Goal: Task Accomplishment & Management: Manage account settings

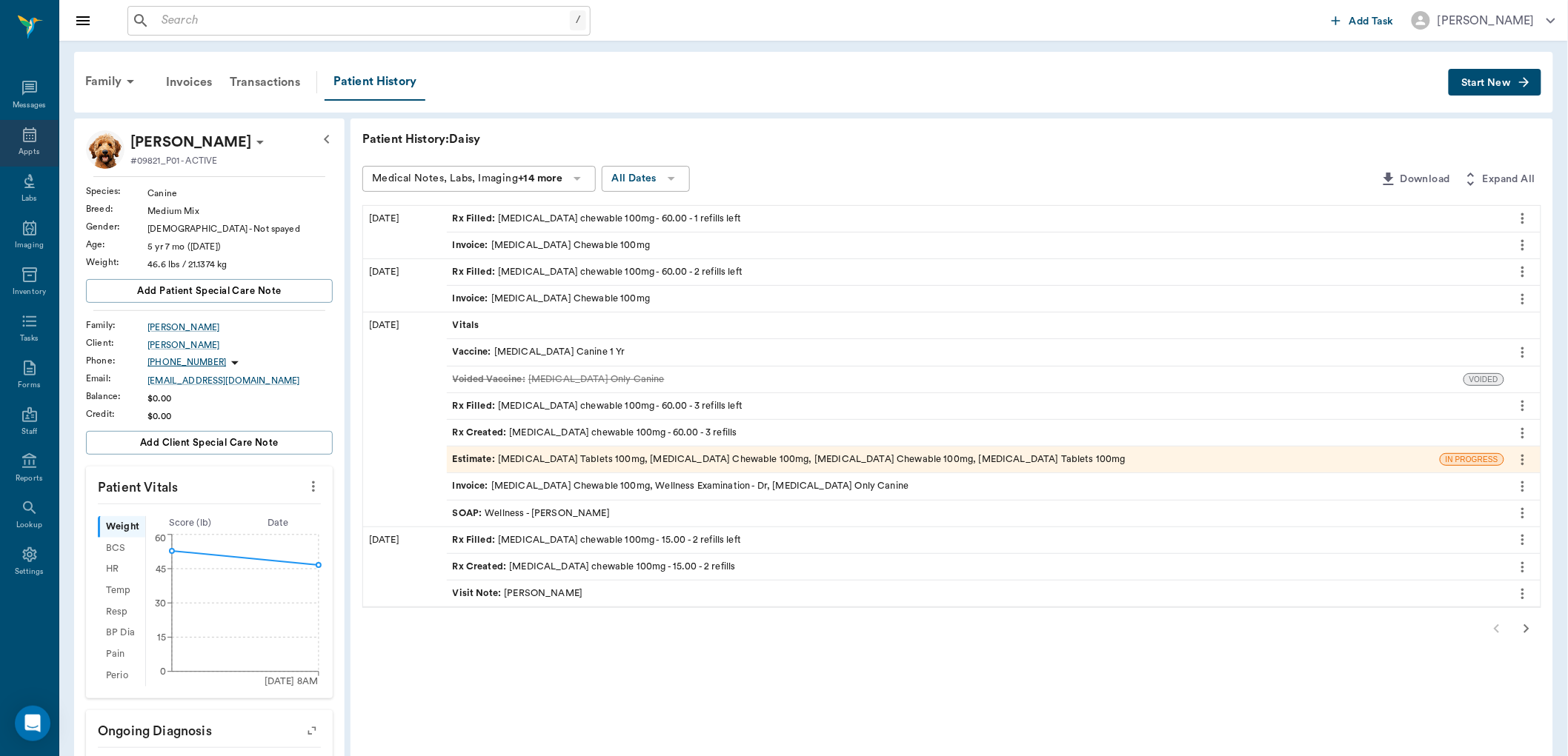
click at [25, 131] on icon at bounding box center [29, 134] width 18 height 18
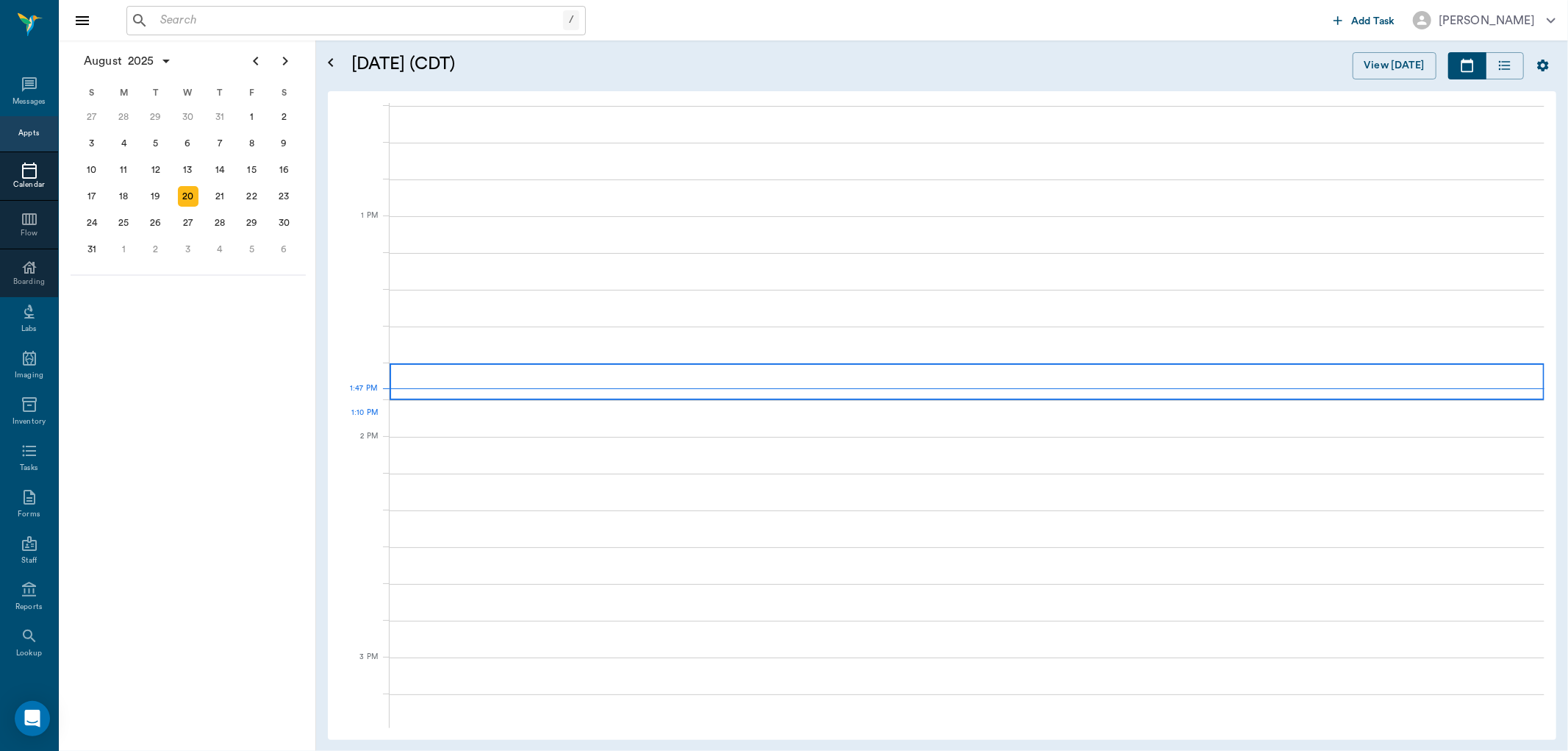
scroll to position [1105, 0]
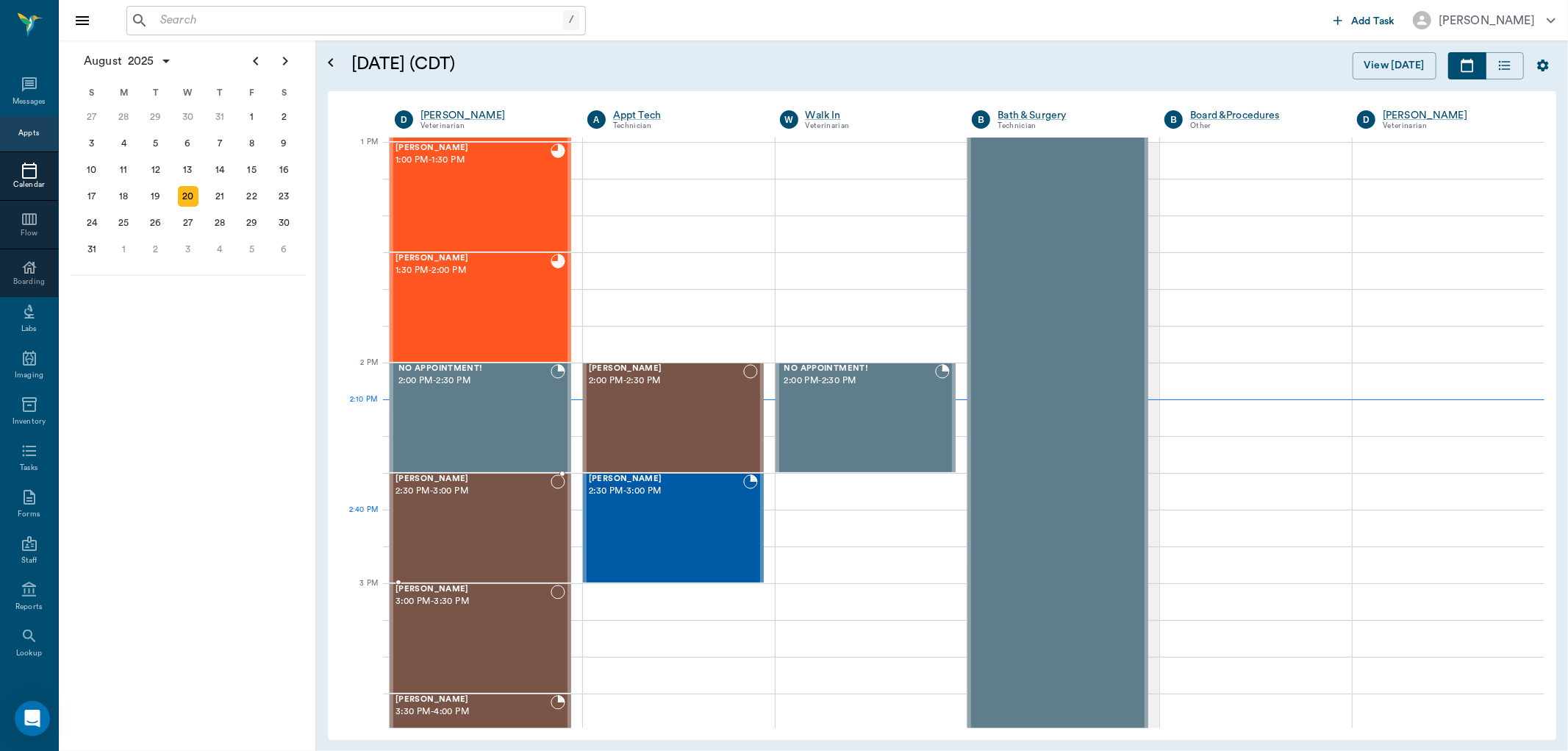
click at [495, 510] on div "CHICO McKown 2:30 PM - 3:00 PM" at bounding box center [473, 528] width 156 height 107
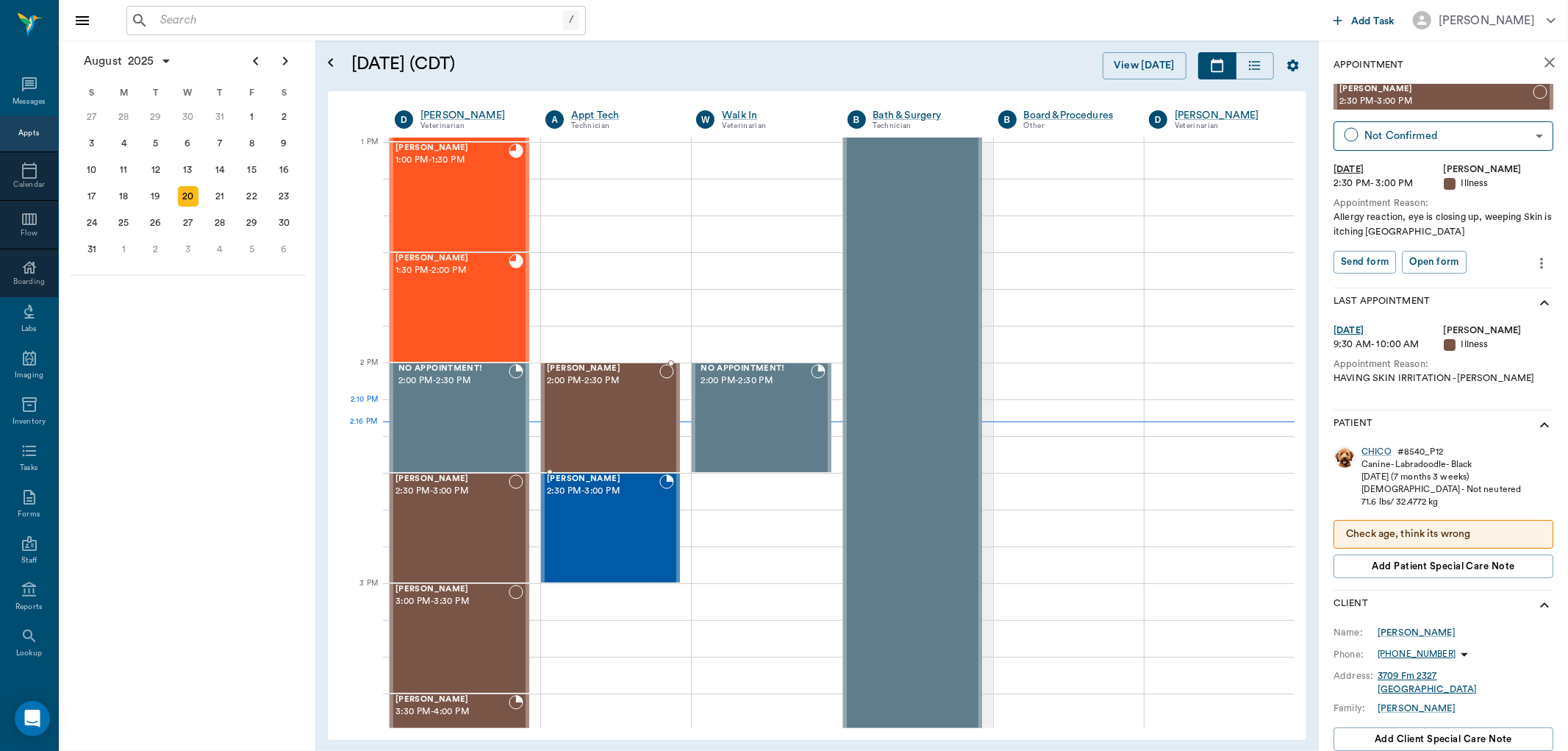
click at [608, 405] on div "BELLA Durmon 2:00 PM - 2:30 PM" at bounding box center [604, 418] width 113 height 107
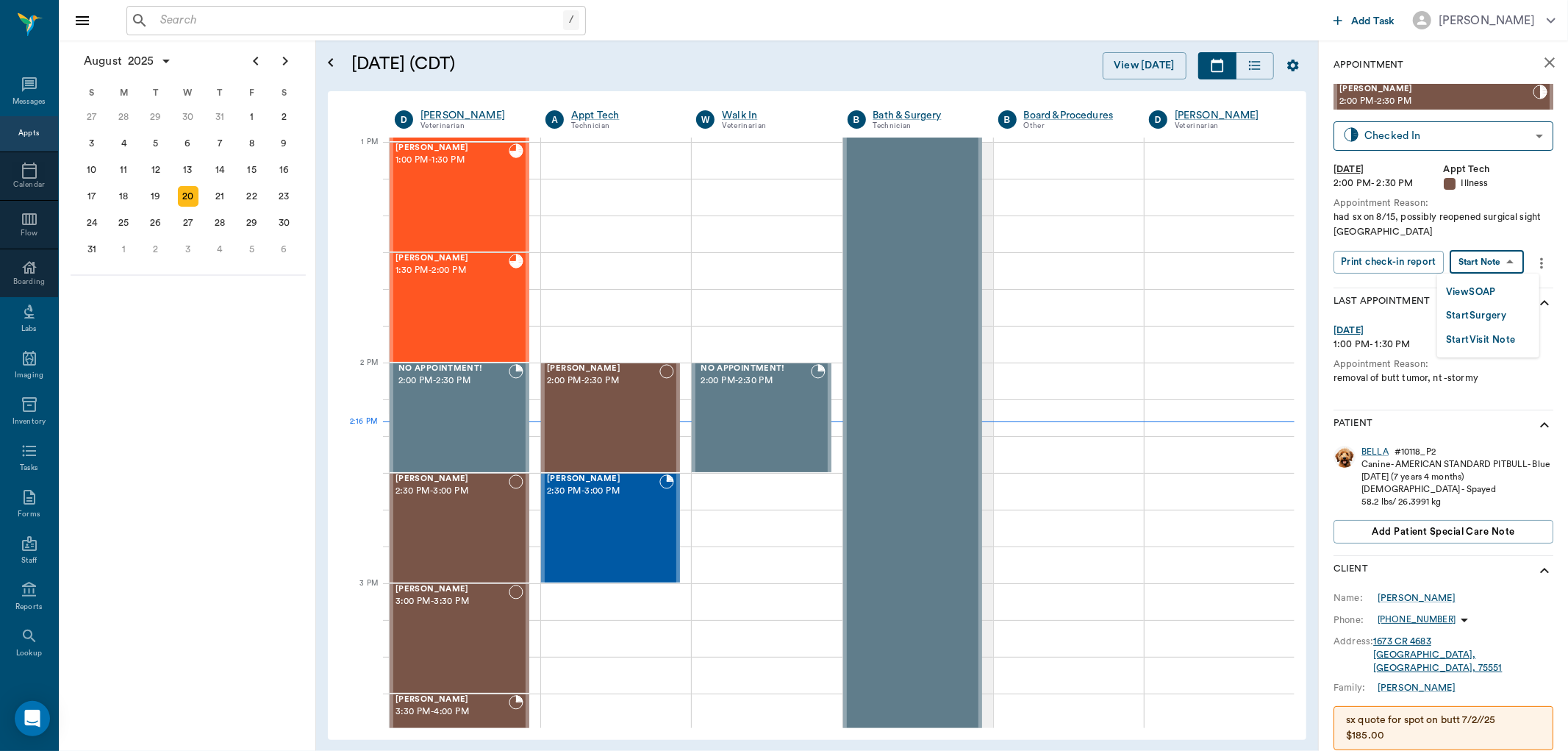
click at [1513, 255] on body "/ ​ Add Task Dr. Bert Ellsworth Nectar Messages Appts Calendar Flow Boarding La…" at bounding box center [784, 375] width 1568 height 751
click at [1491, 284] on button "View SOAP" at bounding box center [1472, 293] width 50 height 17
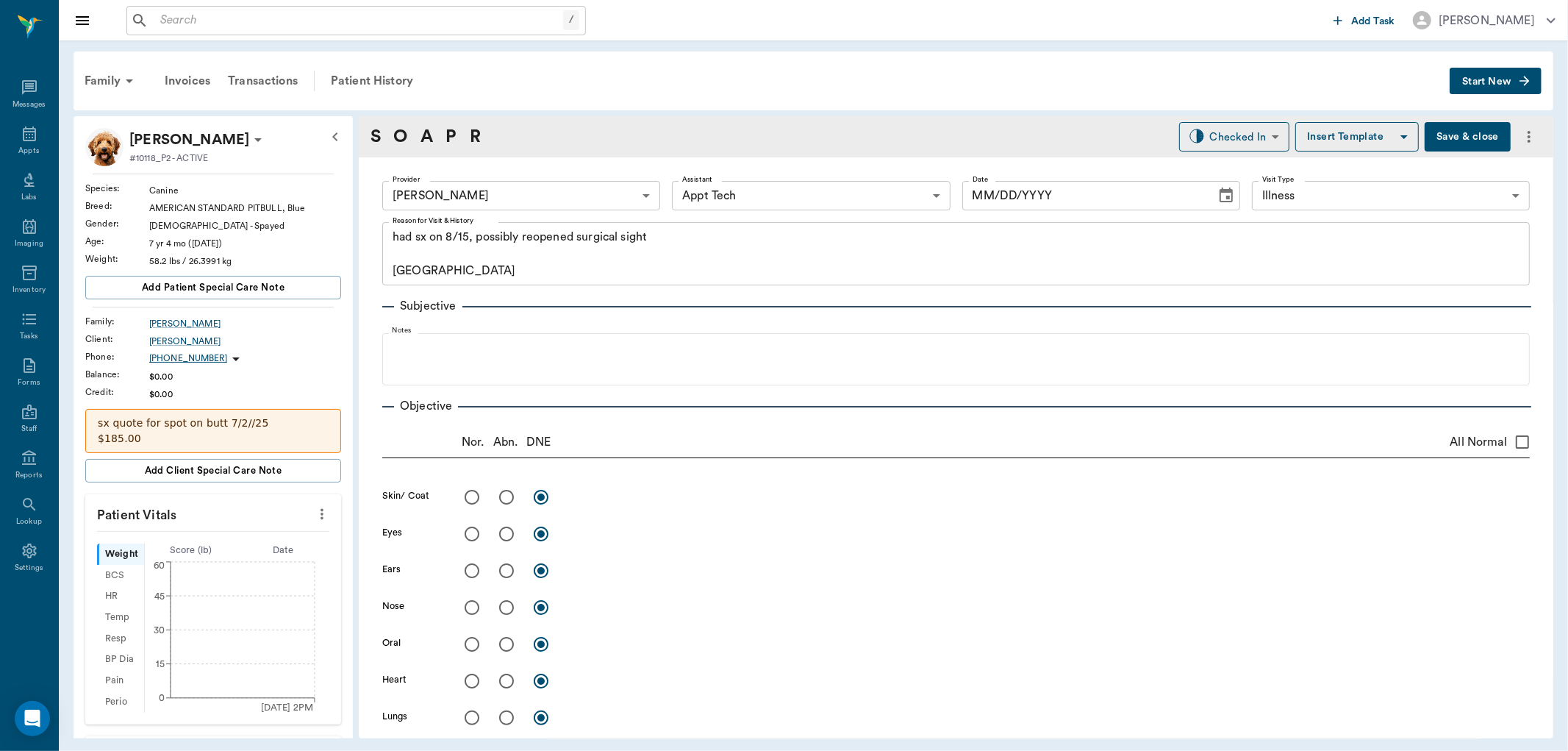
type input "682b670d8bdc6f7f8feef3db"
type input "63ec2f075fda476ae8351a4c"
type input "65d2be4f46e3a538d89b8c15"
type textarea "had sx on 8/15, possibly reopened surgical sight Caryn"
type input "[DATE]"
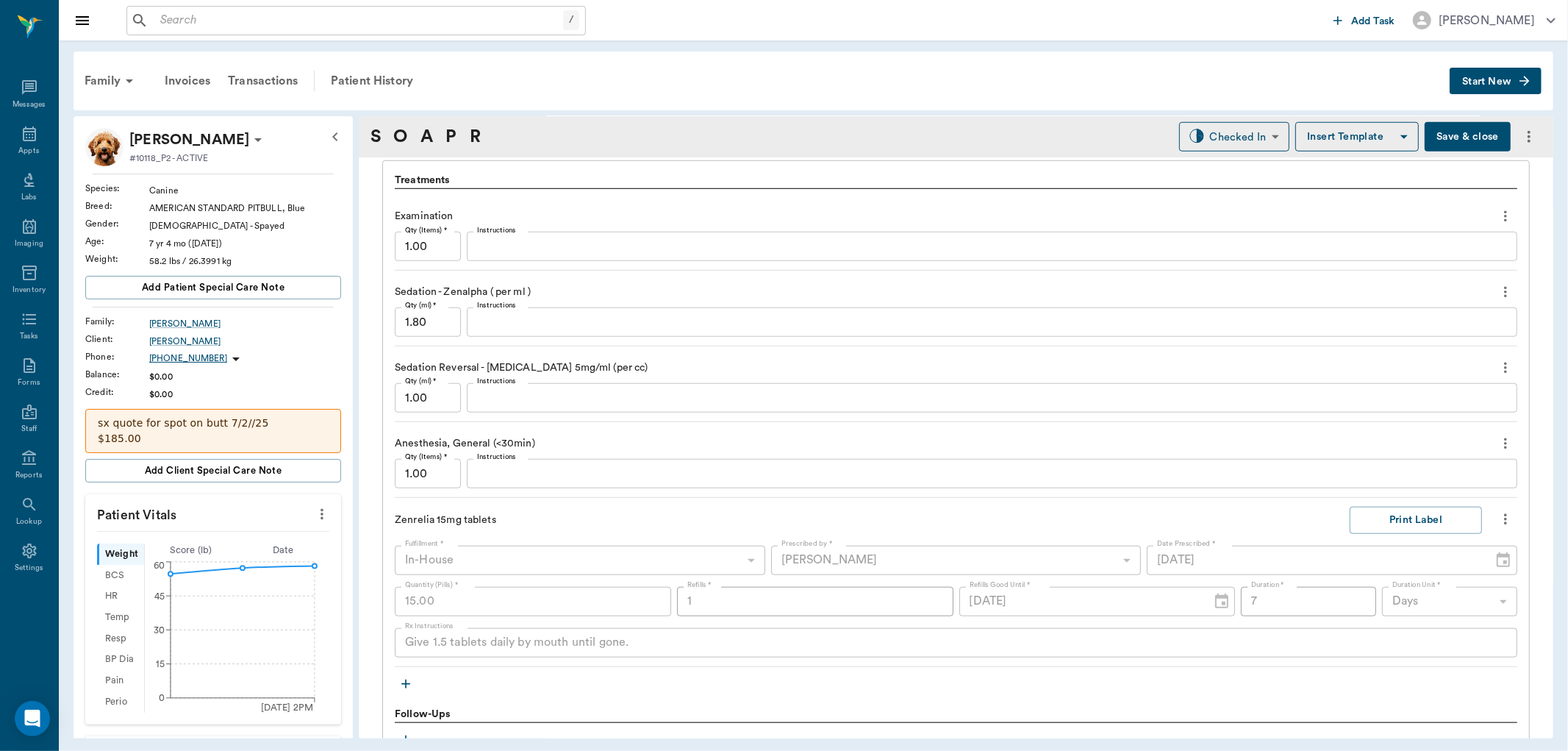
scroll to position [1062, 0]
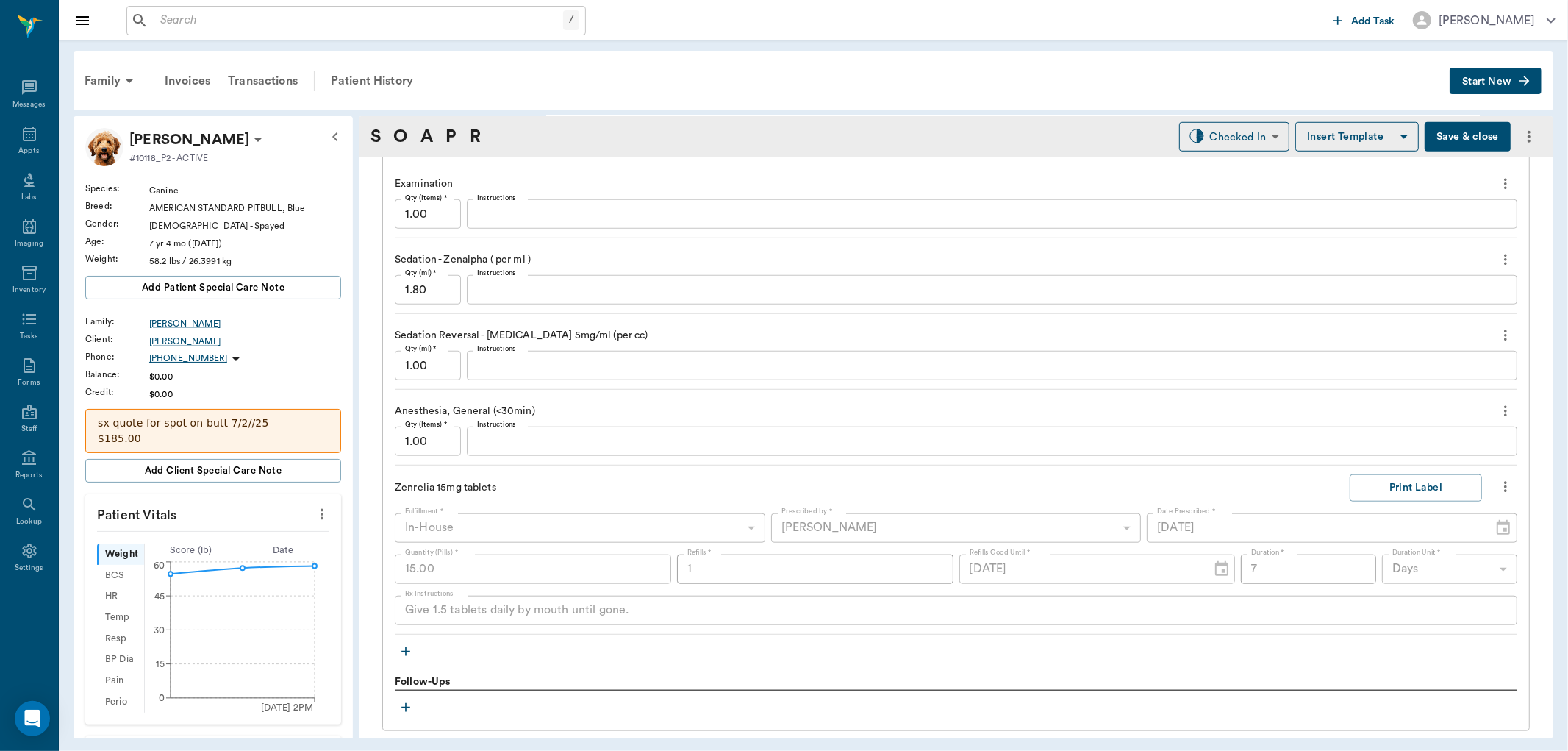
click at [1504, 334] on icon "more" at bounding box center [1505, 336] width 3 height 11
click at [1399, 381] on span "Delete" at bounding box center [1432, 387] width 123 height 16
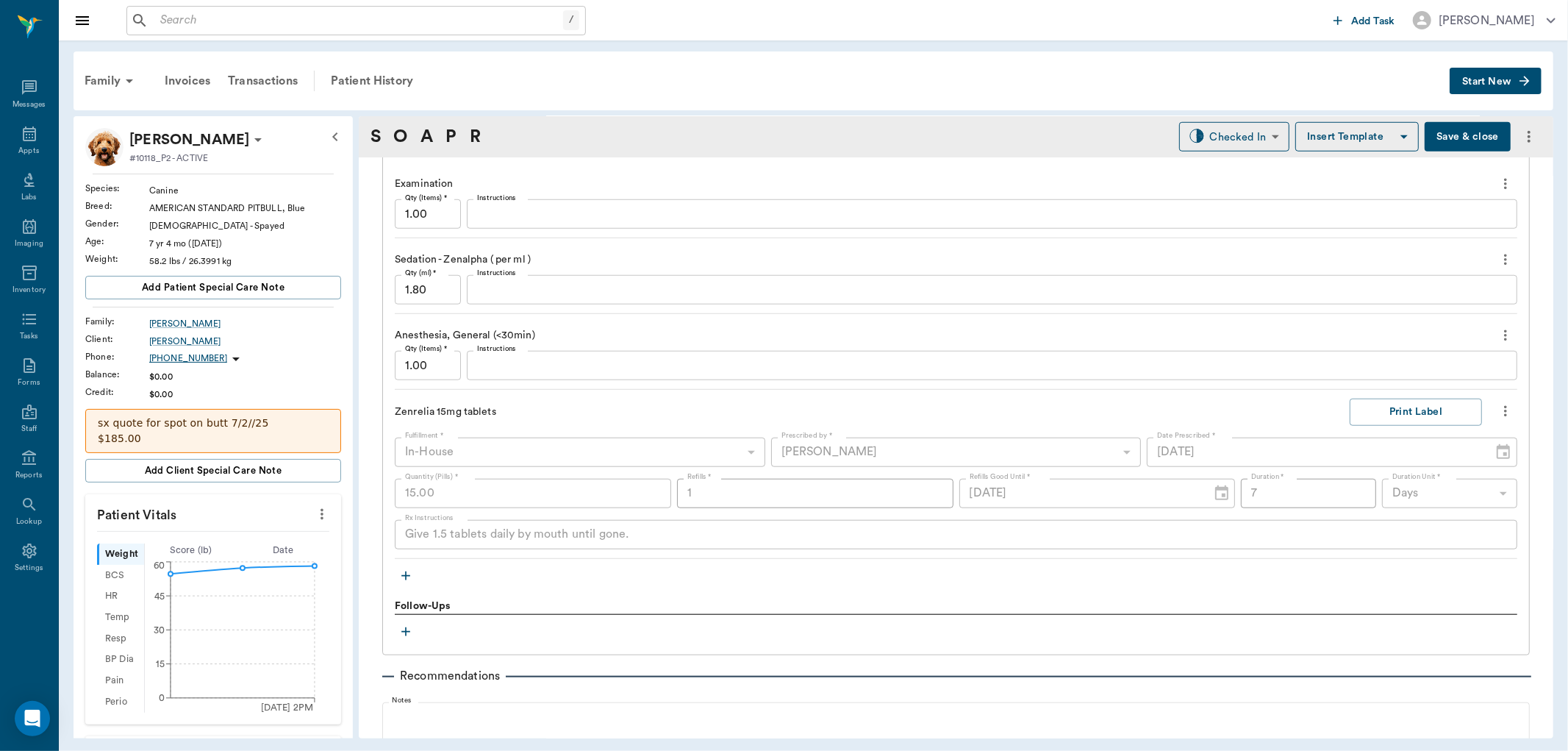
scroll to position [981, 0]
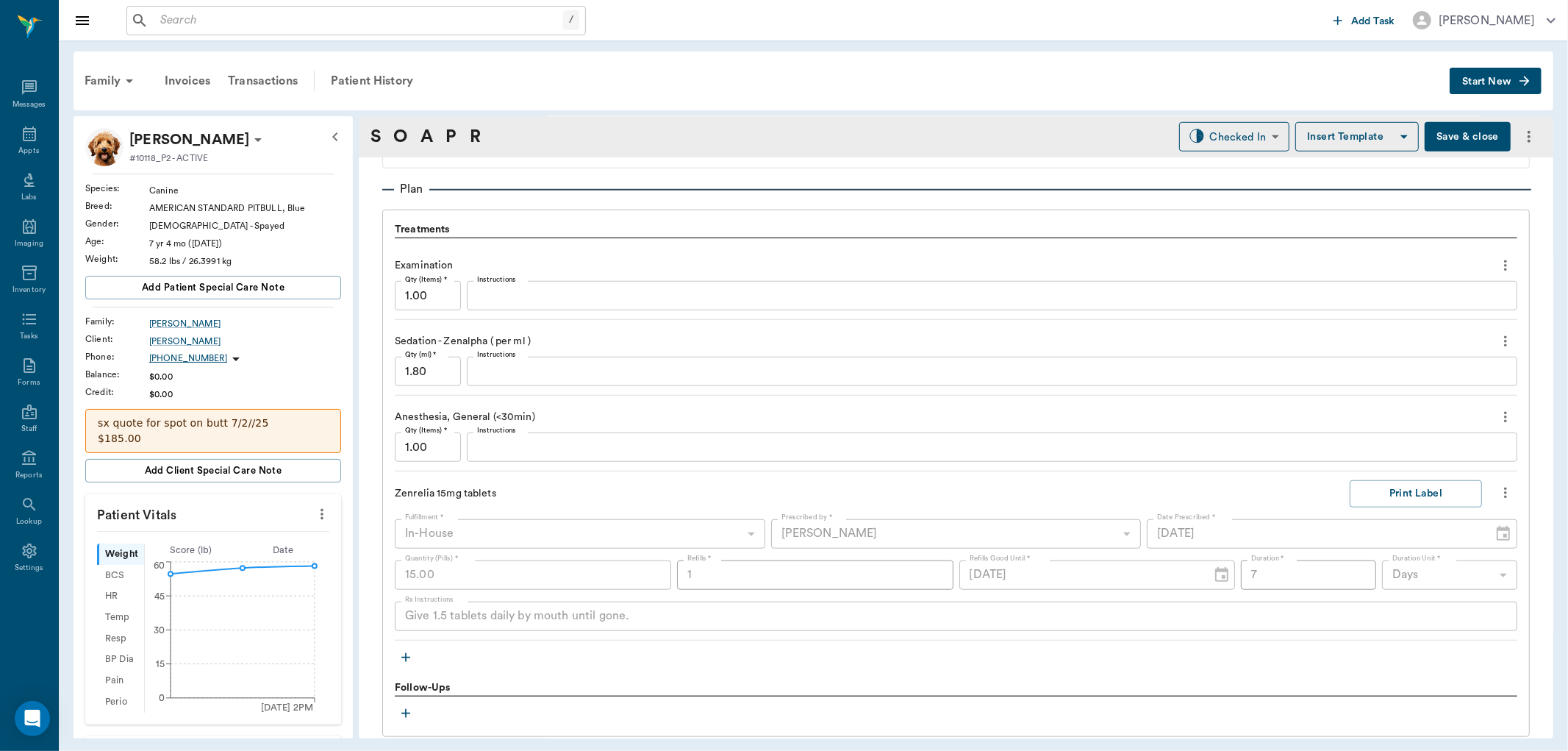
click at [1498, 267] on icon "more" at bounding box center [1505, 265] width 16 height 18
click at [1420, 313] on span "Delete" at bounding box center [1432, 317] width 123 height 16
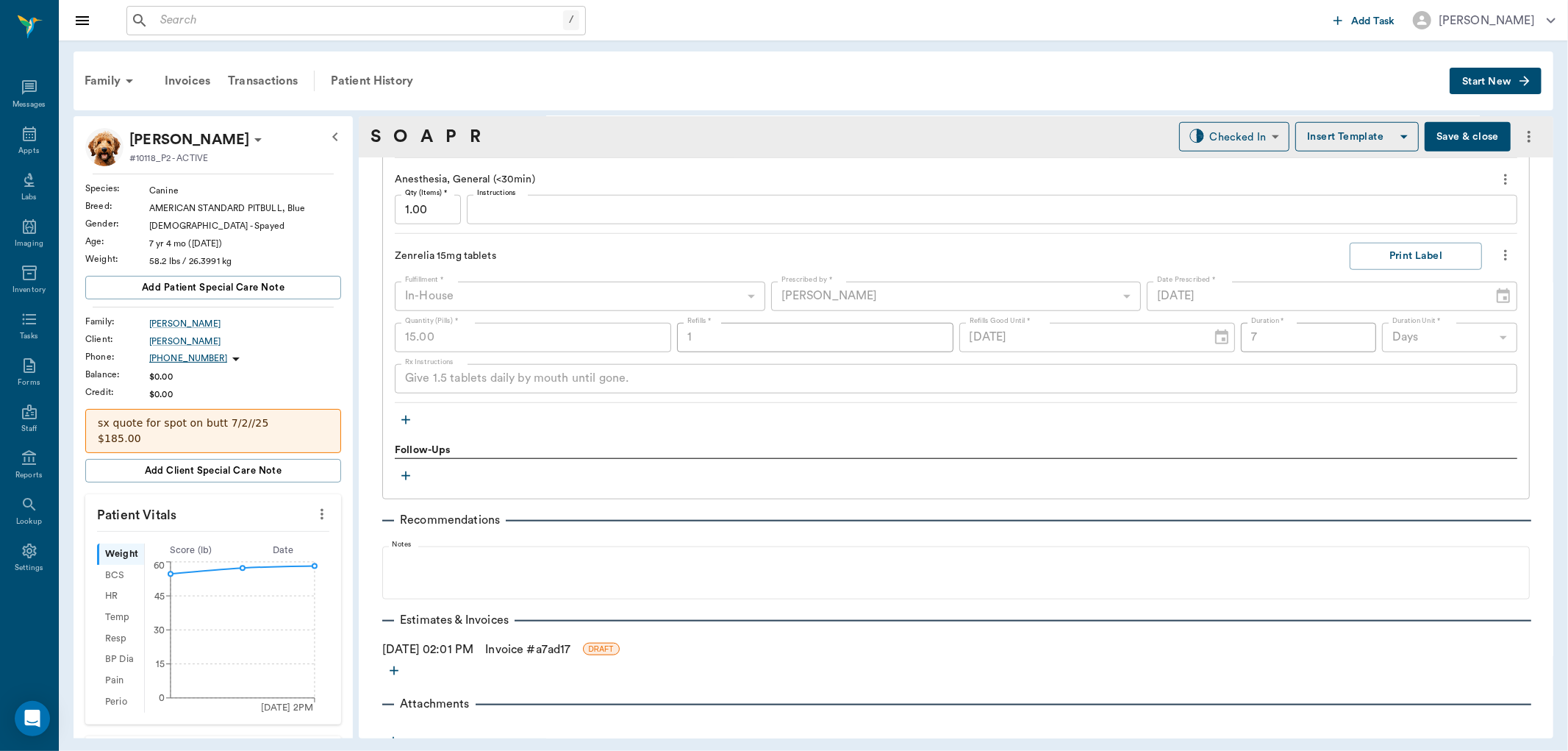
scroll to position [1144, 0]
click at [405, 417] on icon "button" at bounding box center [406, 419] width 9 height 9
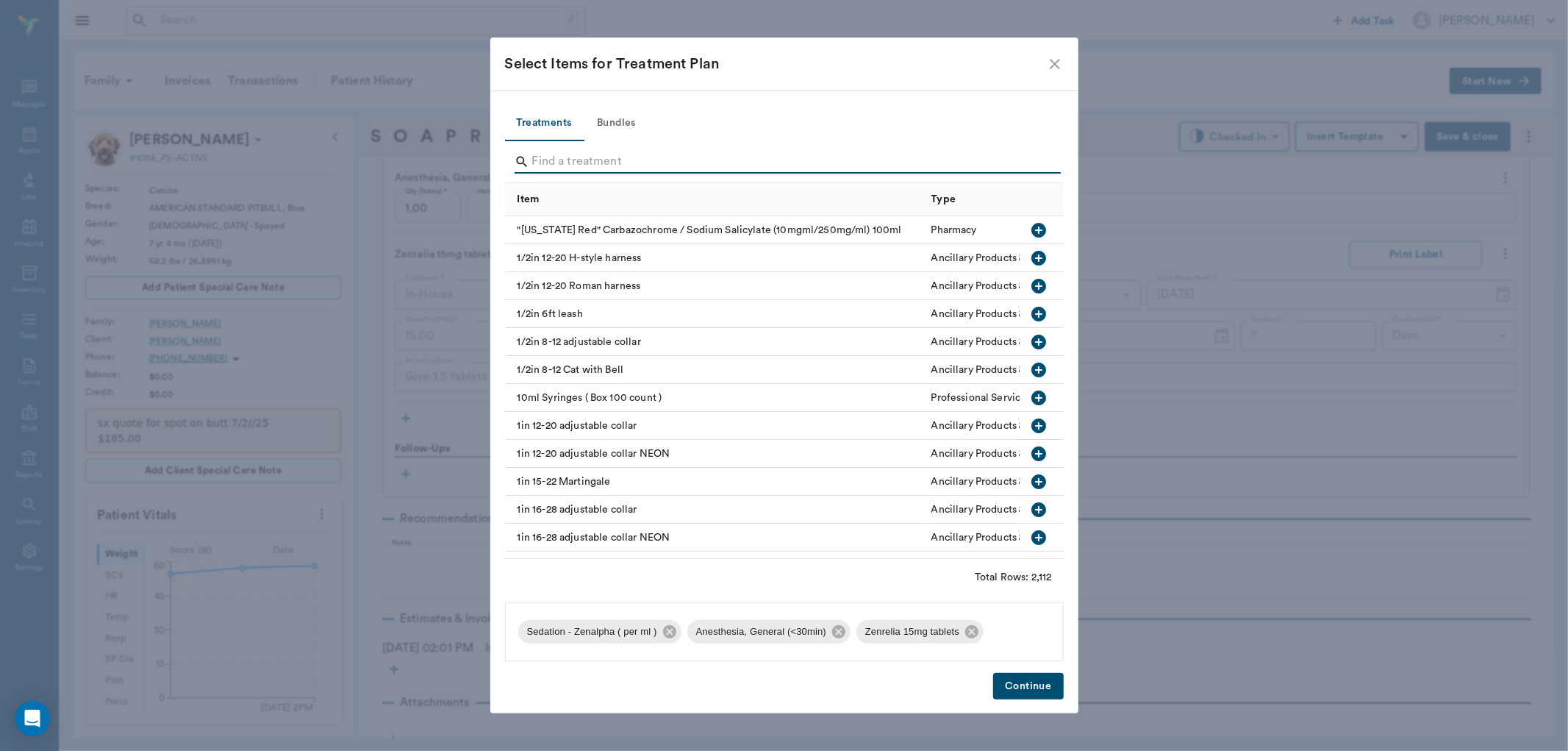
click at [571, 162] on input "Search" at bounding box center [785, 161] width 506 height 23
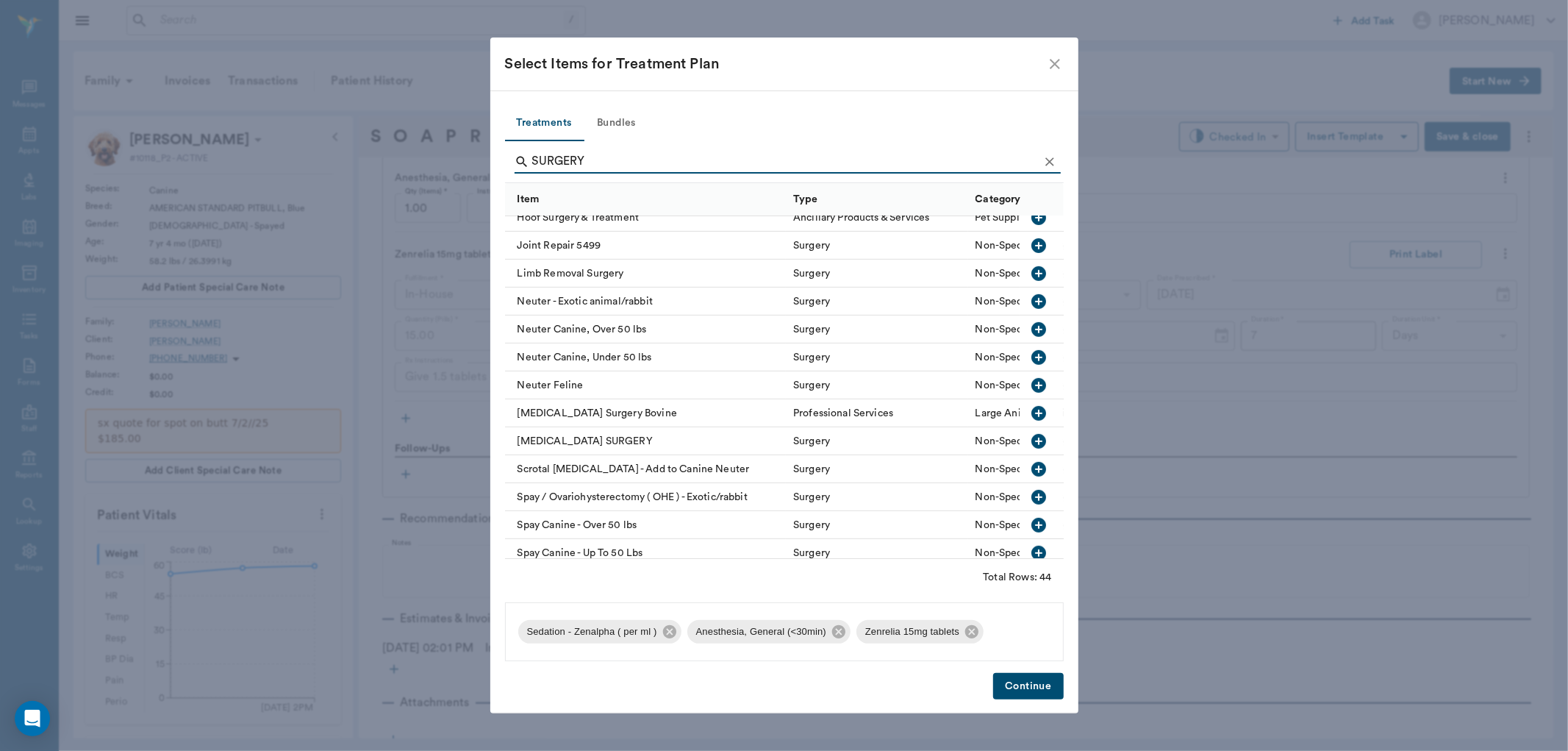
scroll to position [653, 0]
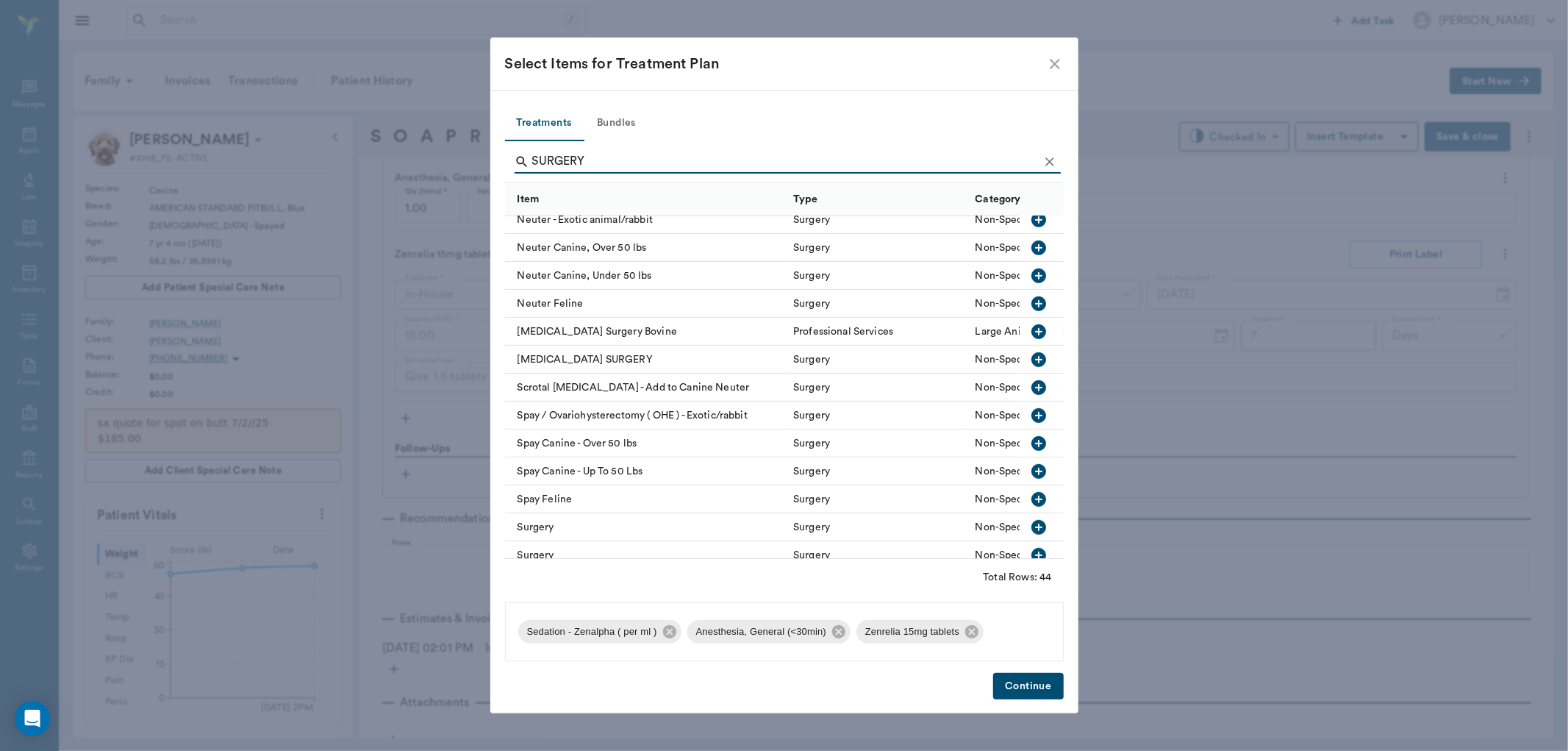
type input "SURGERY"
click at [1032, 524] on icon "button" at bounding box center [1039, 528] width 15 height 15
click at [1030, 688] on button "Continue" at bounding box center [1027, 686] width 69 height 27
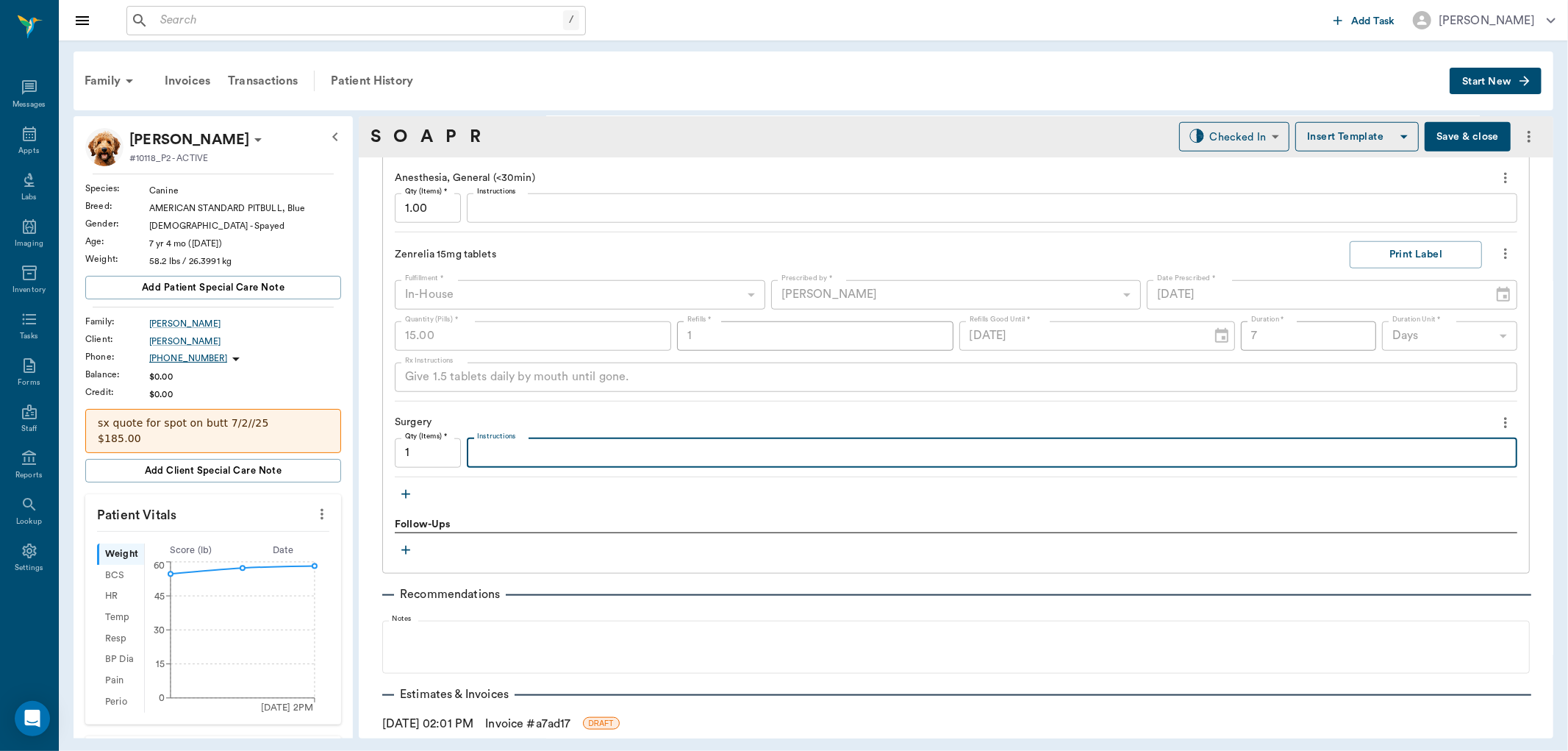
click at [553, 458] on textarea "Instructions" at bounding box center [992, 453] width 1030 height 17
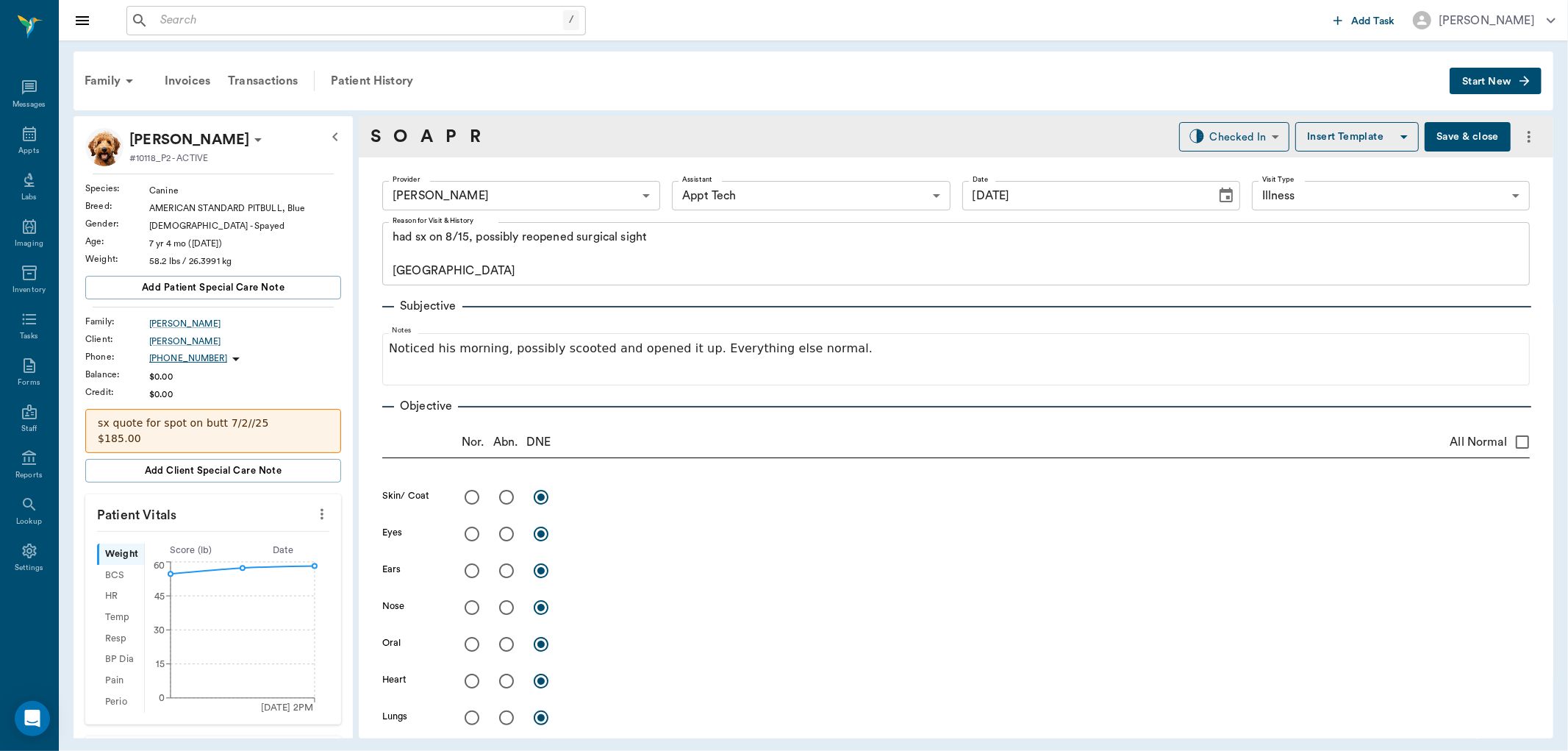
click at [1431, 134] on button "Save & close" at bounding box center [1467, 137] width 86 height 30
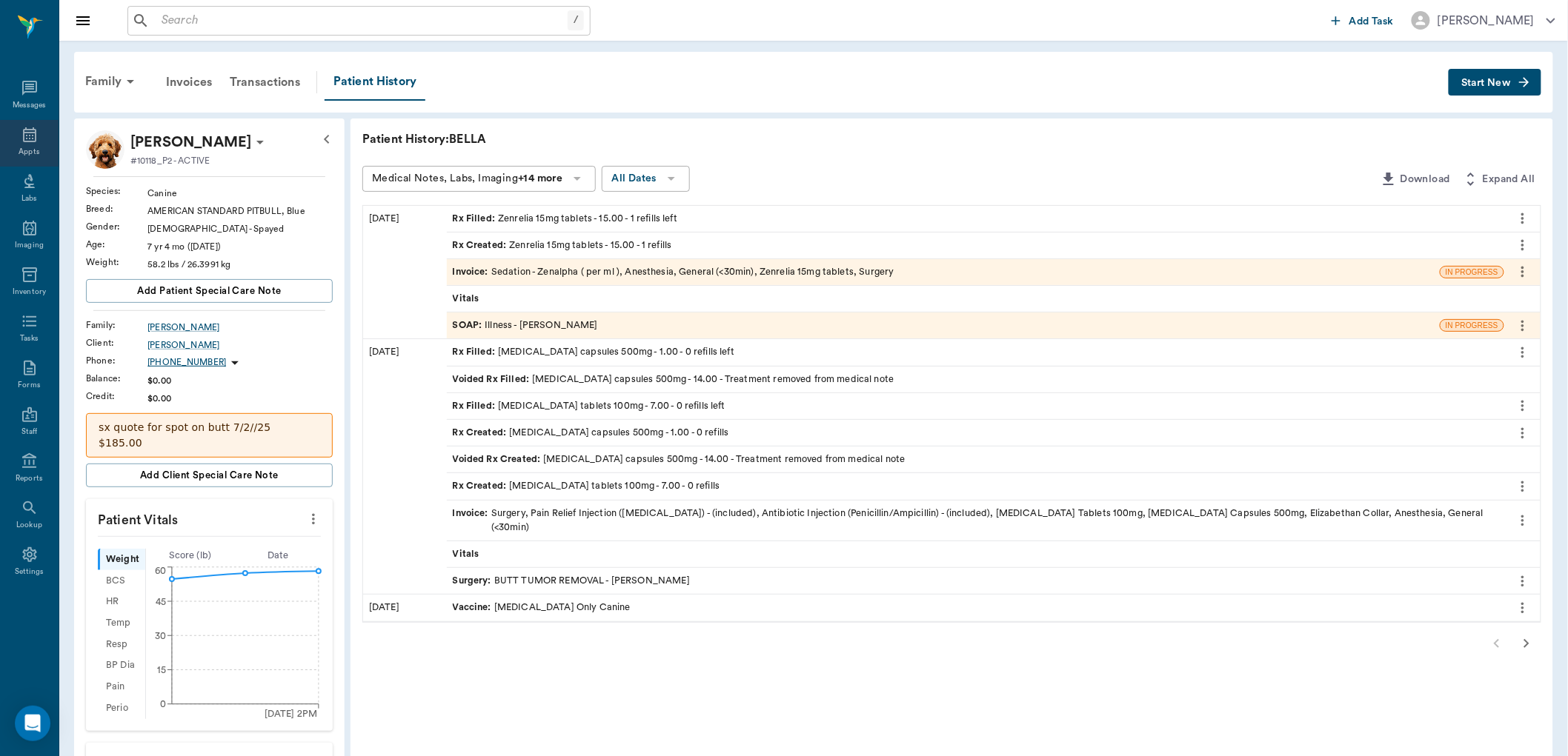
click at [31, 128] on icon at bounding box center [29, 134] width 18 height 18
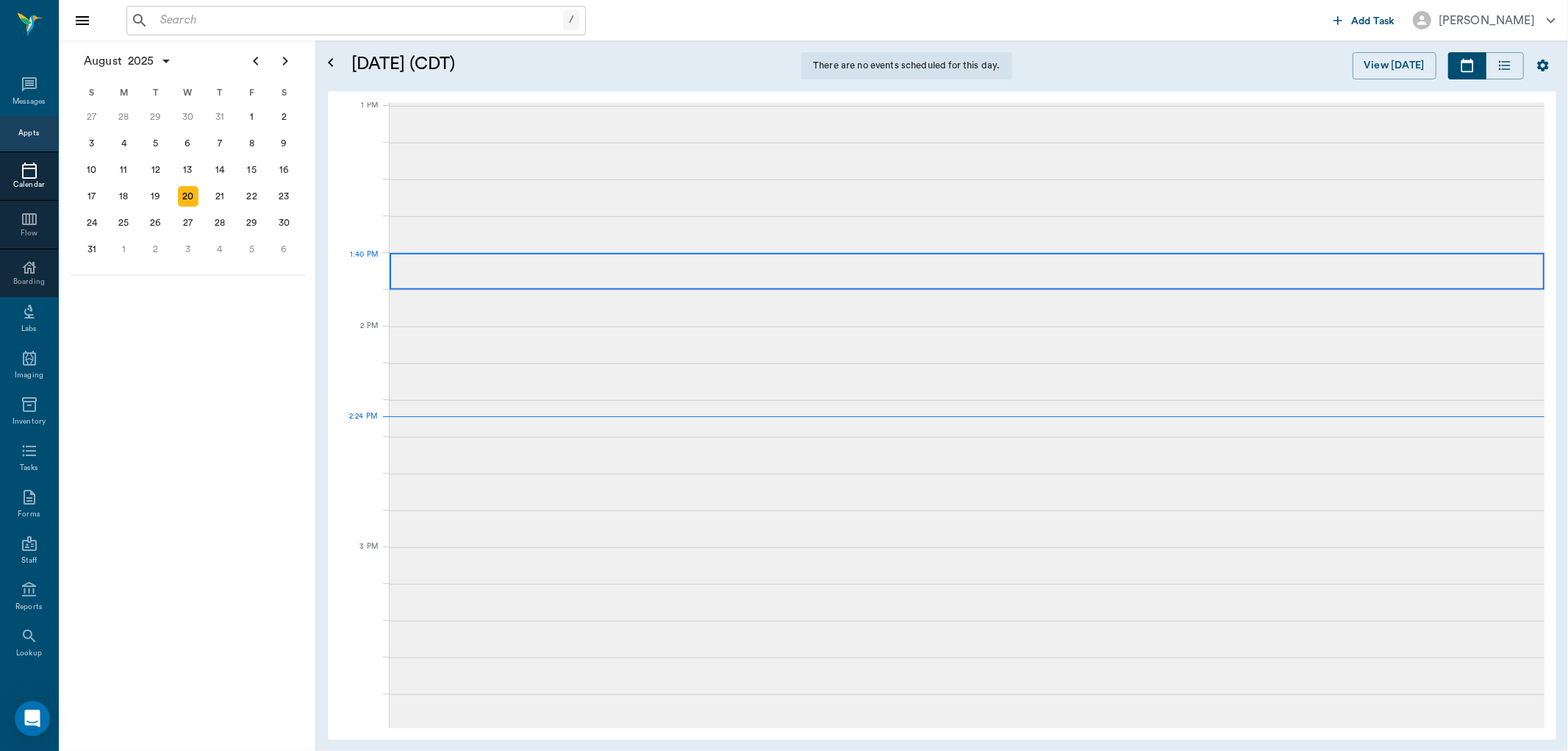
scroll to position [1328, 0]
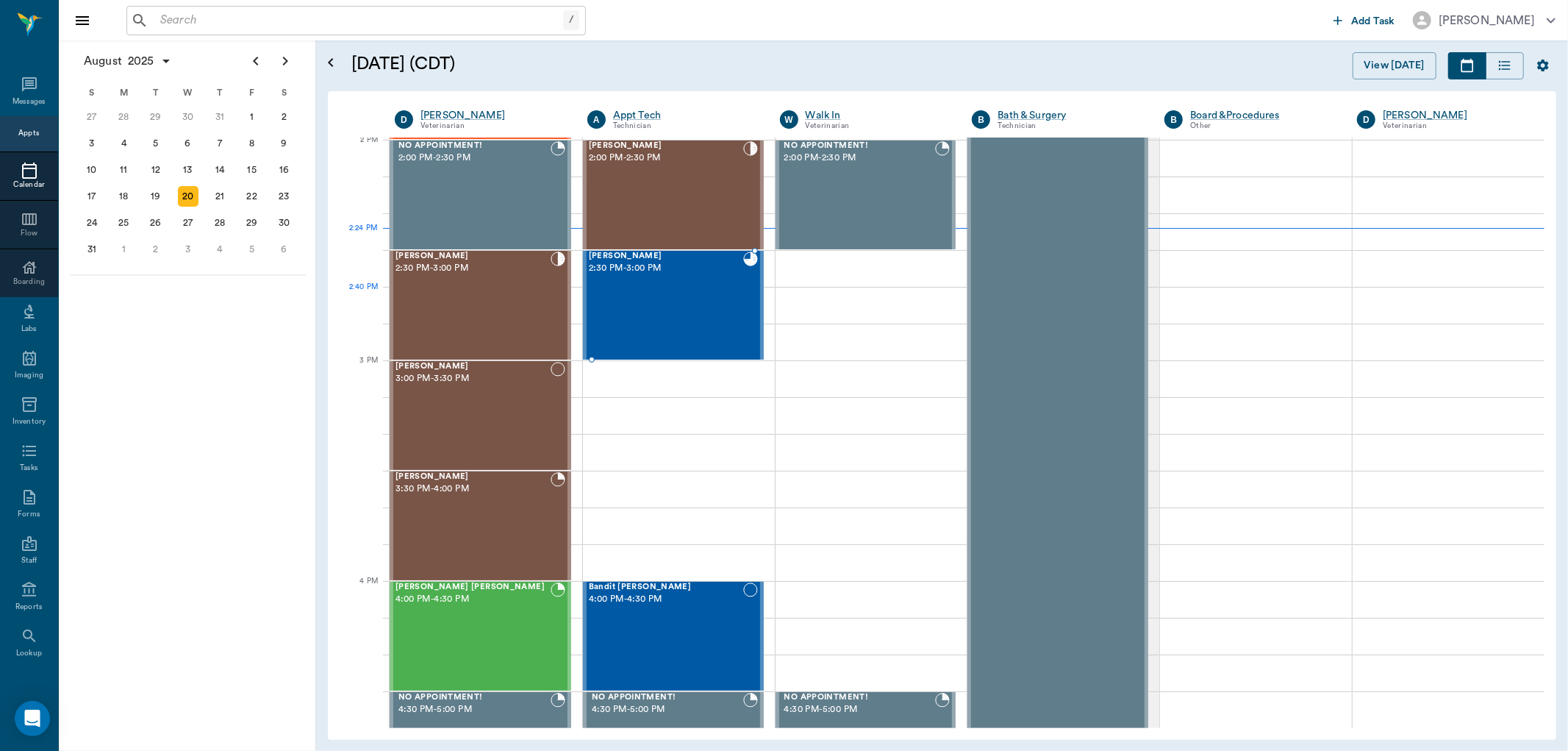
click at [628, 307] on div "Delta Wesolowski 2:30 PM - 3:00 PM" at bounding box center [666, 306] width 155 height 107
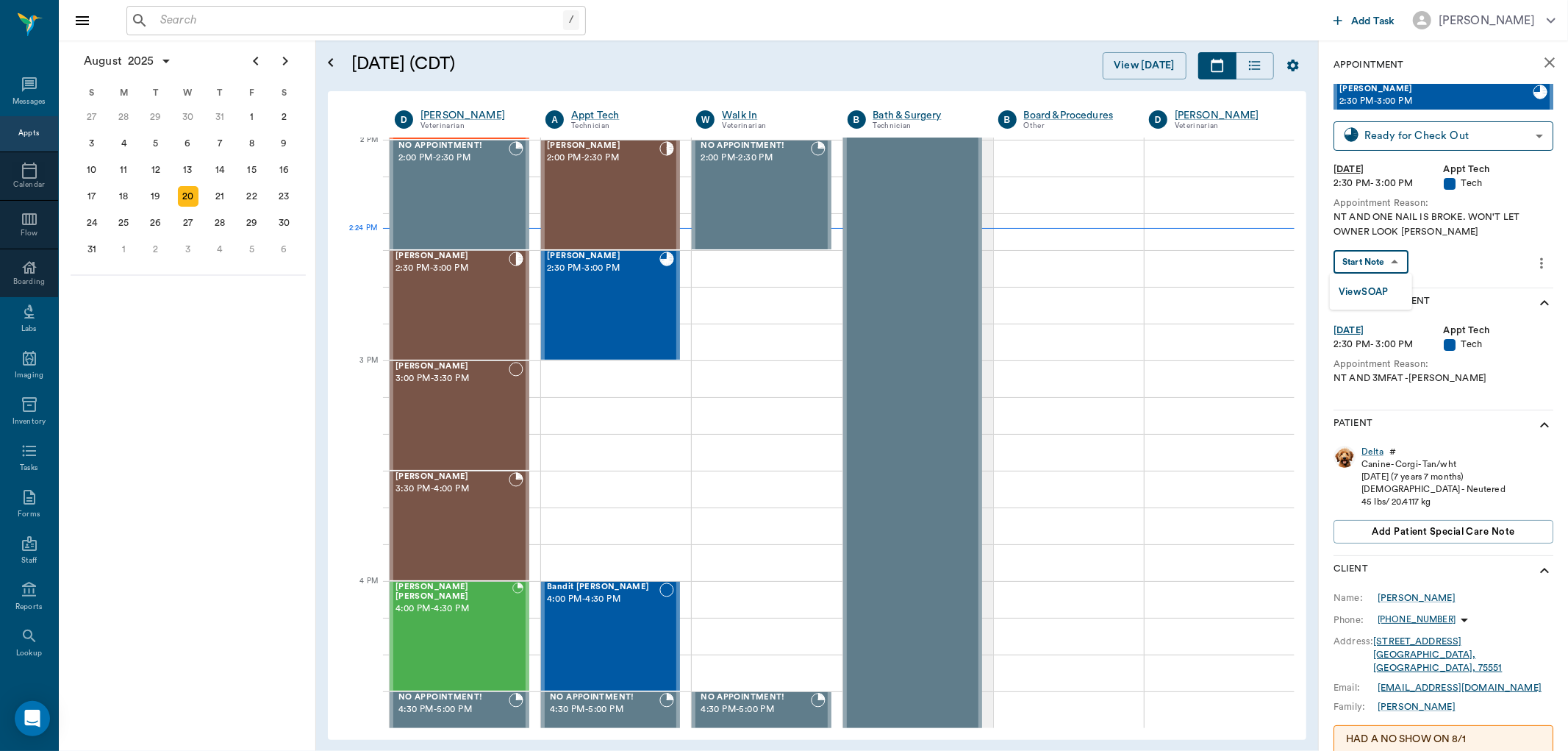
click at [1400, 263] on body "/ ​ Add Task Dr. Bert Ellsworth Nectar Messages Appts Calendar Flow Boarding La…" at bounding box center [784, 375] width 1568 height 751
click at [1392, 287] on li "View SOAP" at bounding box center [1371, 292] width 82 height 24
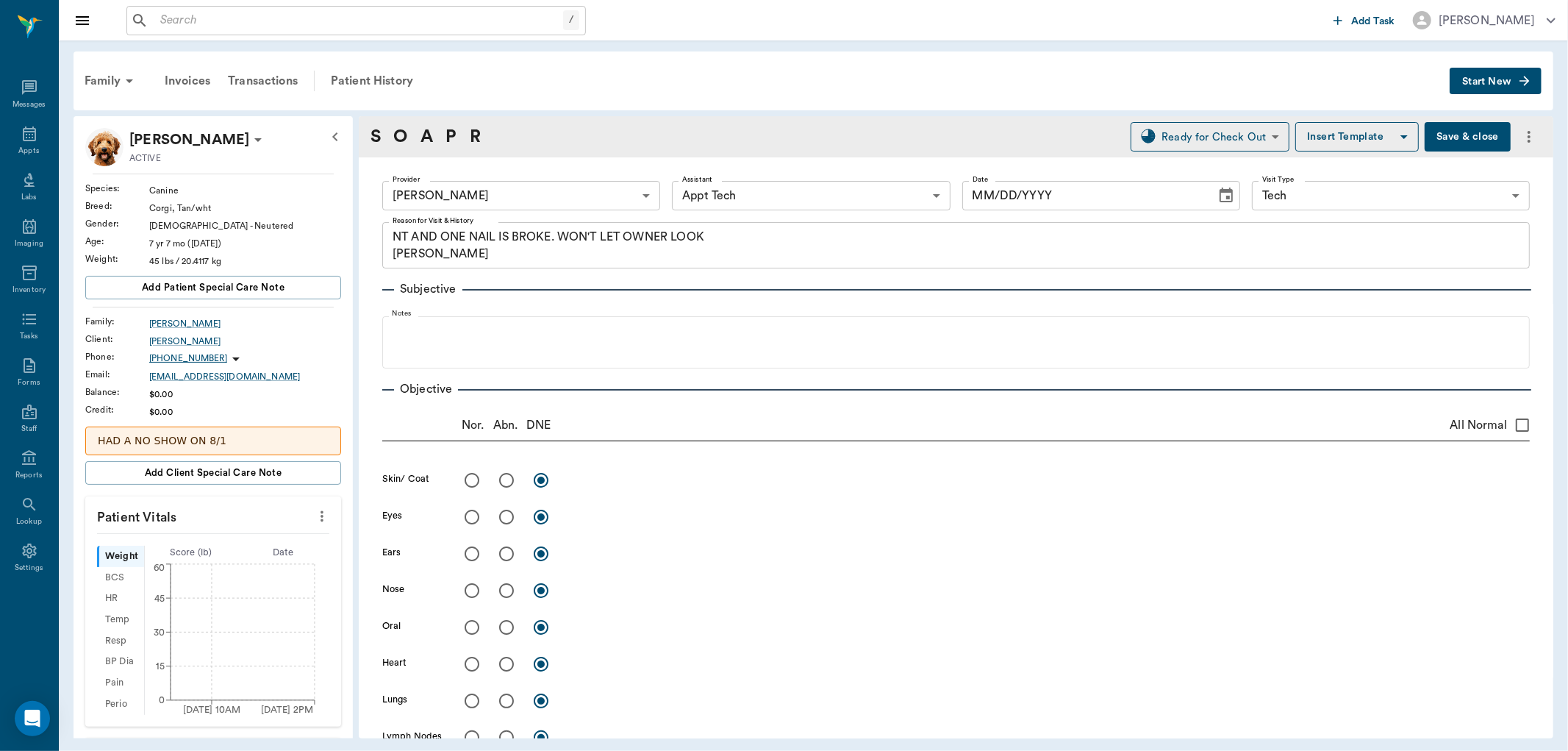
type input "682b670d8bdc6f7f8feef3db"
type input "63ec2f075fda476ae8351a4c"
type input "65d2be4f46e3a538d89b8c1a"
type textarea "NT AND ONE NAIL IS BROKE. WON'T LET OWNER LOOK LORY"
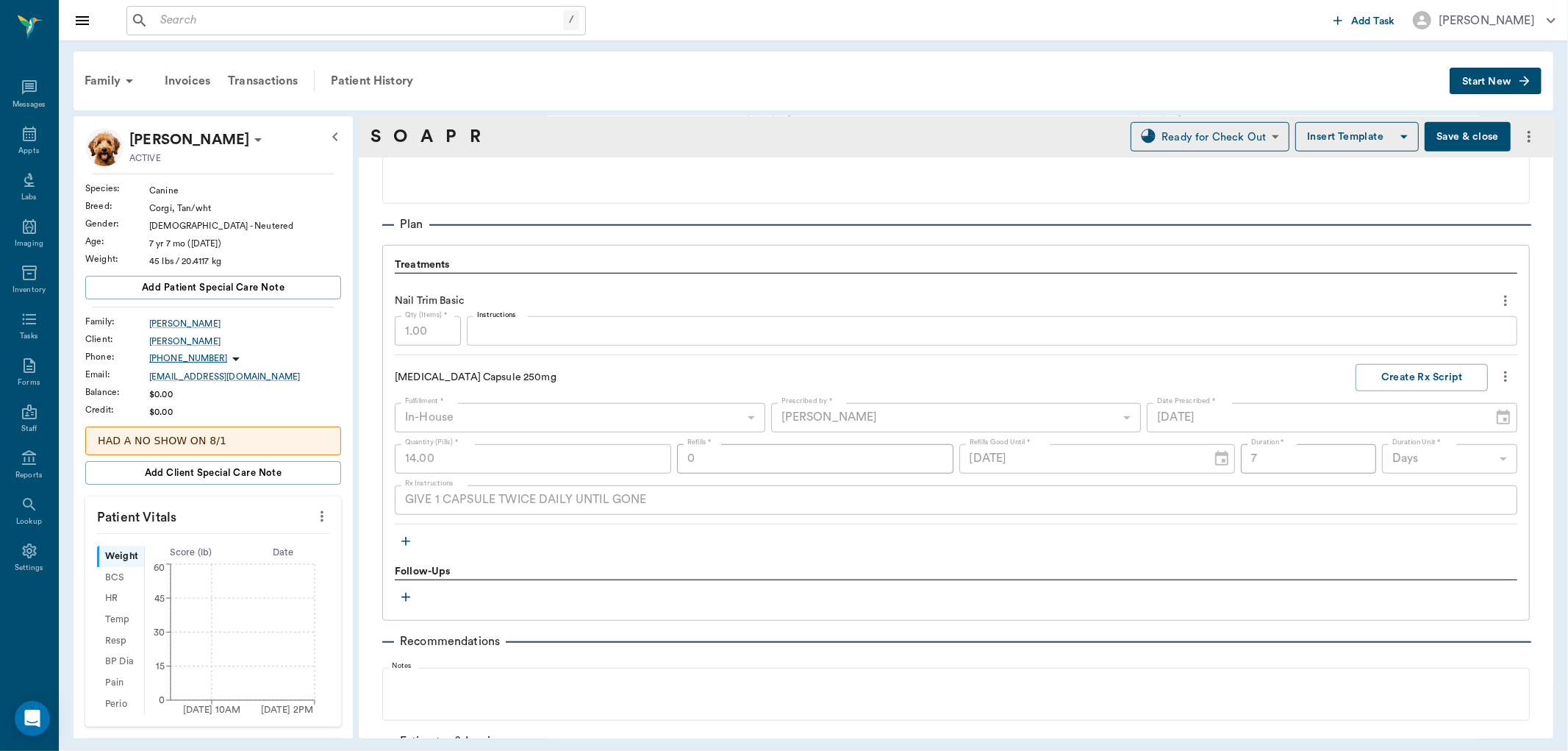
type input "[DATE]"
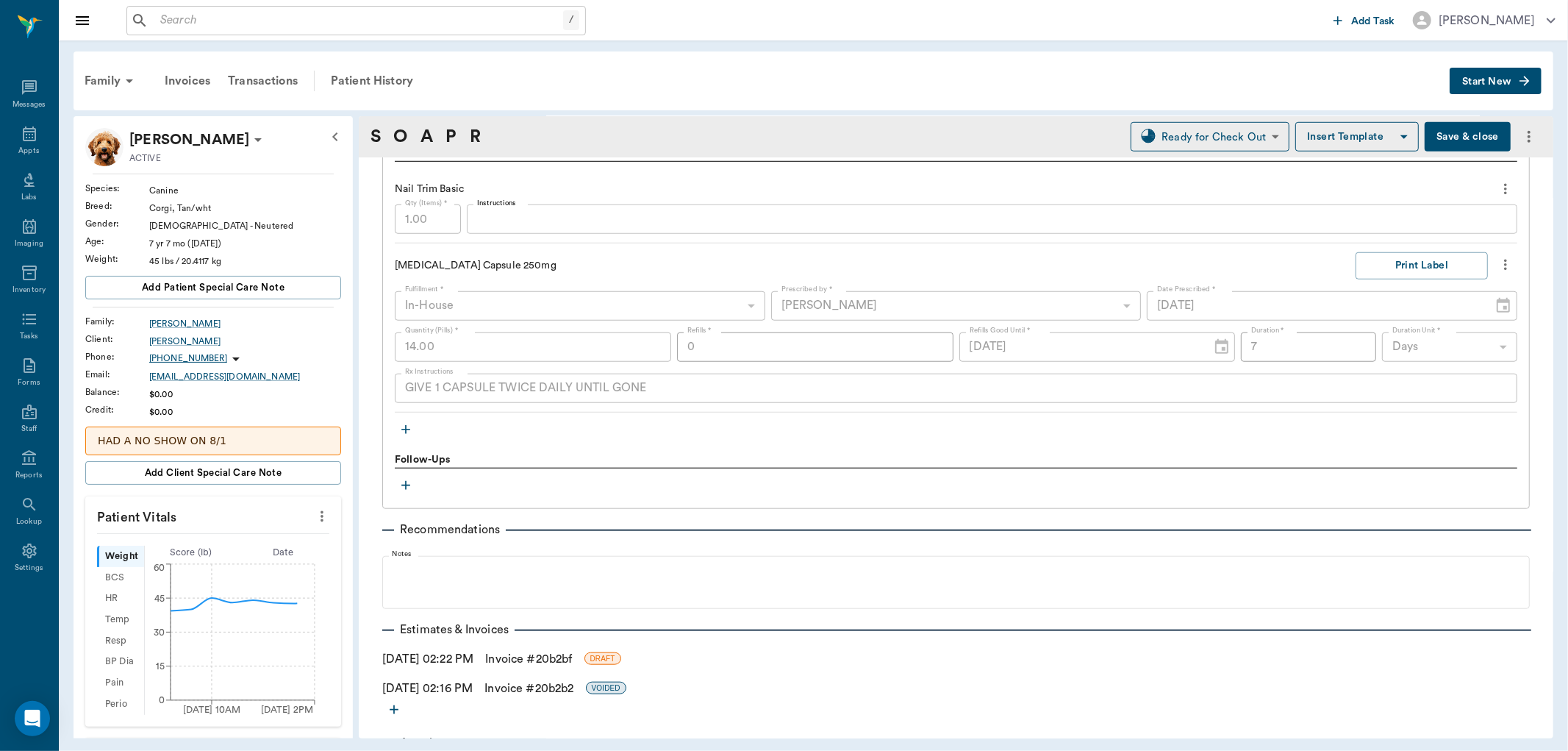
scroll to position [1092, 0]
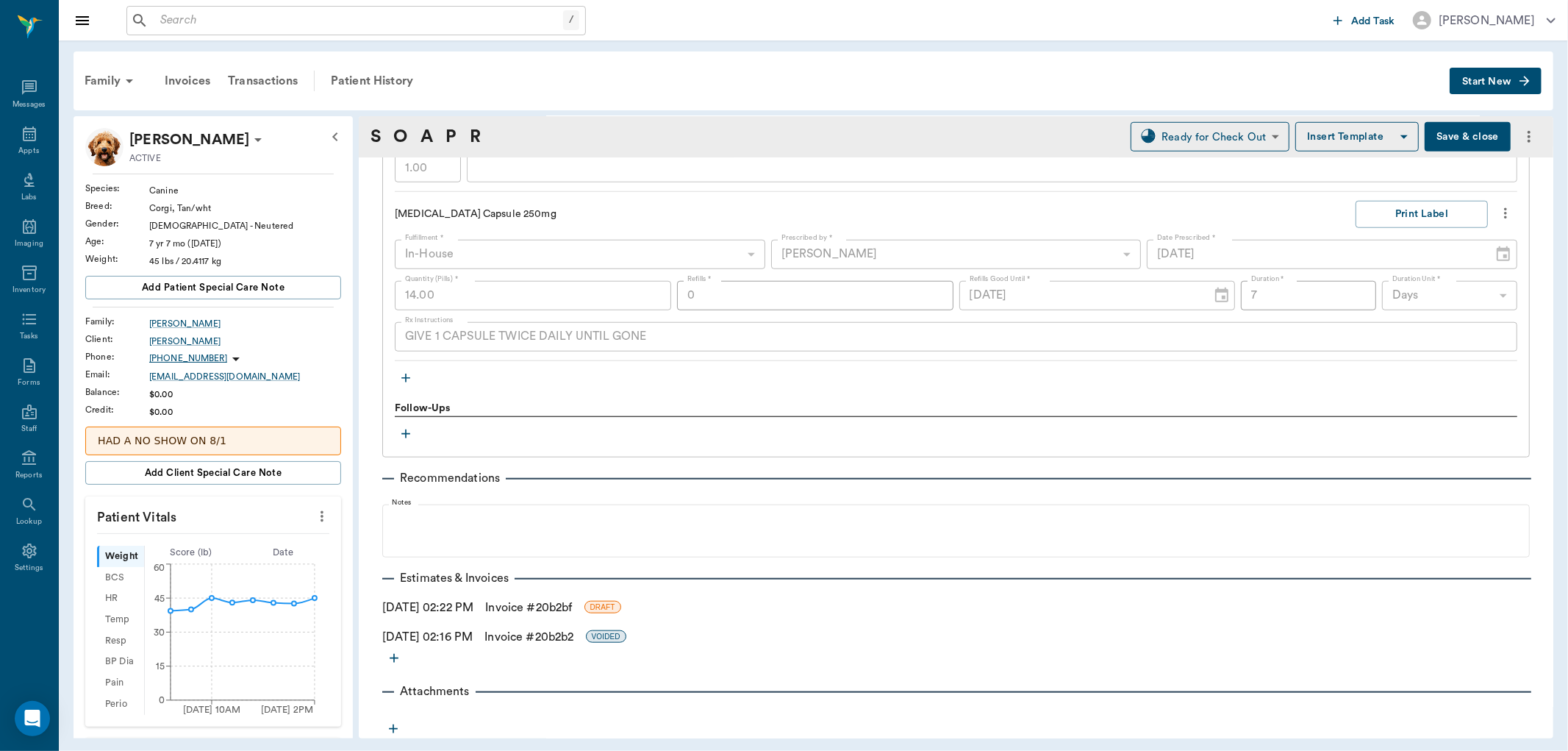
click at [544, 607] on link "Invoice # 20b2bf" at bounding box center [529, 607] width 87 height 18
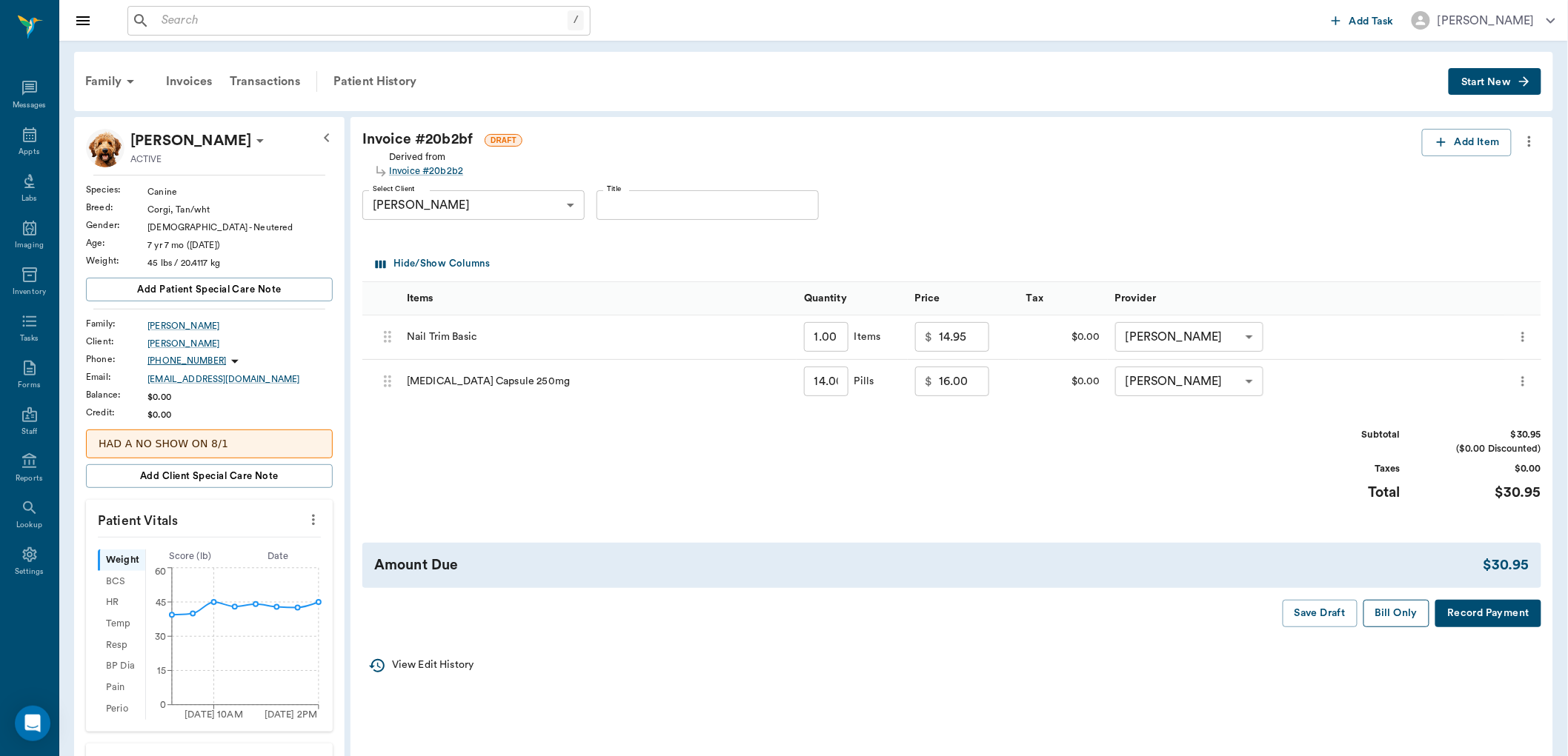
click at [1396, 613] on button "Bill Only" at bounding box center [1396, 612] width 66 height 27
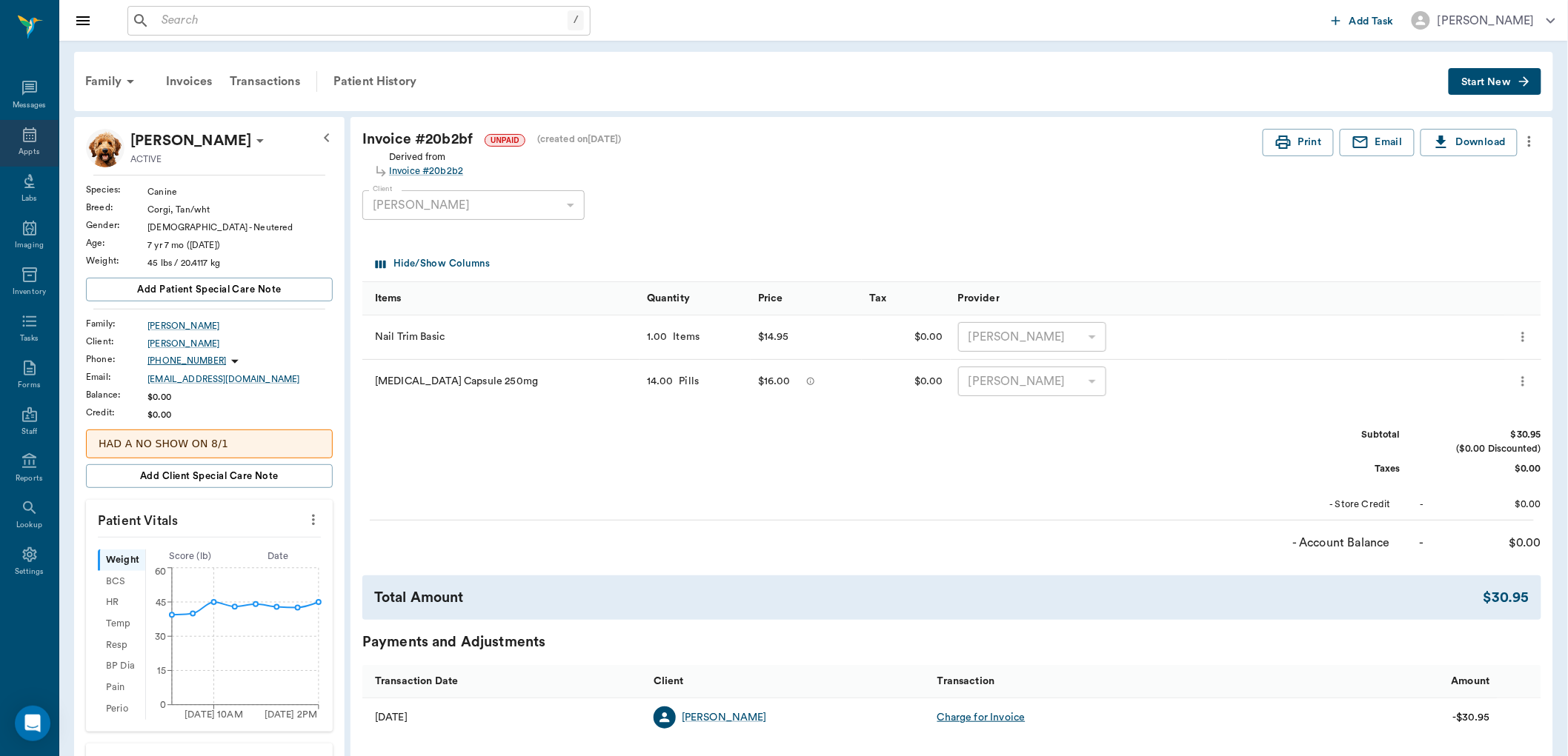
click at [31, 138] on icon at bounding box center [29, 134] width 18 height 18
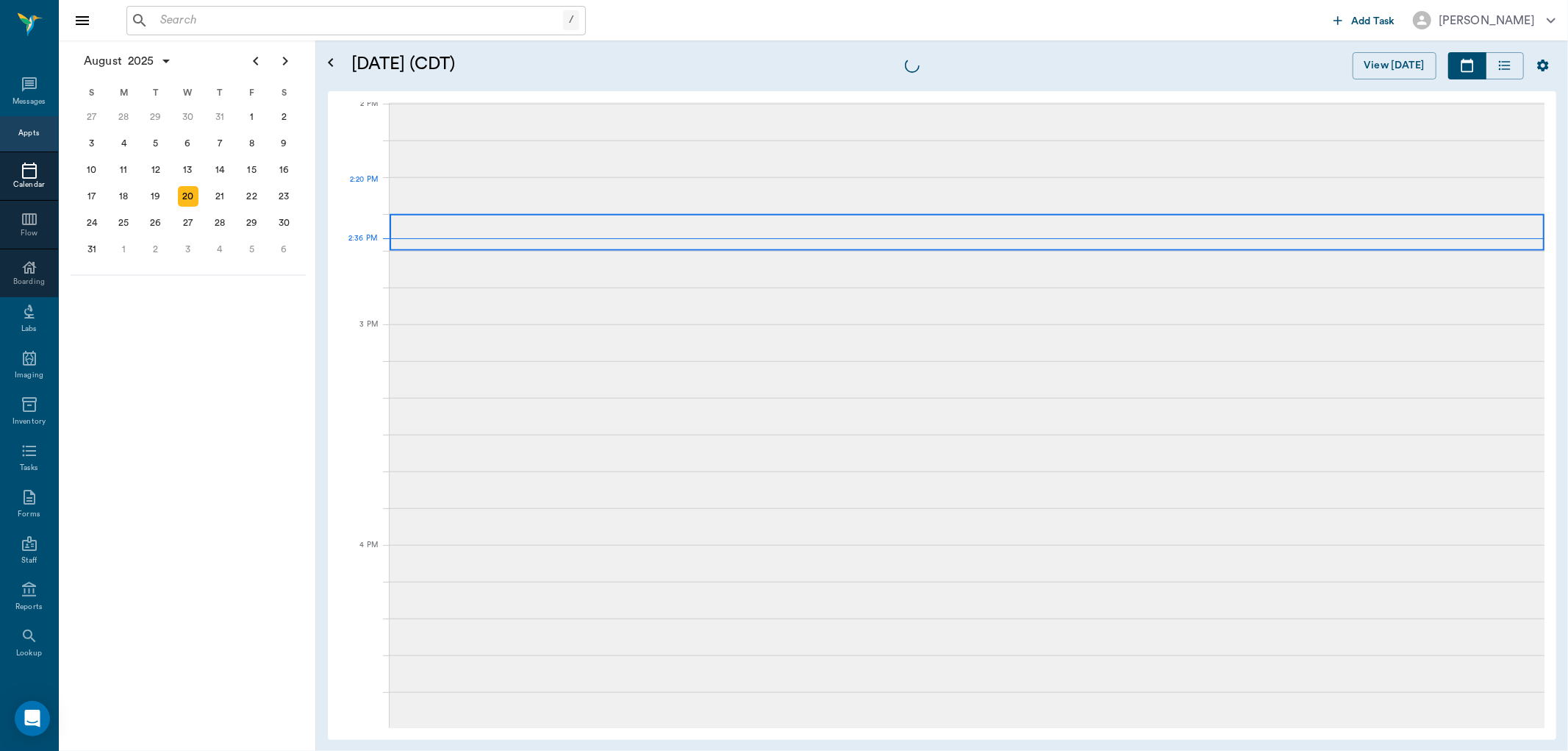
scroll to position [1328, 0]
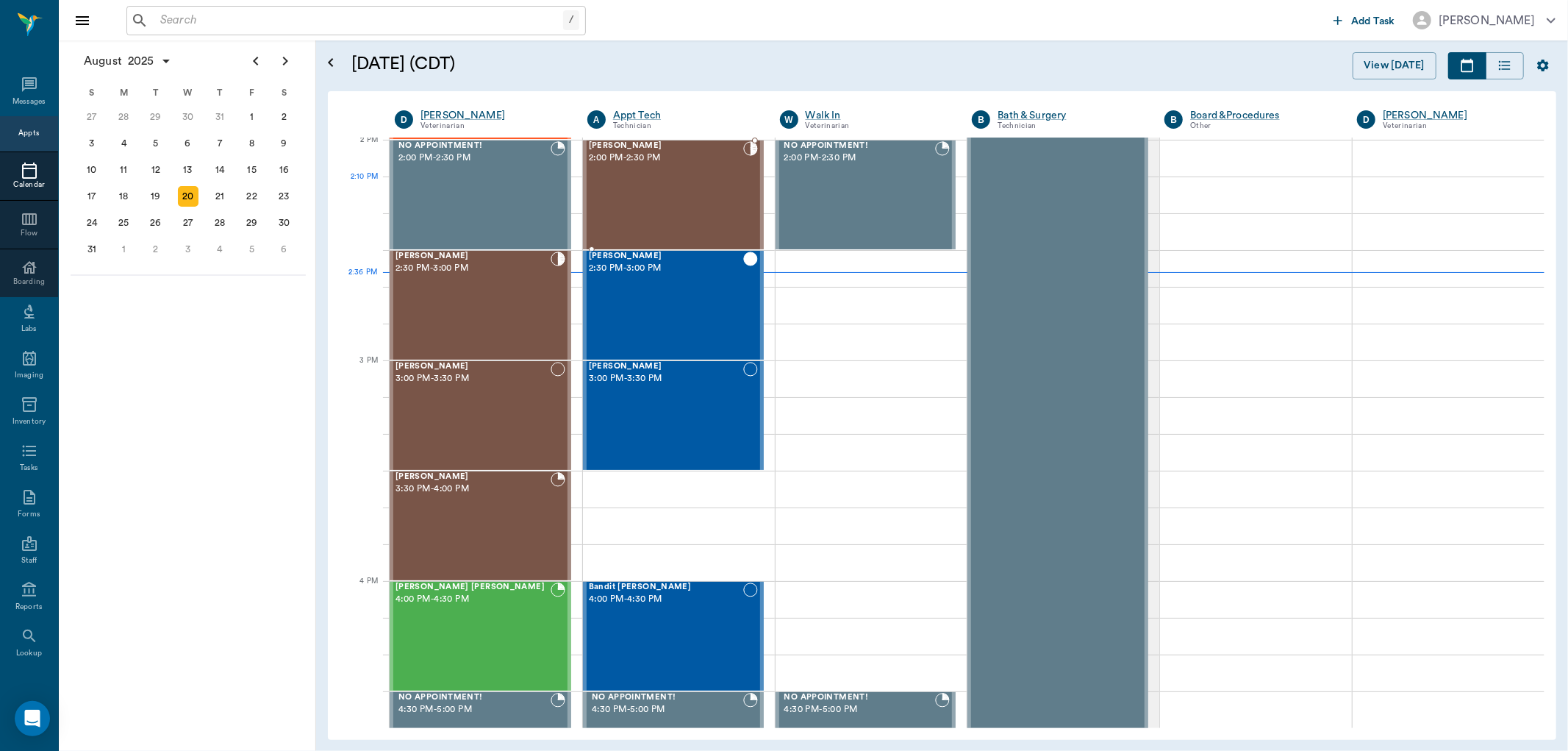
click at [663, 188] on div "BELLA Durmon 2:00 PM - 2:30 PM" at bounding box center [666, 195] width 155 height 107
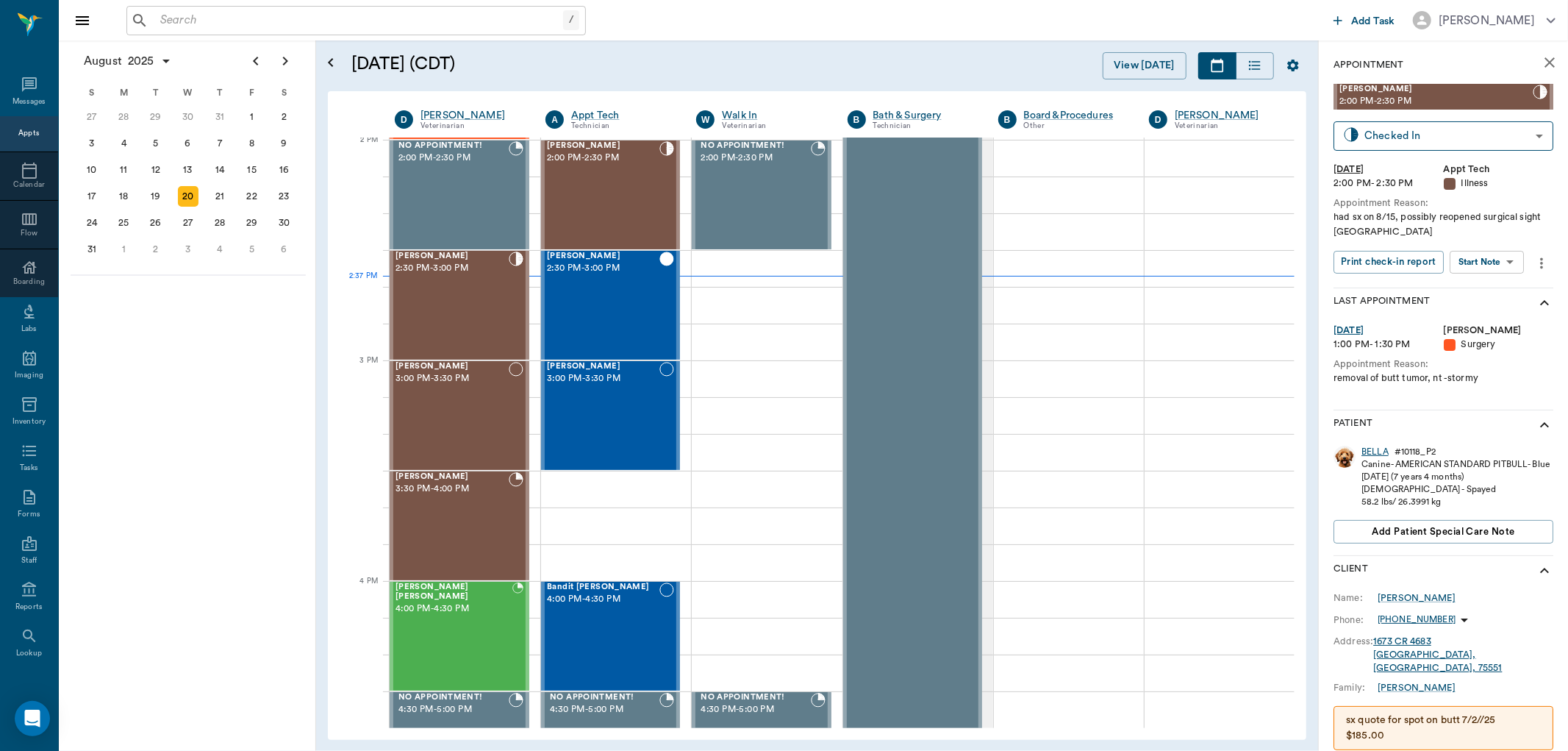
click at [1372, 451] on div "BELLA" at bounding box center [1375, 452] width 27 height 13
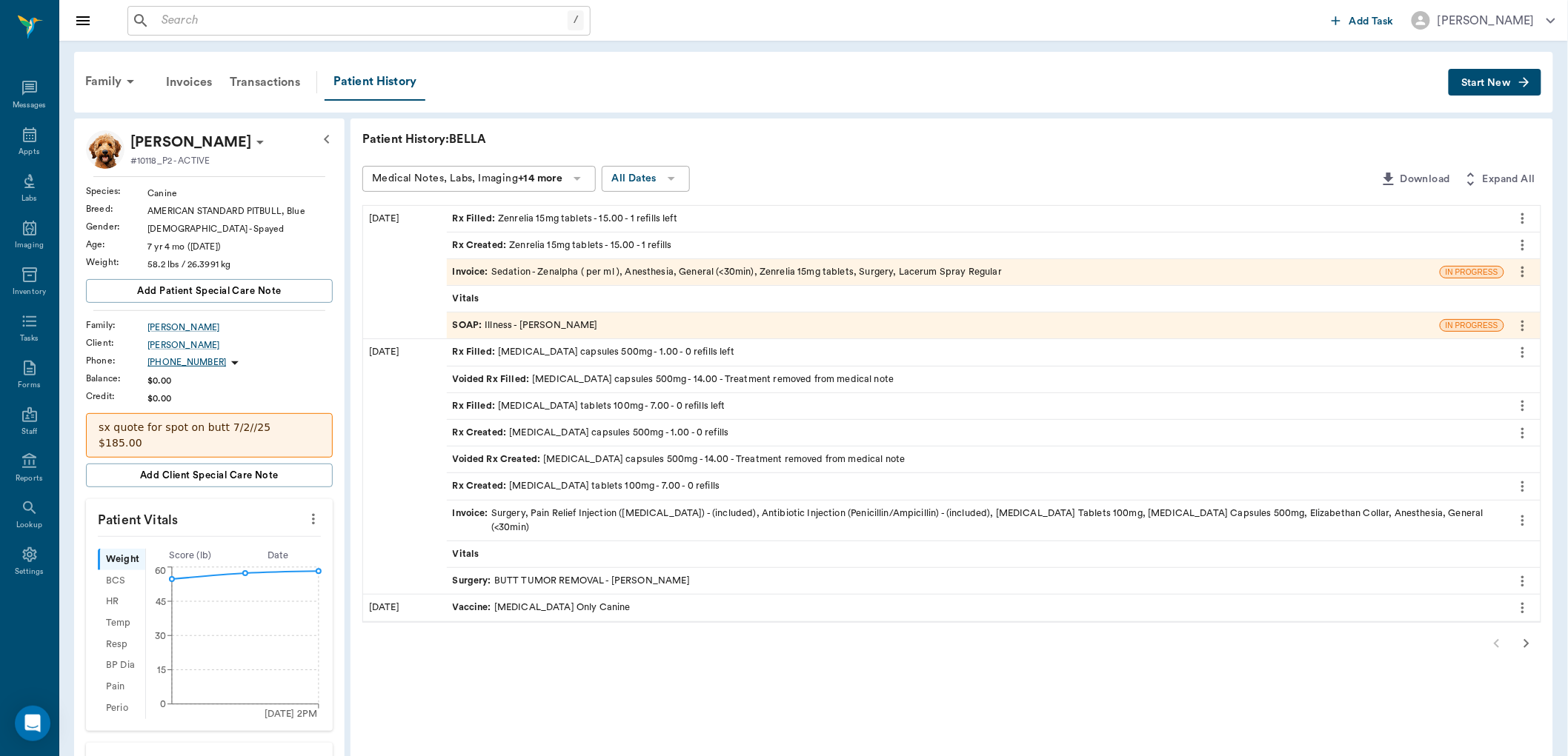
click at [552, 326] on div "SOAP : Illness - Hunter Graves" at bounding box center [525, 325] width 146 height 14
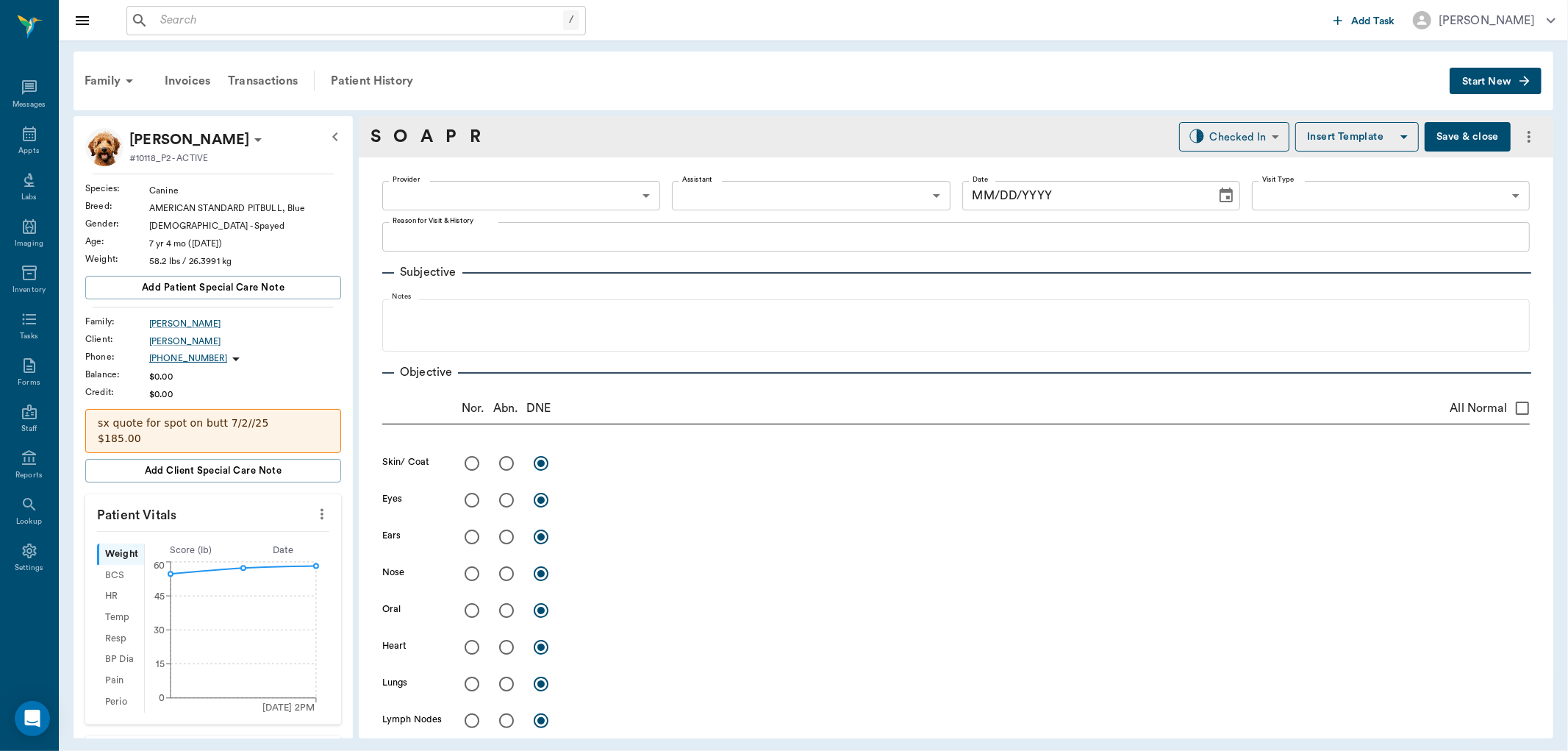
type input "682b670d8bdc6f7f8feef3db"
type input "63ec2f075fda476ae8351a4c"
type input "65d2be4f46e3a538d89b8c15"
type textarea "had sx on 8/15, possibly reopened surgical sight Caryn"
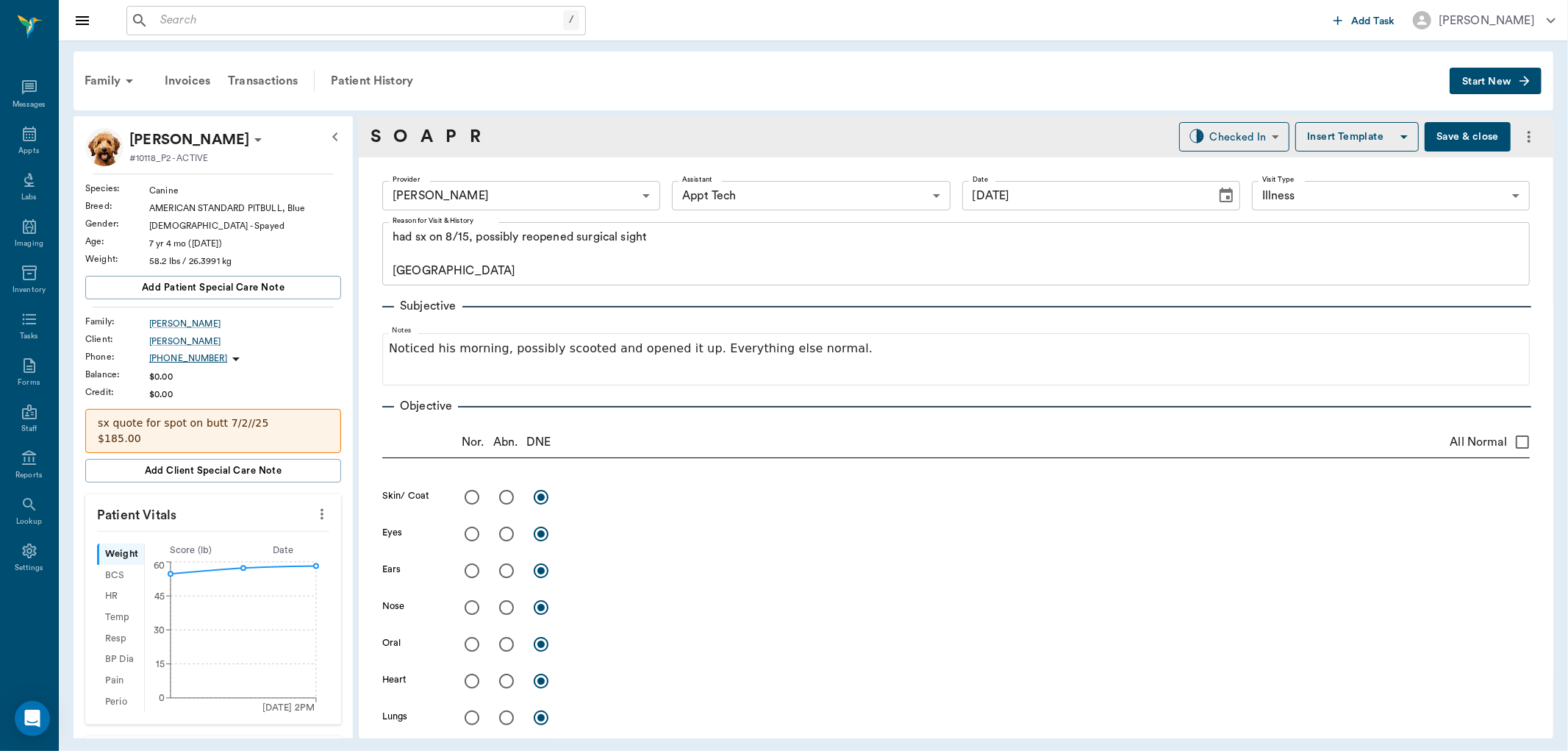
type input "[DATE]"
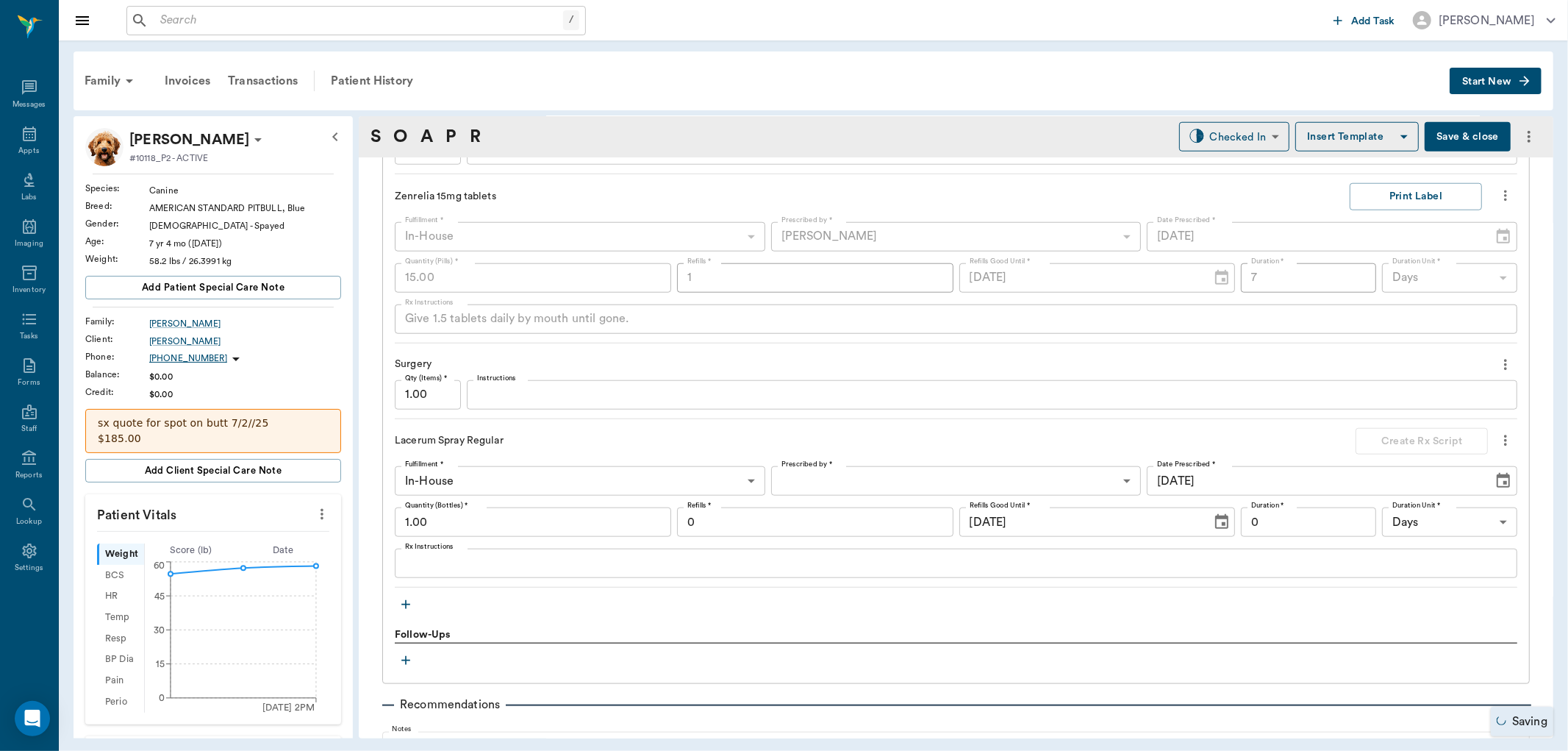
scroll to position [1308, 0]
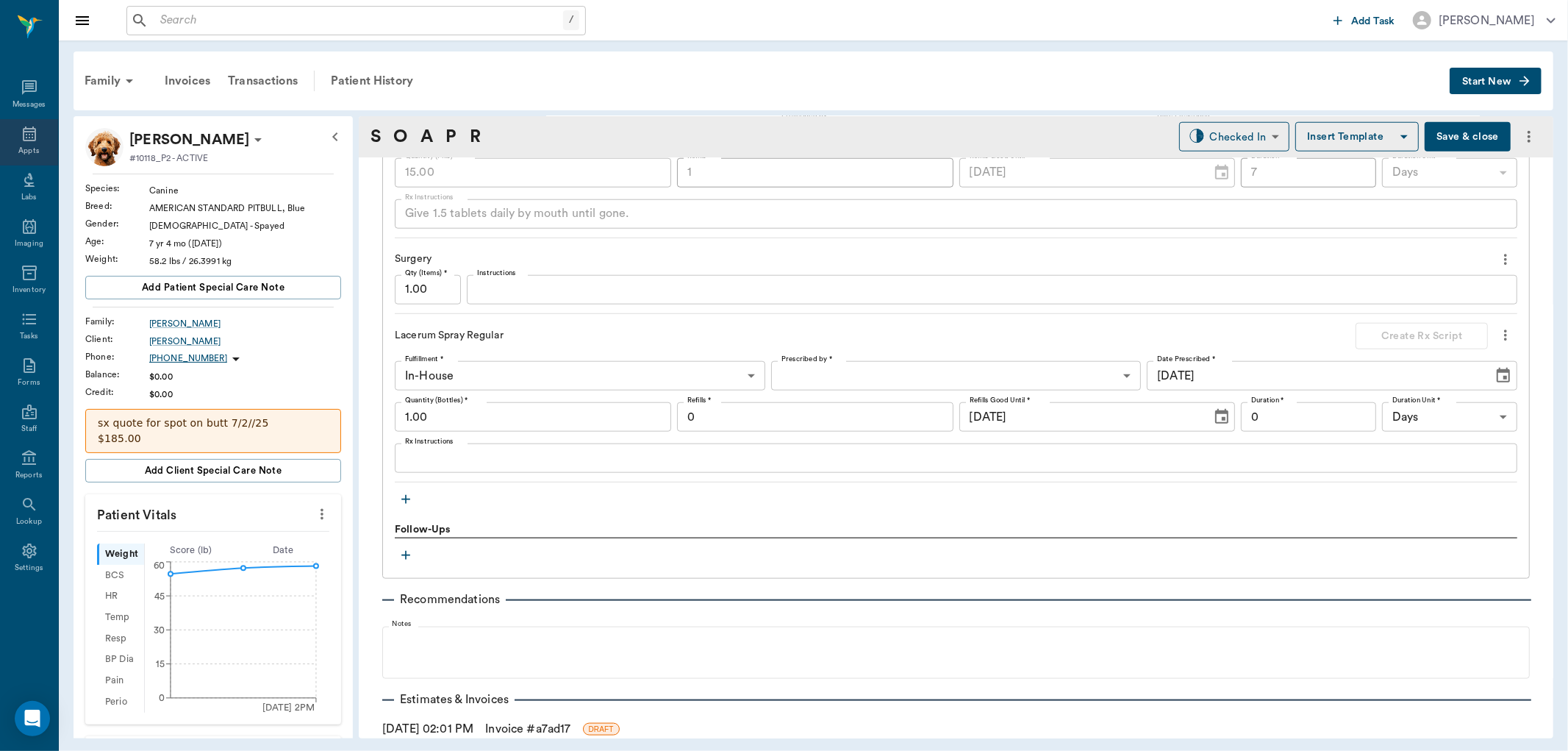
click at [19, 140] on div "Appts" at bounding box center [29, 143] width 58 height 46
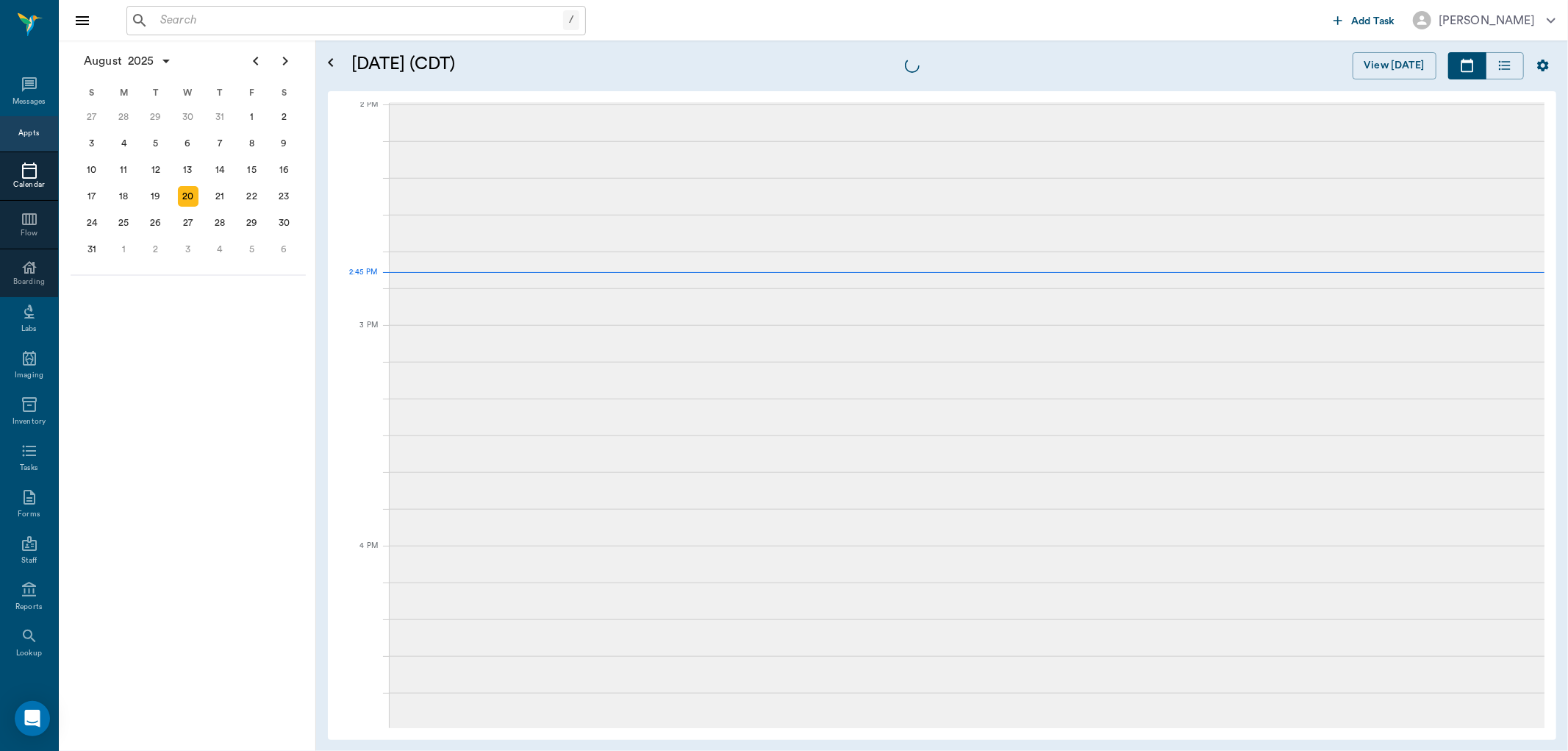
scroll to position [1325, 0]
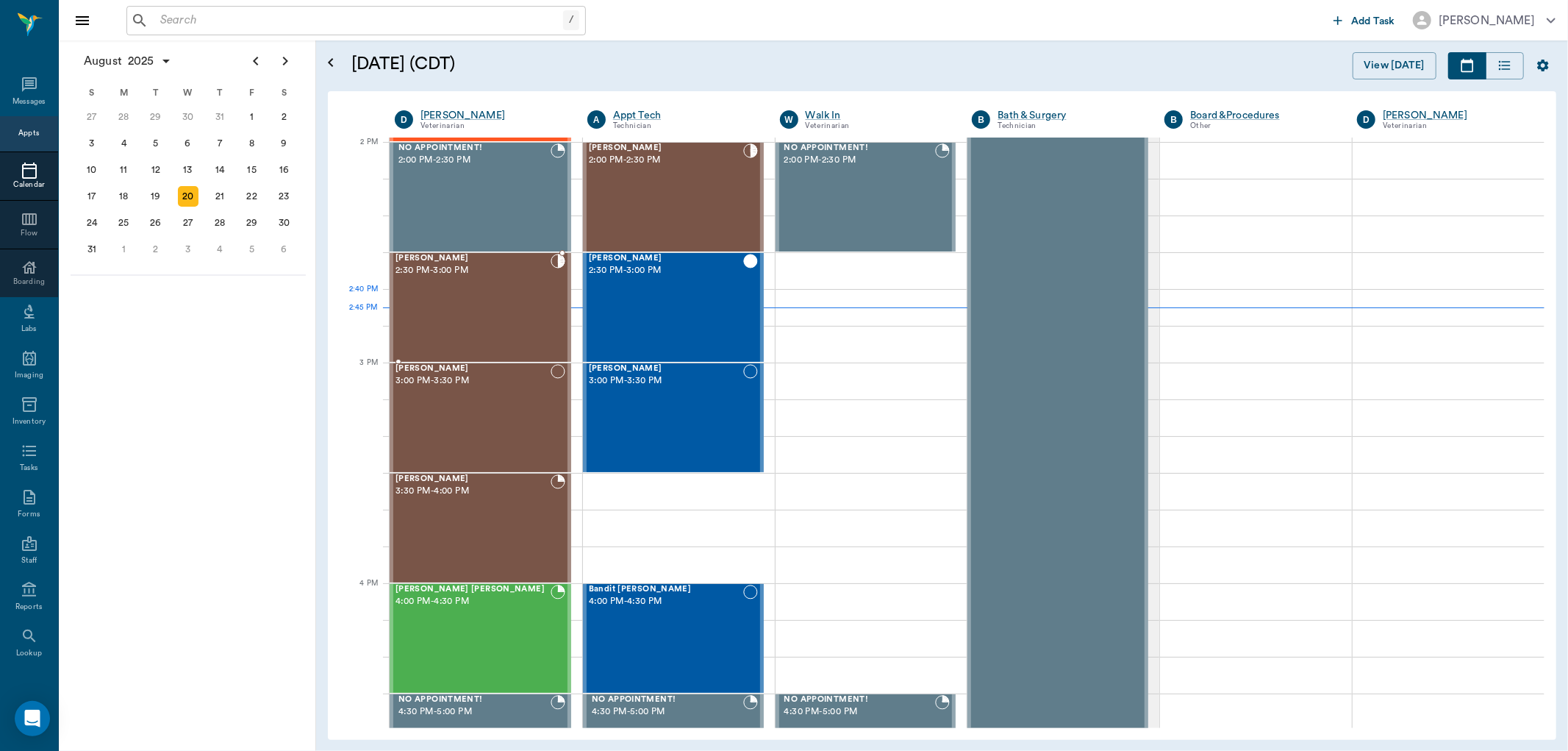
click at [481, 302] on div "CHICO McKown 2:30 PM - 3:00 PM" at bounding box center [473, 307] width 156 height 107
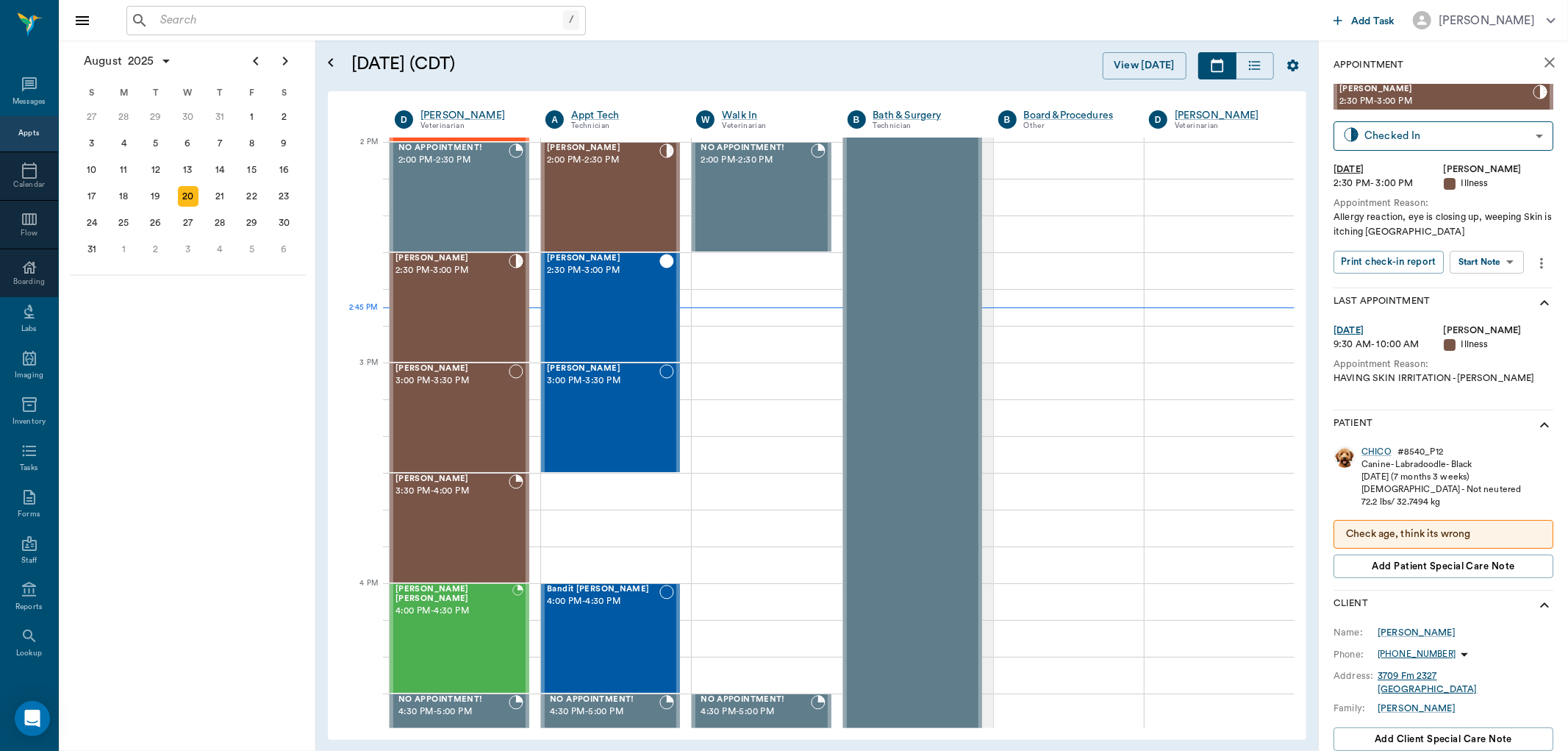
click at [1495, 267] on body "/ ​ Add Task Dr. Bert Ellsworth Nectar Messages Appts Calendar Flow Boarding La…" at bounding box center [784, 375] width 1568 height 751
click at [1493, 287] on button "View SOAP" at bounding box center [1472, 293] width 50 height 17
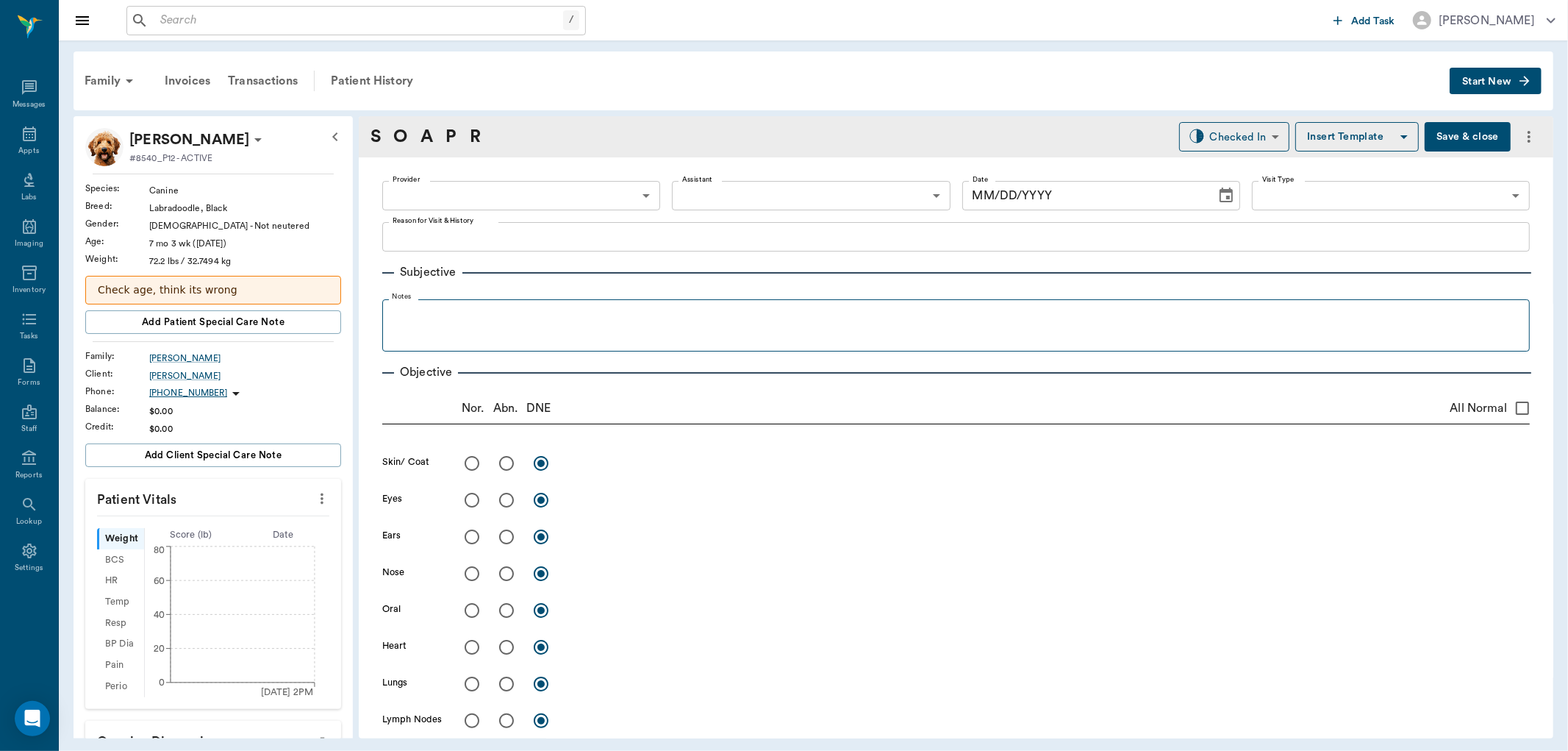
type input "63ec2f075fda476ae8351a4d"
type input "682b670d8bdc6f7f8feef3db"
type input "65d2be4f46e3a538d89b8c15"
type textarea "Allergy reaction, eye is closing up, weeping Skin is itching Caryn"
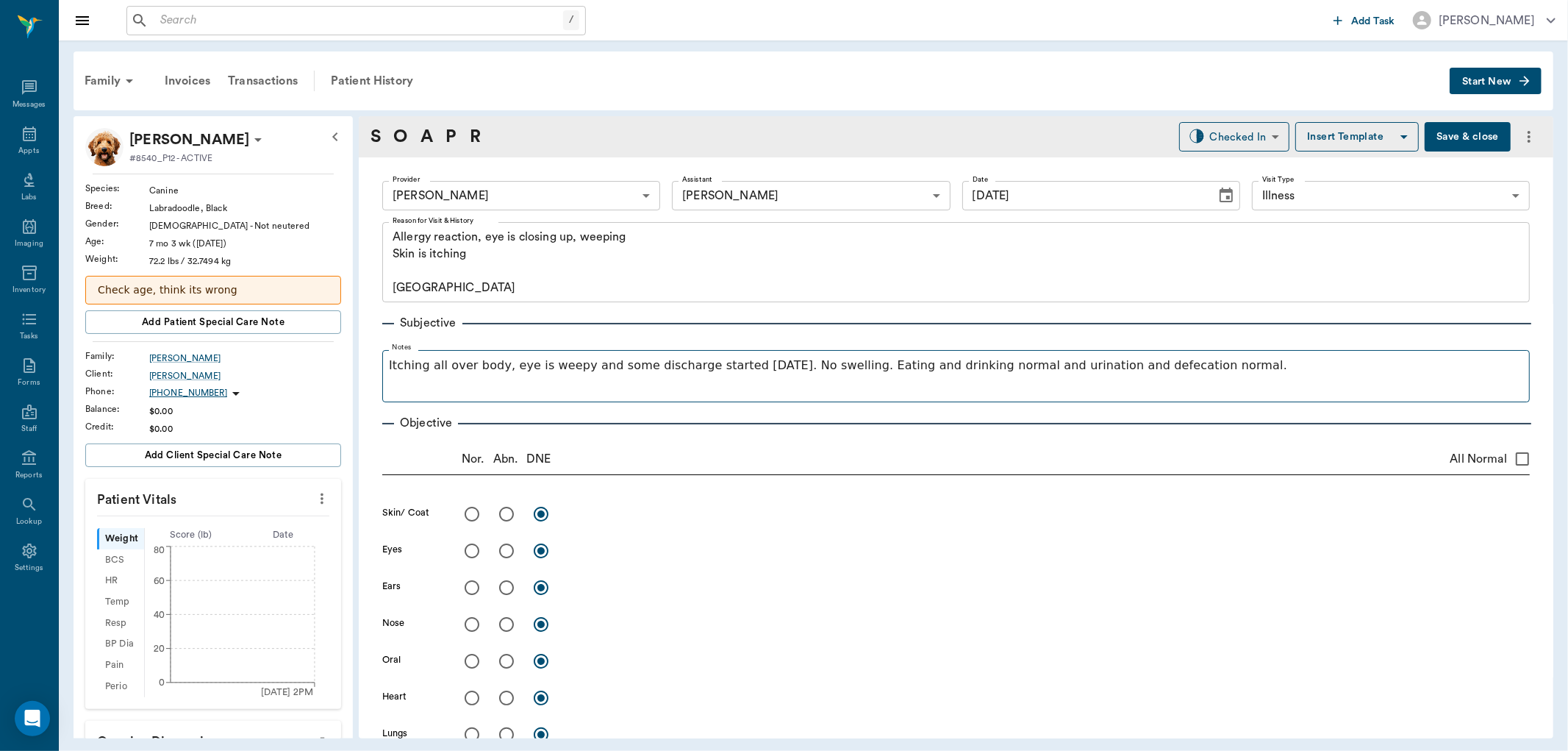
type input "[DATE]"
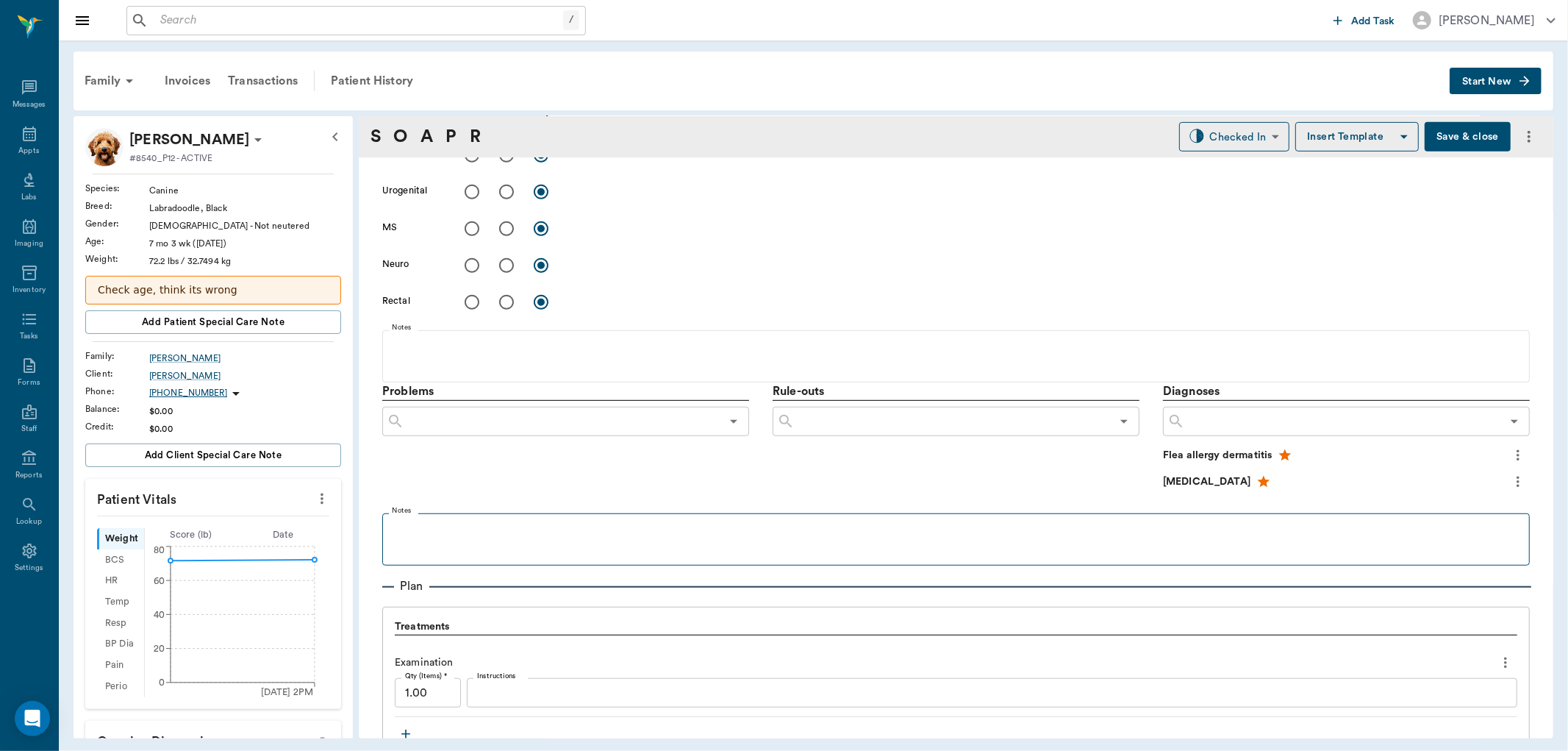
scroll to position [899, 0]
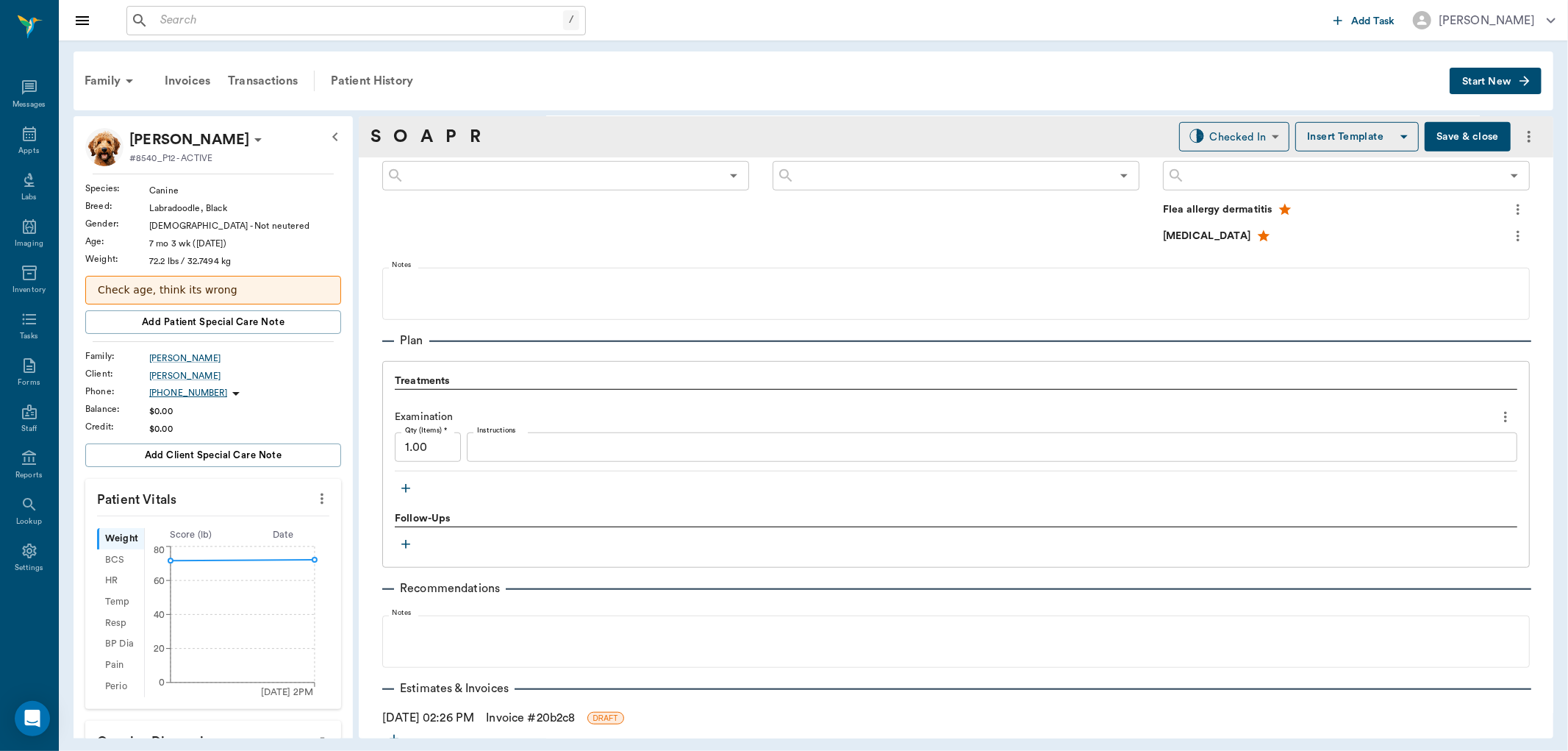
click at [406, 494] on icon "button" at bounding box center [406, 489] width 15 height 15
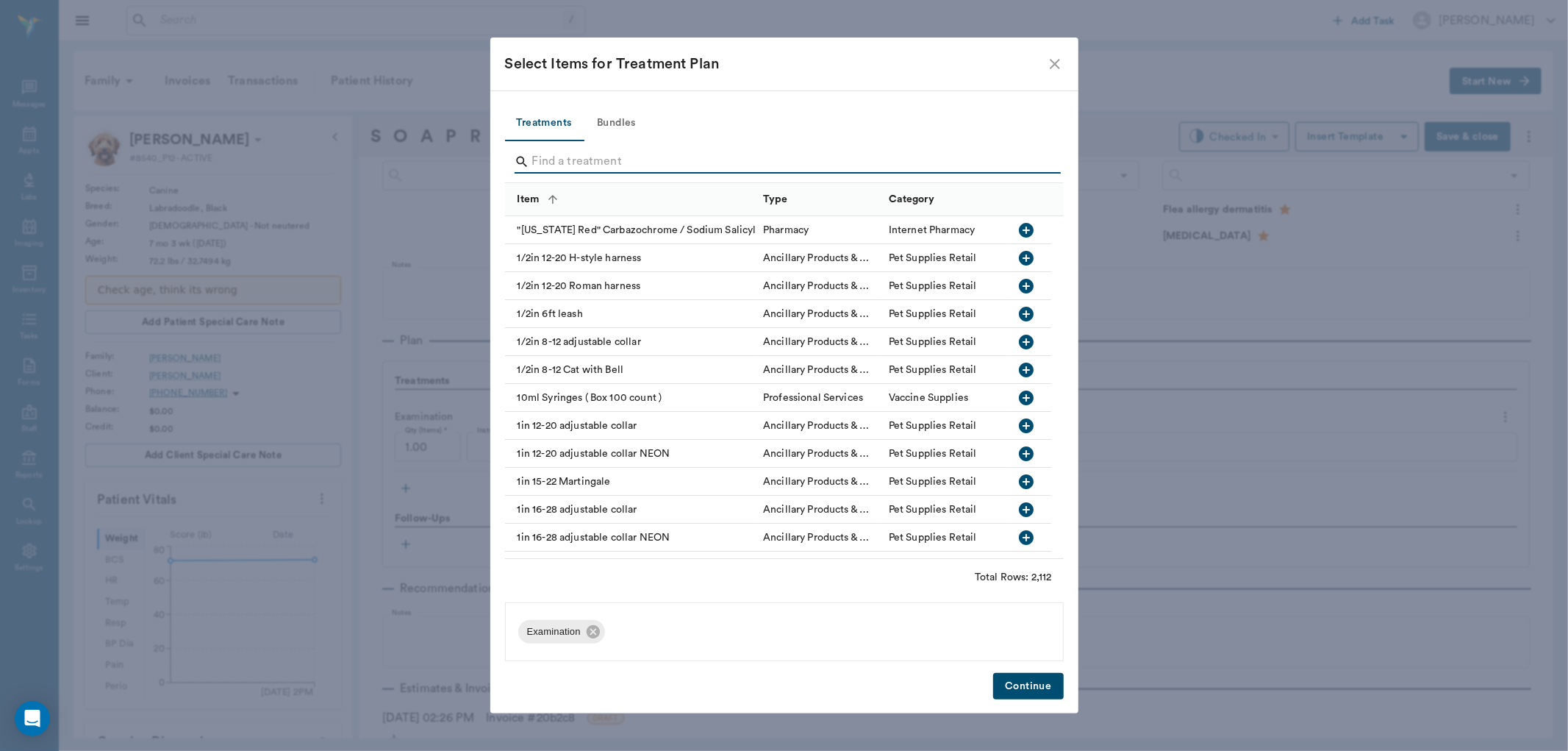
click at [686, 153] on input "Search" at bounding box center [785, 161] width 506 height 23
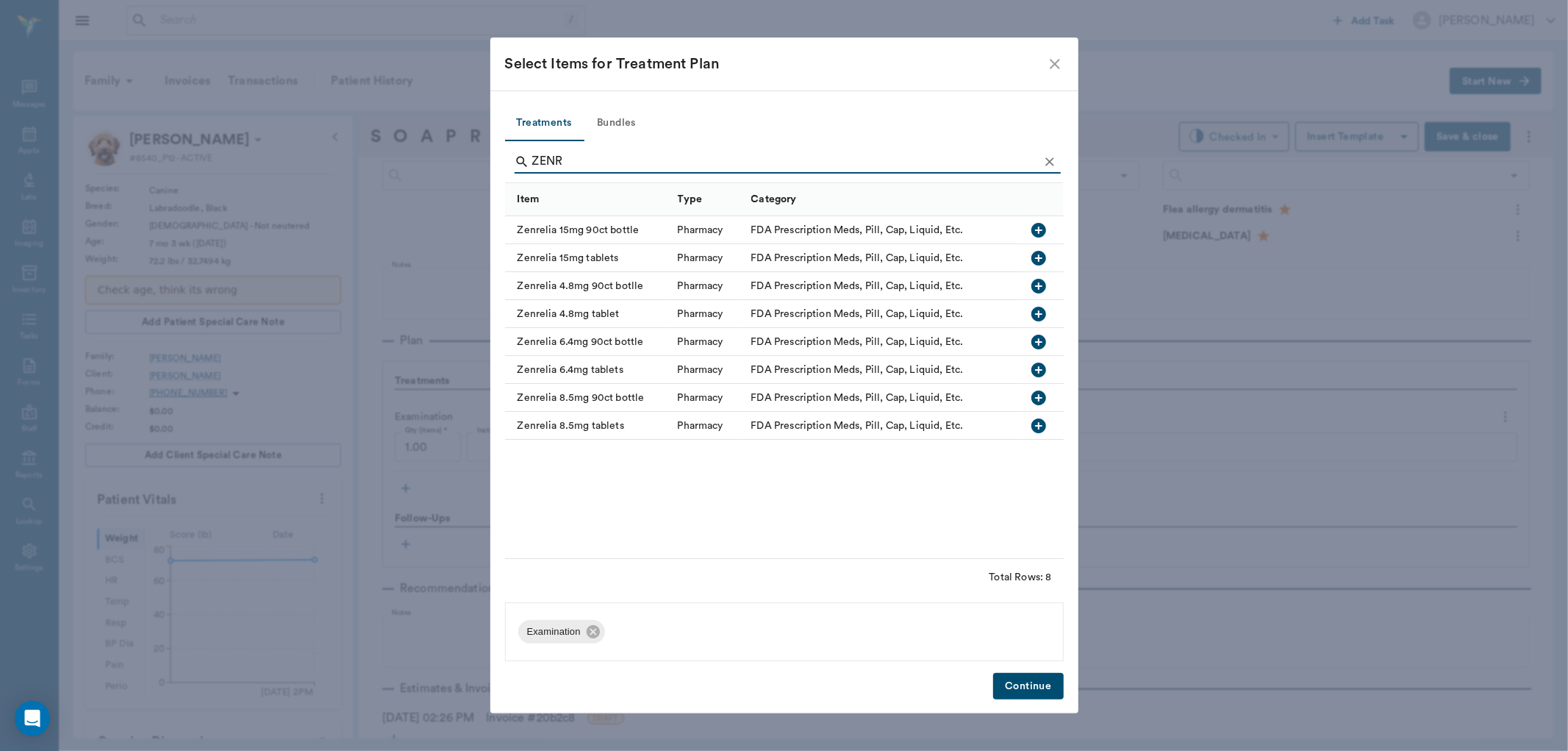
type input "ZENR"
click at [1042, 257] on icon "button" at bounding box center [1039, 258] width 15 height 15
click at [1044, 157] on icon "Clear" at bounding box center [1050, 162] width 15 height 15
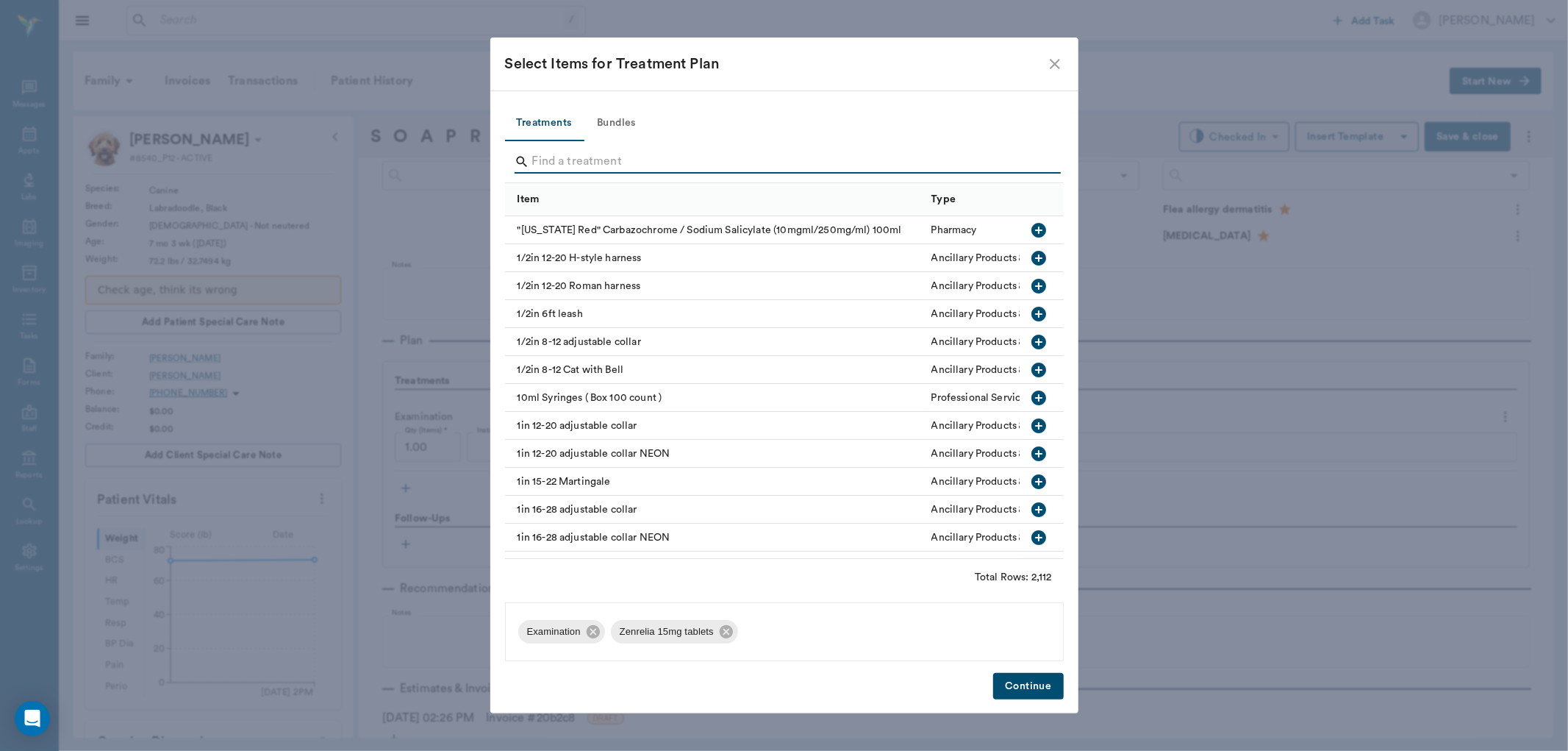
click at [1023, 162] on input "Search" at bounding box center [785, 161] width 506 height 23
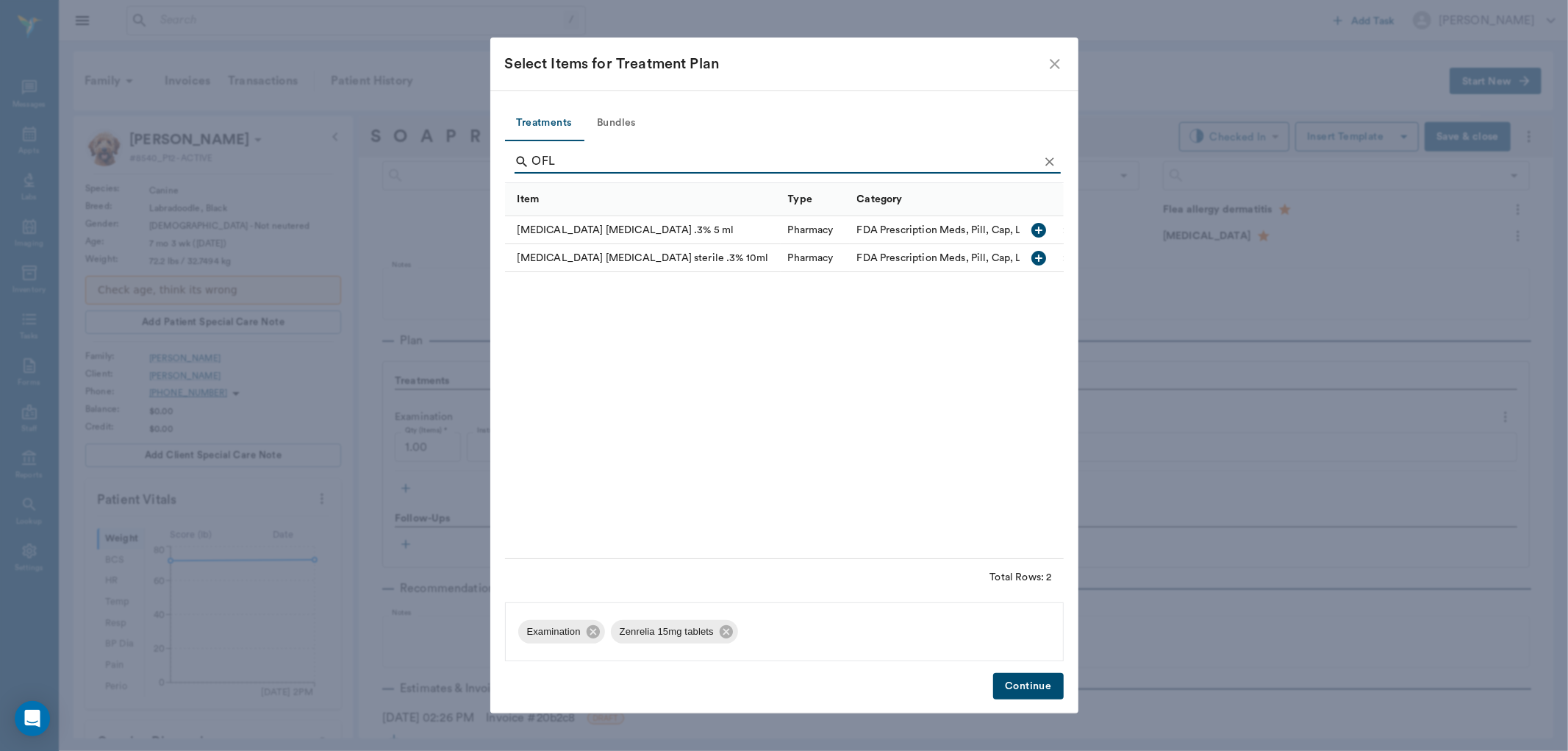
type input "OFL"
click at [1042, 228] on icon "button" at bounding box center [1039, 231] width 15 height 15
drag, startPoint x: 1059, startPoint y: 150, endPoint x: 1053, endPoint y: 163, distance: 14.3
click at [1056, 155] on div "OFL" at bounding box center [788, 161] width 546 height 23
click at [1053, 163] on icon "Clear" at bounding box center [1050, 162] width 15 height 15
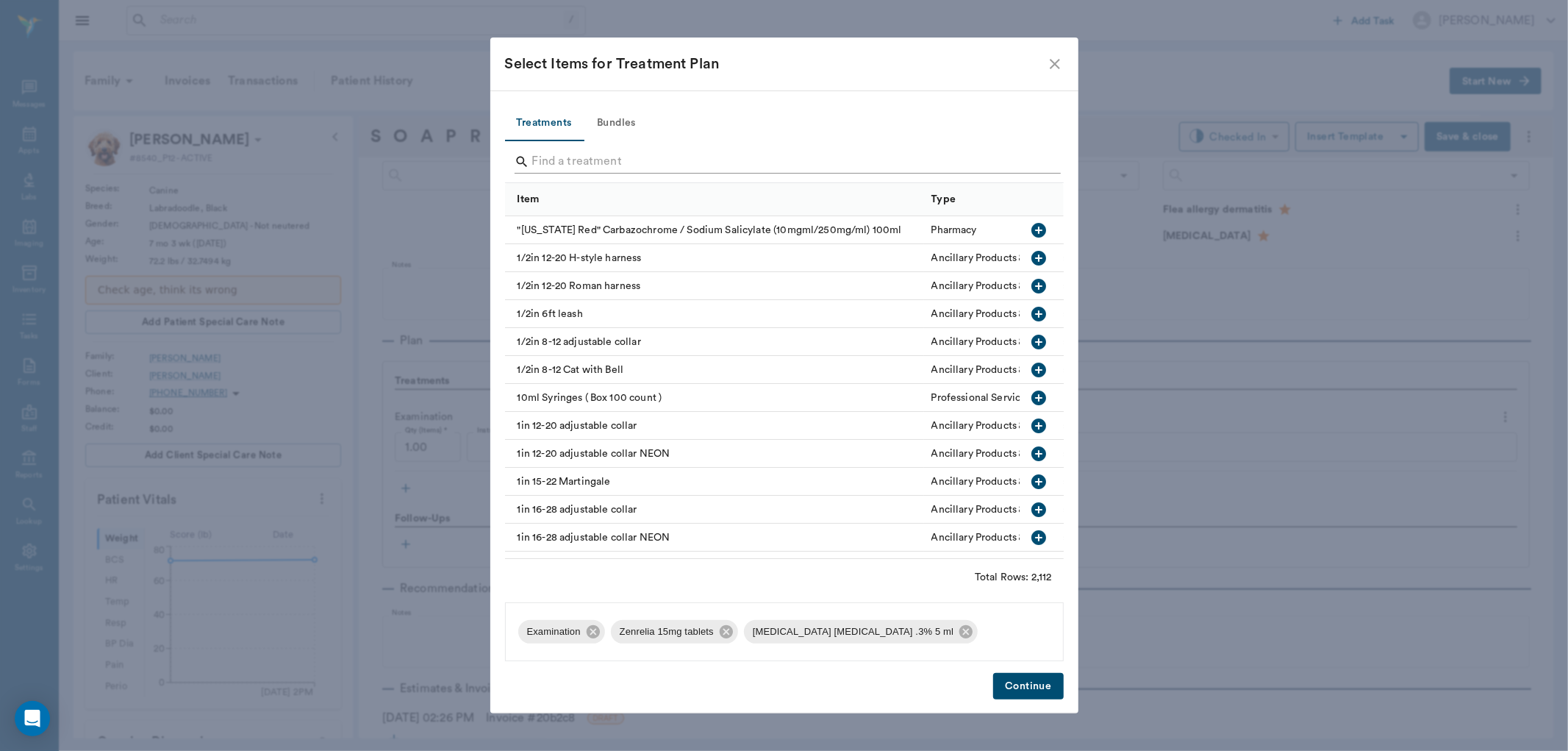
click at [1031, 163] on input "Search" at bounding box center [785, 161] width 506 height 23
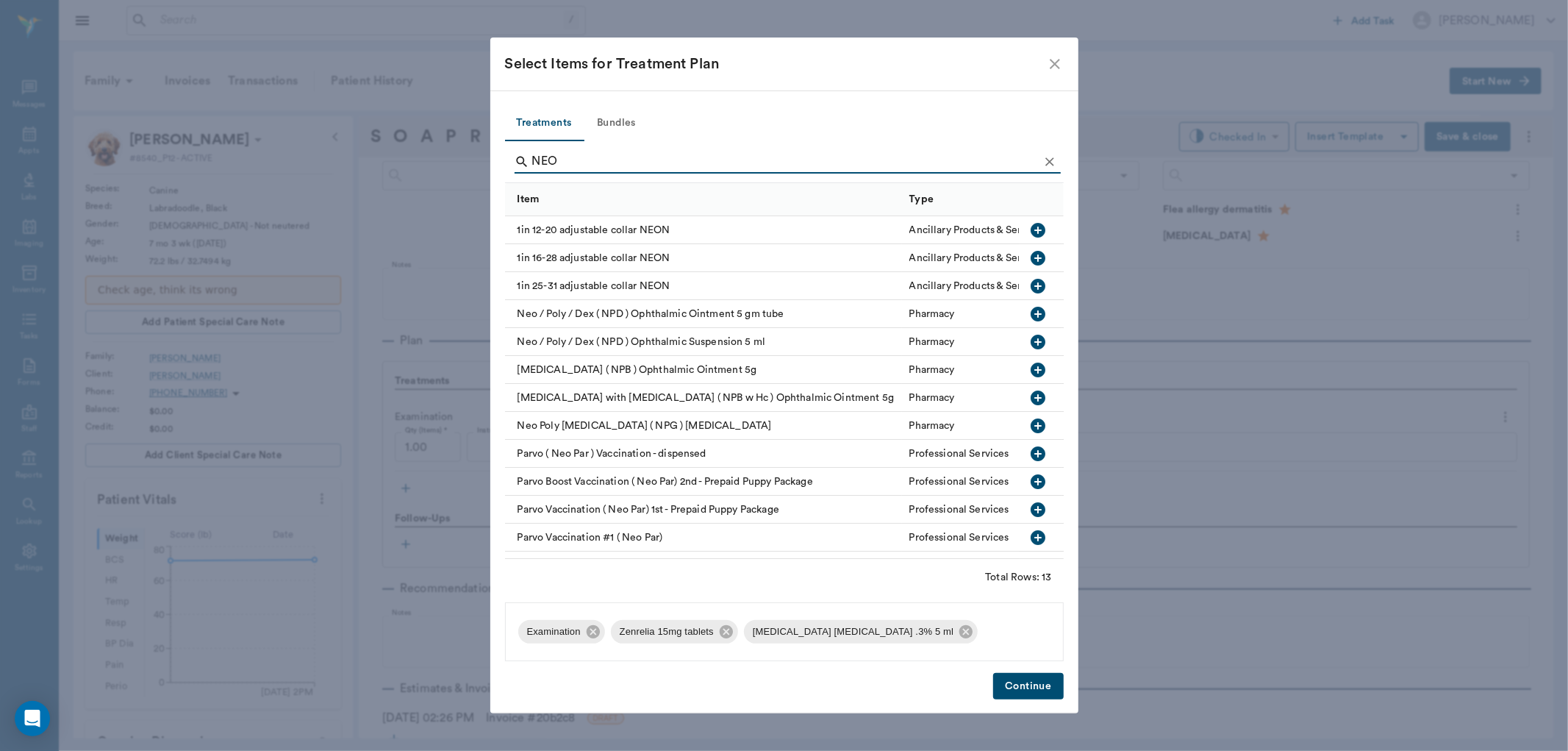
scroll to position [33, 0]
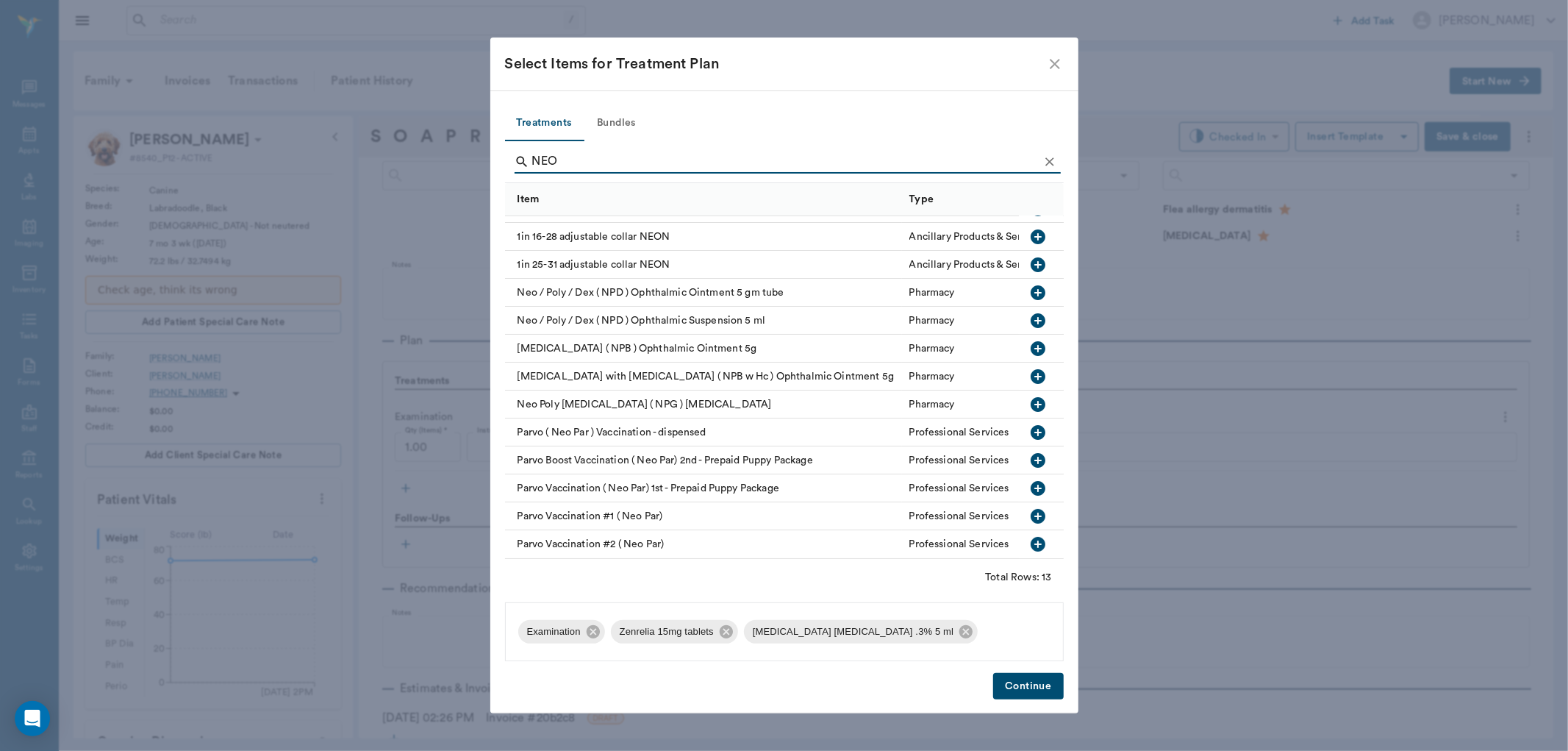
type input "NEO"
click at [1030, 395] on icon "button" at bounding box center [1039, 404] width 18 height 18
click at [1014, 685] on button "Continue" at bounding box center [1027, 686] width 69 height 27
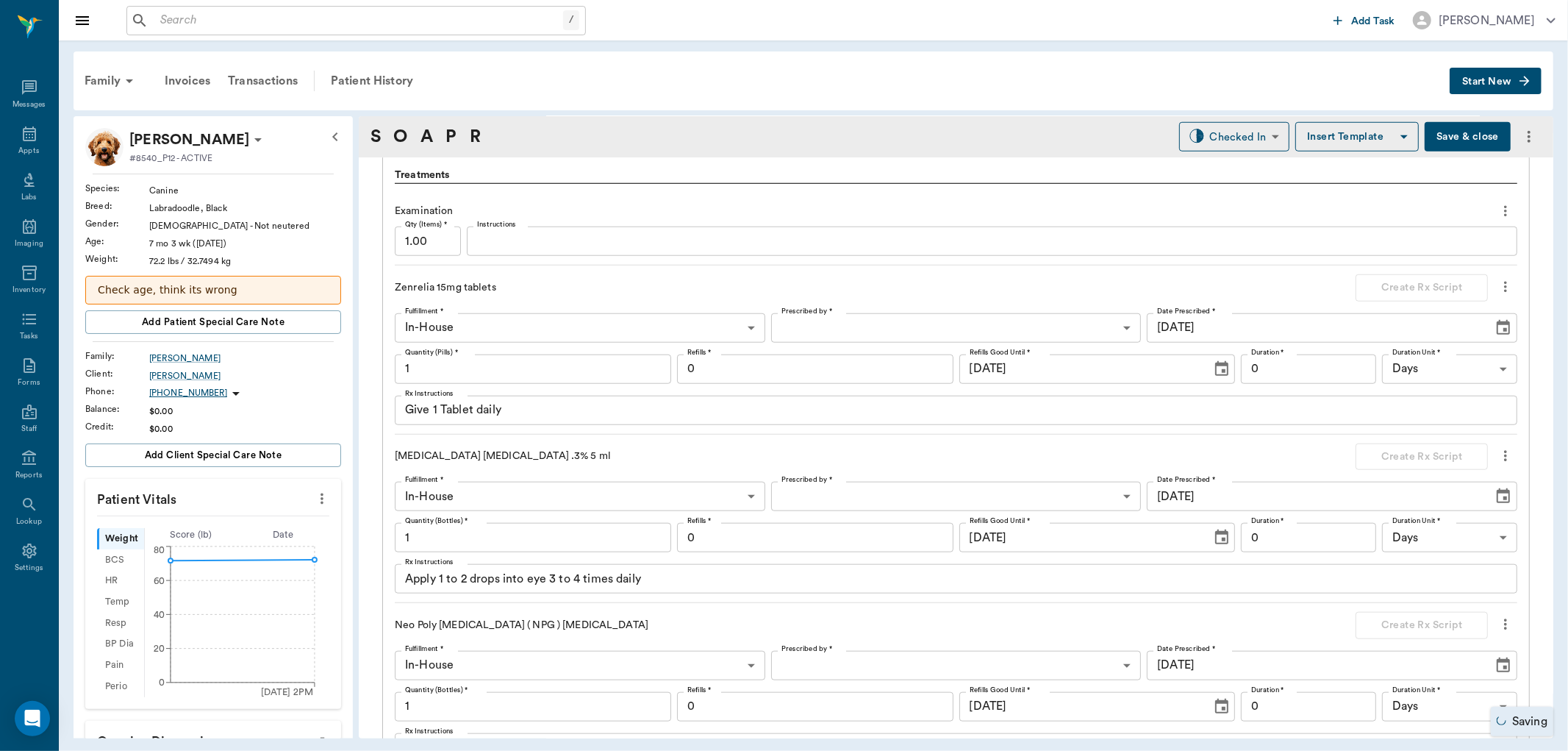
scroll to position [1144, 0]
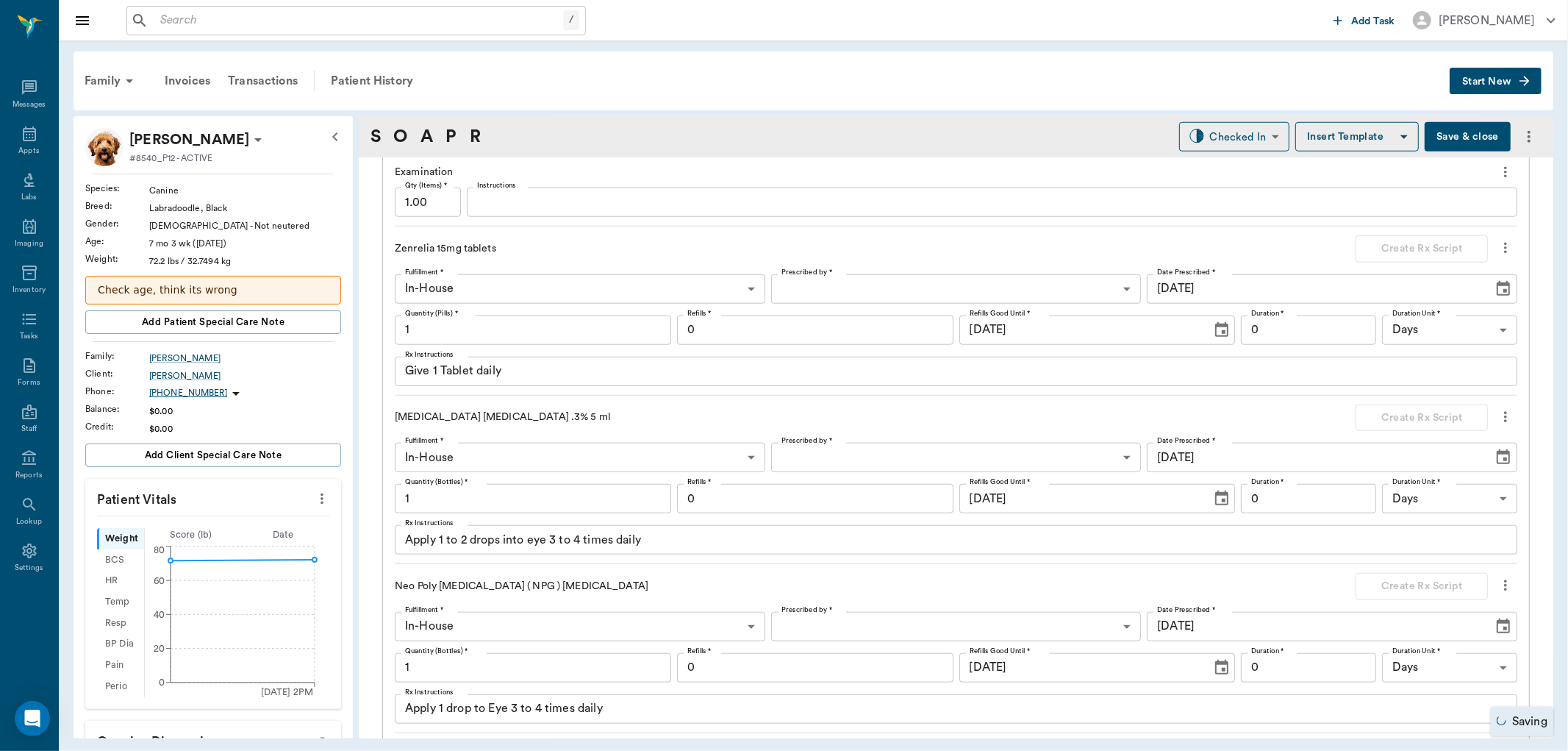
click at [876, 299] on body "/ ​ Add Task Dr. Bert Ellsworth Nectar Messages Appts Labs Imaging Inventory Ta…" at bounding box center [784, 375] width 1568 height 751
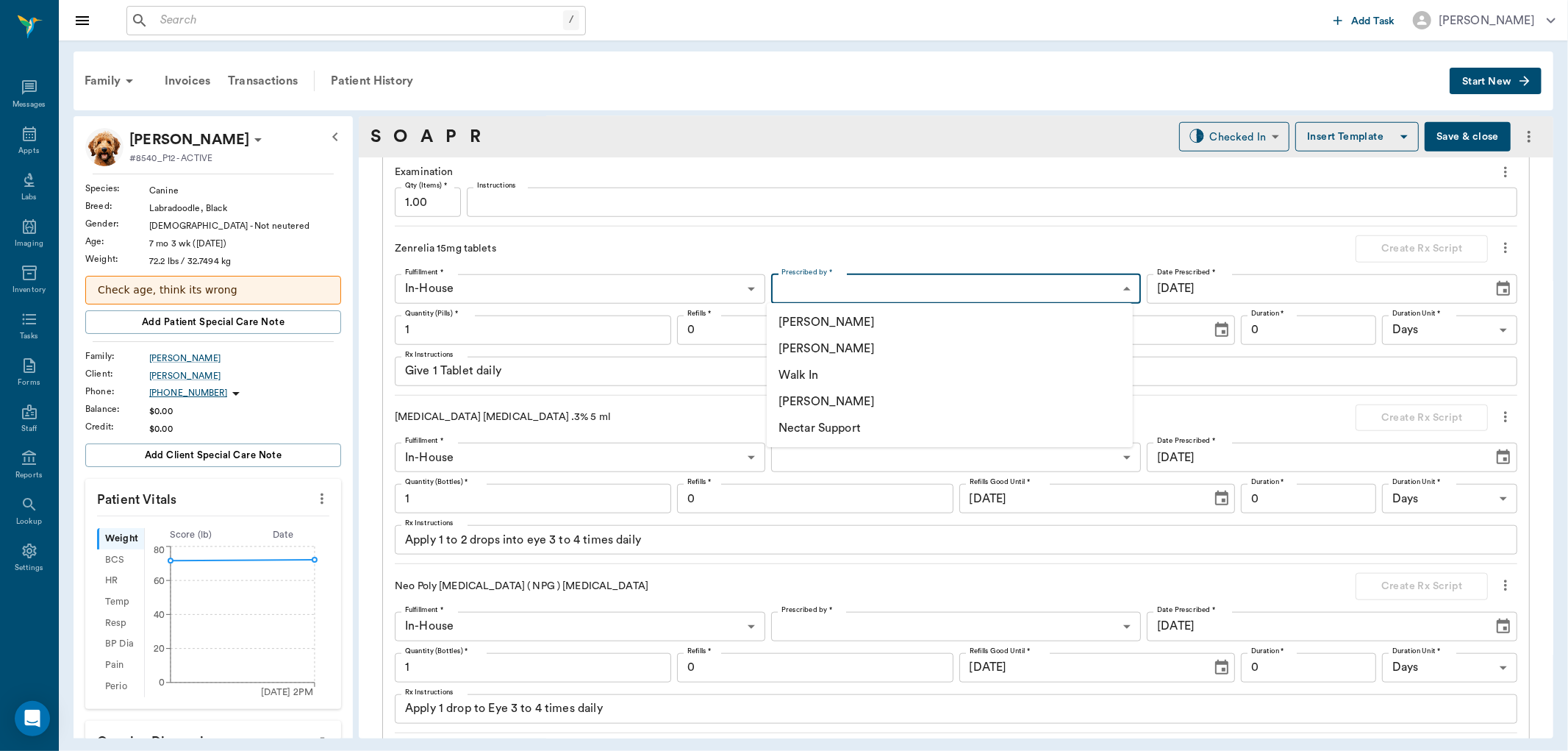
click at [875, 353] on li "[PERSON_NAME]" at bounding box center [951, 348] width 367 height 27
type input "63ec2f075fda476ae8351a4d"
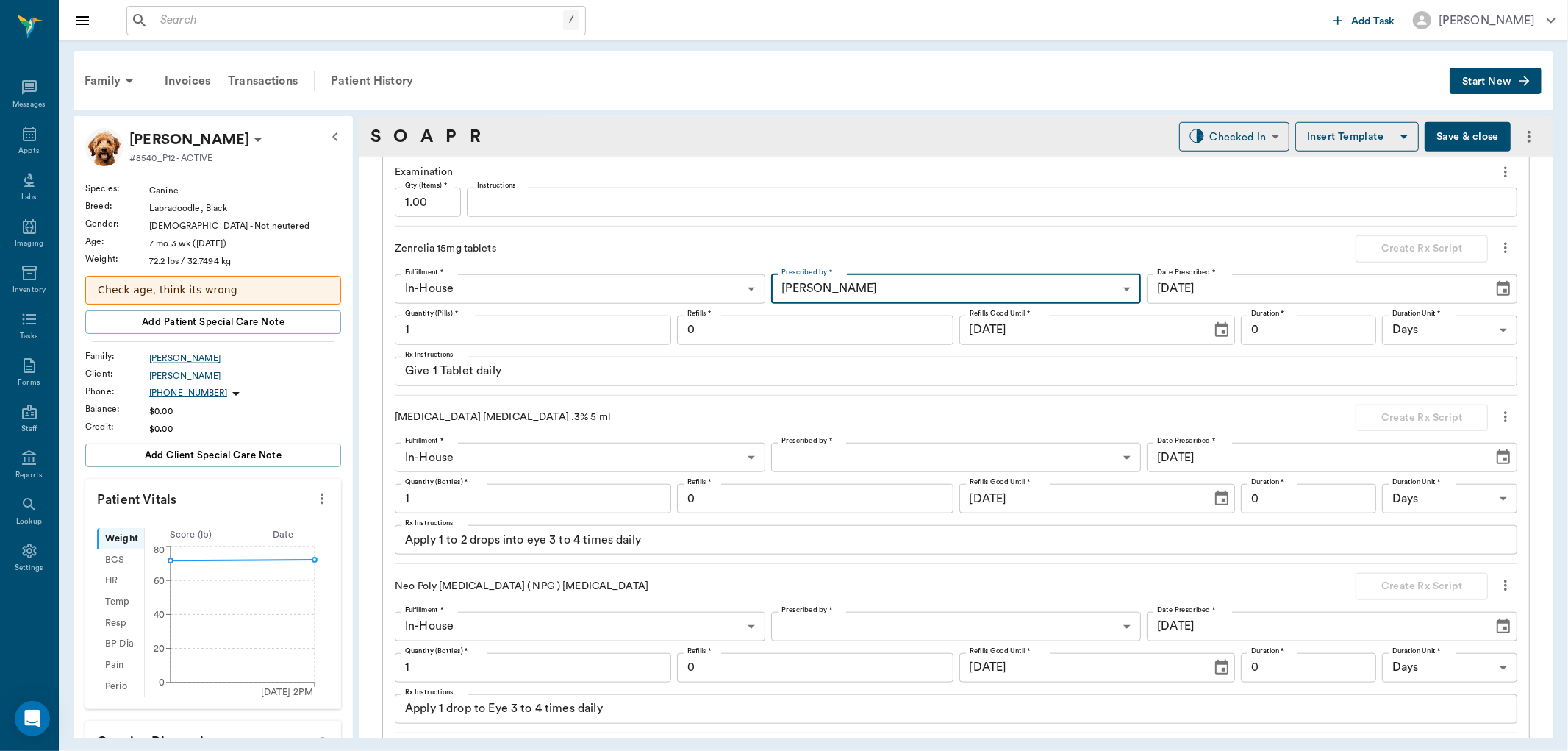
click at [570, 332] on input "1" at bounding box center [533, 331] width 277 height 30
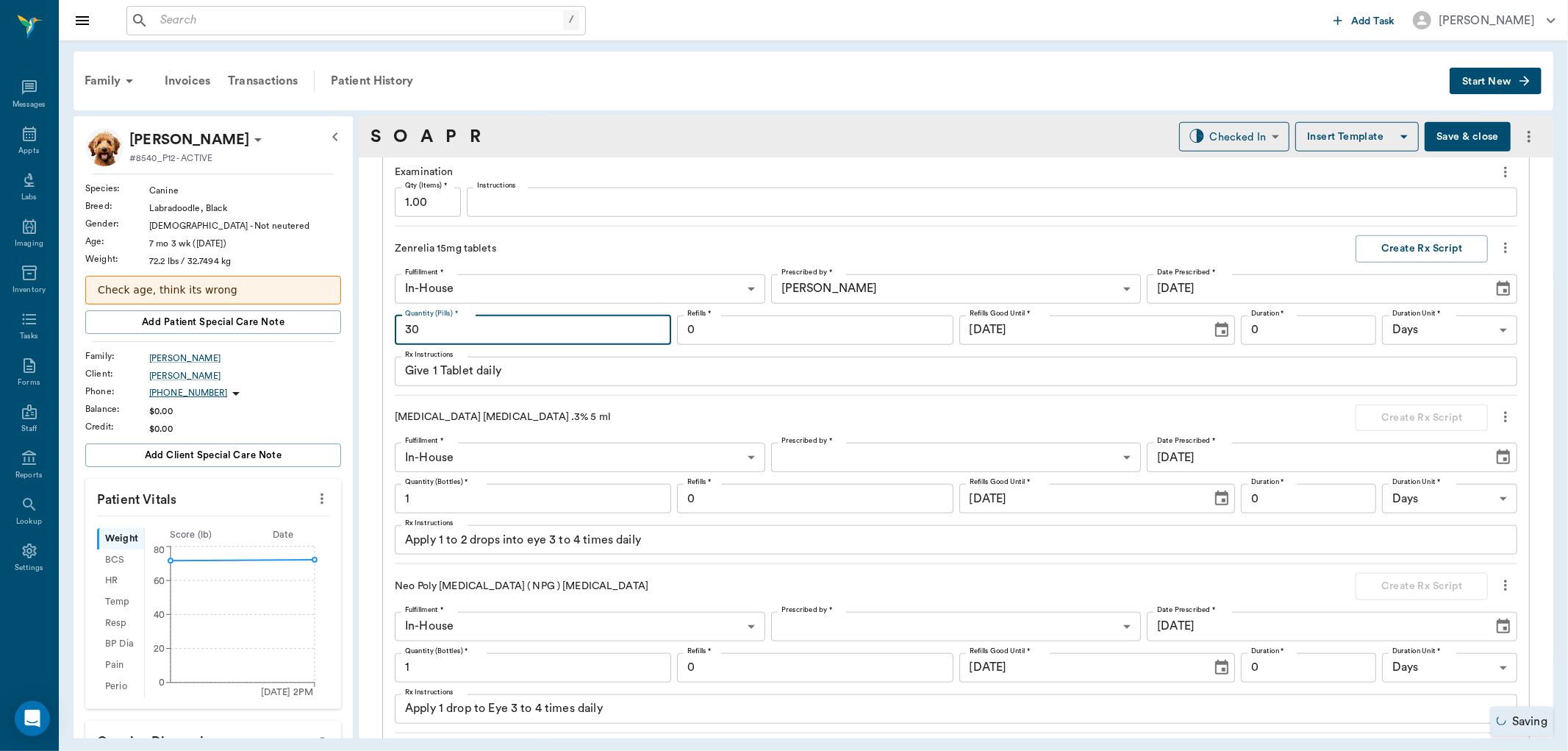
type input "30"
click at [748, 336] on input "0" at bounding box center [815, 331] width 277 height 30
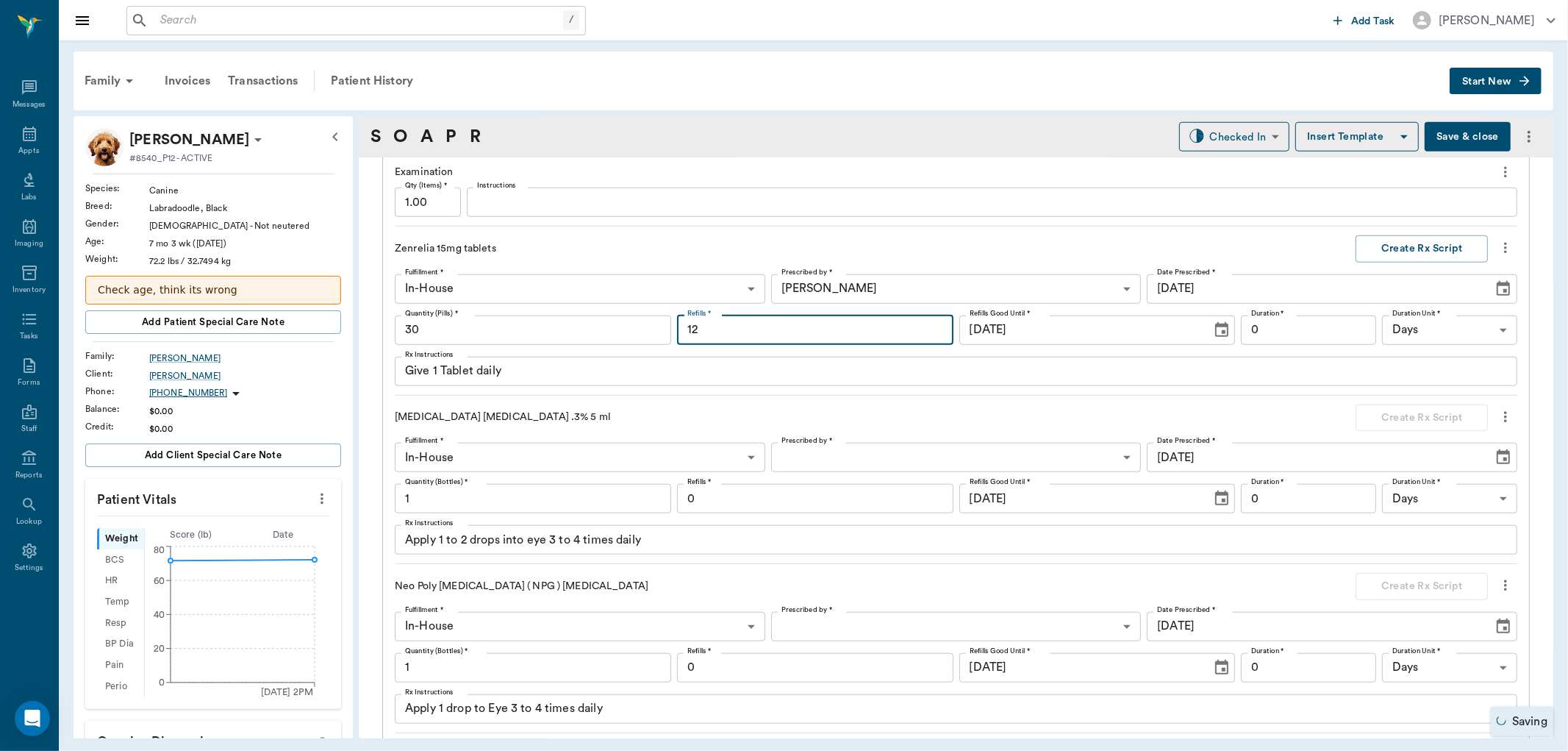
type input "12"
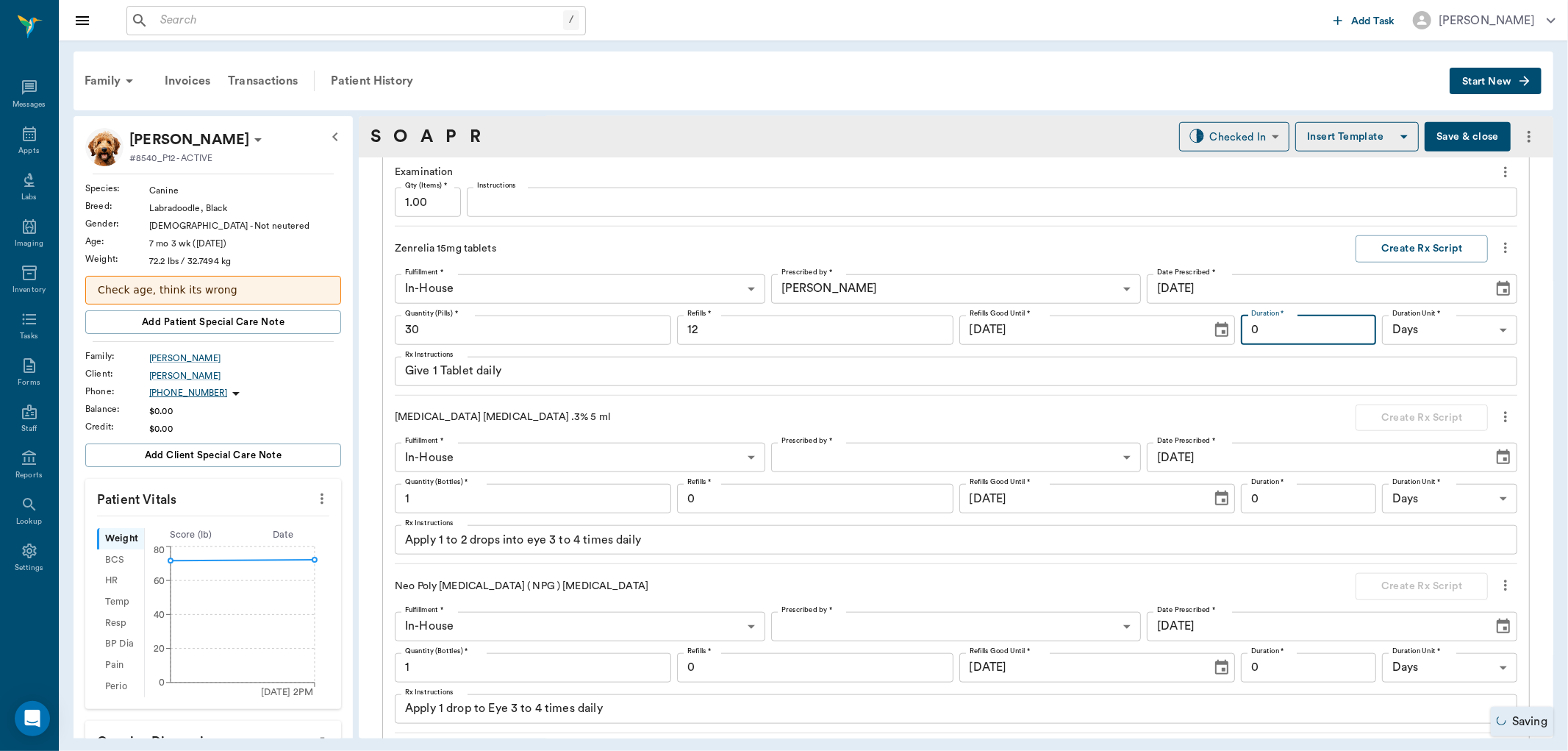
click at [1286, 332] on input "0" at bounding box center [1309, 331] width 135 height 30
type input "30"
click at [720, 542] on textarea "Apply 1 to 2 drops into eye 3 to 4 times daily" at bounding box center [956, 540] width 1102 height 17
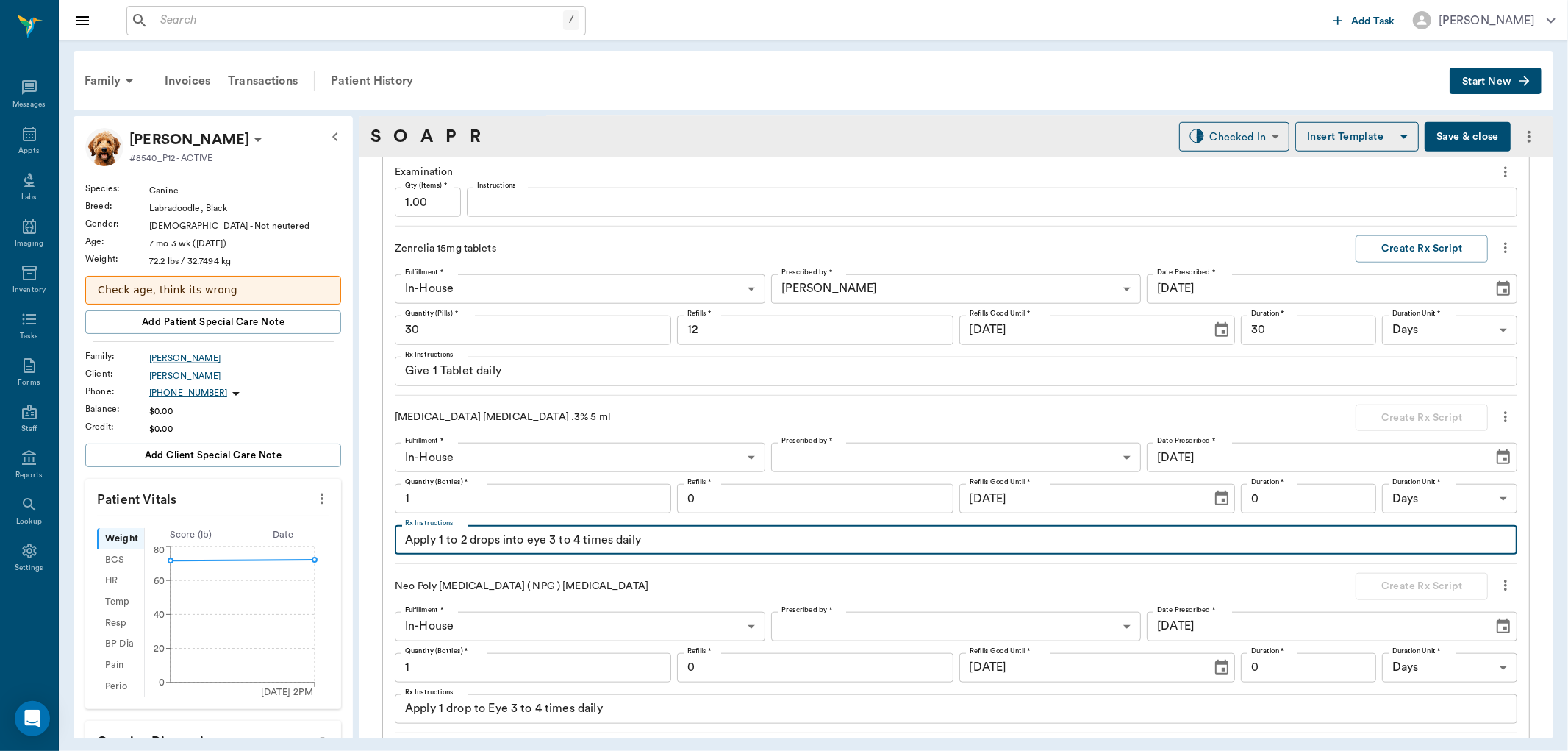
click at [528, 535] on textarea "Apply 1 to 2 drops into eye 3 to 4 times daily" at bounding box center [956, 540] width 1102 height 17
type textarea "Apply 1 to 2 drops into L eye 3 to 4 times daily"
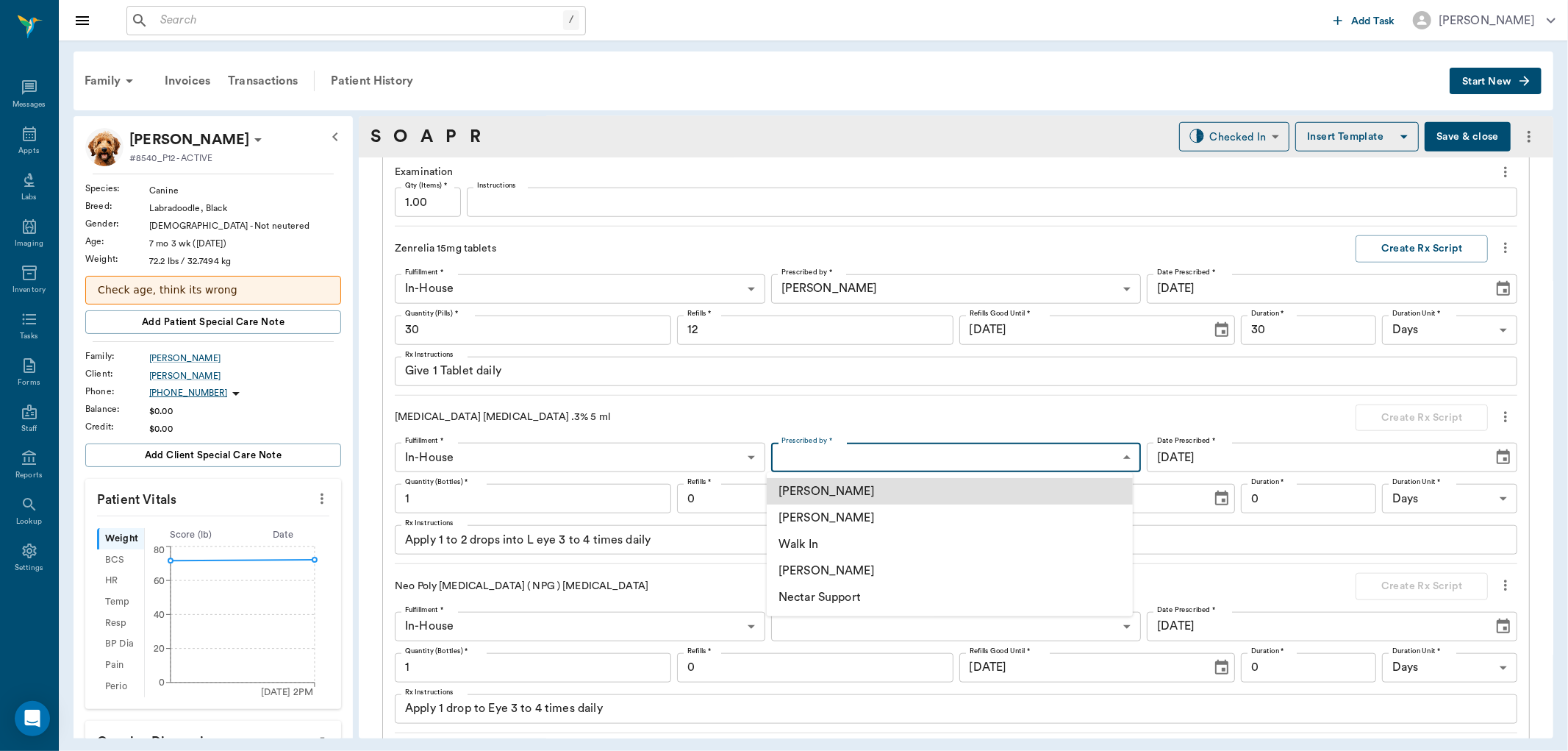
click at [836, 457] on body "/ ​ Add Task Dr. Bert Ellsworth Nectar Messages Appts Labs Imaging Inventory Ta…" at bounding box center [784, 375] width 1568 height 751
click at [852, 524] on li "[PERSON_NAME]" at bounding box center [951, 518] width 367 height 27
type input "63ec2f075fda476ae8351a4d"
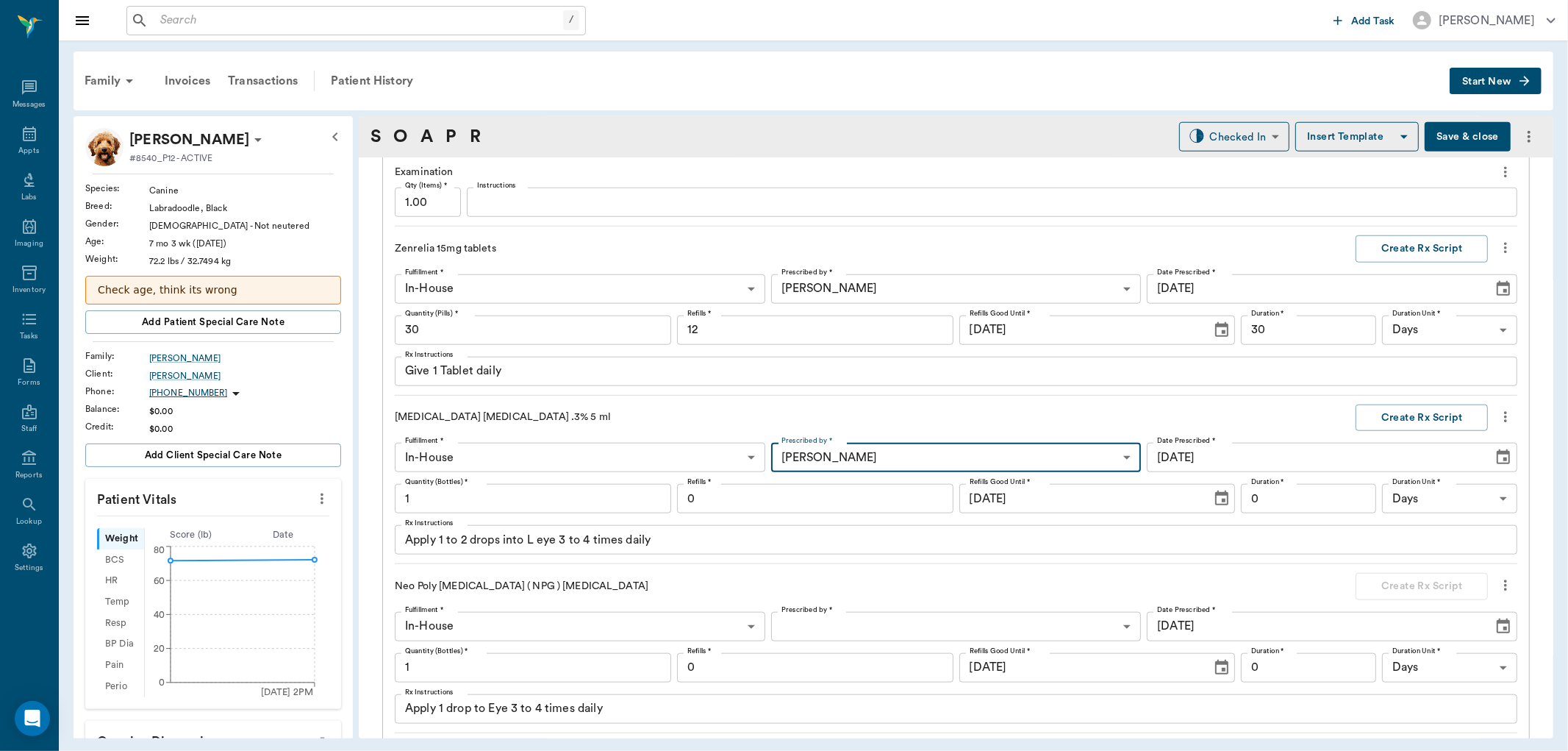
scroll to position [1308, 0]
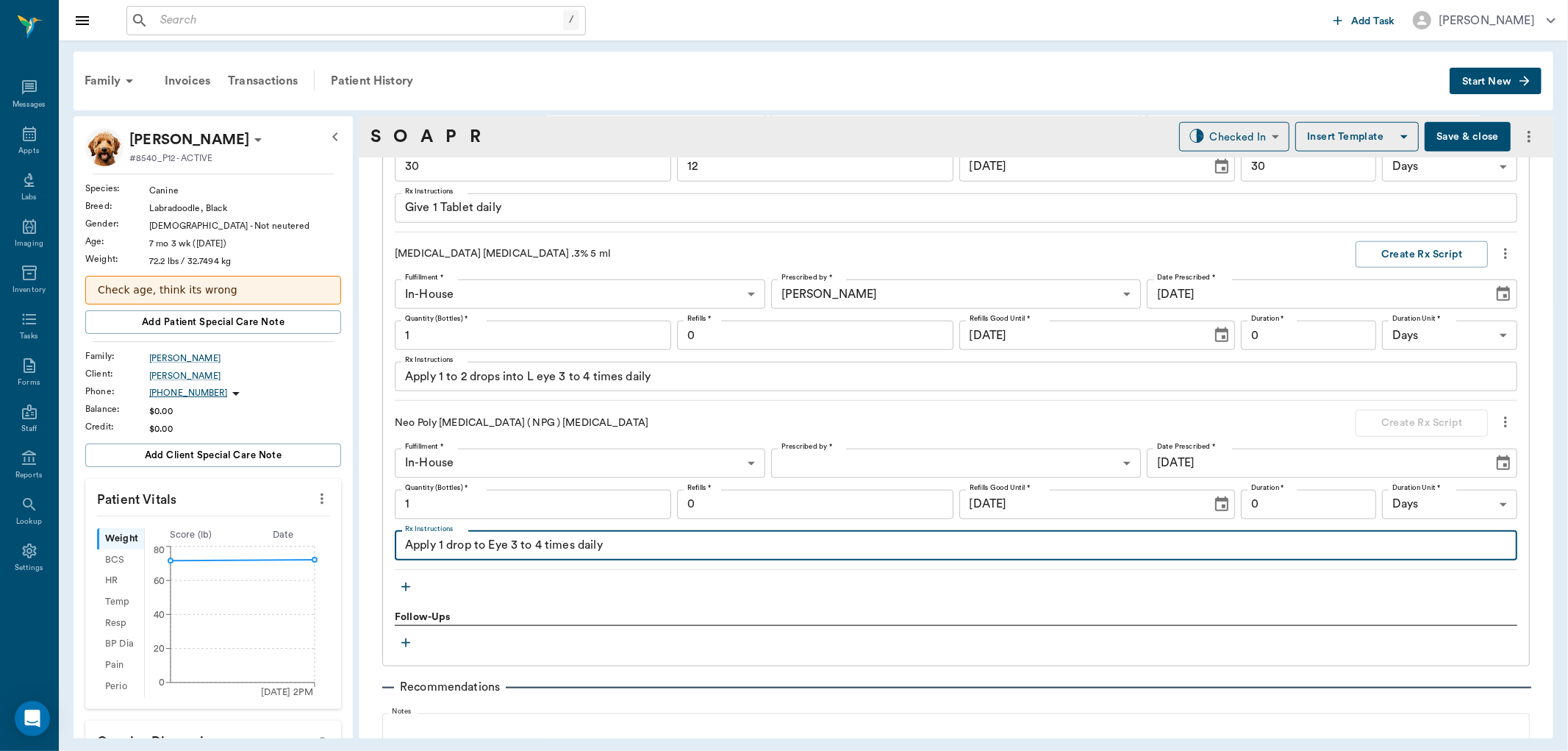
click at [650, 537] on textarea "Apply 1 drop to Eye 3 to 4 times daily" at bounding box center [956, 545] width 1102 height 17
click at [491, 539] on textarea "Apply 1 drop to Eye 3 to 4 times daily" at bounding box center [956, 545] width 1102 height 17
type textarea "Apply 1 drop to L Eye 3 to 4 times daily"
click at [831, 467] on body "/ ​ Add Task Dr. Bert Ellsworth Nectar Messages Appts Labs Imaging Inventory Ta…" at bounding box center [784, 375] width 1568 height 751
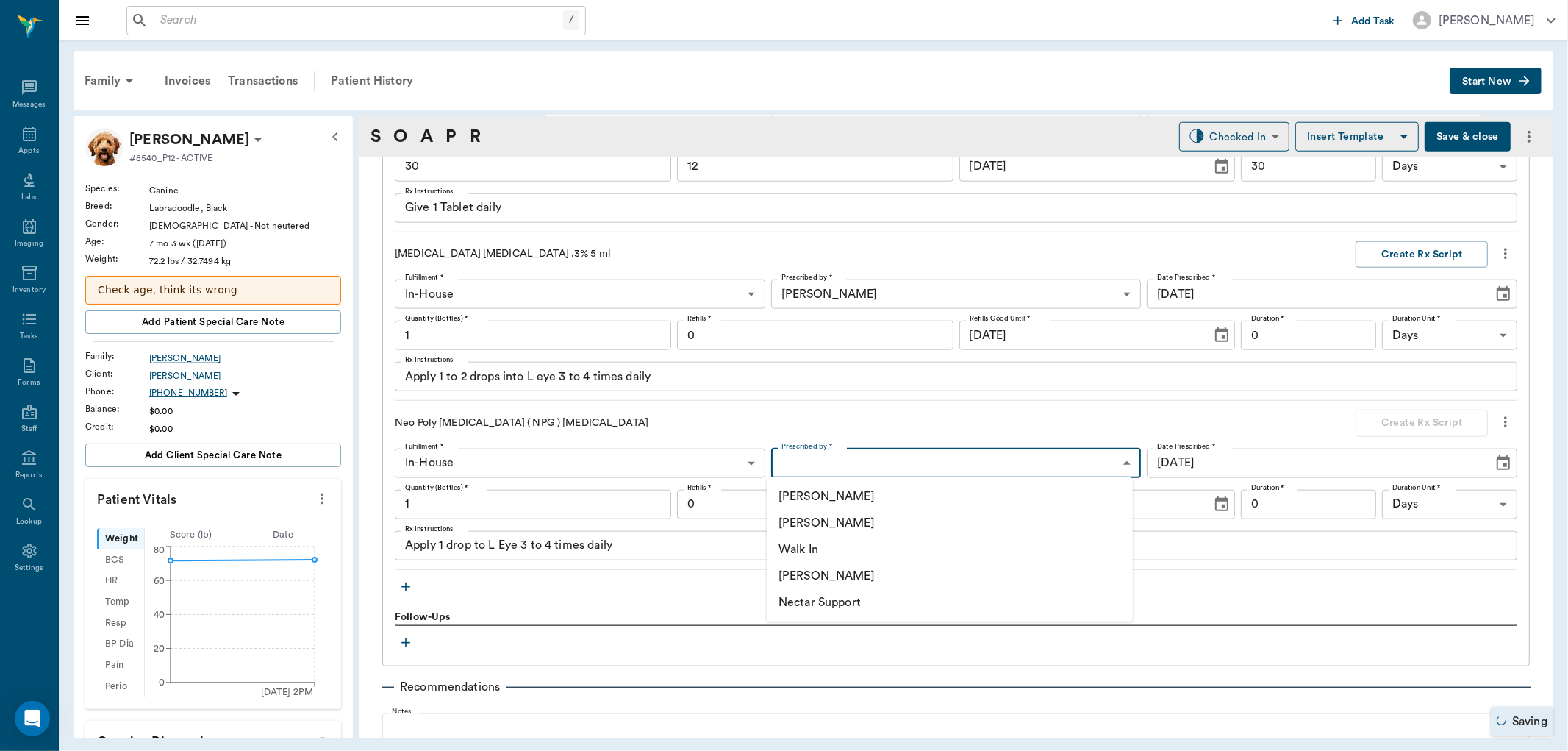
click at [846, 526] on li "[PERSON_NAME]" at bounding box center [951, 522] width 367 height 27
type input "63ec2f075fda476ae8351a4d"
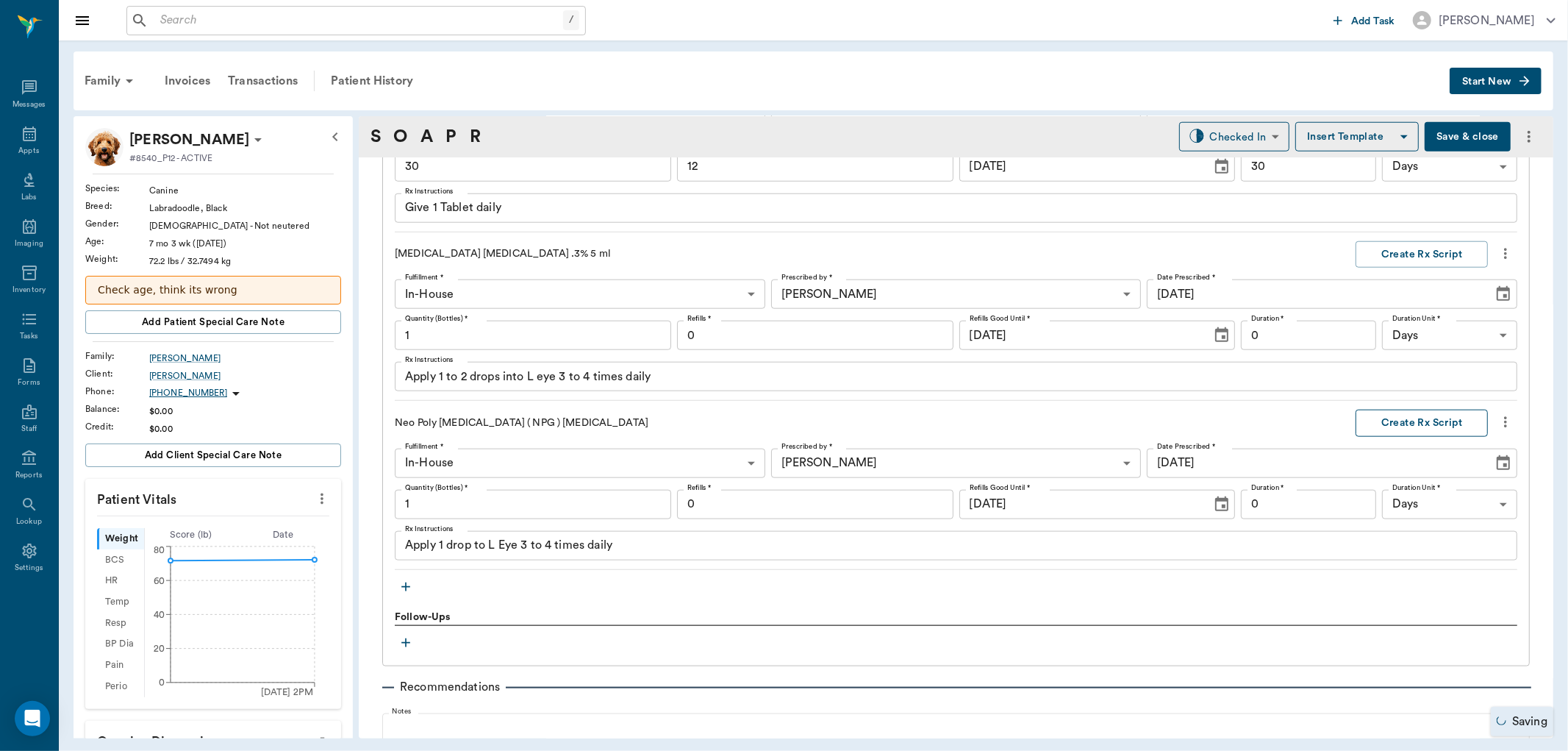
click at [1460, 422] on button "Create Rx Script" at bounding box center [1422, 422] width 132 height 27
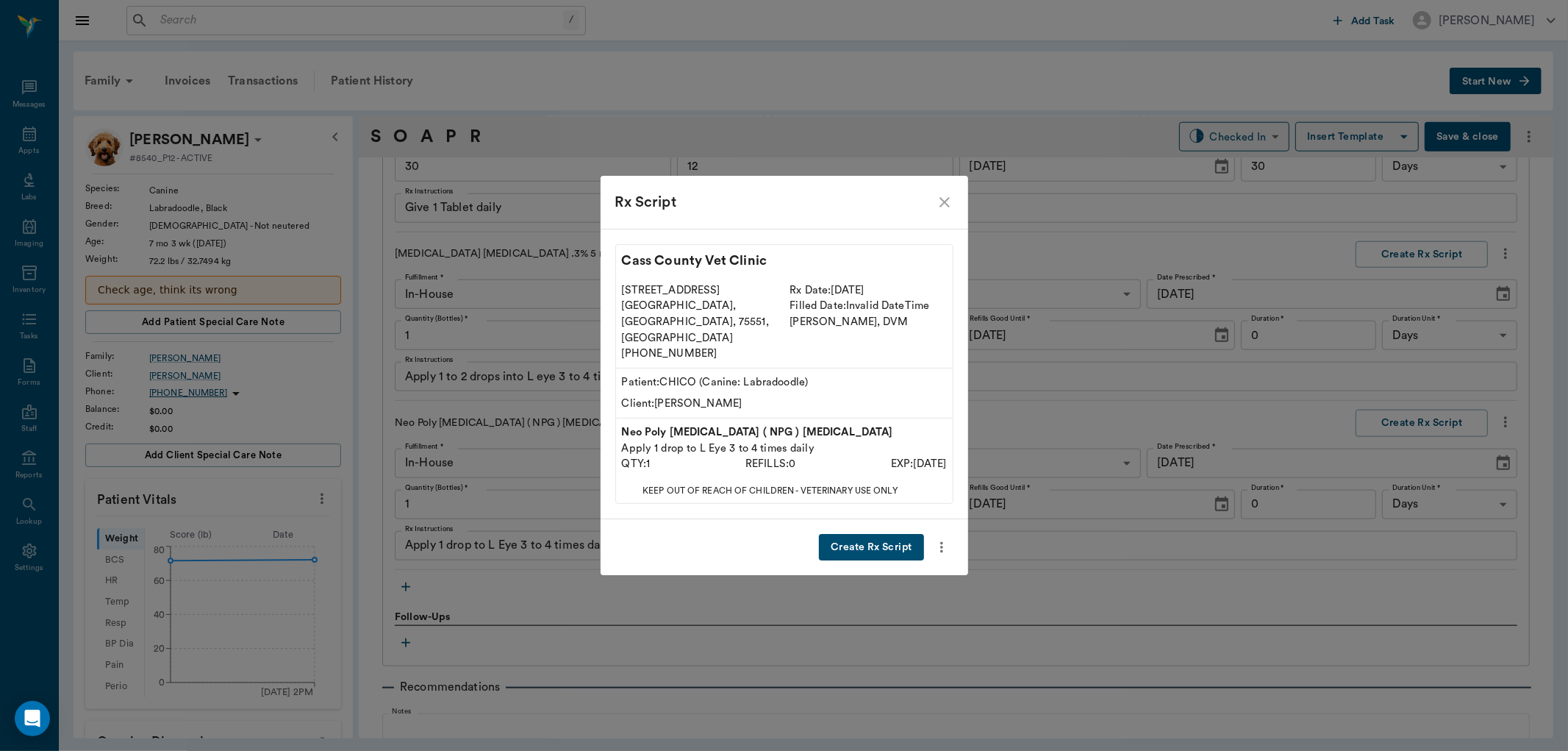
click at [1053, 381] on div "Rx Script Cass County Vet Clinic 102 E. Pinecrest Dr. Atlanta, TX, 75551, USA (…" at bounding box center [784, 375] width 1568 height 751
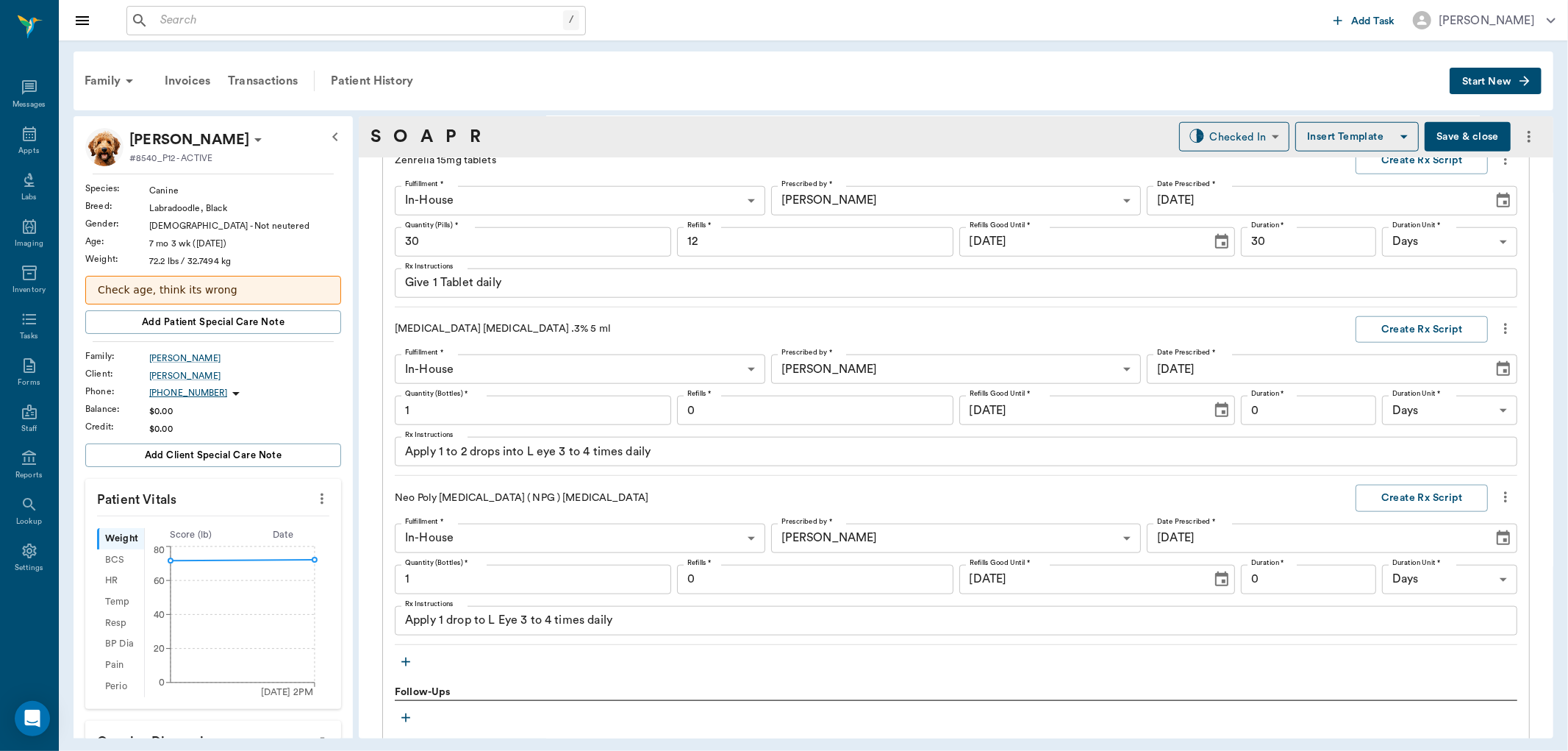
scroll to position [1144, 0]
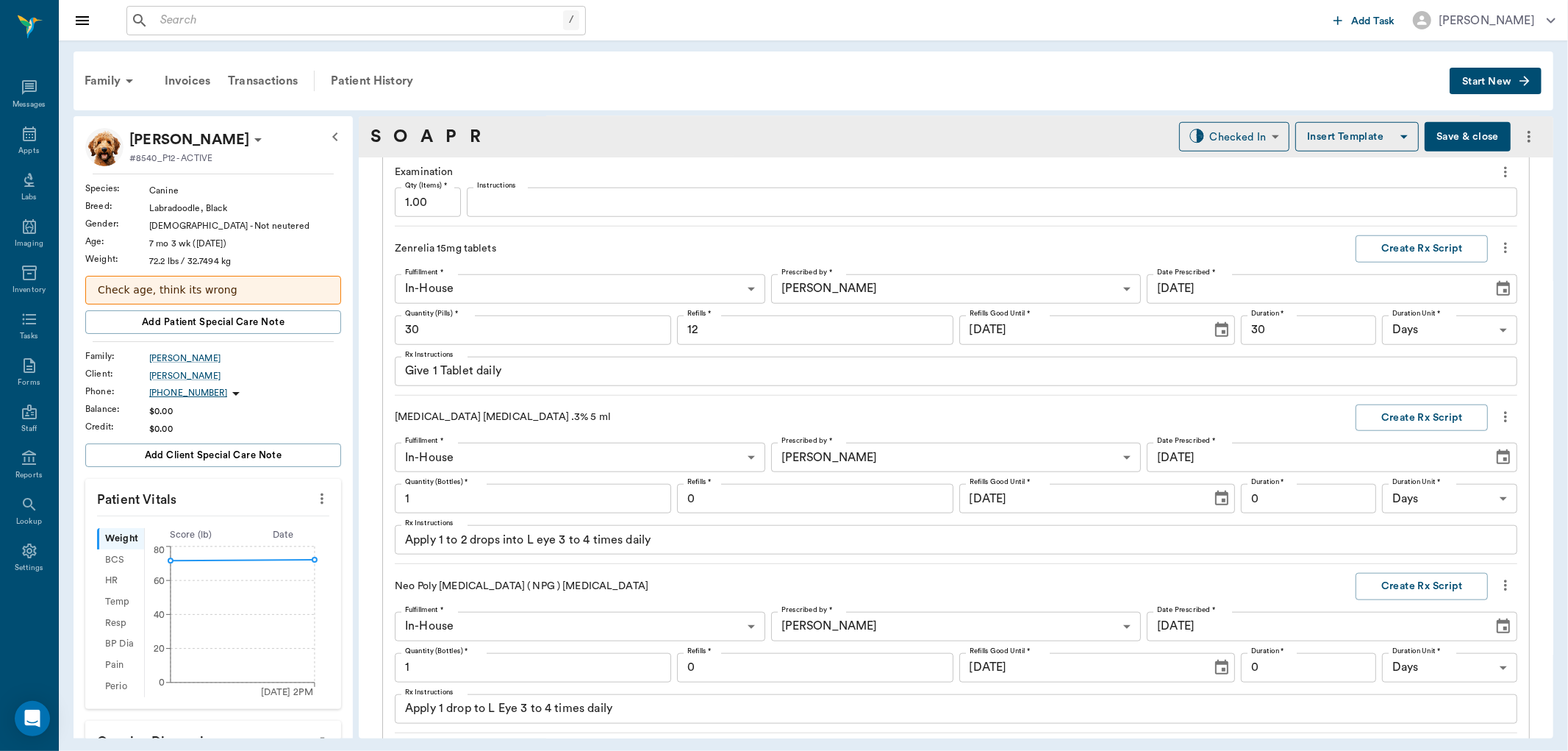
click at [438, 368] on textarea "Give 1 Tablet daily" at bounding box center [956, 371] width 1102 height 17
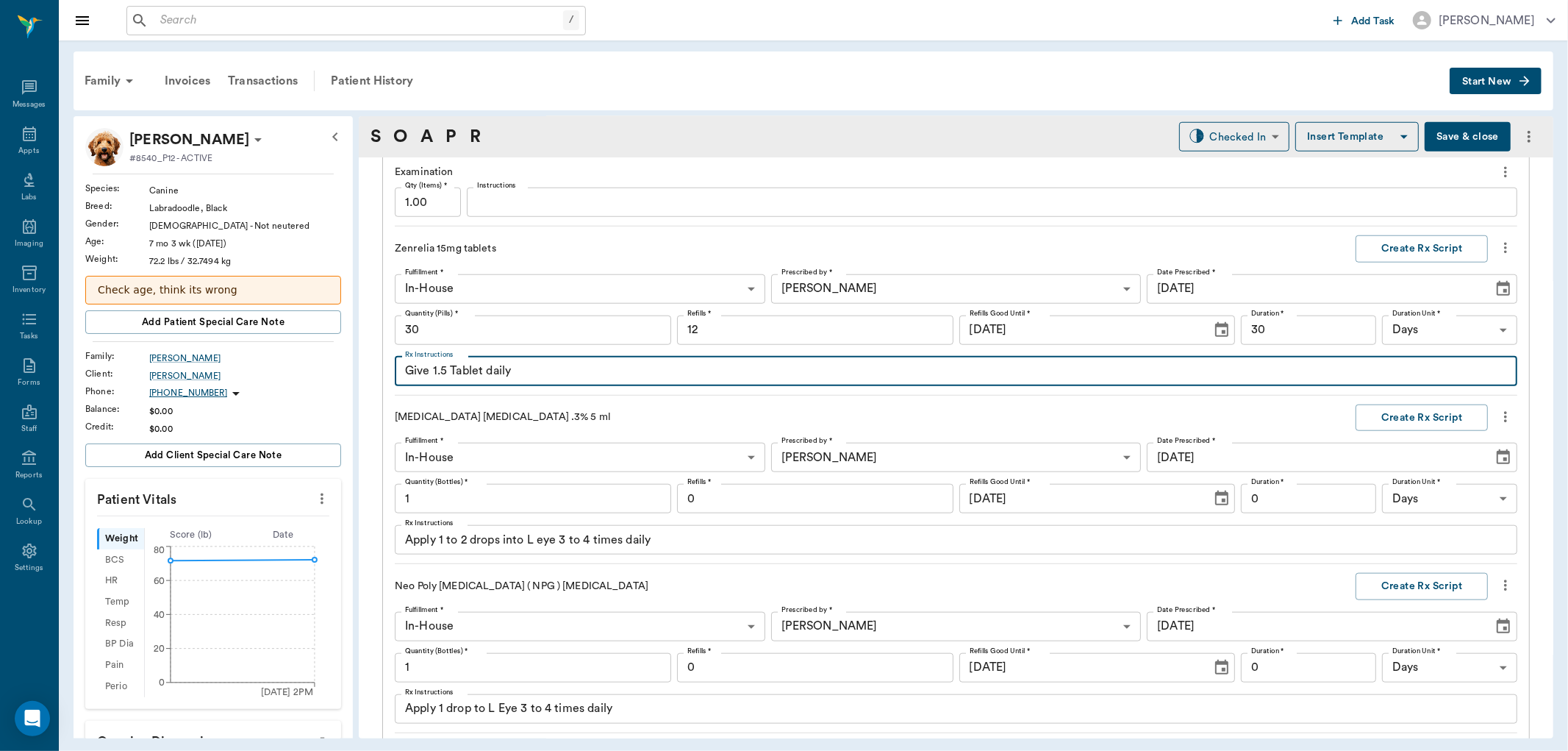
click at [484, 369] on textarea "Give 1.5 Tablet daily" at bounding box center [956, 371] width 1102 height 17
type textarea "Give 1.5 TabletS daily"
click at [1381, 248] on button "Create Rx Script" at bounding box center [1422, 248] width 132 height 27
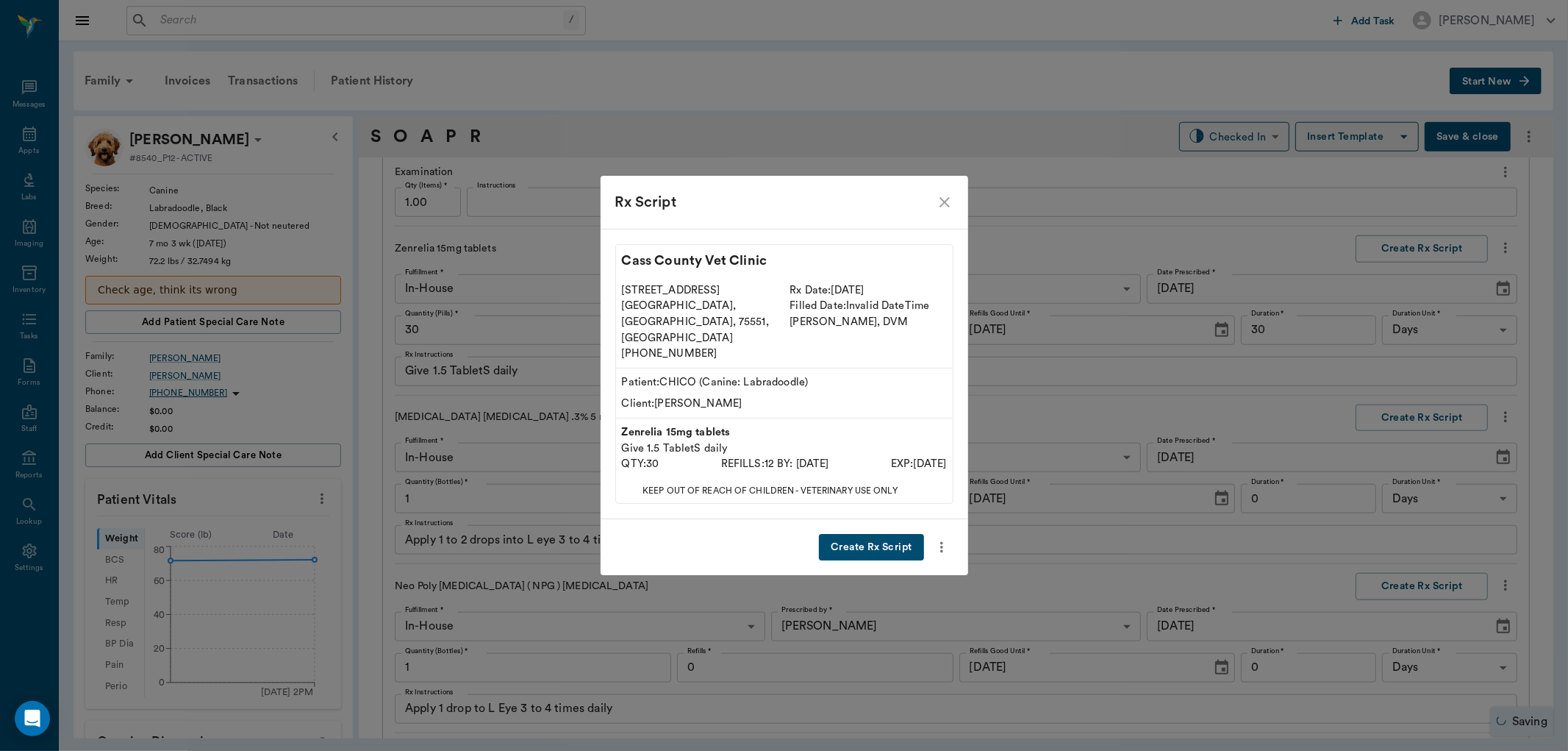
click at [875, 538] on button "Create Rx Script" at bounding box center [871, 547] width 105 height 27
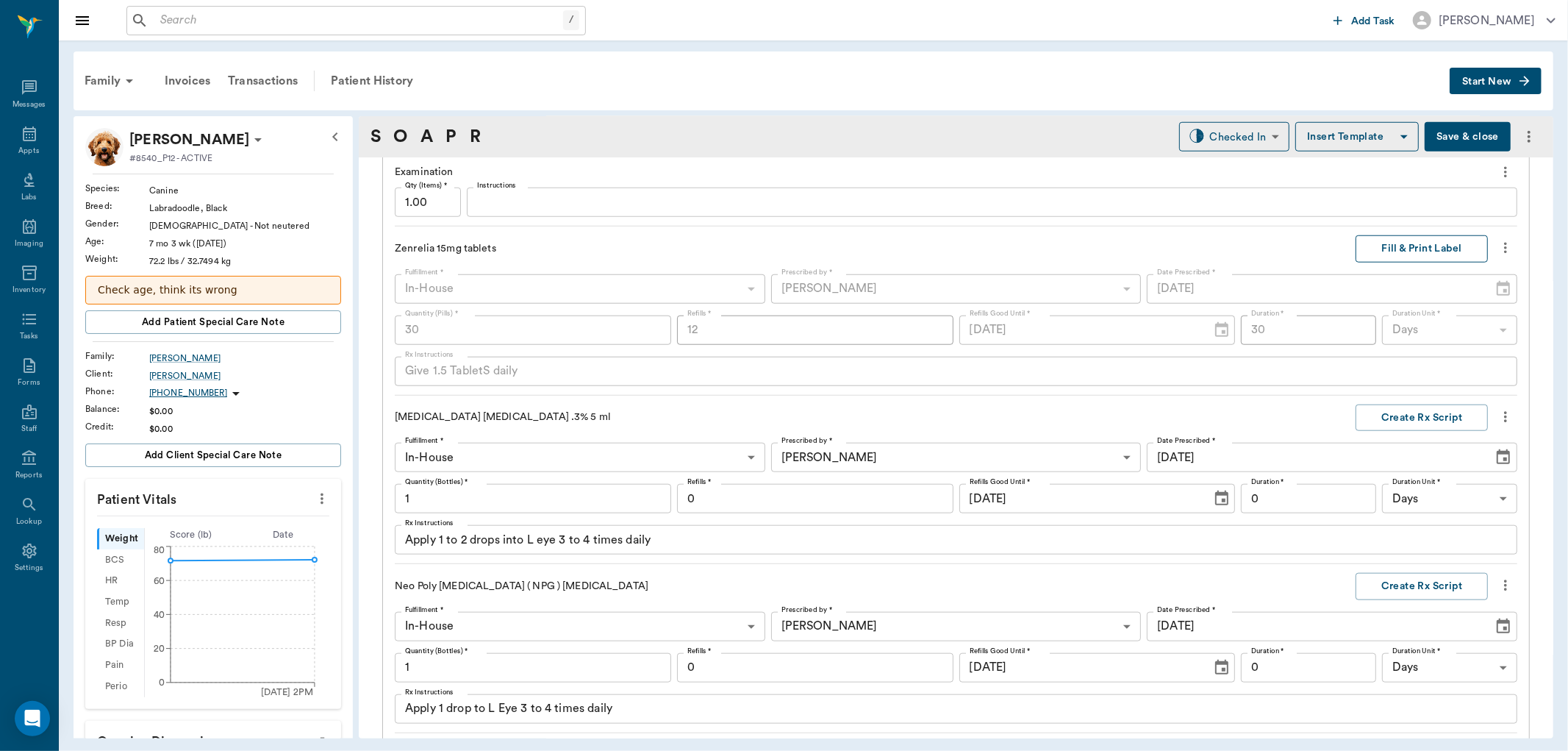
click at [1388, 248] on button "Fill & Print Label" at bounding box center [1422, 248] width 132 height 27
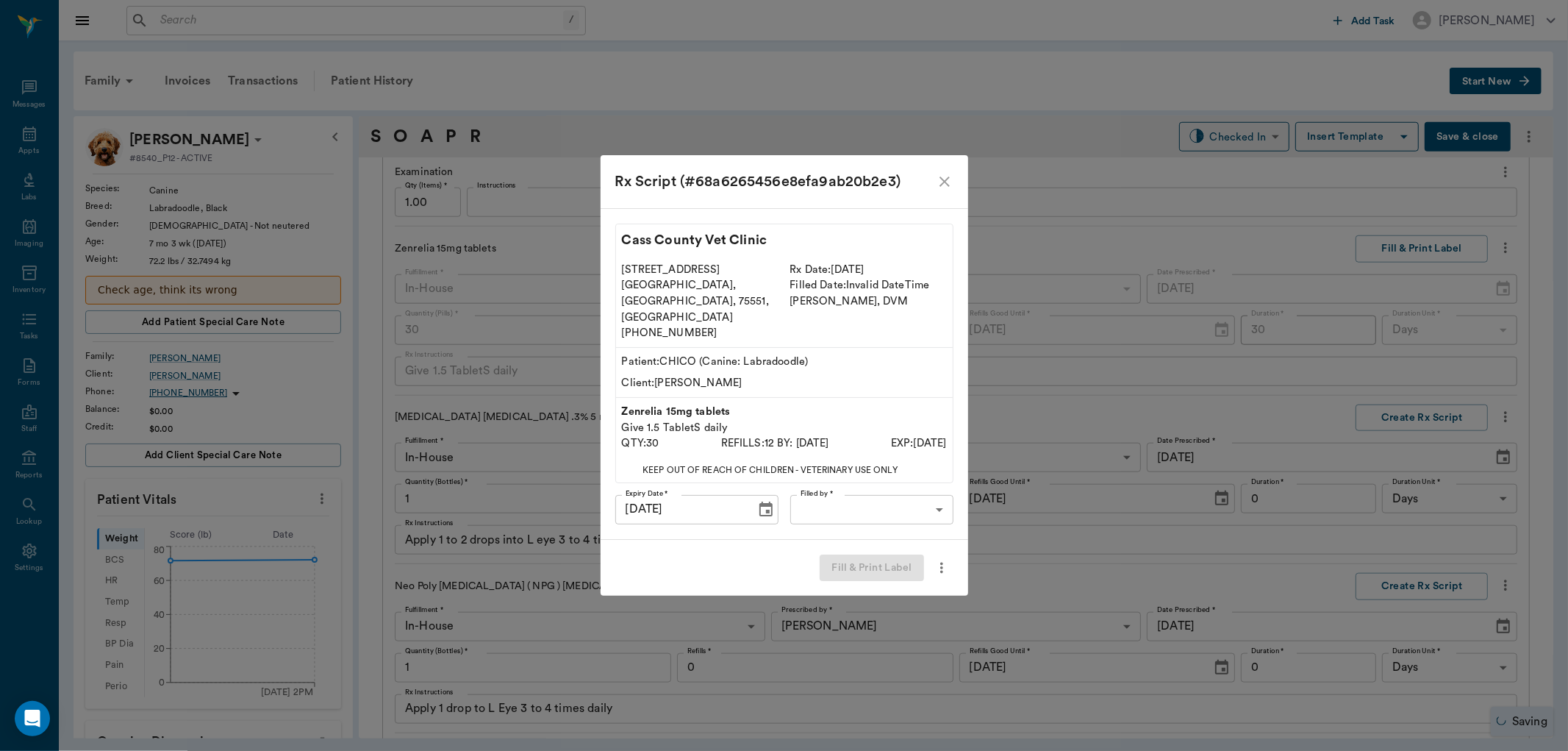
click at [824, 488] on body "/ ​ Add Task Dr. Bert Ellsworth Nectar Messages Appts Labs Imaging Inventory Ta…" at bounding box center [784, 375] width 1568 height 751
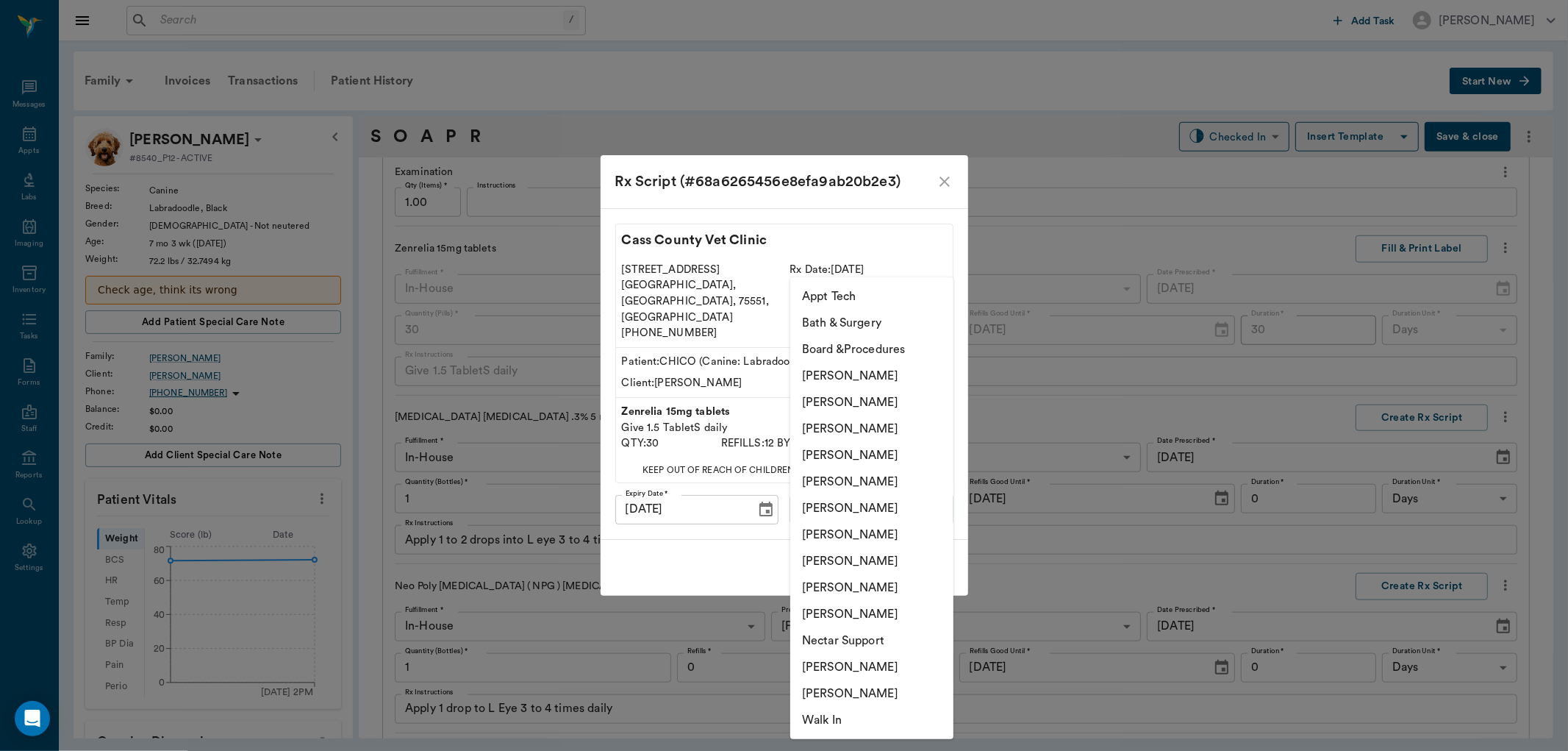
click at [826, 506] on li "Hunter Graves" at bounding box center [872, 508] width 163 height 27
type input "682b670d8bdc6f7f8feef3db"
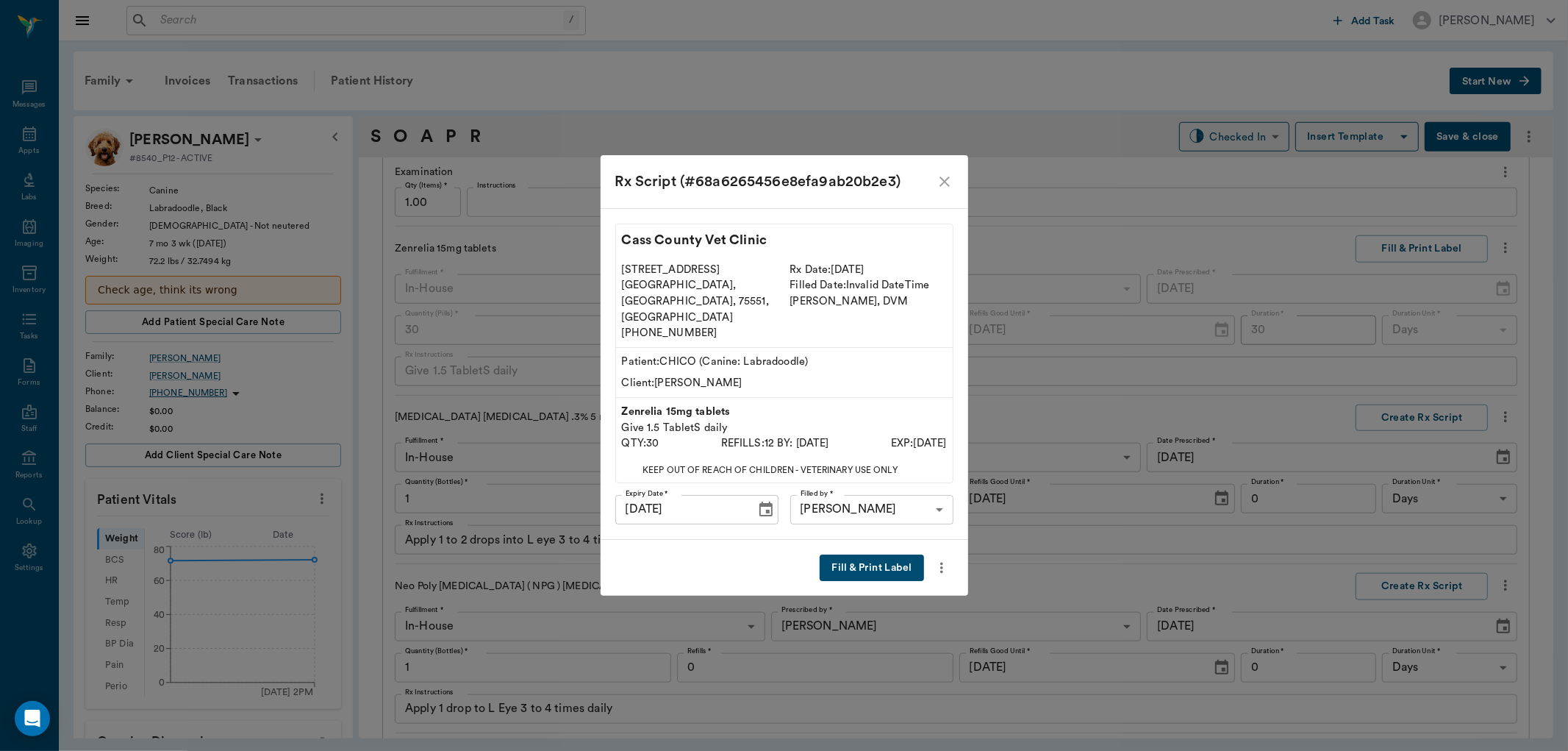
click at [851, 555] on button "Fill & Print Label" at bounding box center [872, 568] width 104 height 27
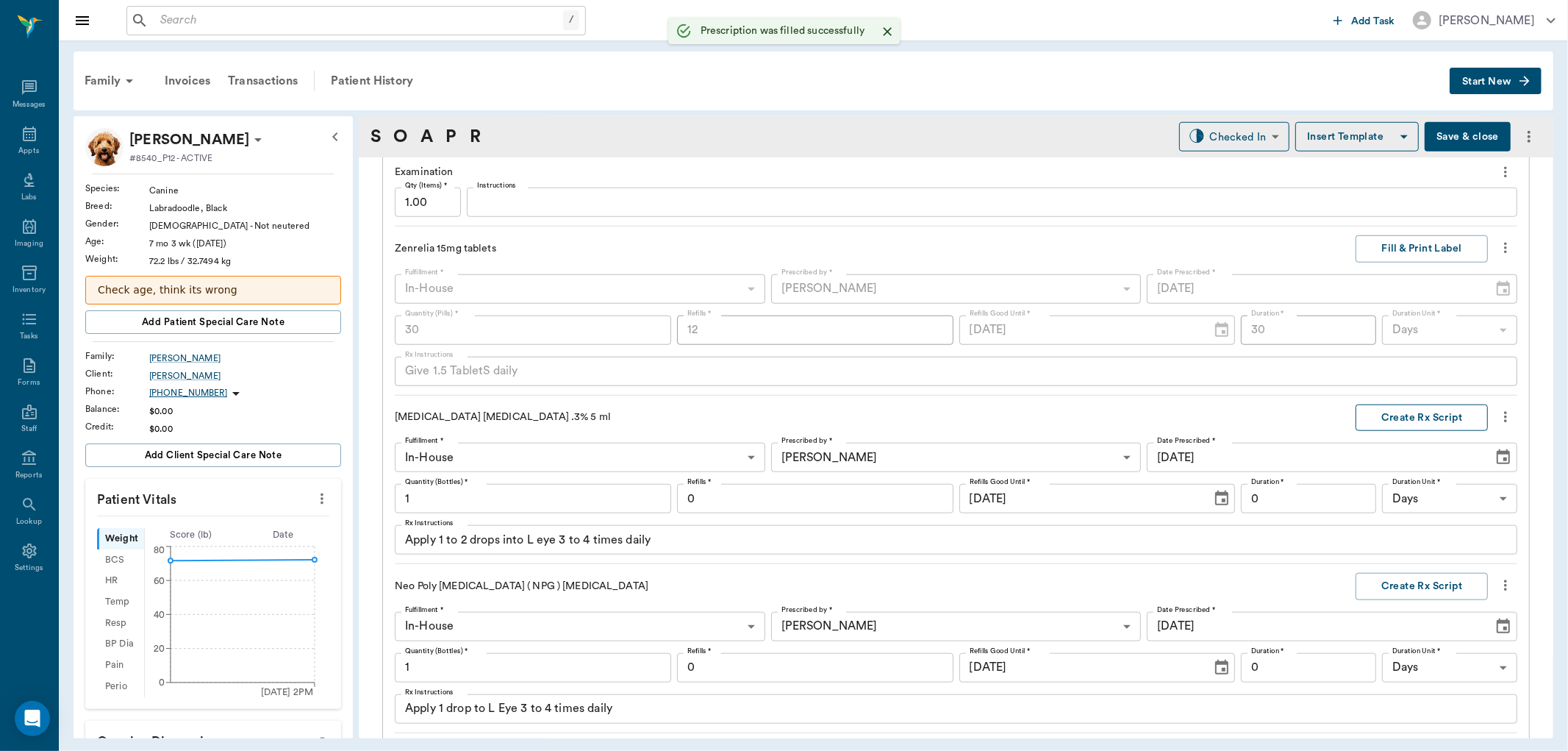
click at [1407, 415] on button "Create Rx Script" at bounding box center [1422, 418] width 132 height 27
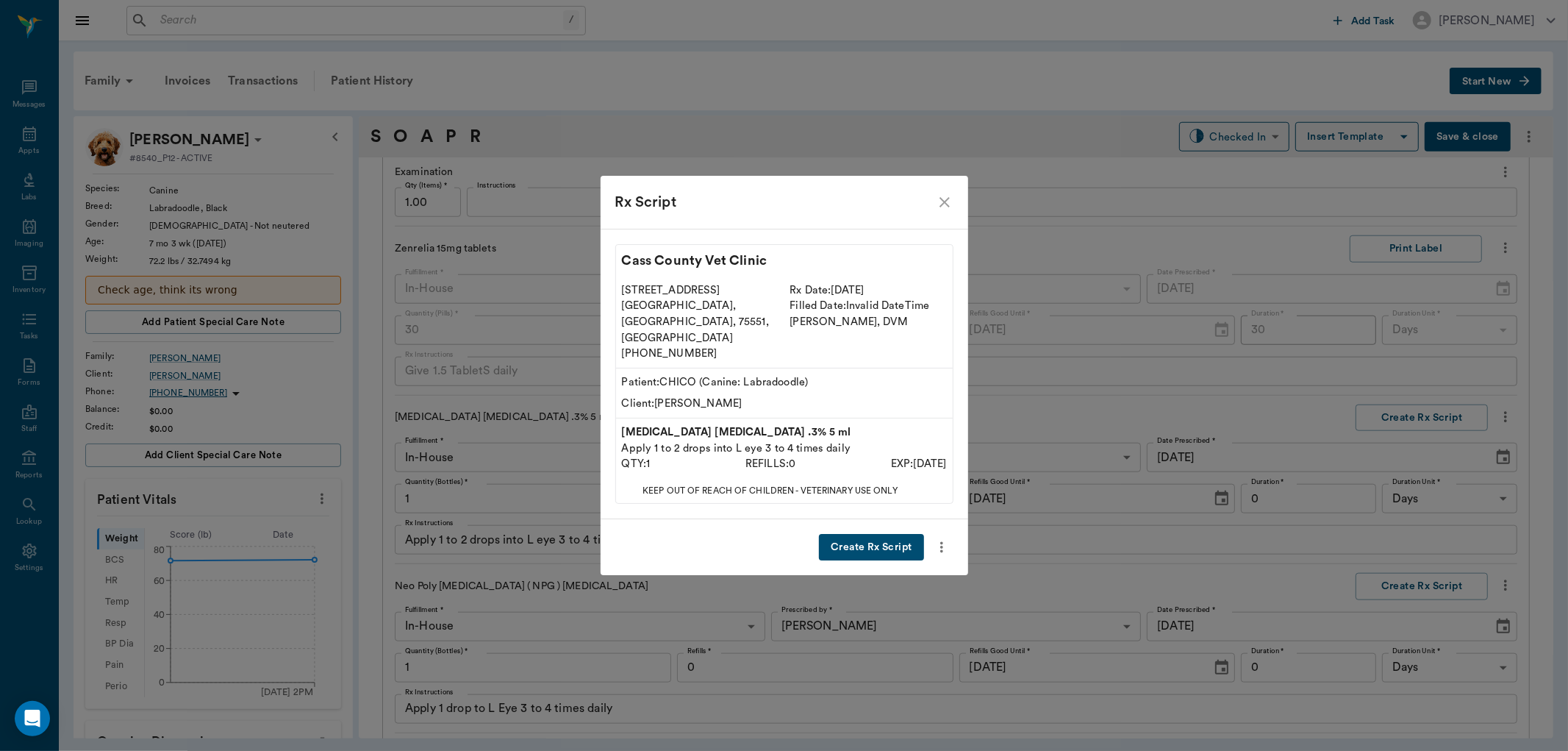
click at [869, 534] on button "Create Rx Script" at bounding box center [871, 547] width 105 height 27
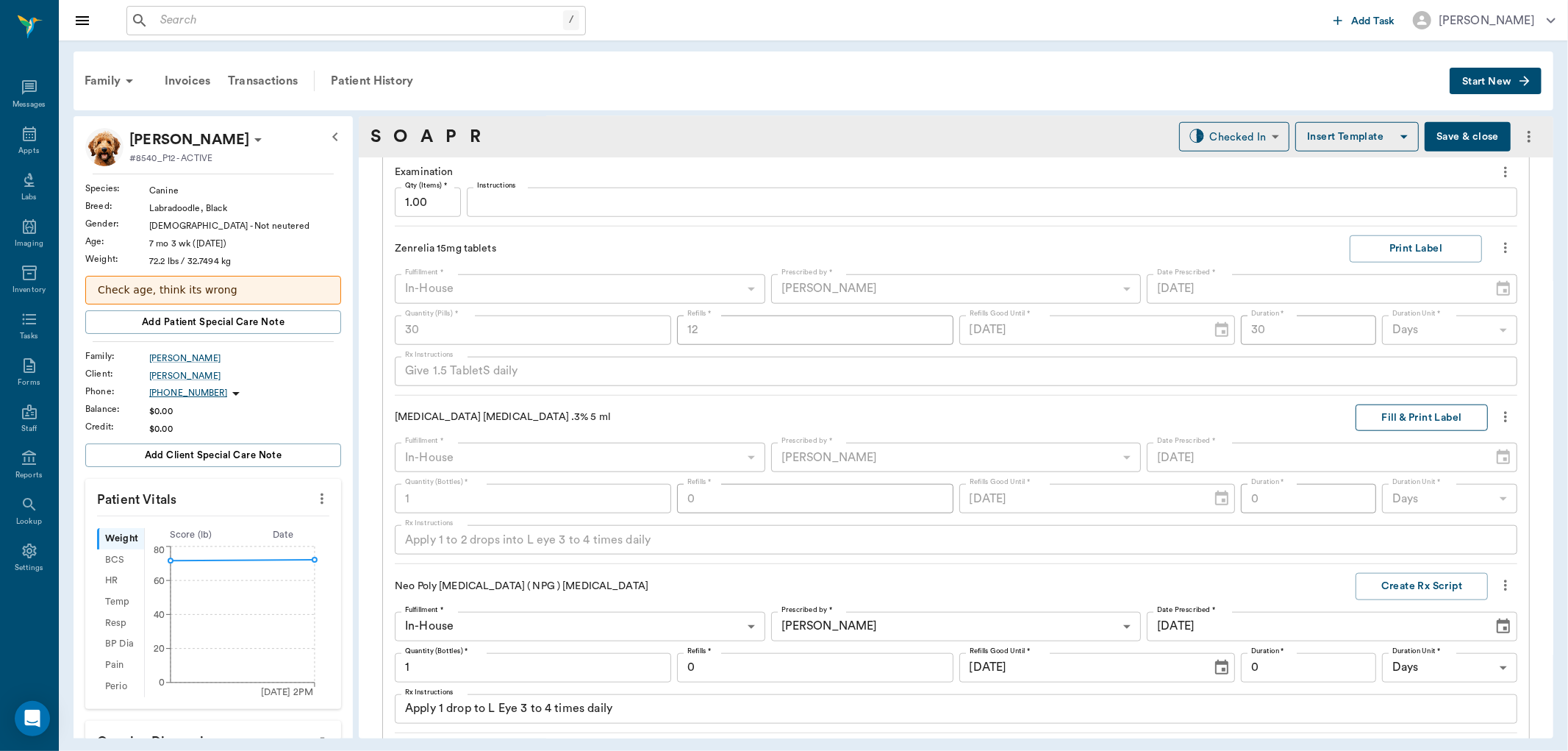
click at [1400, 418] on button "Fill & Print Label" at bounding box center [1422, 418] width 132 height 27
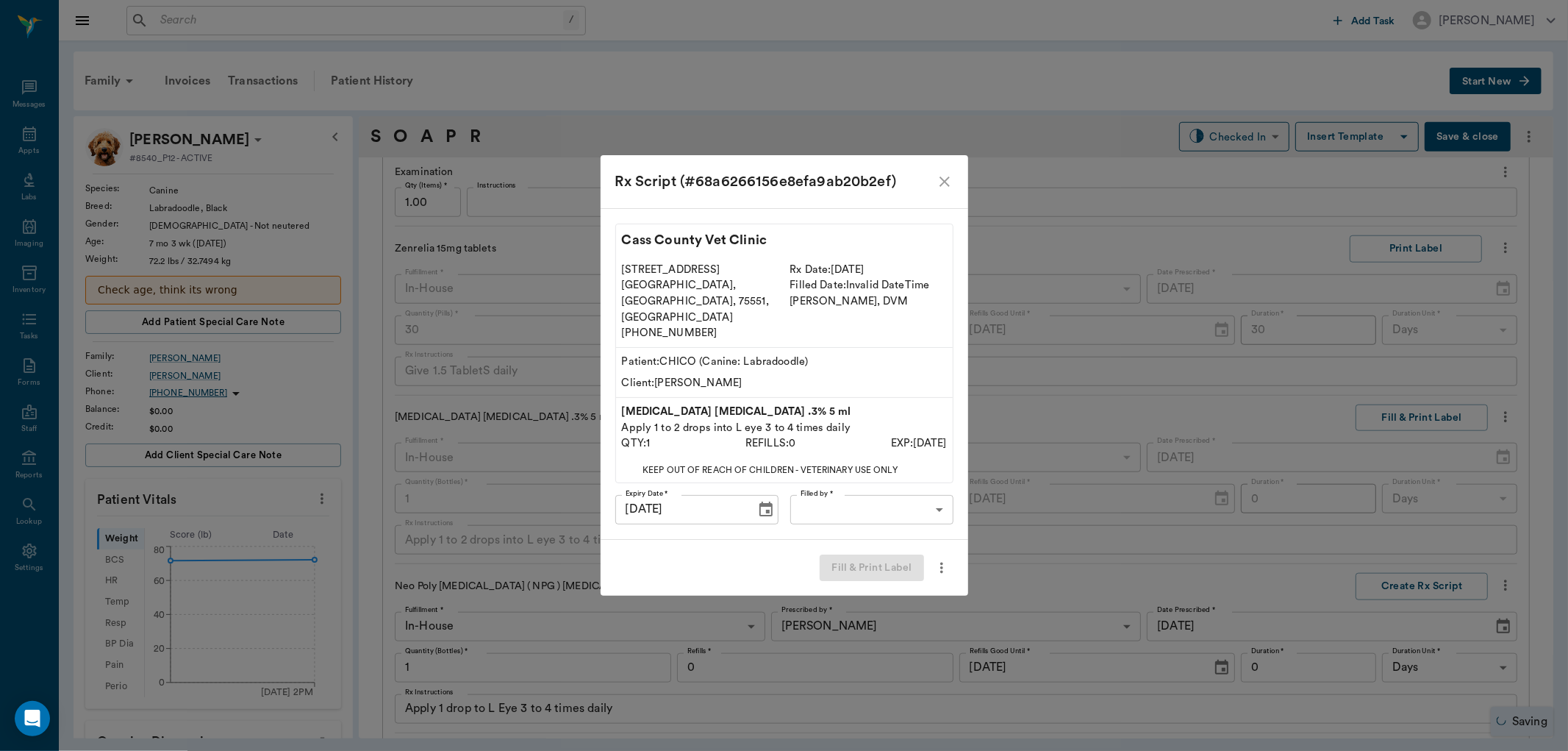
click at [797, 490] on body "/ ​ Add Task Dr. Bert Ellsworth Nectar Messages Appts Labs Imaging Inventory Ta…" at bounding box center [784, 375] width 1568 height 751
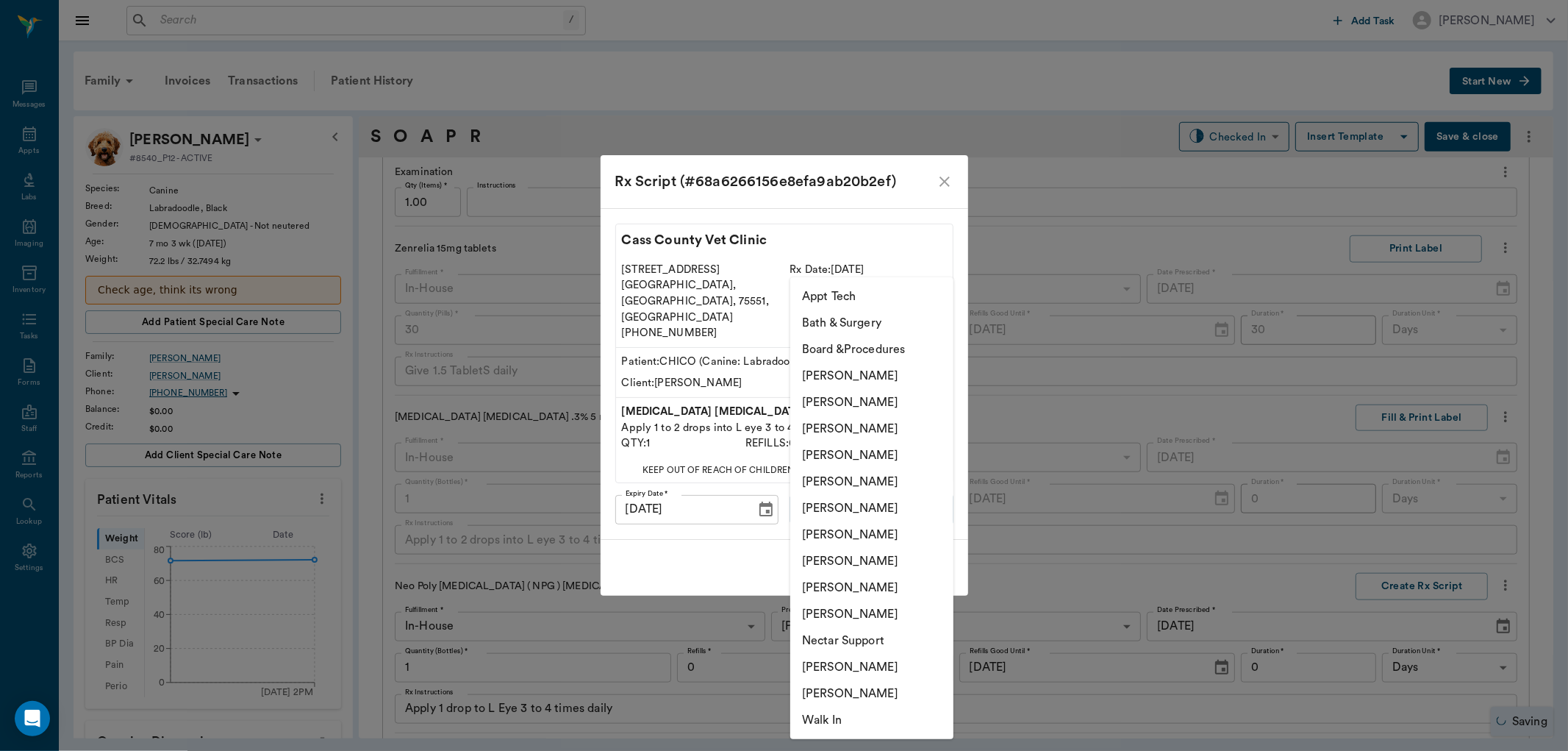
click at [852, 509] on li "Hunter Graves" at bounding box center [872, 508] width 163 height 27
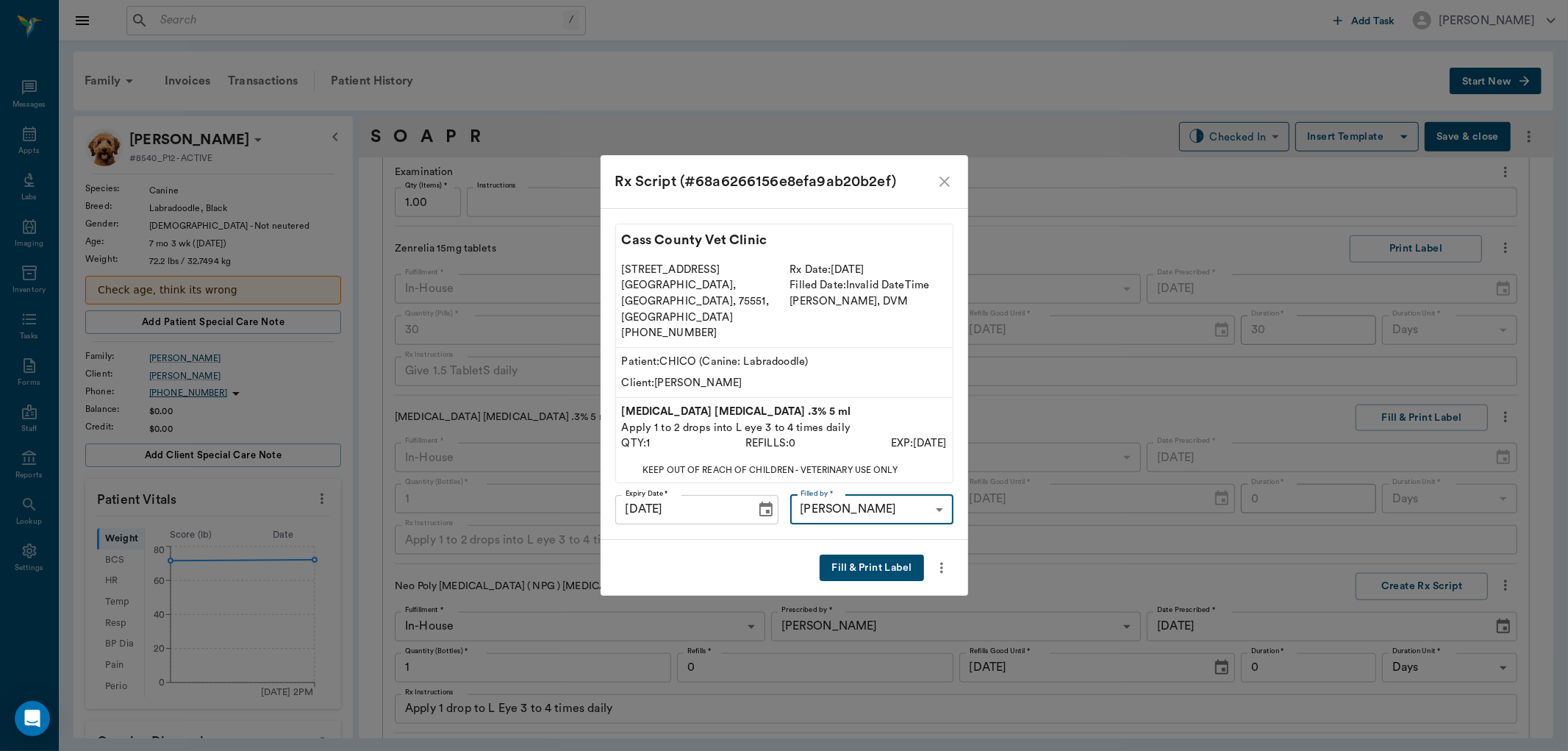
type input "682b670d8bdc6f7f8feef3db"
click at [873, 555] on button "Fill & Print Label" at bounding box center [872, 568] width 104 height 27
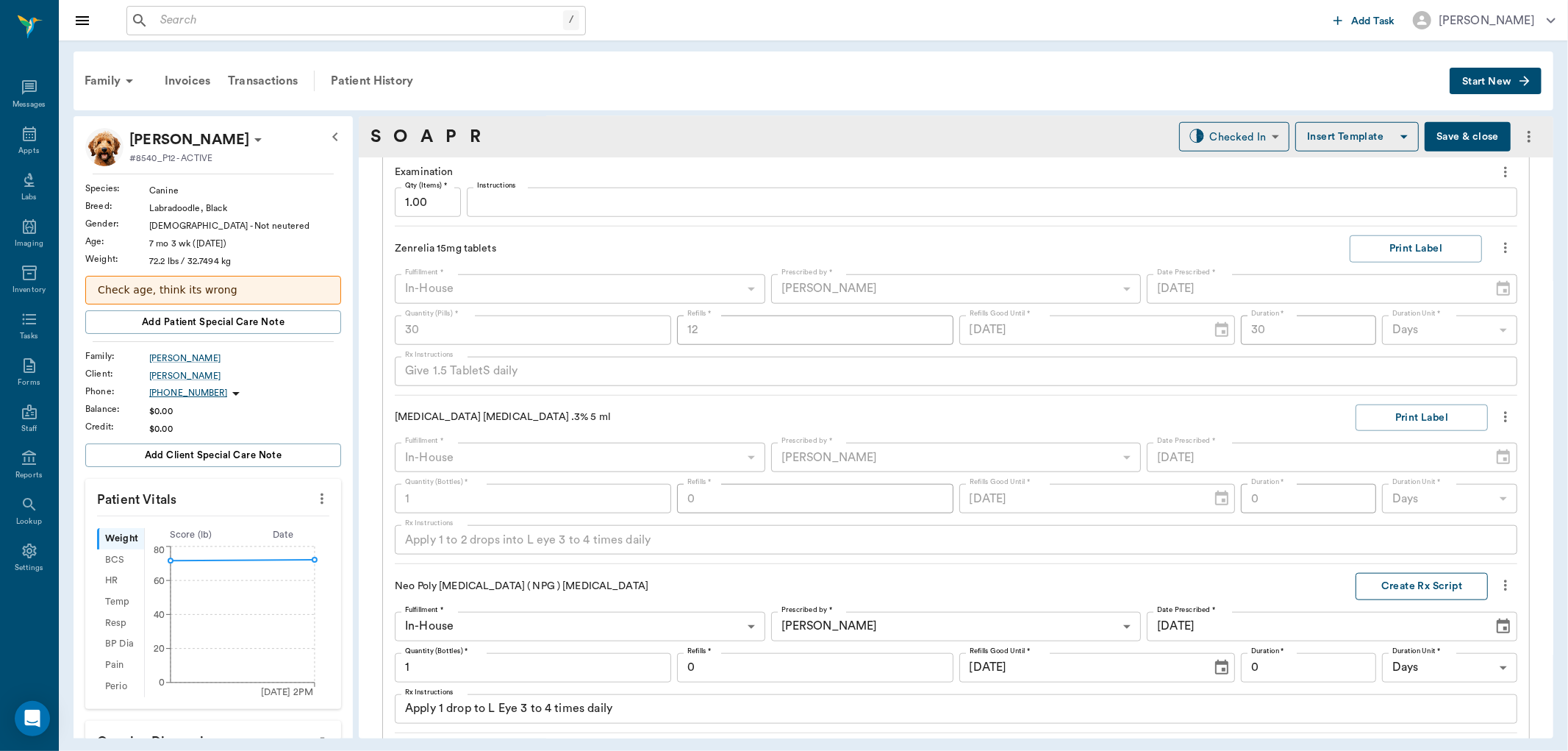
click at [1425, 589] on button "Create Rx Script" at bounding box center [1422, 586] width 132 height 27
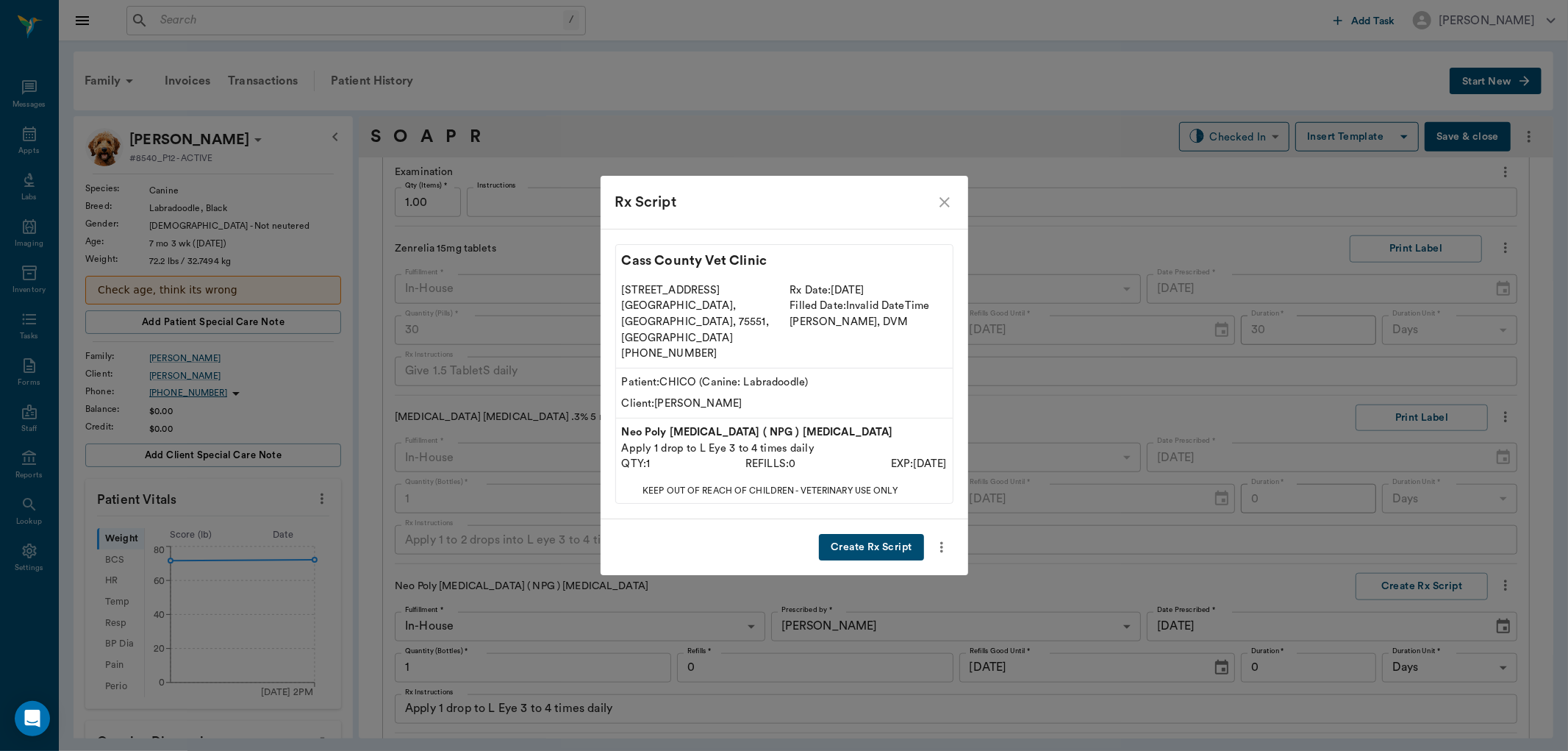
click at [864, 534] on button "Create Rx Script" at bounding box center [871, 547] width 105 height 27
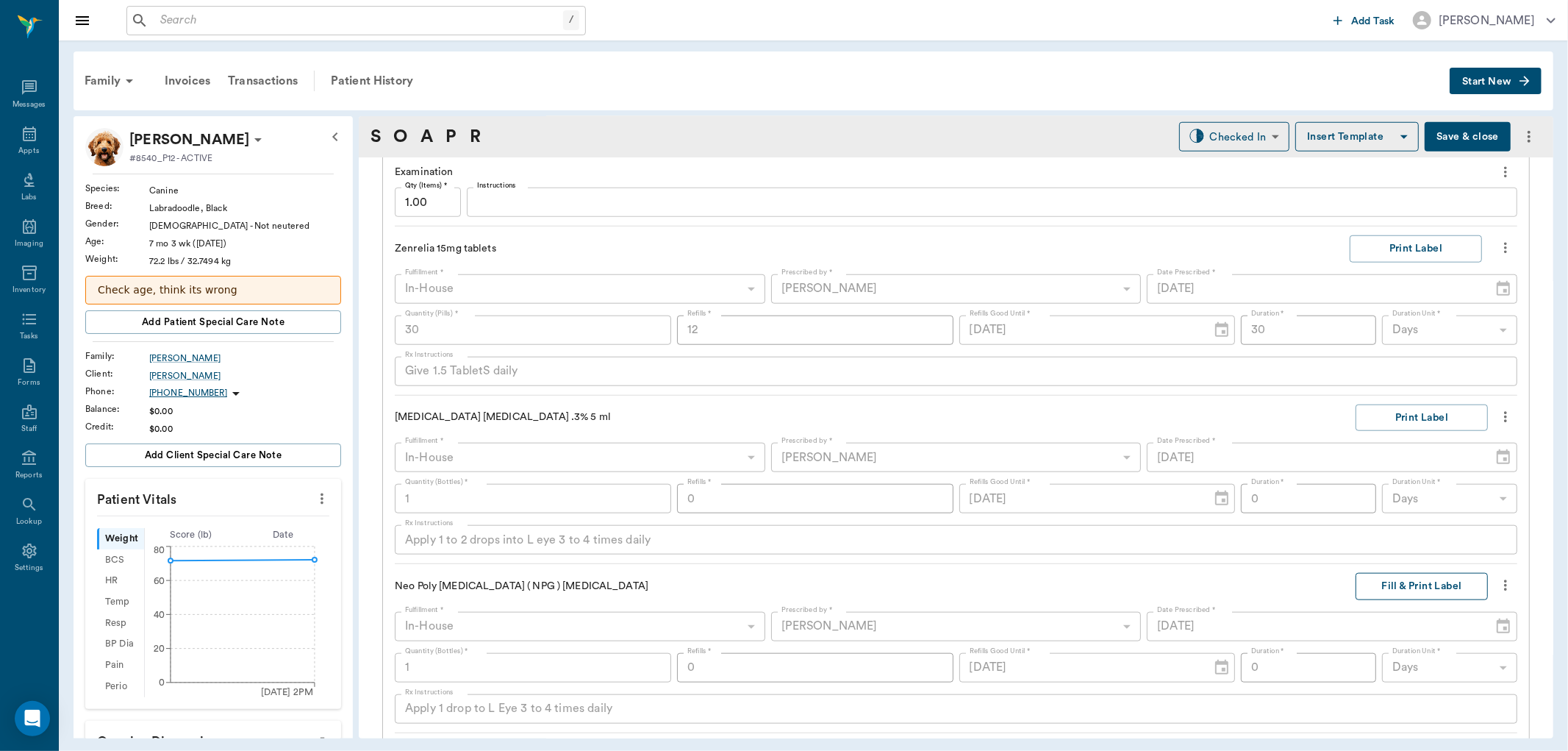
click at [1387, 579] on button "Fill & Print Label" at bounding box center [1422, 586] width 132 height 27
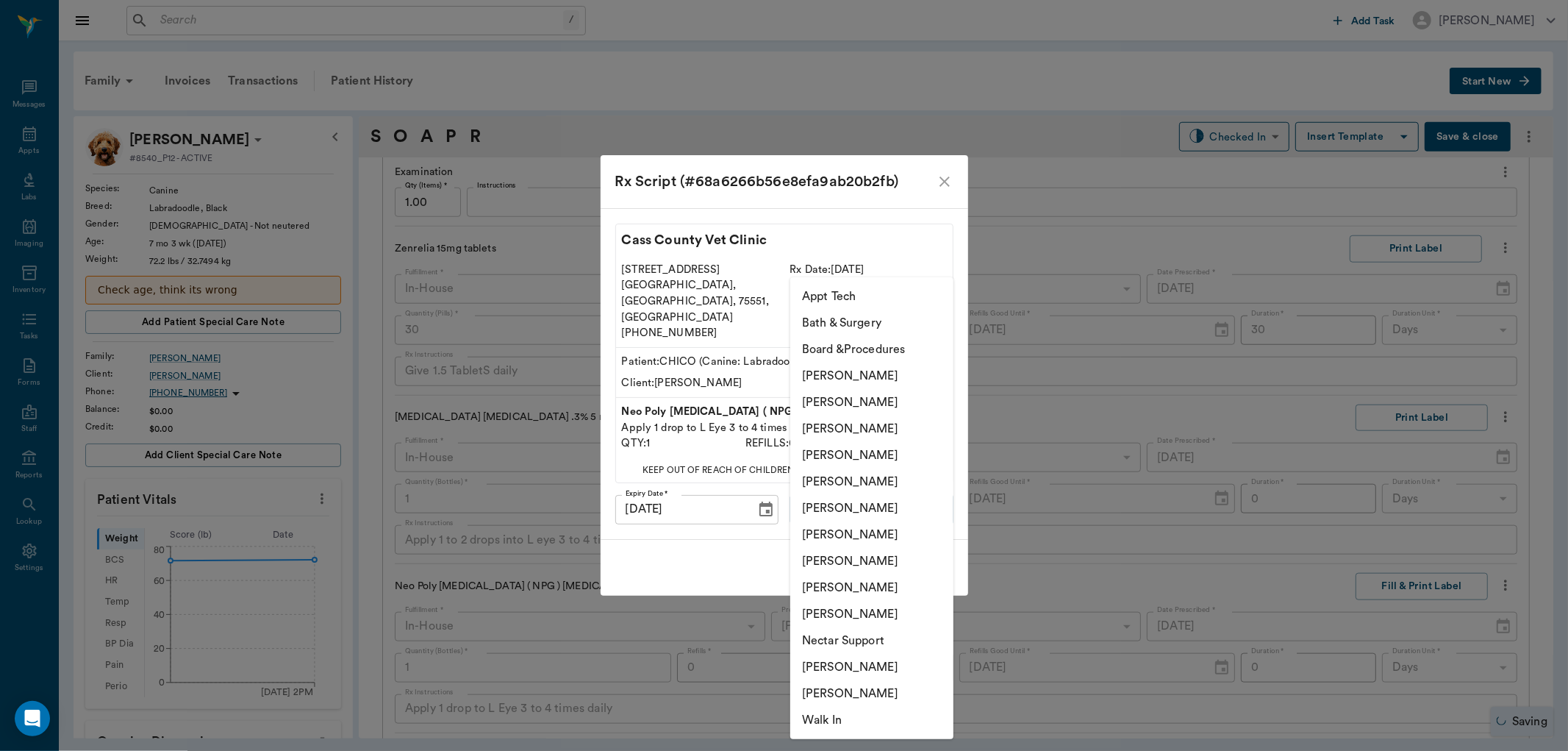
click at [885, 504] on body "/ ​ Add Task Dr. Bert Ellsworth Nectar Messages Appts Labs Imaging Inventory Ta…" at bounding box center [784, 375] width 1568 height 751
click at [875, 507] on li "Hunter Graves" at bounding box center [872, 508] width 163 height 27
type input "682b670d8bdc6f7f8feef3db"
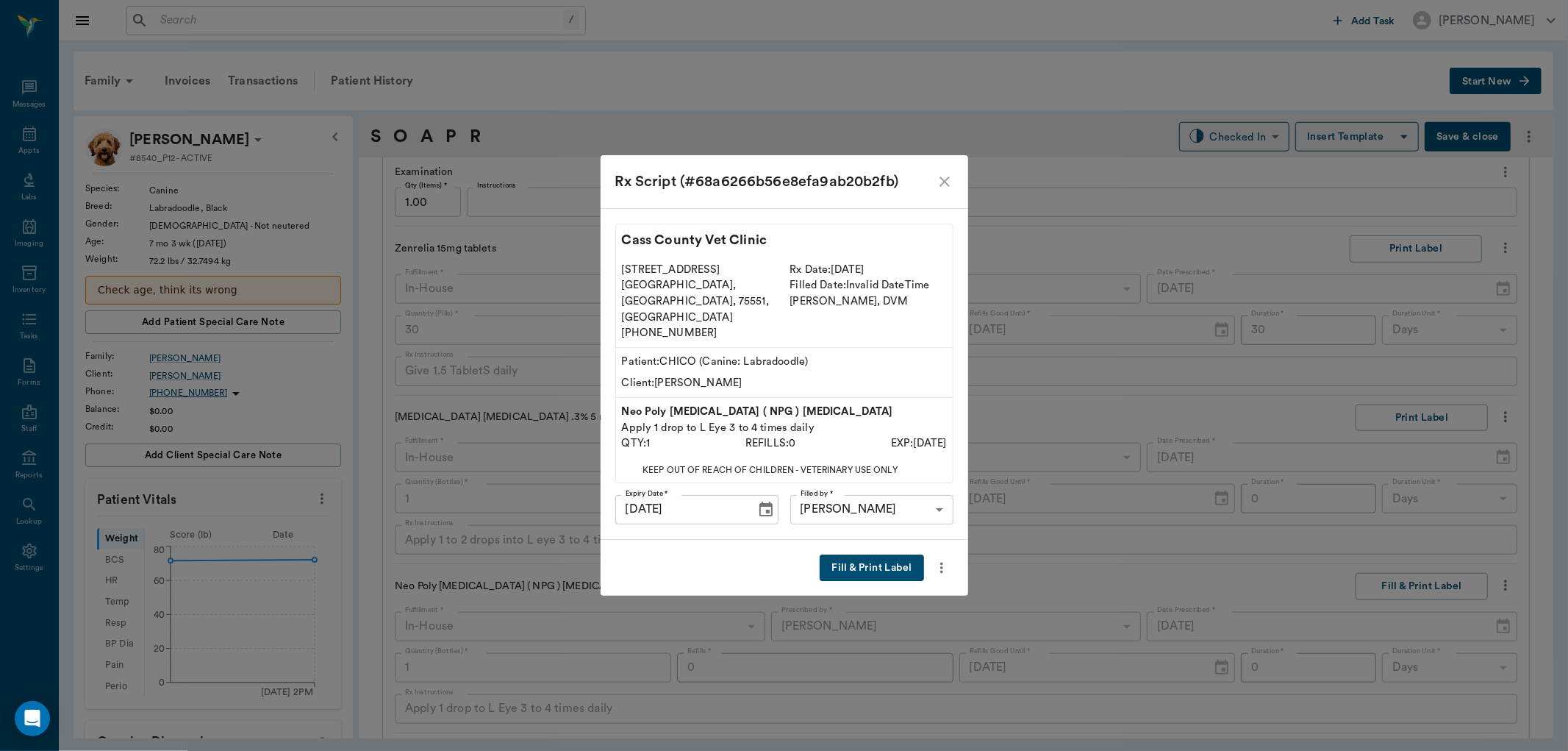
click at [889, 555] on button "Fill & Print Label" at bounding box center [872, 568] width 104 height 27
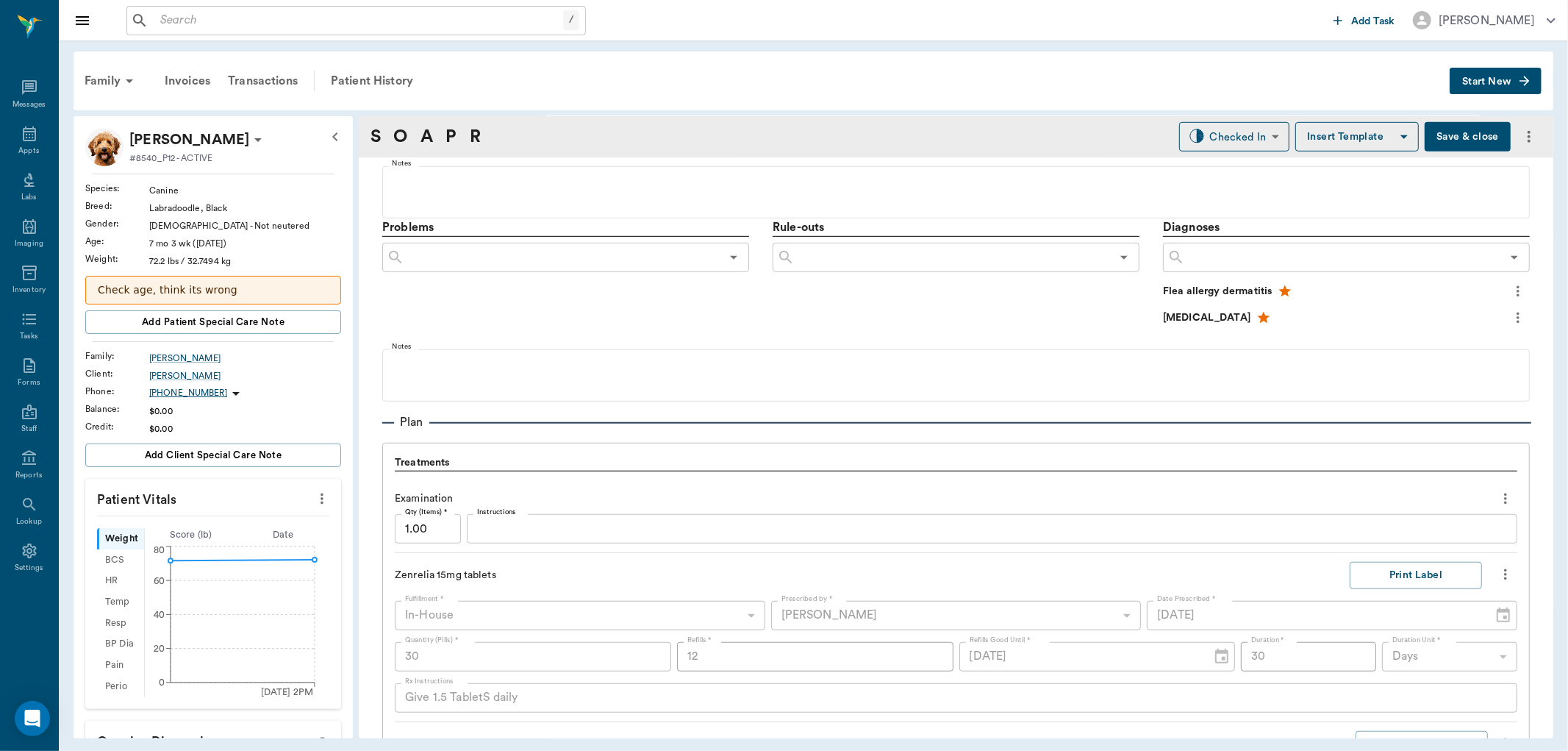
scroll to position [490, 0]
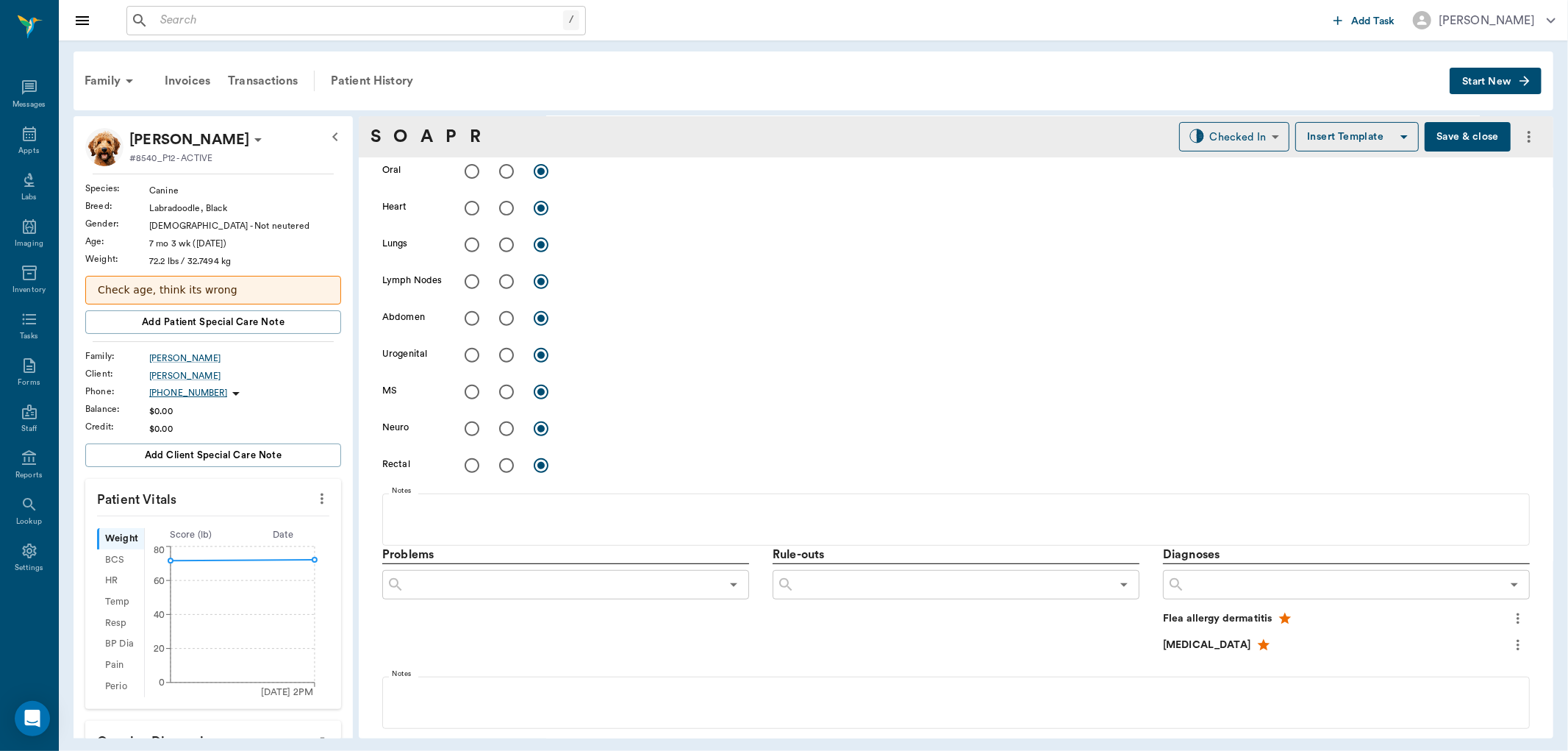
click at [251, 133] on icon at bounding box center [257, 139] width 18 height 18
click at [178, 167] on span "Edit profile" at bounding box center [189, 166] width 123 height 16
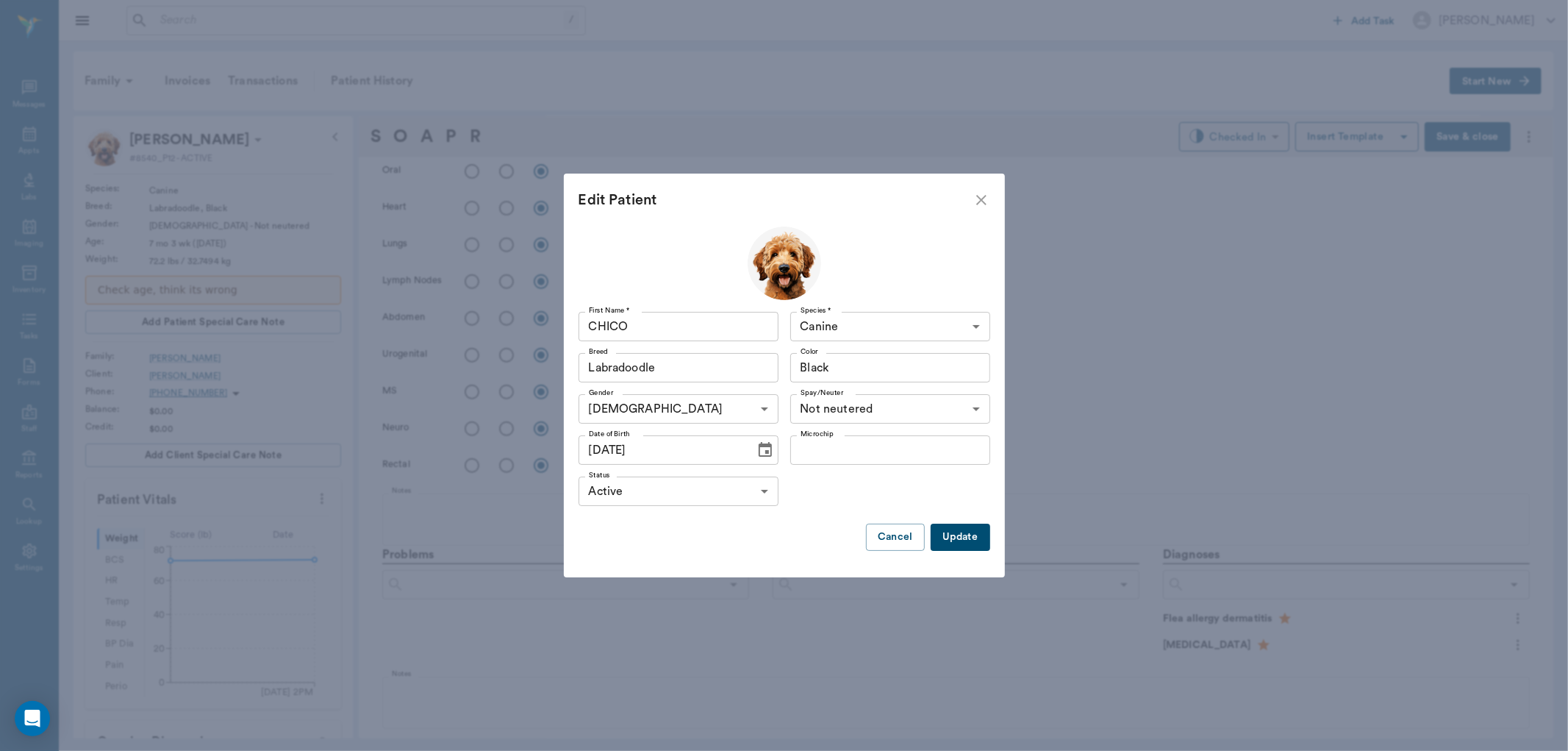
click at [761, 449] on icon "Choose date, selected date is Dec 31, 2024" at bounding box center [765, 450] width 18 height 18
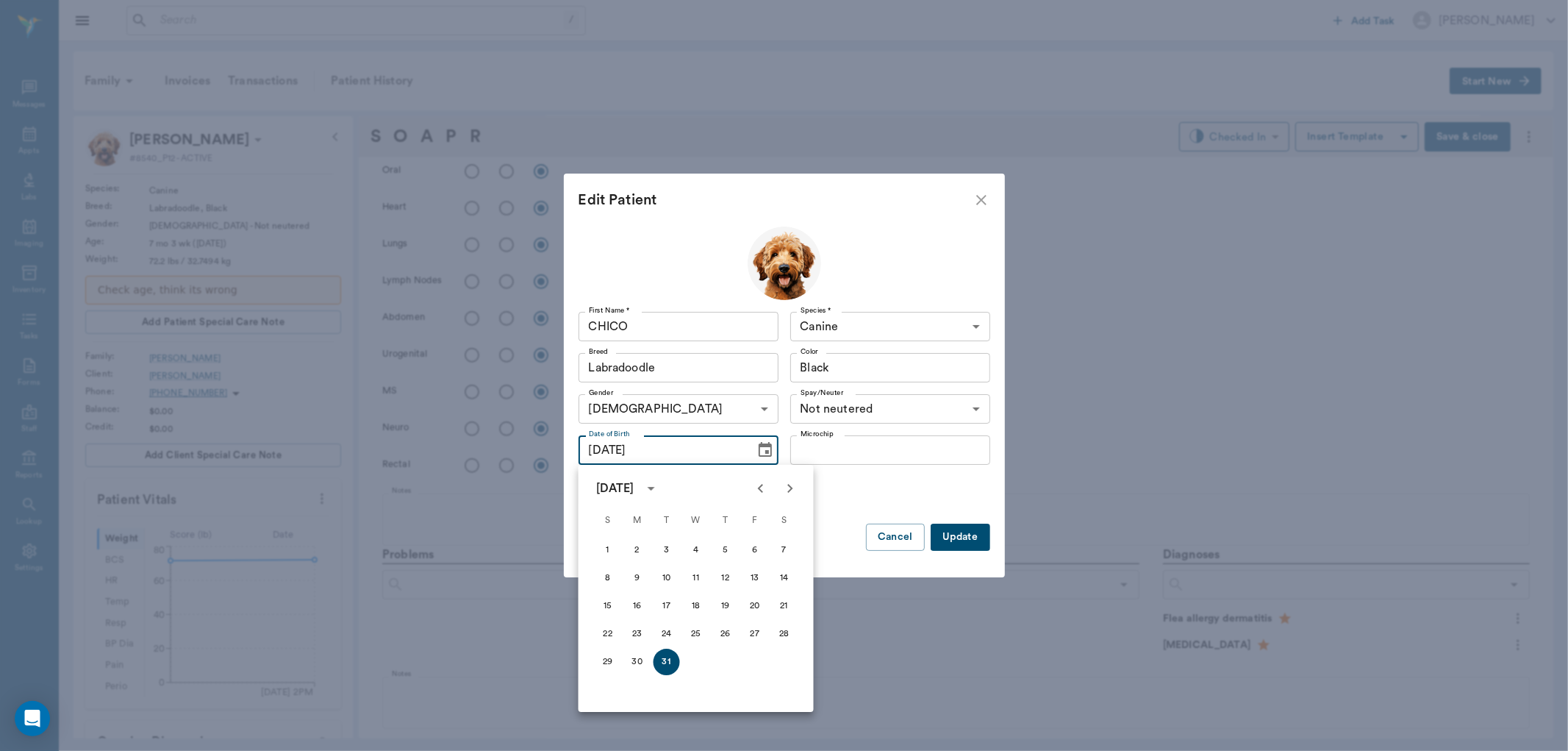
click at [660, 488] on icon "calendar view is open, switch to year view" at bounding box center [651, 488] width 18 height 18
click at [761, 571] on button "2023" at bounding box center [782, 574] width 53 height 27
type input "12/31/2023"
click at [607, 682] on button "31" at bounding box center [608, 690] width 27 height 27
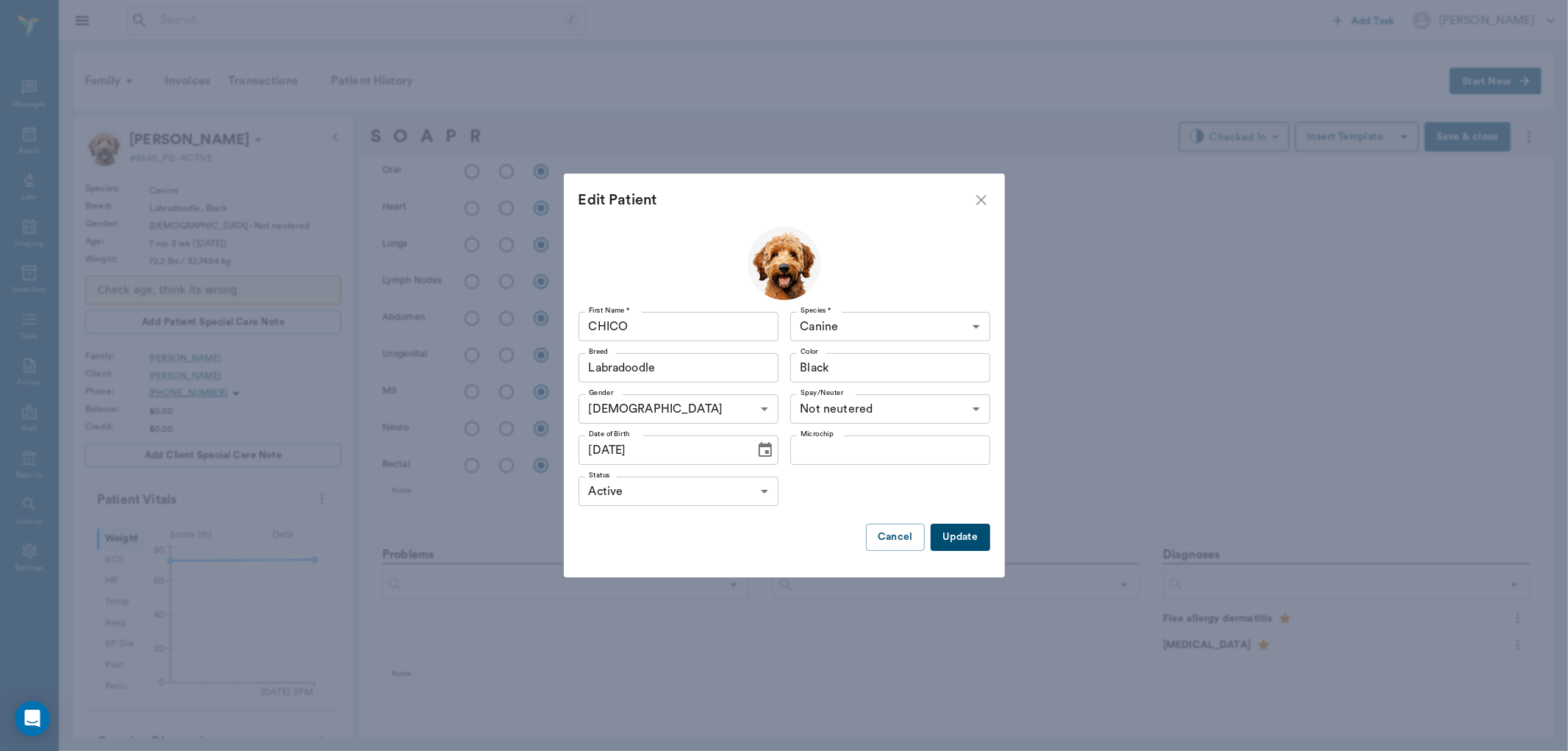
click at [956, 541] on button "Update" at bounding box center [961, 537] width 59 height 27
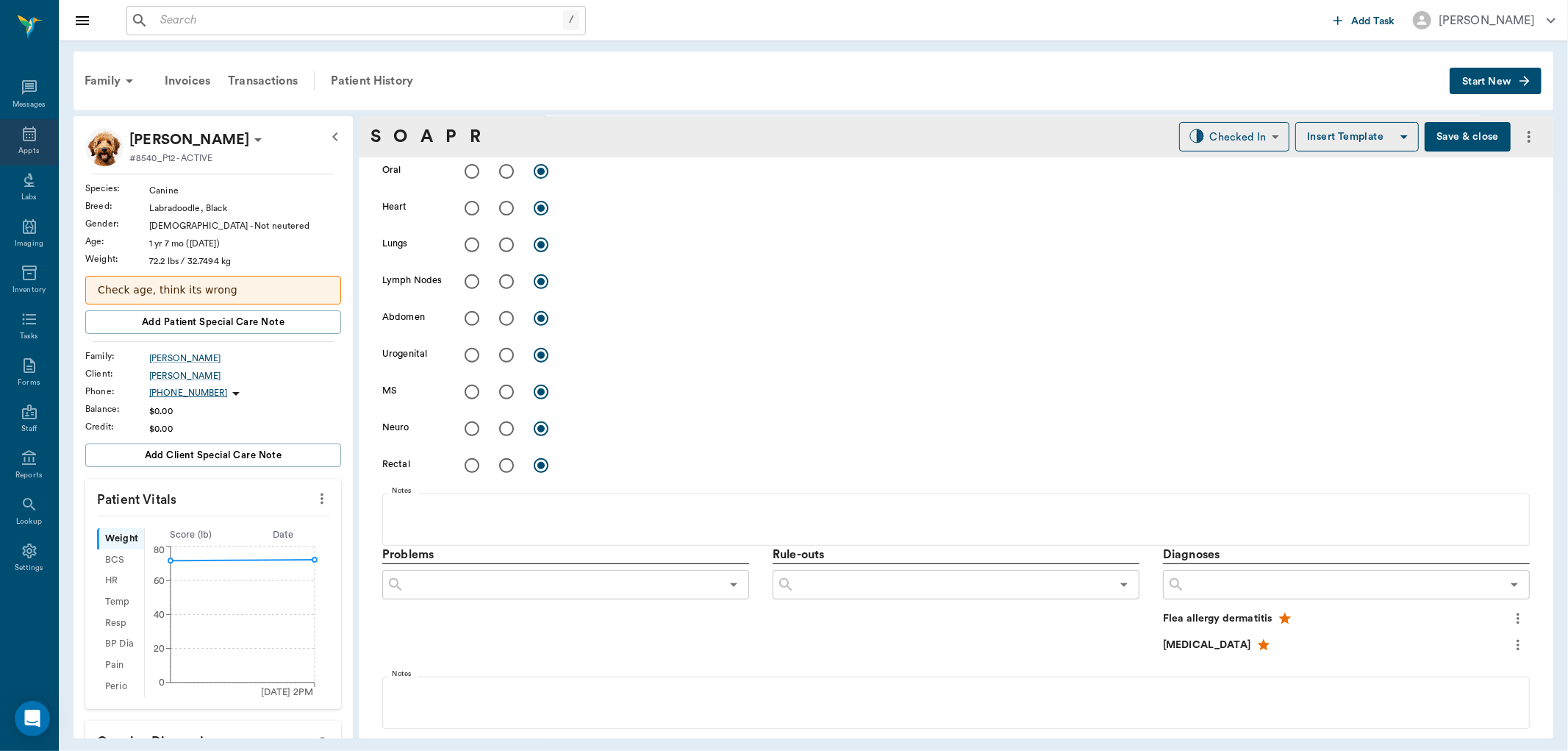
click at [33, 135] on icon at bounding box center [29, 133] width 18 height 18
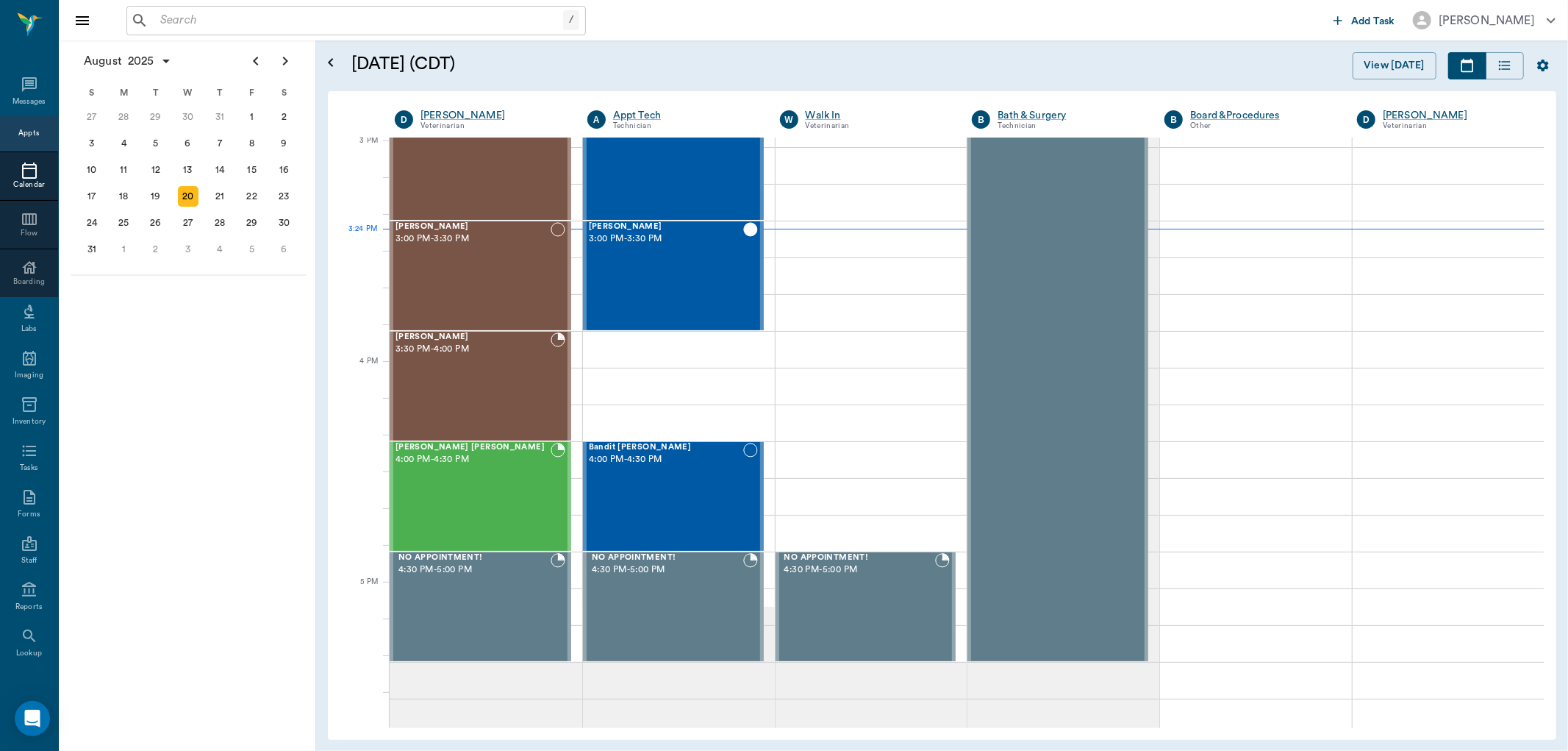
scroll to position [1547, 0]
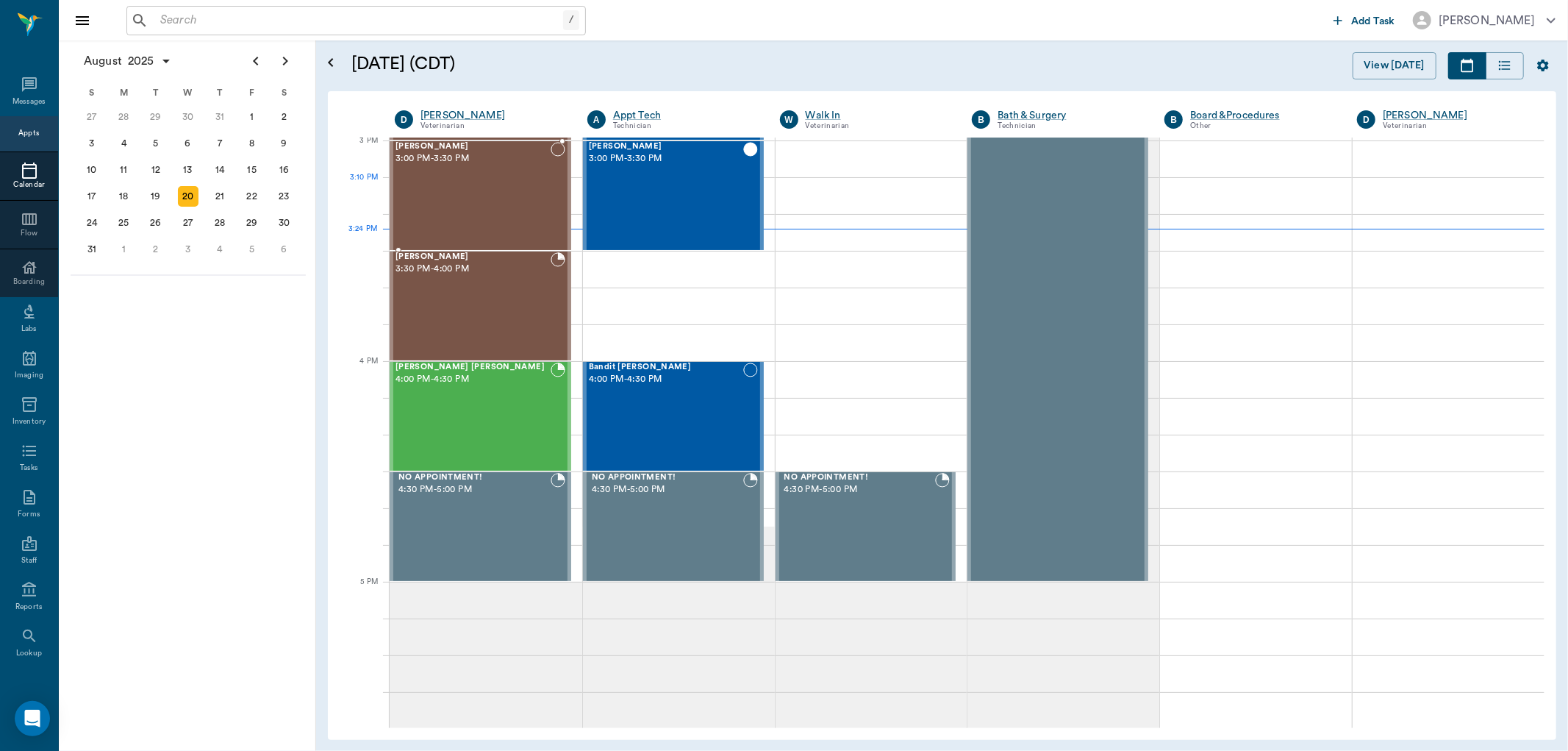
click at [486, 188] on div "Elek Duran 3:00 PM - 3:30 PM" at bounding box center [473, 195] width 156 height 107
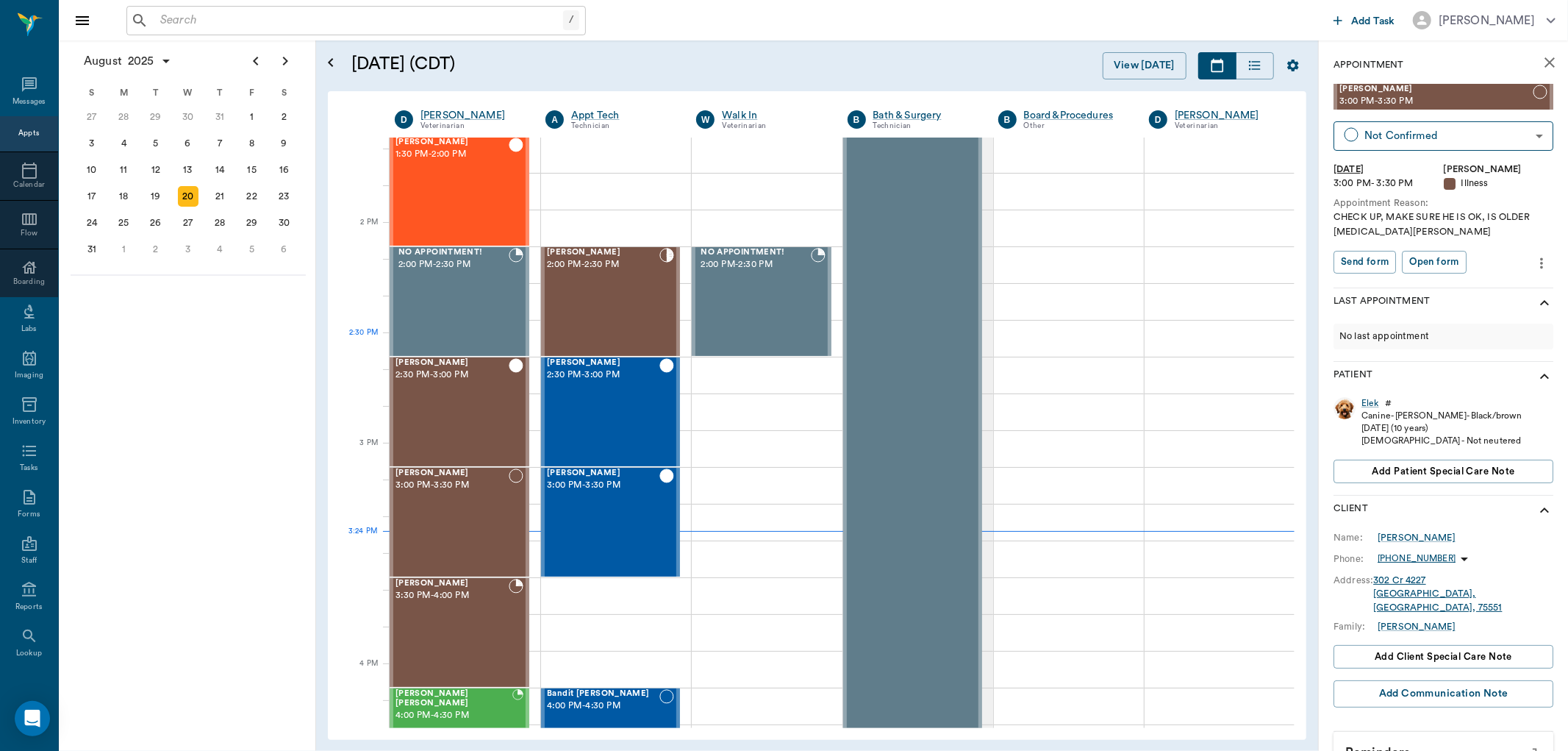
scroll to position [1547, 0]
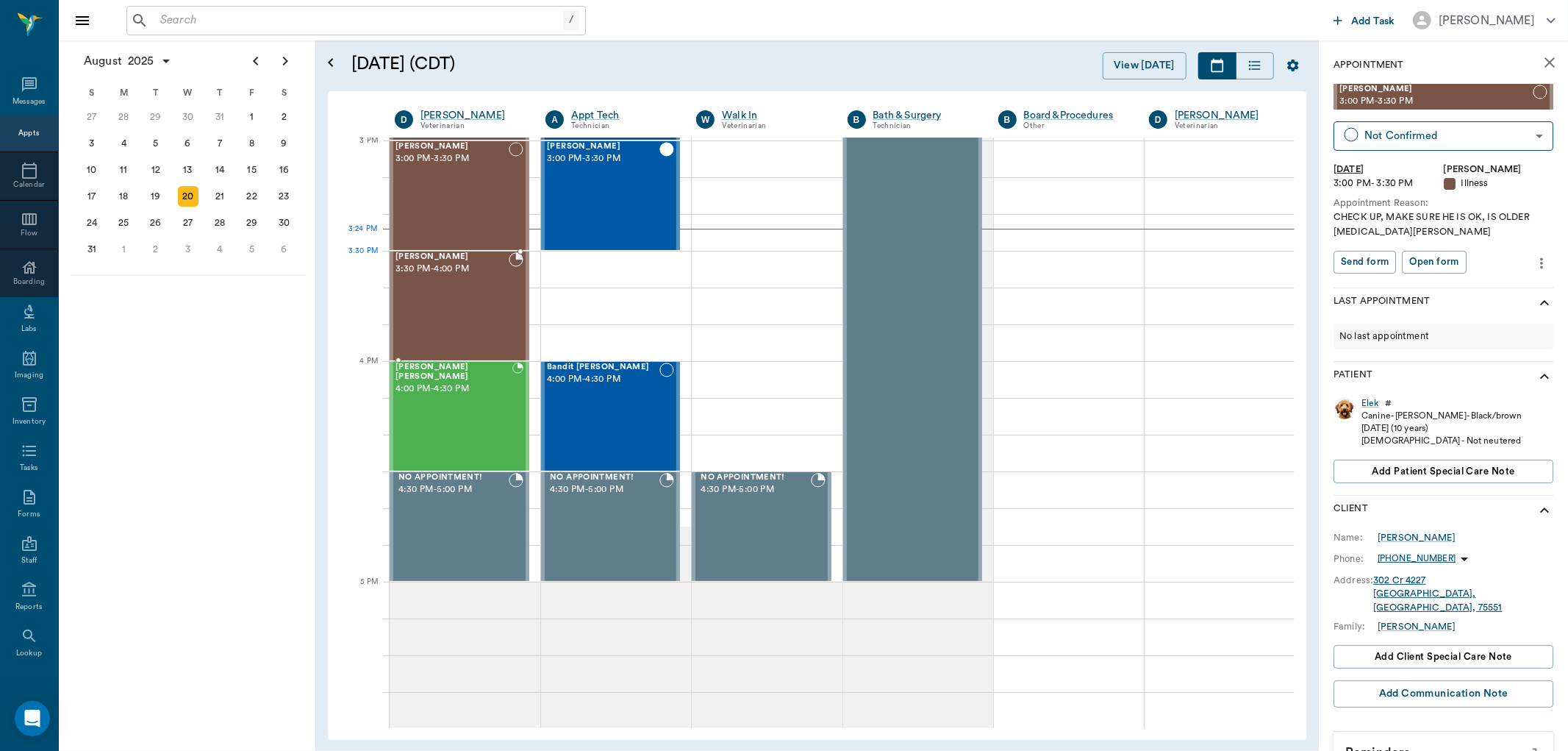
click at [479, 277] on div "Kate Rhyne 3:30 PM - 4:00 PM" at bounding box center [452, 306] width 113 height 107
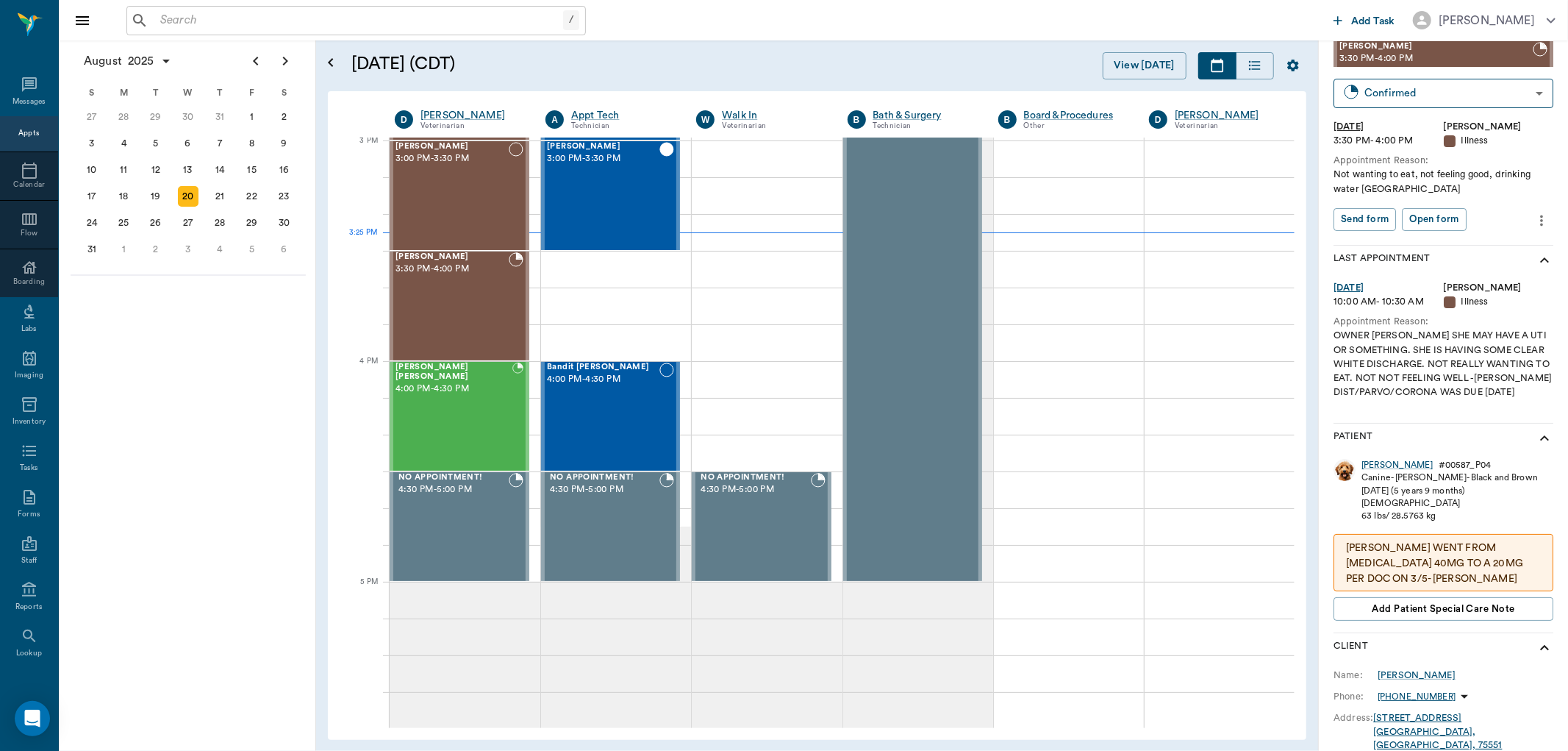
scroll to position [81, 0]
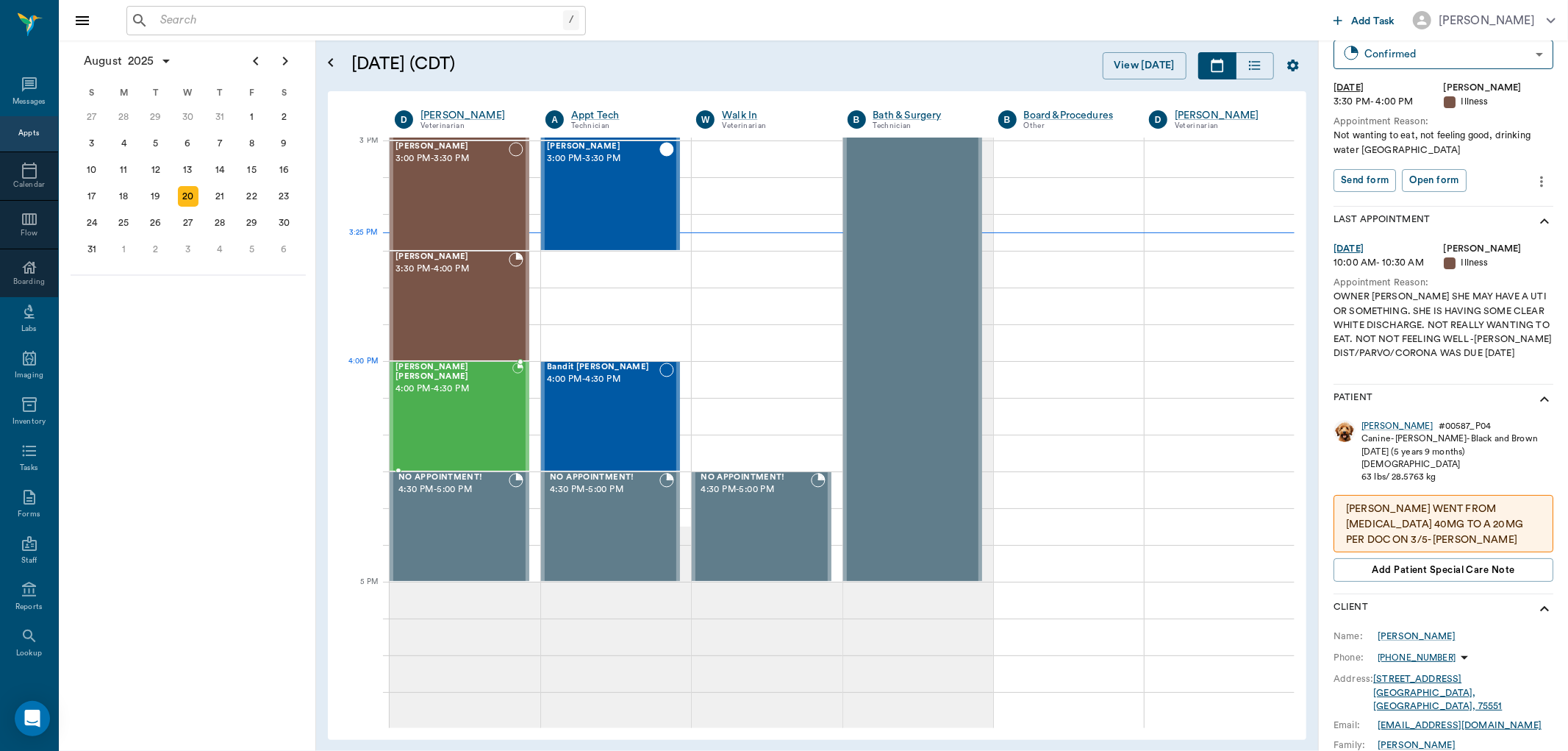
click at [467, 395] on div "MISS KITTY Floyd 4:00 PM - 4:30 PM" at bounding box center [454, 417] width 117 height 107
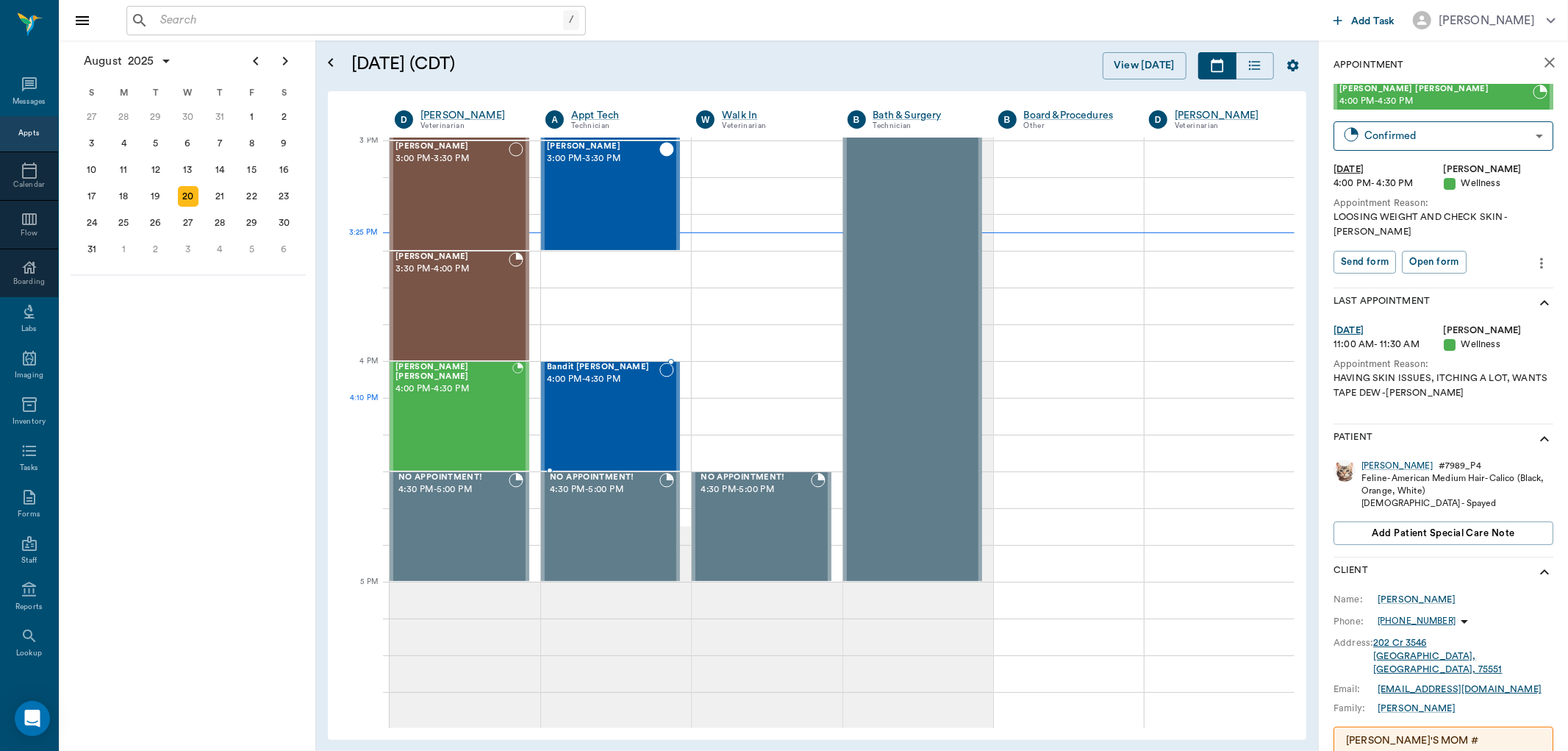
click at [608, 407] on div "Bandit Bearden 4:00 PM - 4:30 PM" at bounding box center [604, 417] width 113 height 107
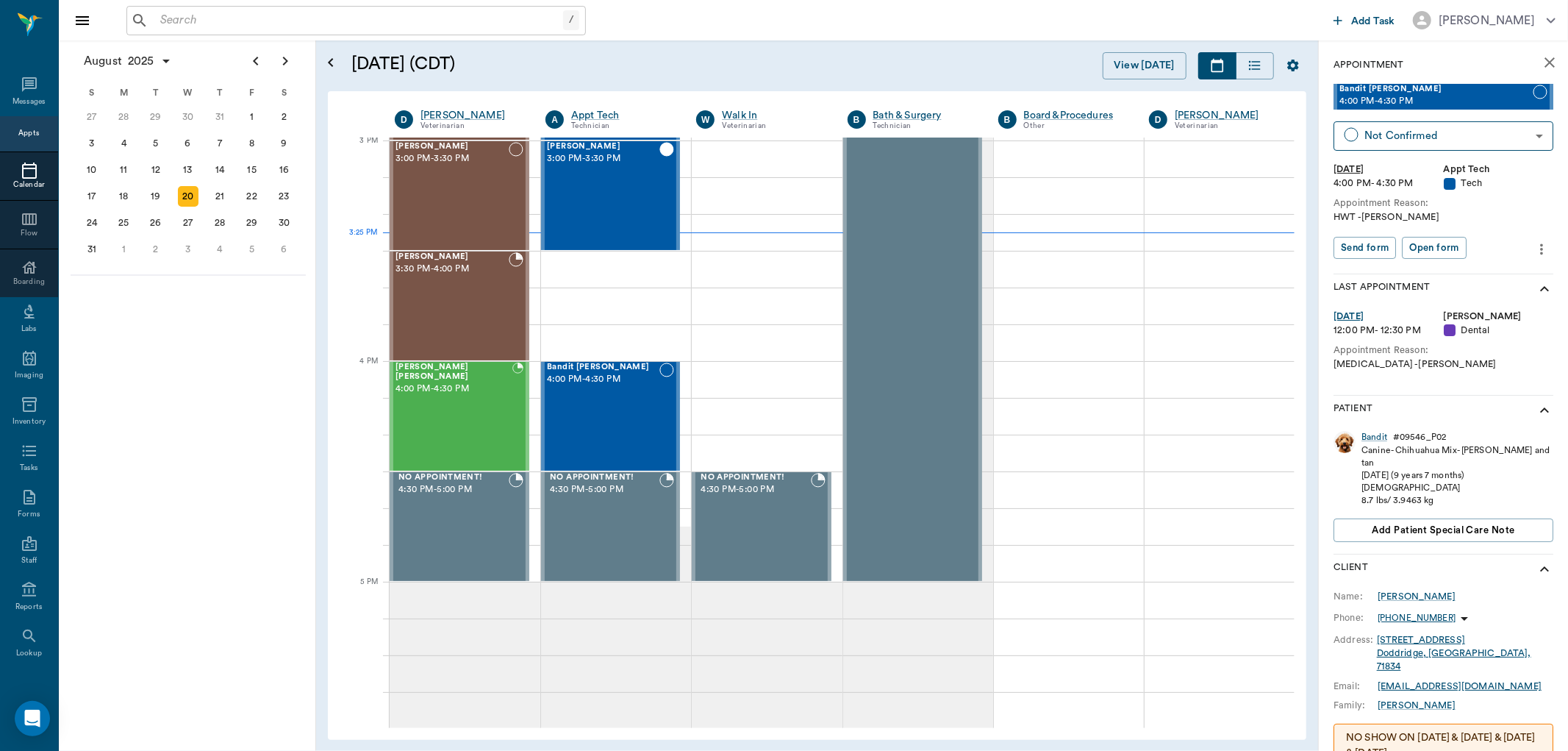
click at [27, 163] on icon at bounding box center [30, 170] width 15 height 16
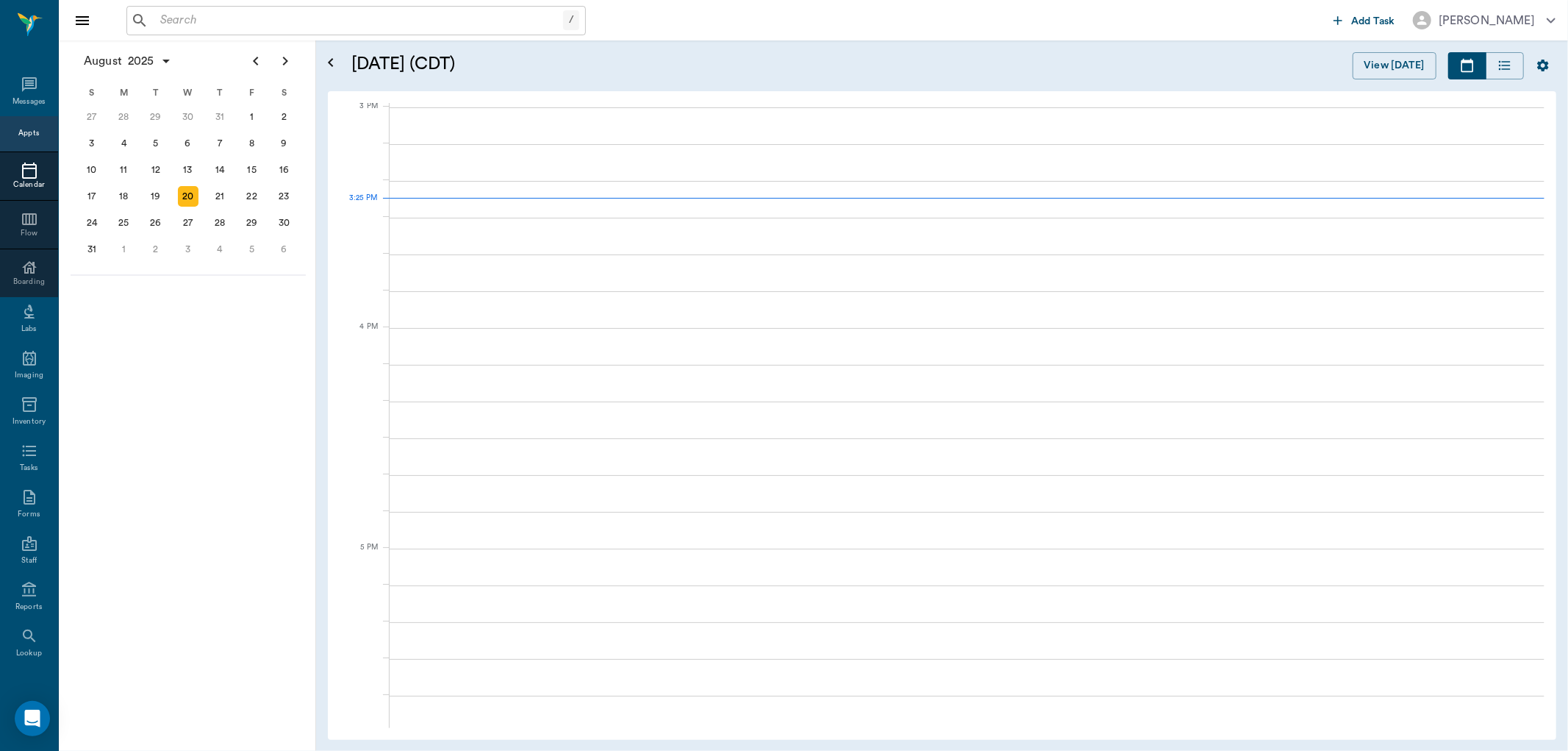
scroll to position [1547, 0]
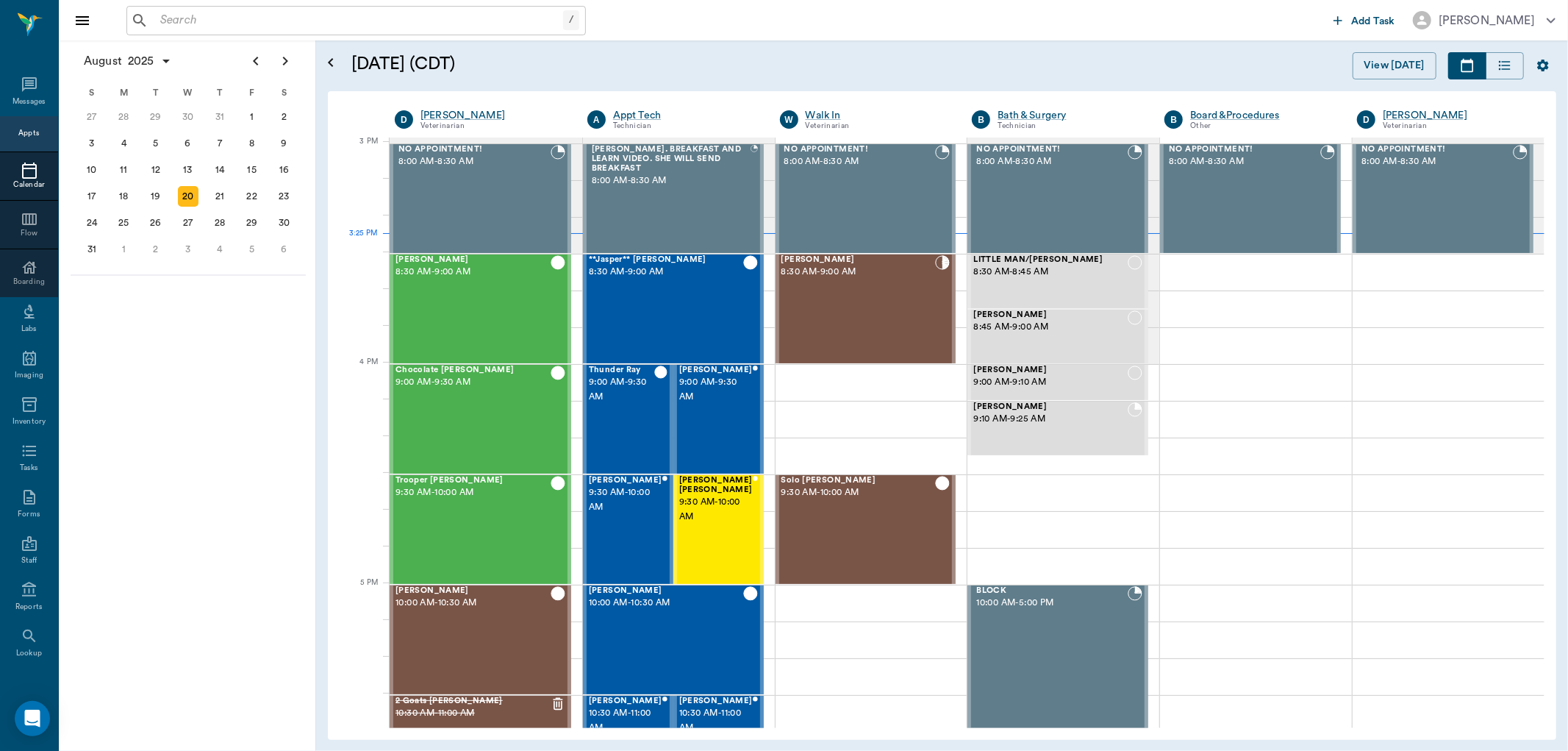
scroll to position [1547, 0]
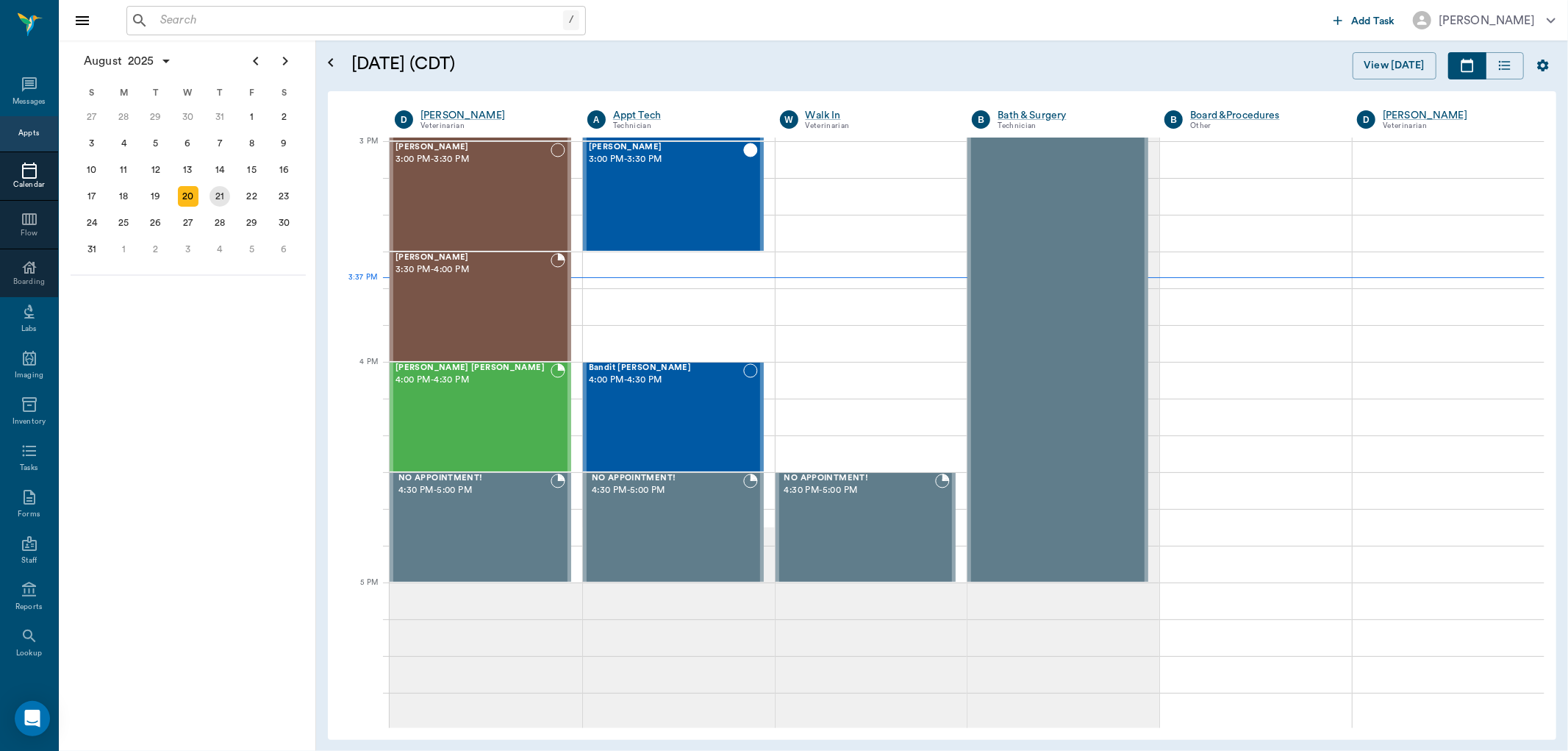
click at [221, 194] on div "21" at bounding box center [219, 196] width 20 height 20
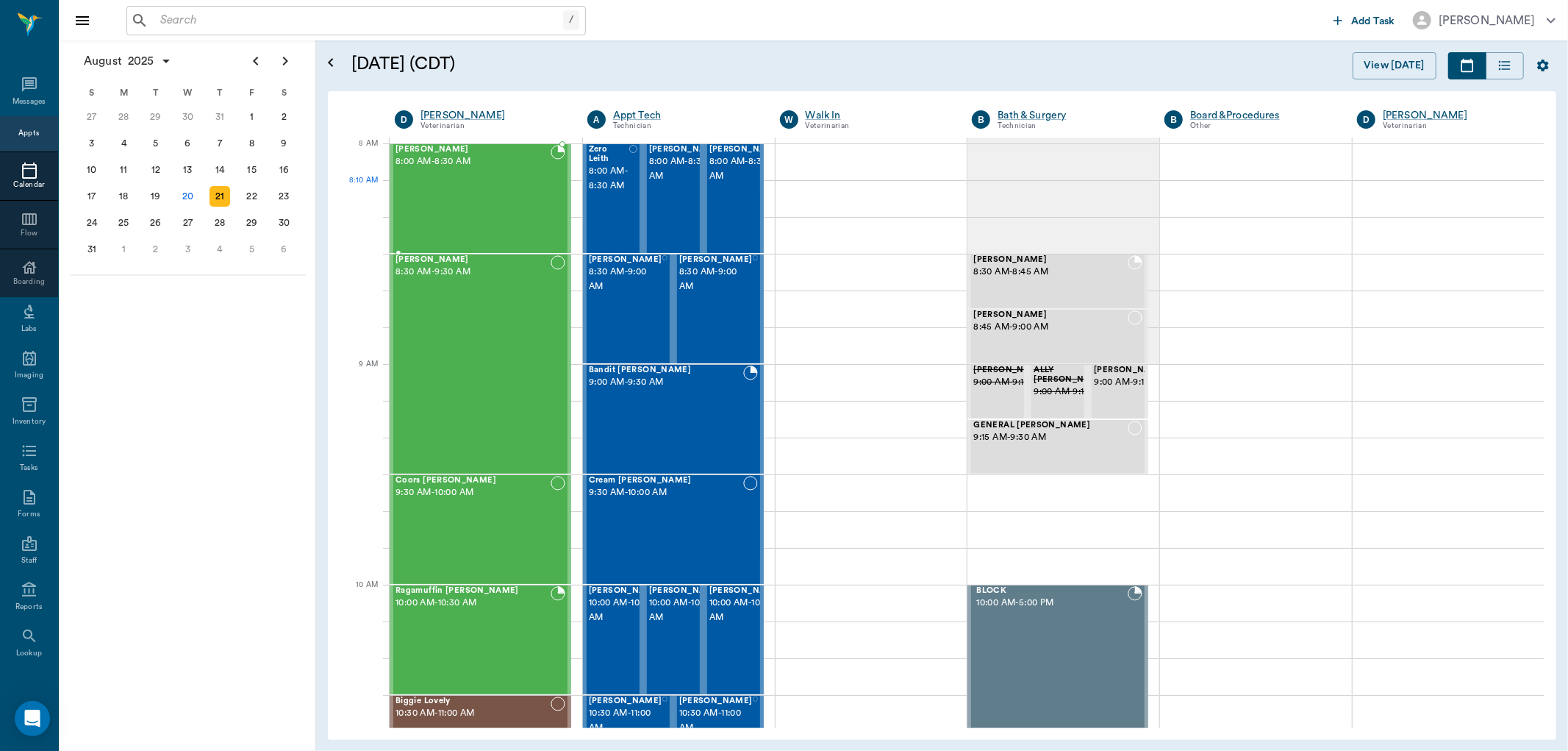
click at [508, 184] on div "BOVINE Weaver 8:00 AM - 8:30 AM" at bounding box center [473, 198] width 156 height 107
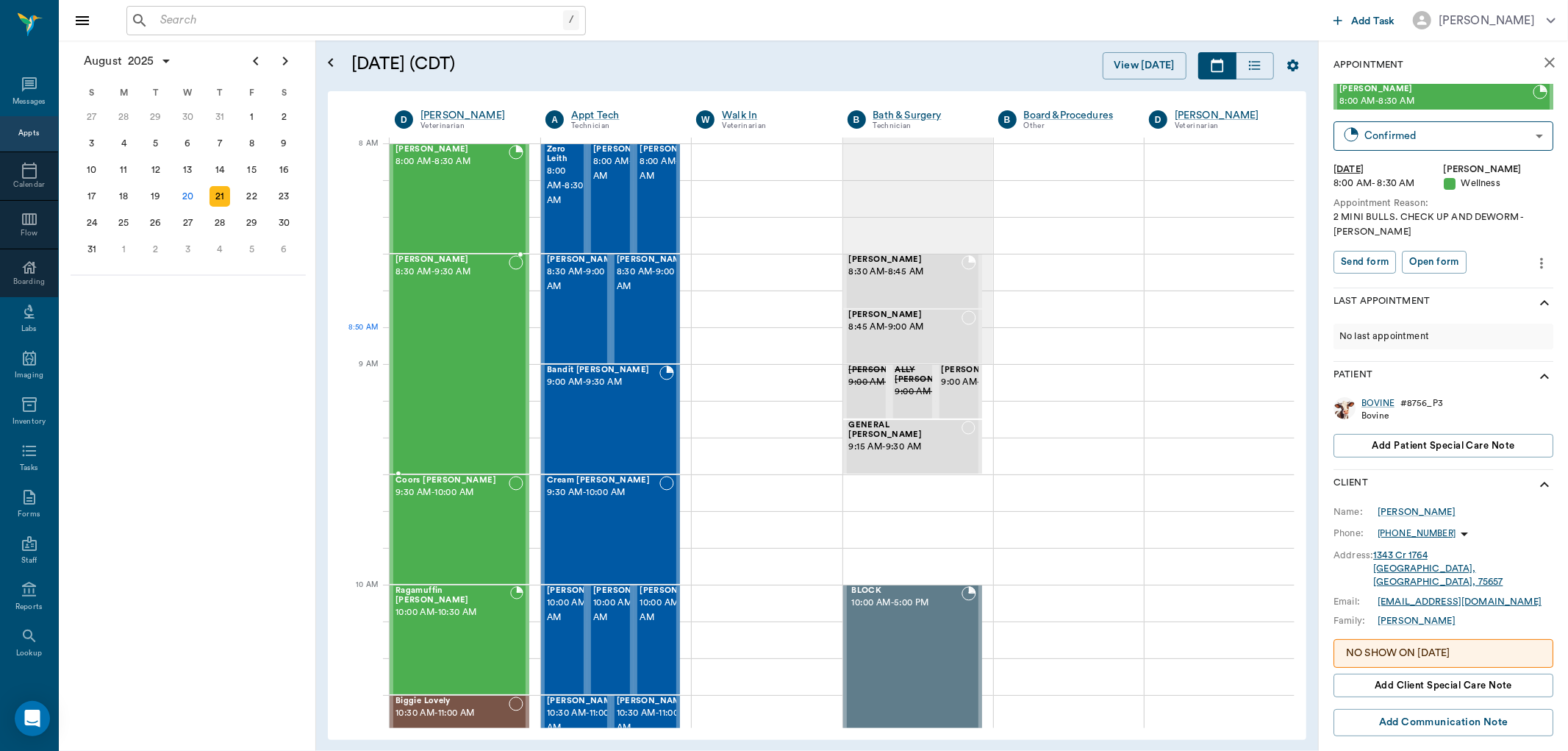
click at [481, 357] on div "Bovine Powell 8:30 AM - 9:30 AM" at bounding box center [452, 364] width 113 height 218
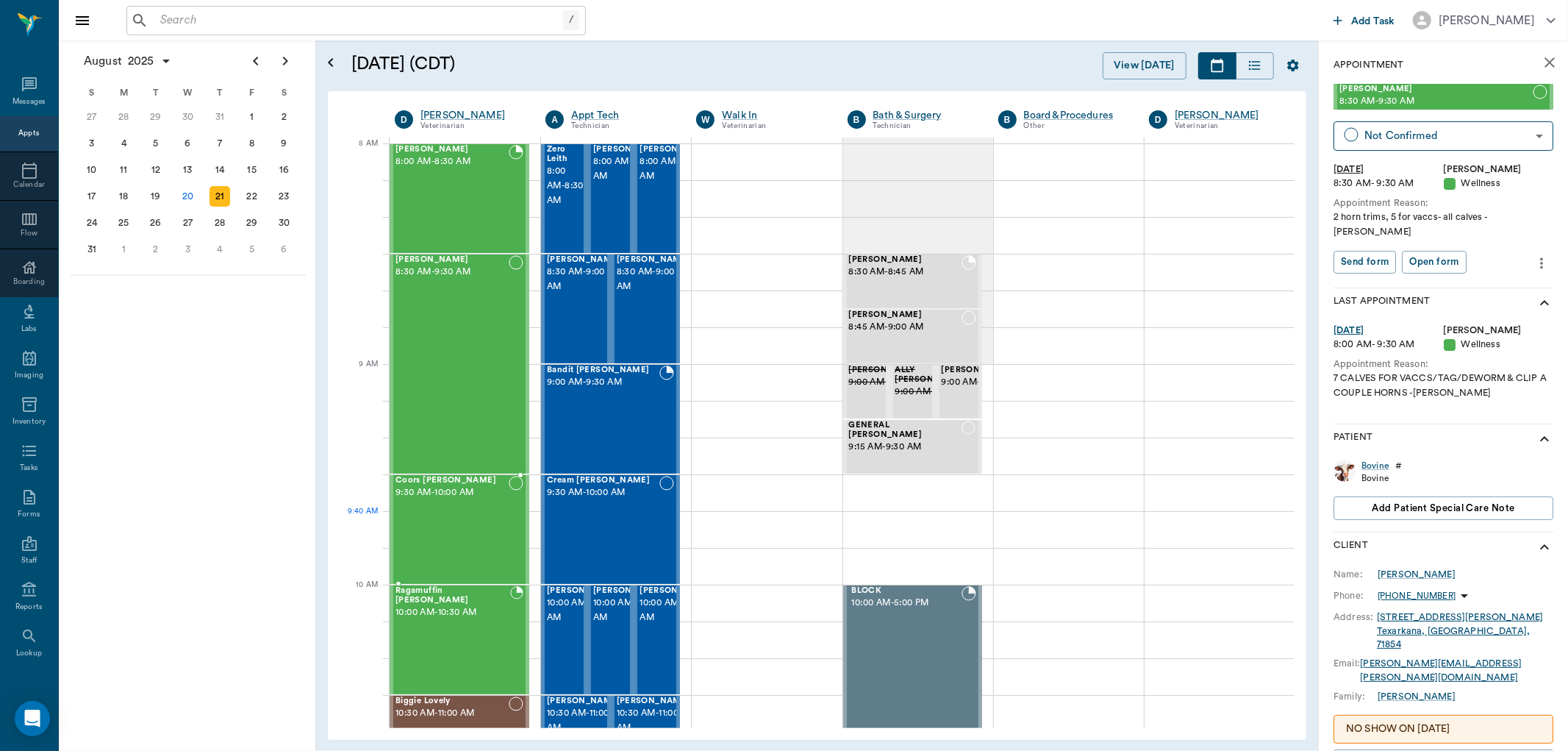
click at [463, 541] on div "Coors Kenward 9:30 AM - 10:00 AM" at bounding box center [452, 530] width 113 height 107
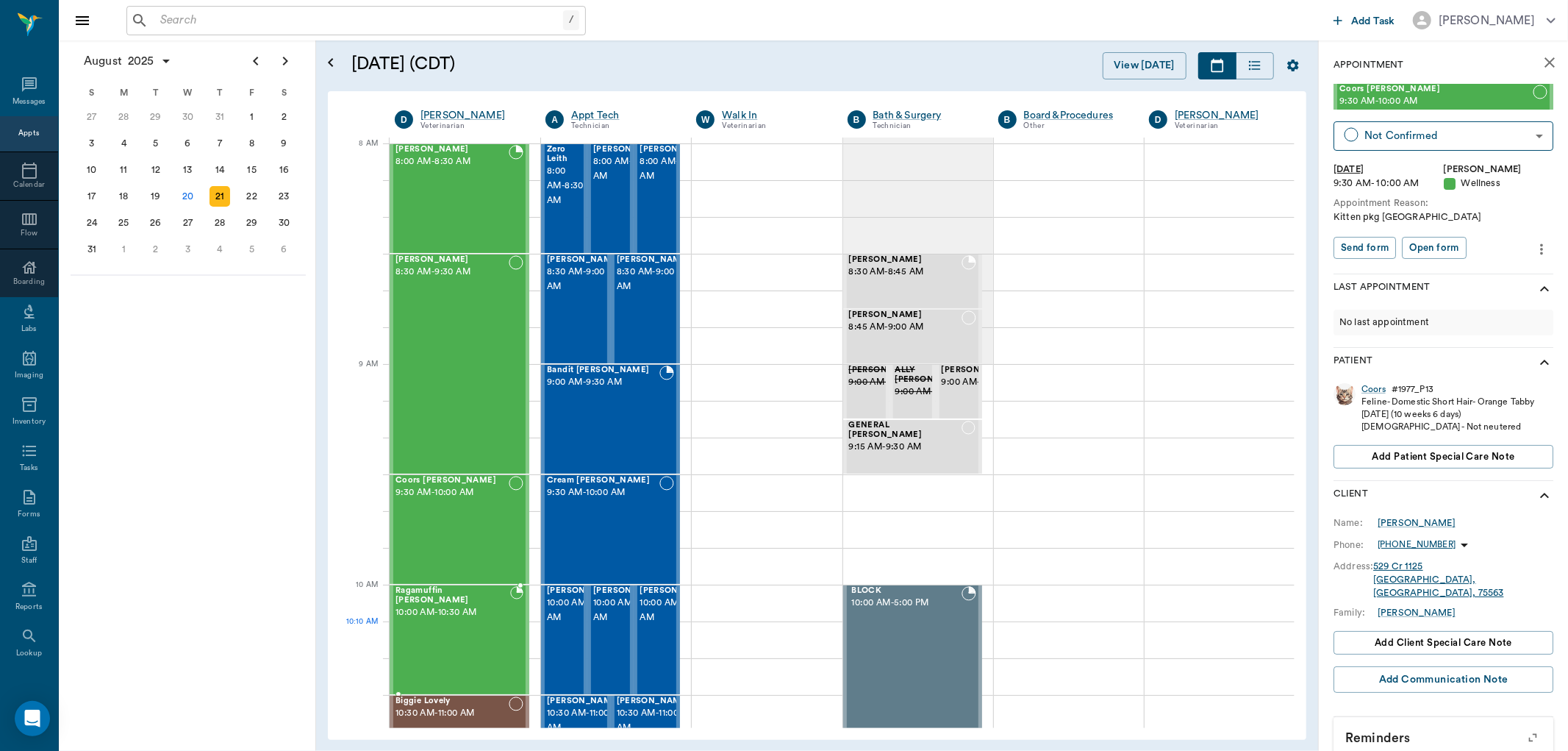
click at [473, 627] on div "Ragamuffin Brannon 10:00 AM - 10:30 AM" at bounding box center [453, 640] width 115 height 107
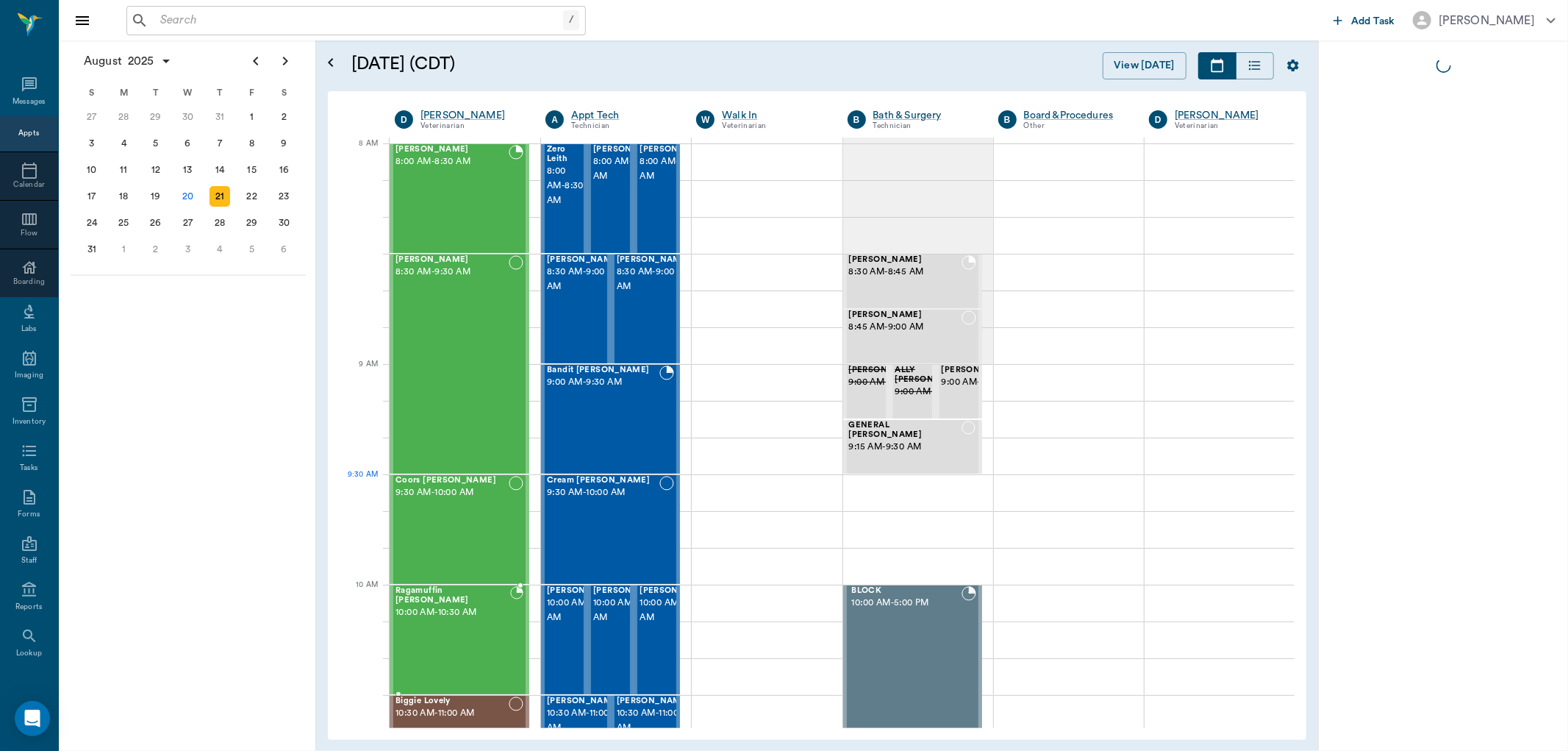
click at [470, 501] on div "Coors Kenward 9:30 AM - 10:00 AM" at bounding box center [452, 530] width 113 height 107
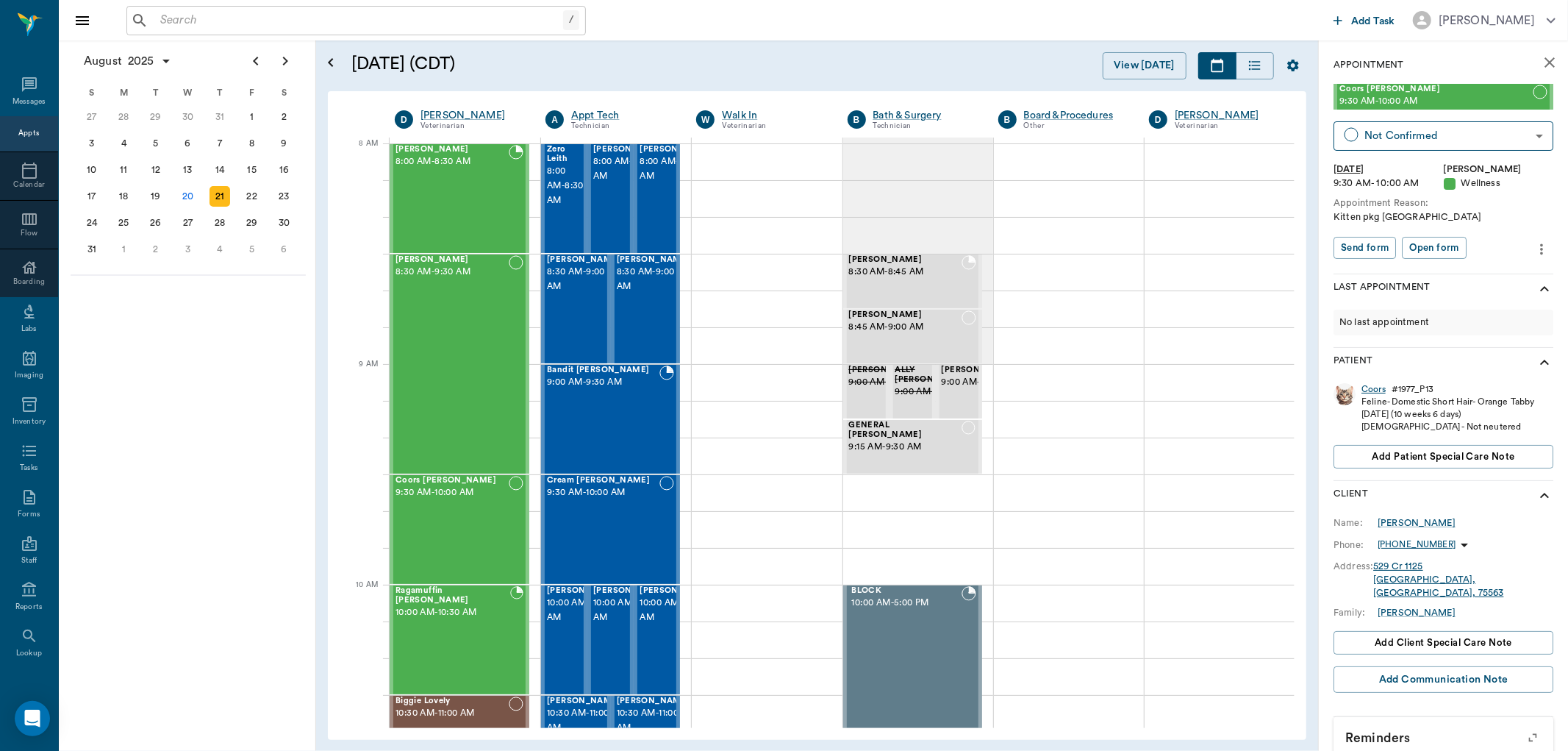
click at [1380, 390] on div "Coors" at bounding box center [1374, 390] width 24 height 13
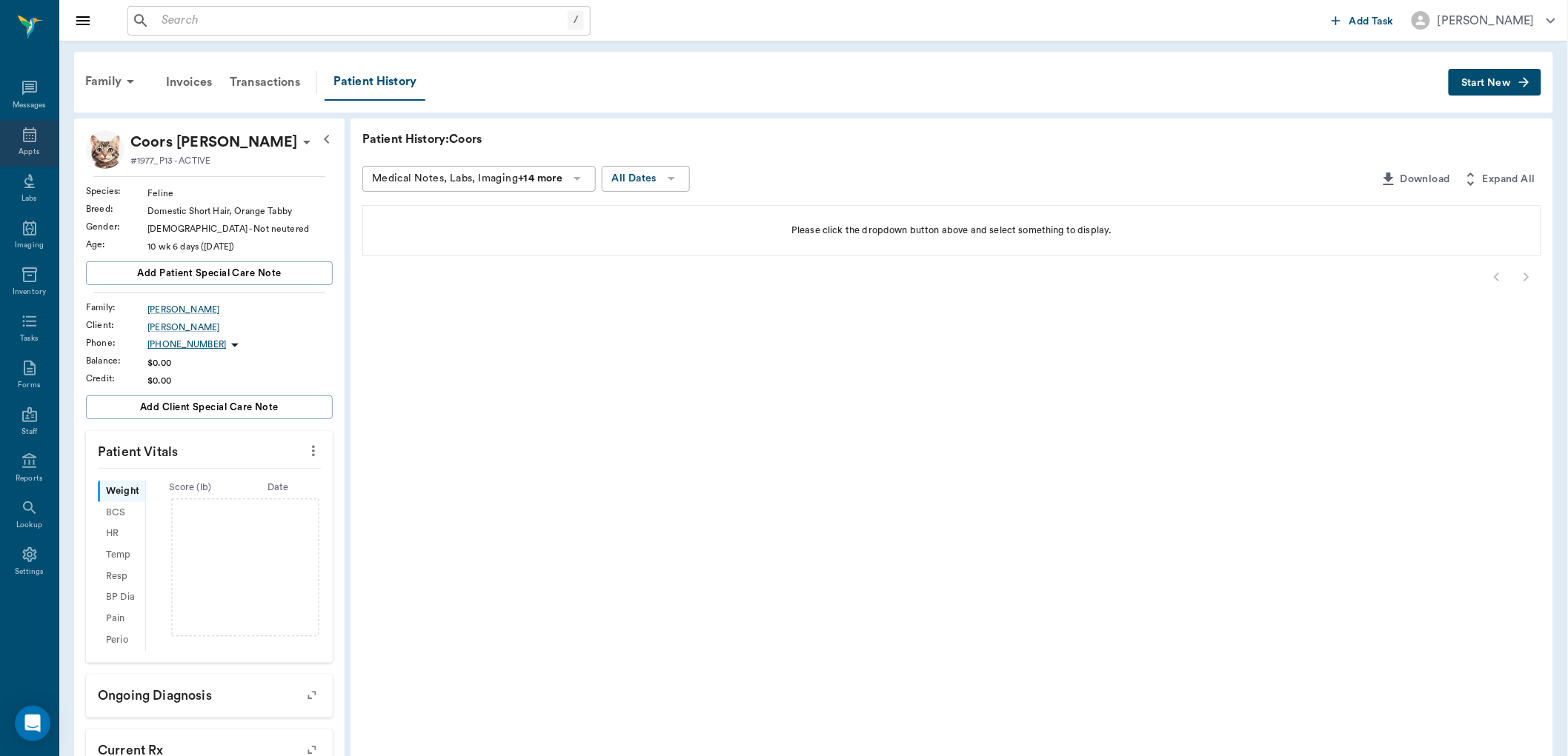
click at [38, 124] on div "Appts" at bounding box center [29, 144] width 59 height 47
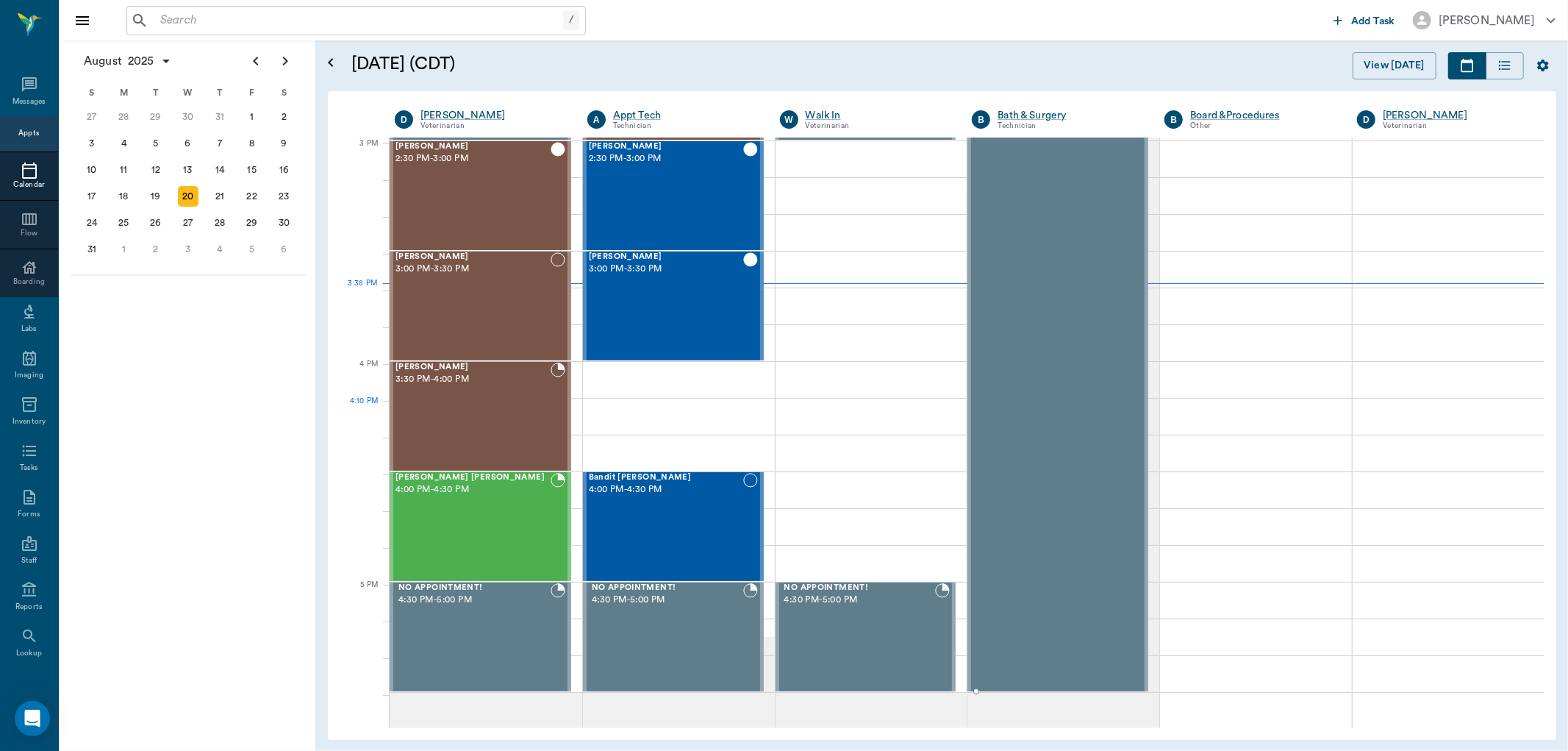
scroll to position [1546, 0]
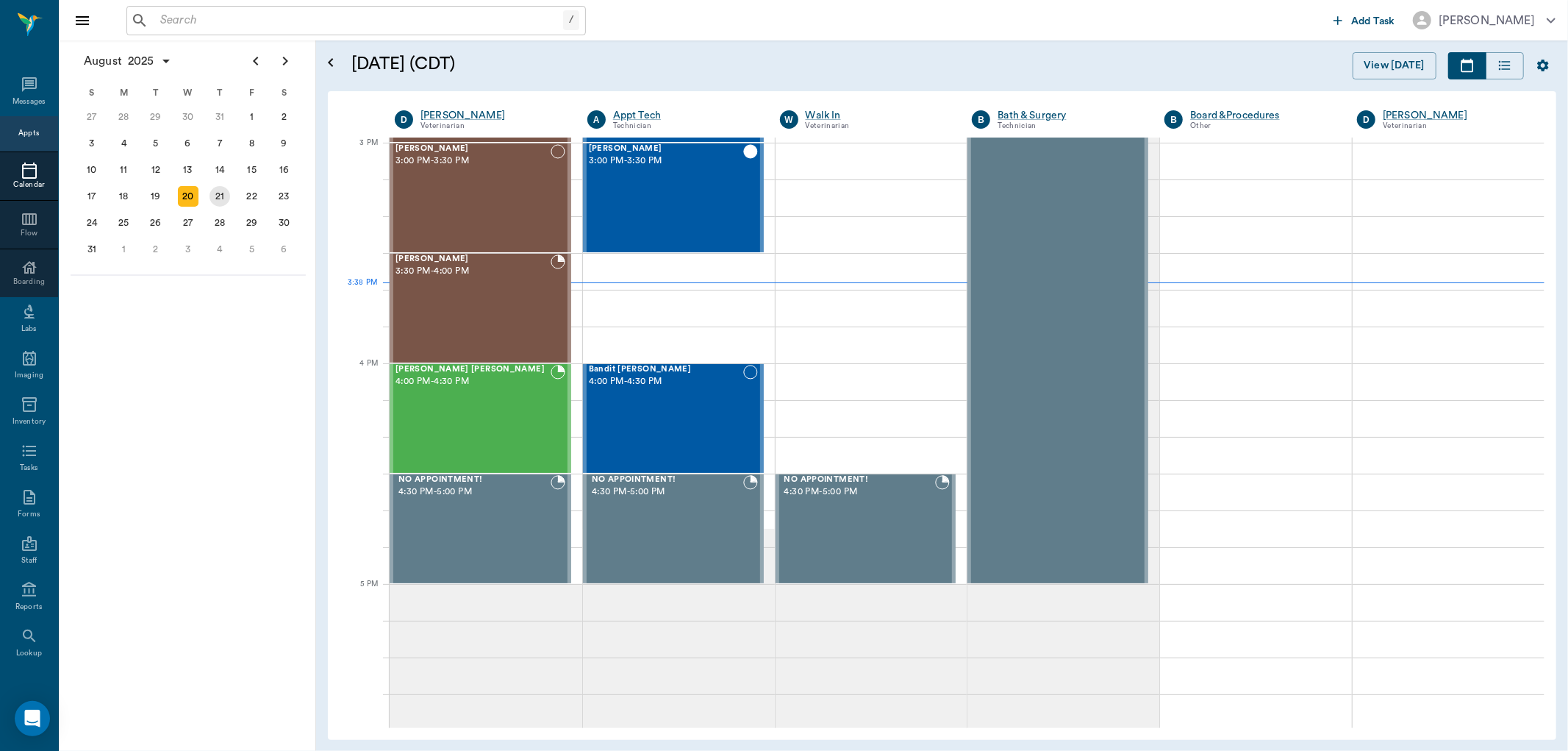
click at [217, 188] on div "21" at bounding box center [219, 196] width 20 height 20
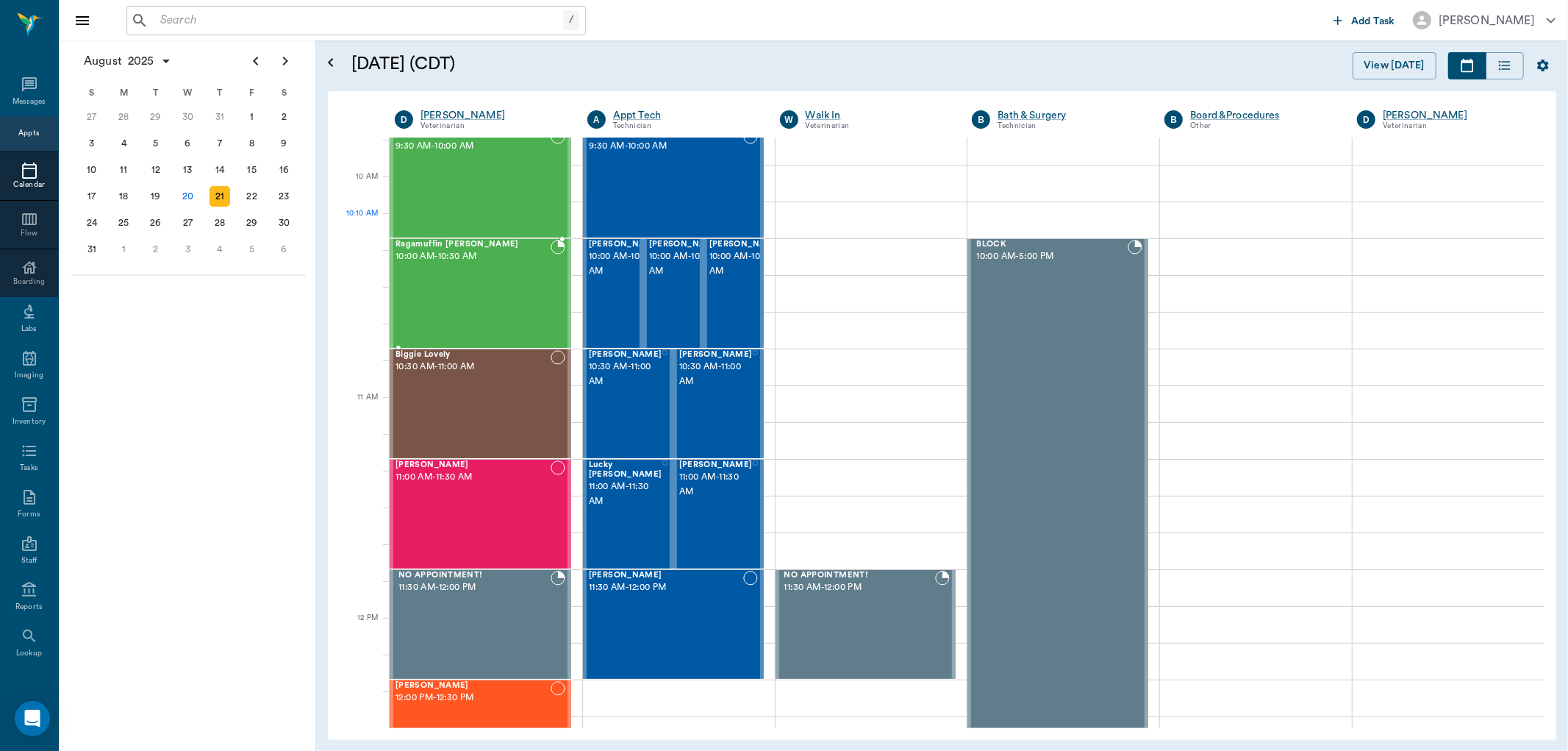
click at [509, 244] on div "Ragamuffin Brannon 10:00 AM - 10:30 AM" at bounding box center [473, 294] width 156 height 107
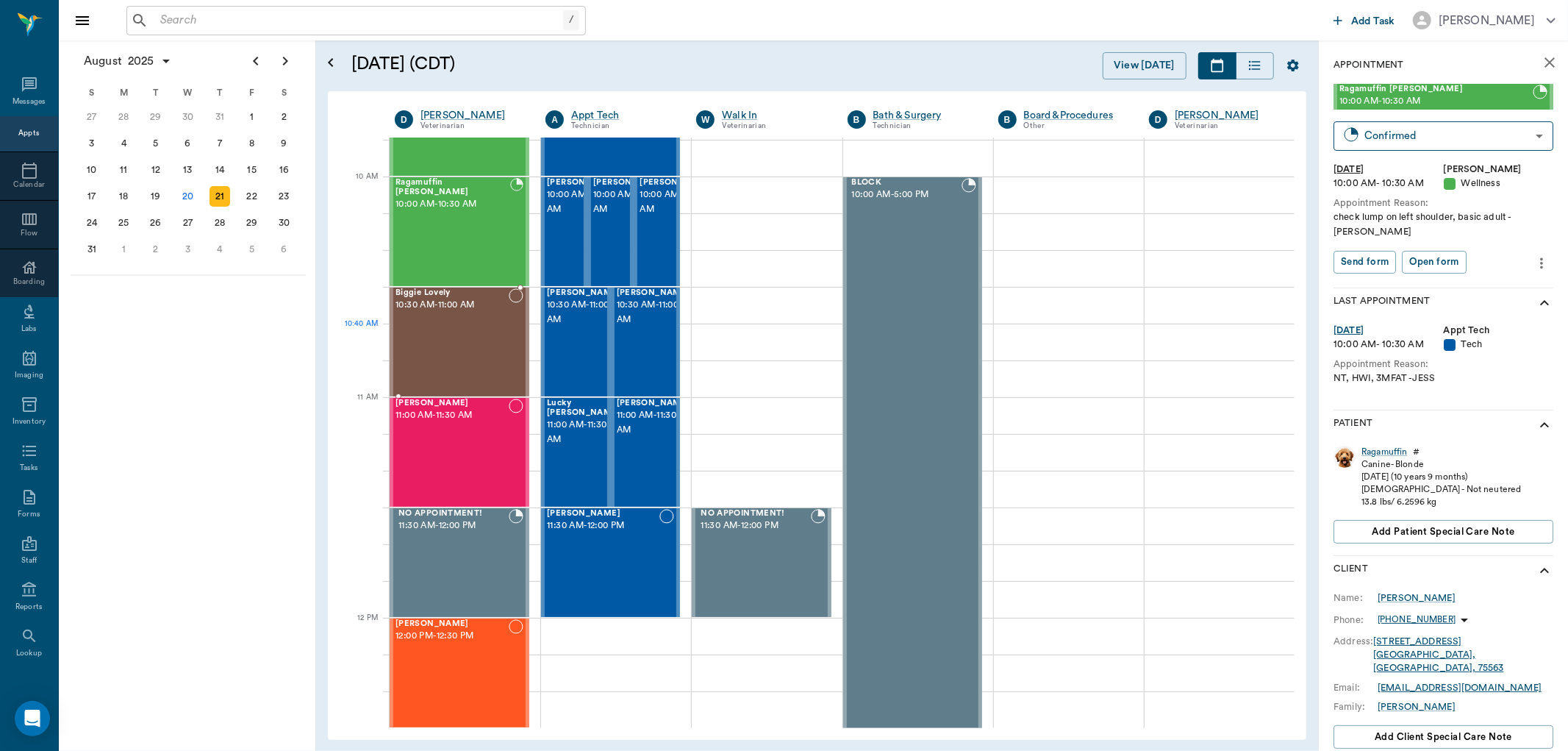
click at [449, 344] on div "Biggie Lovely 10:30 AM - 11:00 AM" at bounding box center [452, 342] width 113 height 107
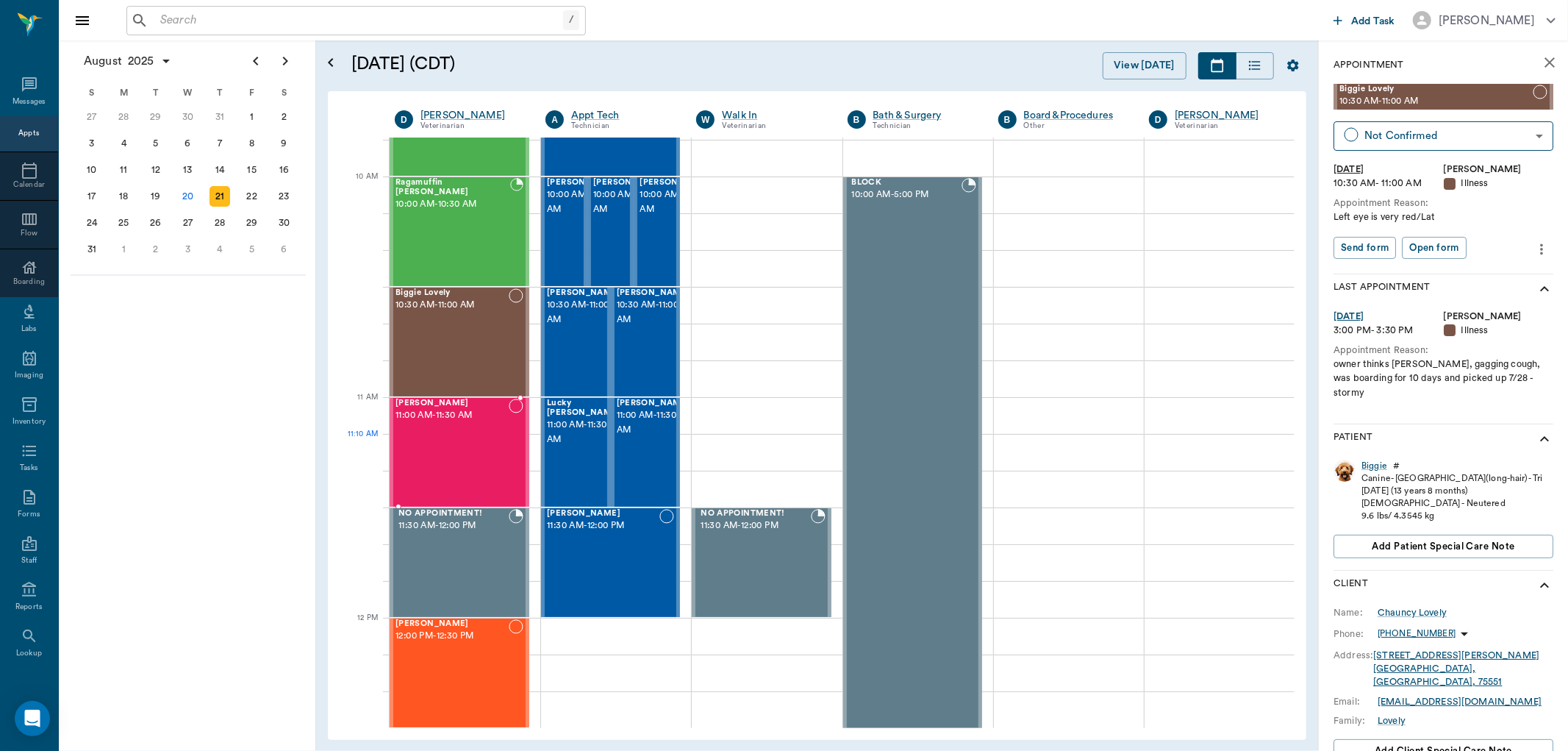
click at [449, 457] on div "Anna Kelley 11:00 AM - 11:30 AM" at bounding box center [452, 453] width 113 height 107
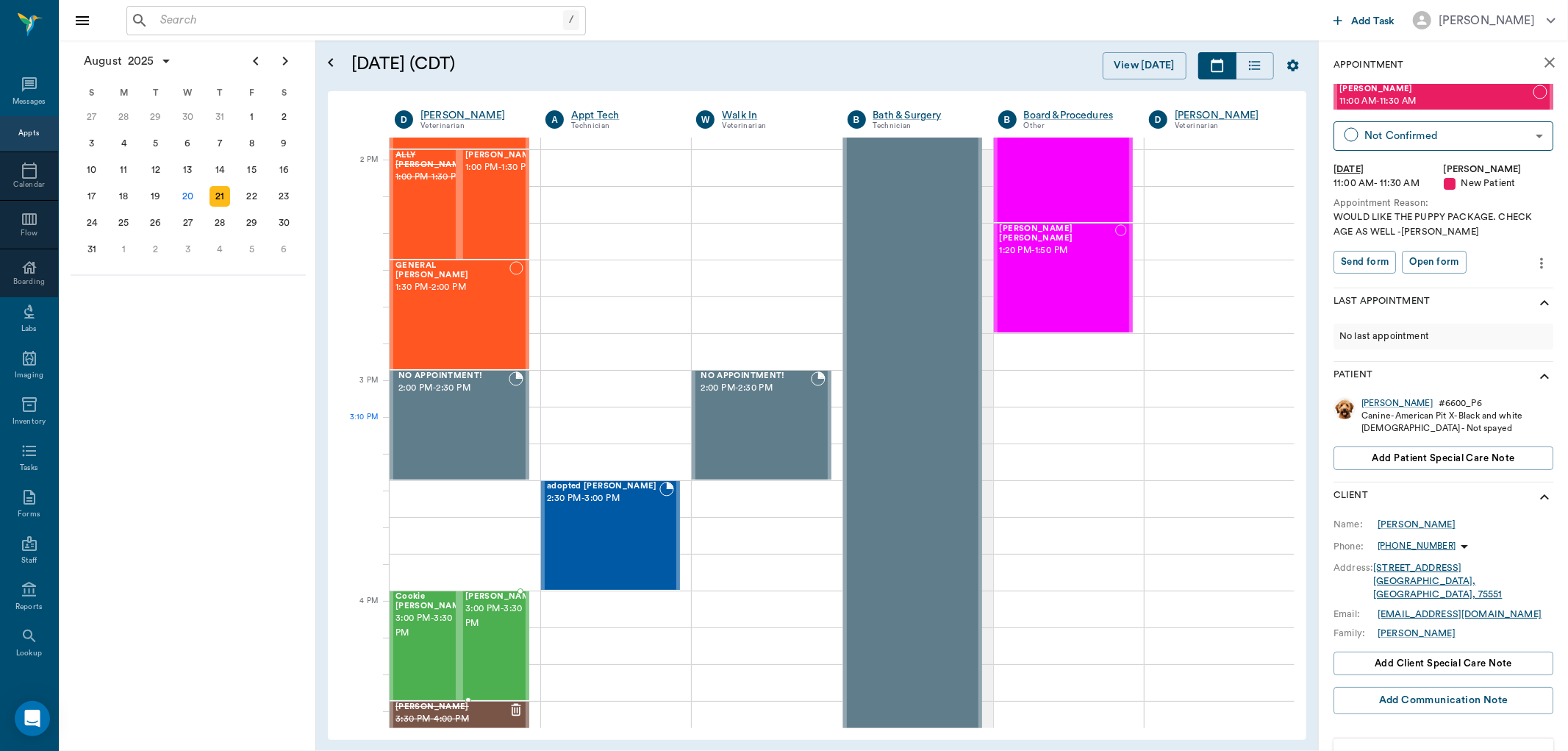
scroll to position [1308, 0]
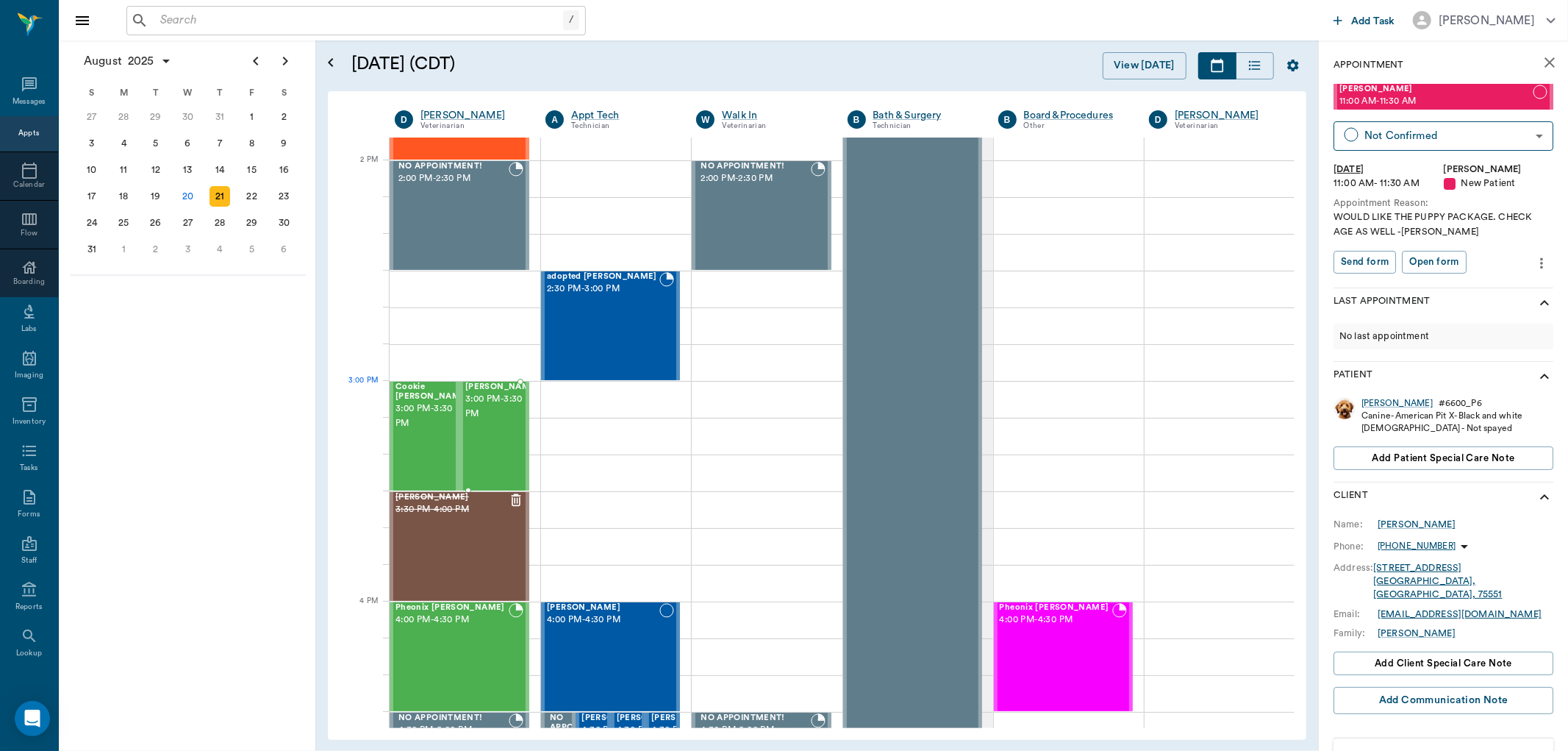
click at [498, 410] on span "3:00 PM - 3:30 PM" at bounding box center [502, 407] width 73 height 30
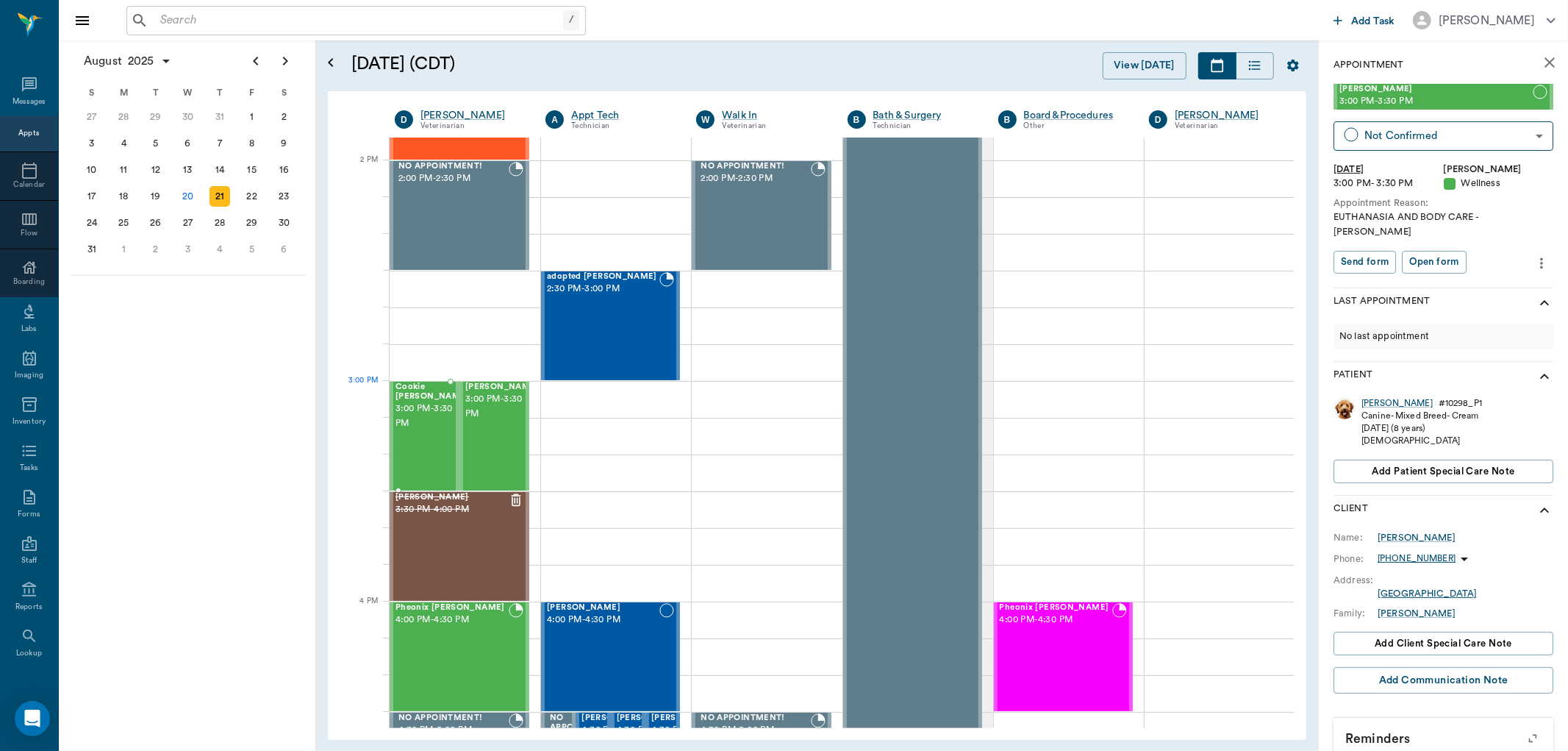
click at [417, 413] on span "3:00 PM - 3:30 PM" at bounding box center [431, 417] width 73 height 30
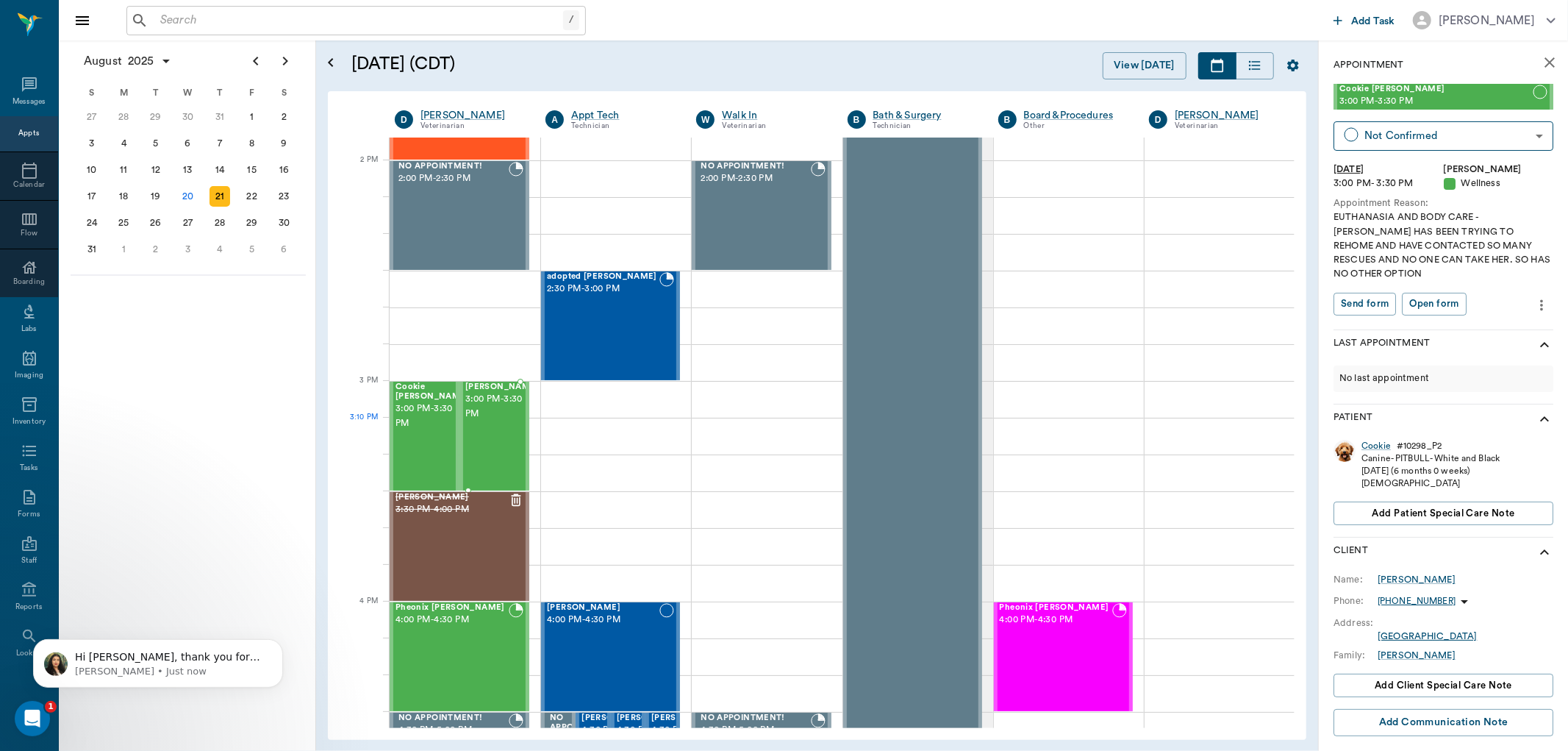
click at [496, 439] on div "Maggie Swaim 3:00 PM - 3:30 PM" at bounding box center [502, 436] width 73 height 107
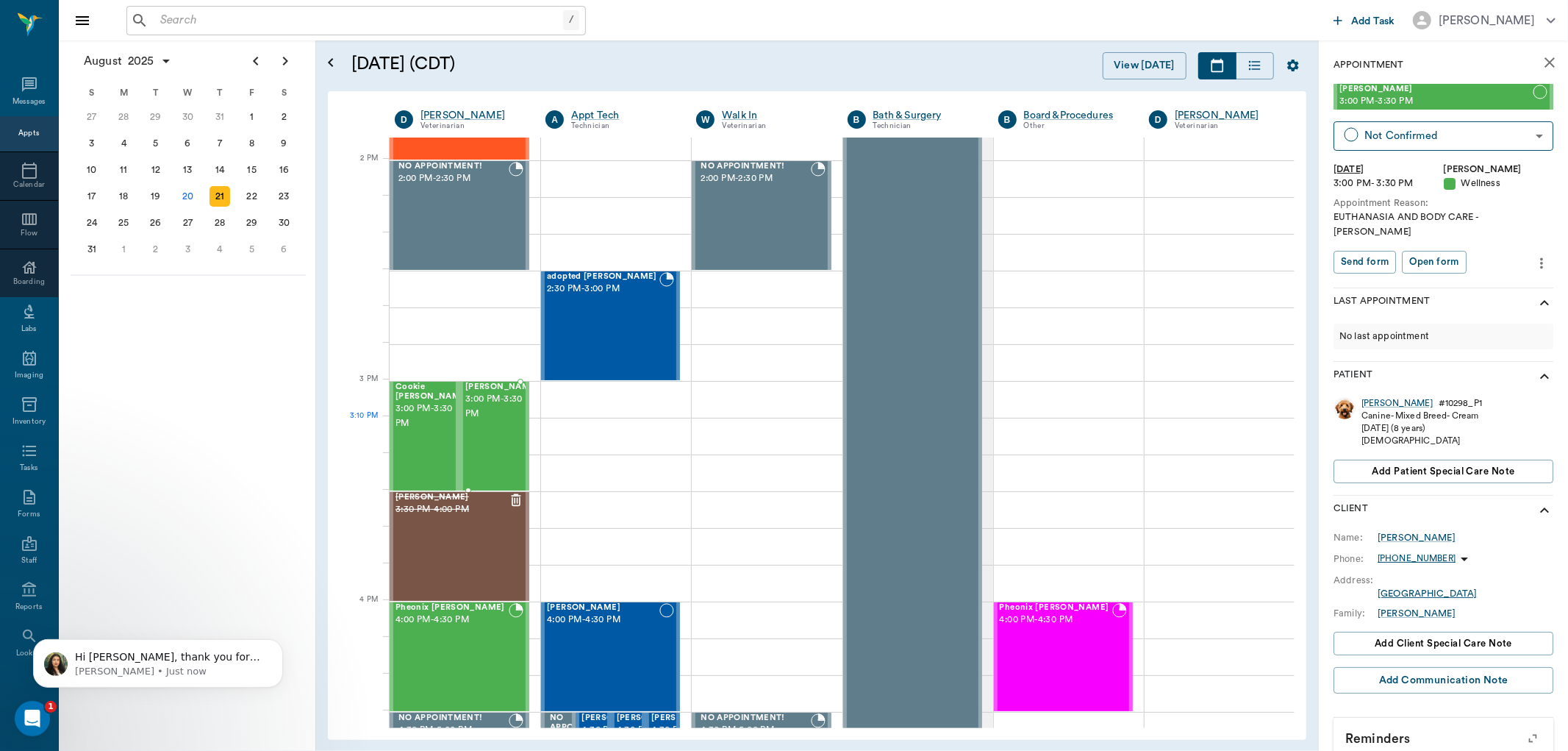
scroll to position [1389, 0]
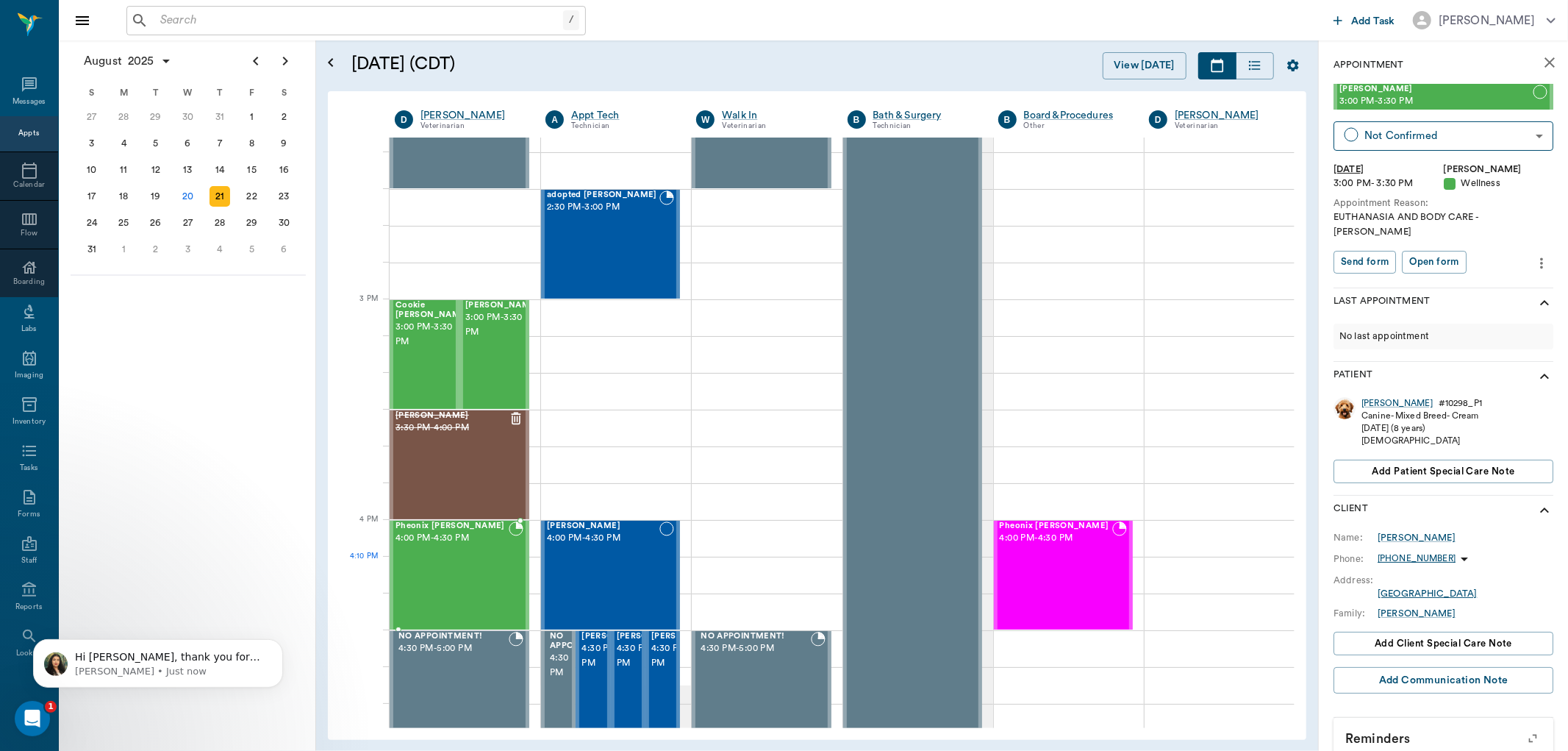
click at [445, 563] on div "Pheonix Bushong 4:00 PM - 4:30 PM" at bounding box center [452, 575] width 113 height 107
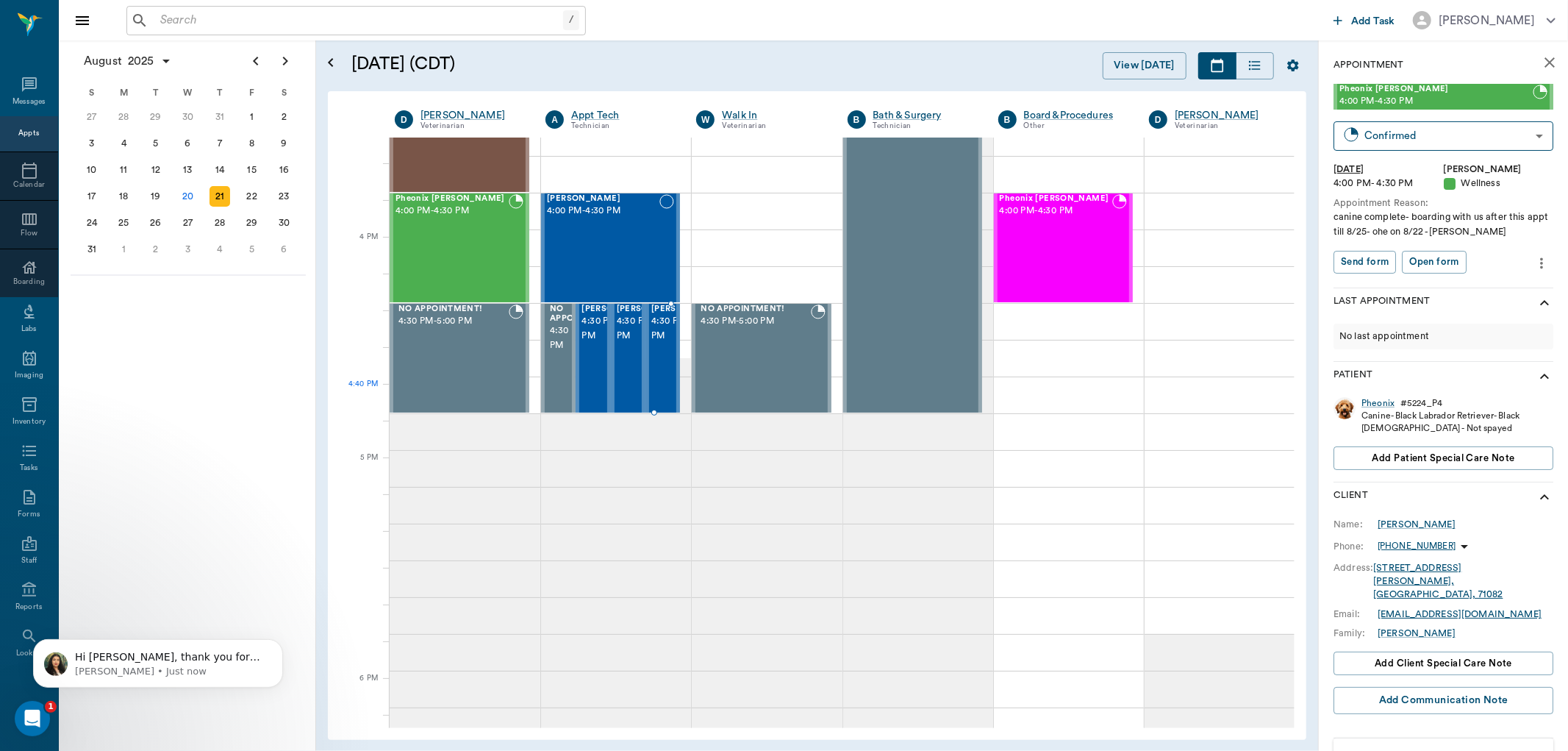
scroll to position [1634, 0]
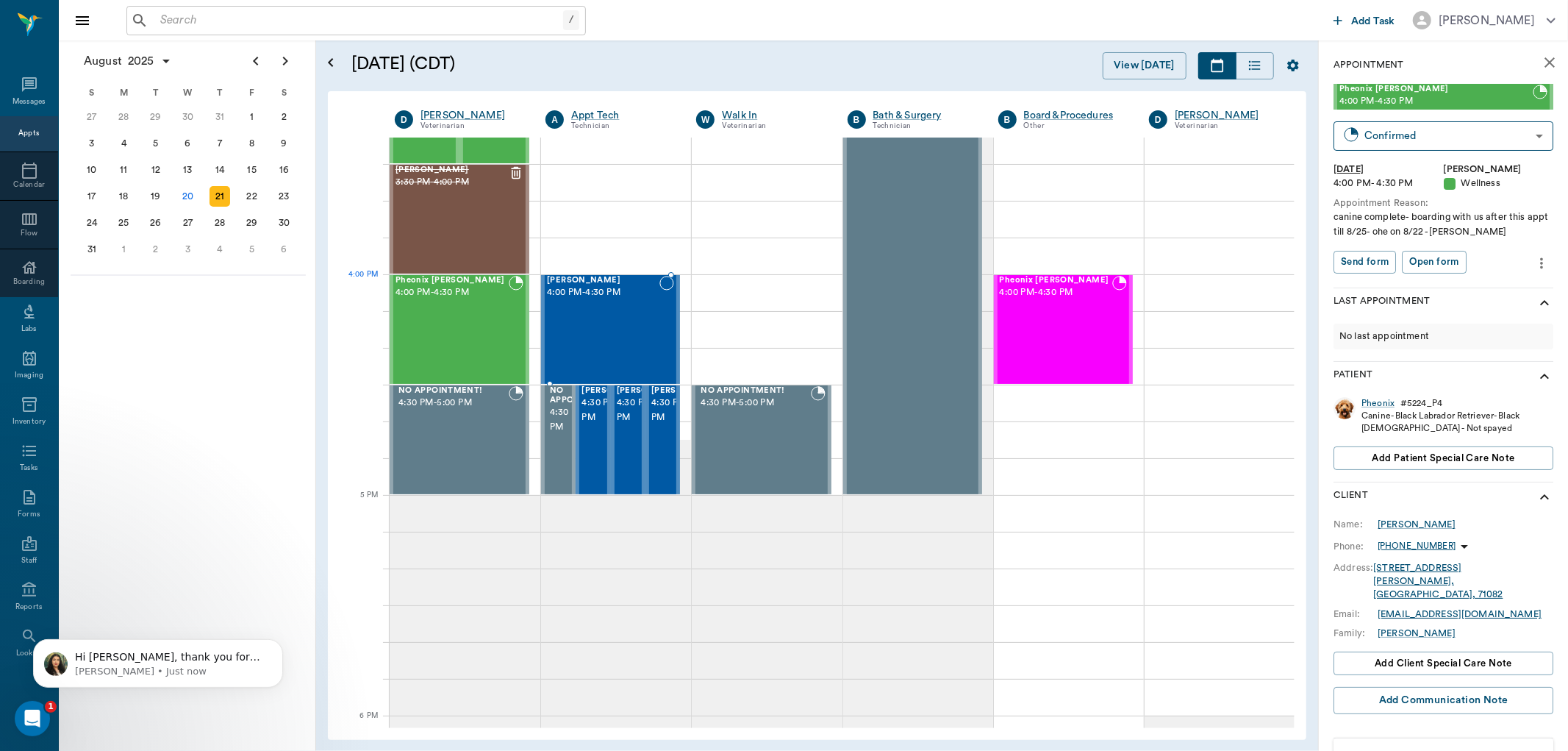
click at [591, 302] on div "Vida Li 4:00 PM - 4:30 PM" at bounding box center [604, 330] width 113 height 107
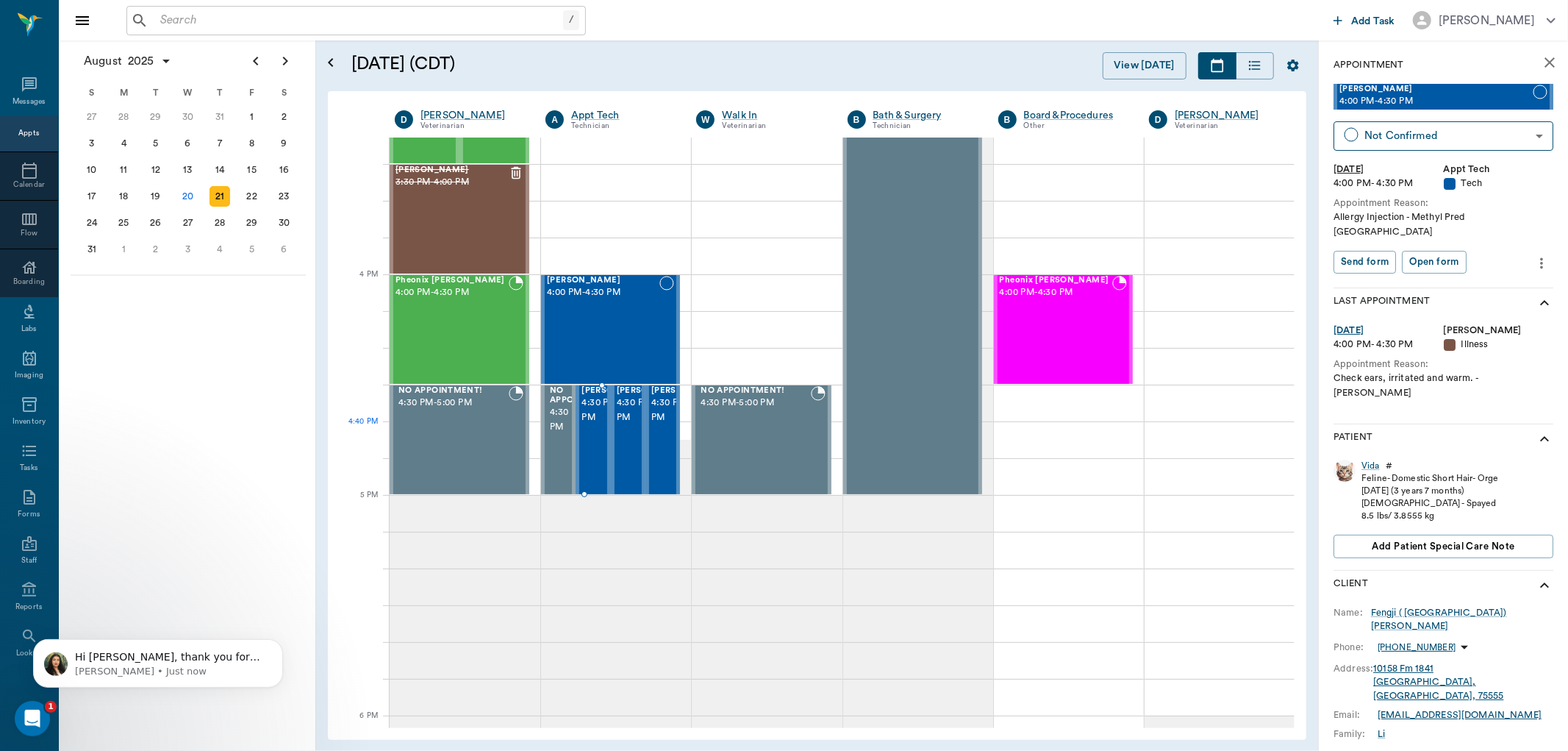
click at [598, 425] on span "4:30 PM - 5:00 PM" at bounding box center [617, 410] width 73 height 30
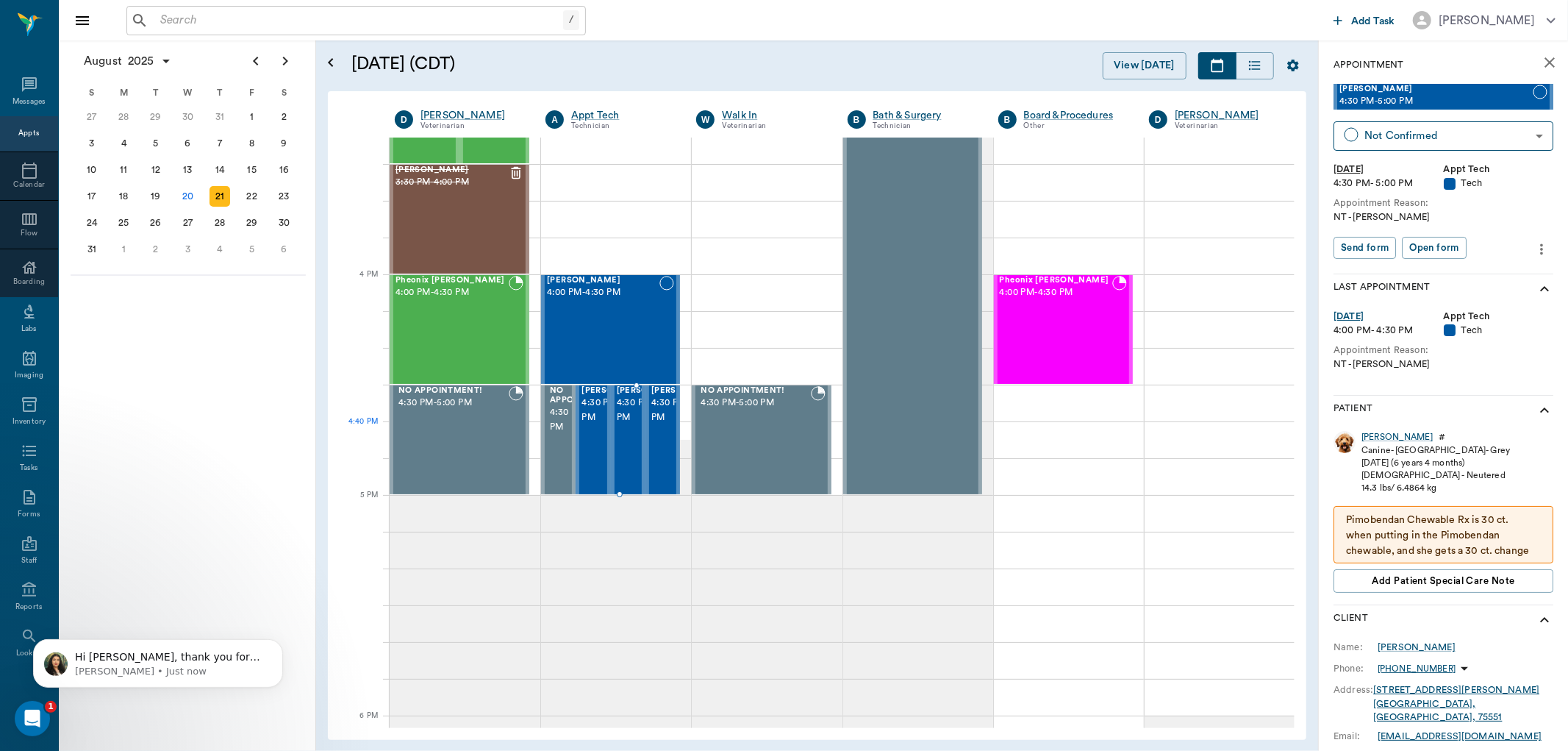
click at [630, 425] on span "4:30 PM - 5:00 PM" at bounding box center [653, 410] width 73 height 30
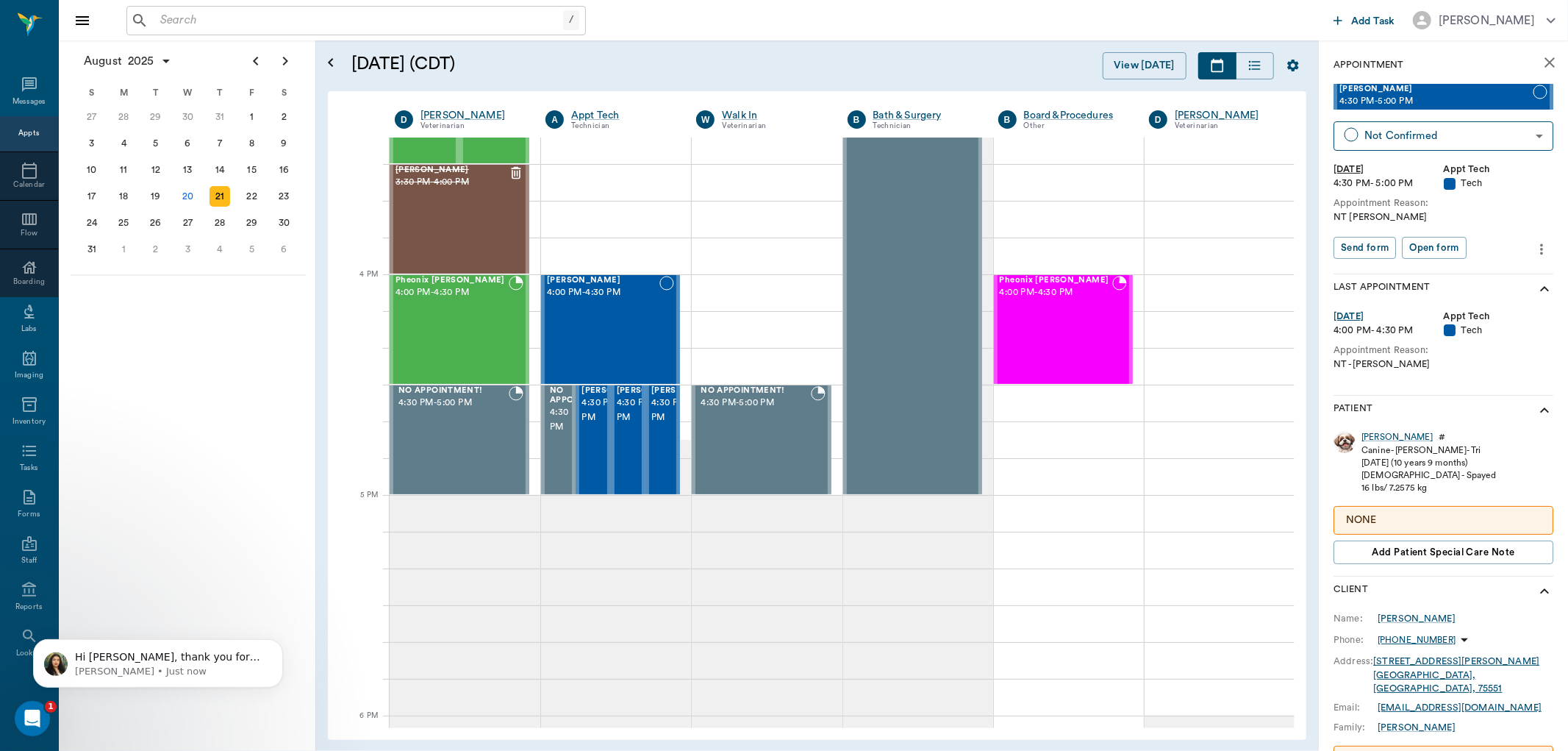
scroll to position [282, 0]
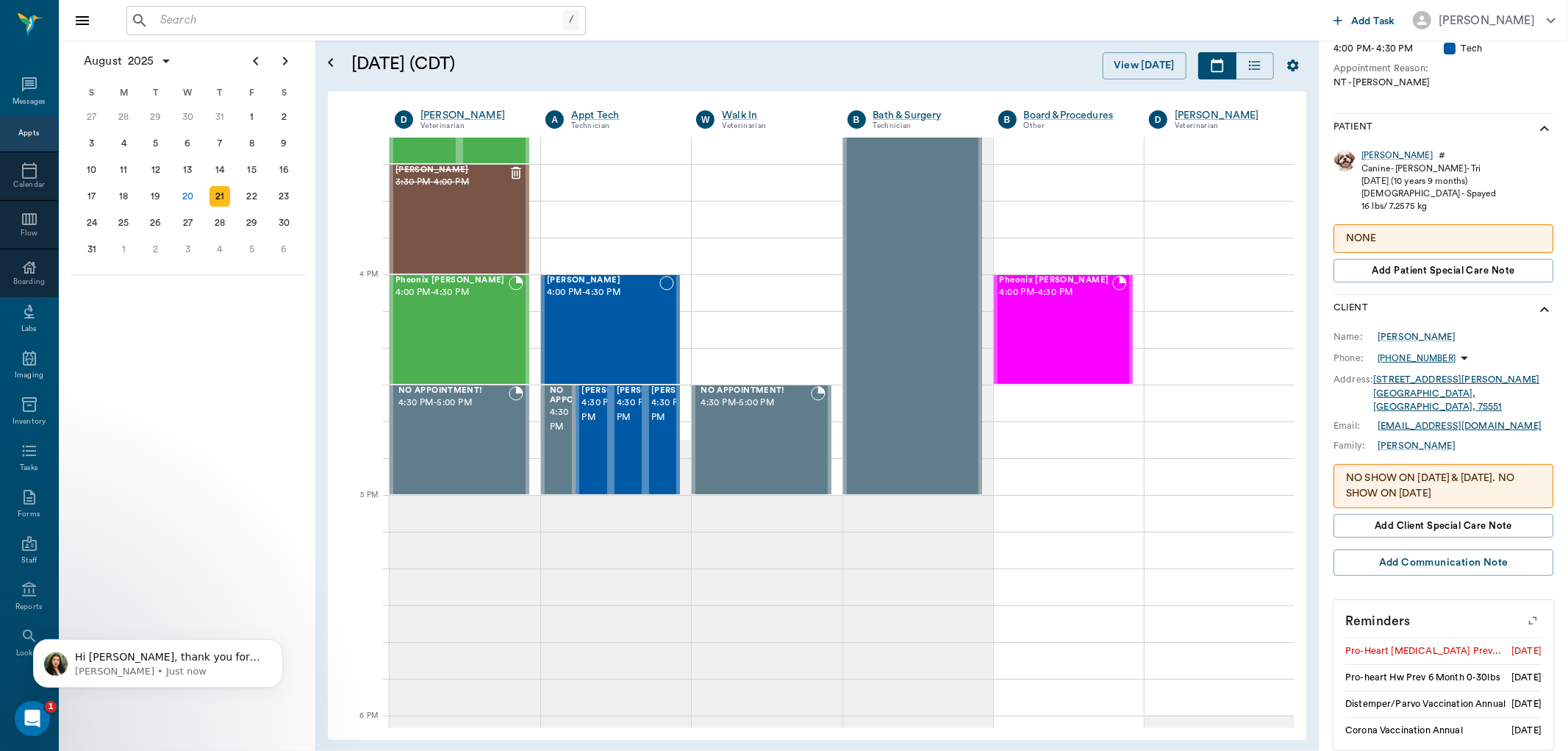
click at [1528, 603] on button "button" at bounding box center [1533, 621] width 38 height 38
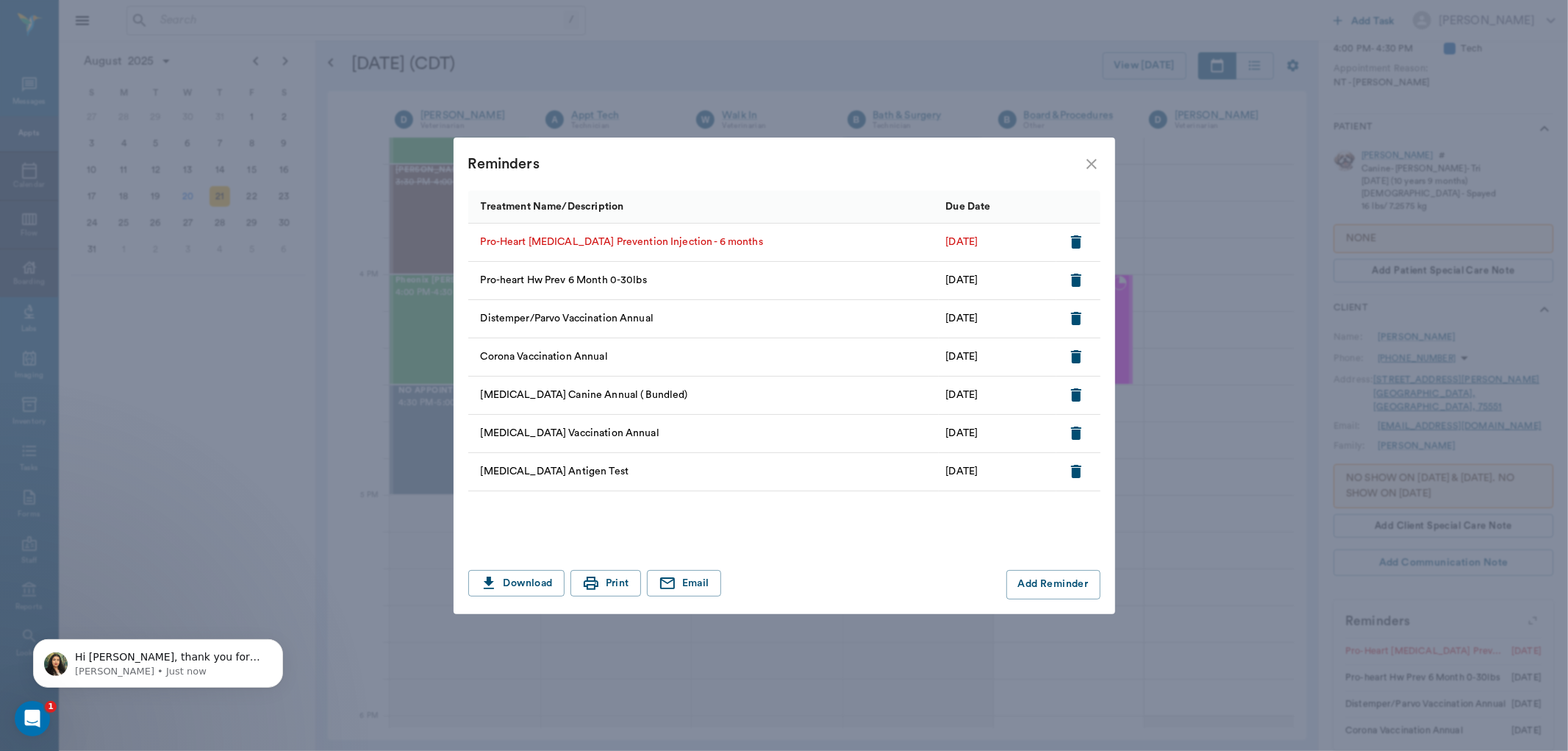
click at [1070, 238] on icon "button" at bounding box center [1076, 242] width 18 height 18
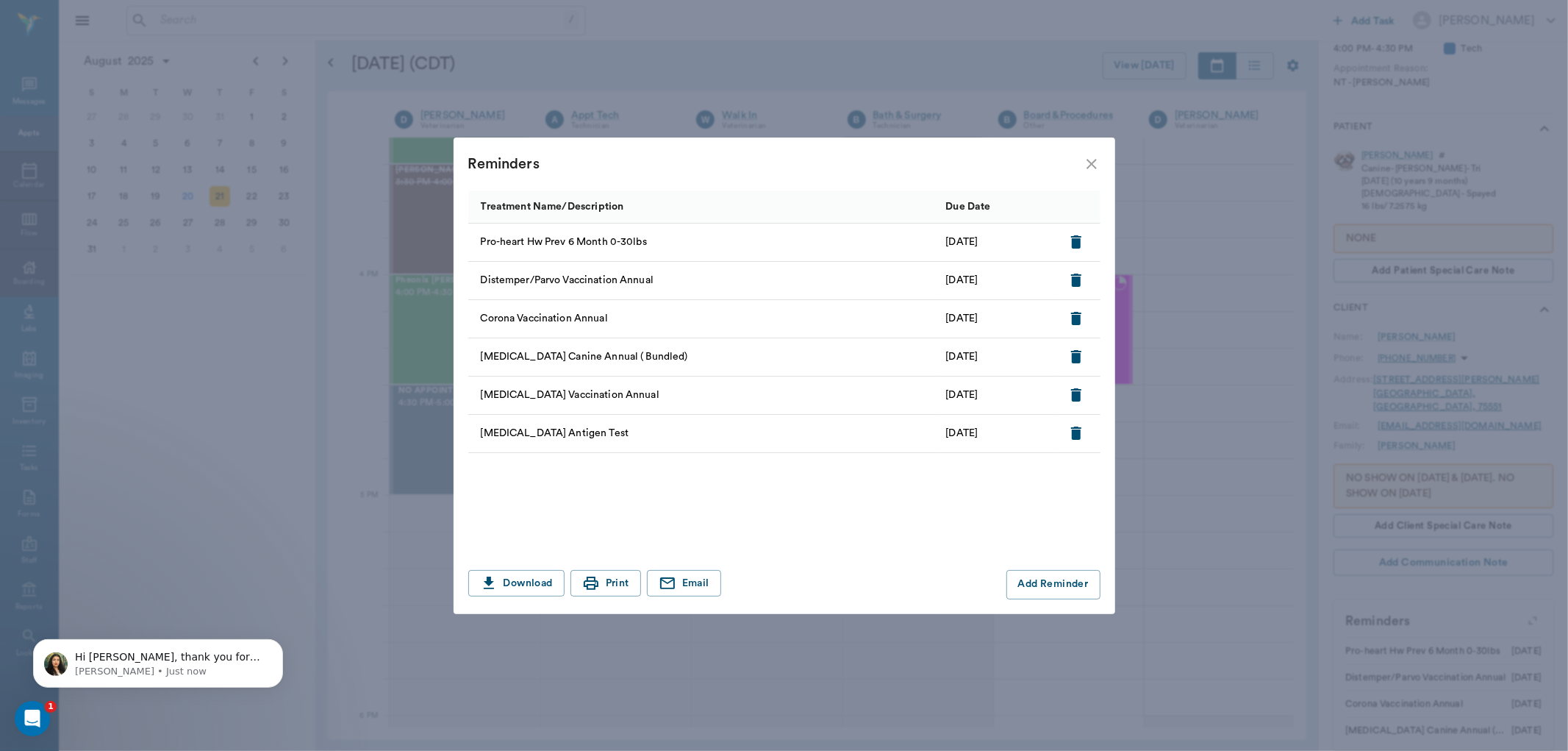
click at [1093, 157] on icon "close" at bounding box center [1091, 164] width 18 height 18
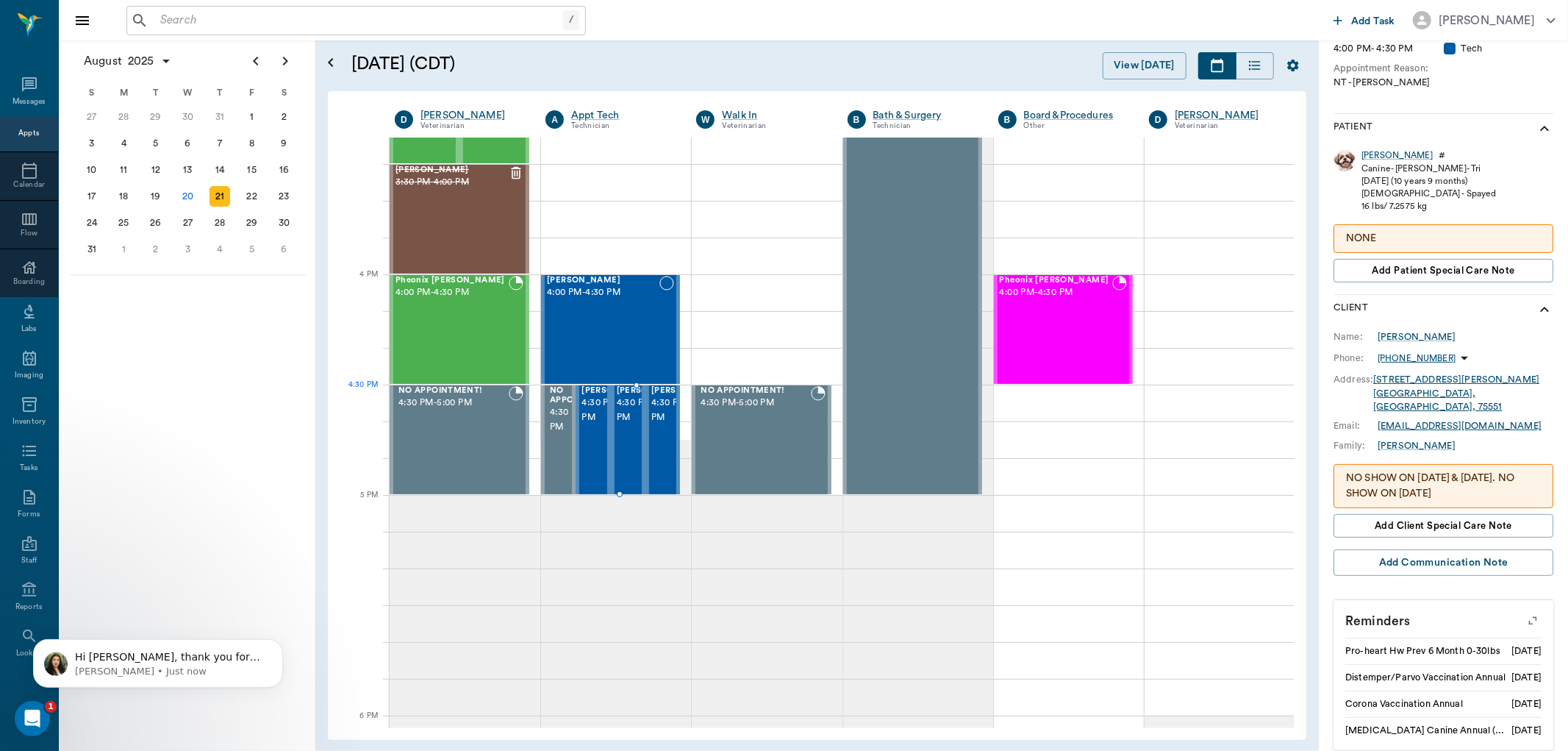
click at [629, 419] on span "4:30 PM - 5:00 PM" at bounding box center [653, 410] width 73 height 30
click at [589, 425] on span "4:30 PM - 5:00 PM" at bounding box center [617, 410] width 73 height 30
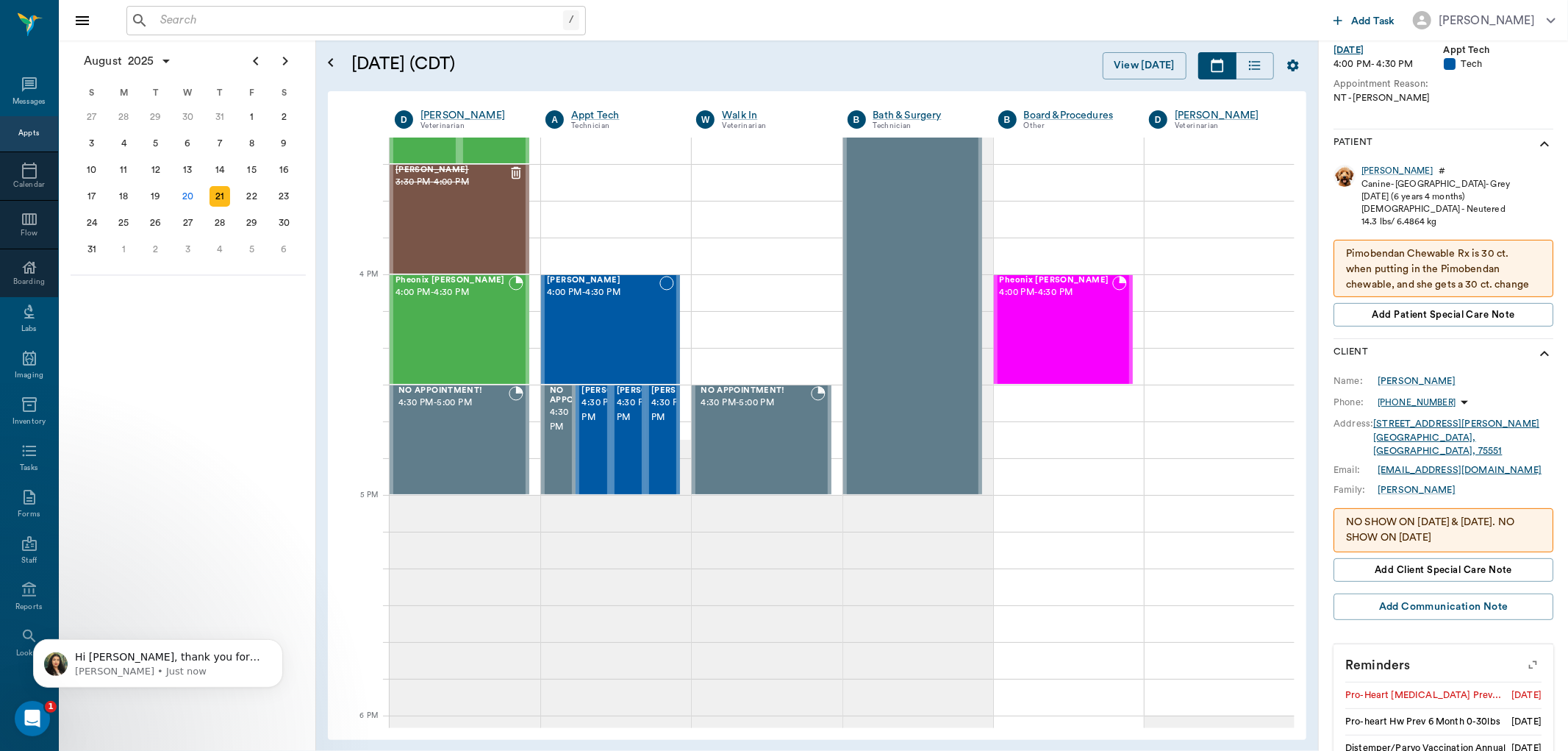
scroll to position [293, 0]
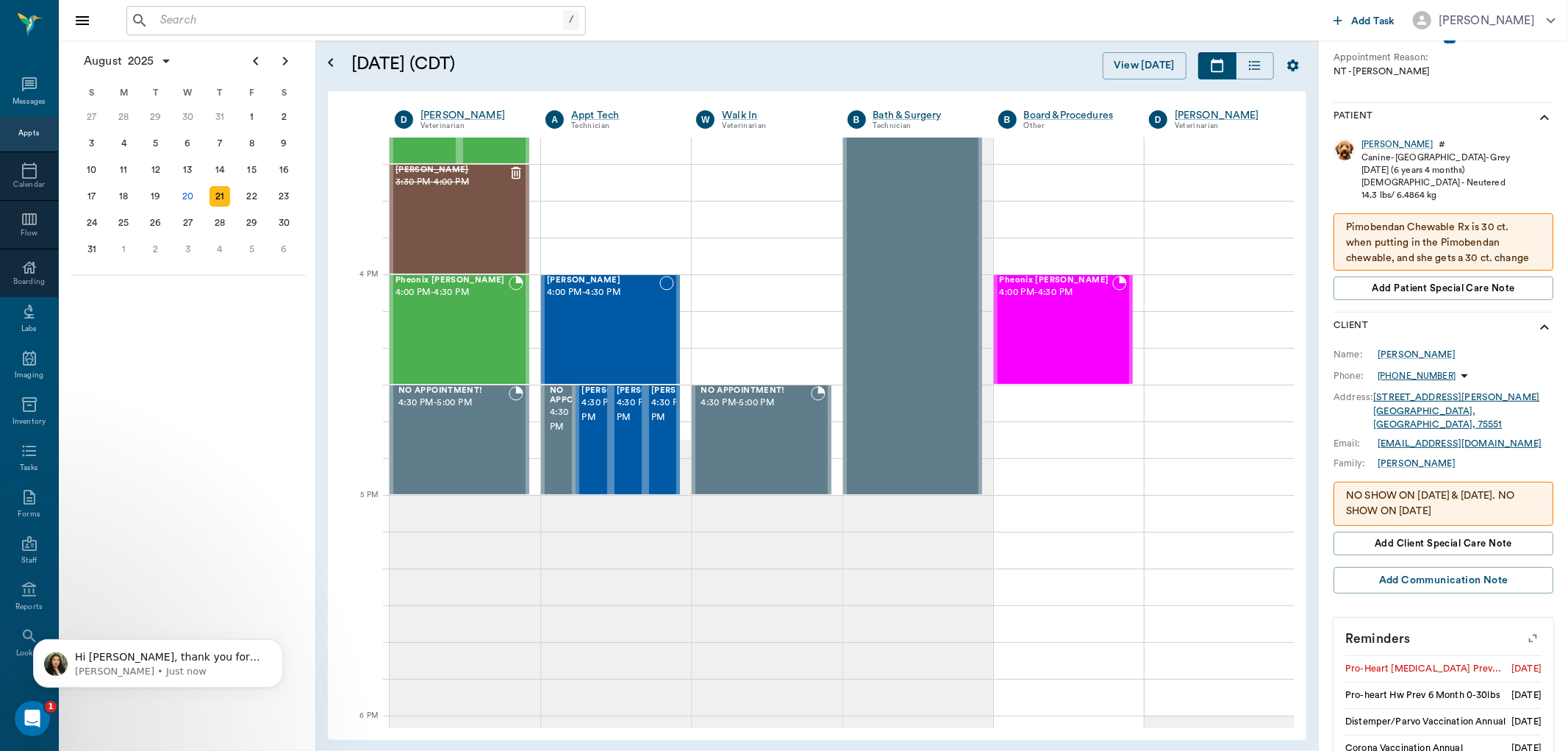
click at [1527, 628] on icon "button" at bounding box center [1533, 638] width 20 height 20
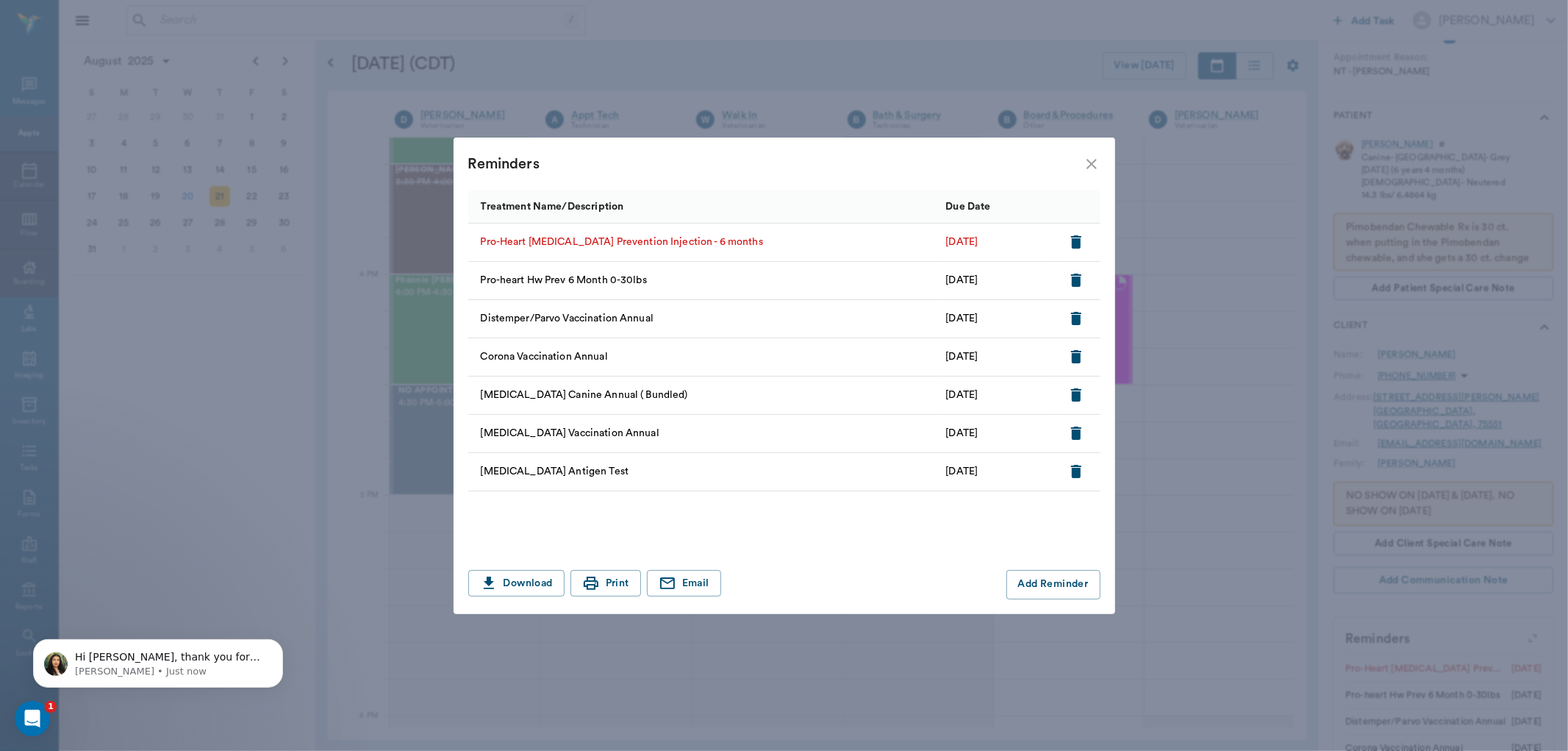
click at [1077, 238] on icon "button" at bounding box center [1076, 242] width 10 height 13
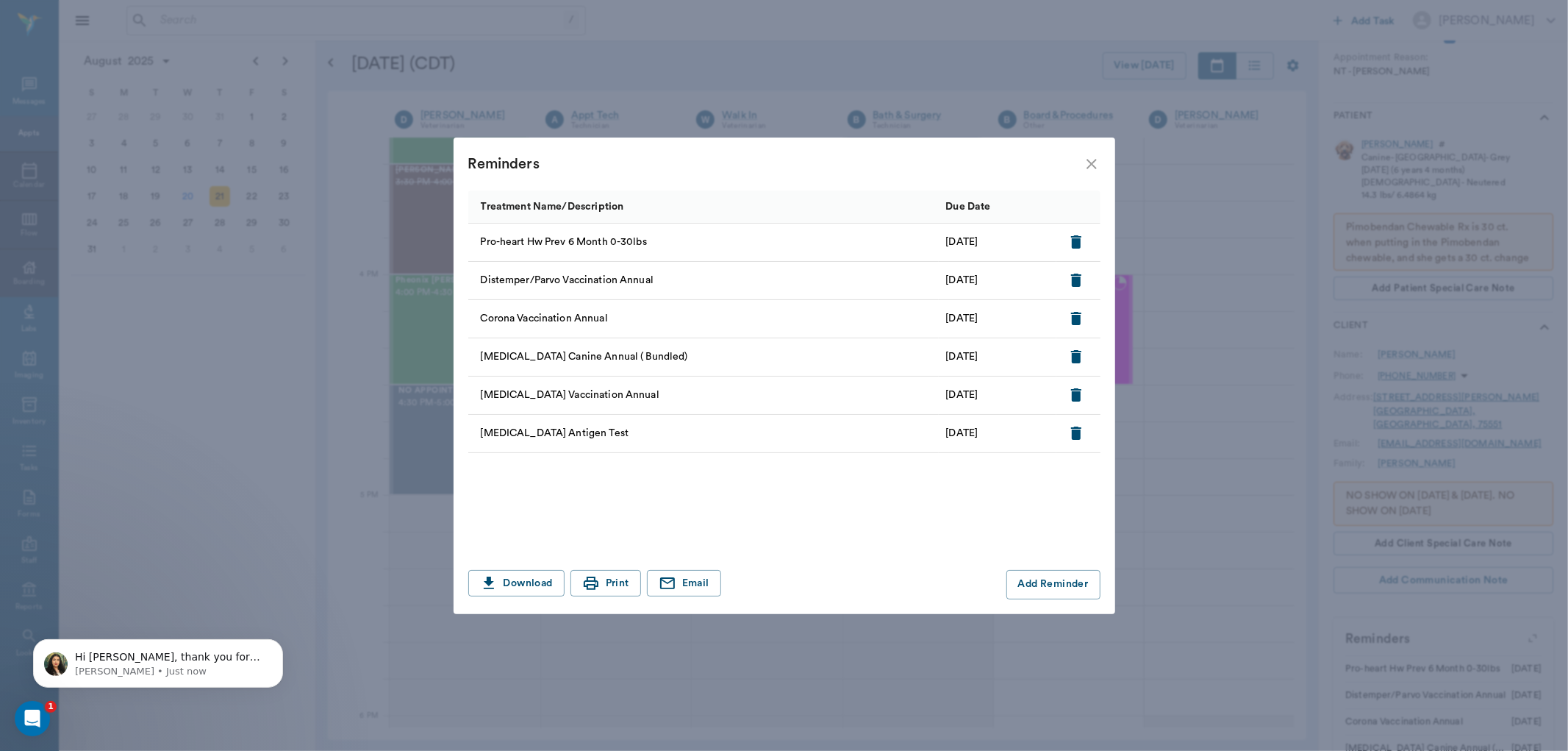
click at [1092, 163] on icon "close" at bounding box center [1091, 164] width 10 height 10
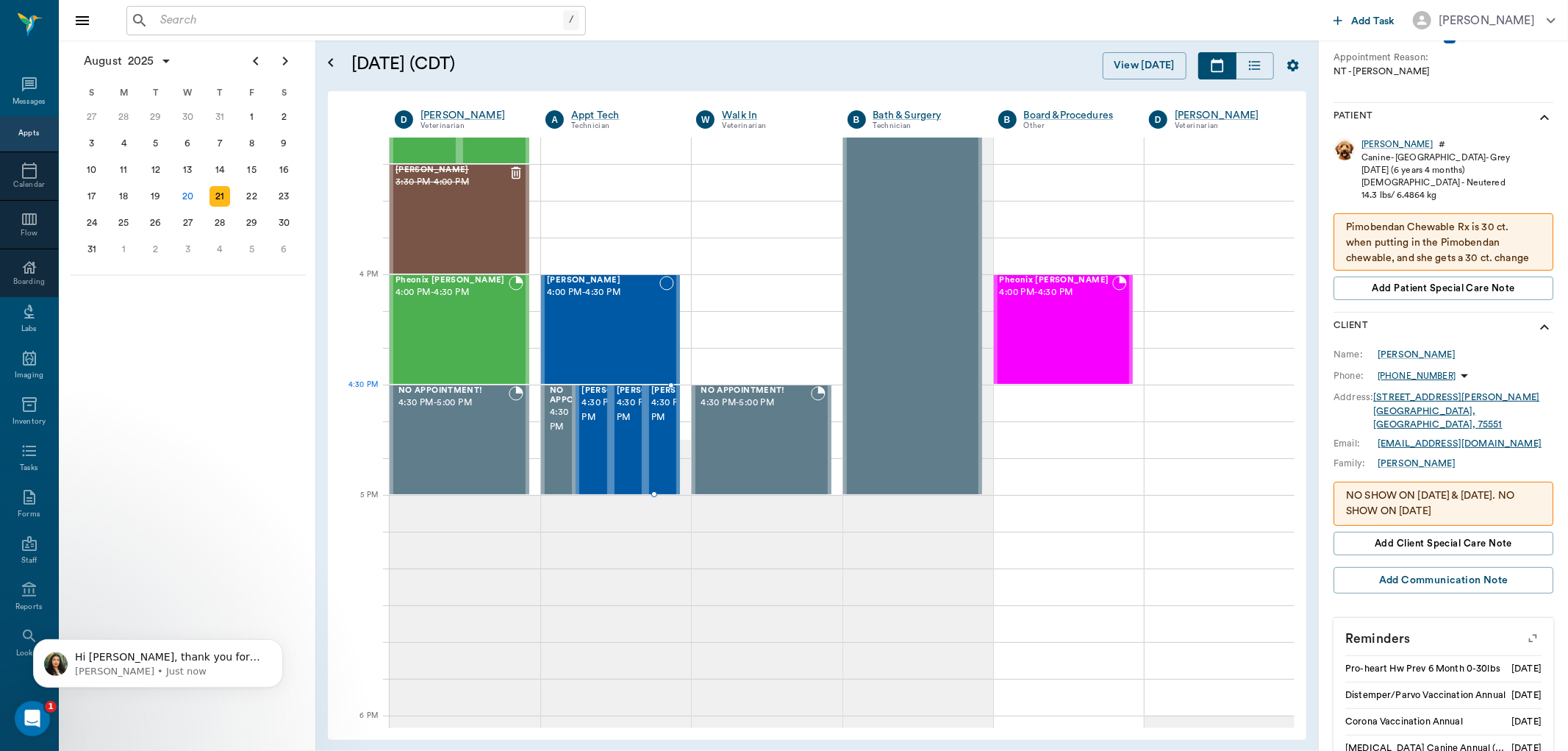
click at [656, 420] on span "4:30 PM - 5:00 PM" at bounding box center [688, 410] width 73 height 30
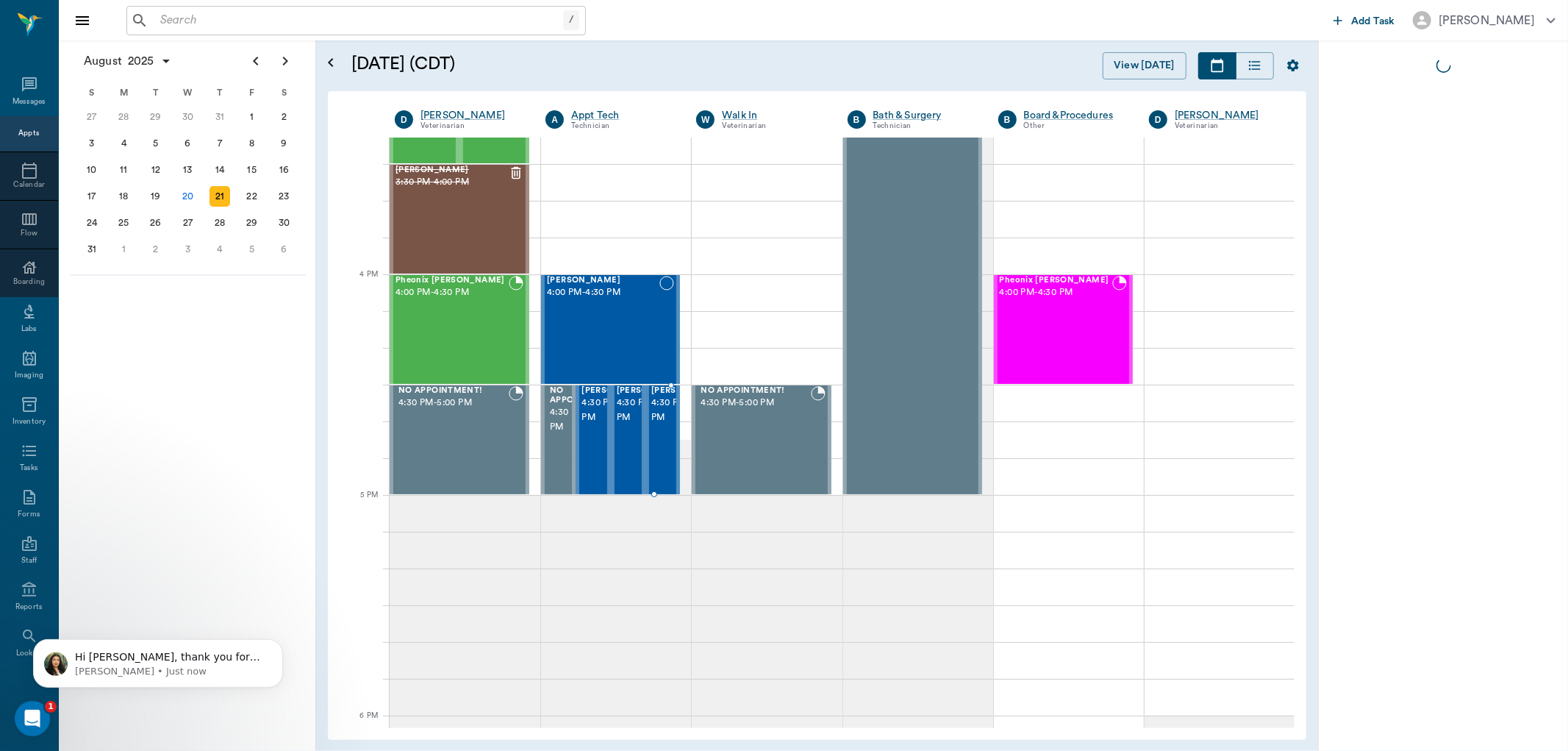
scroll to position [0, 0]
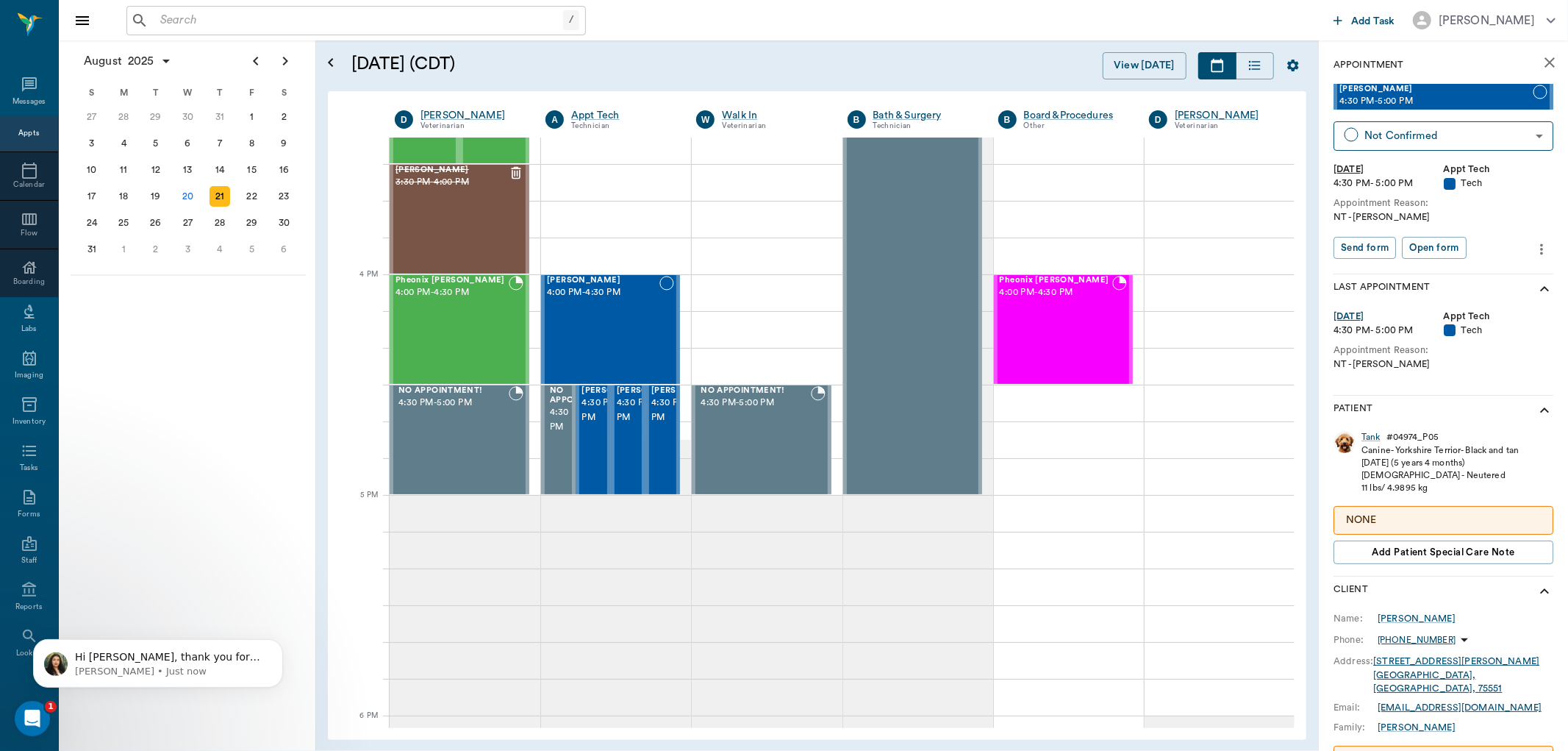
scroll to position [282, 0]
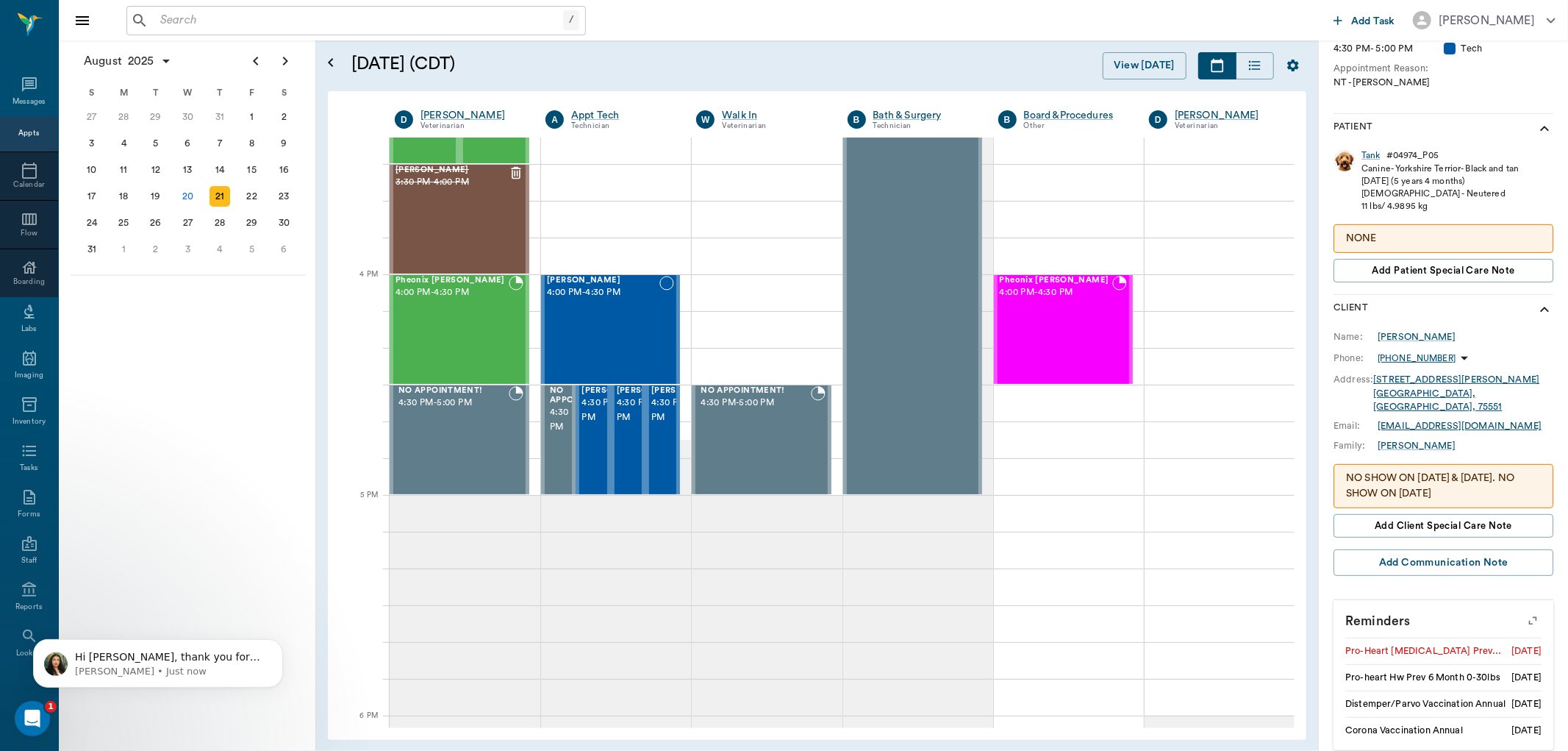
click at [1523, 610] on icon "button" at bounding box center [1533, 620] width 20 height 20
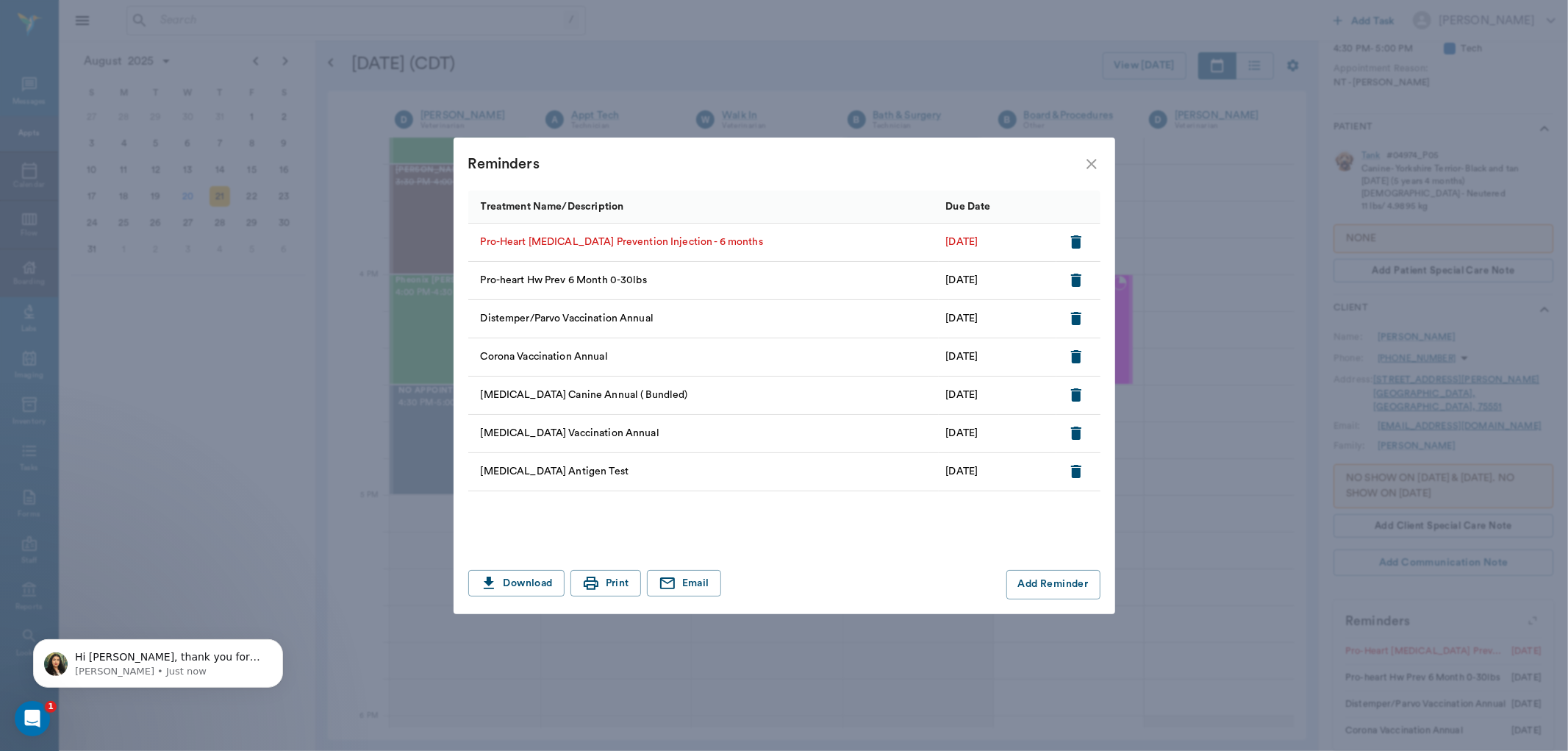
click at [1078, 242] on icon "button" at bounding box center [1076, 242] width 10 height 13
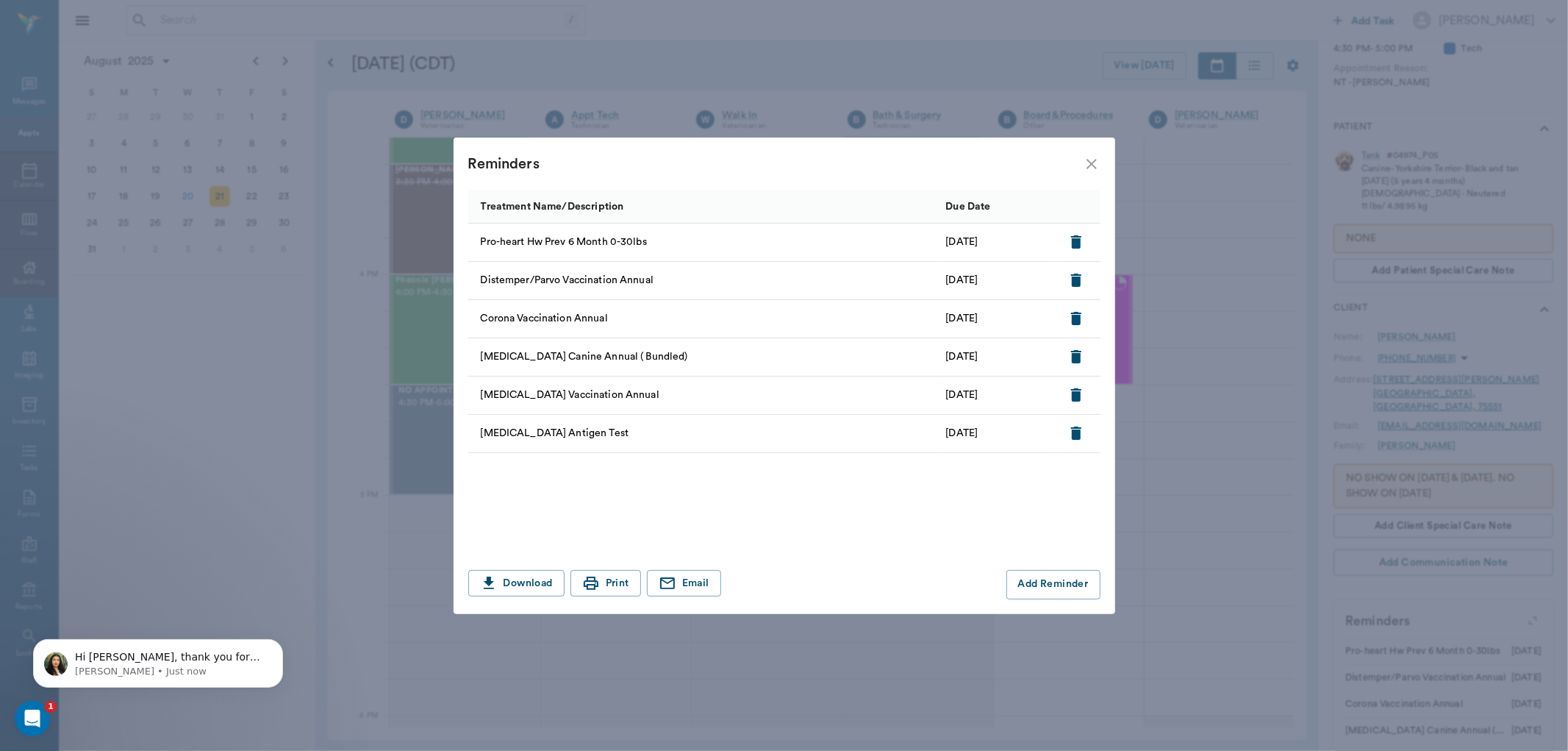
click at [1089, 156] on icon "close" at bounding box center [1091, 164] width 18 height 18
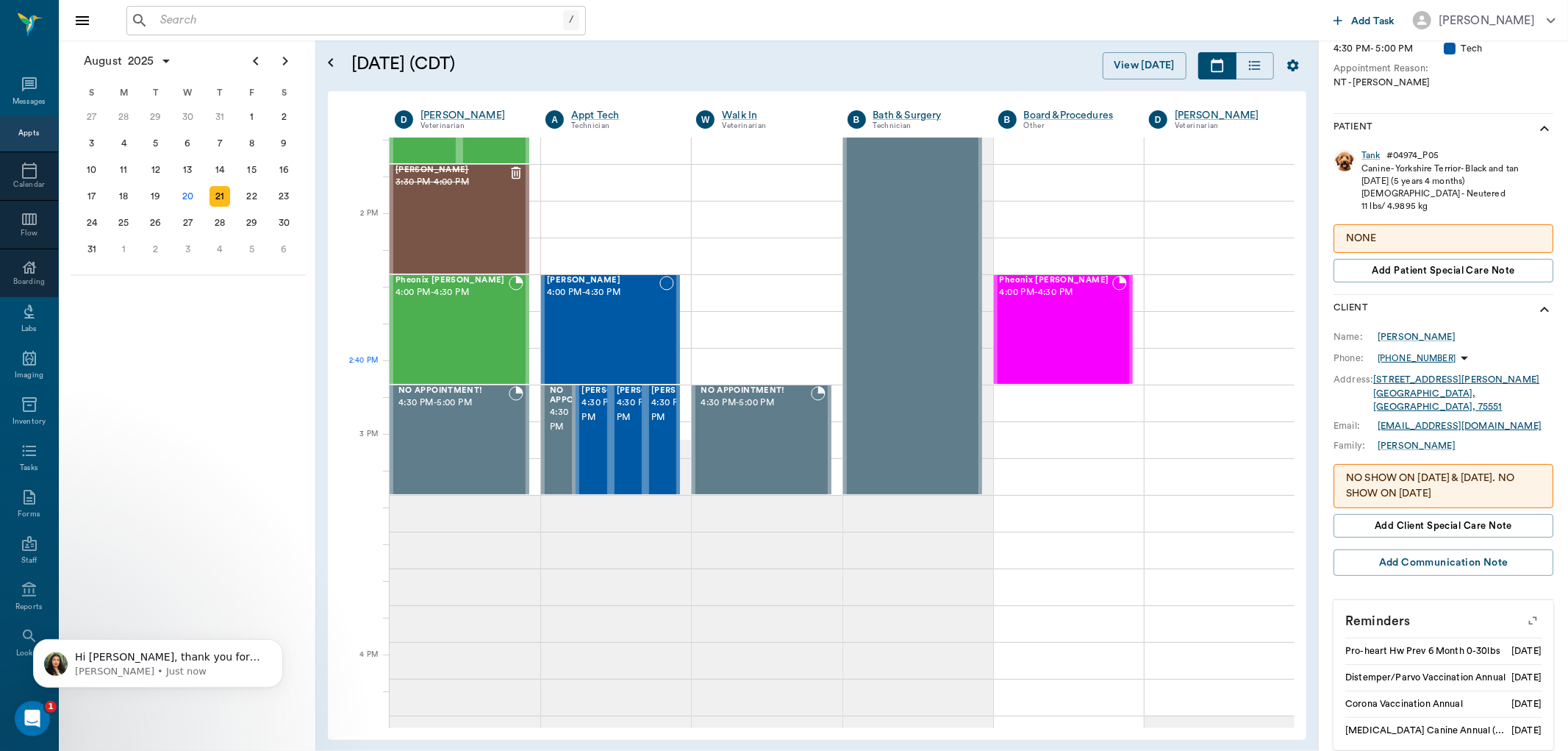
scroll to position [1225, 0]
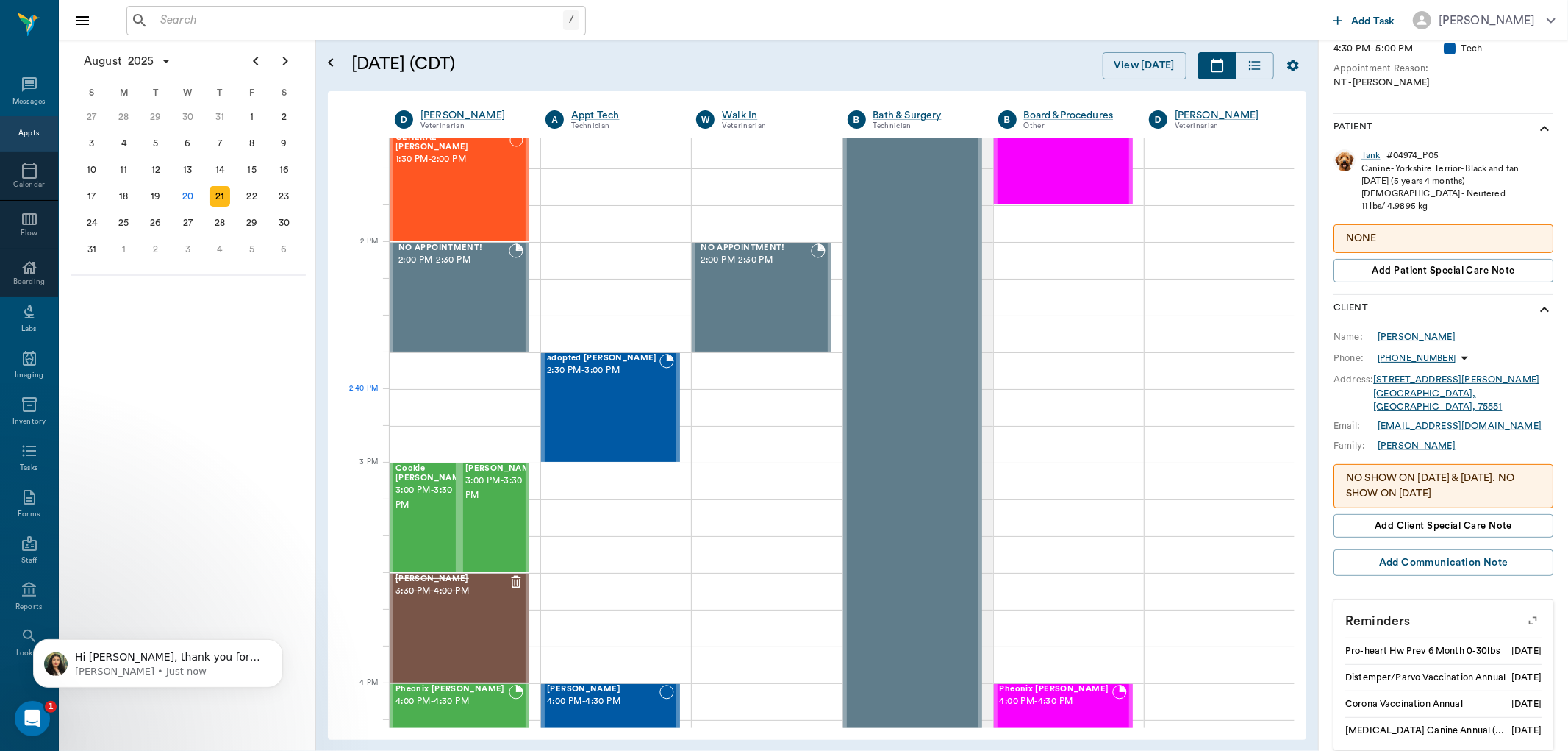
click at [604, 393] on div "adopted kitten Oliver 2:30 PM - 3:00 PM" at bounding box center [604, 407] width 113 height 107
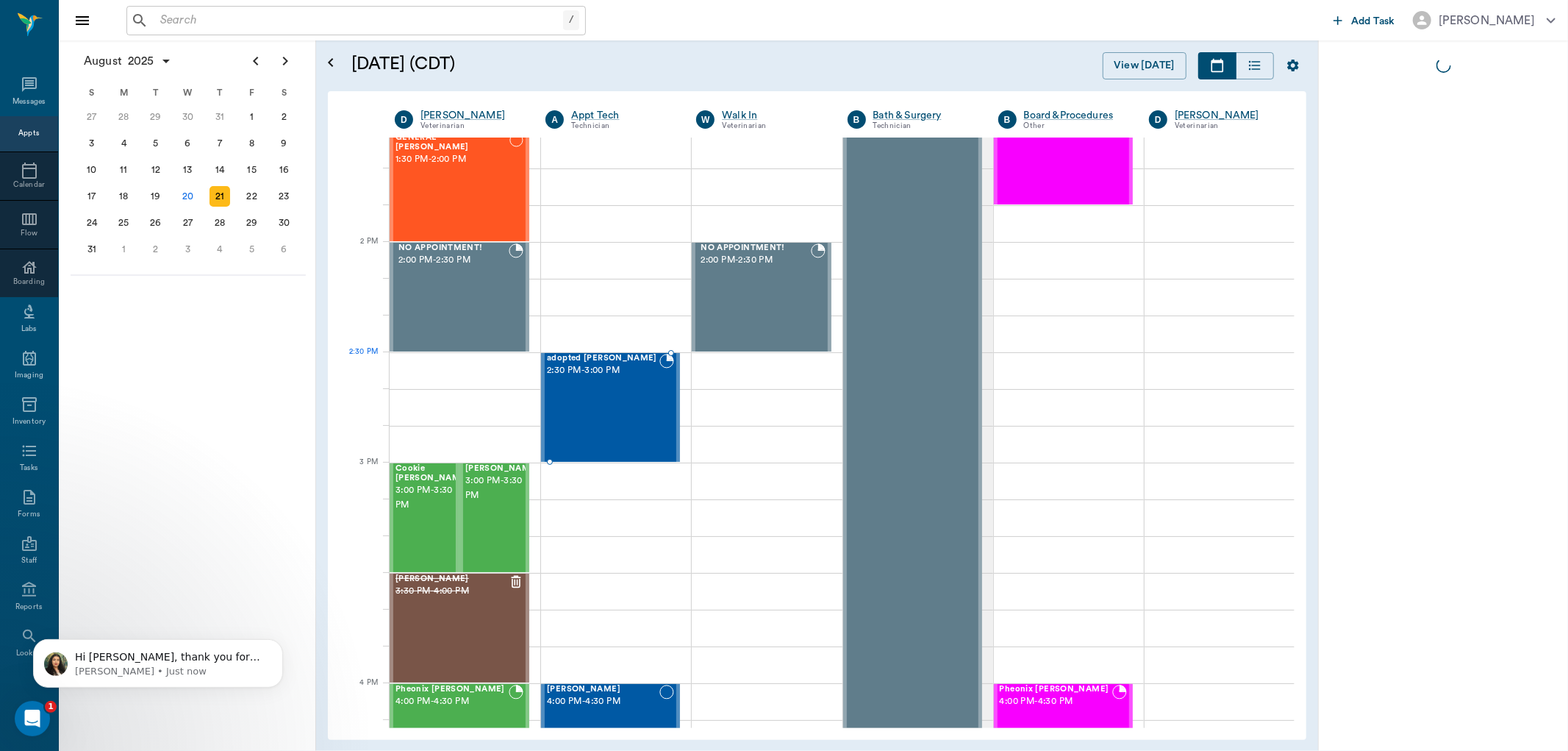
scroll to position [0, 0]
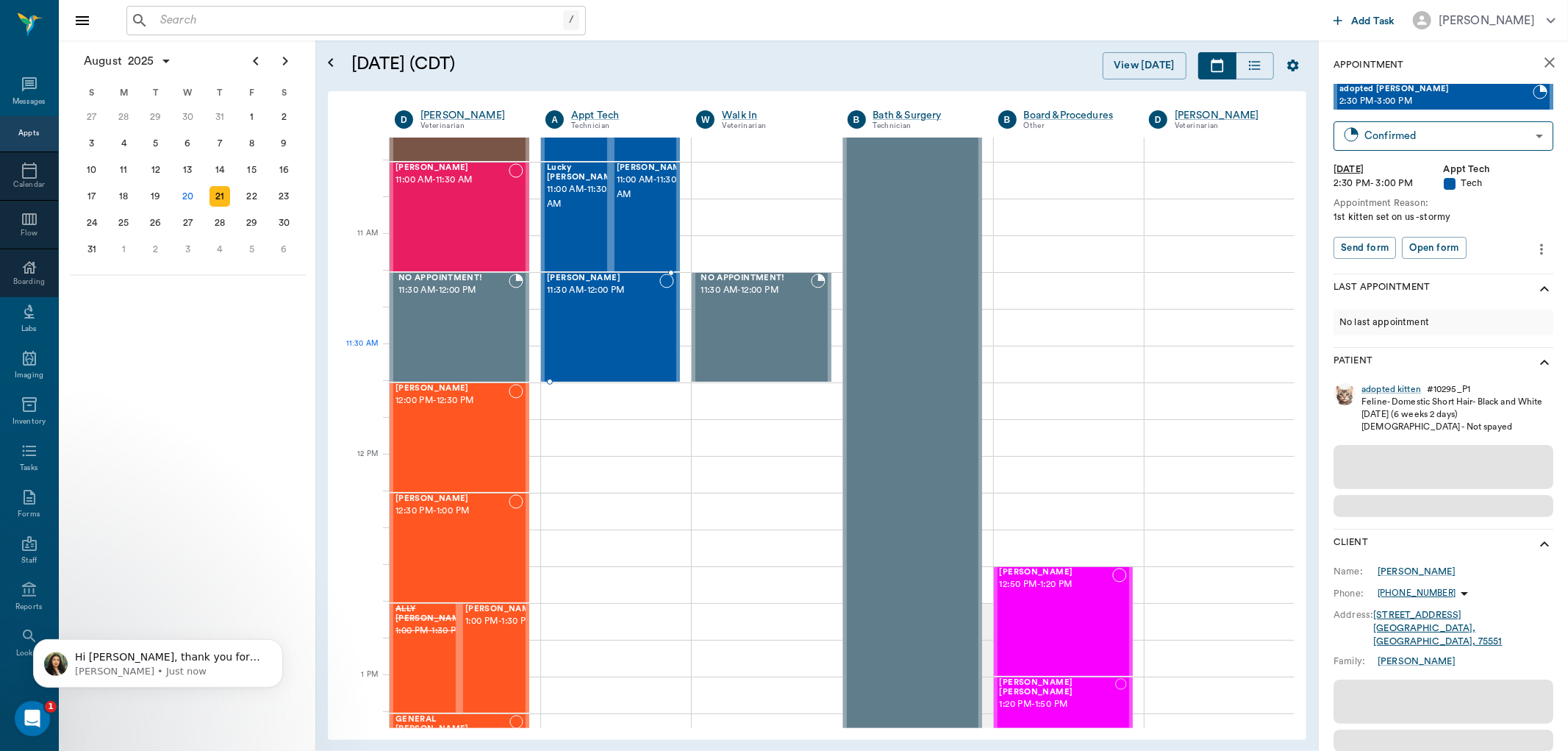
scroll to position [571, 0]
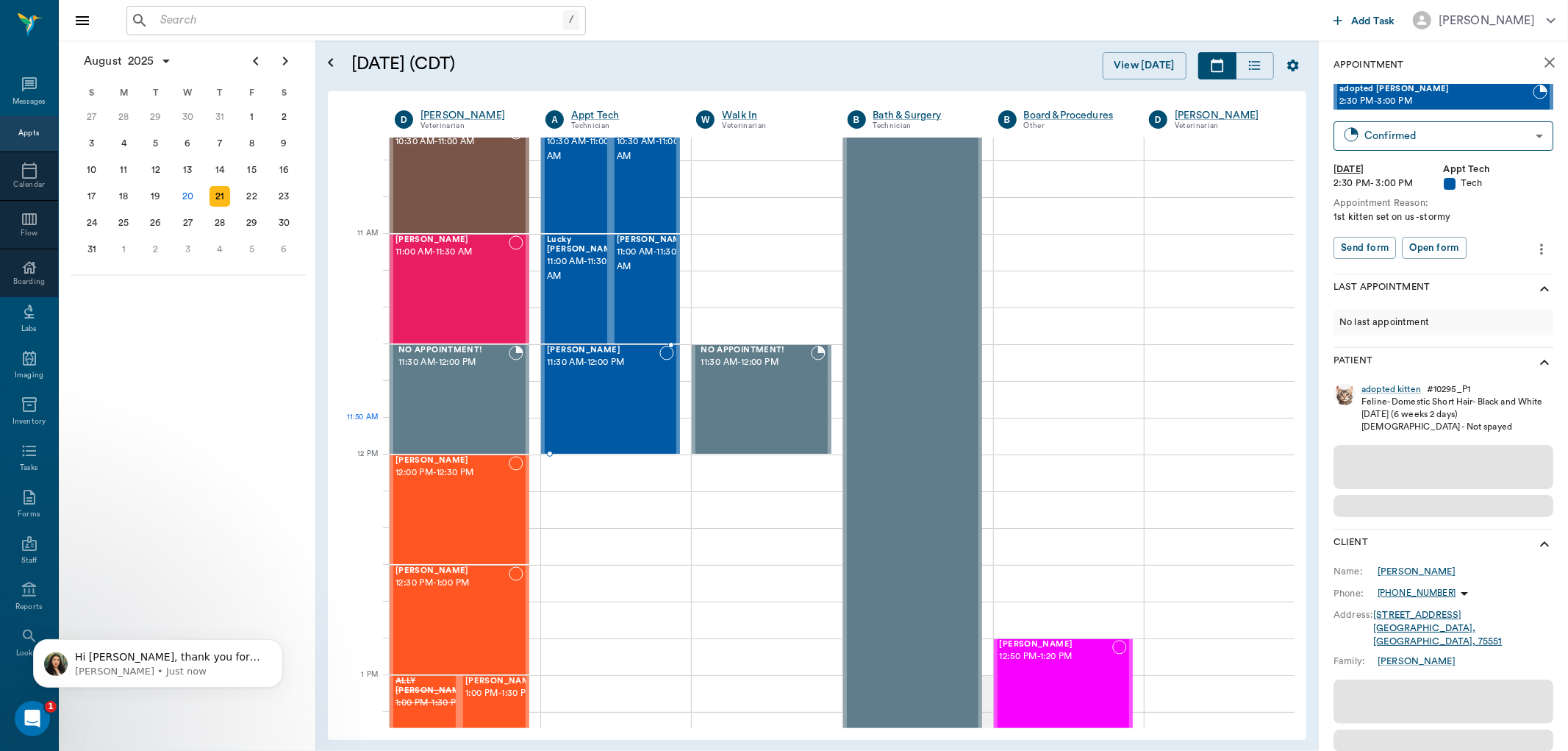
click at [603, 407] on div "Buck Pannell 11:30 AM - 12:00 PM" at bounding box center [604, 399] width 113 height 107
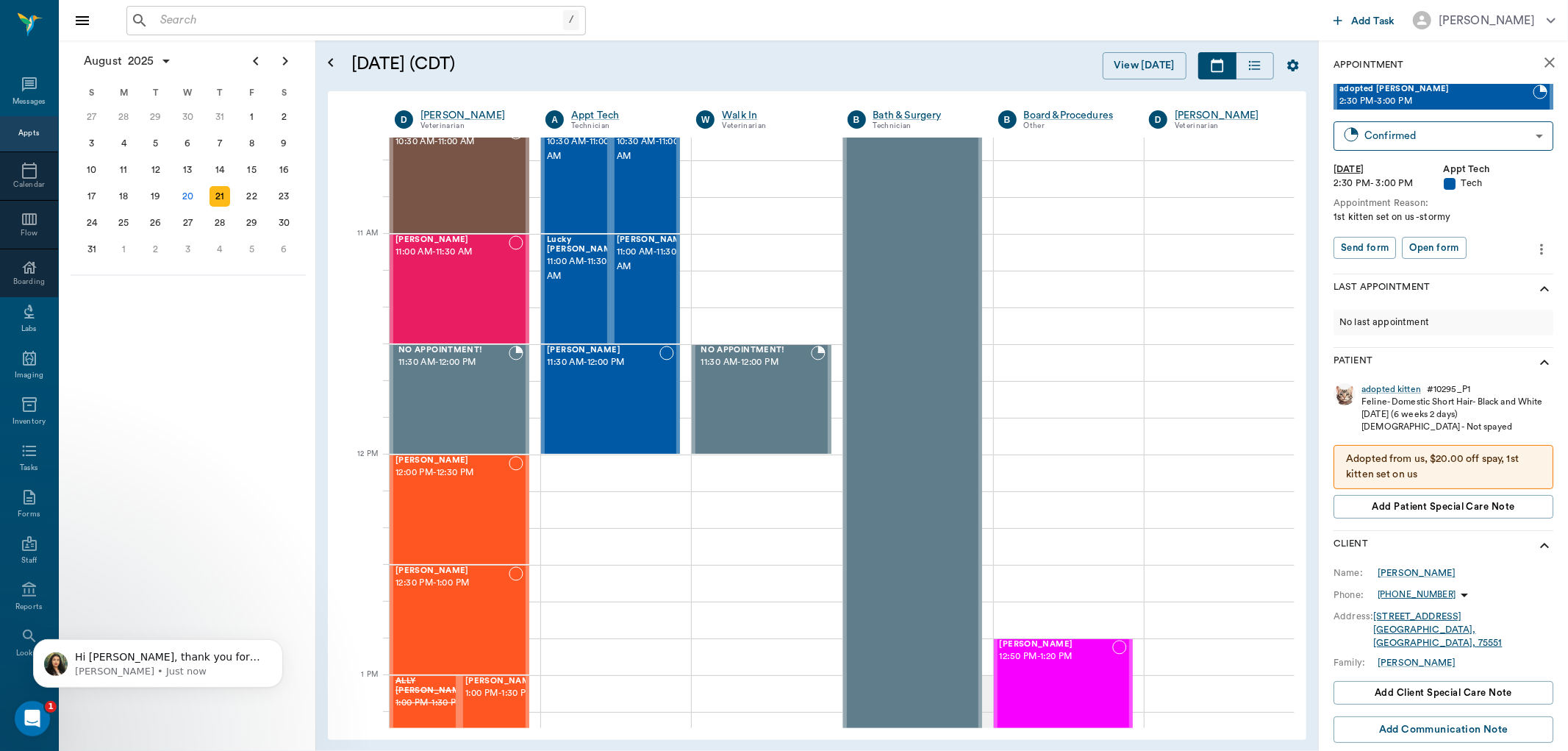
scroll to position [73, 0]
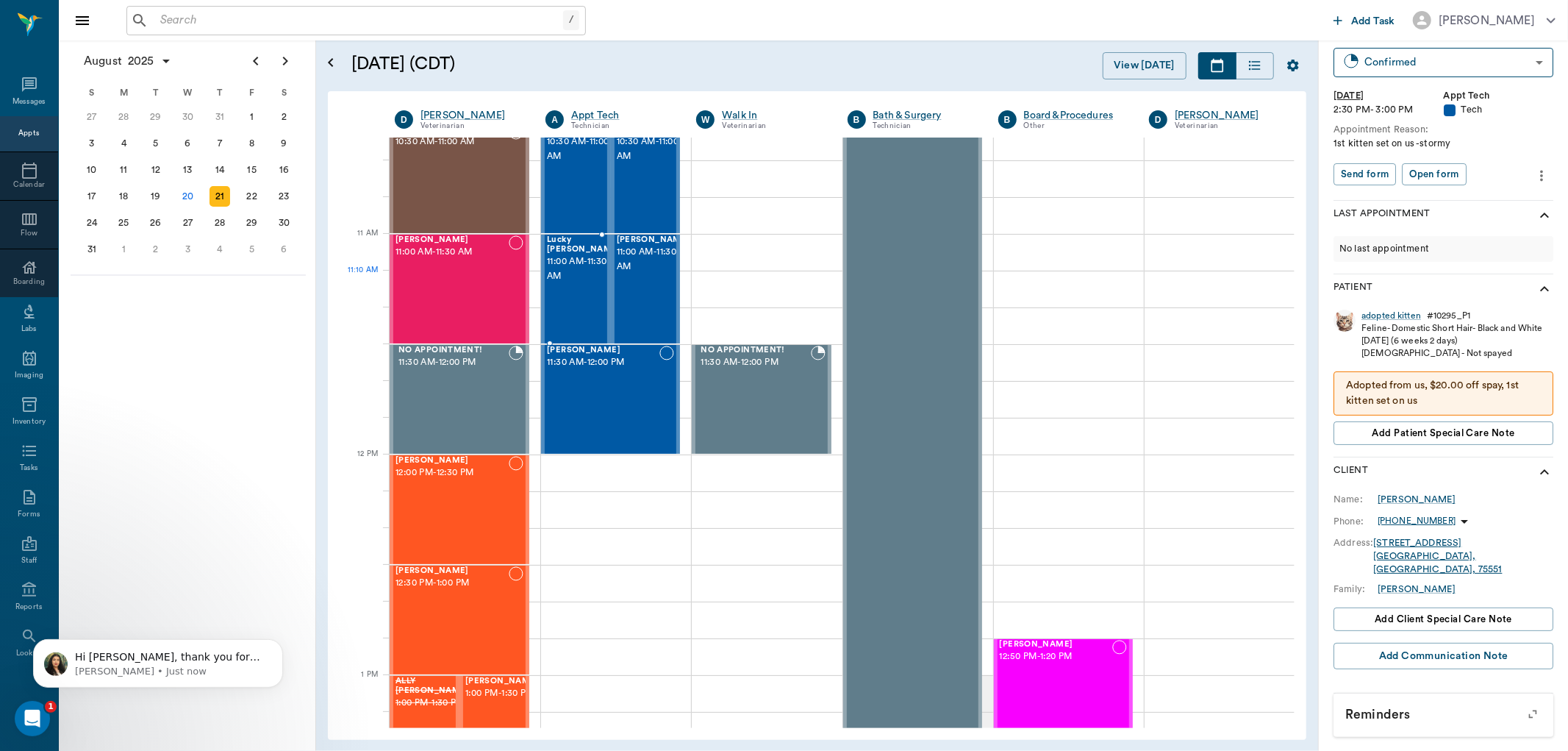
click at [567, 285] on div "Lucky Goff 11:00 AM - 11:30 AM" at bounding box center [583, 289] width 73 height 107
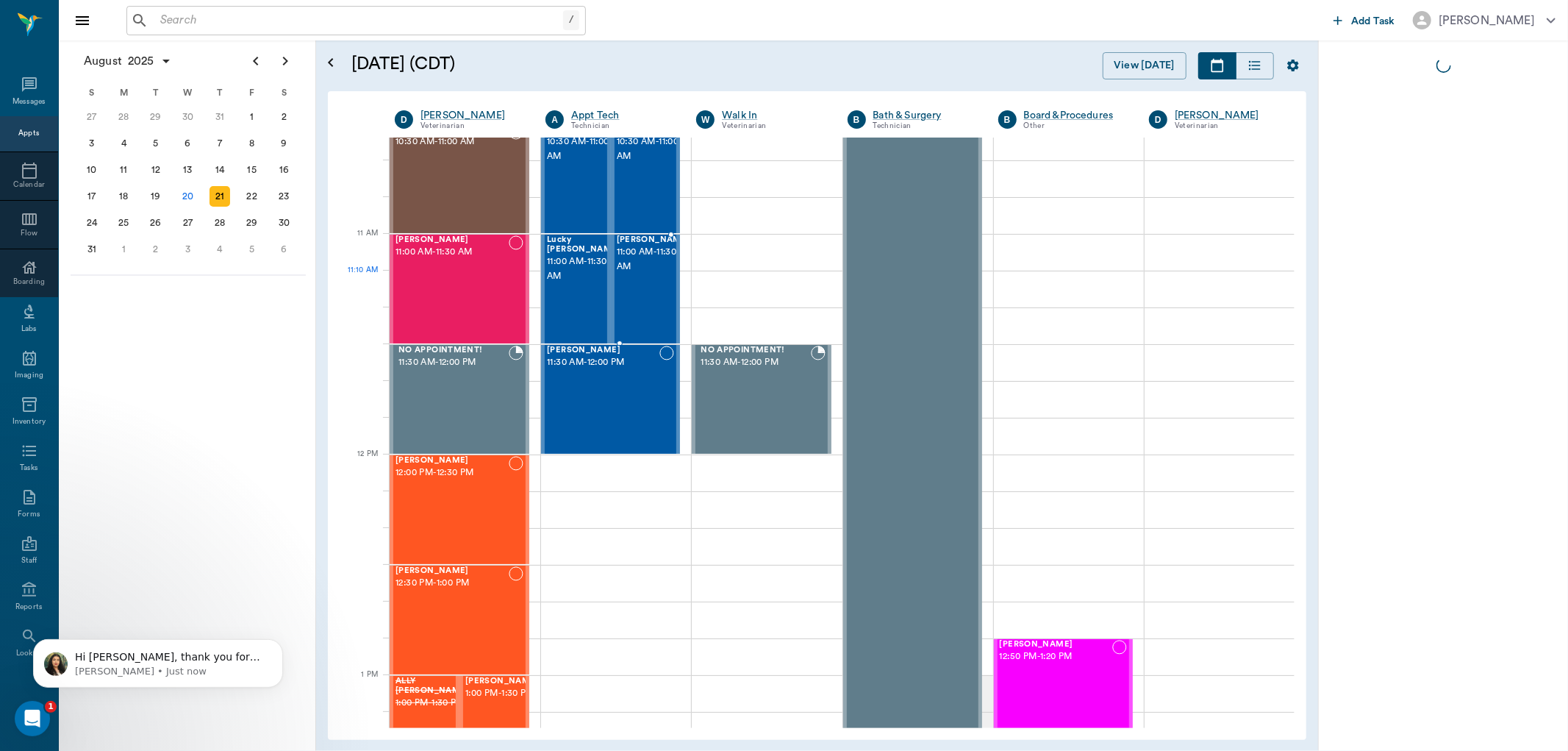
scroll to position [0, 0]
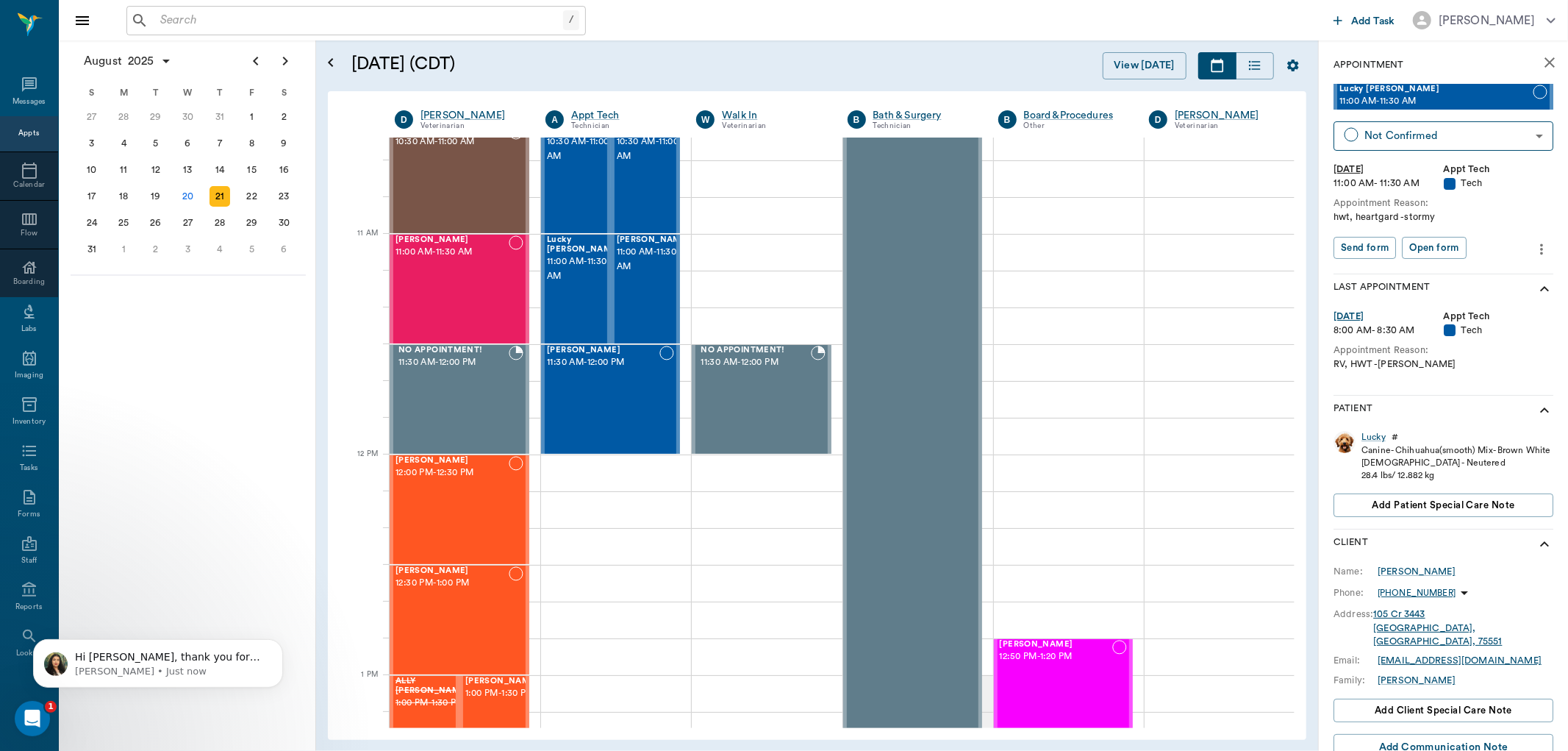
scroll to position [144, 0]
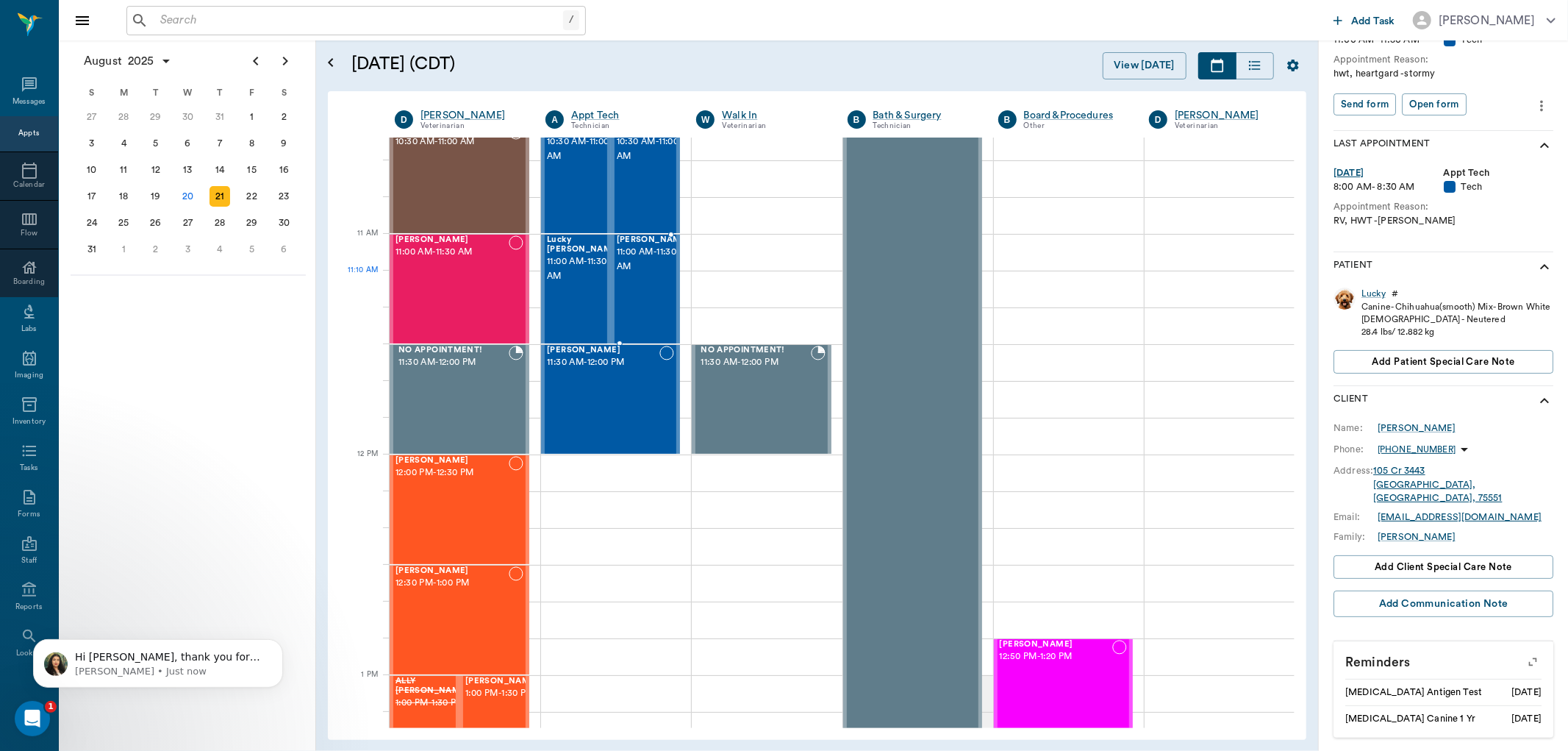
click at [657, 274] on span "11:00 AM - 11:30 AM" at bounding box center [653, 260] width 73 height 30
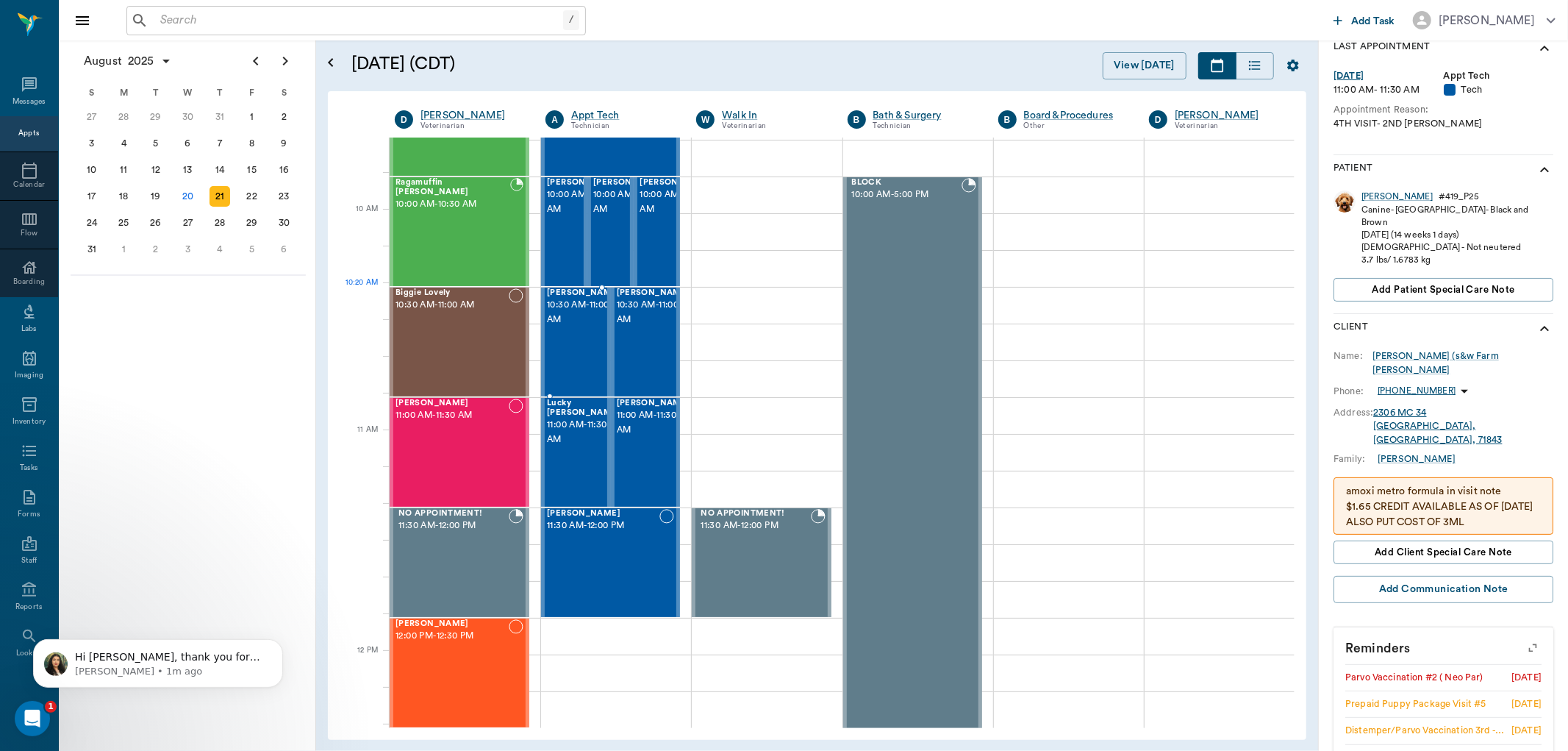
scroll to position [327, 0]
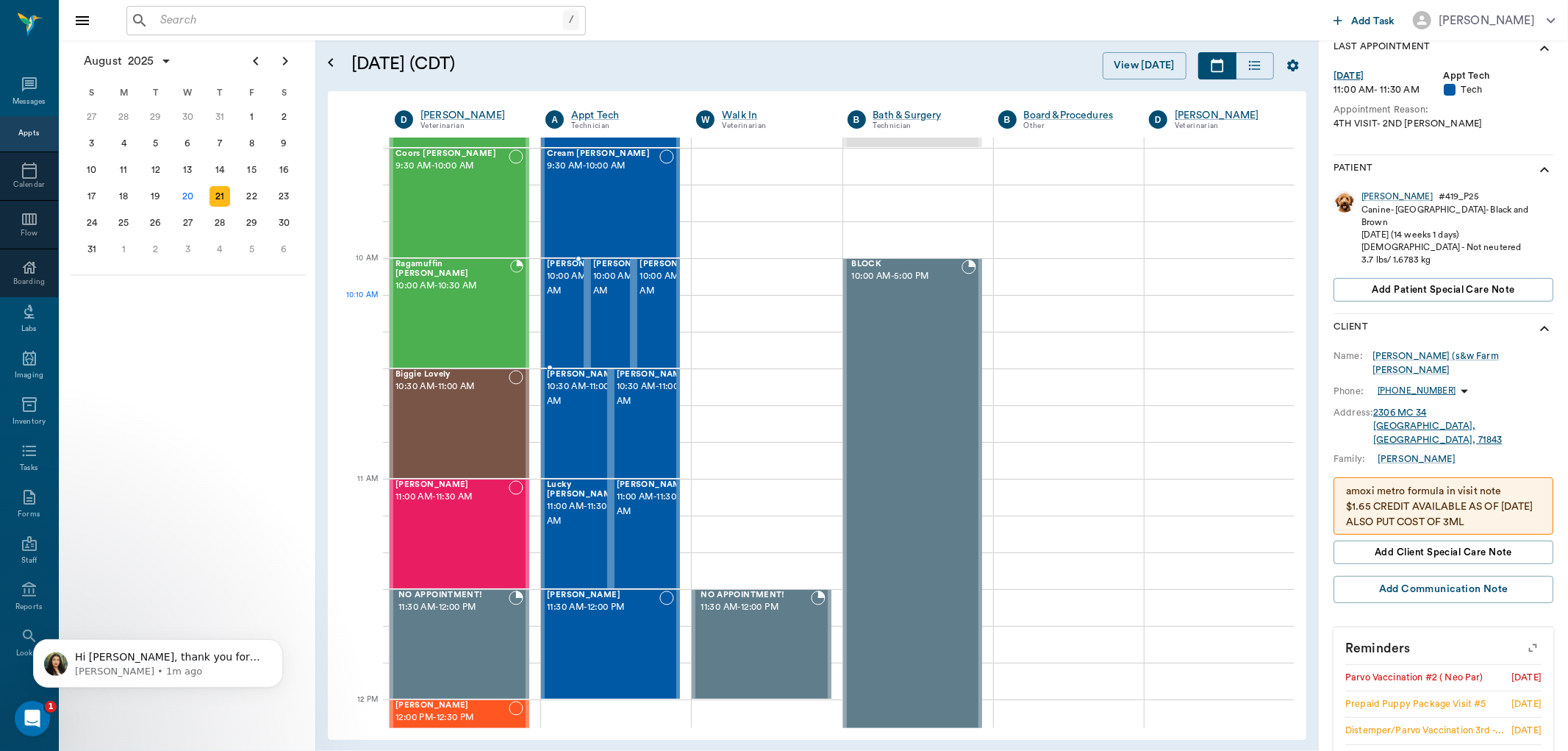
click at [556, 299] on span "10:00 AM - 10:30 AM" at bounding box center [583, 284] width 73 height 30
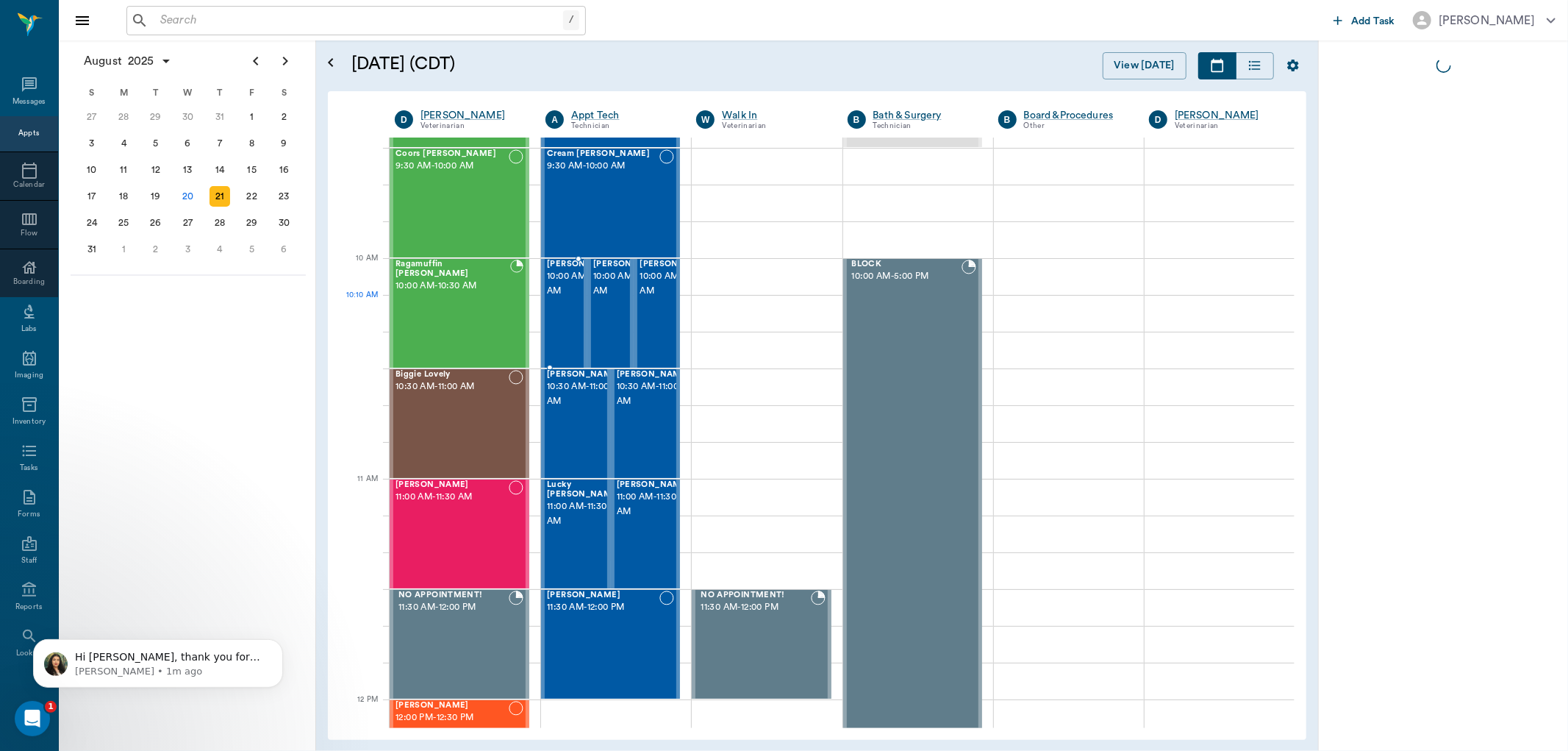
scroll to position [0, 0]
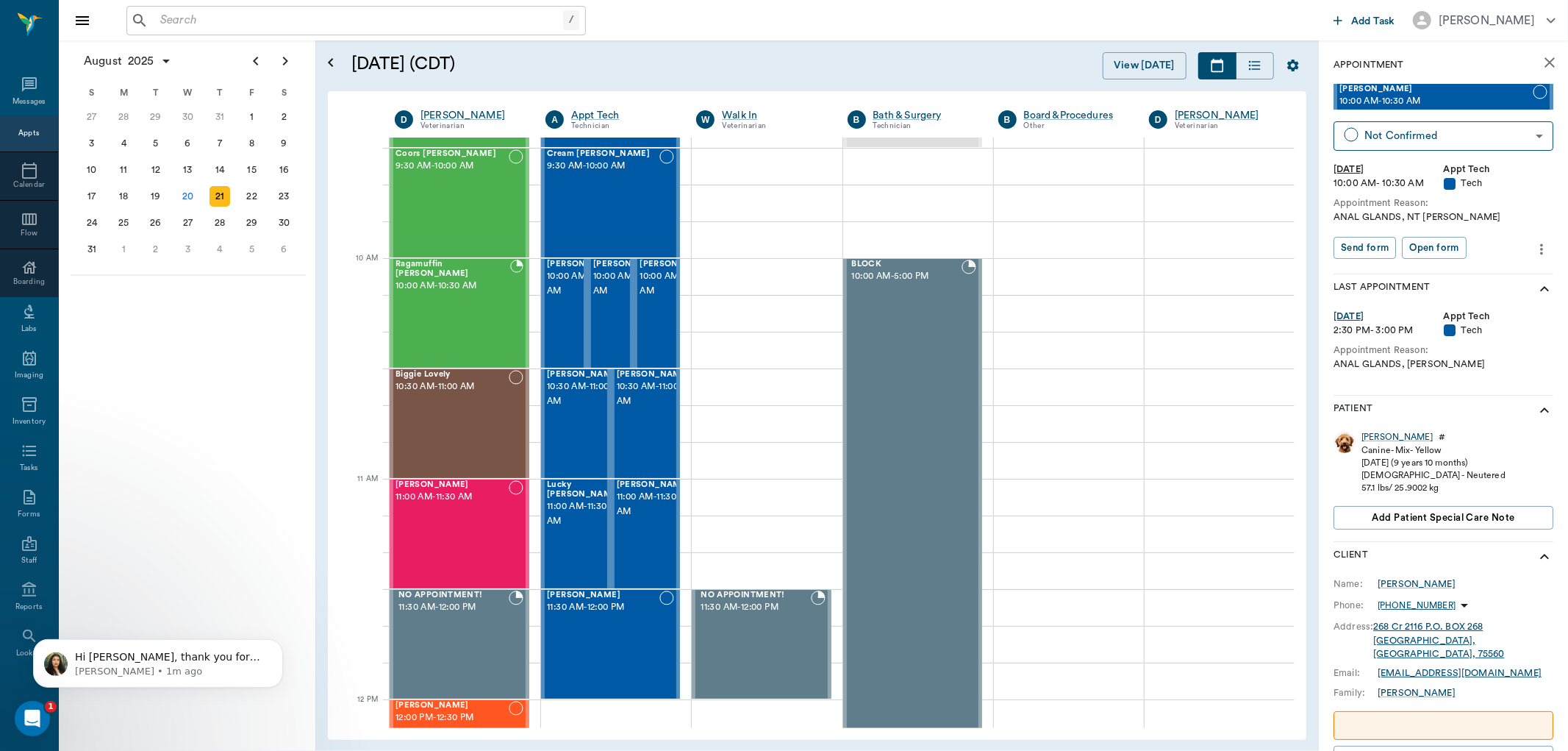
scroll to position [205, 0]
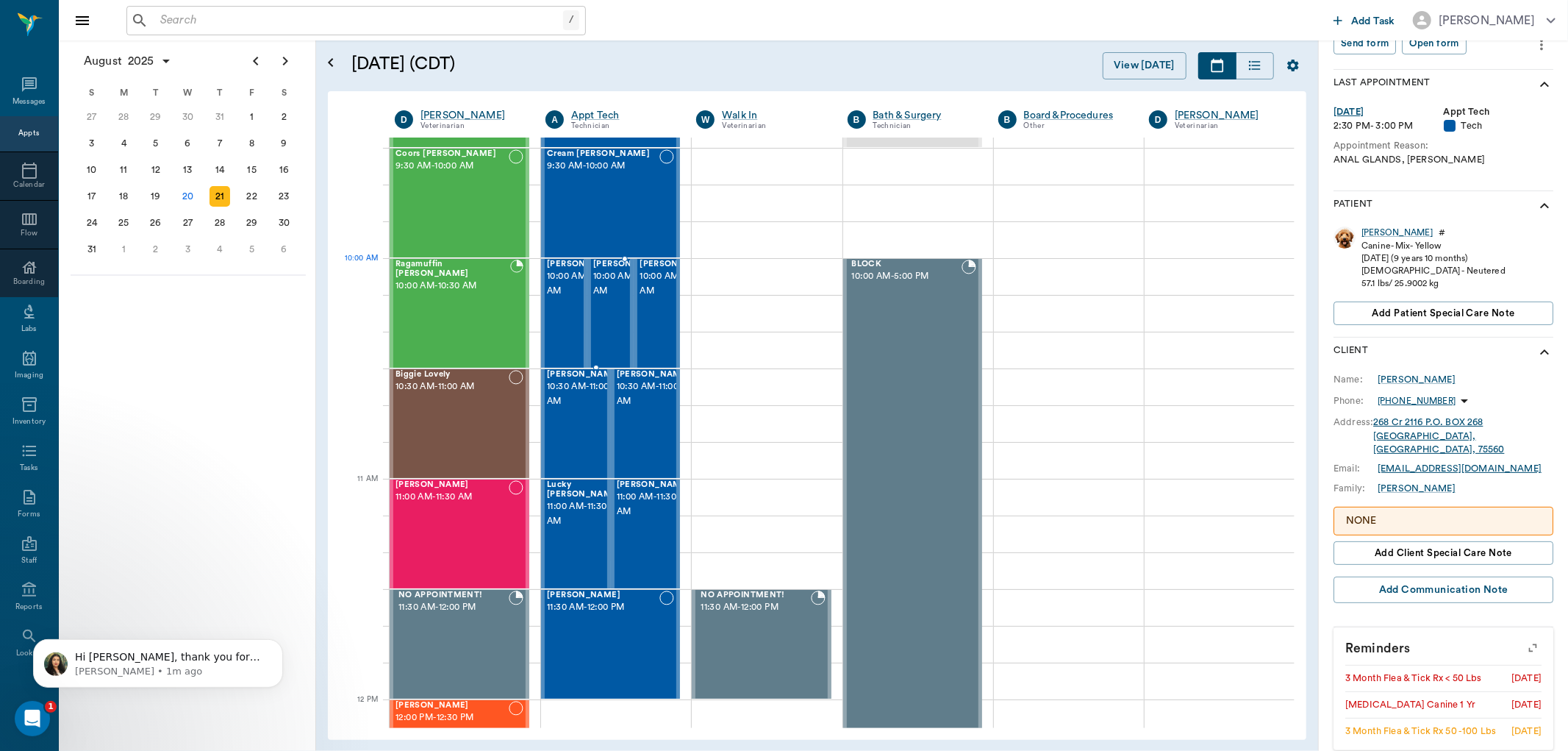
click at [610, 289] on span "10:00 AM - 10:30 AM" at bounding box center [629, 284] width 73 height 30
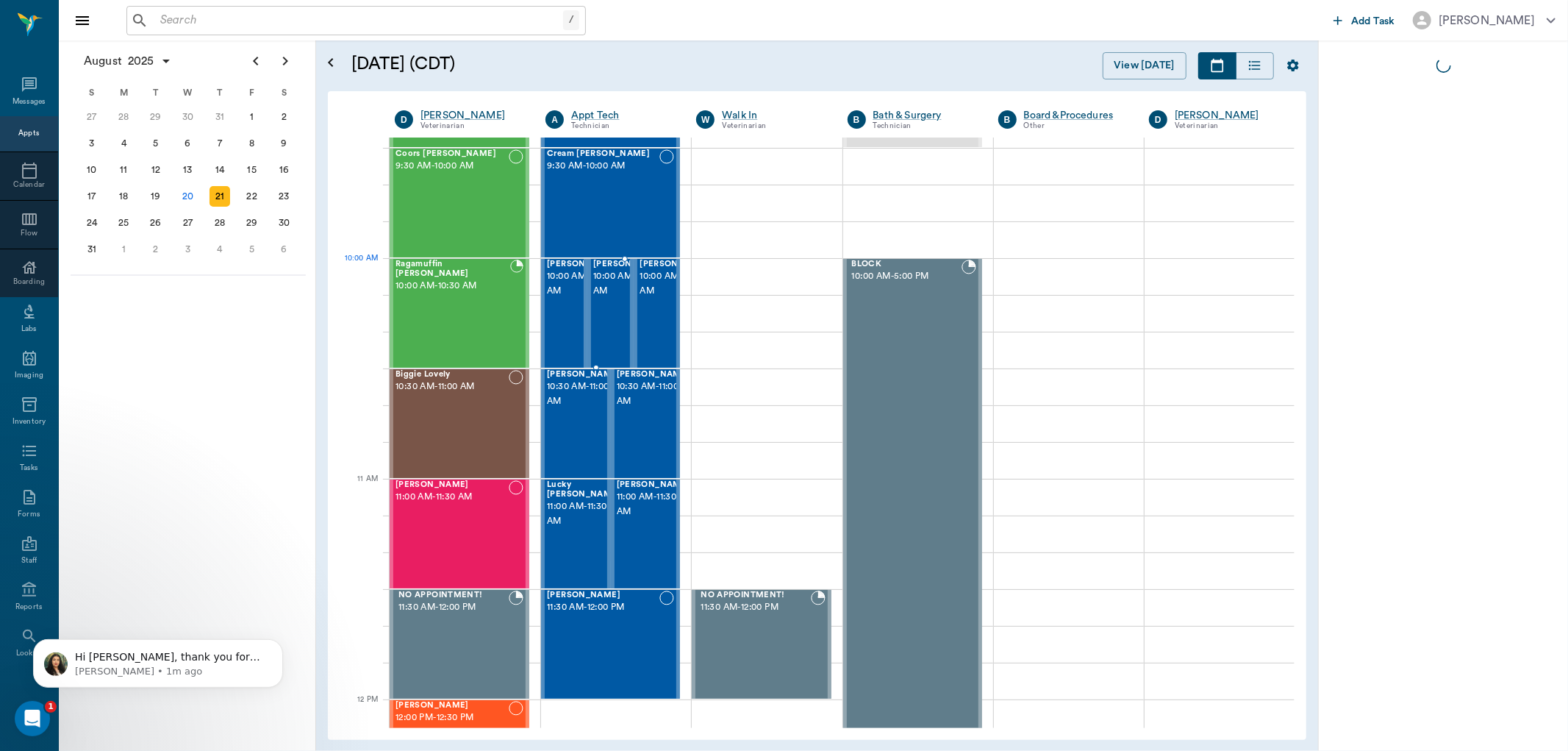
scroll to position [0, 0]
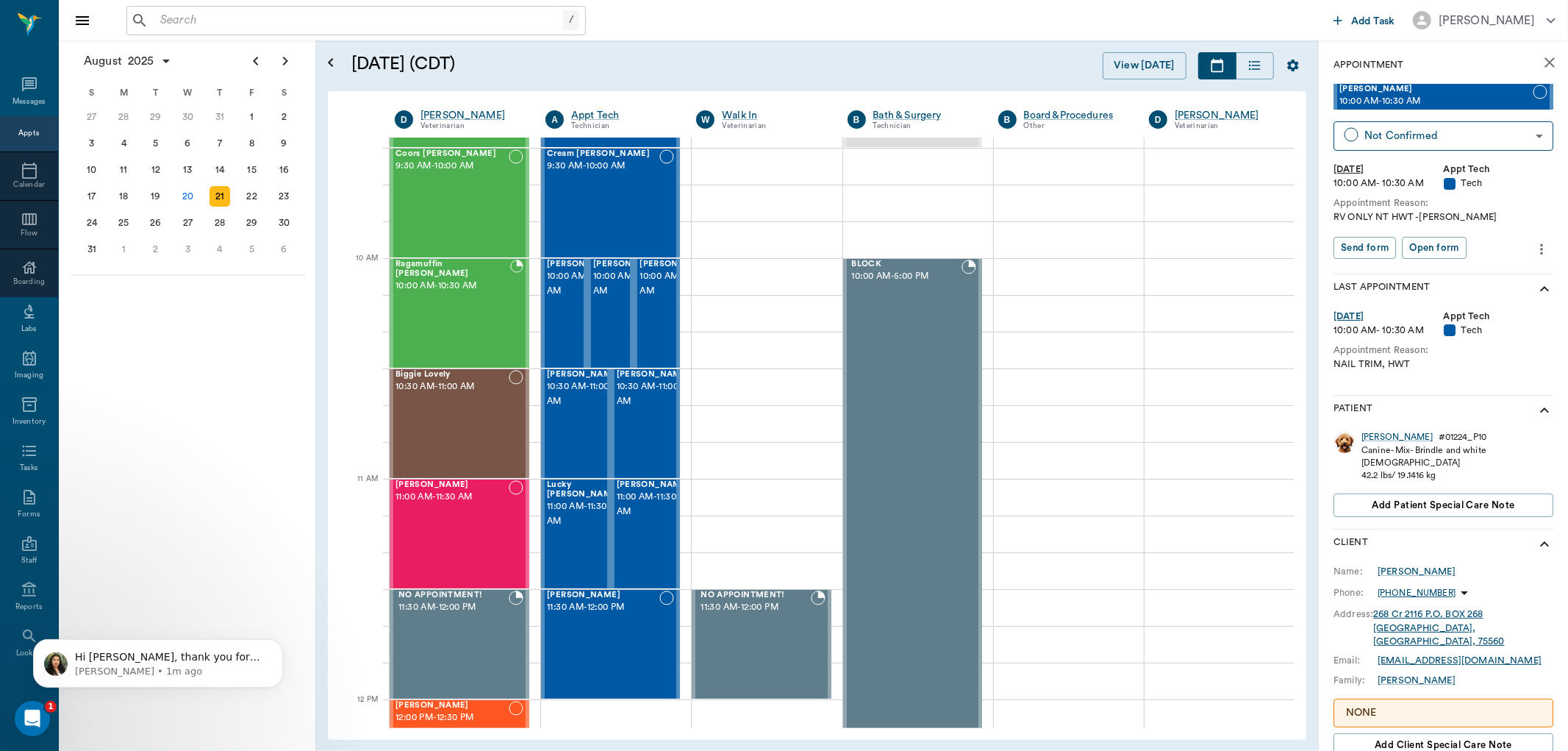
scroll to position [193, 0]
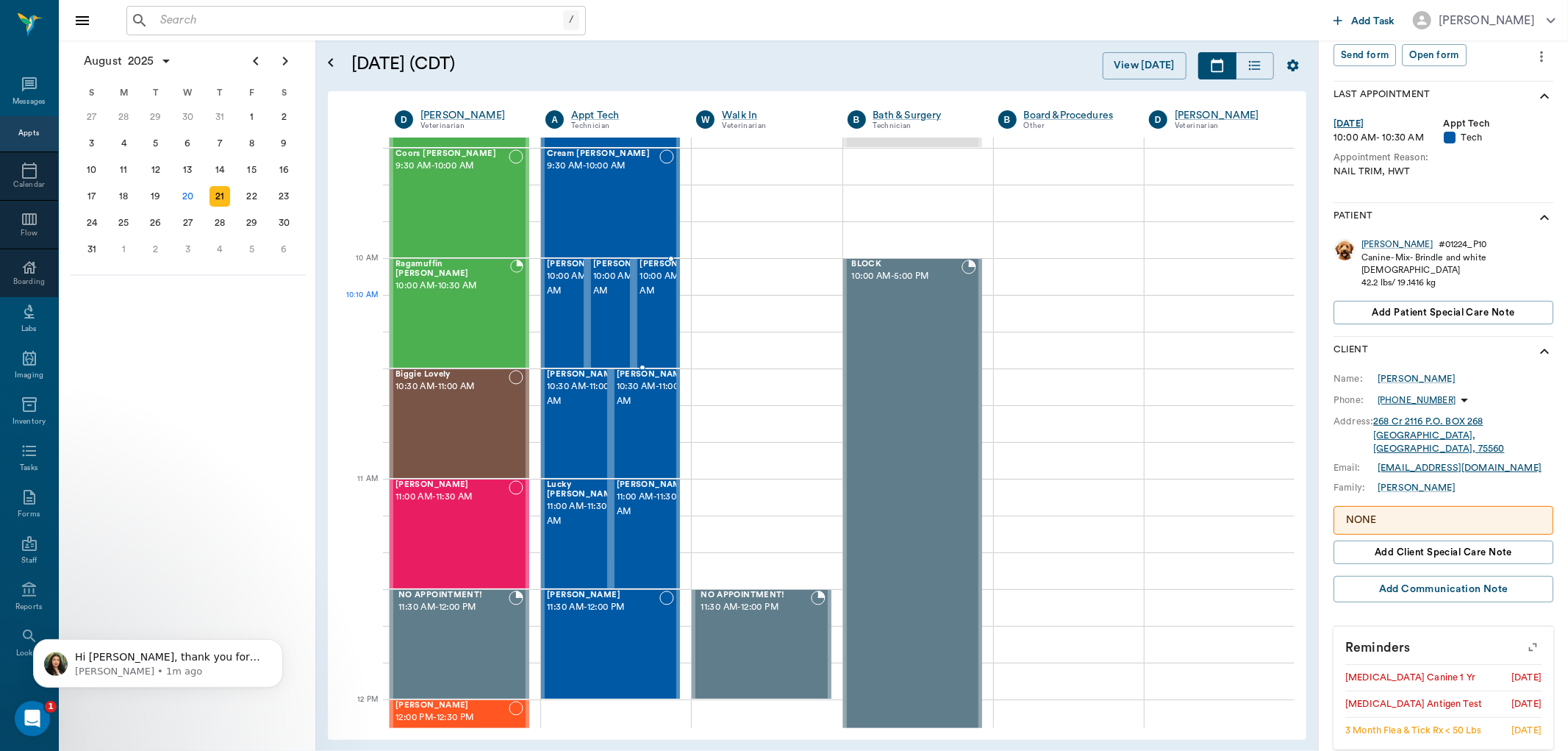
click at [663, 299] on span "10:00 AM - 10:30 AM" at bounding box center [676, 284] width 73 height 30
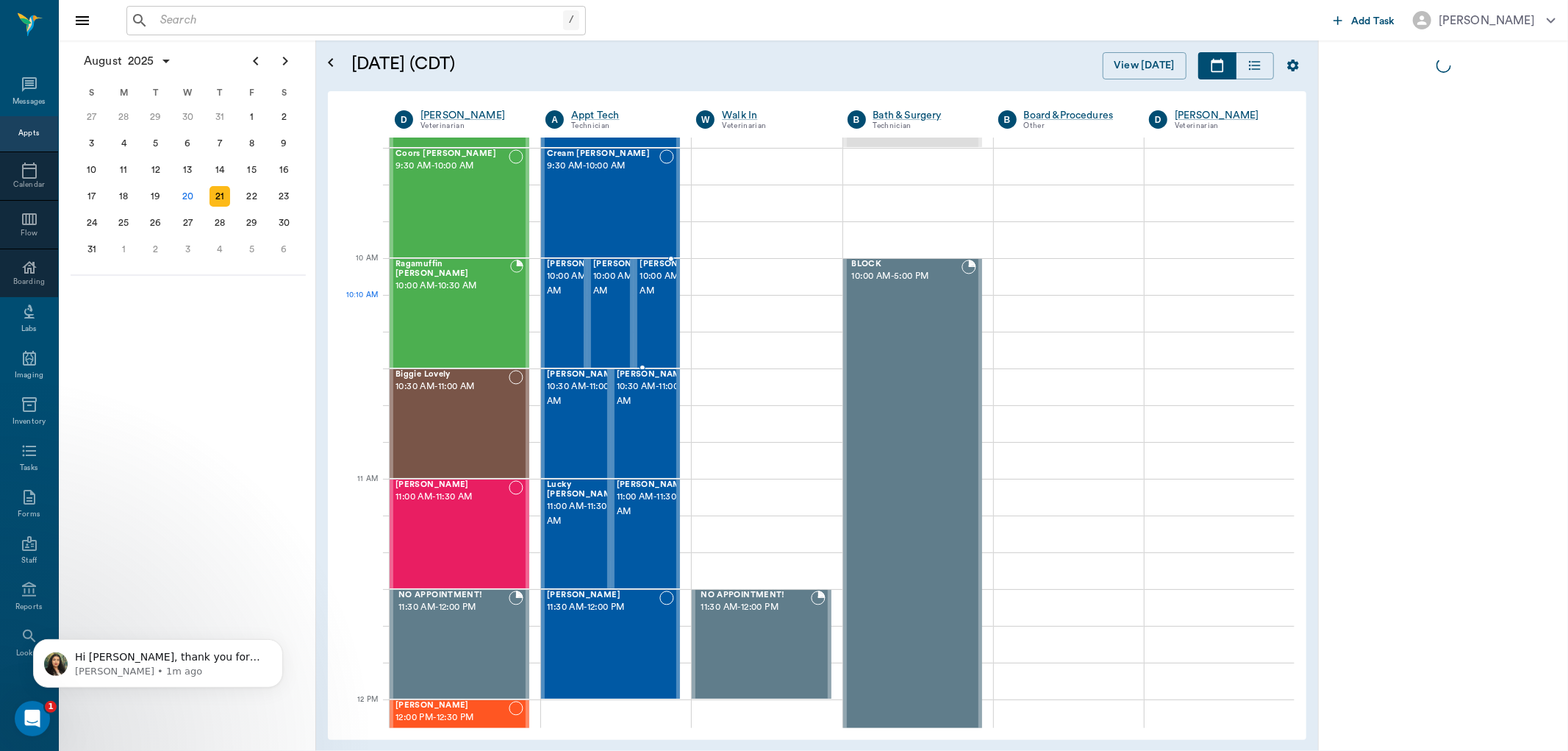
scroll to position [0, 0]
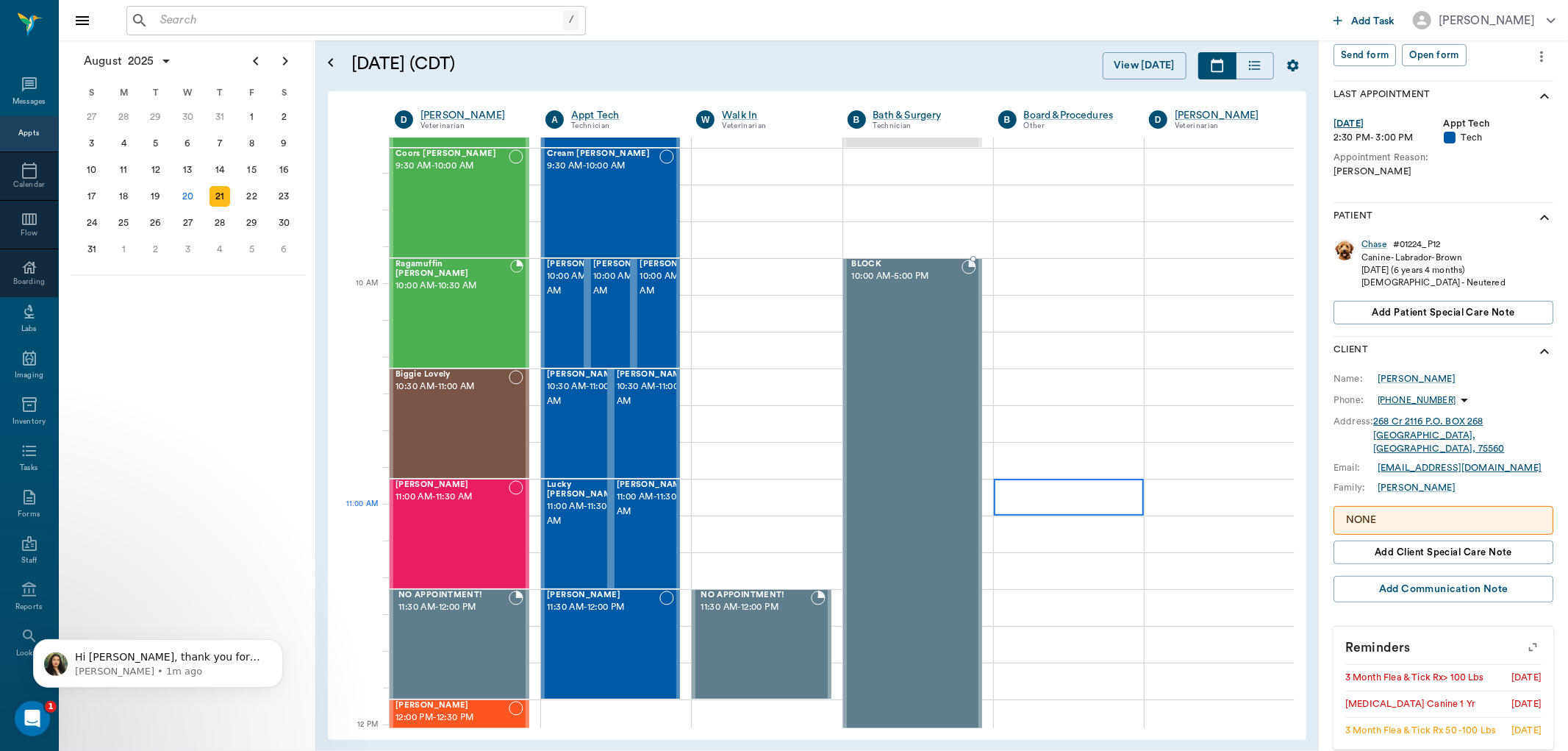
scroll to position [116, 0]
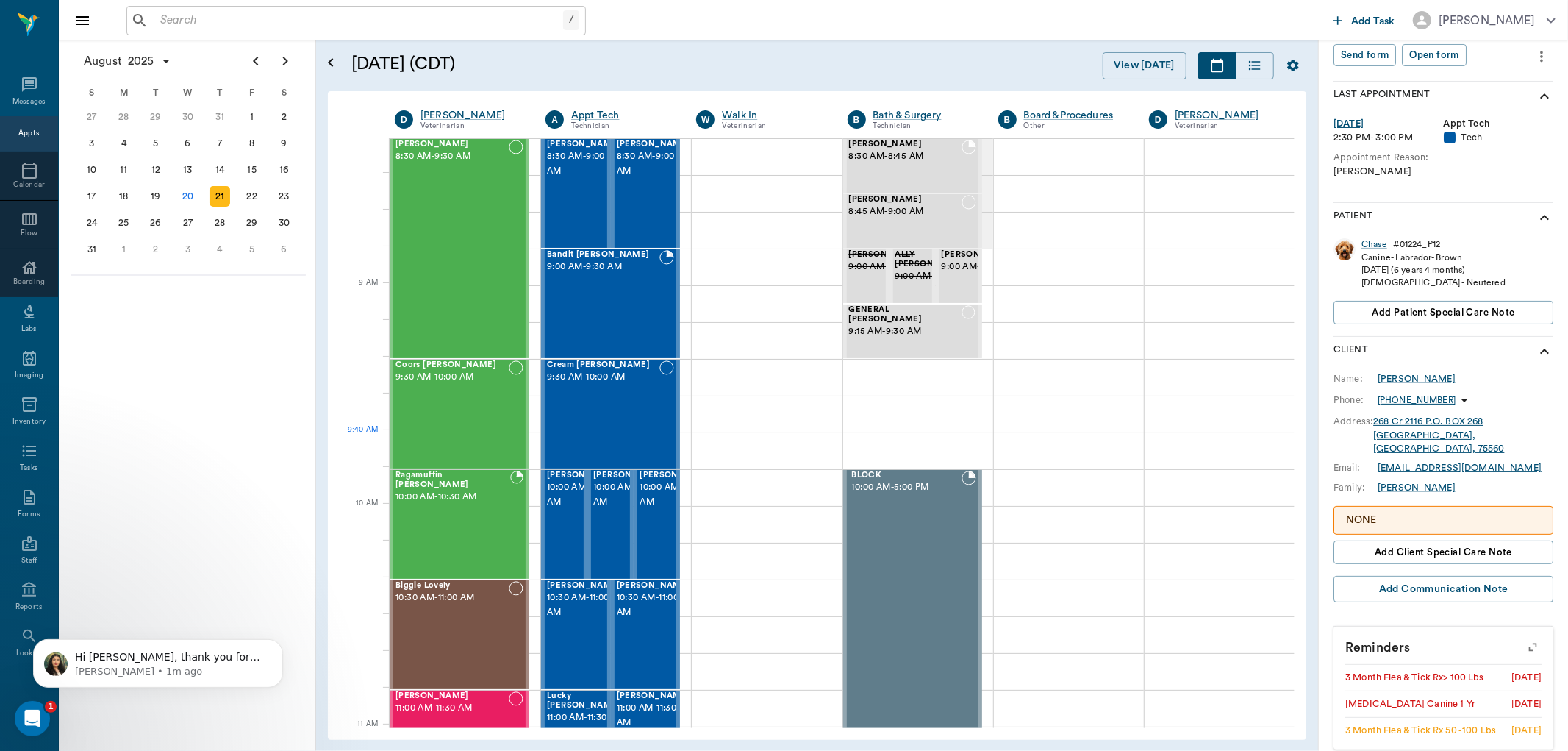
click at [589, 457] on div "Cream Sherfield 9:30 AM - 10:00 AM" at bounding box center [604, 414] width 113 height 107
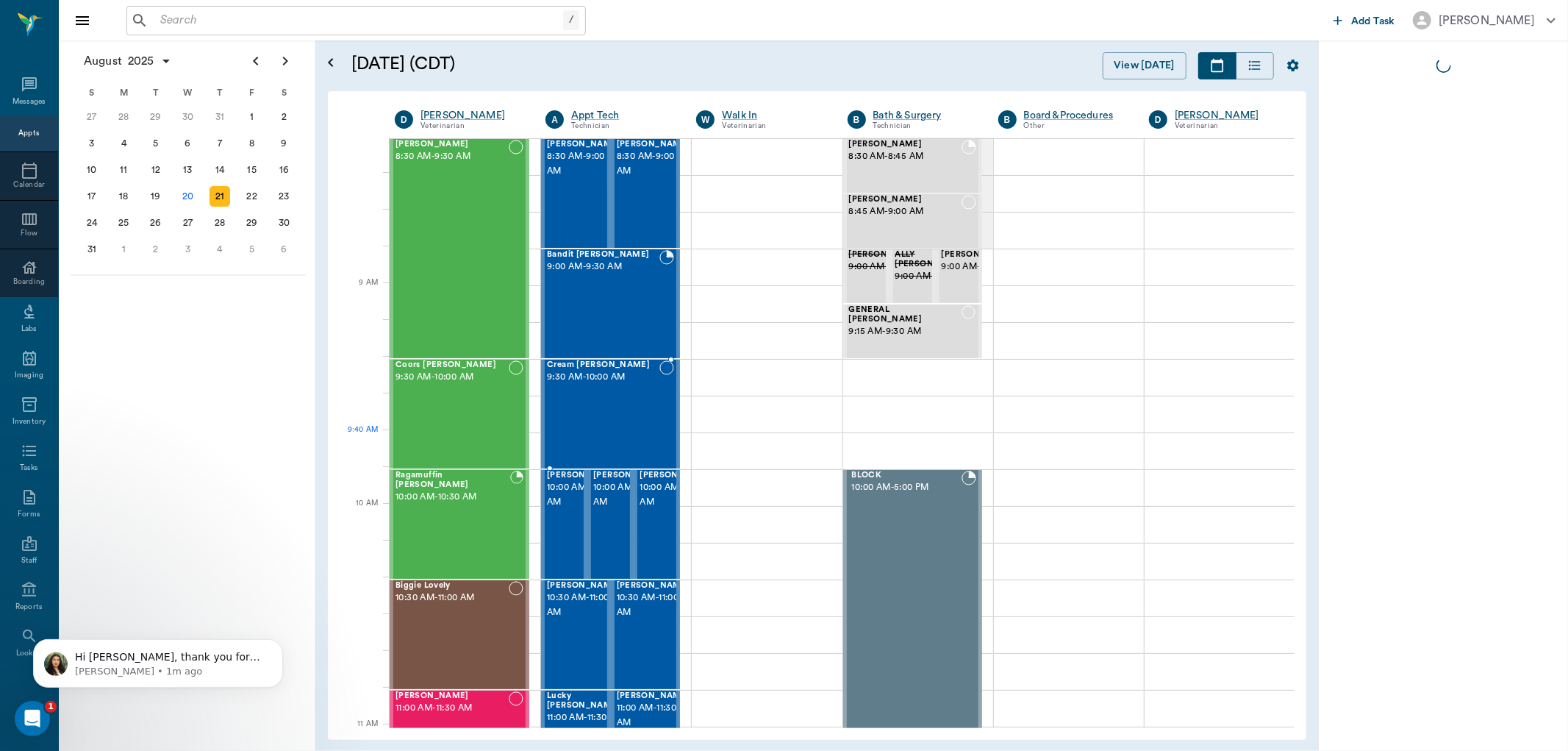
scroll to position [81, 0]
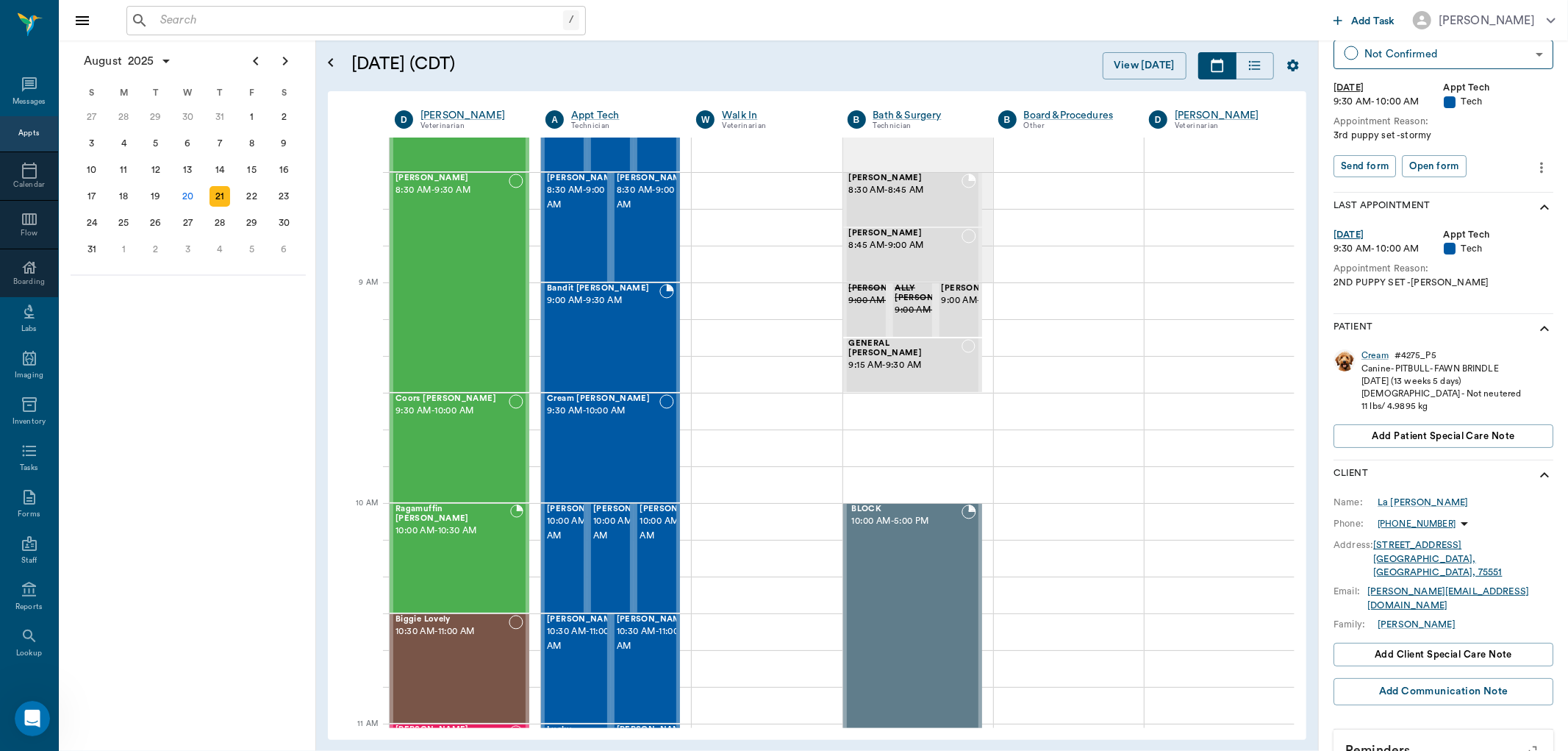
scroll to position [197, 0]
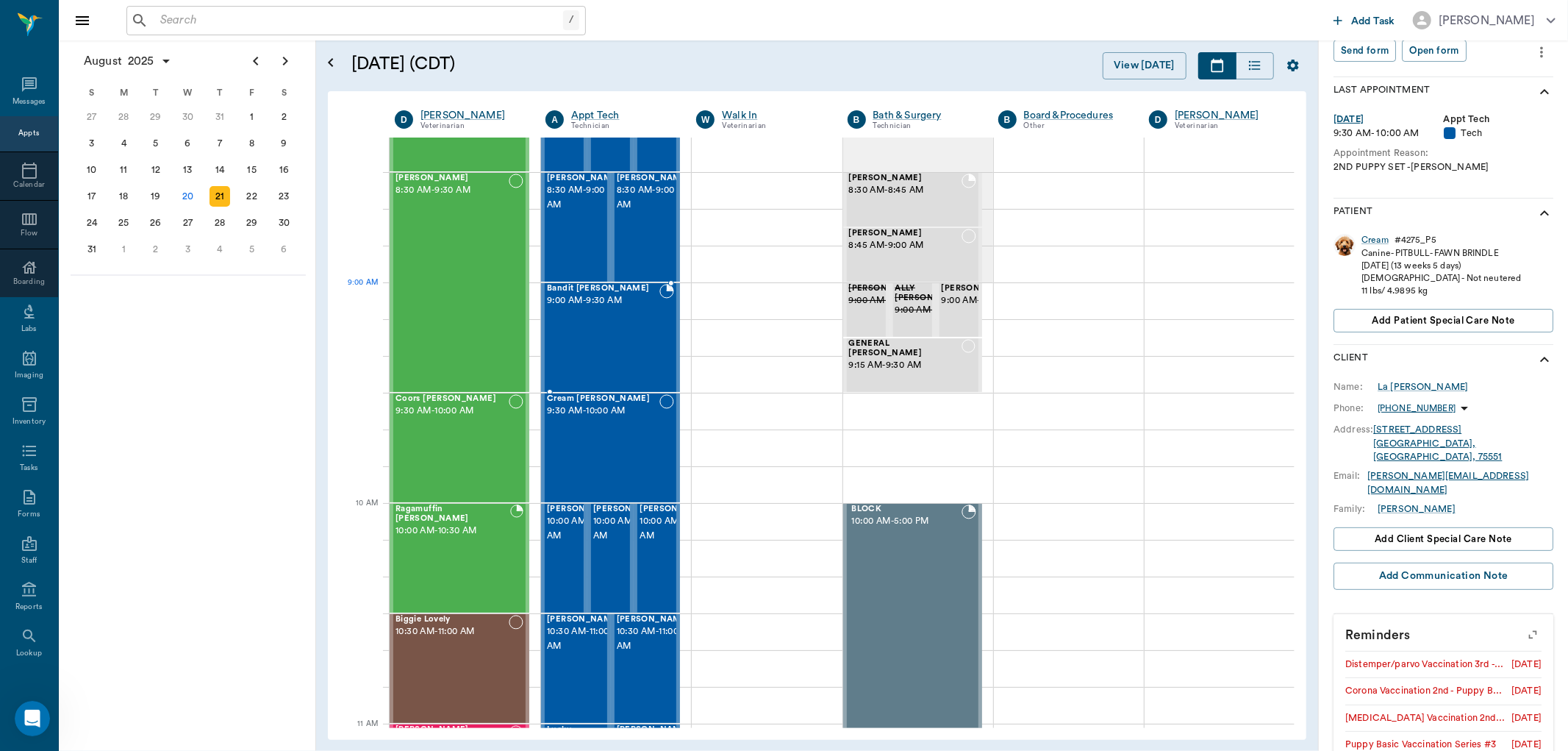
click at [597, 310] on div "Bandit Montoya 9:00 AM - 9:30 AM" at bounding box center [604, 338] width 113 height 107
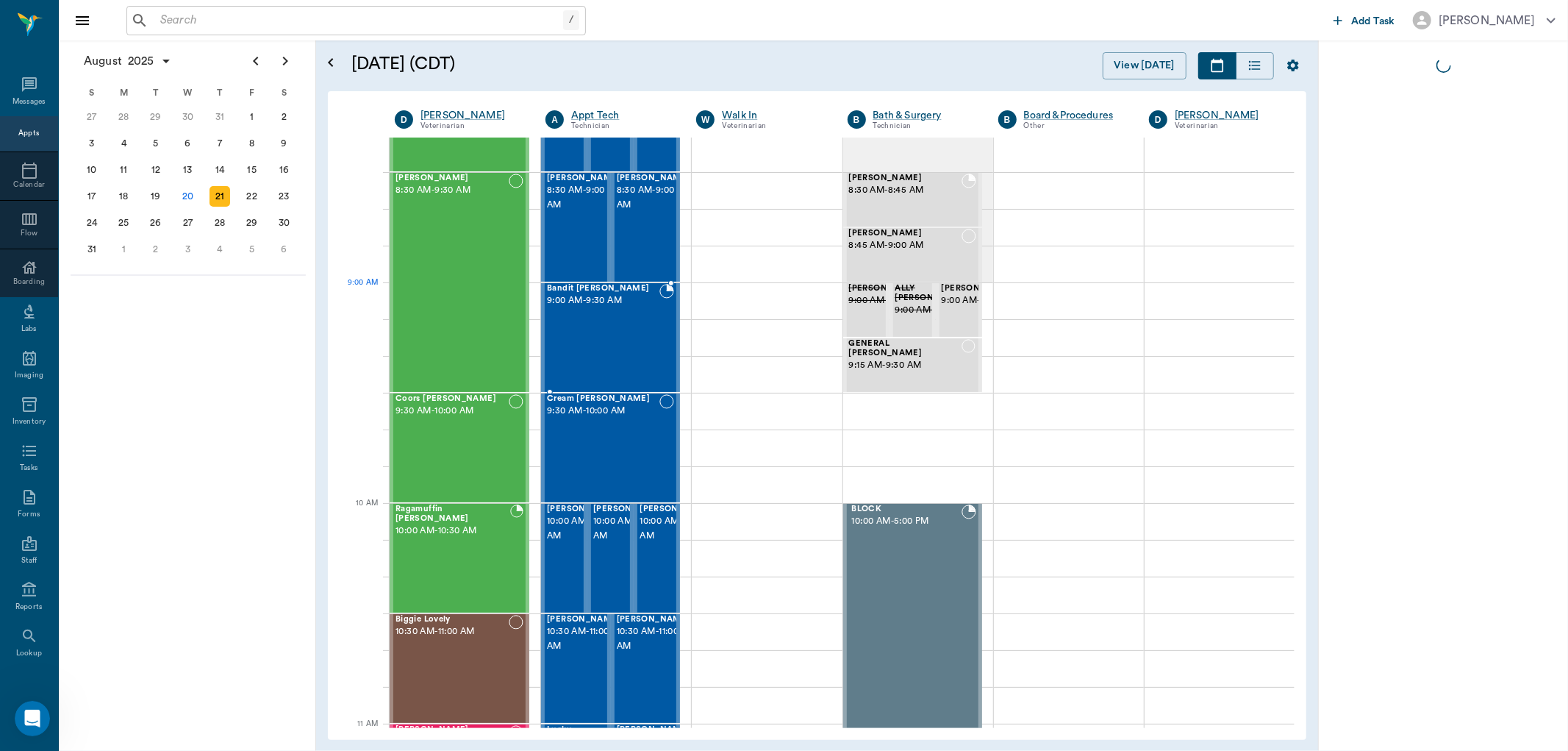
scroll to position [0, 0]
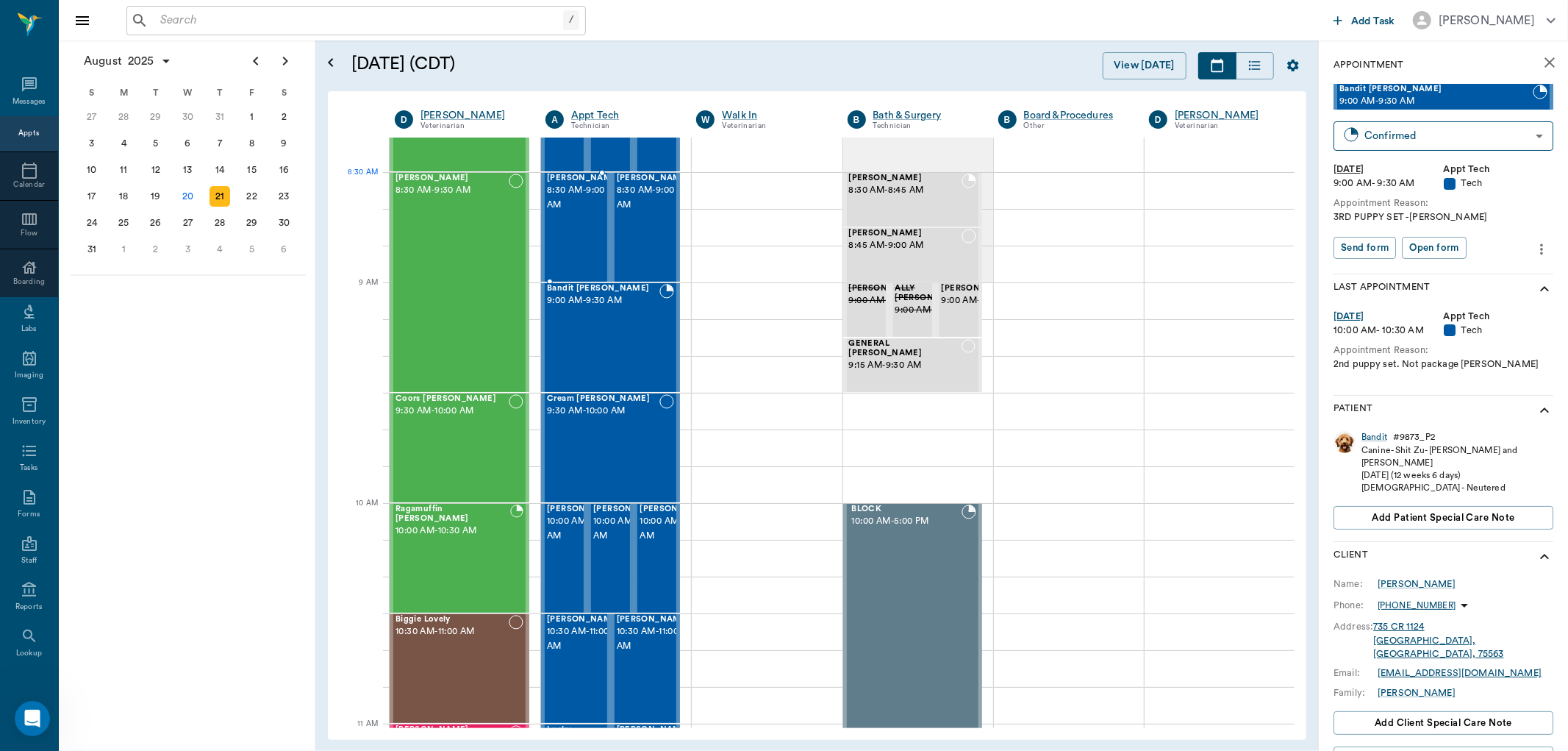
click at [577, 195] on span "8:30 AM - 9:00 AM" at bounding box center [583, 198] width 73 height 30
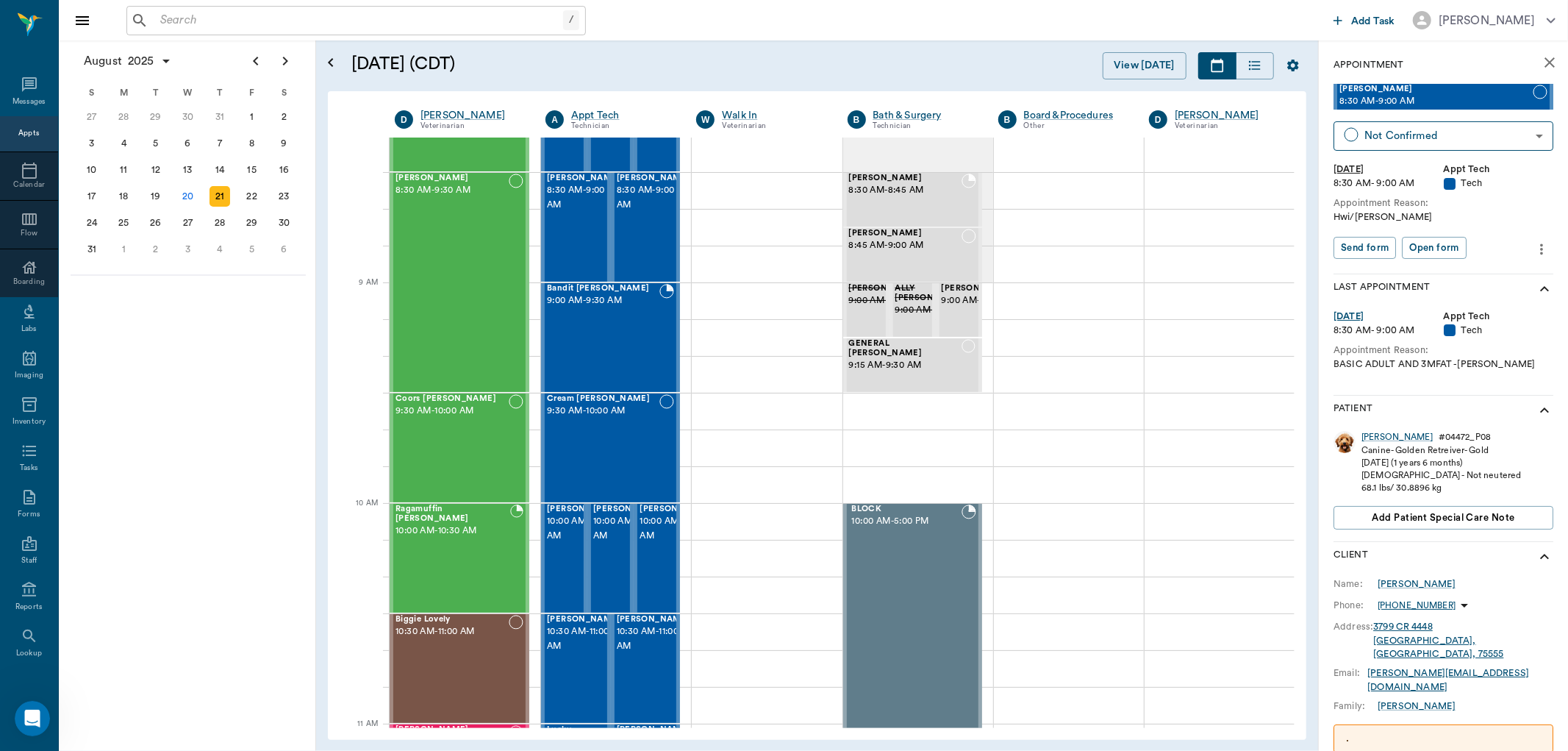
scroll to position [232, 0]
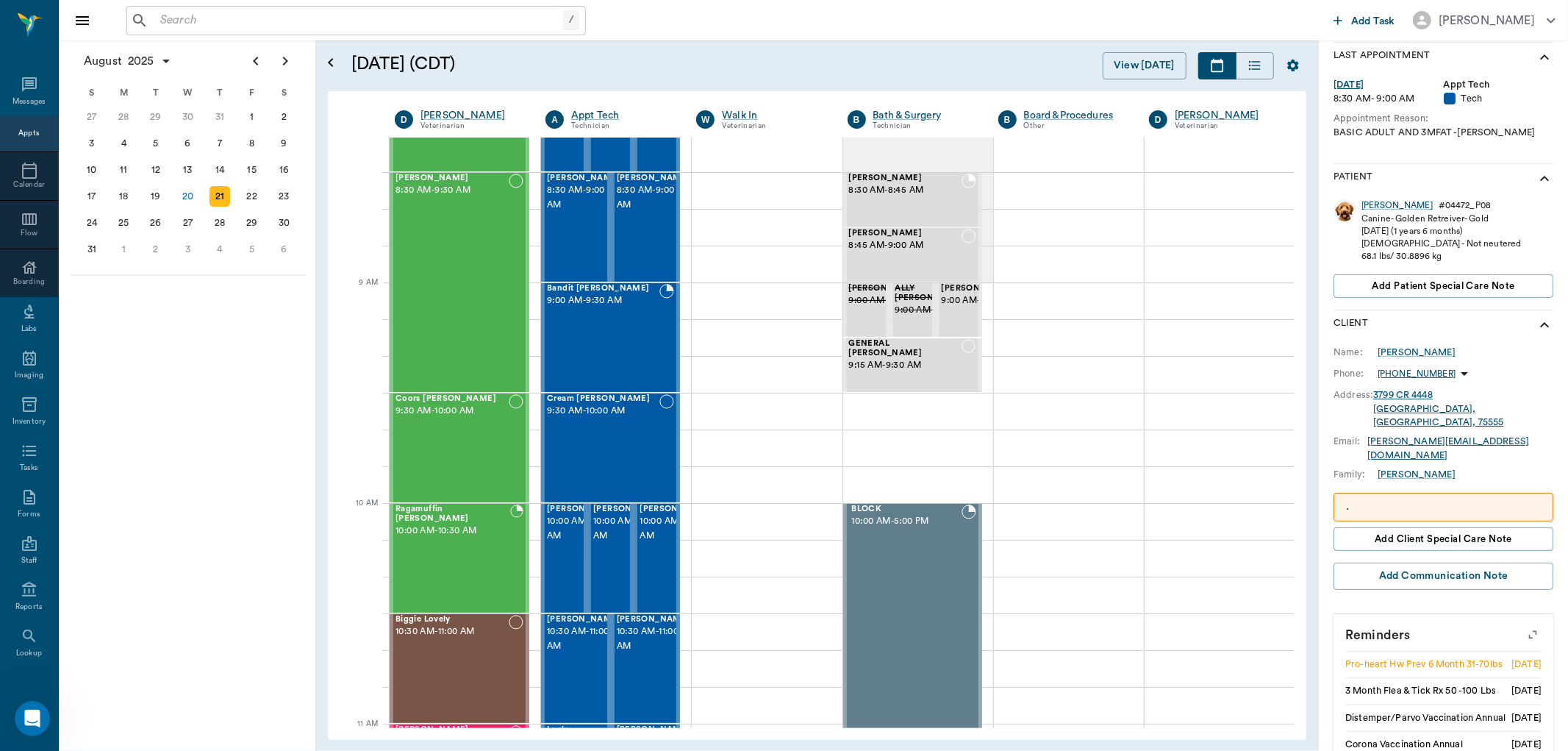
click at [1525, 624] on icon "button" at bounding box center [1533, 634] width 20 height 20
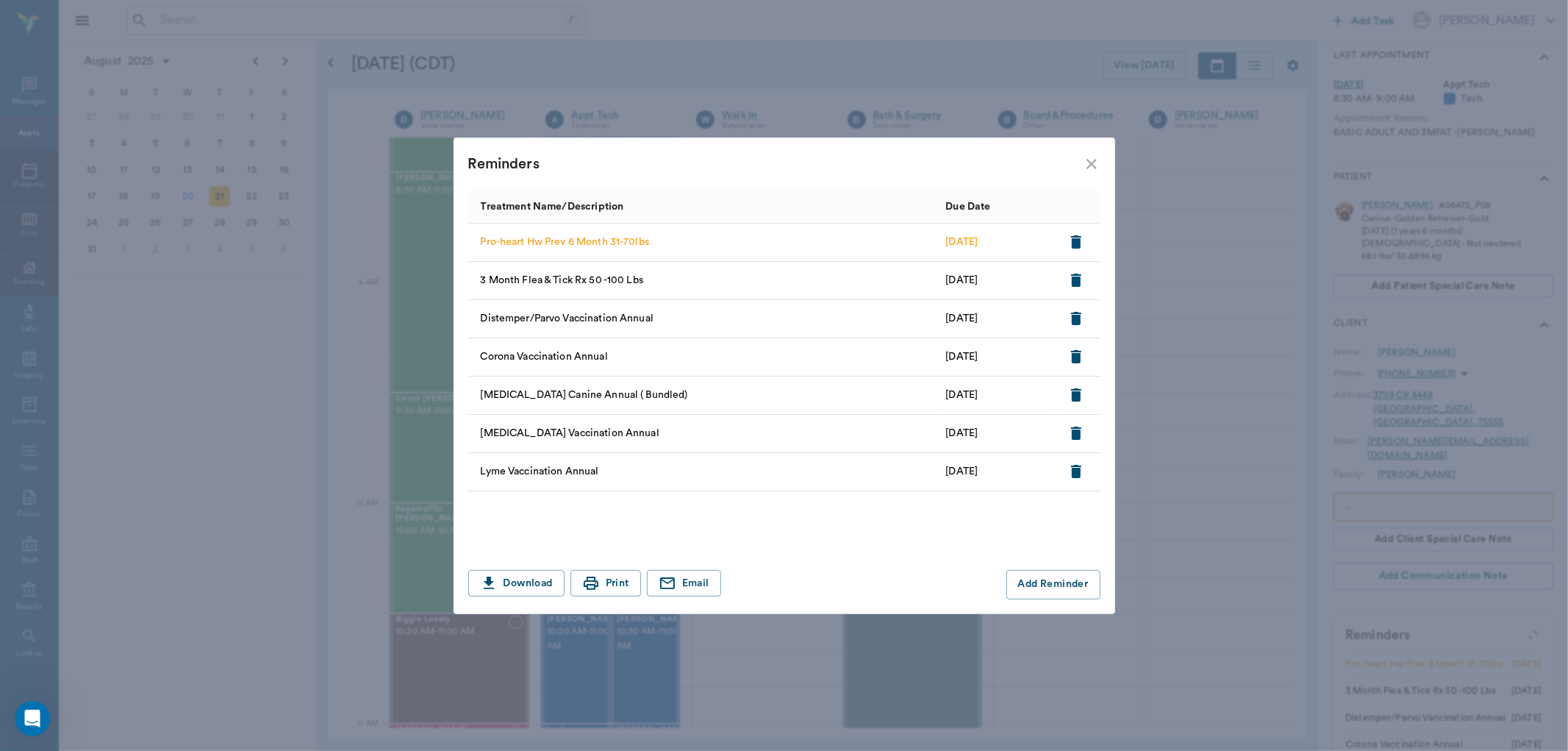
click at [1092, 163] on icon "close" at bounding box center [1091, 164] width 10 height 10
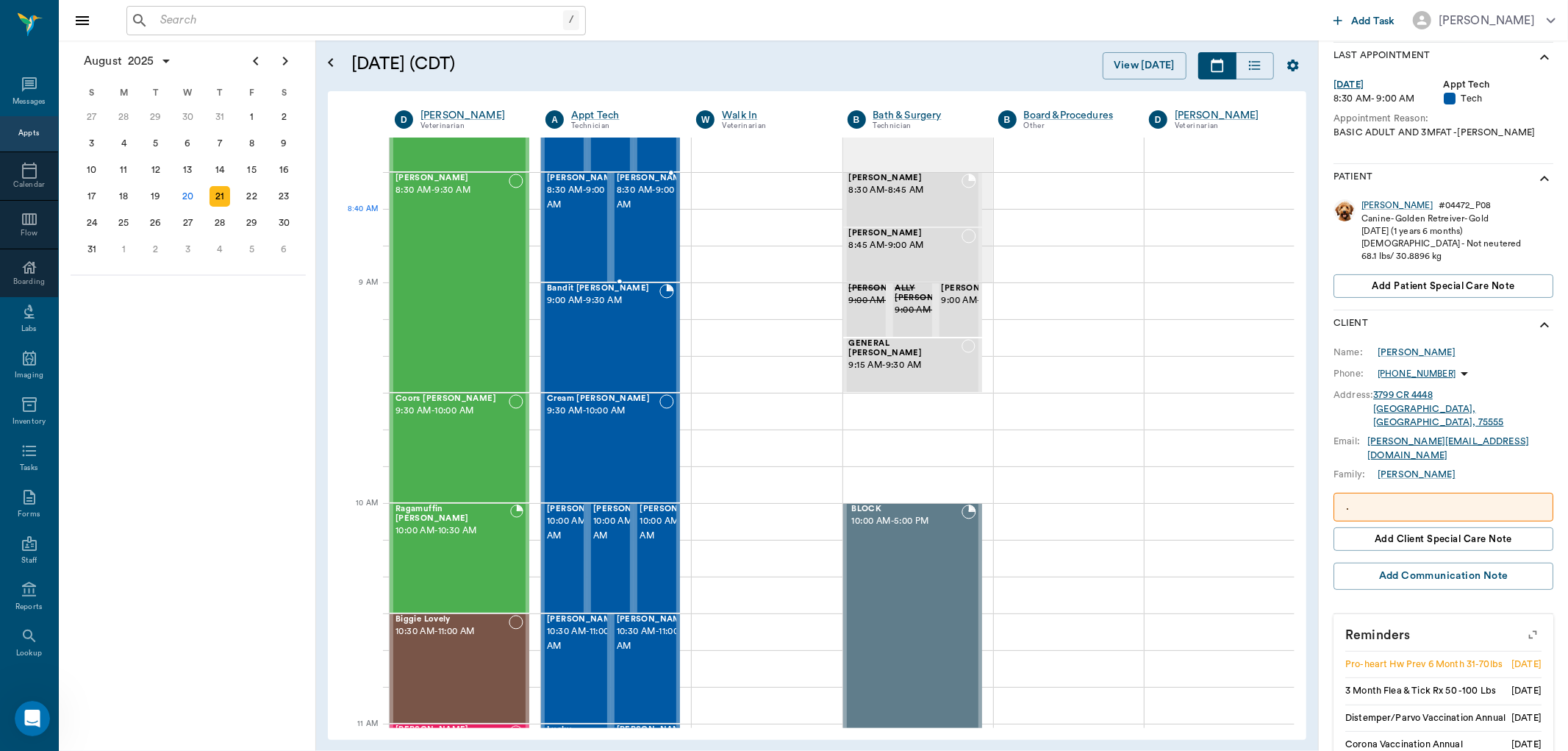
click at [647, 232] on div "Milo Goff 8:30 AM - 9:00 AM" at bounding box center [653, 227] width 73 height 107
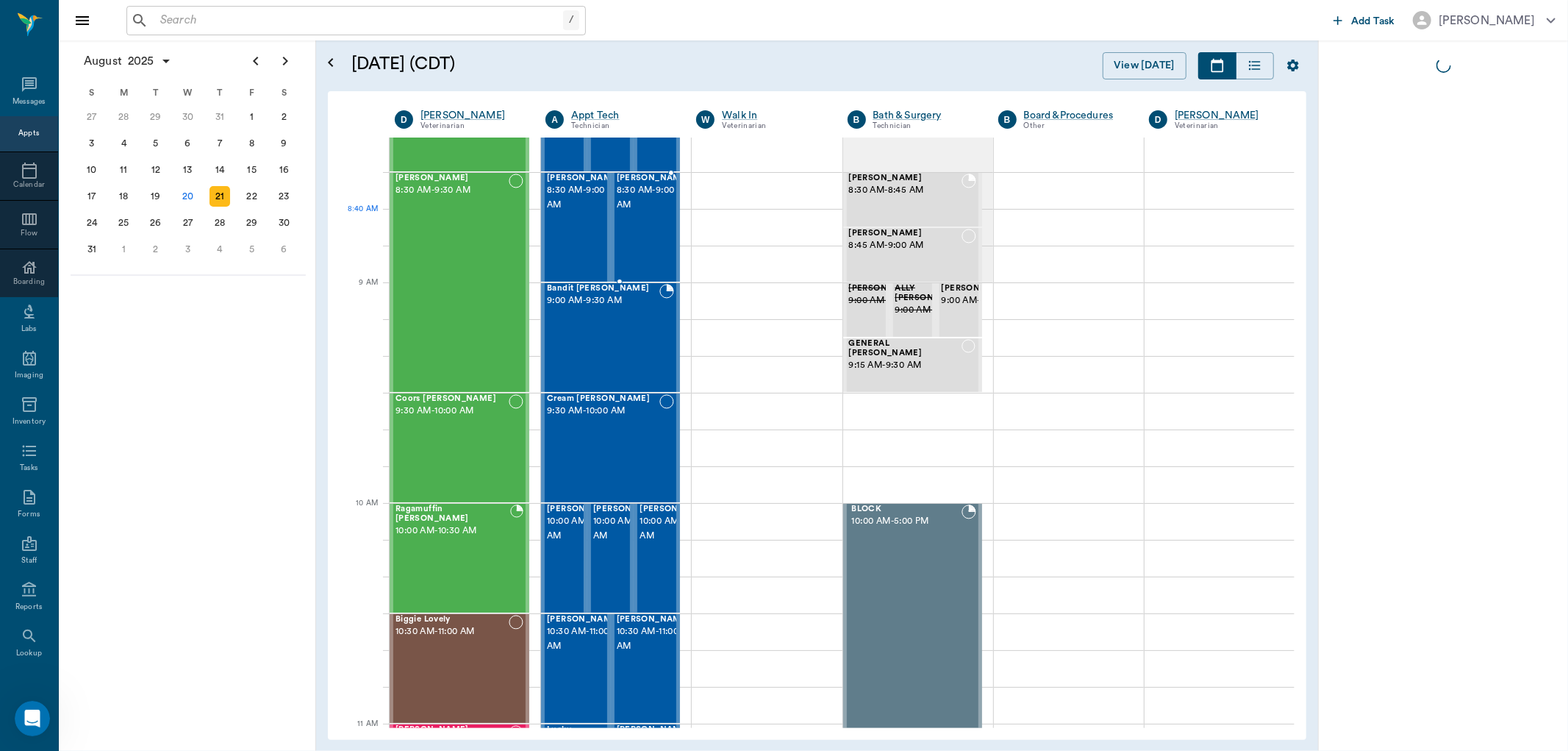
scroll to position [0, 0]
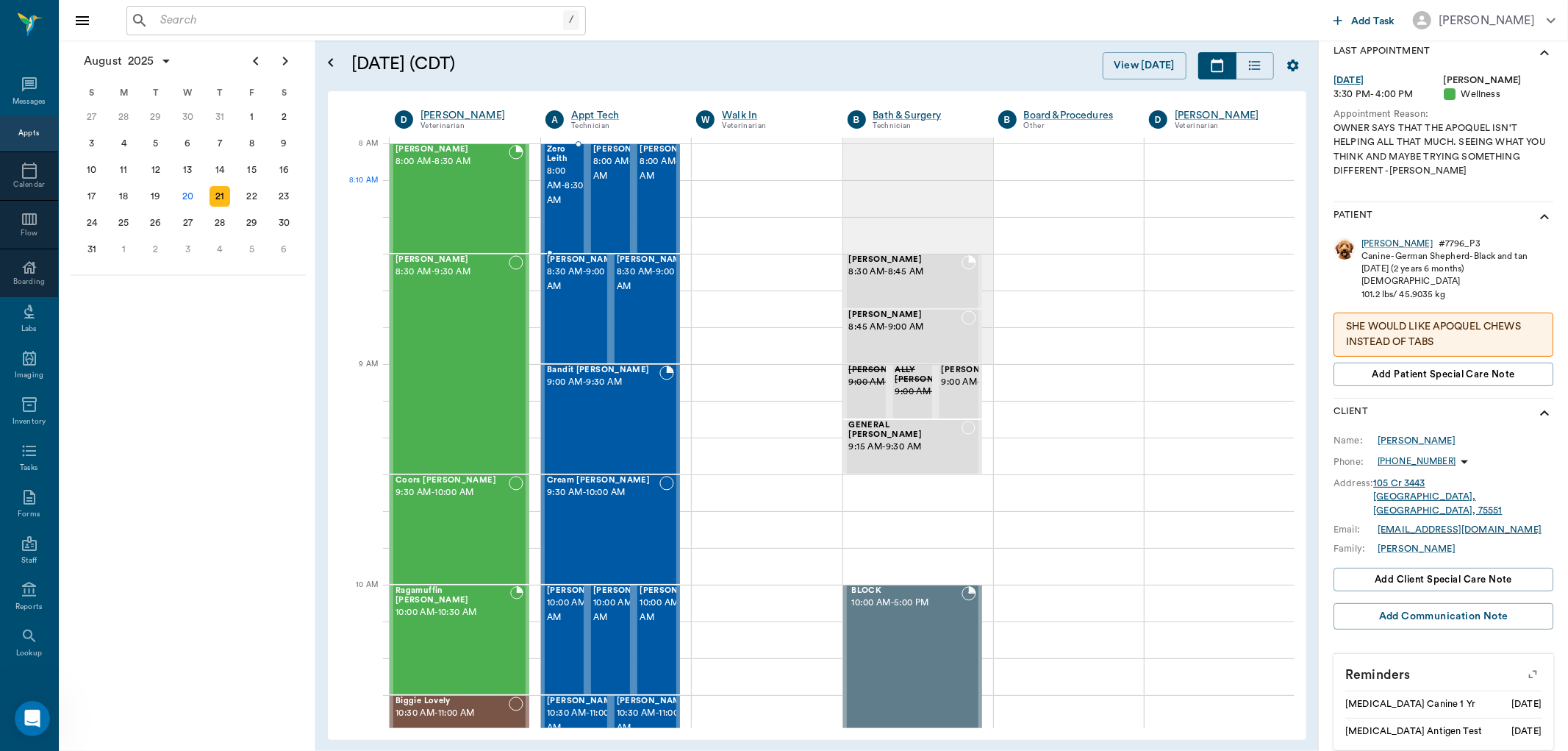
click at [559, 196] on span "8:00 AM - 8:30 AM" at bounding box center [566, 186] width 37 height 44
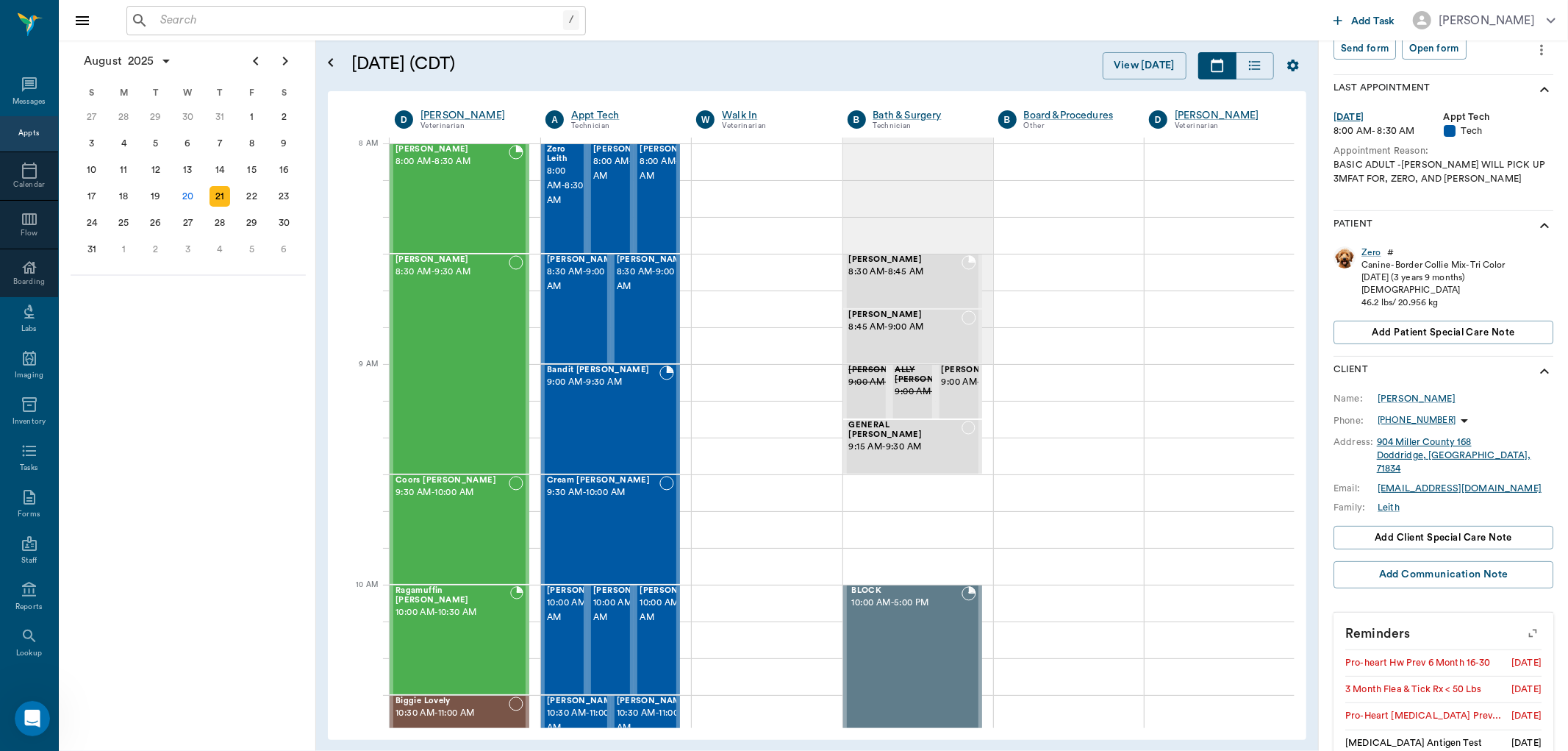
scroll to position [211, 0]
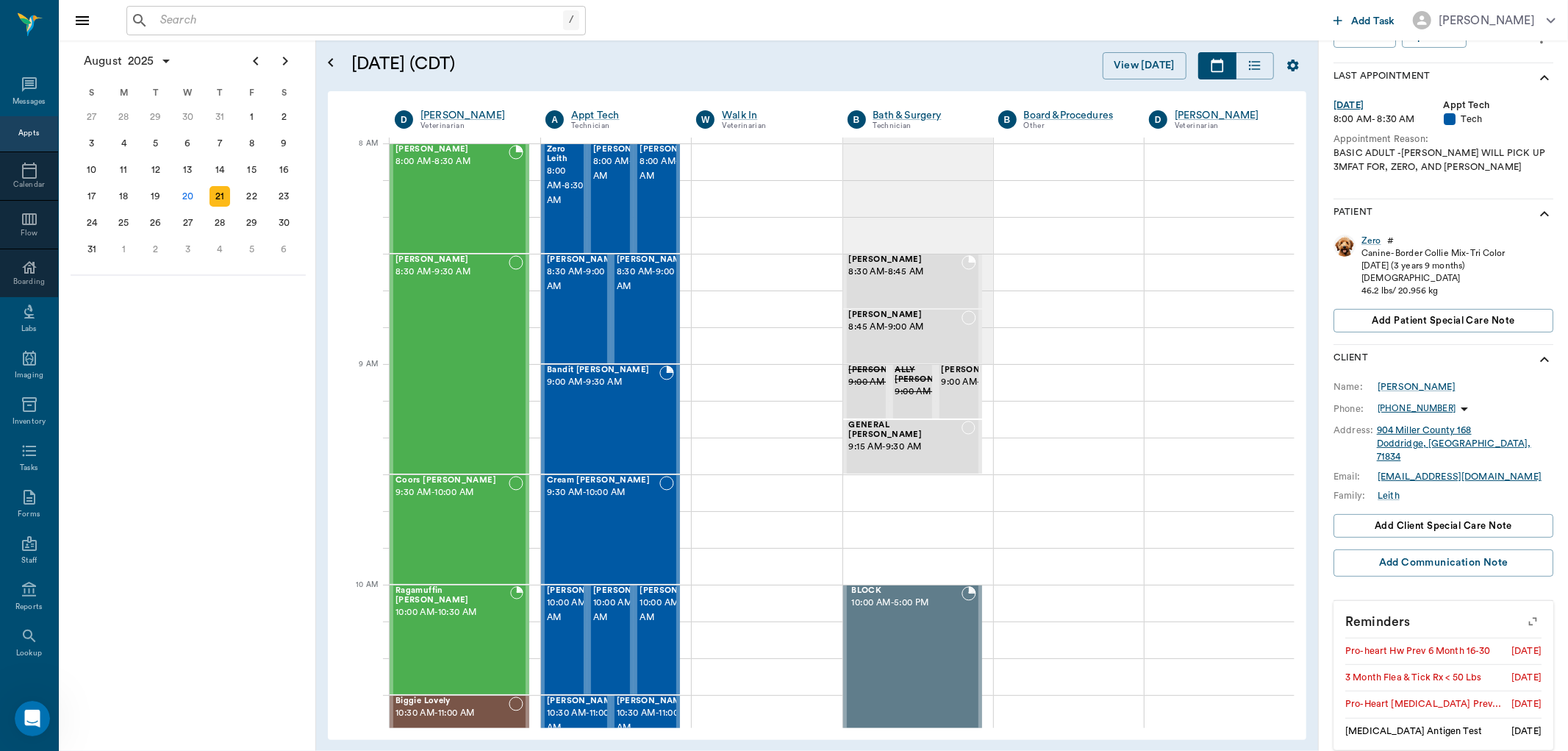
click at [1527, 616] on icon "button" at bounding box center [1533, 621] width 12 height 12
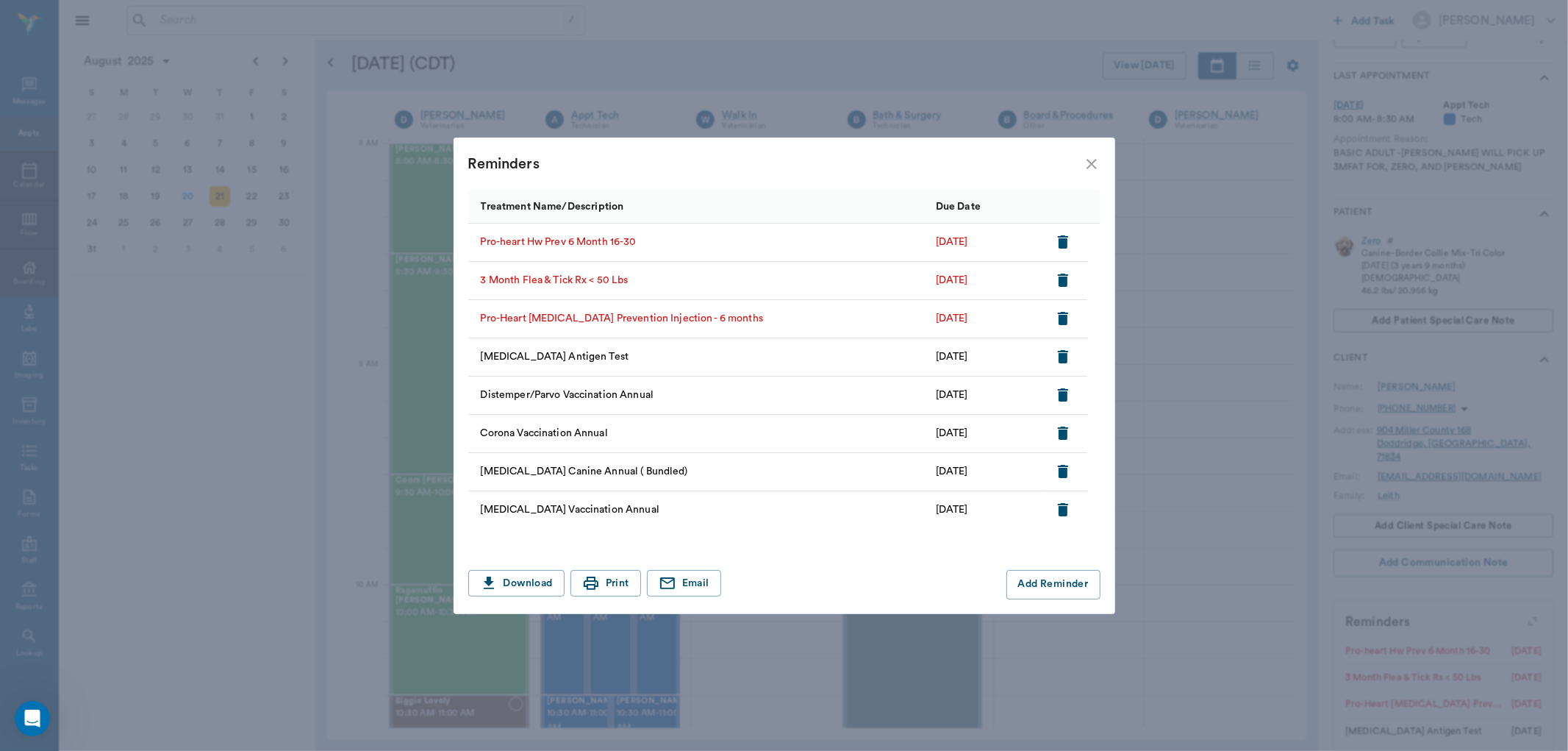
click at [1085, 157] on icon "close" at bounding box center [1091, 164] width 18 height 18
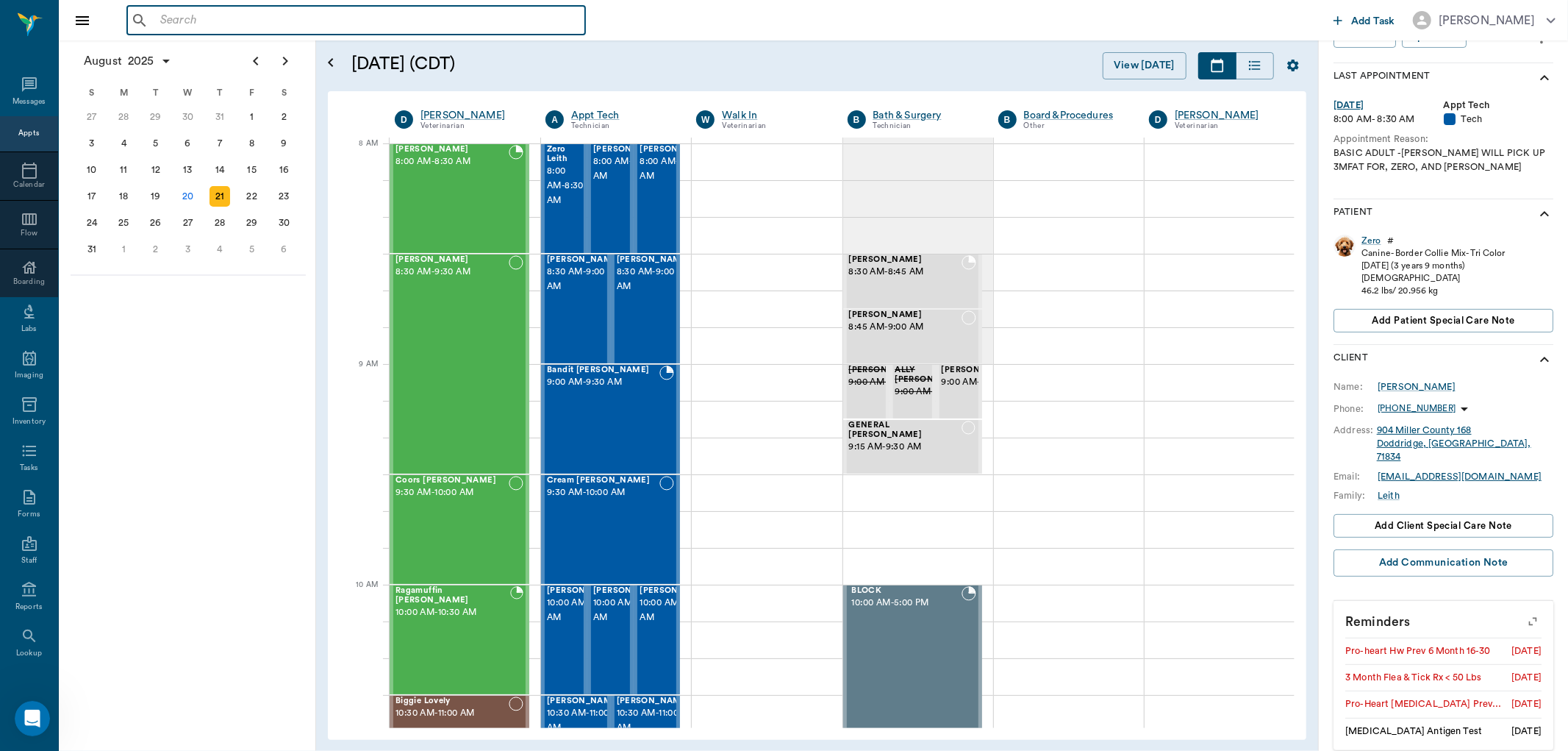
click at [362, 28] on input "text" at bounding box center [367, 20] width 425 height 20
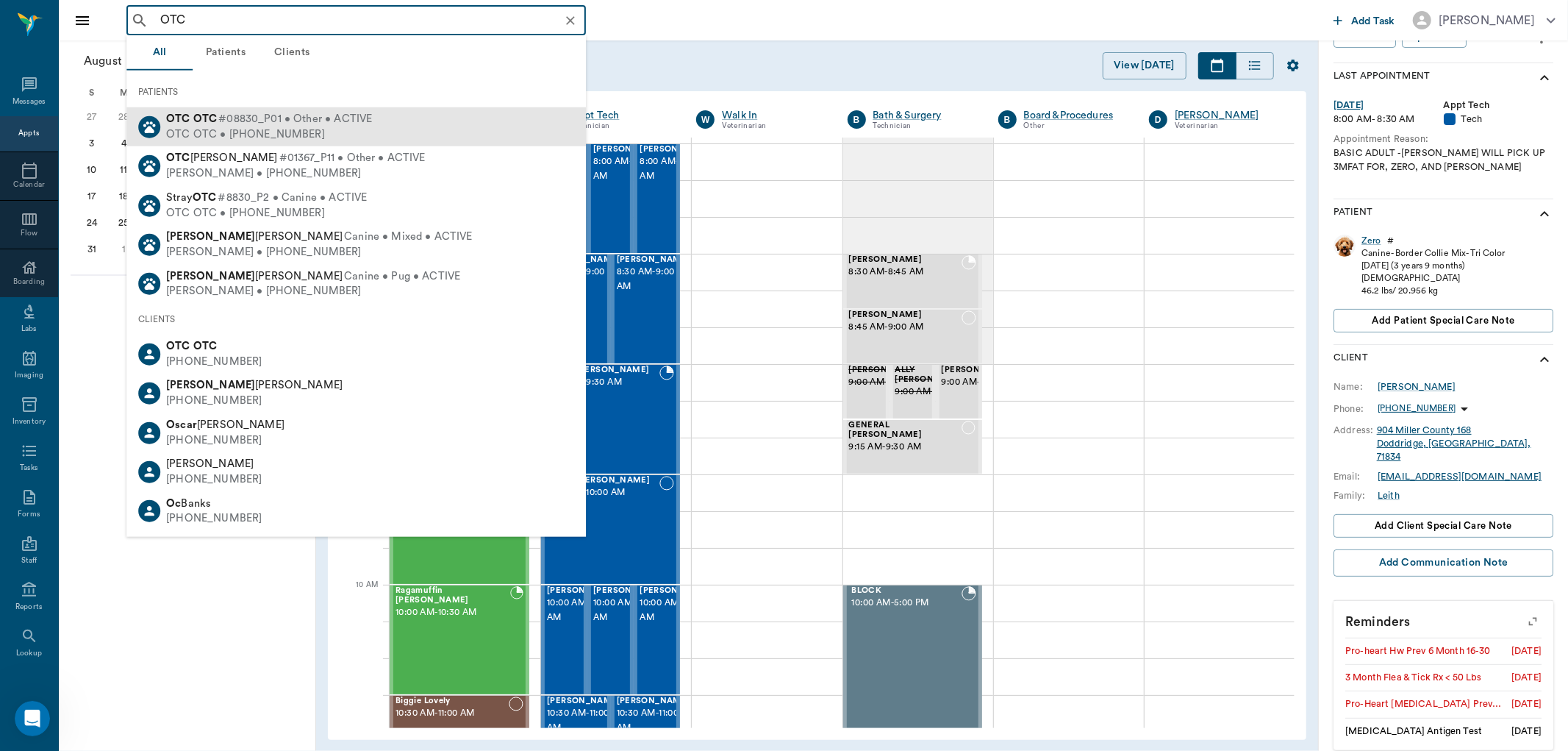
click at [292, 128] on div "OTC OTC • (555) 555-5555" at bounding box center [269, 134] width 205 height 16
type input "OTC"
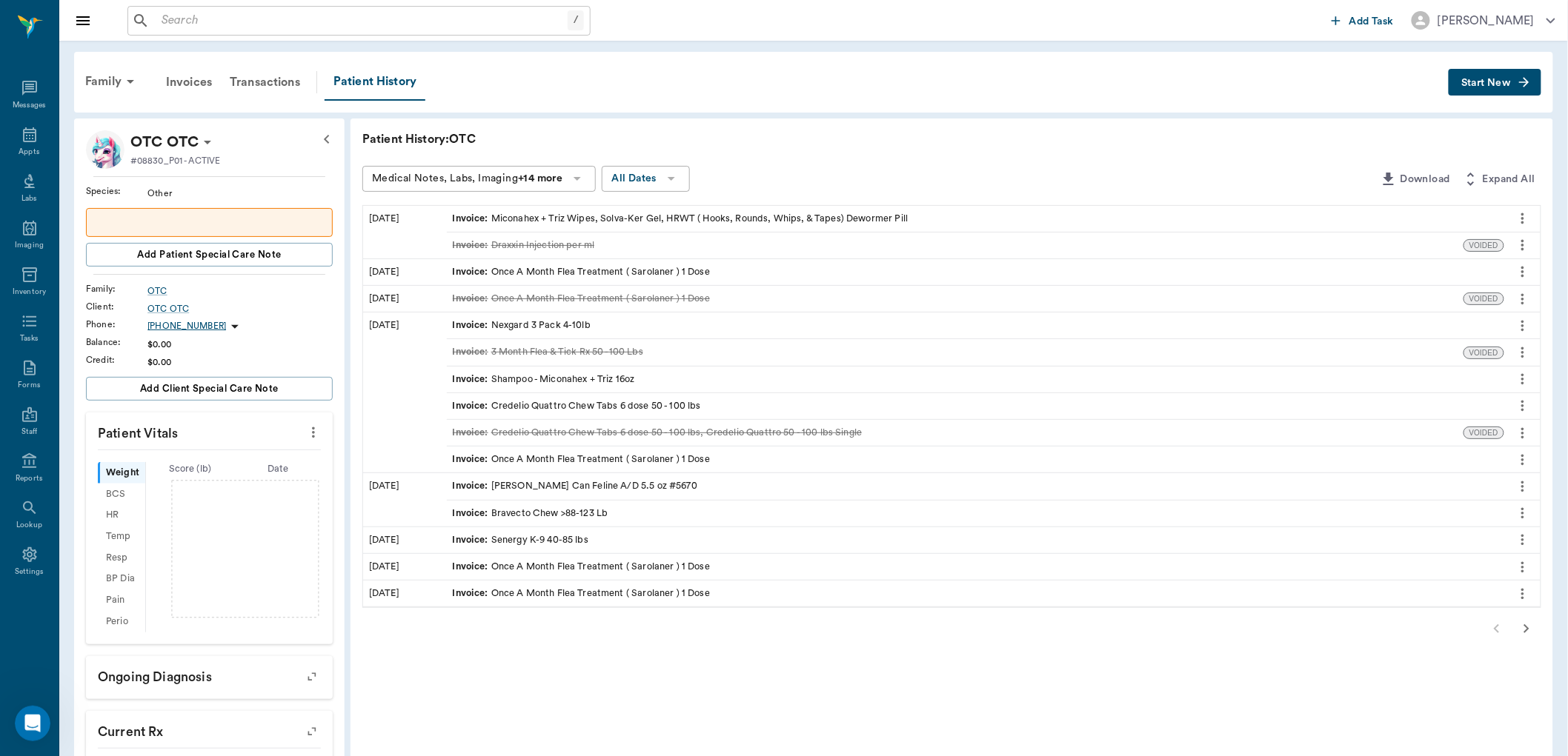
click at [1493, 76] on button "Start New" at bounding box center [1494, 82] width 92 height 27
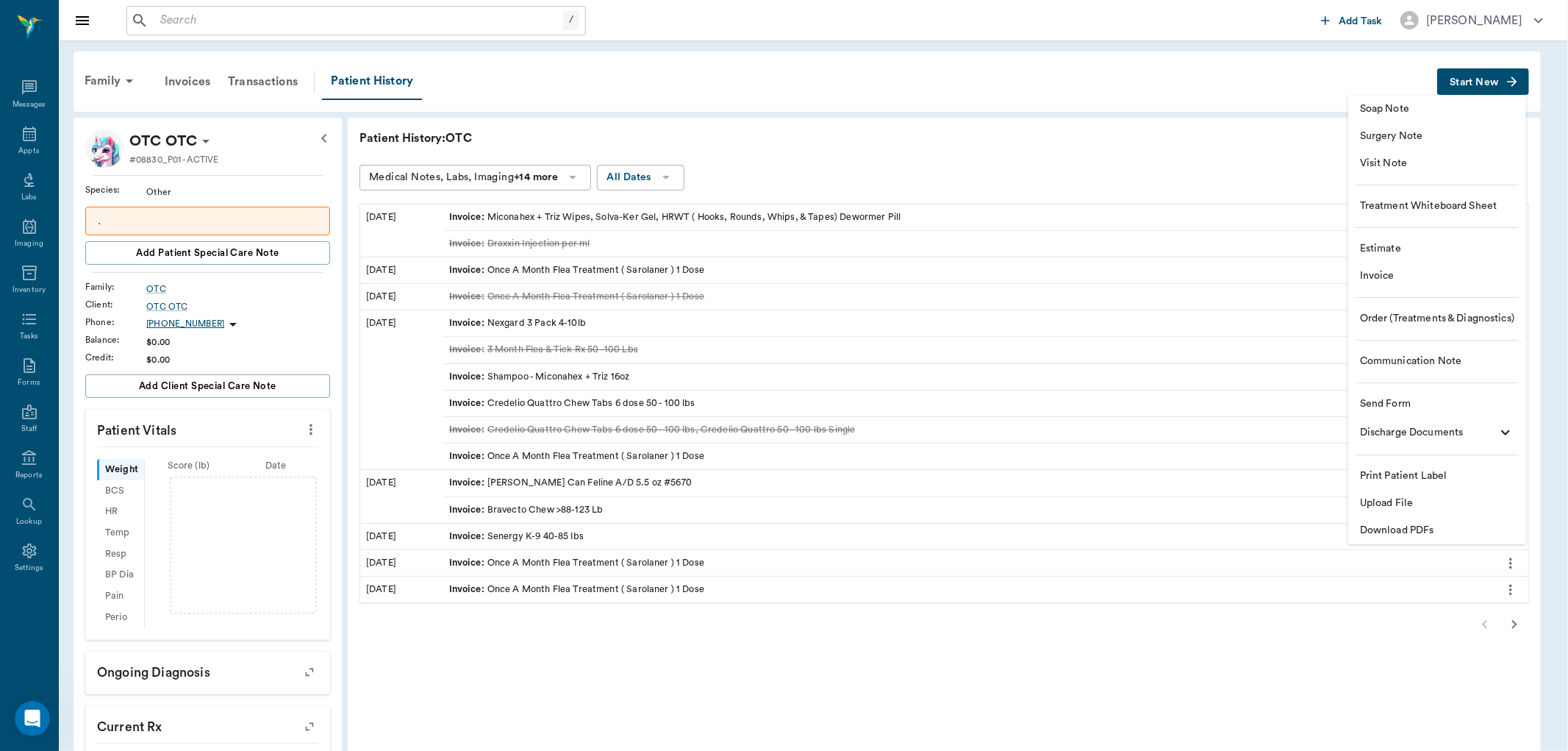
click at [1428, 242] on span "Estimate" at bounding box center [1437, 249] width 155 height 16
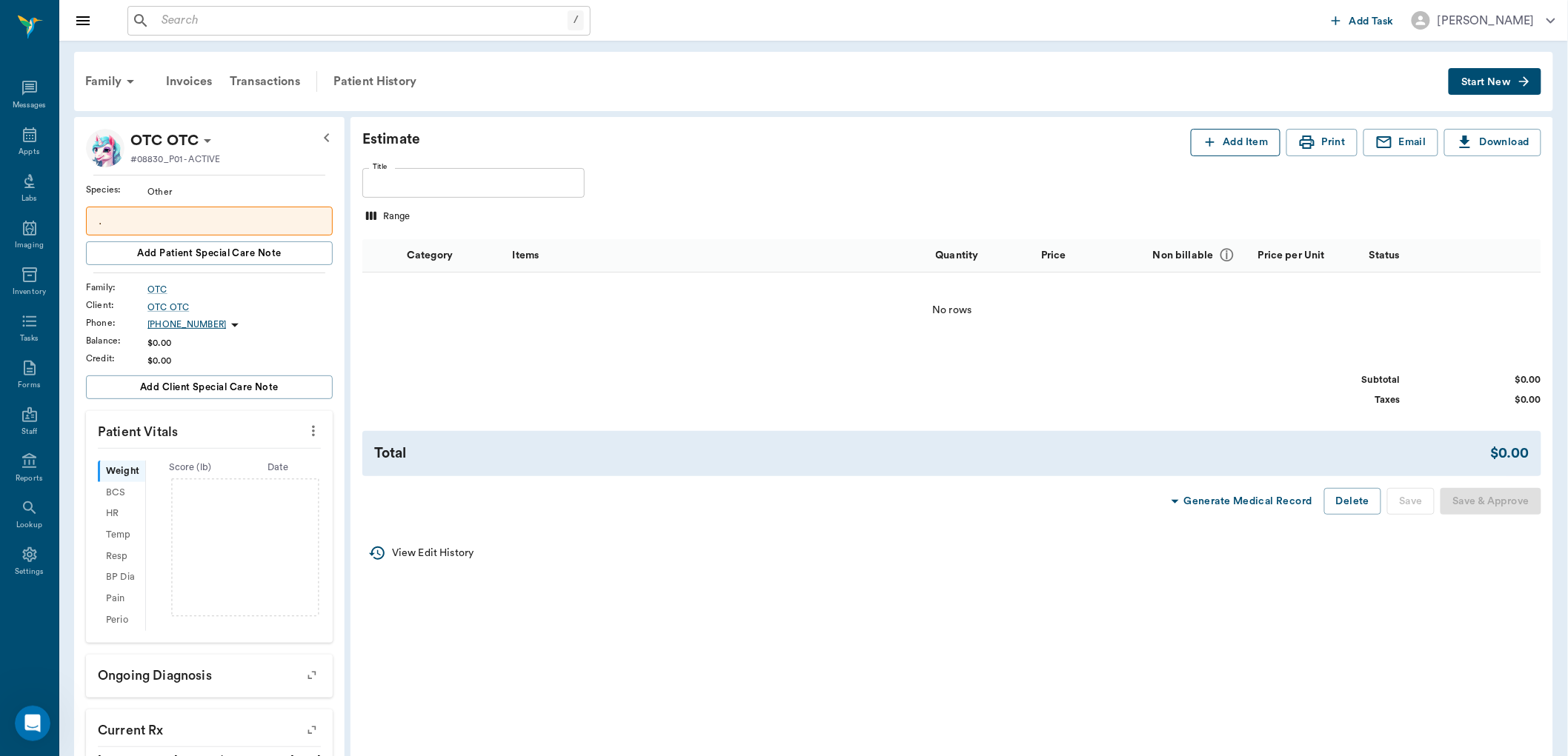
click at [1220, 145] on button "Add Item" at bounding box center [1236, 142] width 90 height 27
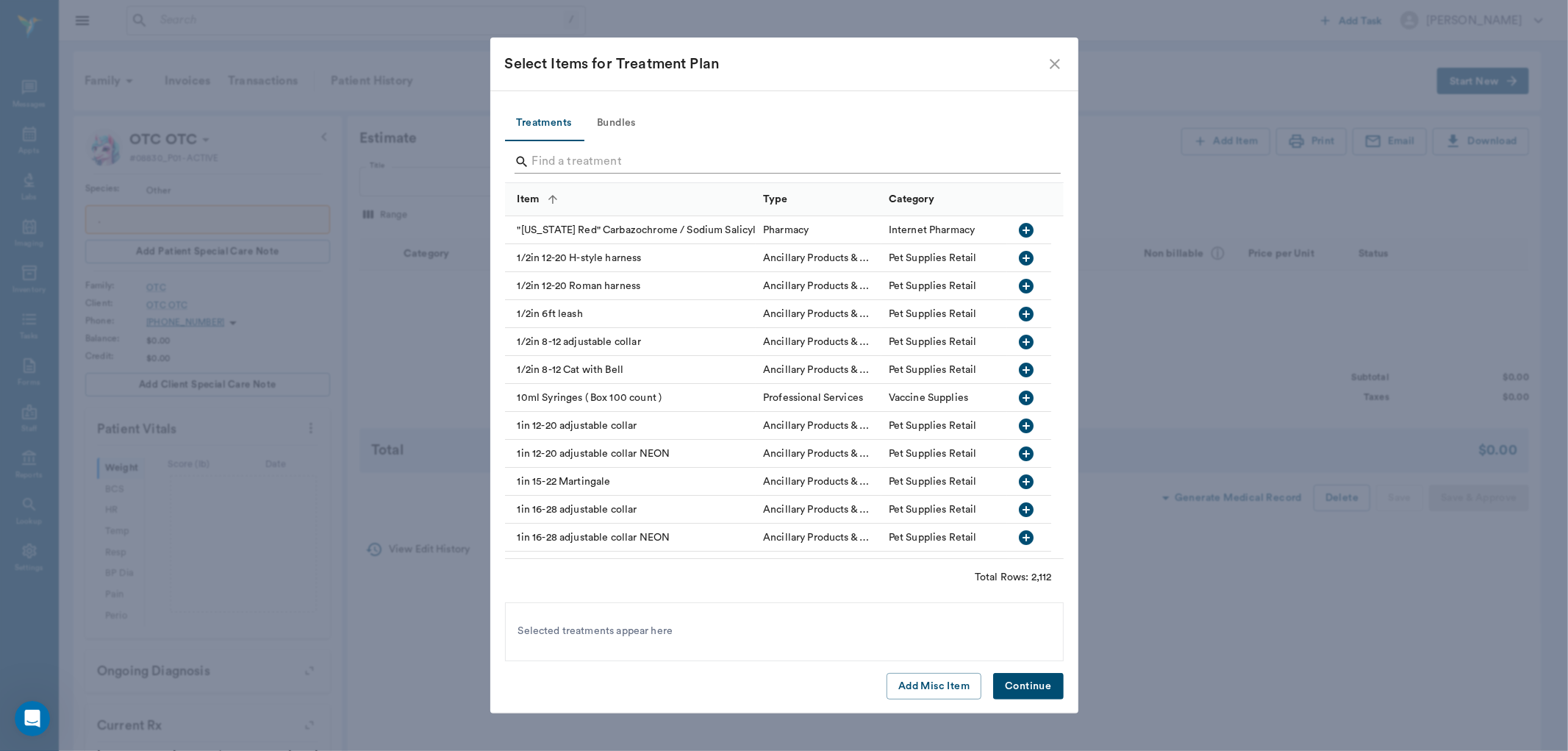
click at [664, 153] on input "Search" at bounding box center [785, 161] width 506 height 23
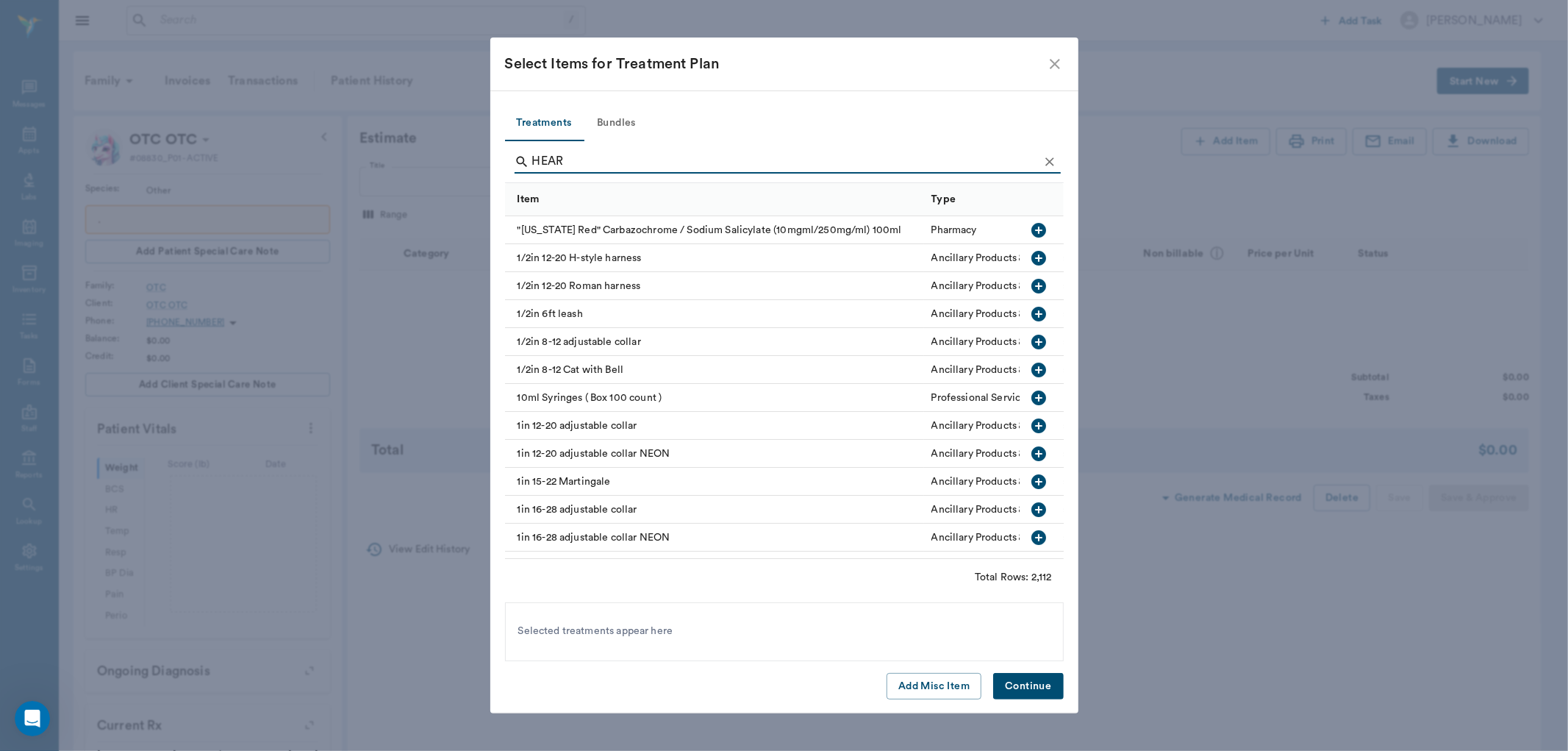
type input "HEART"
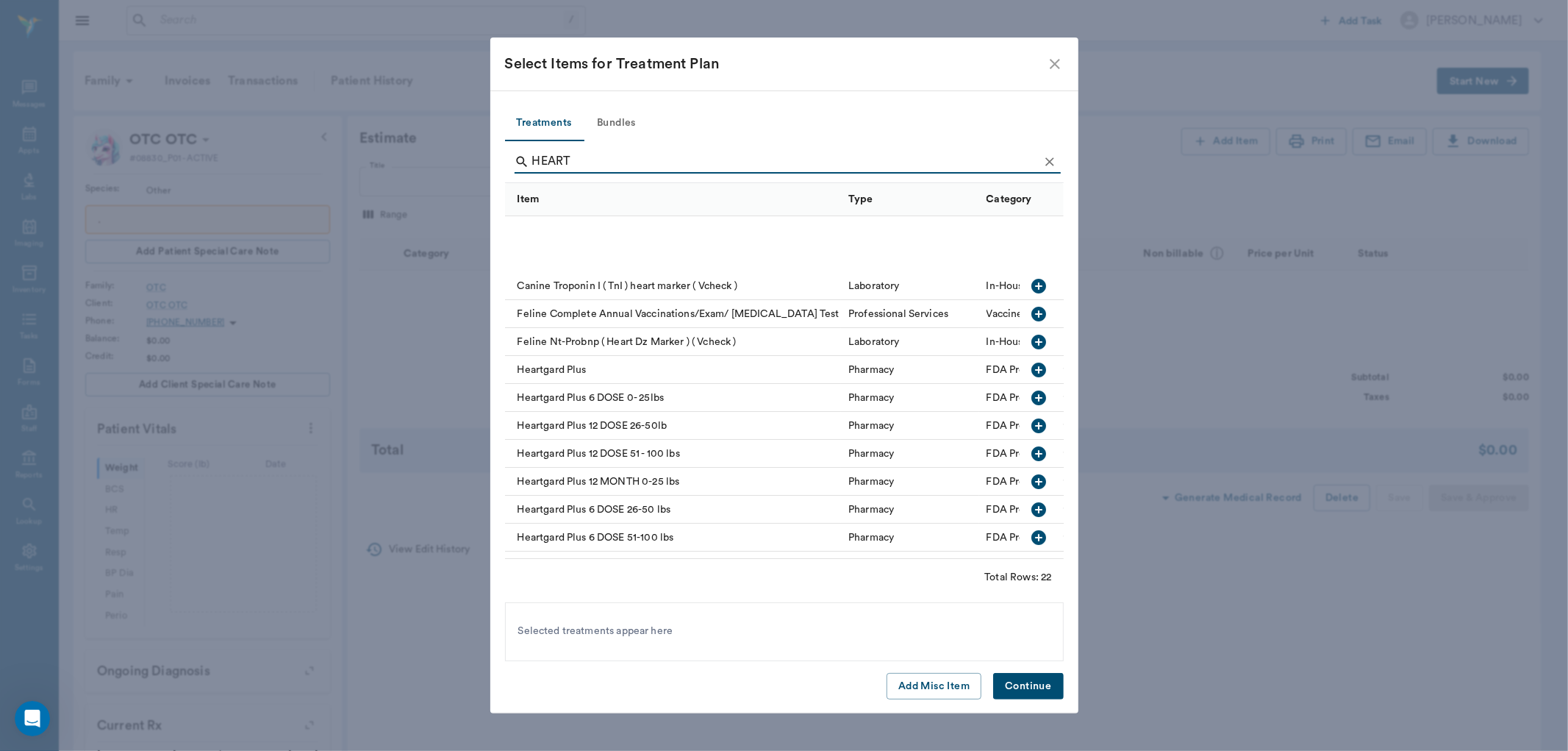
scroll to position [245, 0]
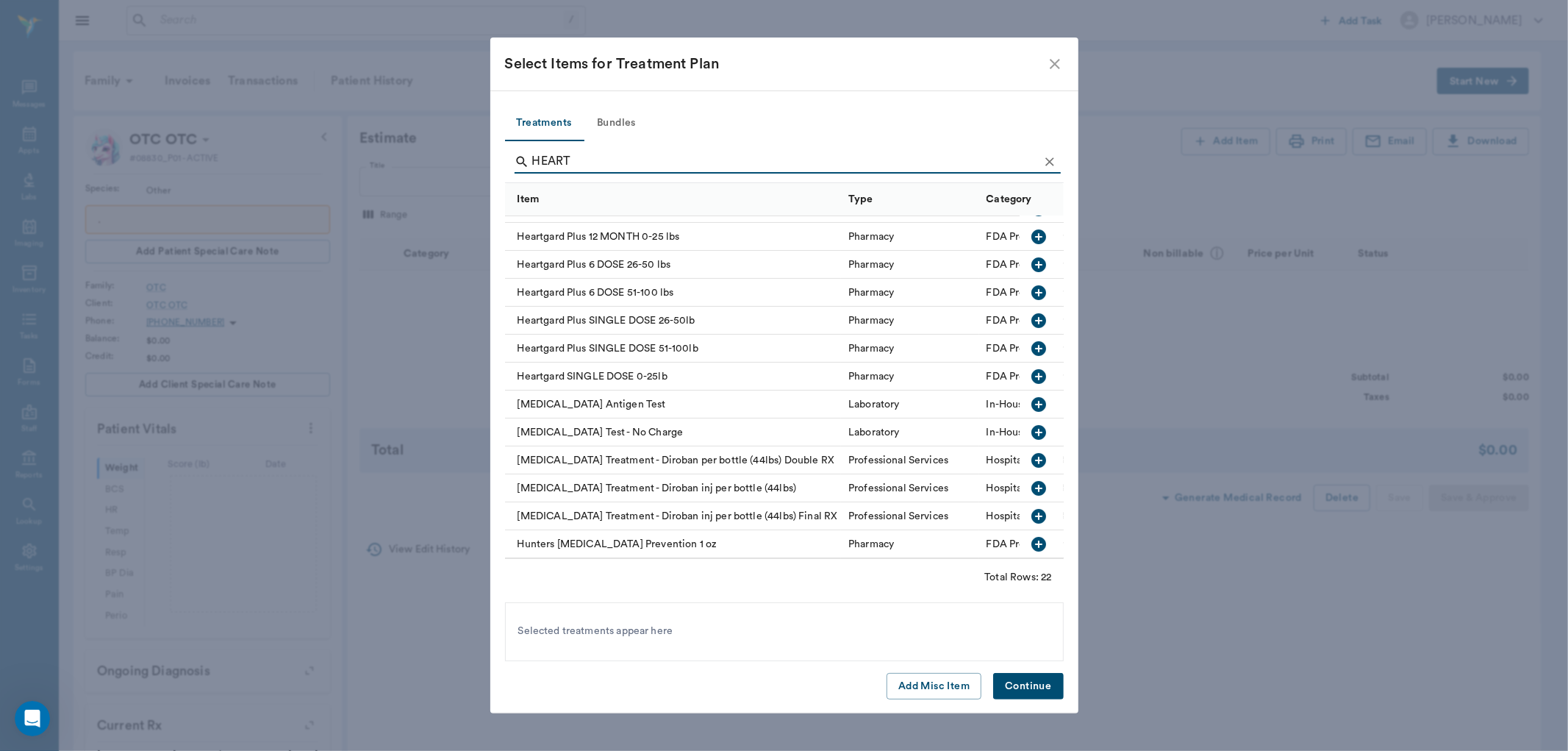
click at [1055, 66] on icon "close" at bounding box center [1054, 64] width 18 height 18
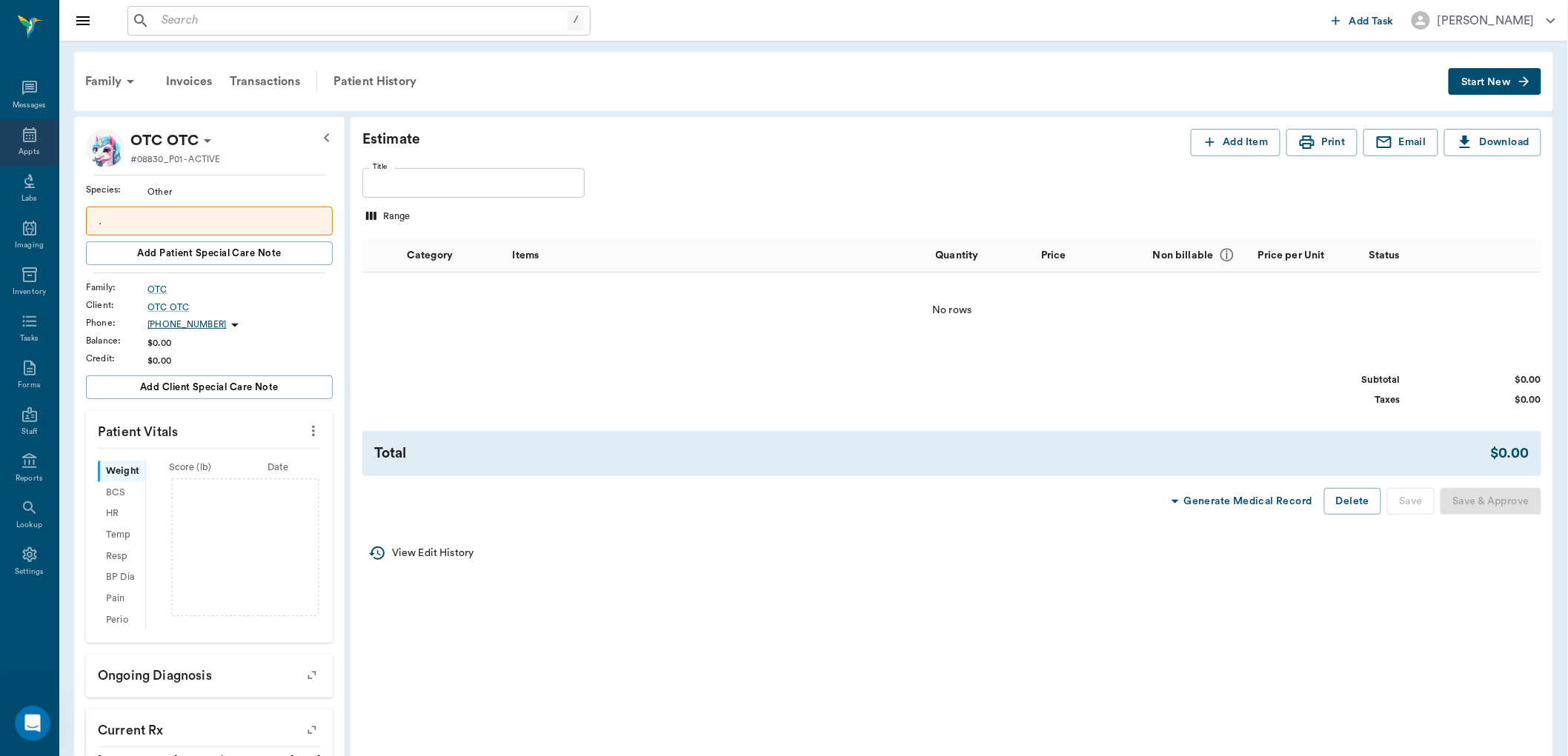
click at [20, 144] on div "Appts" at bounding box center [29, 144] width 59 height 47
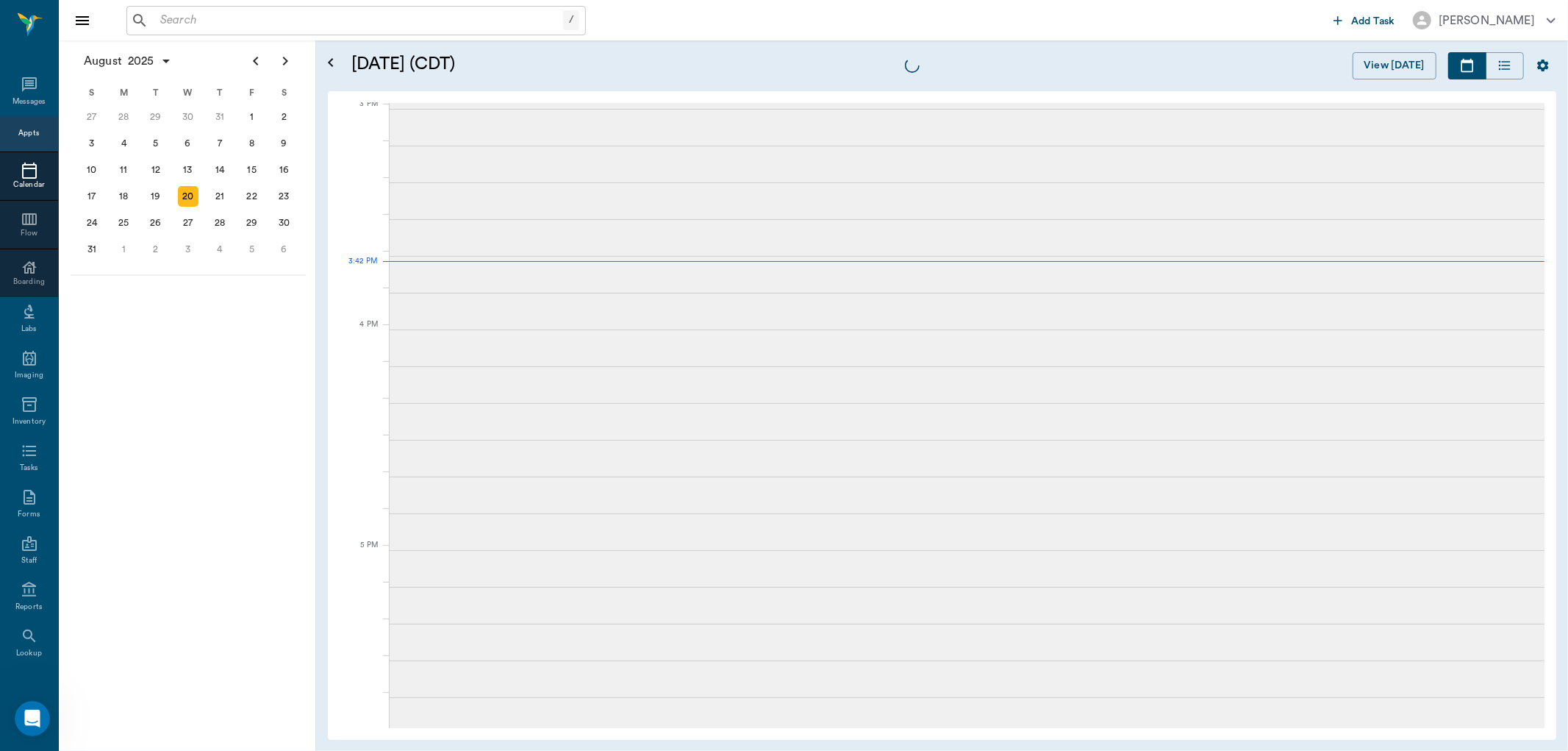
scroll to position [1547, 0]
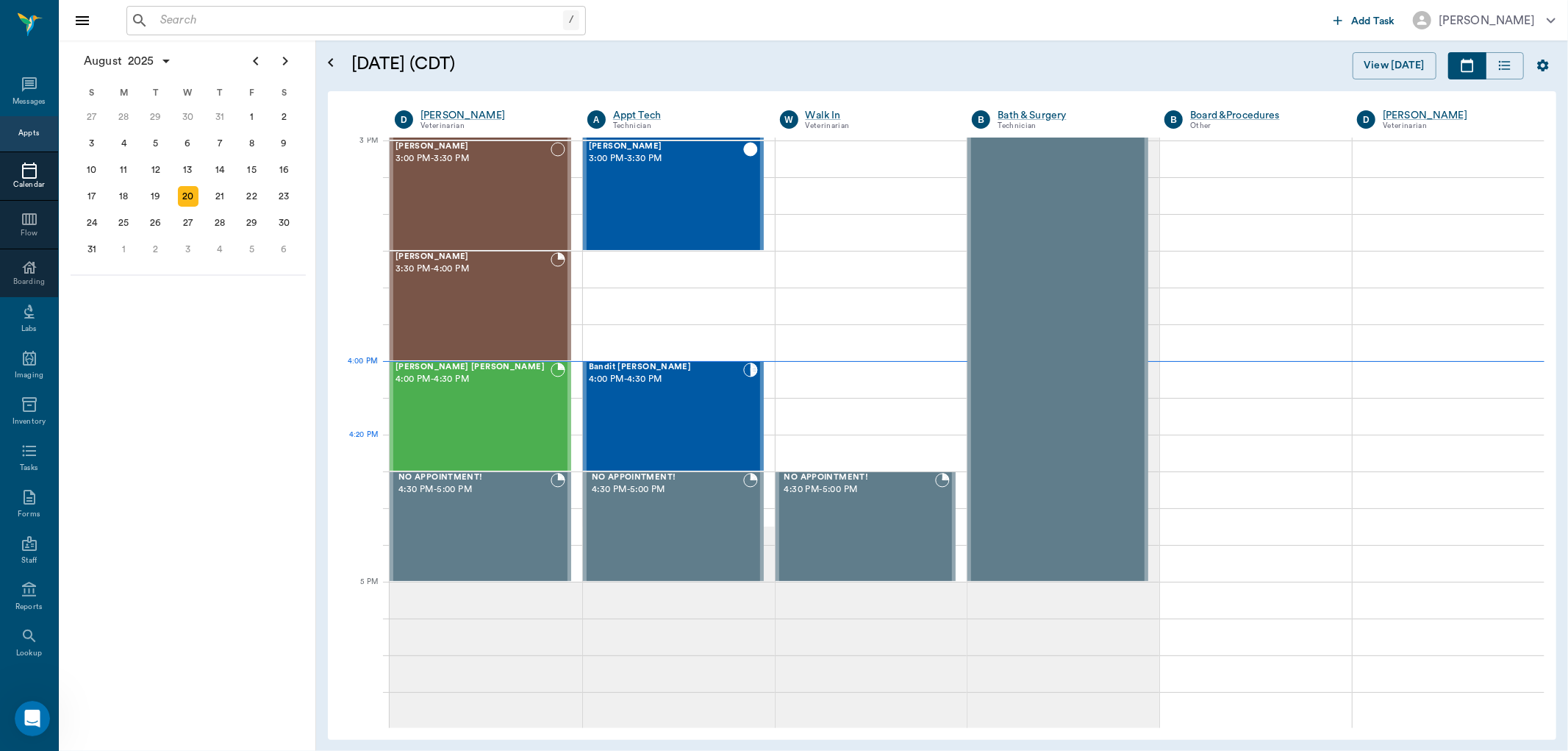
click at [703, 412] on div "Bandit Bearden 4:00 PM - 4:30 PM" at bounding box center [666, 417] width 155 height 107
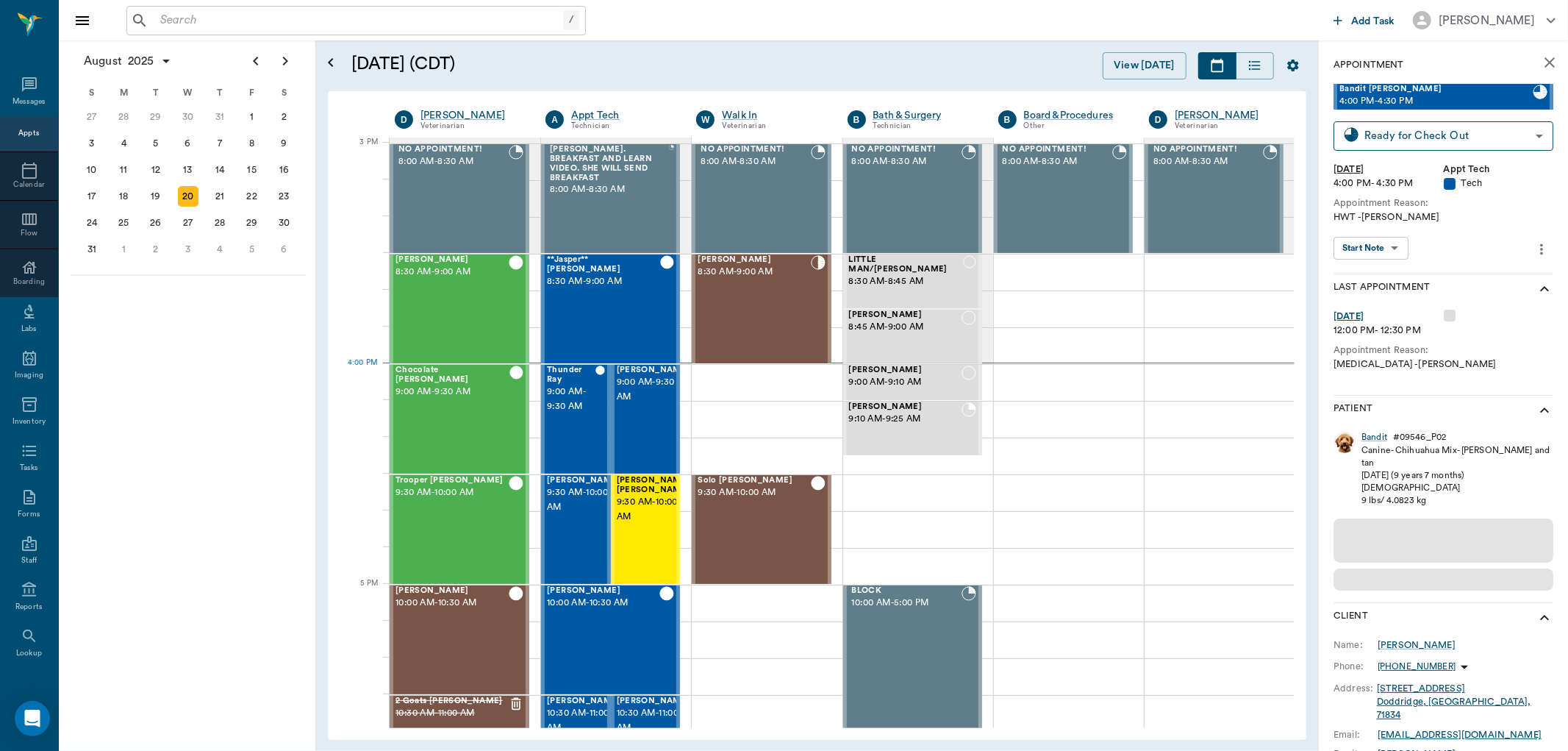
scroll to position [1547, 0]
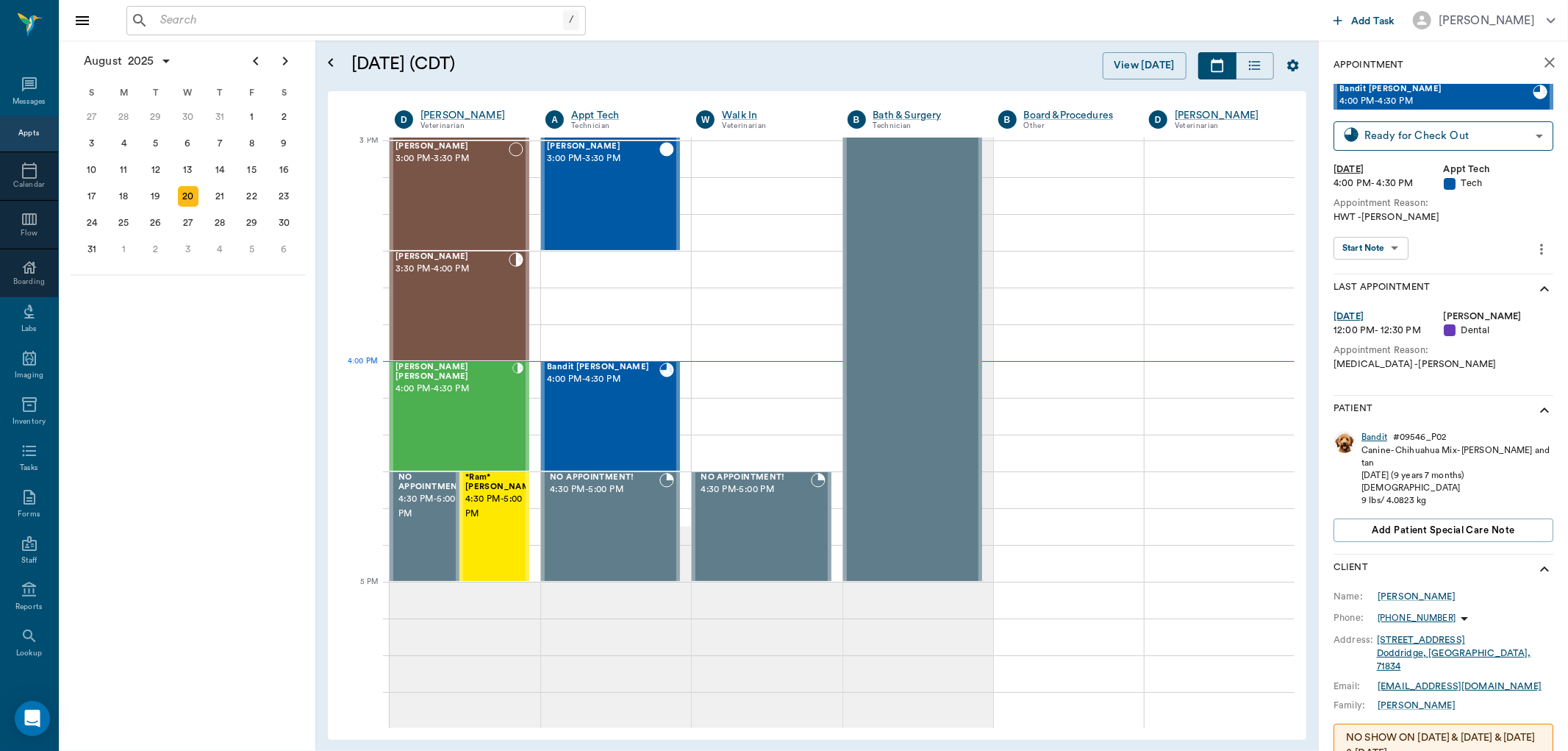
click at [1379, 436] on div "Bandit" at bounding box center [1375, 438] width 26 height 13
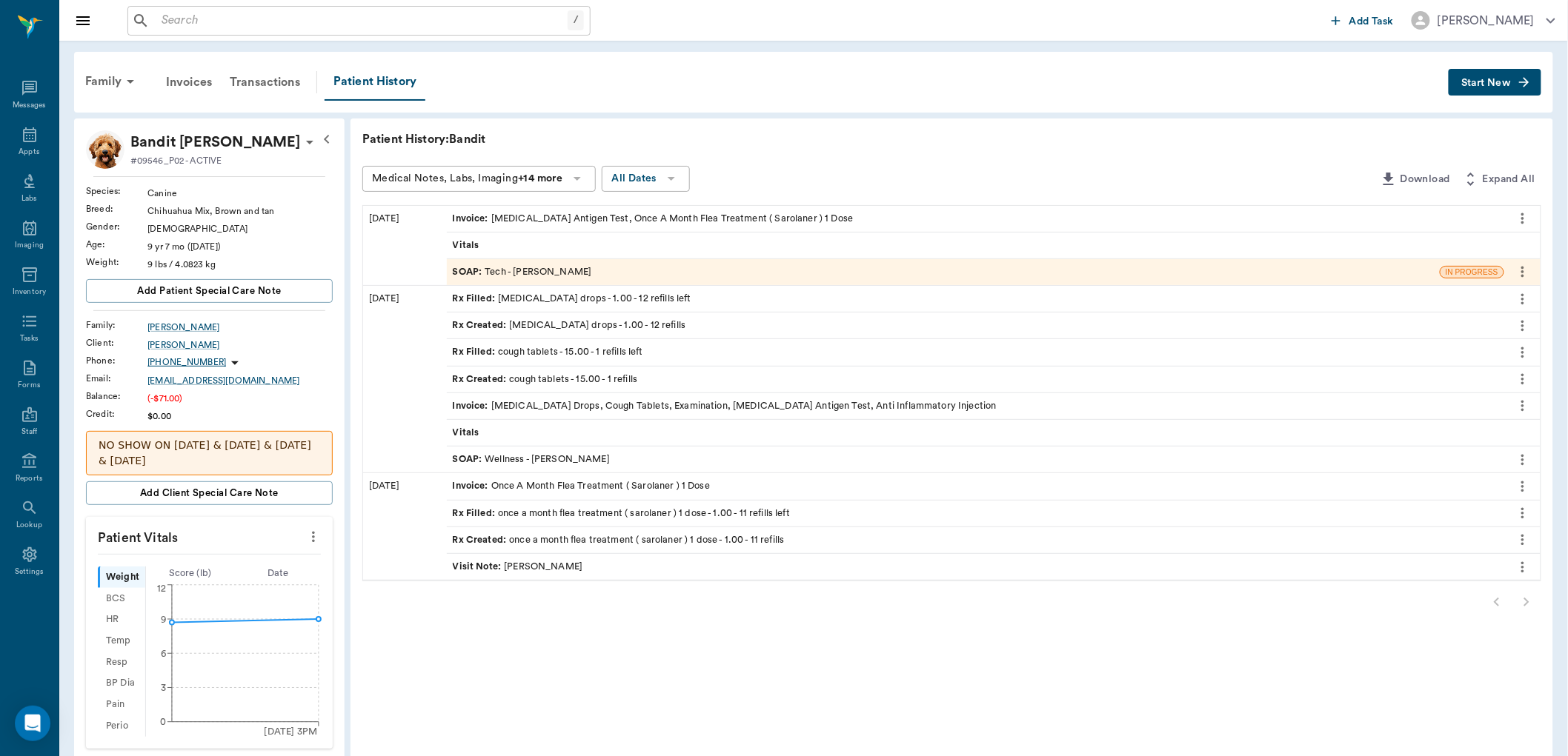
click at [1002, 225] on div "Invoice : [MEDICAL_DATA] Antigen Test, Once A Month Flea Treatment ( Sarolaner …" at bounding box center [976, 219] width 1058 height 26
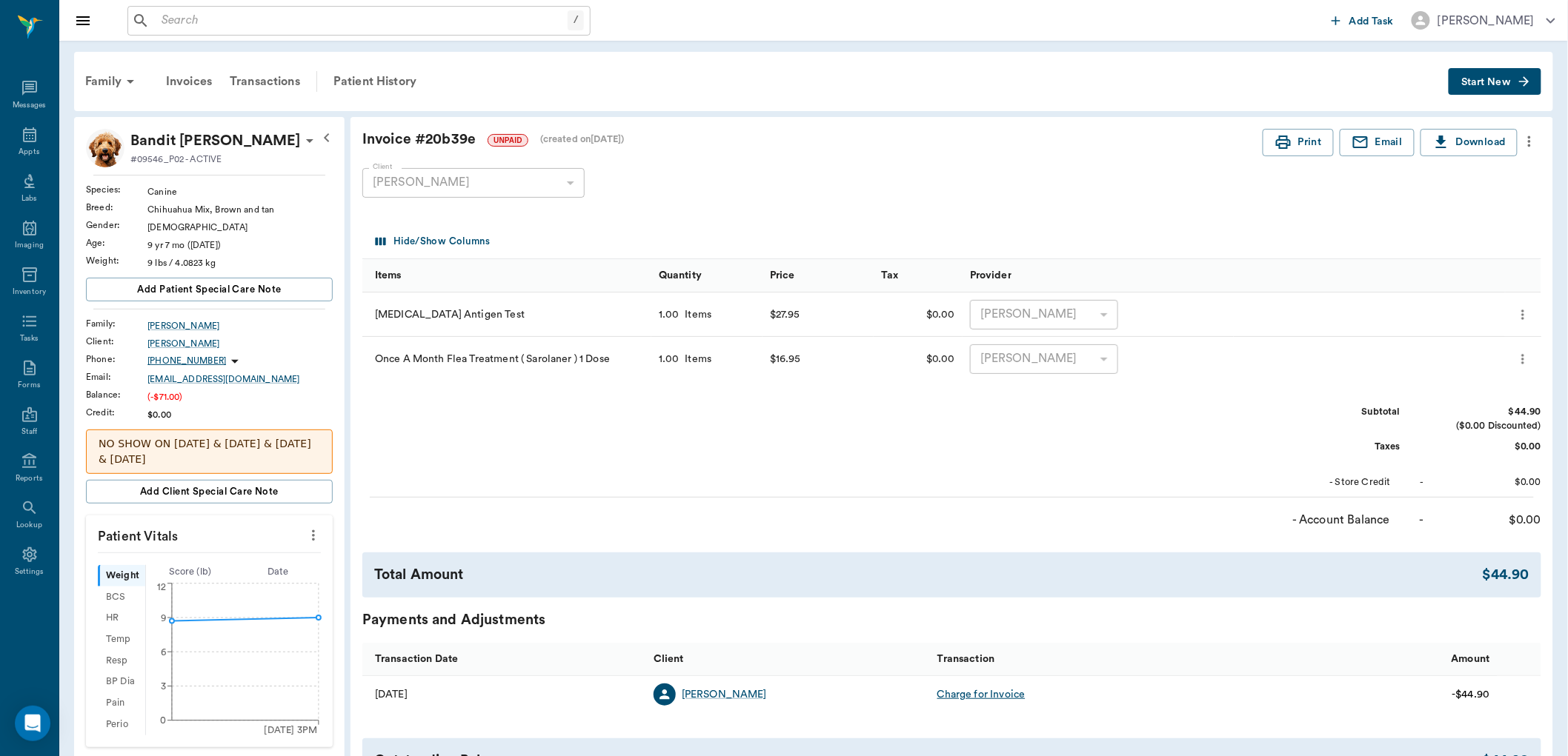
click at [1531, 138] on icon "more" at bounding box center [1529, 141] width 16 height 18
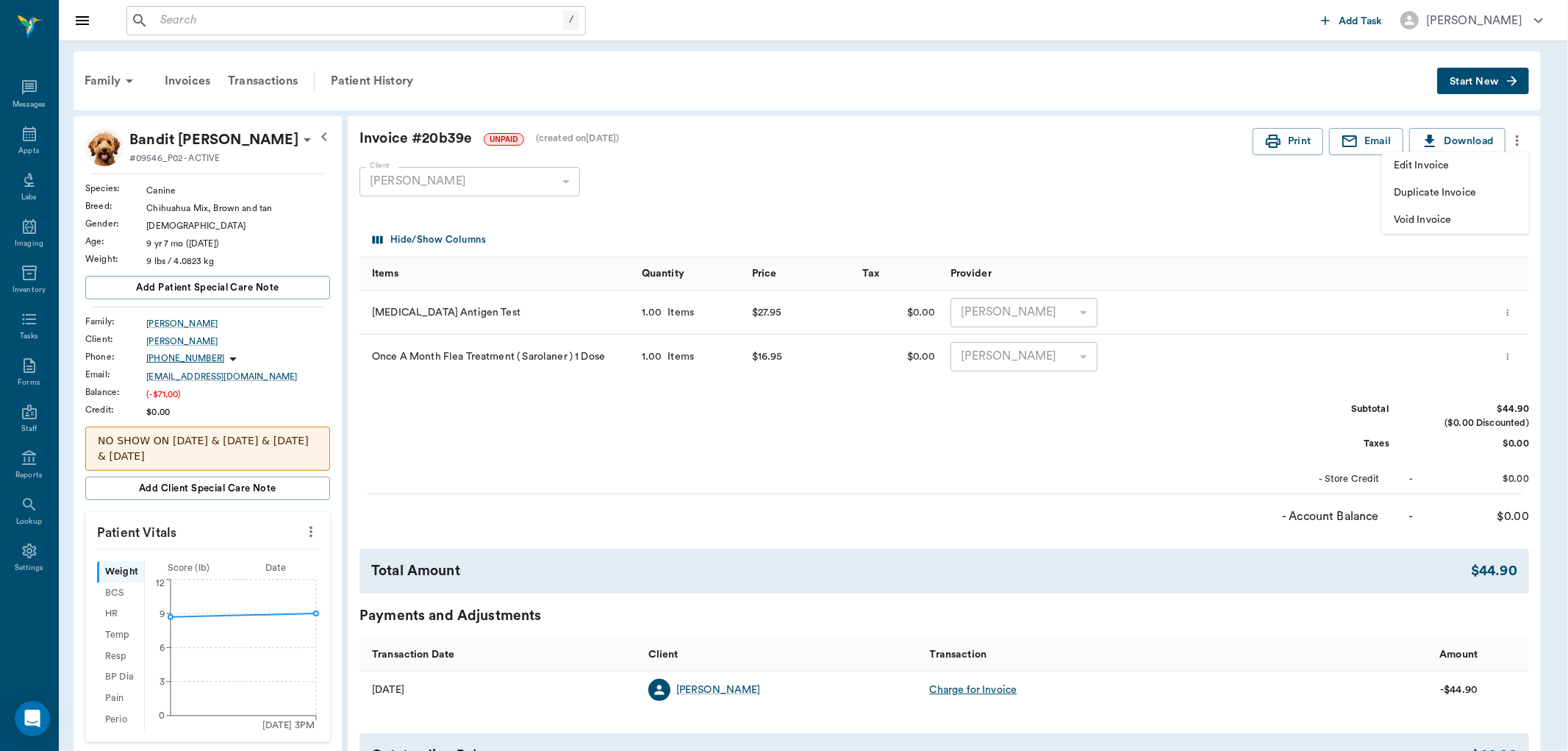
click at [1462, 215] on span "Void Invoice" at bounding box center [1455, 220] width 123 height 16
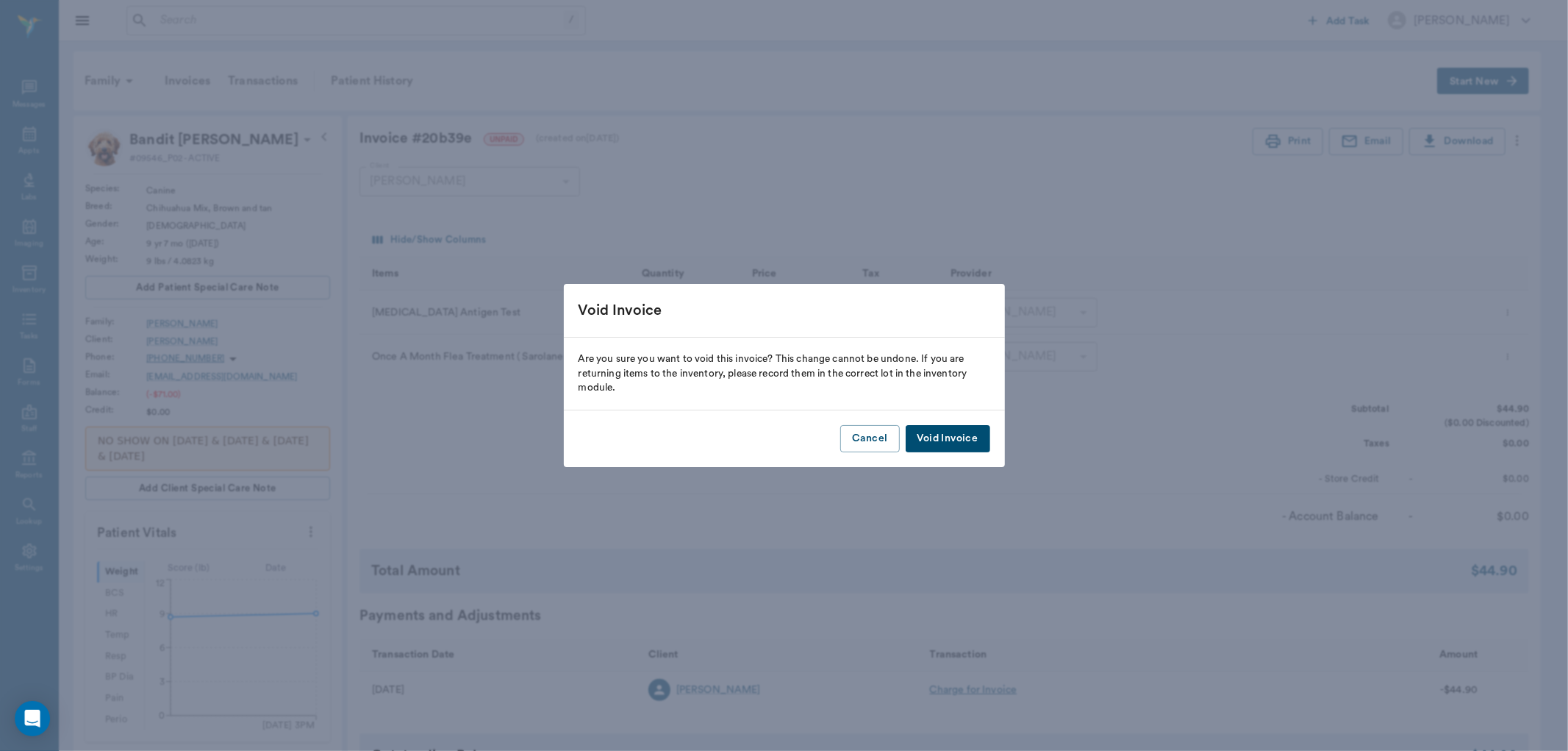
click at [942, 434] on button "Void Invoice" at bounding box center [948, 438] width 84 height 27
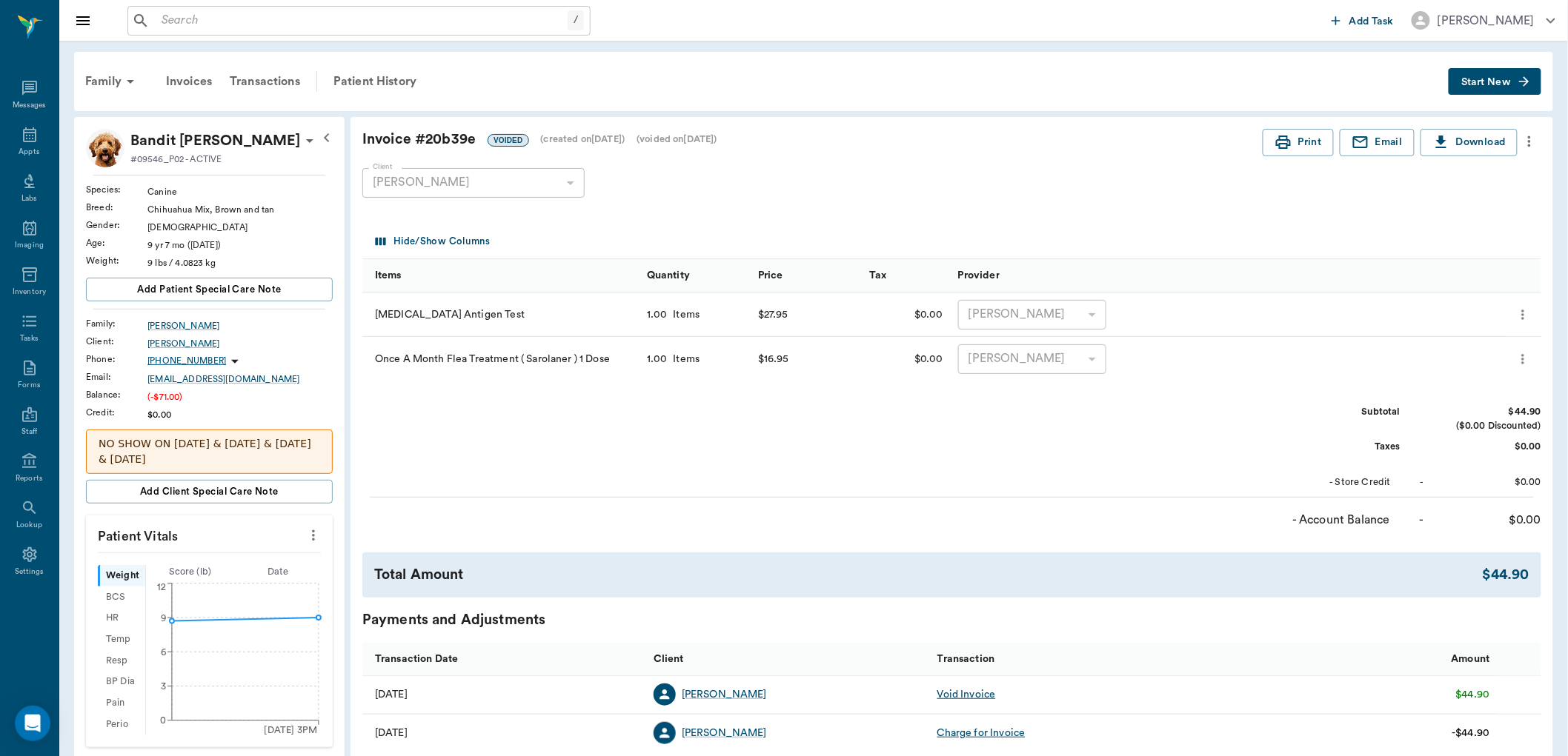
click at [1523, 146] on icon "more" at bounding box center [1529, 141] width 16 height 18
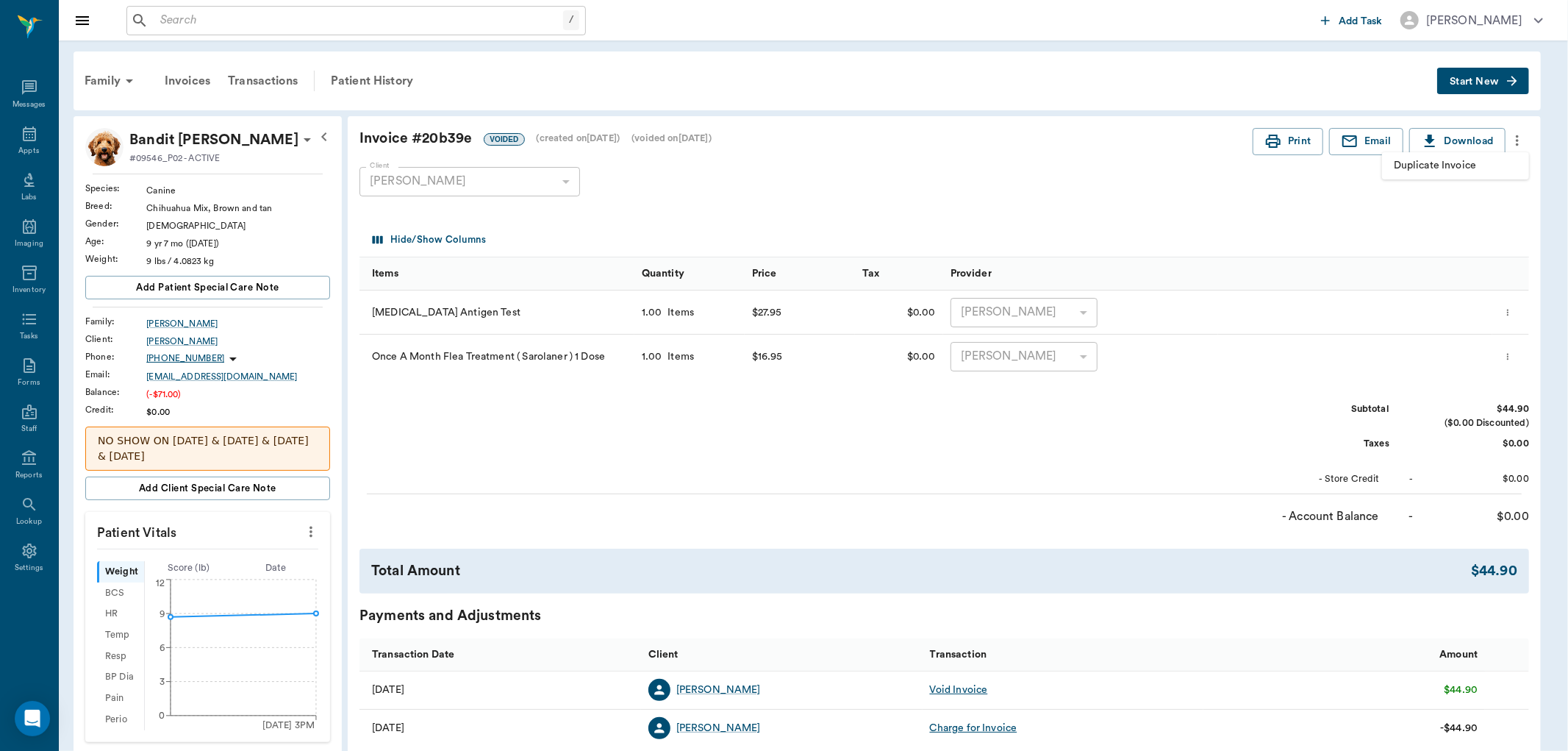
click at [1501, 174] on li "Duplicate Invoice" at bounding box center [1455, 165] width 147 height 27
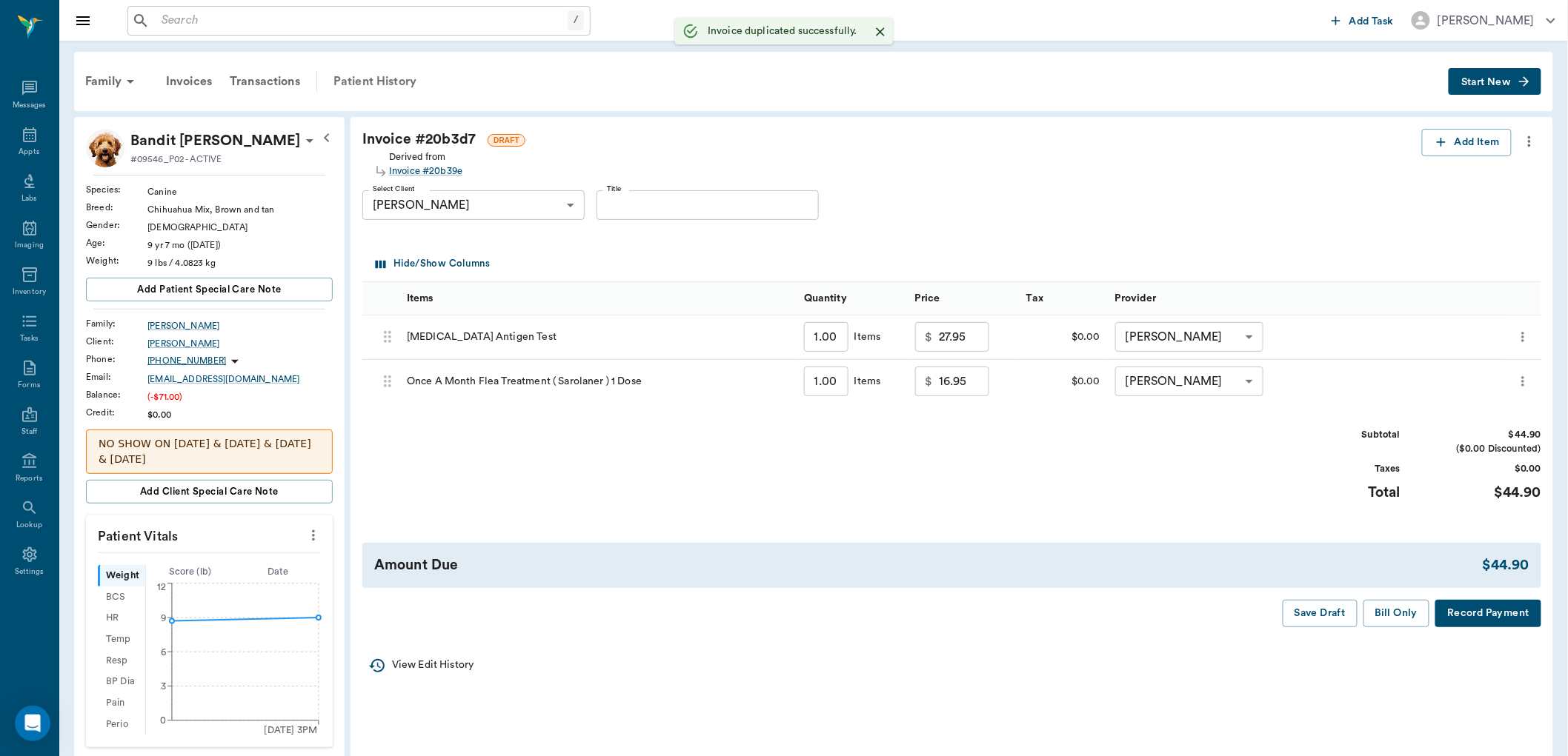
click at [406, 88] on div "Patient History" at bounding box center [375, 81] width 101 height 35
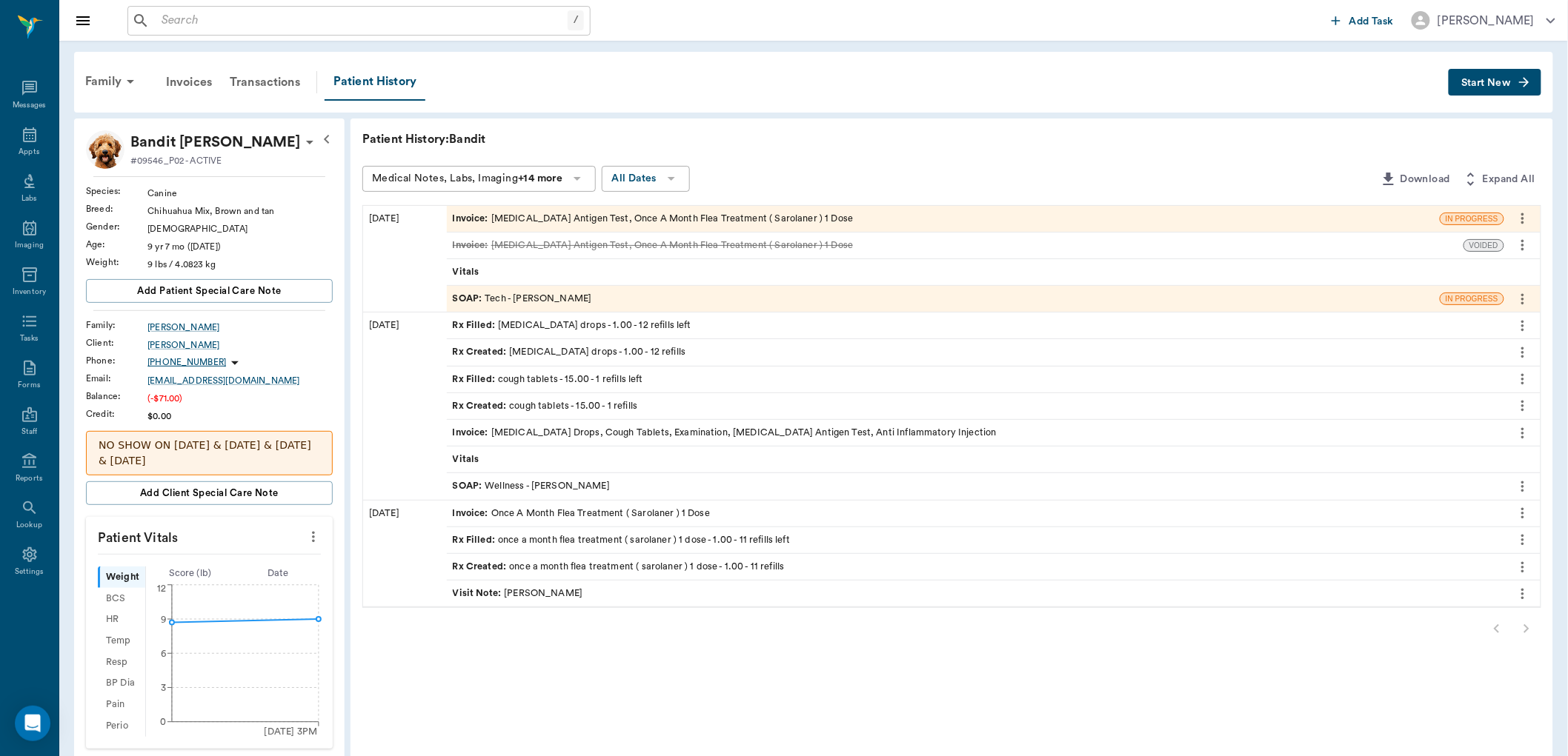
click at [623, 291] on div "SOAP : Tech - [PERSON_NAME]" at bounding box center [943, 299] width 992 height 26
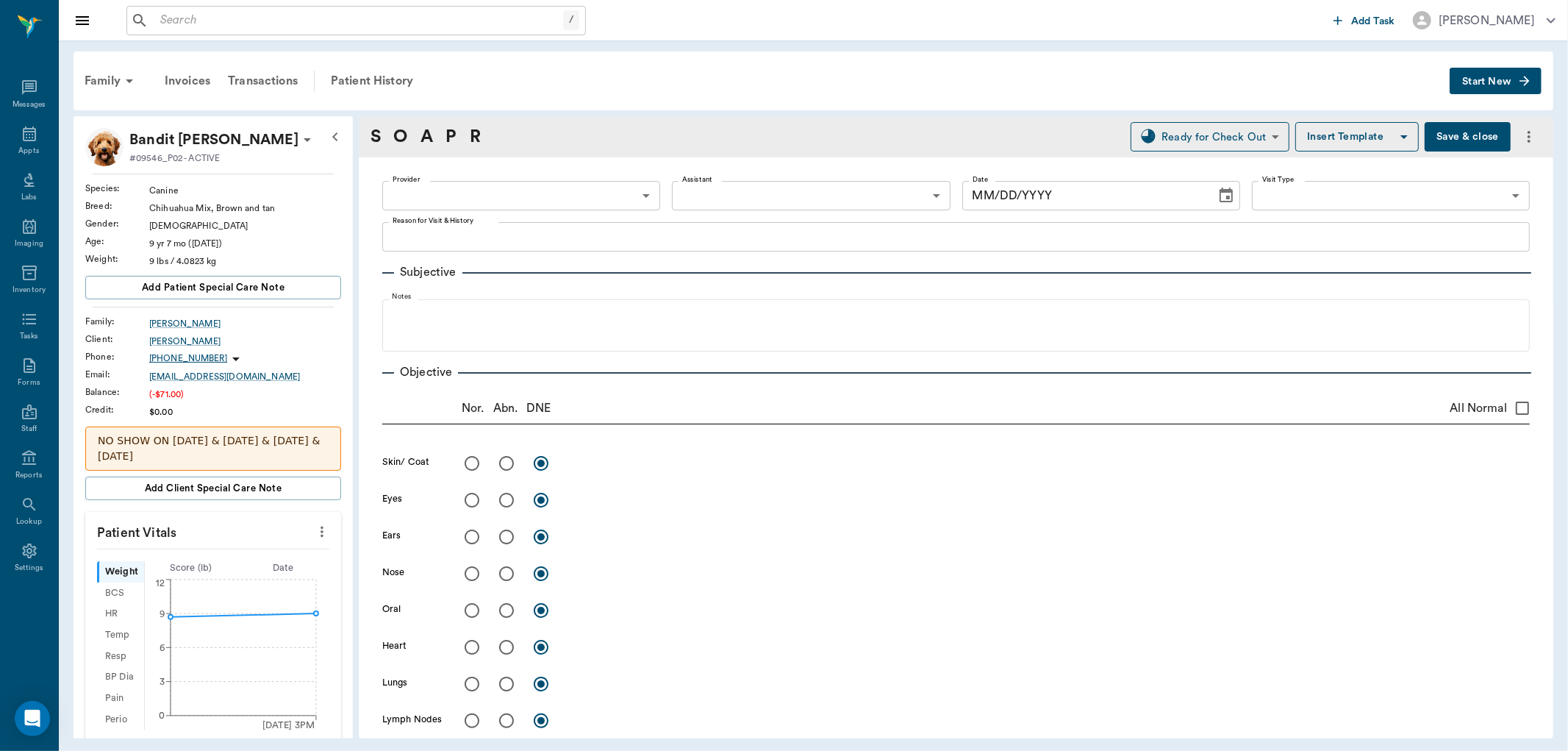
type input "682b670d8bdc6f7f8feef3db"
type input "63ec2f075fda476ae8351a4c"
type input "65d2be4f46e3a538d89b8c1a"
type textarea "HWT -[PERSON_NAME]"
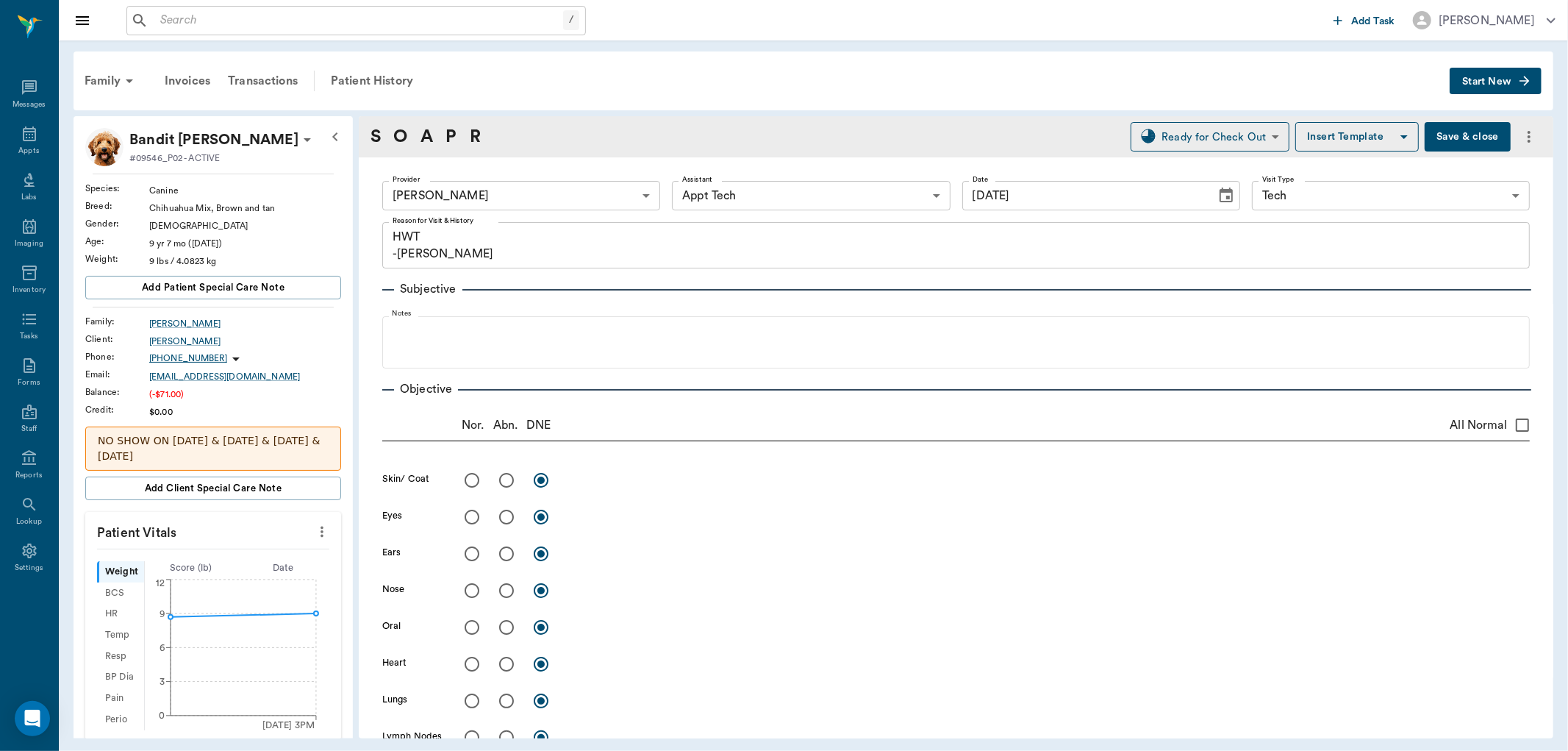
type input "[DATE]"
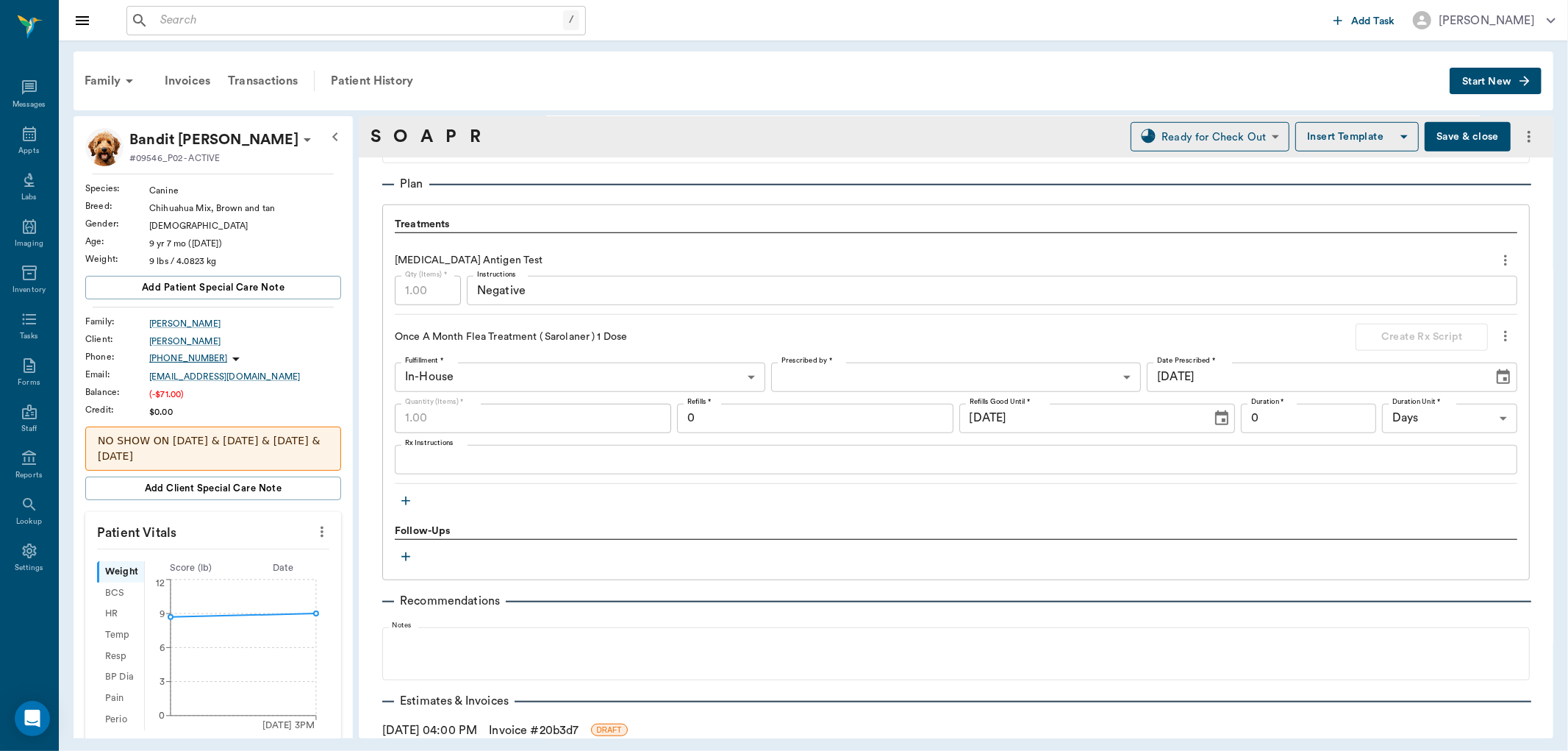
scroll to position [981, 0]
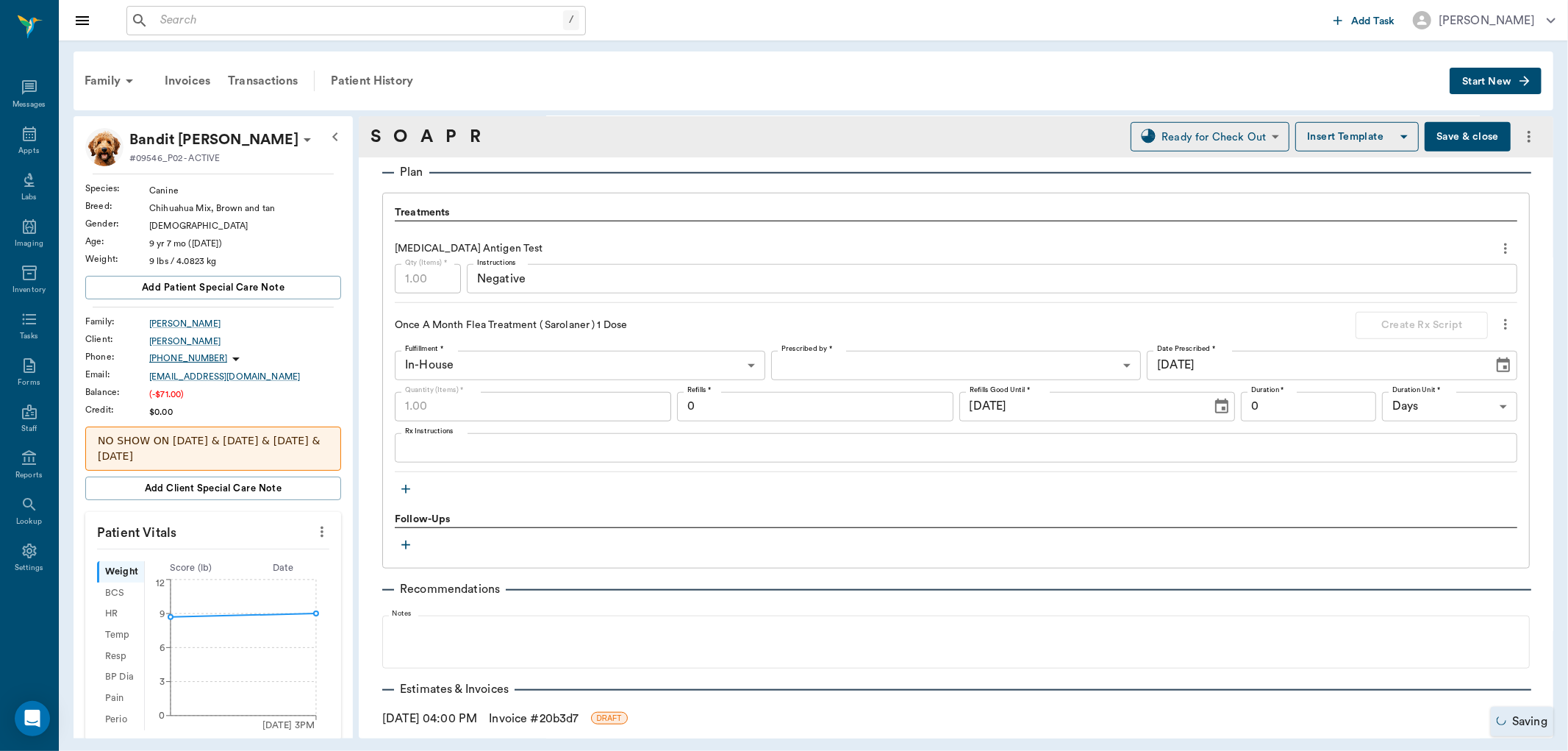
click at [413, 489] on icon "button" at bounding box center [406, 489] width 15 height 15
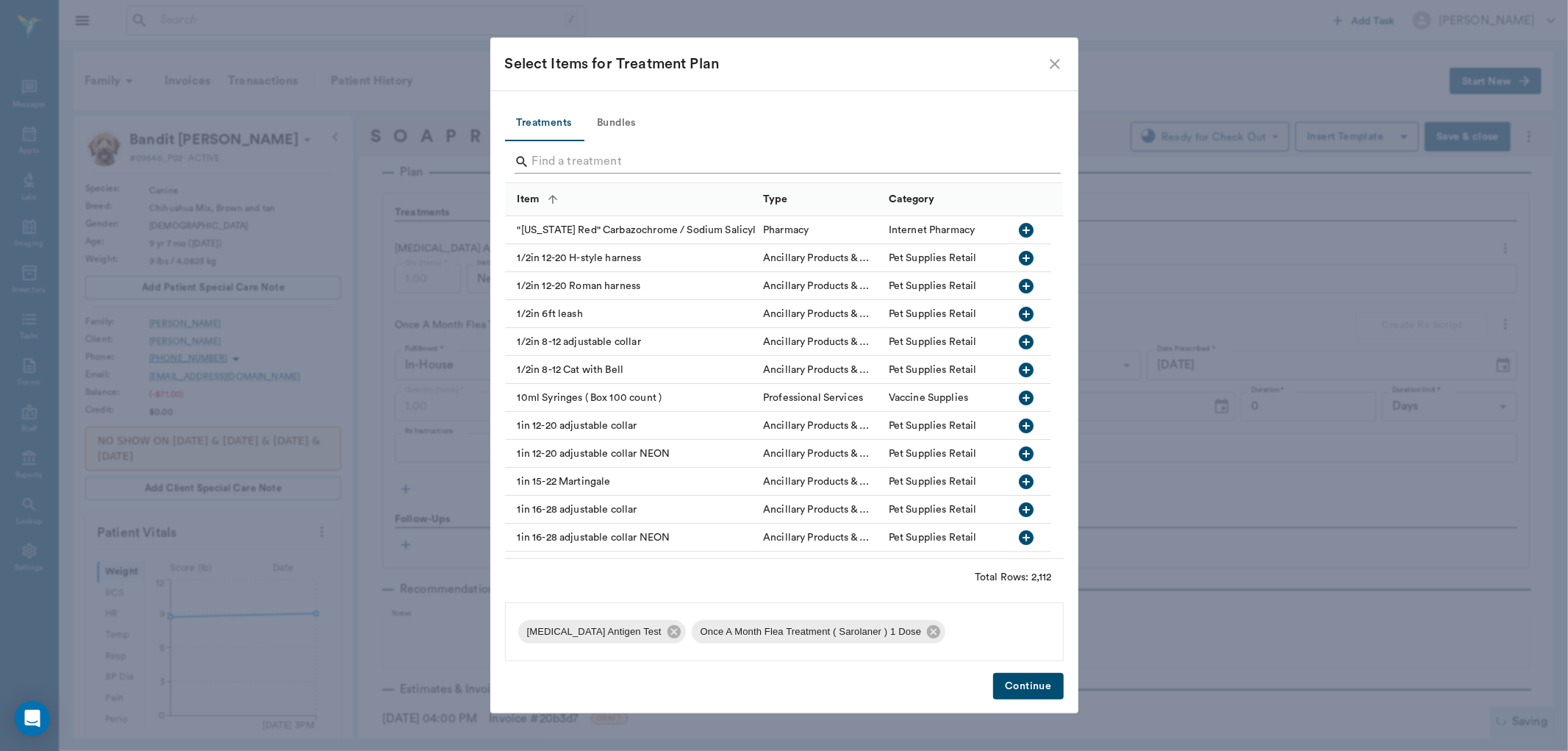
click at [641, 164] on input "Search" at bounding box center [785, 161] width 506 height 23
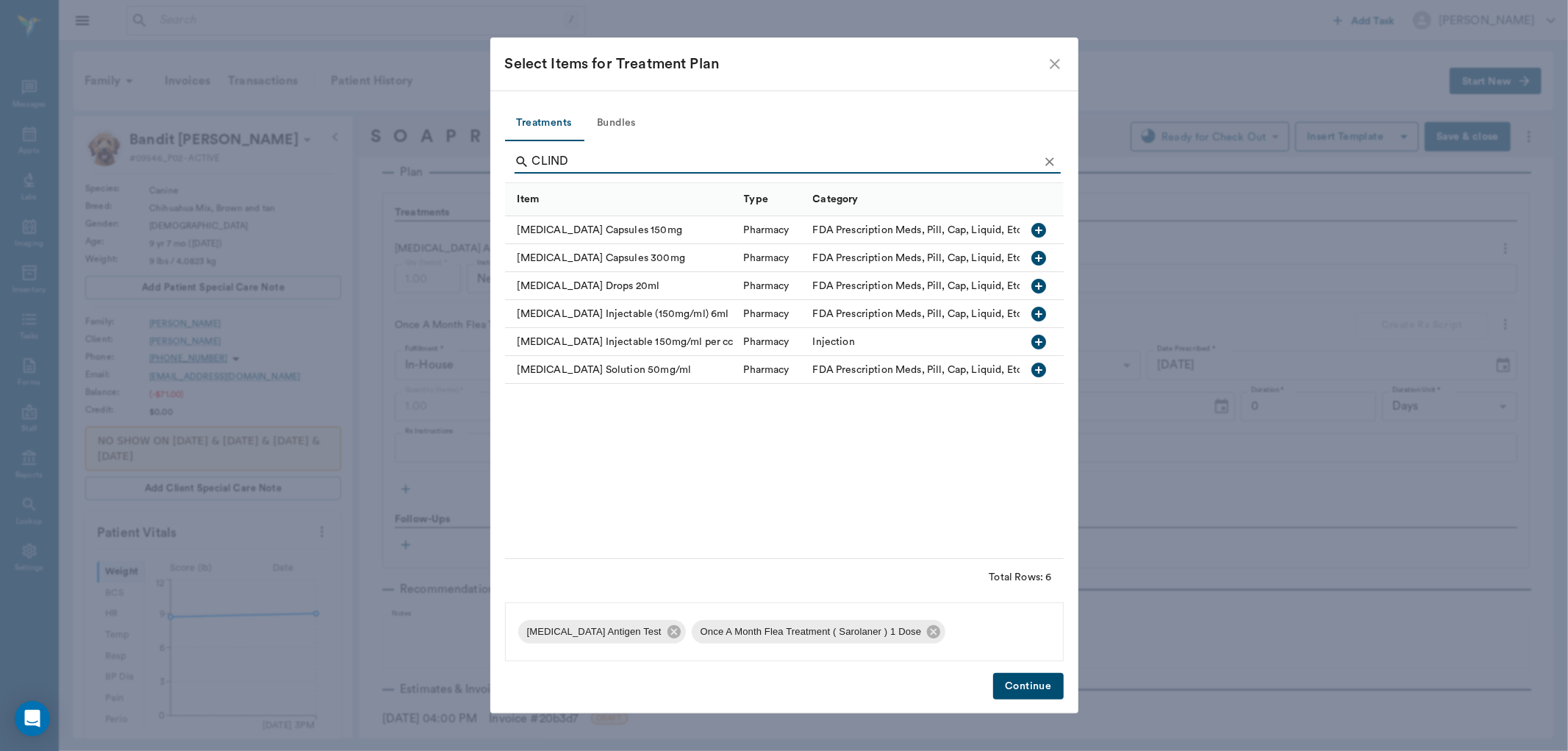
type input "CLIND"
click at [1039, 287] on icon "button" at bounding box center [1039, 285] width 18 height 18
click at [1053, 684] on button "Continue" at bounding box center [1027, 686] width 69 height 27
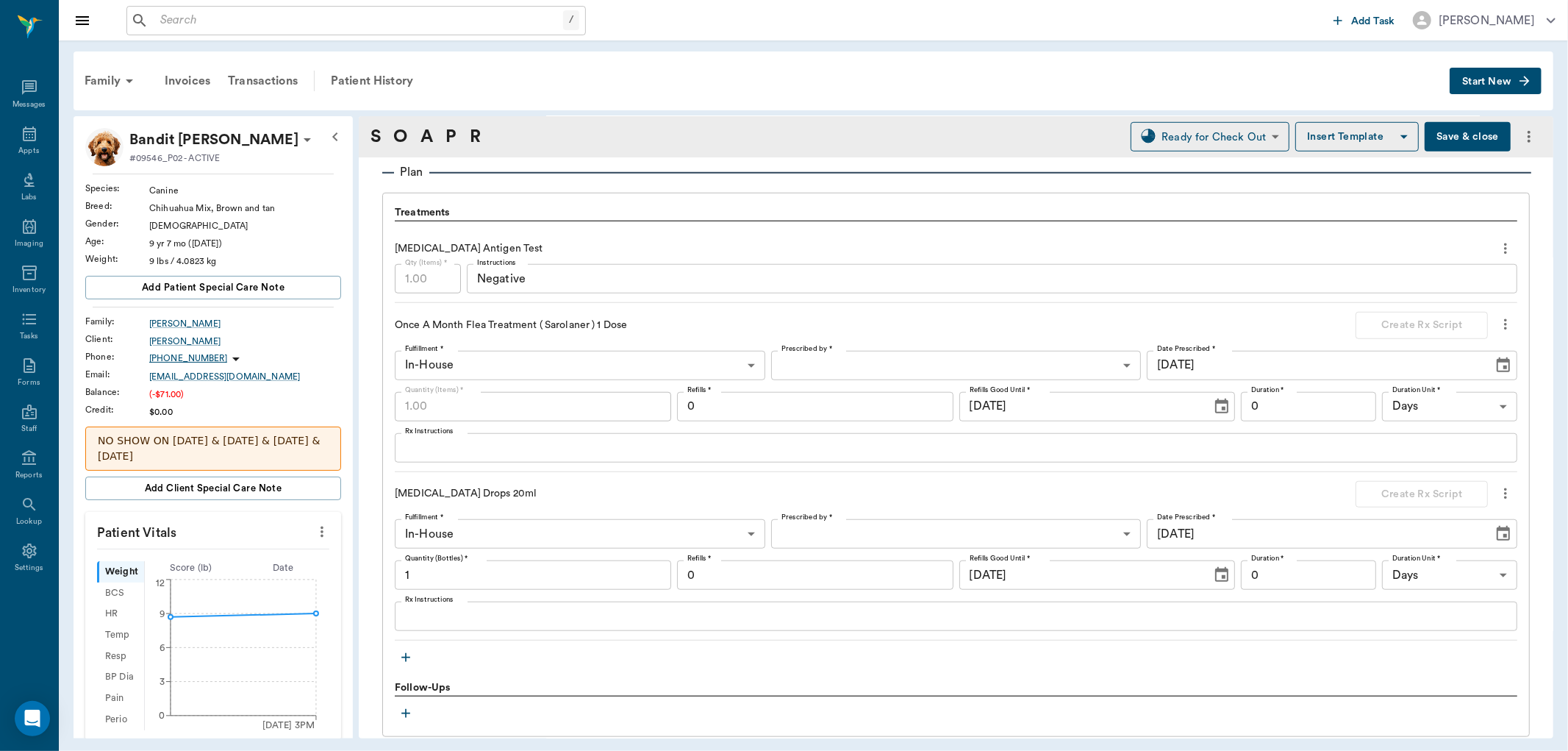
click at [864, 533] on body "/ ​ Add Task [PERSON_NAME] Nectar Messages Appts Labs Imaging Inventory Tasks F…" at bounding box center [784, 375] width 1568 height 751
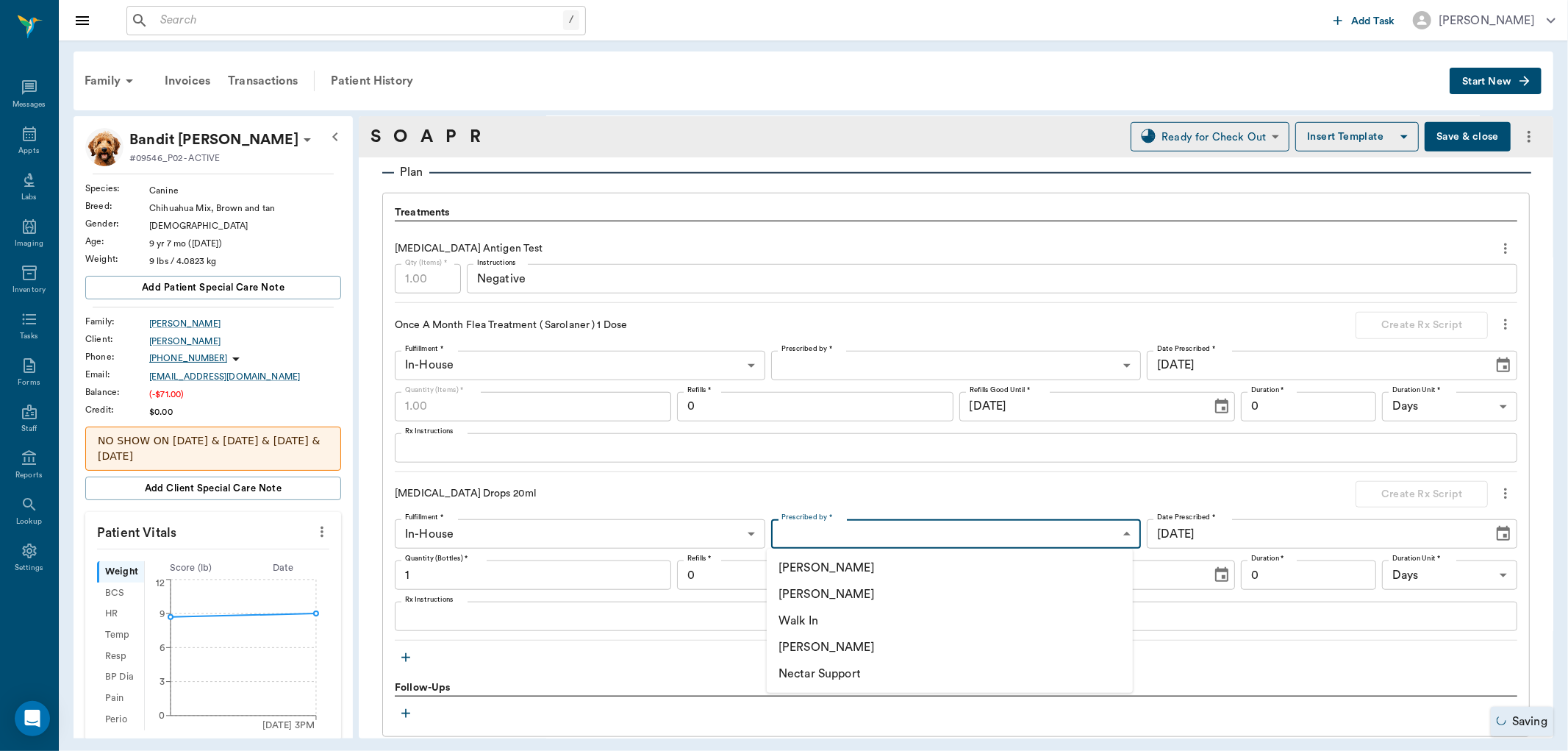
click at [877, 588] on li "[PERSON_NAME]" at bounding box center [951, 595] width 367 height 27
type input "63ec2f075fda476ae8351a4d"
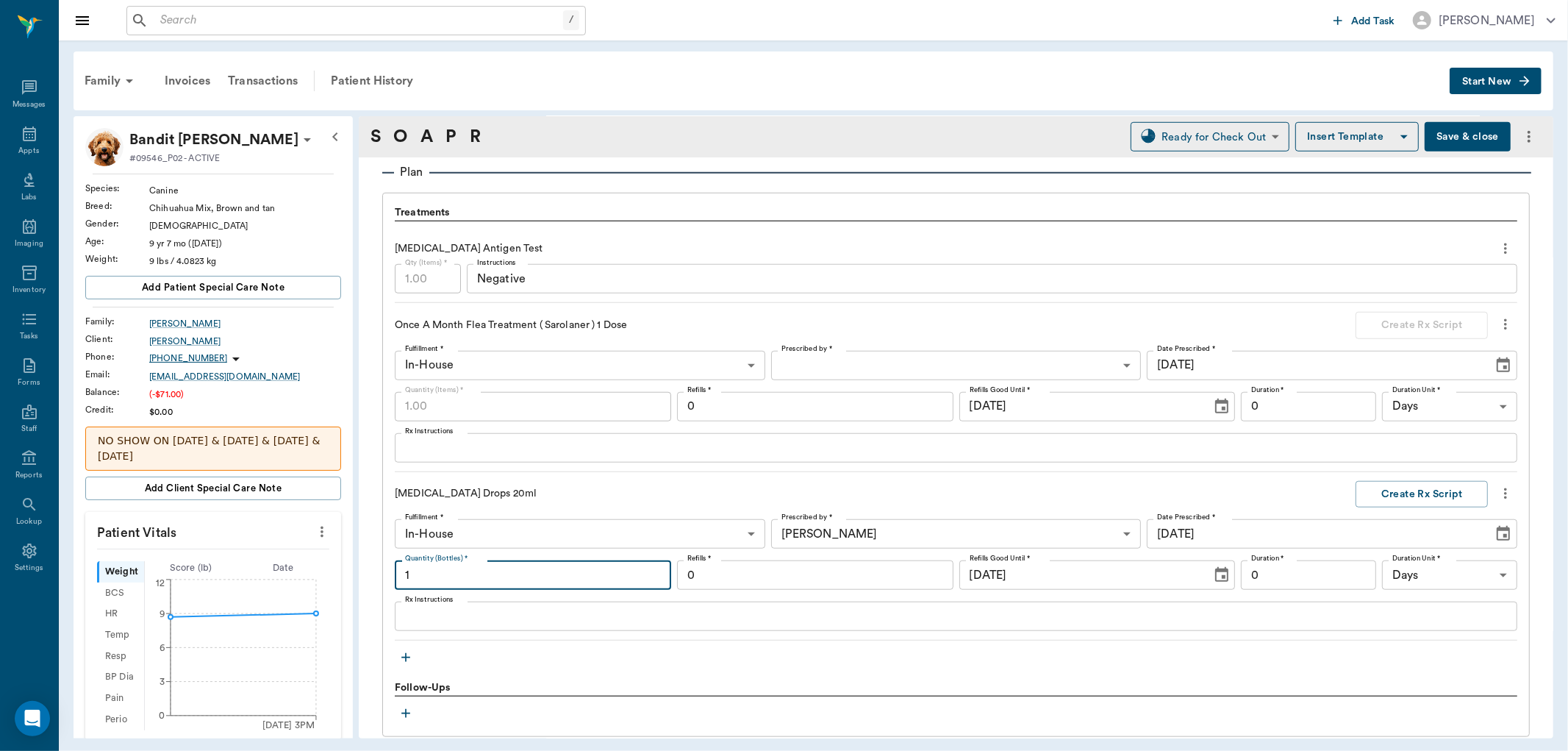
click at [601, 575] on input "1" at bounding box center [533, 575] width 277 height 30
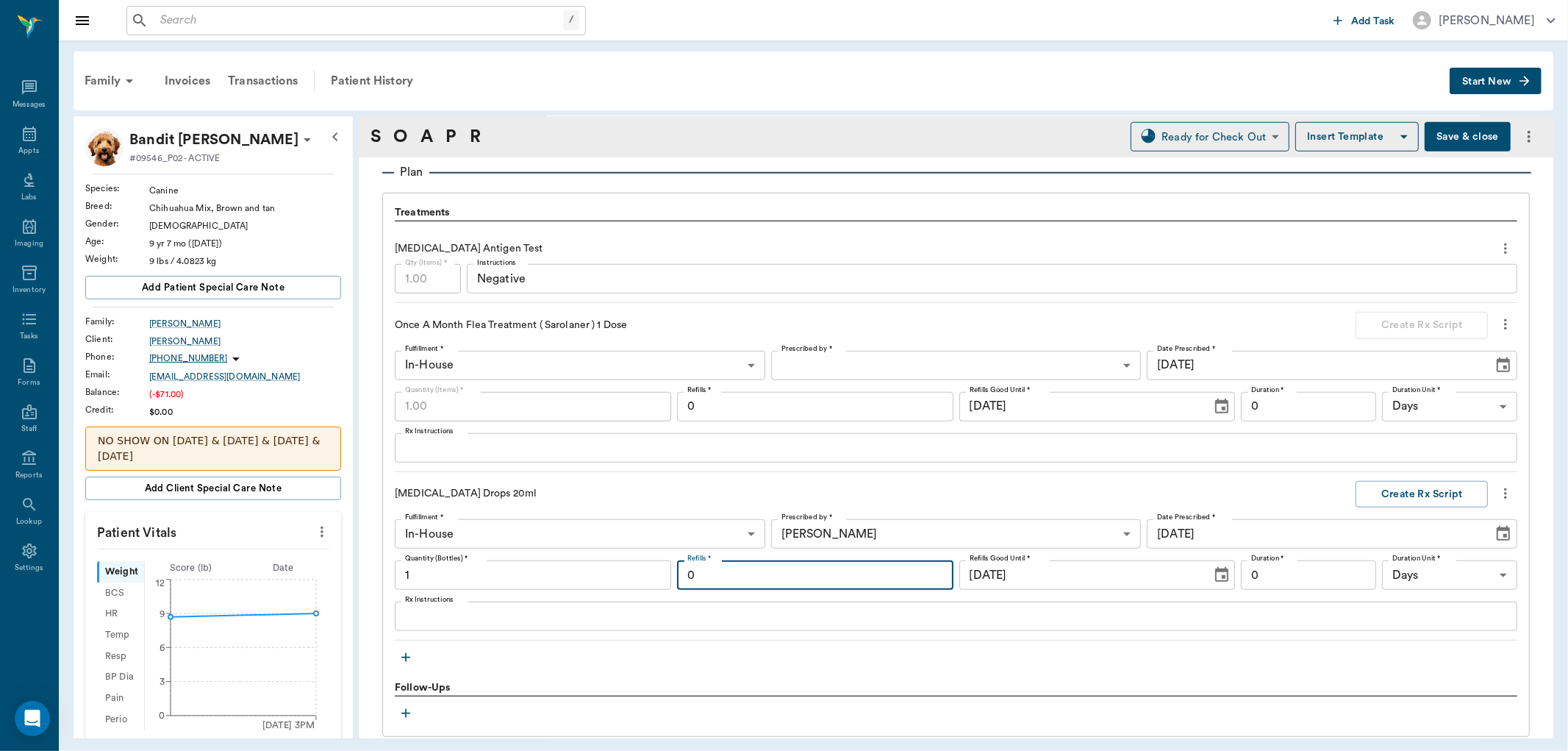
click at [717, 567] on input "0" at bounding box center [815, 575] width 277 height 30
click at [533, 620] on textarea "Rx Instructions" at bounding box center [956, 617] width 1102 height 17
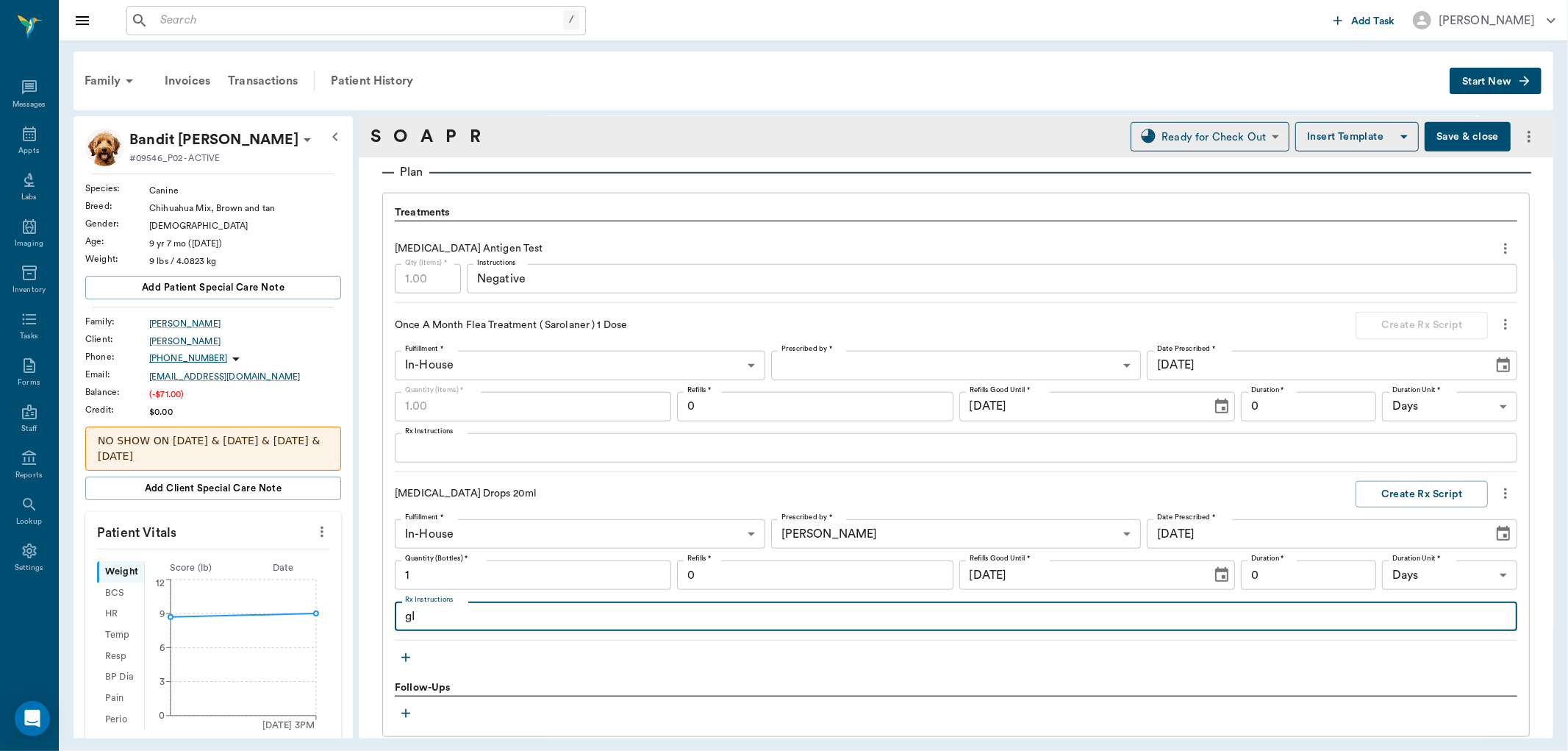
type textarea "g"
type textarea "GIVE 1ML BY MOUTH 2X DAILY UNTIL GONE."
click at [1401, 496] on button "Create Rx Script" at bounding box center [1422, 494] width 132 height 27
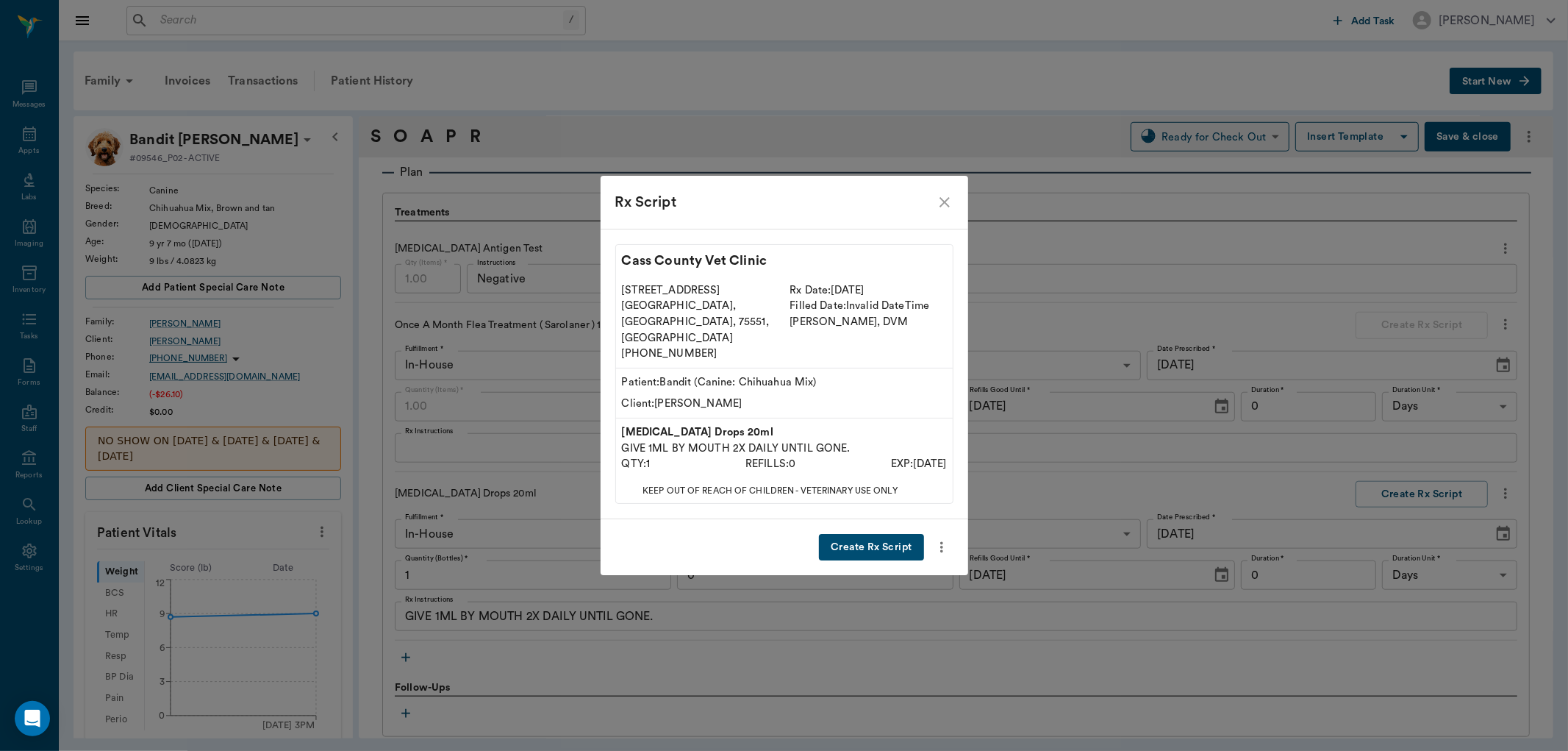
click at [876, 534] on button "Create Rx Script" at bounding box center [871, 547] width 105 height 27
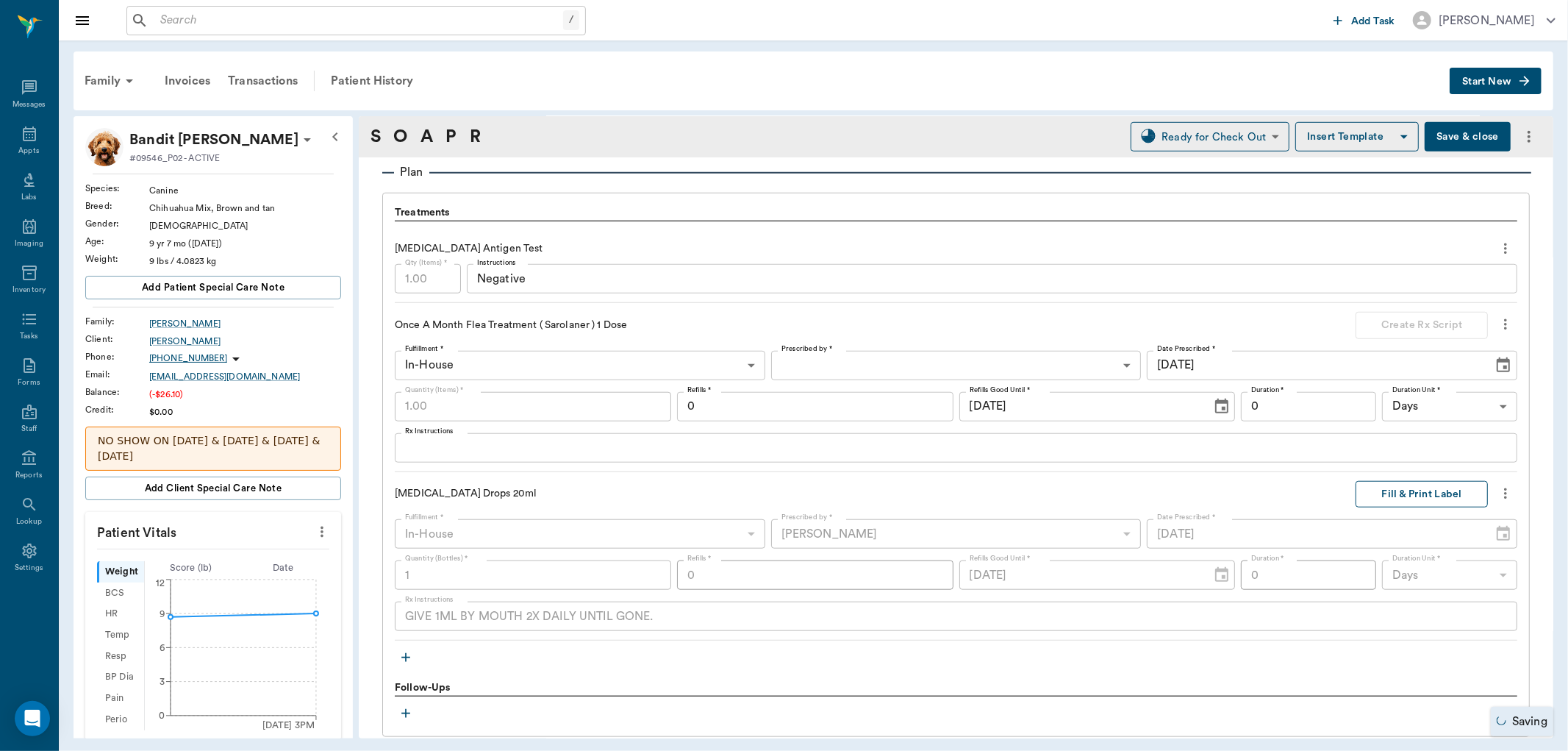
click at [1414, 488] on button "Fill & Print Label" at bounding box center [1422, 494] width 132 height 27
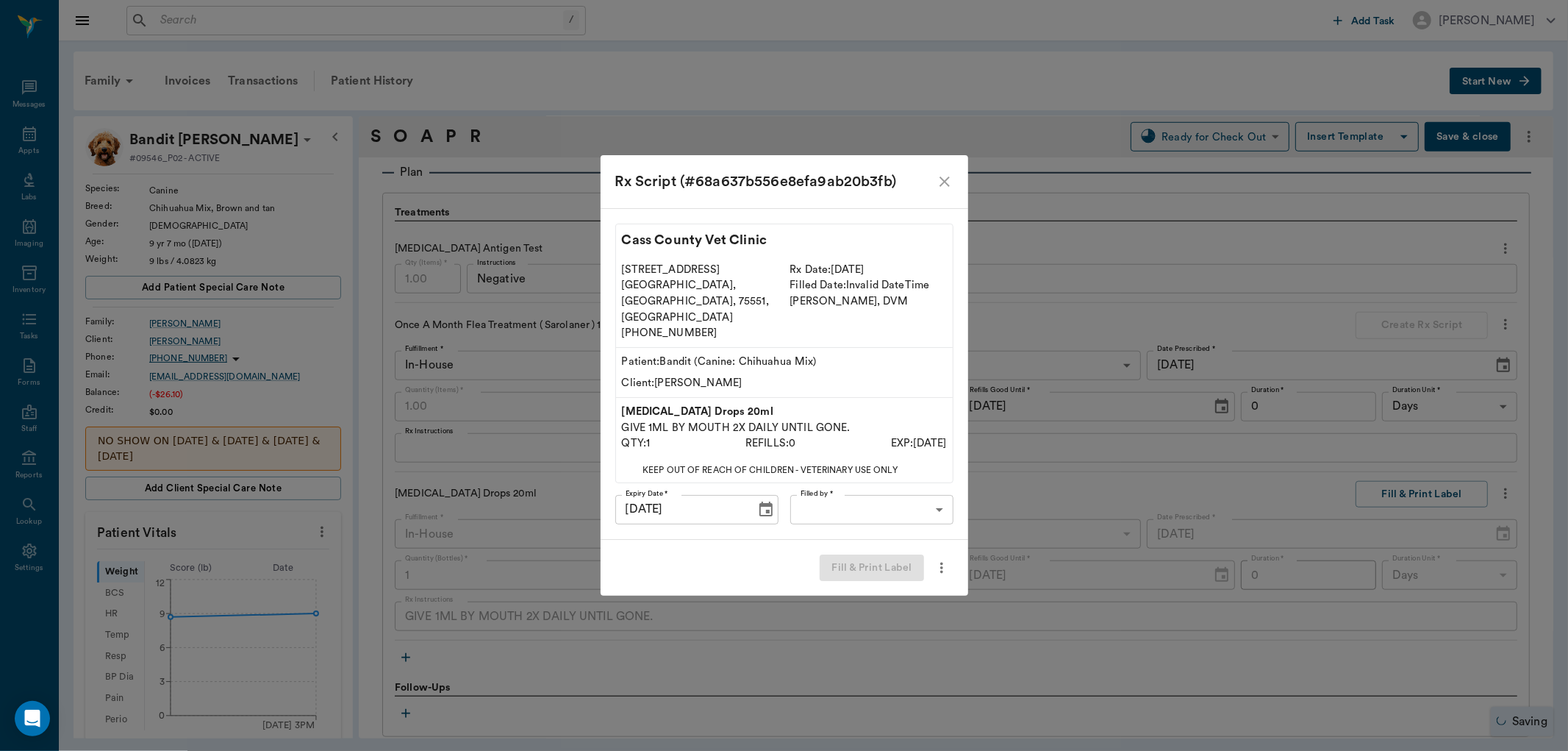
click at [869, 493] on body "/ ​ Add Task [PERSON_NAME] Nectar Messages Appts Labs Imaging Inventory Tasks F…" at bounding box center [784, 375] width 1568 height 751
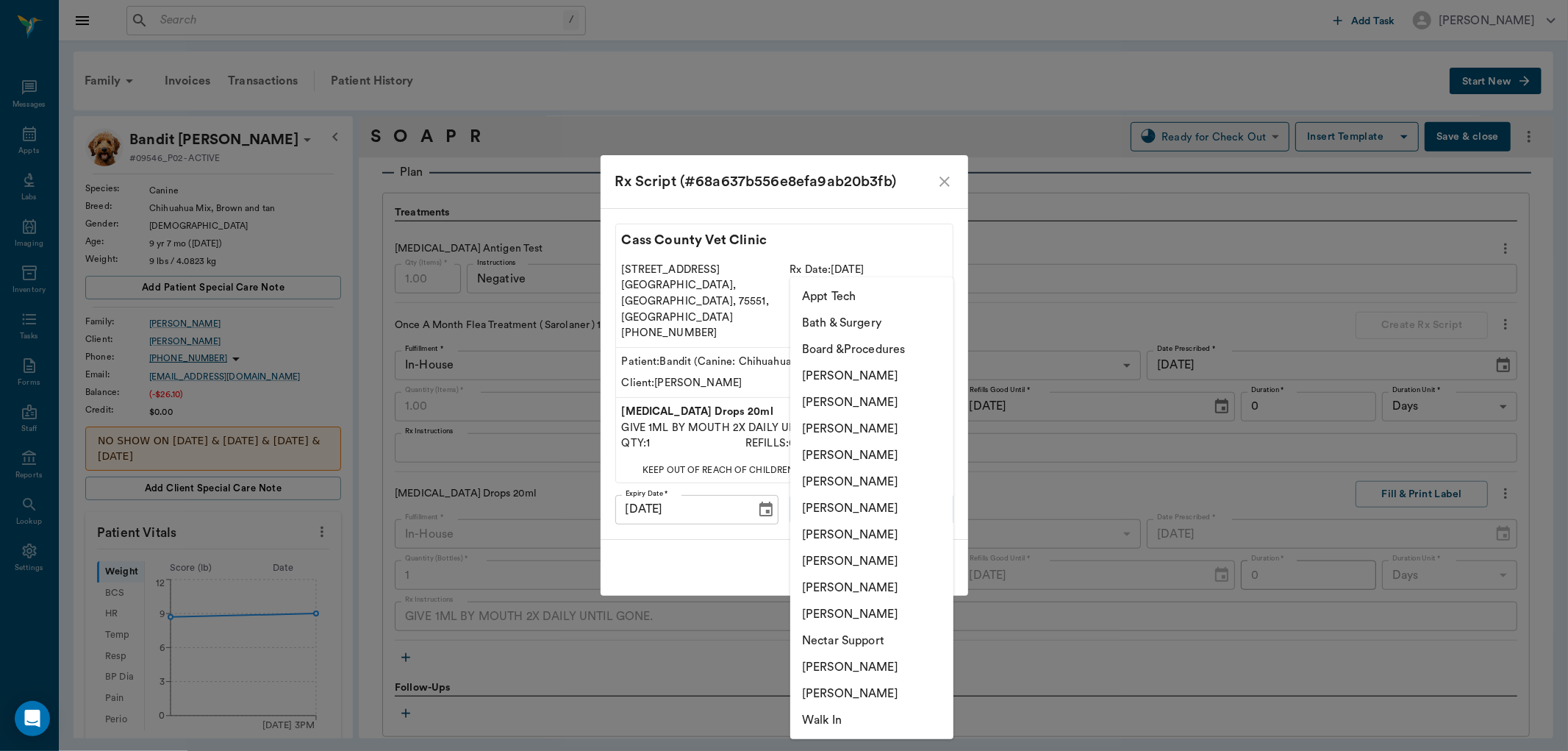
click at [864, 503] on li "Hunter Graves" at bounding box center [872, 508] width 163 height 27
type input "682b670d8bdc6f7f8feef3db"
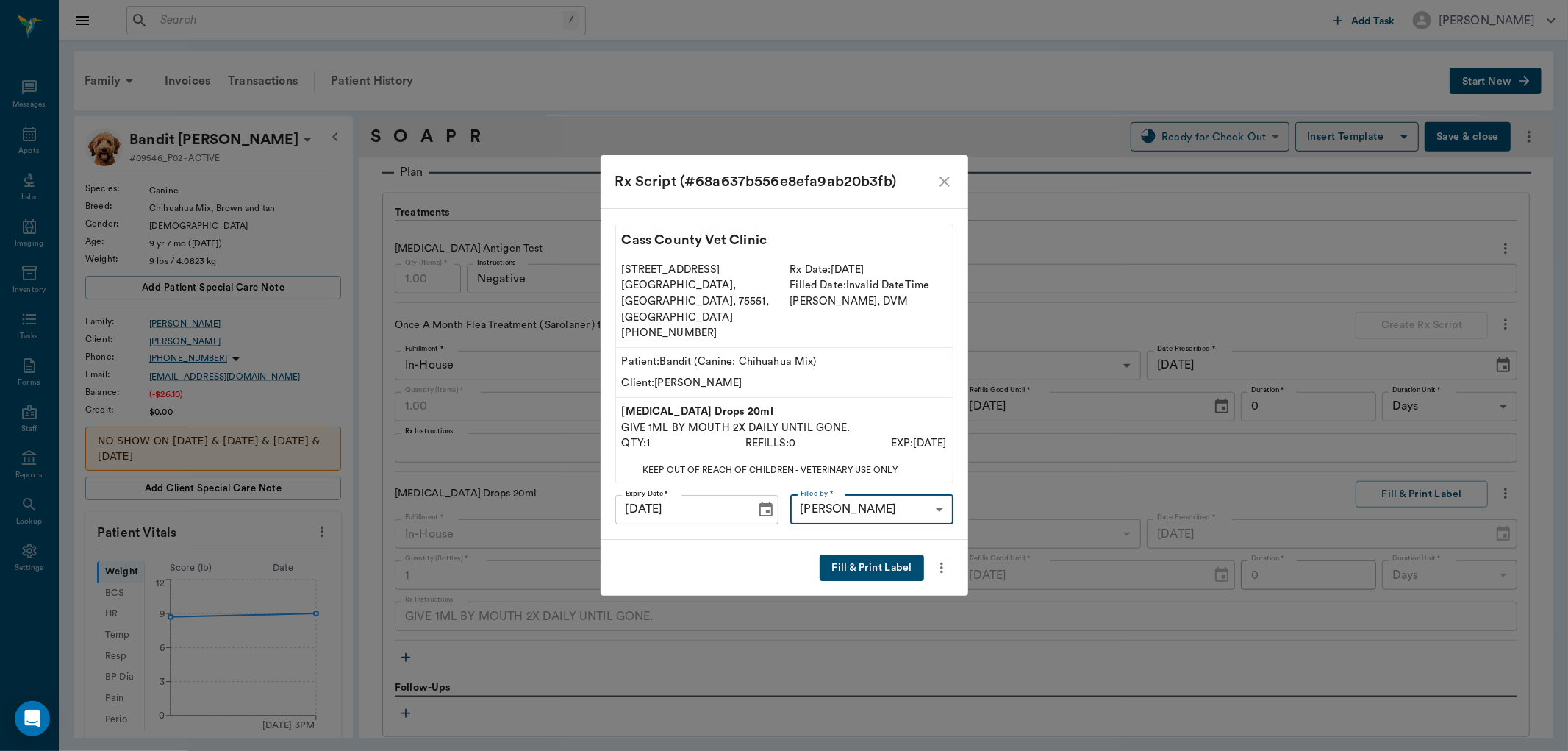
click at [864, 555] on button "Fill & Print Label" at bounding box center [872, 568] width 104 height 27
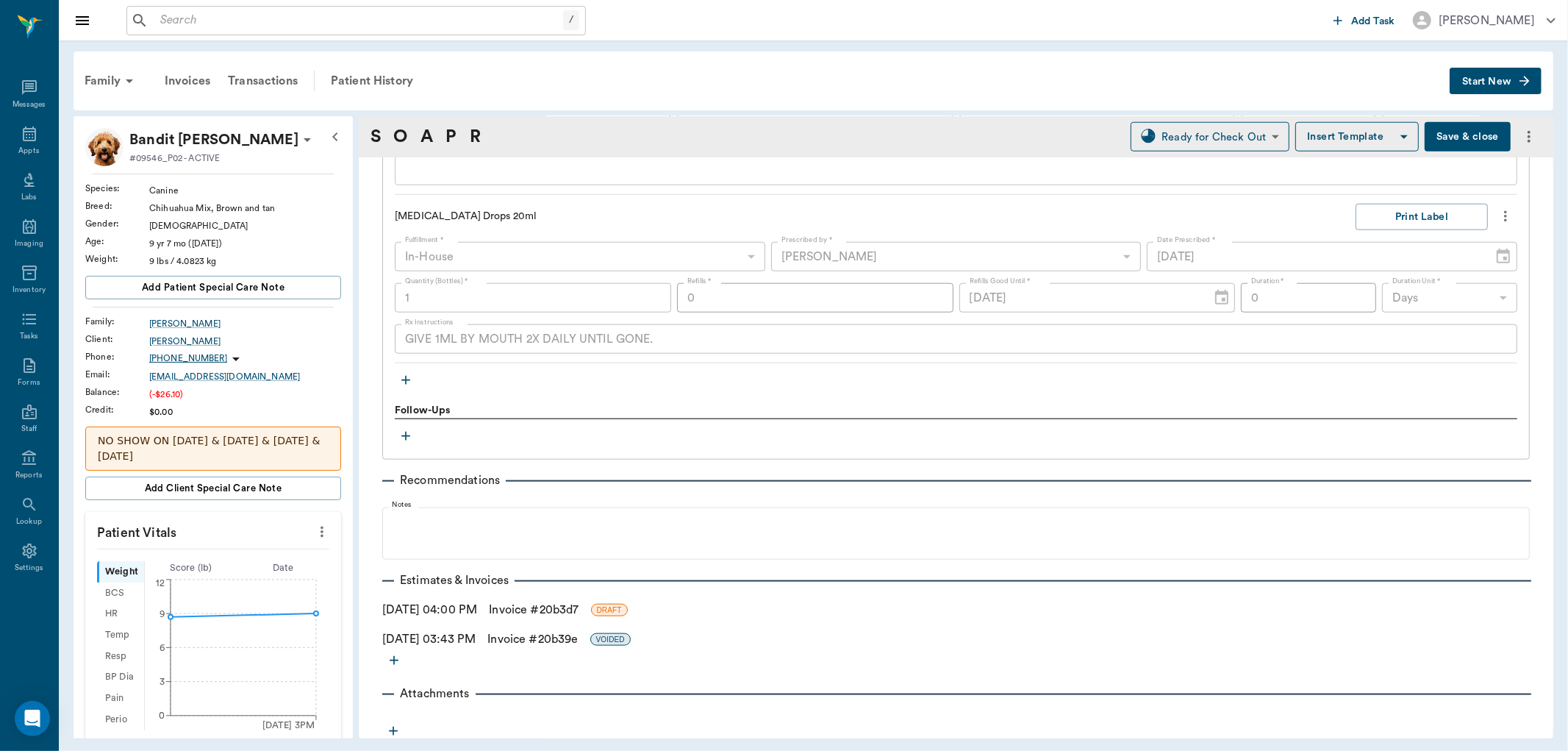
scroll to position [1261, 0]
click at [528, 599] on link "Invoice # 20b3d7" at bounding box center [533, 607] width 90 height 18
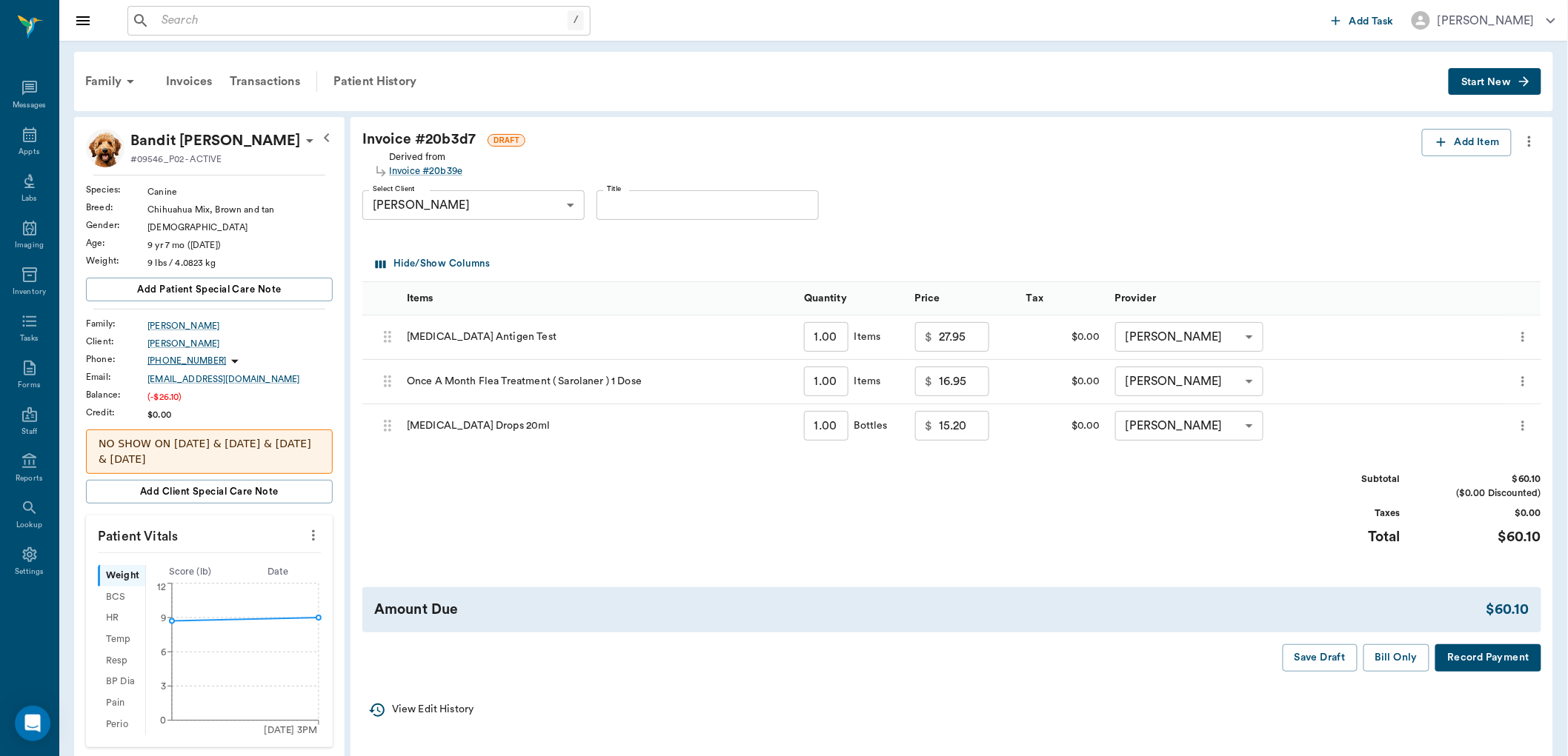
click at [1530, 141] on icon "more" at bounding box center [1529, 142] width 3 height 11
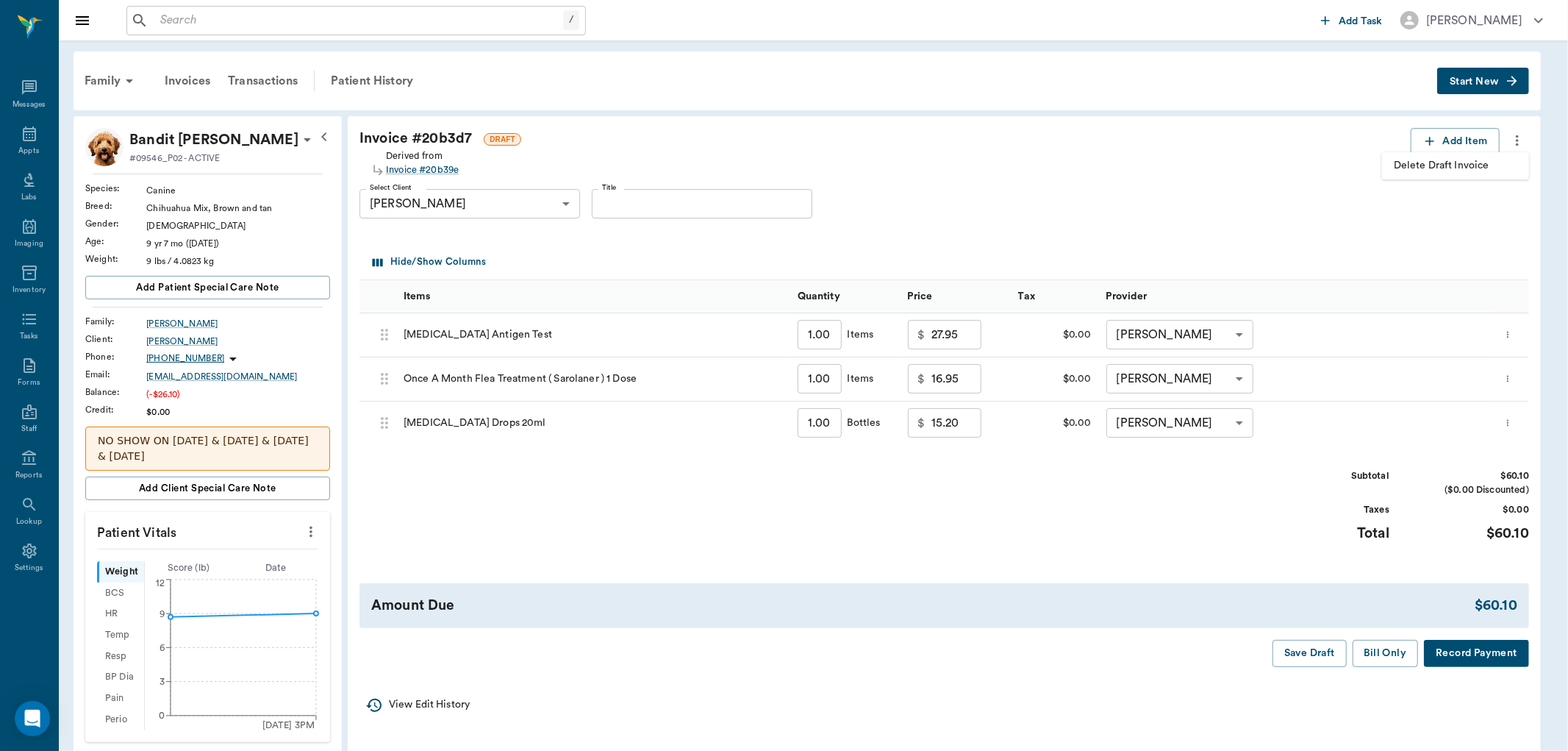
click at [1288, 205] on div at bounding box center [784, 375] width 1568 height 751
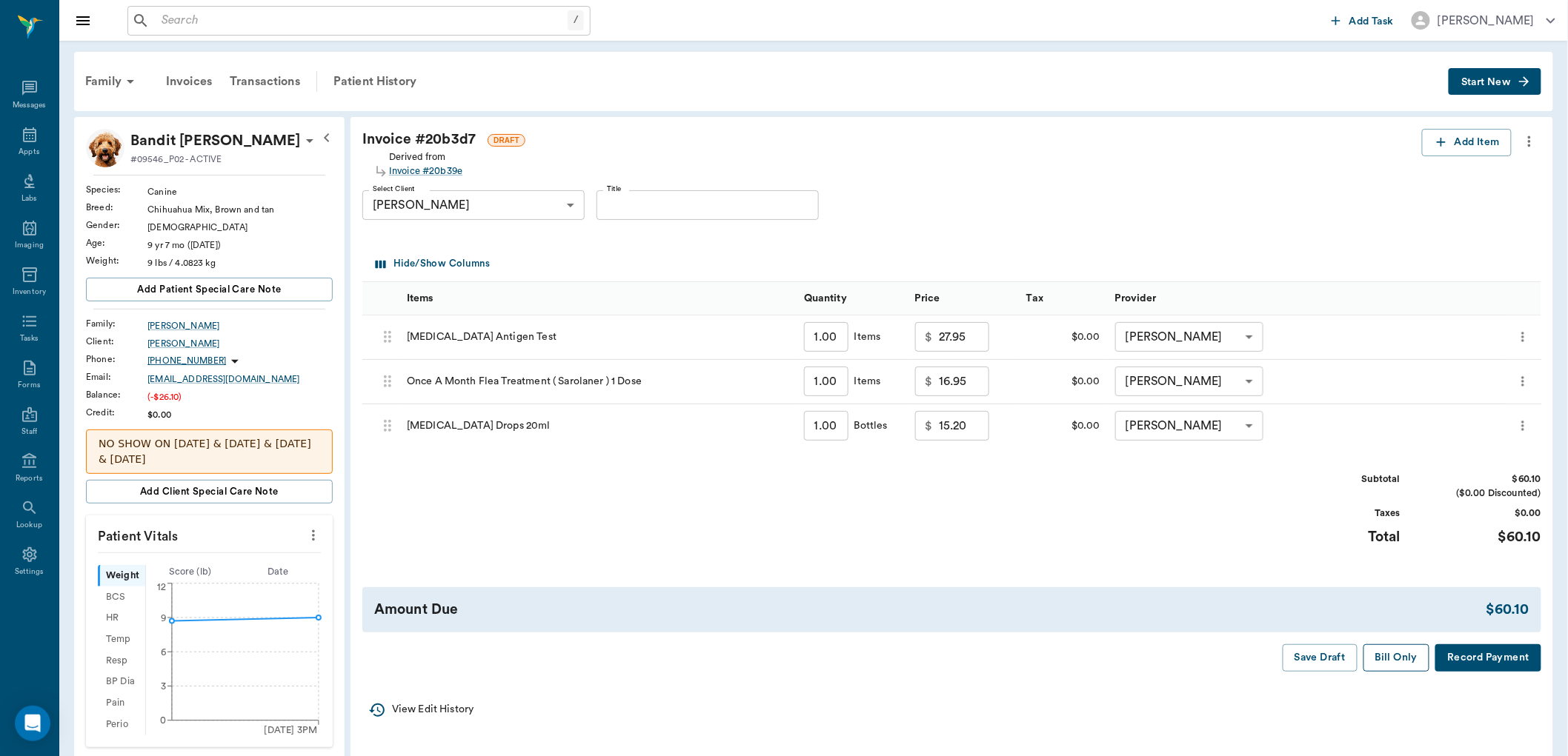
click at [1405, 650] on button "Bill Only" at bounding box center [1396, 657] width 66 height 27
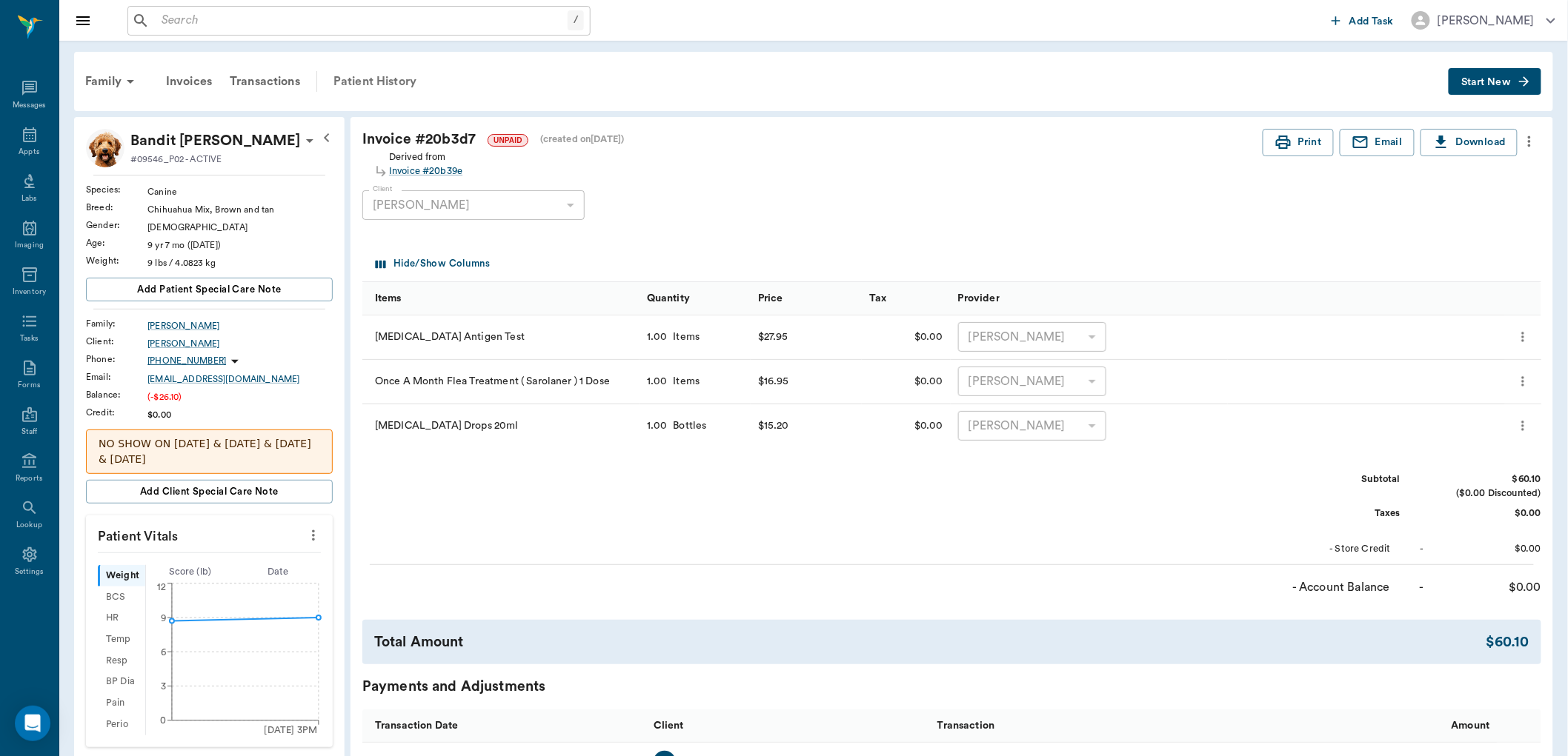
click at [416, 78] on div "Patient History" at bounding box center [375, 81] width 101 height 35
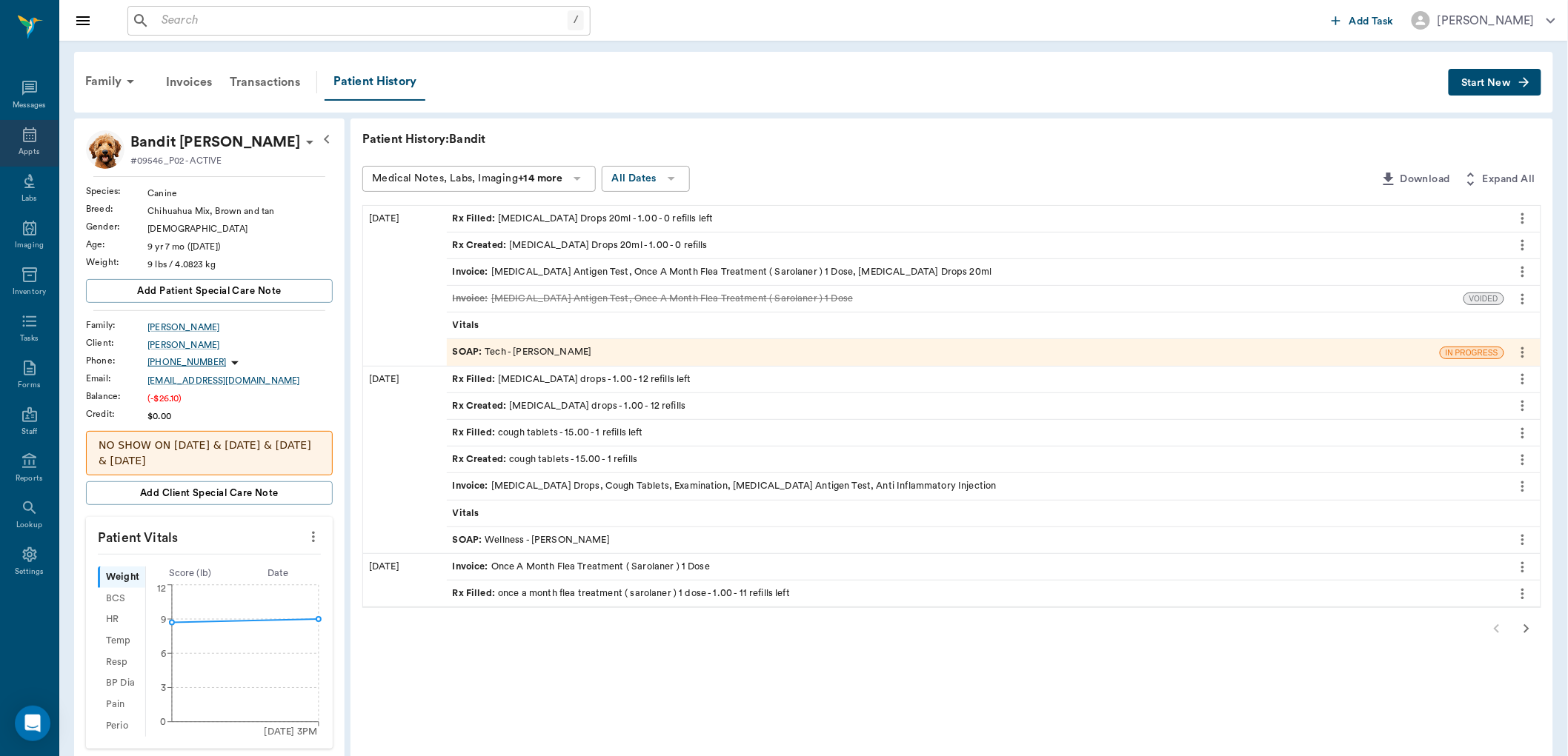
click at [33, 138] on icon at bounding box center [29, 134] width 18 height 18
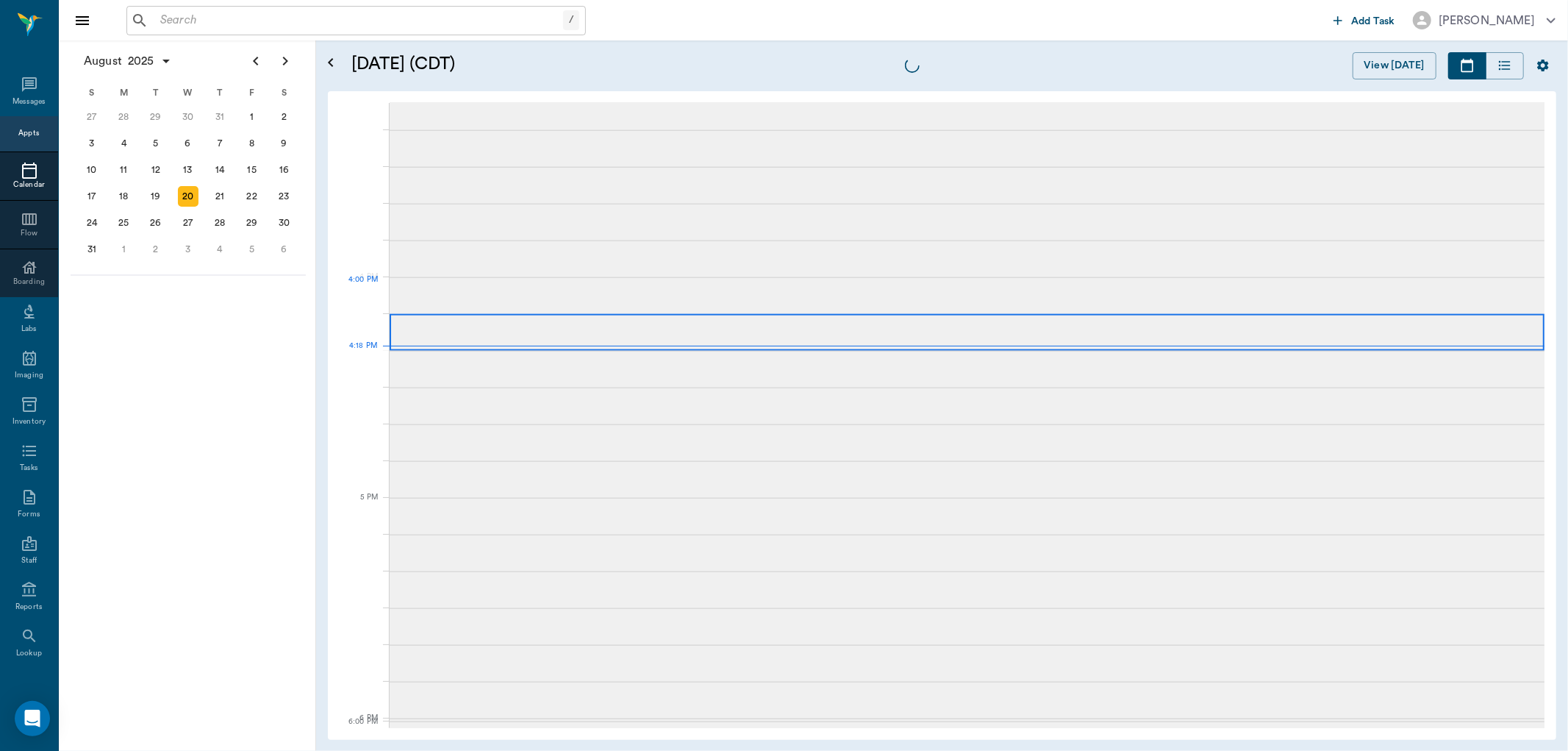
scroll to position [1768, 0]
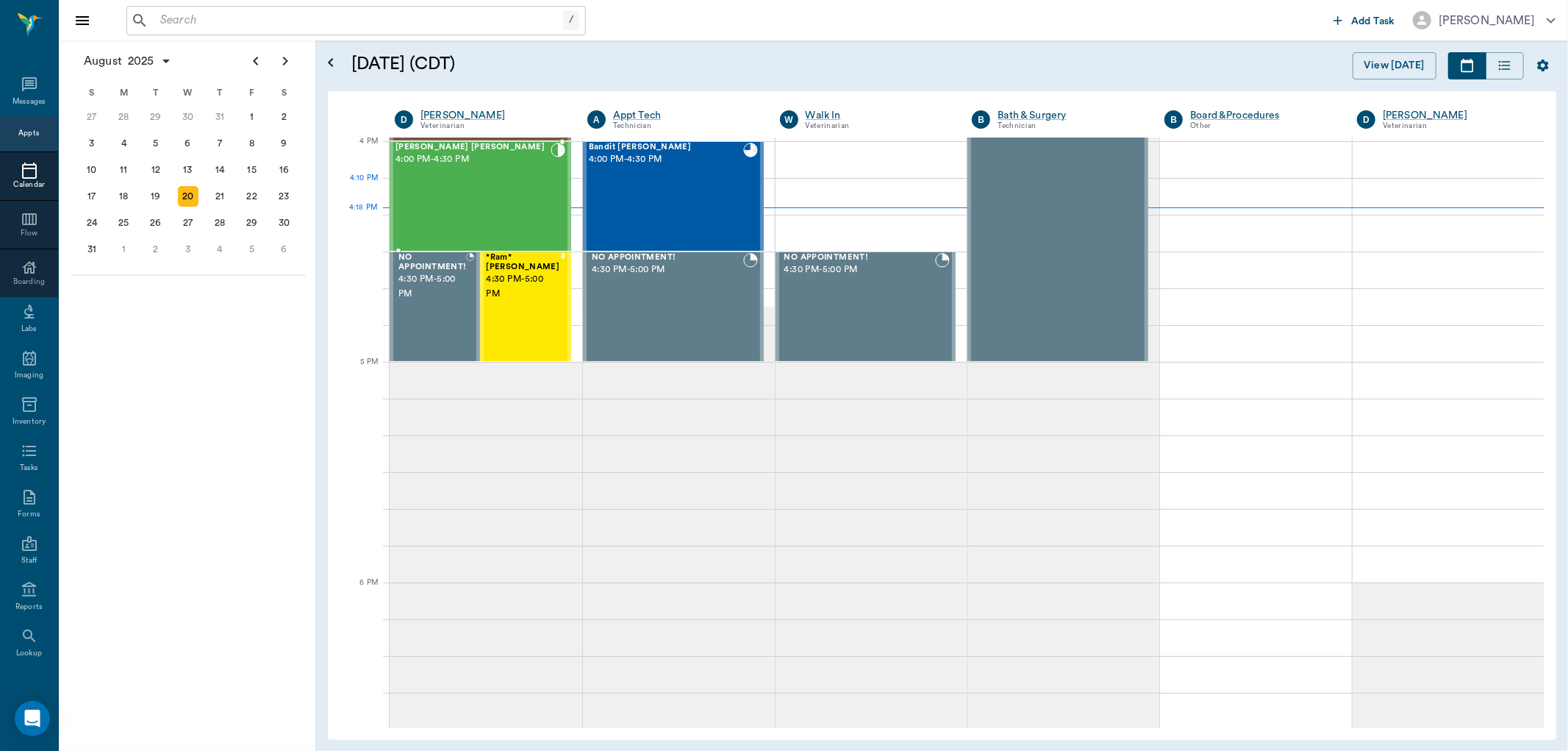
click at [515, 200] on div "MISS KITTY Floyd 4:00 PM - 4:30 PM" at bounding box center [473, 196] width 156 height 107
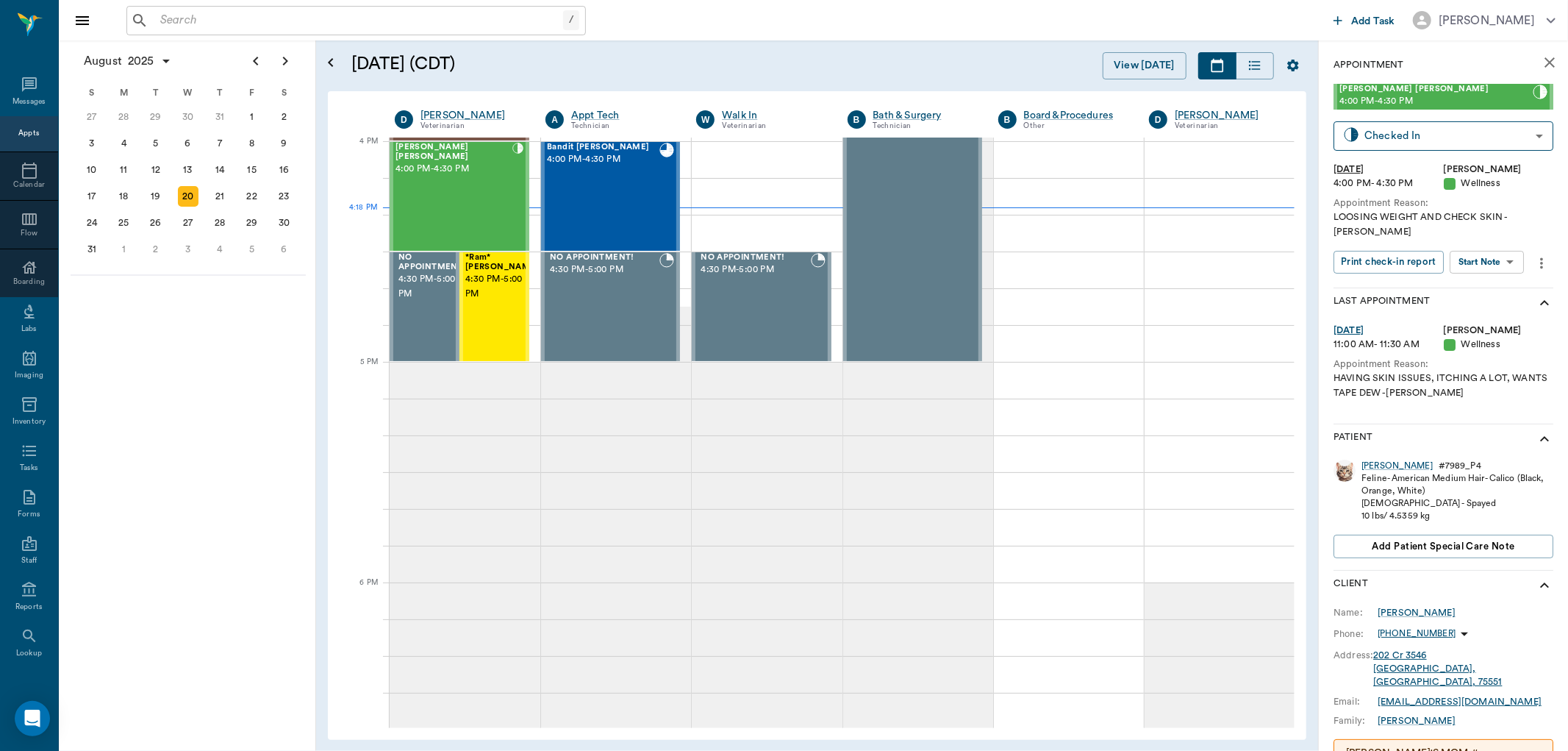
click at [1495, 248] on body "/ ​ Add Task Dr. Bert Ellsworth Nectar Messages Appts Calendar Flow Boarding La…" at bounding box center [784, 375] width 1568 height 751
click at [1480, 275] on button "View SOAP" at bounding box center [1472, 278] width 50 height 17
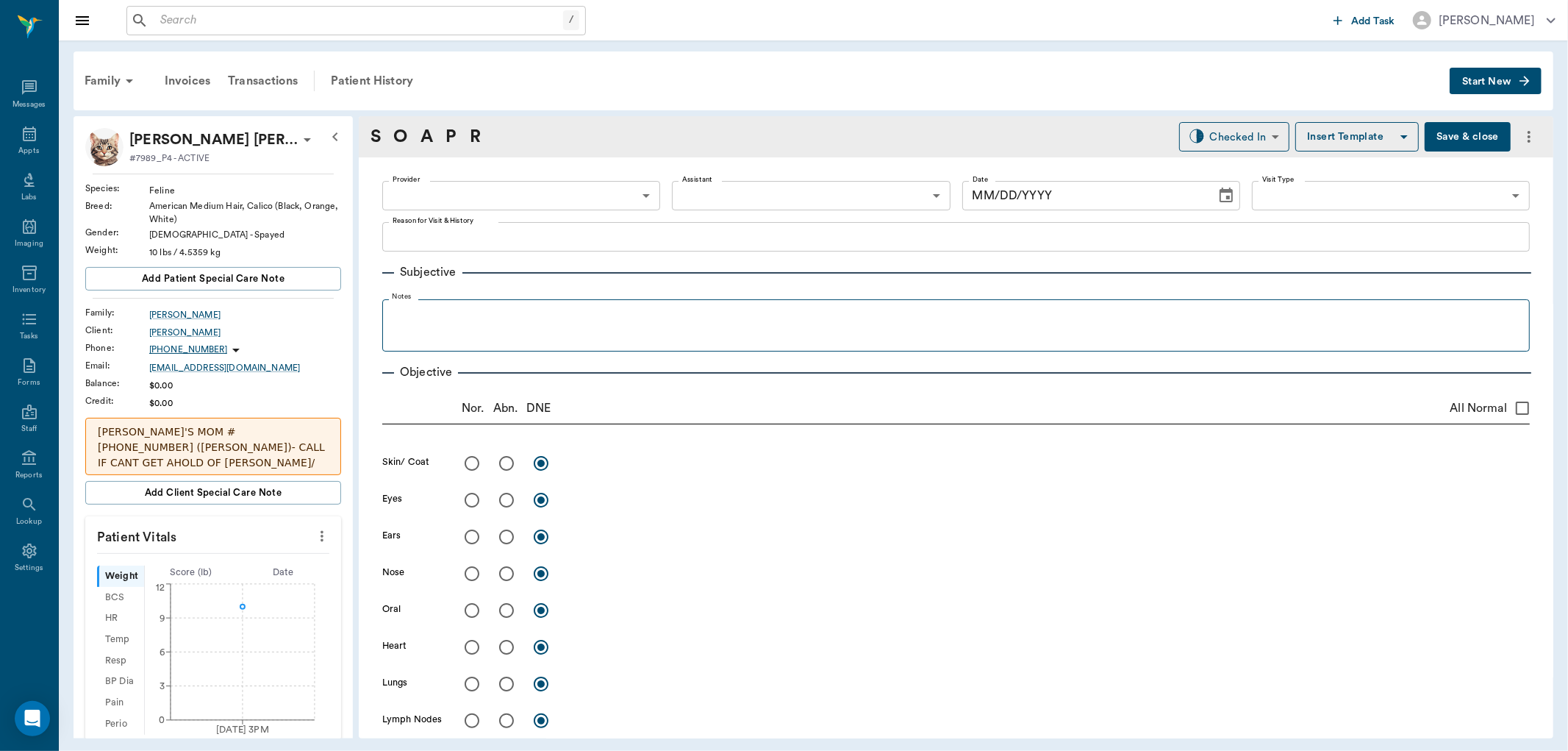
type input "63ec2f075fda476ae8351a4d"
type input "65d2be4f46e3a538d89b8c14"
type textarea "LOOSING WEIGHT AND CHECK SKIN -[PERSON_NAME]"
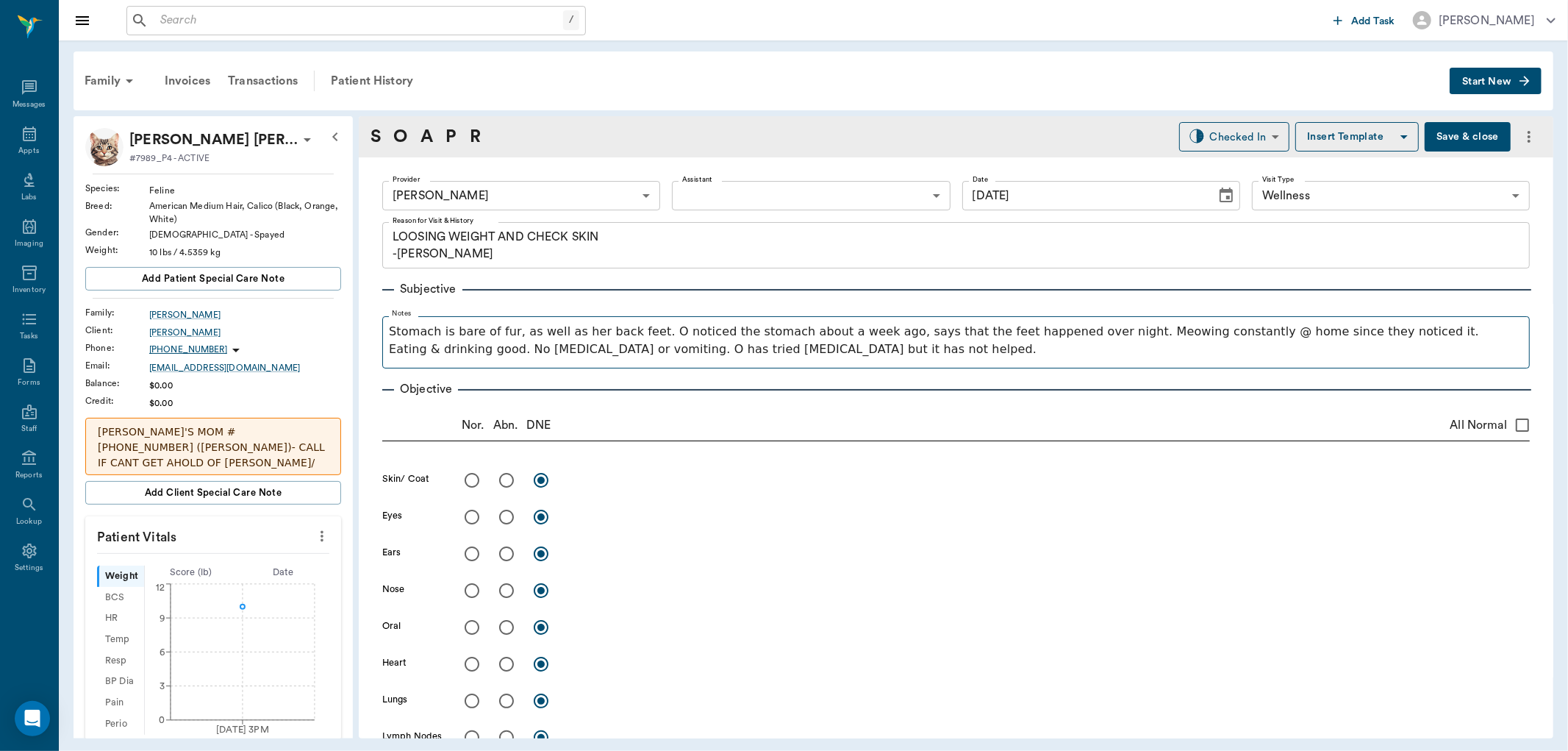
type input "[DATE]"
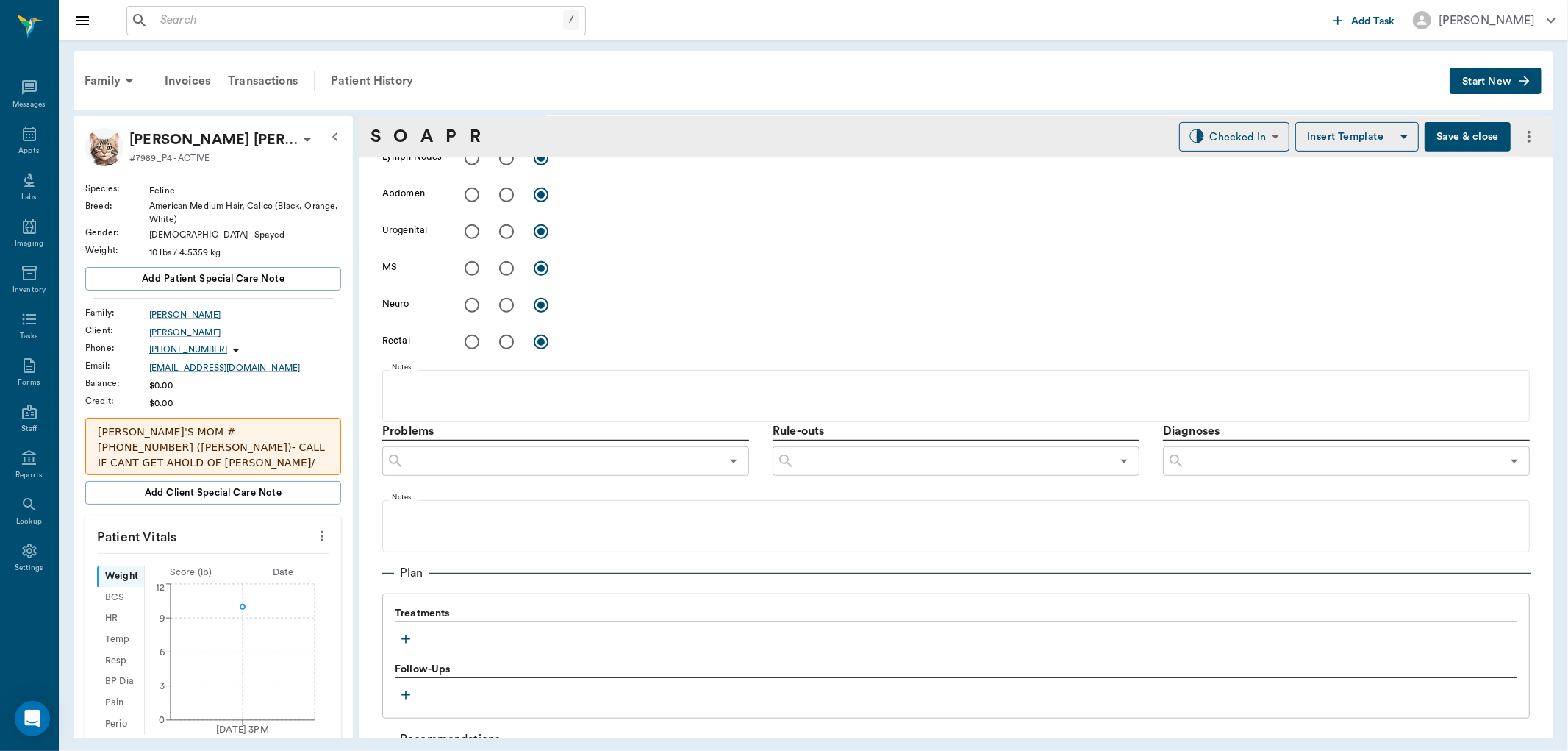
scroll to position [735, 0]
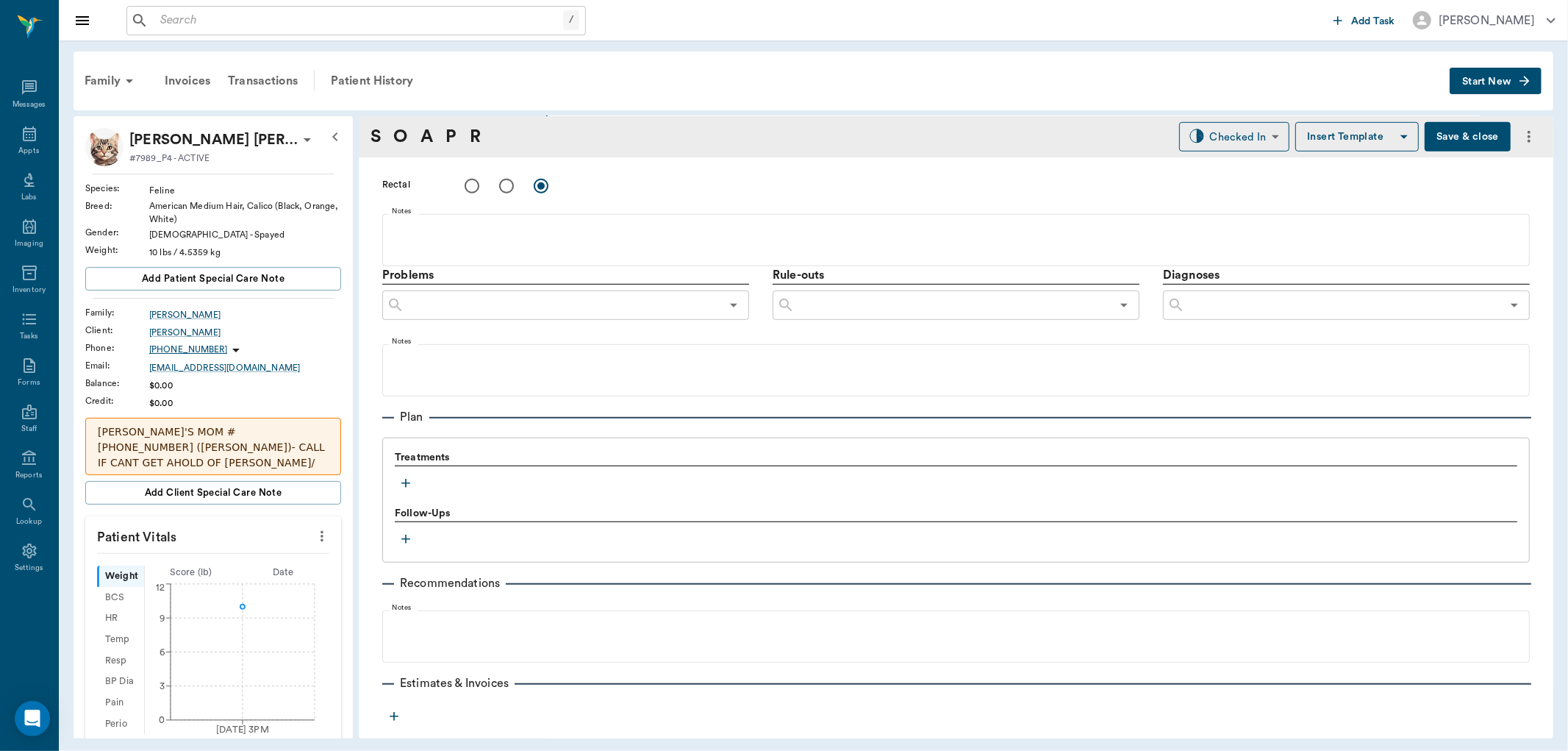
click at [407, 483] on icon "button" at bounding box center [406, 483] width 15 height 15
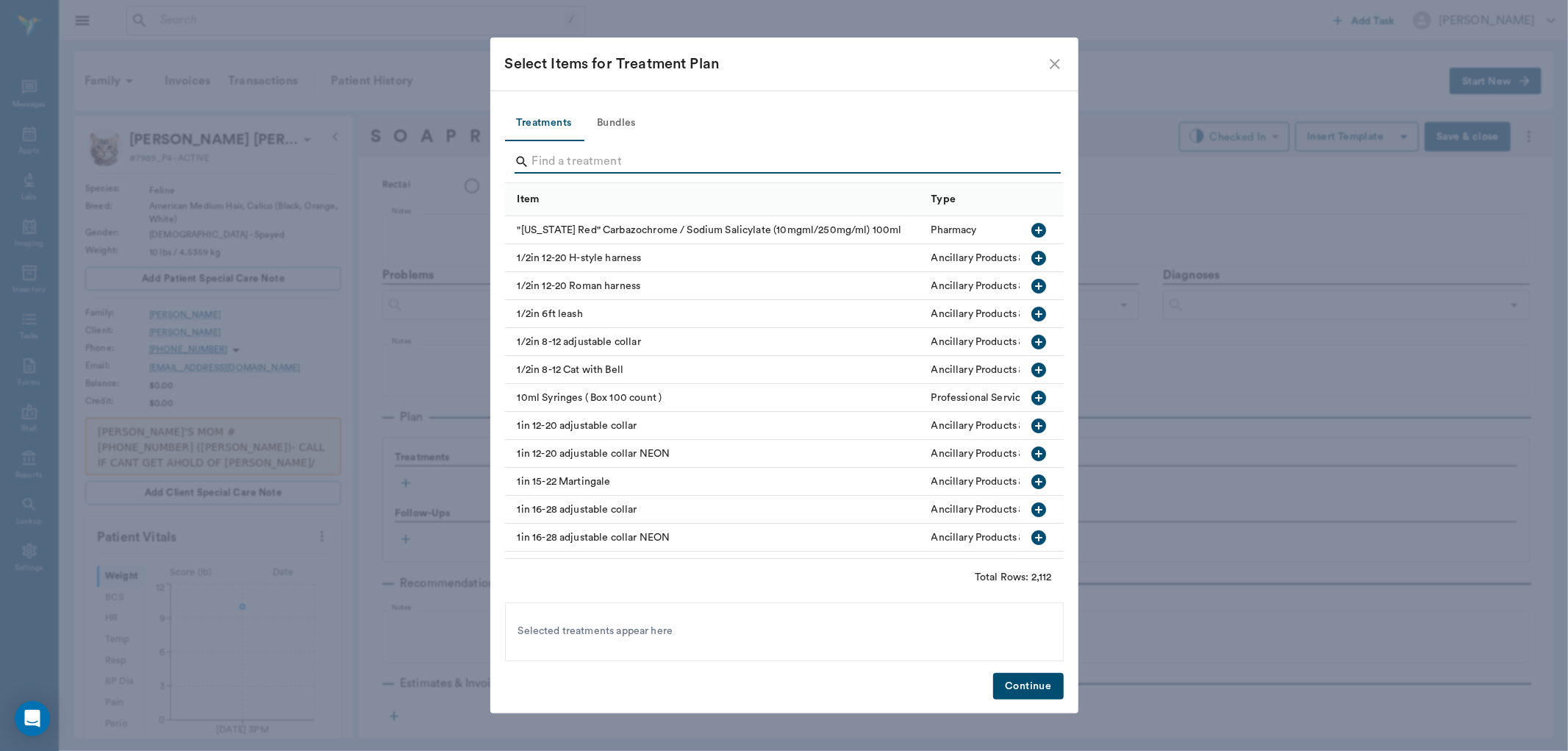
click at [606, 168] on input "Search" at bounding box center [785, 161] width 506 height 23
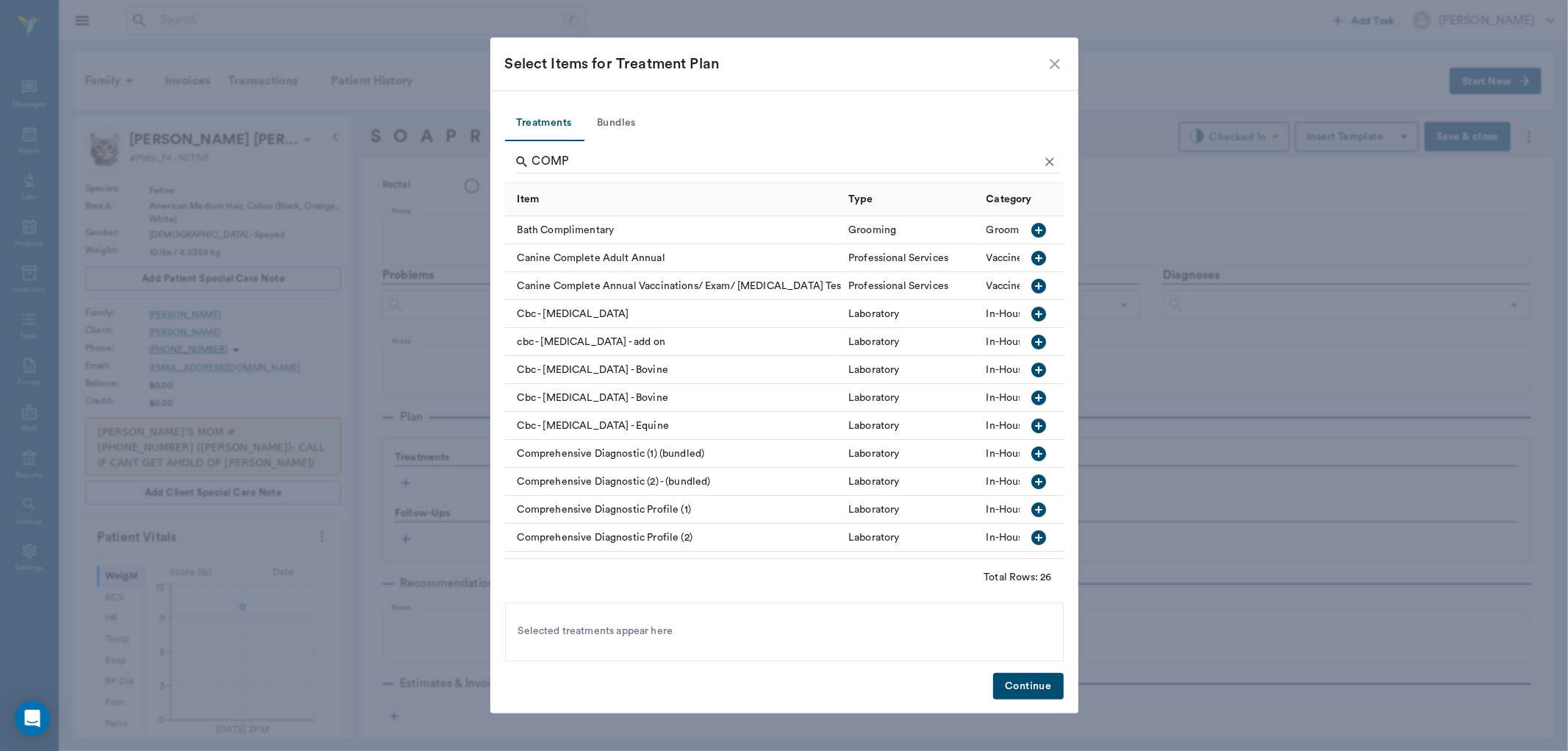
click at [1030, 509] on icon "button" at bounding box center [1039, 509] width 18 height 18
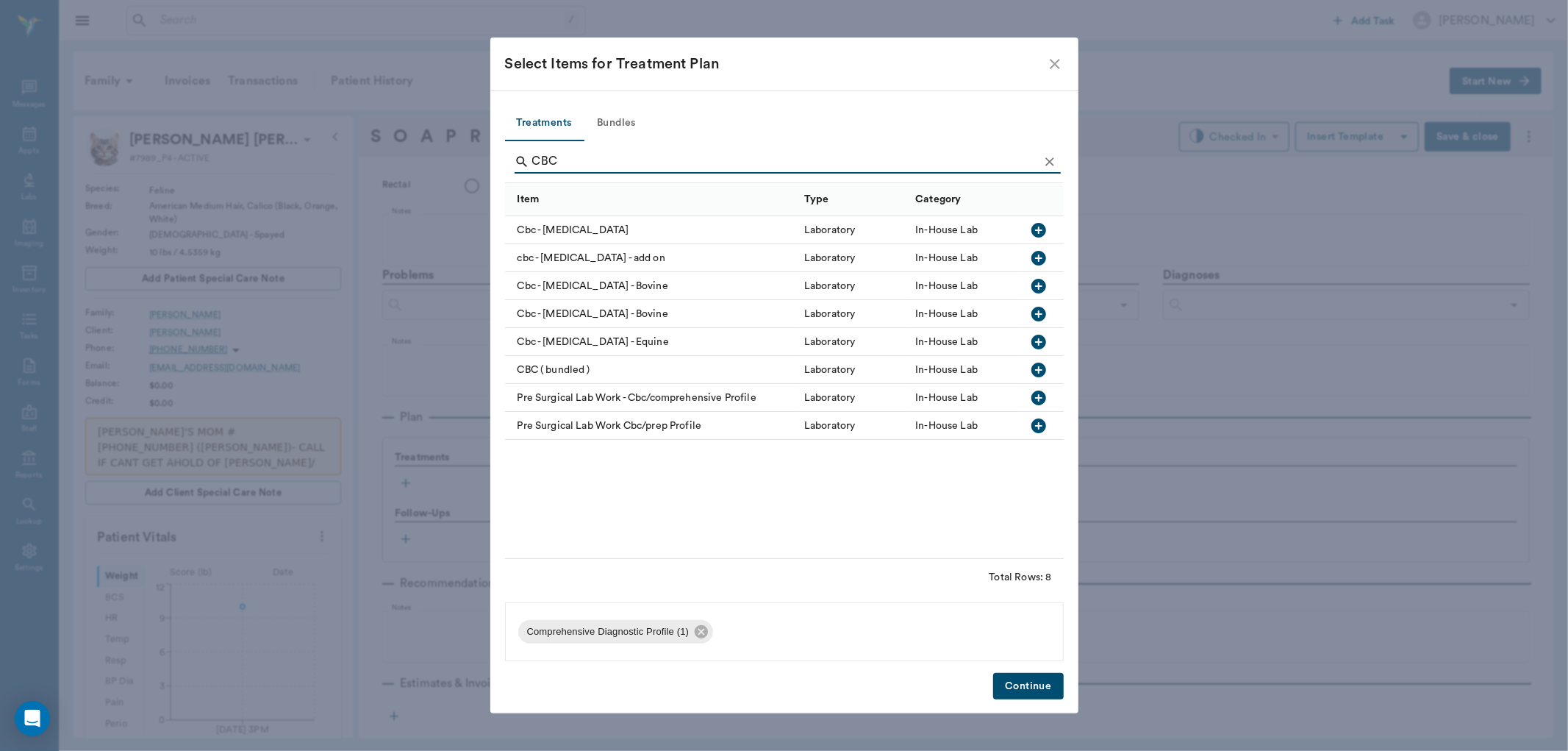
click at [1037, 224] on icon "button" at bounding box center [1039, 231] width 15 height 15
type input "C"
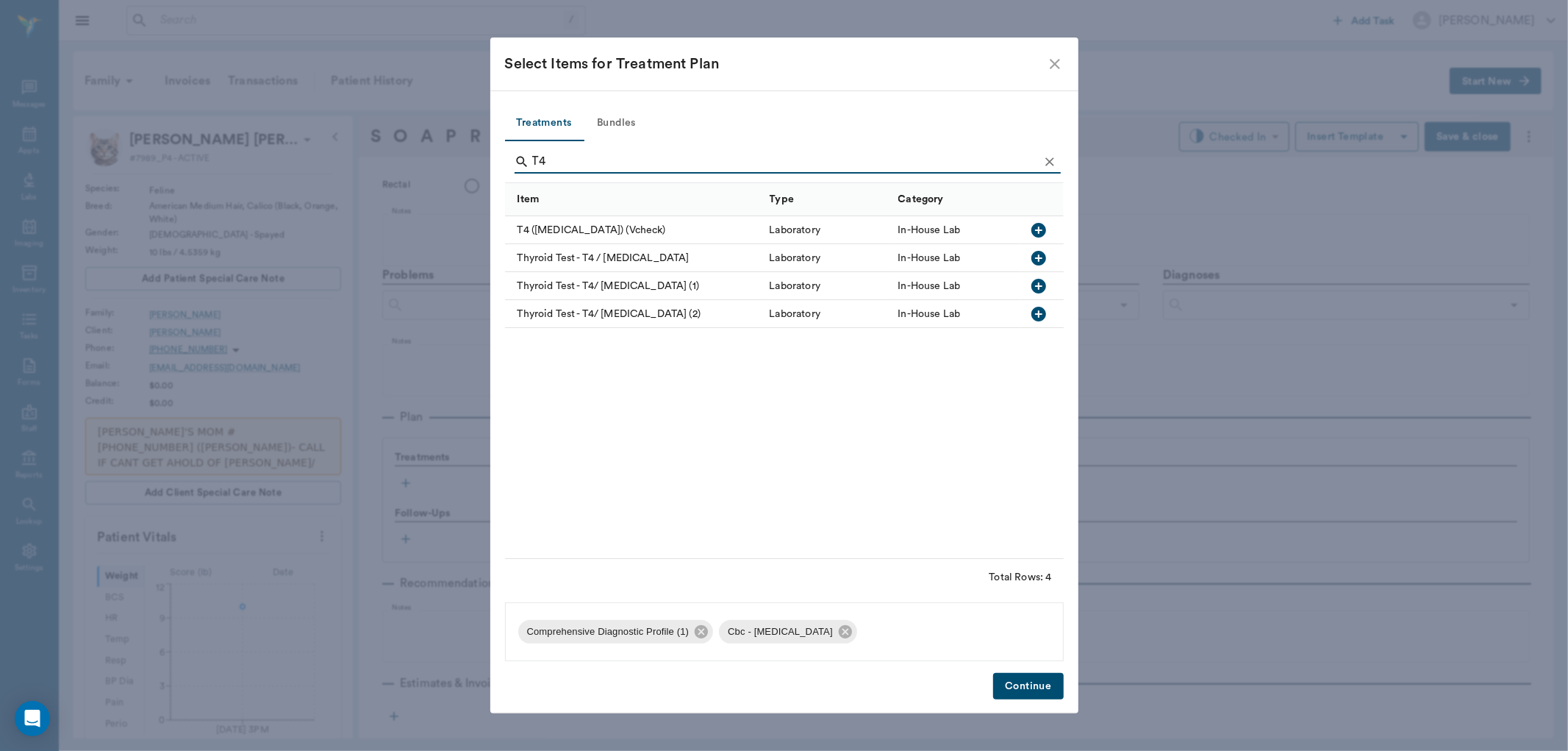
type input "T4"
click at [1045, 312] on icon "button" at bounding box center [1039, 314] width 15 height 15
drag, startPoint x: 1034, startPoint y: 688, endPoint x: 1040, endPoint y: 693, distance: 7.8
click at [1035, 688] on button "Continue" at bounding box center [1027, 686] width 69 height 27
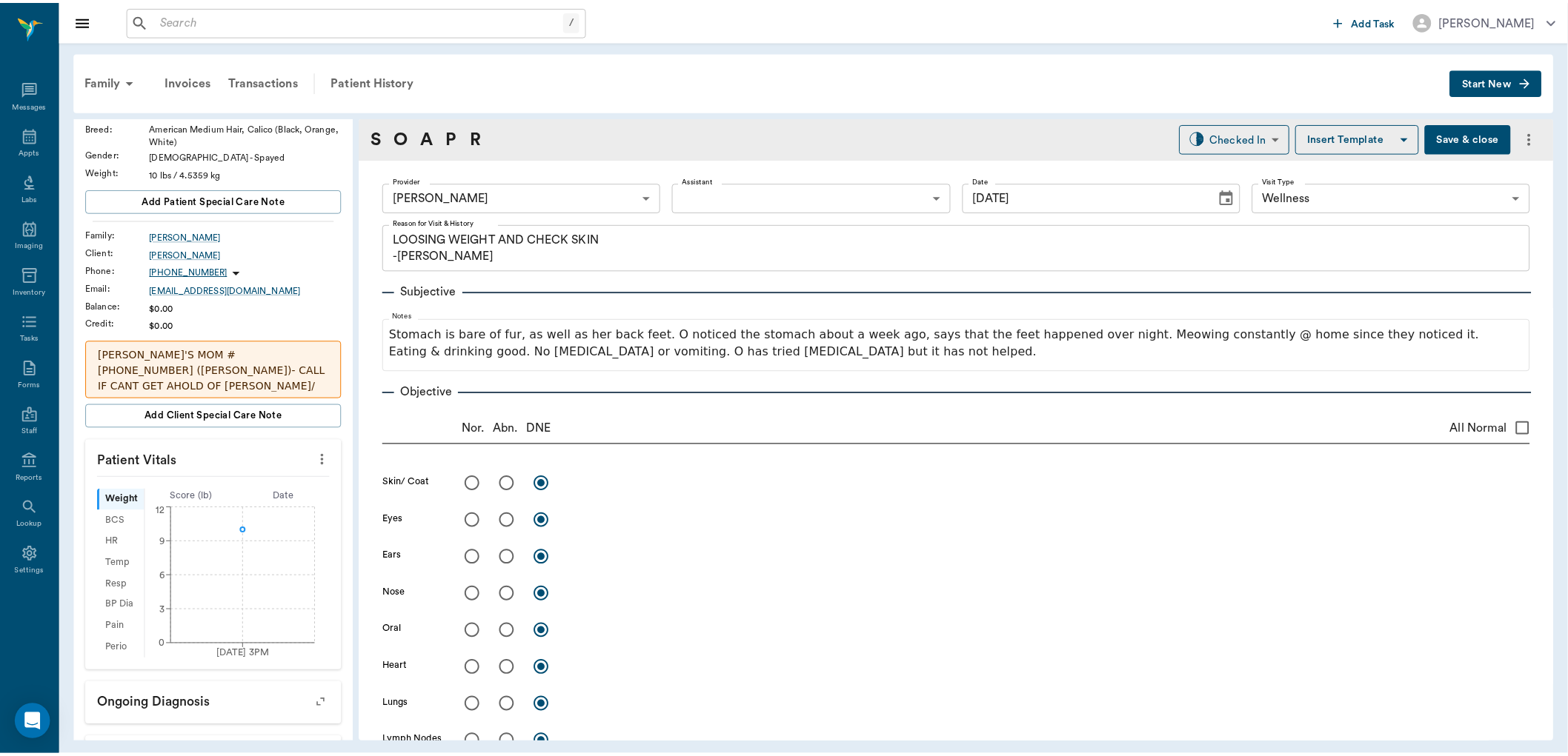
scroll to position [0, 0]
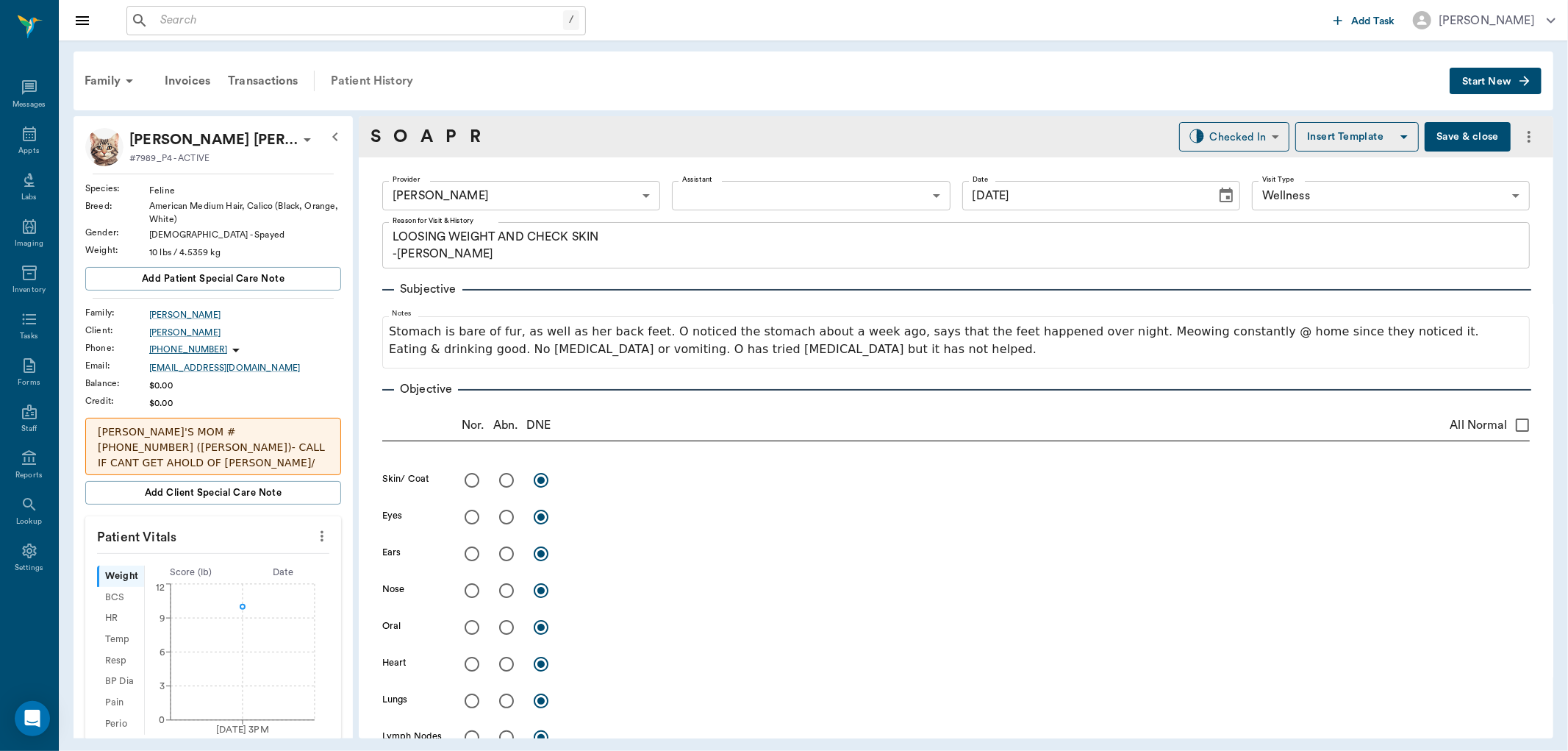
click at [375, 82] on div "Patient History" at bounding box center [372, 81] width 100 height 35
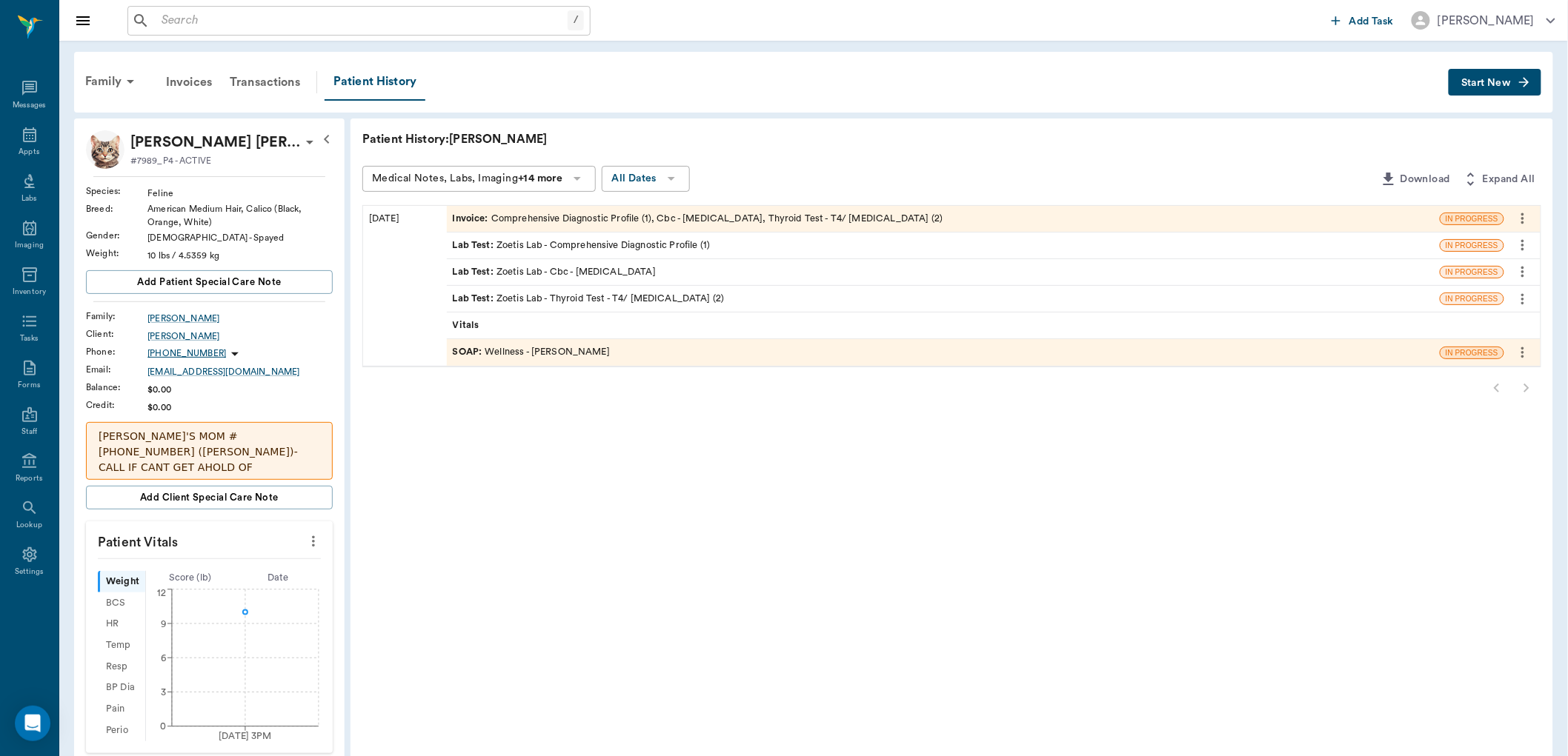
click at [546, 351] on div "SOAP : Wellness - Dr. Bert Ellsworth" at bounding box center [531, 351] width 157 height 14
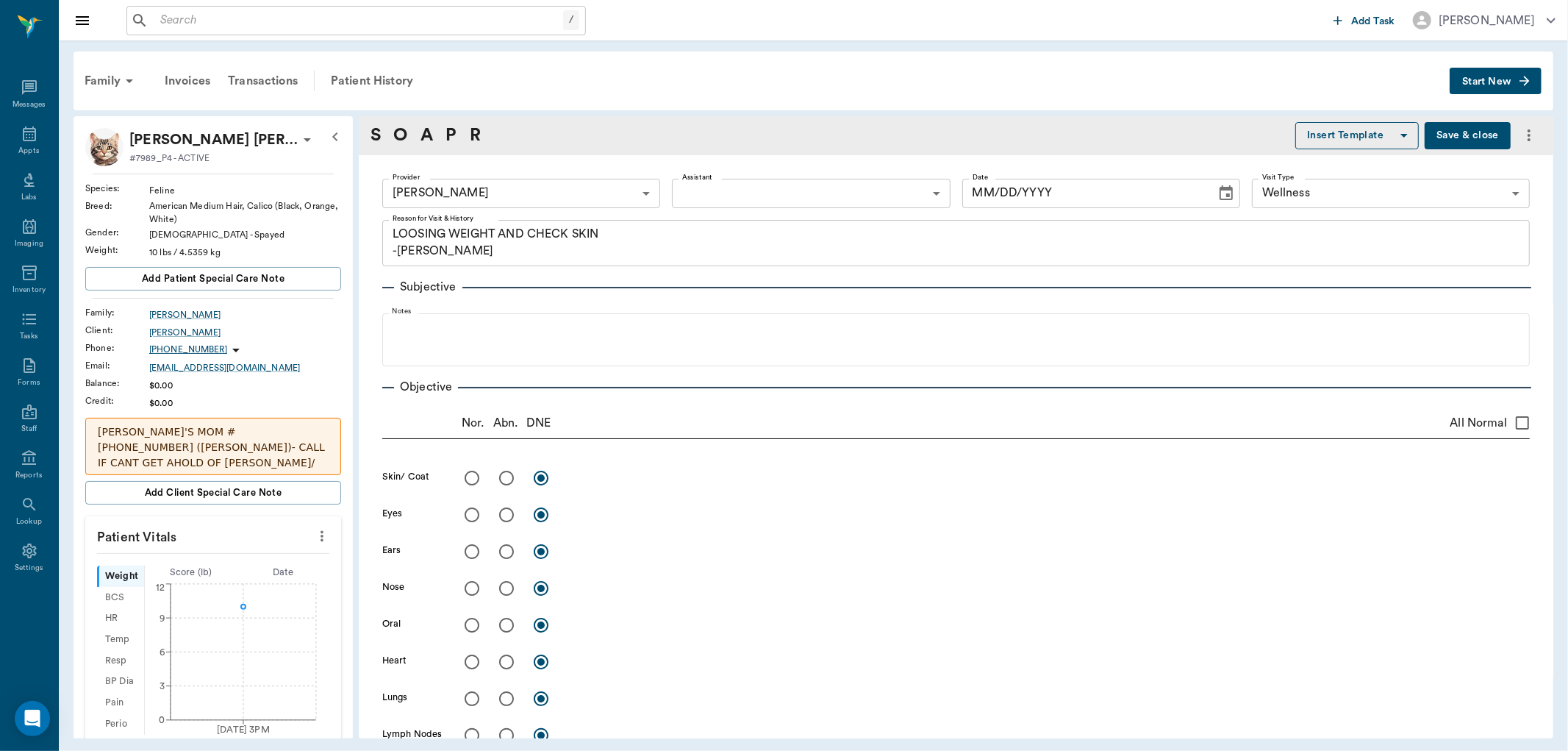
type textarea "LOOSING WEIGHT AND CHECK SKIN -[PERSON_NAME]"
type input "[DATE]"
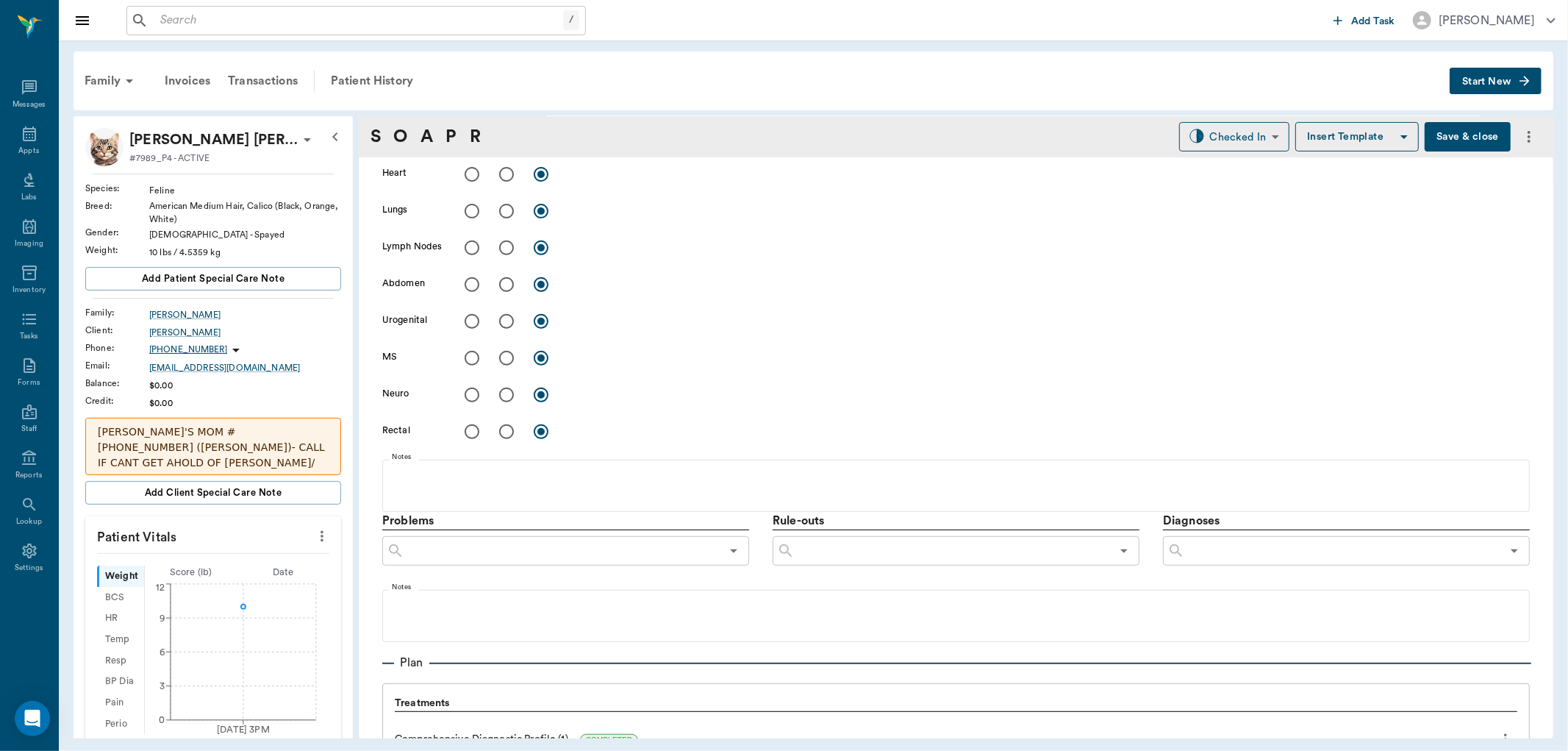
scroll to position [899, 0]
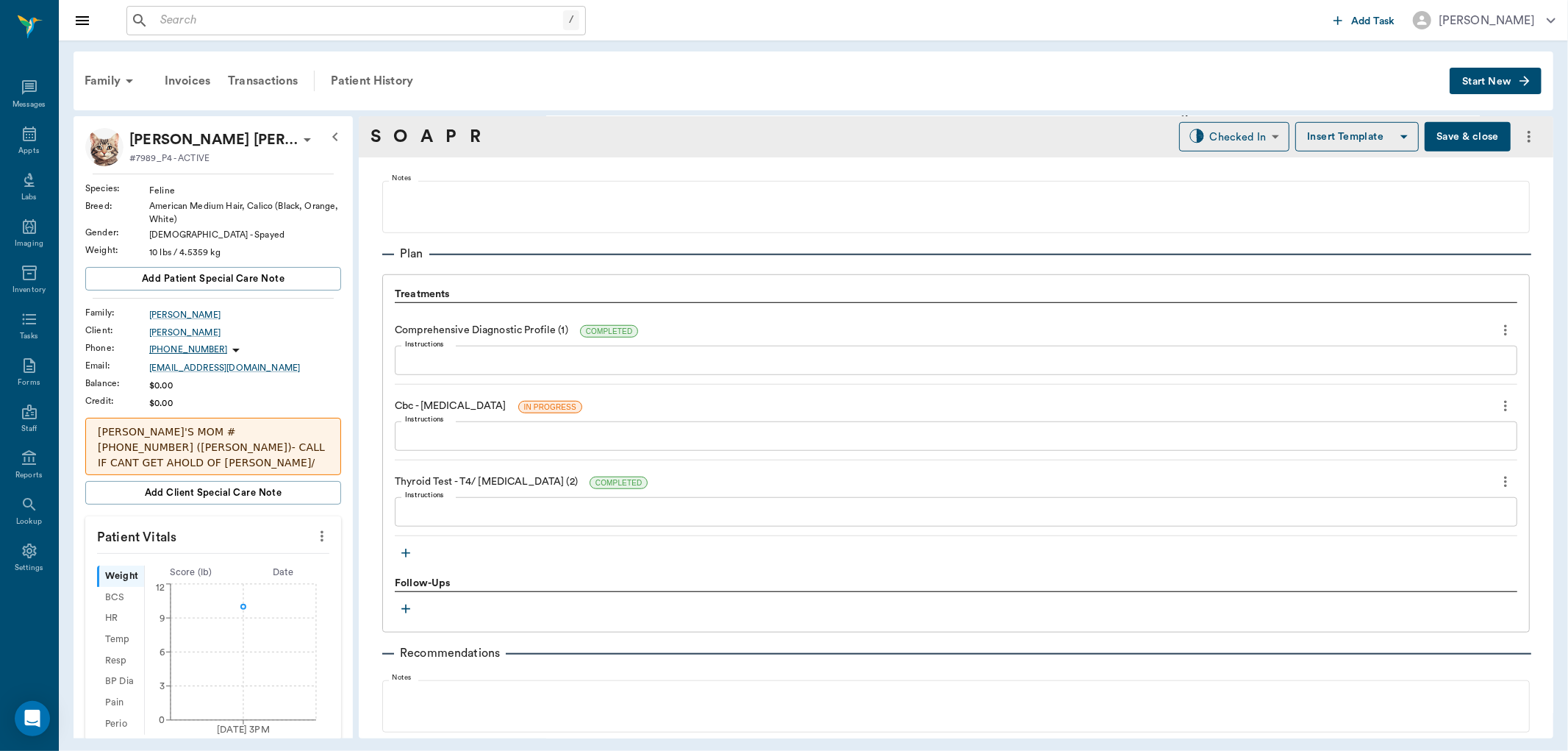
click at [406, 547] on icon "button" at bounding box center [406, 553] width 15 height 15
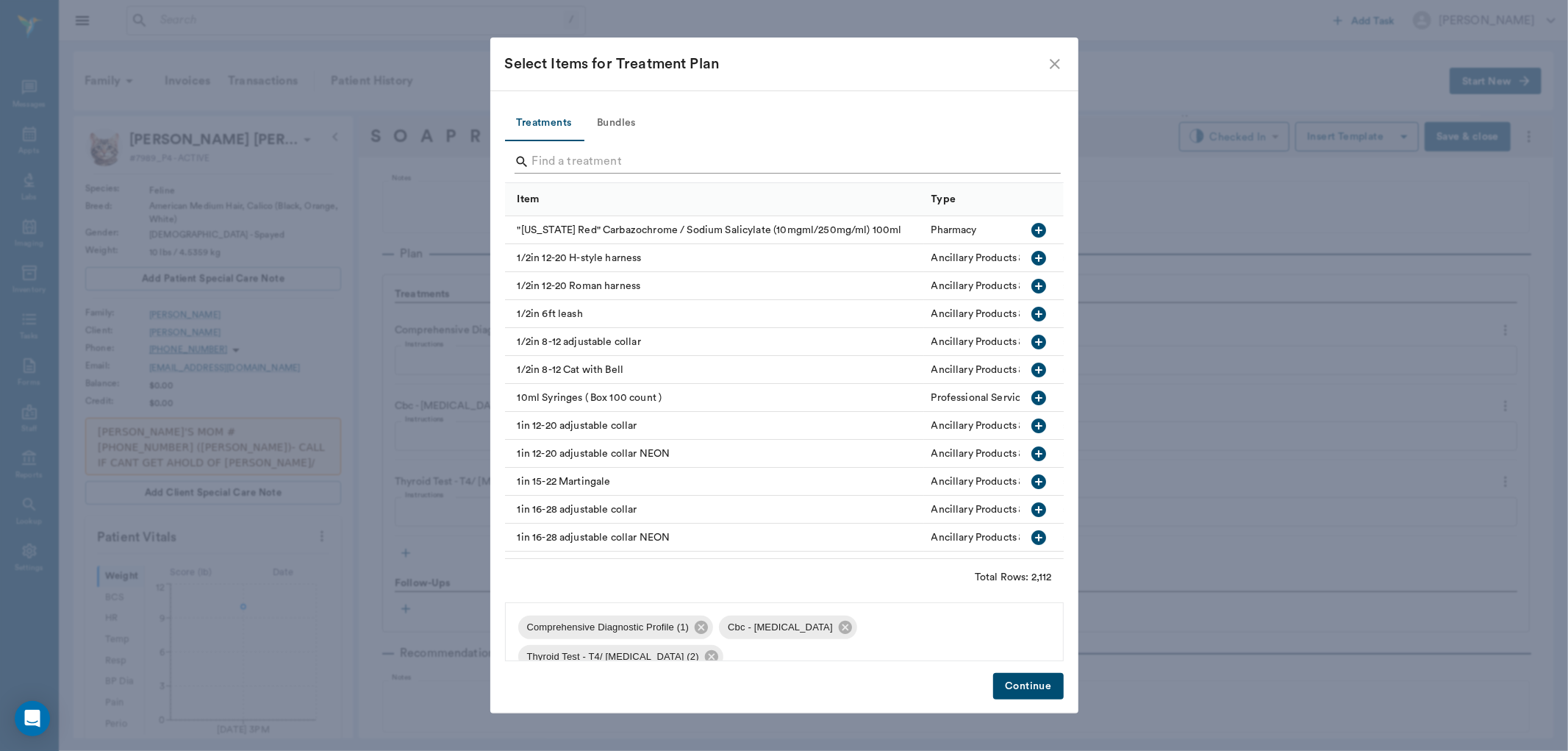
click at [547, 155] on input "Search" at bounding box center [785, 161] width 506 height 23
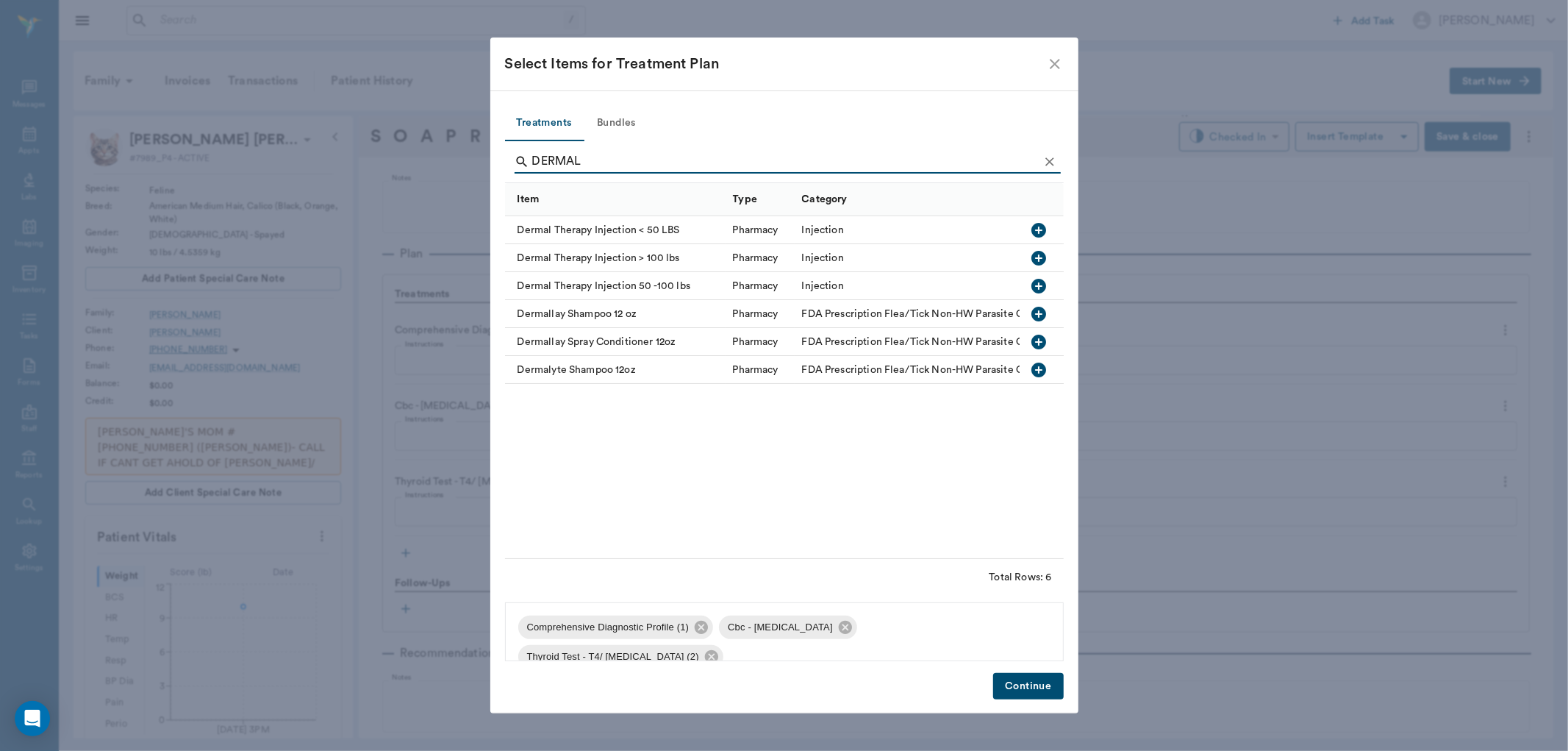
click at [1037, 231] on icon "button" at bounding box center [1039, 230] width 18 height 18
type input "D"
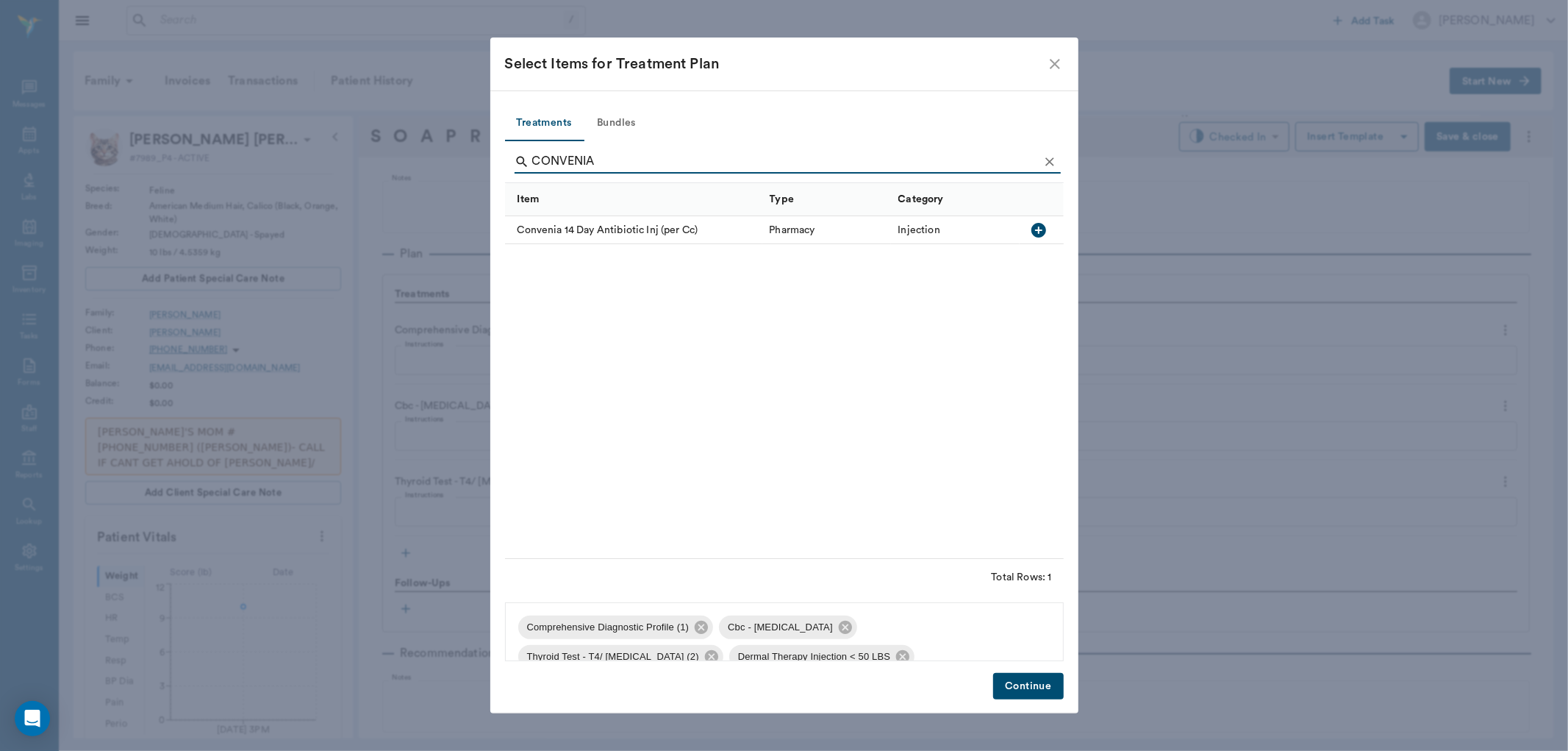
type input "CONVENIA"
click at [1049, 63] on icon "close" at bounding box center [1054, 64] width 18 height 18
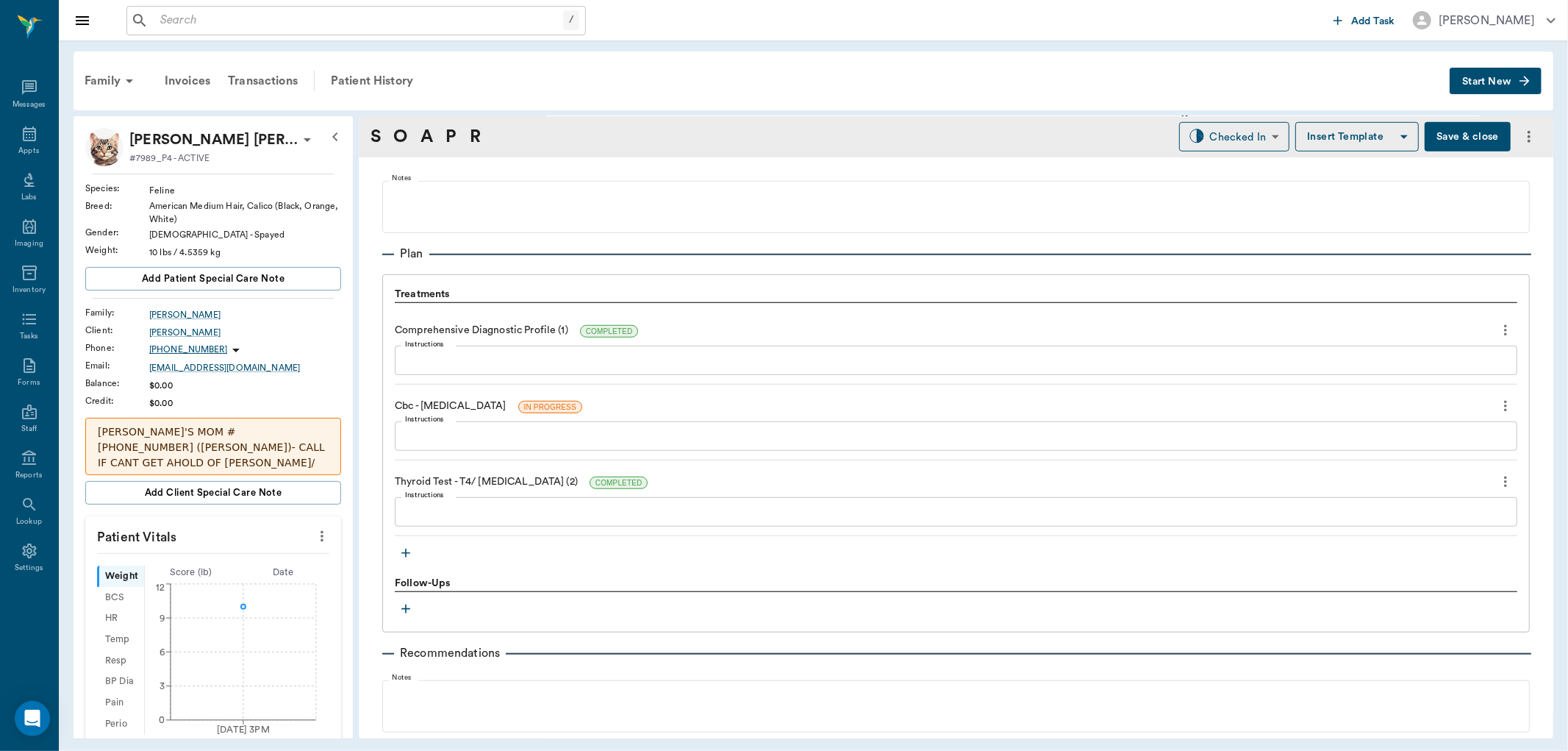
click at [207, 23] on input "text" at bounding box center [359, 20] width 409 height 20
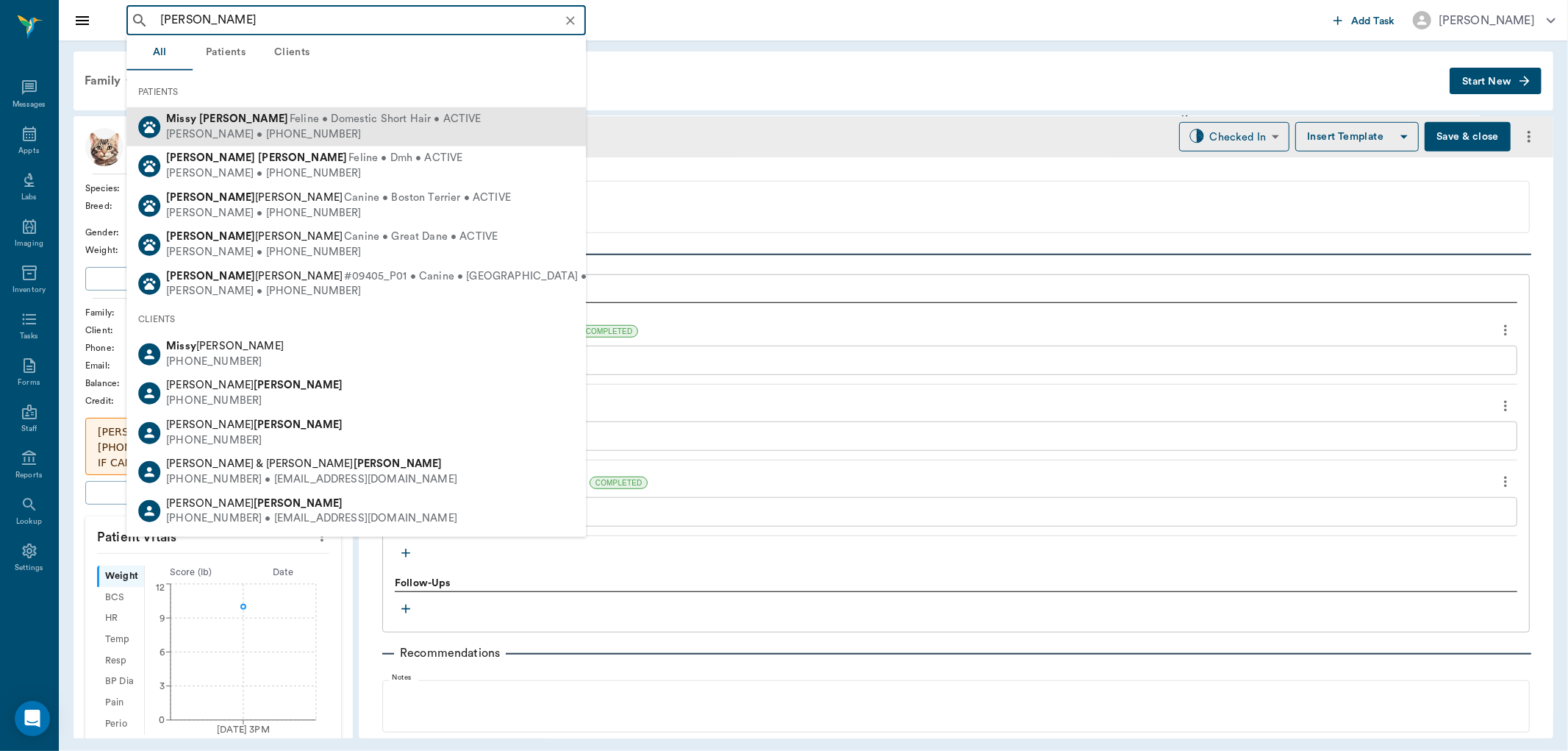
click at [259, 127] on div "Kimberly Tyson • (214) 288-0441" at bounding box center [324, 134] width 315 height 16
type input "MISSY TYSON"
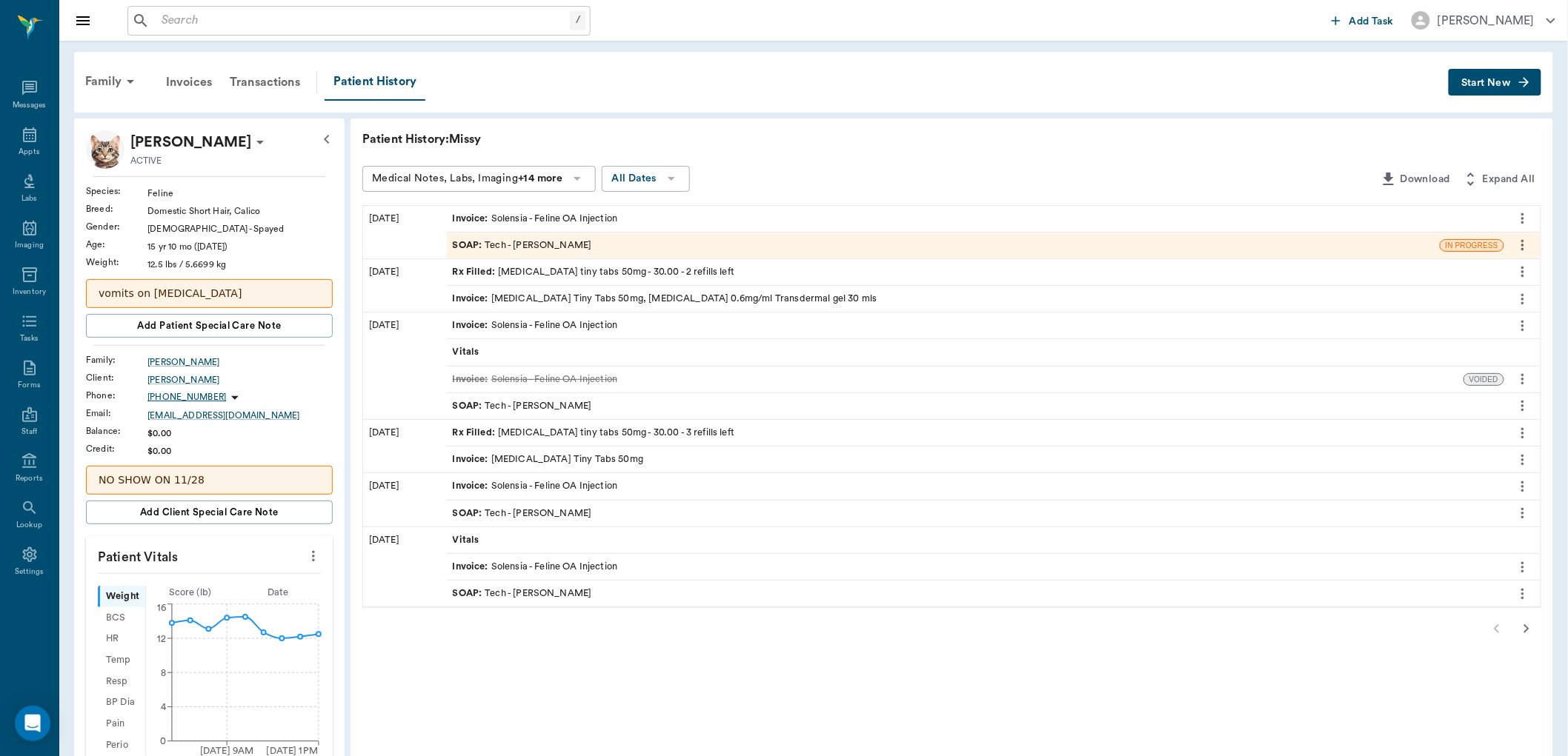
click at [584, 269] on div "Rx Filled : gabapentin tiny tabs 50mg - 30.00 - 2 refills left" at bounding box center [593, 271] width 283 height 14
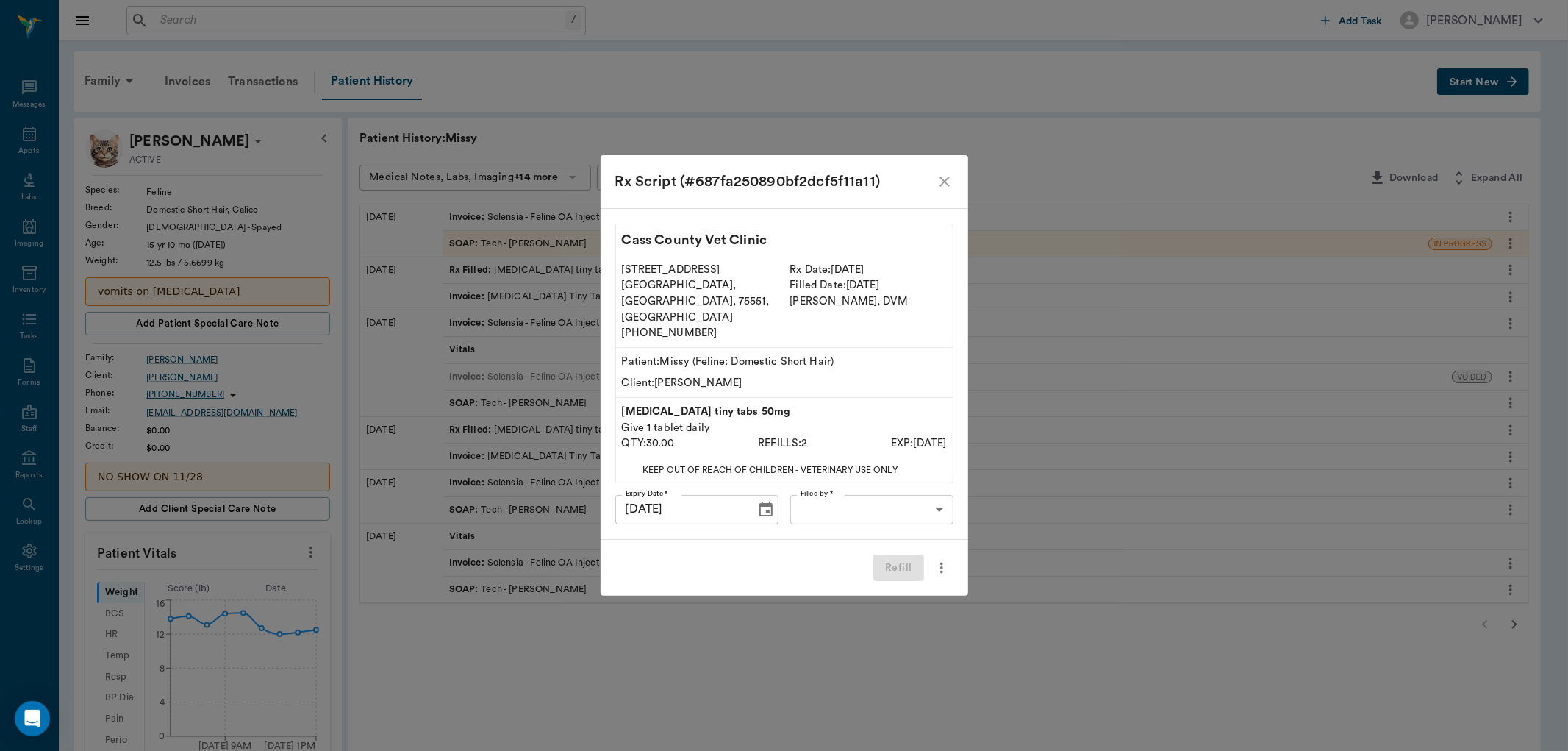
click at [909, 495] on body "/ ​ Add Task Dr. Bert Ellsworth Nectar Messages Appts Labs Imaging Inventory Ta…" at bounding box center [784, 623] width 1568 height 1247
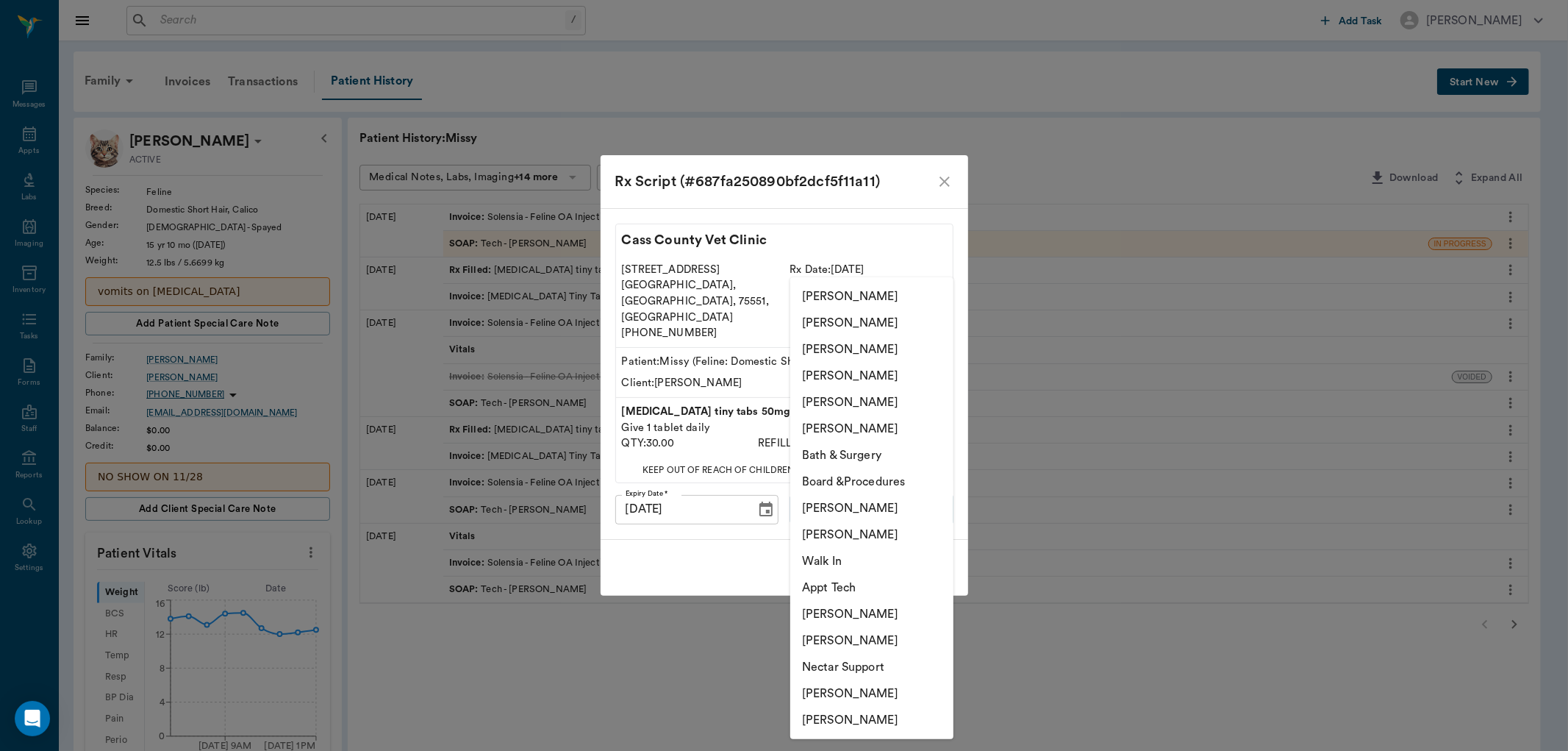
drag, startPoint x: 873, startPoint y: 689, endPoint x: 873, endPoint y: 638, distance: 51.0
click at [873, 687] on li "Hunter Graves" at bounding box center [872, 694] width 163 height 27
type input "682b670d8bdc6f7f8feef3db"
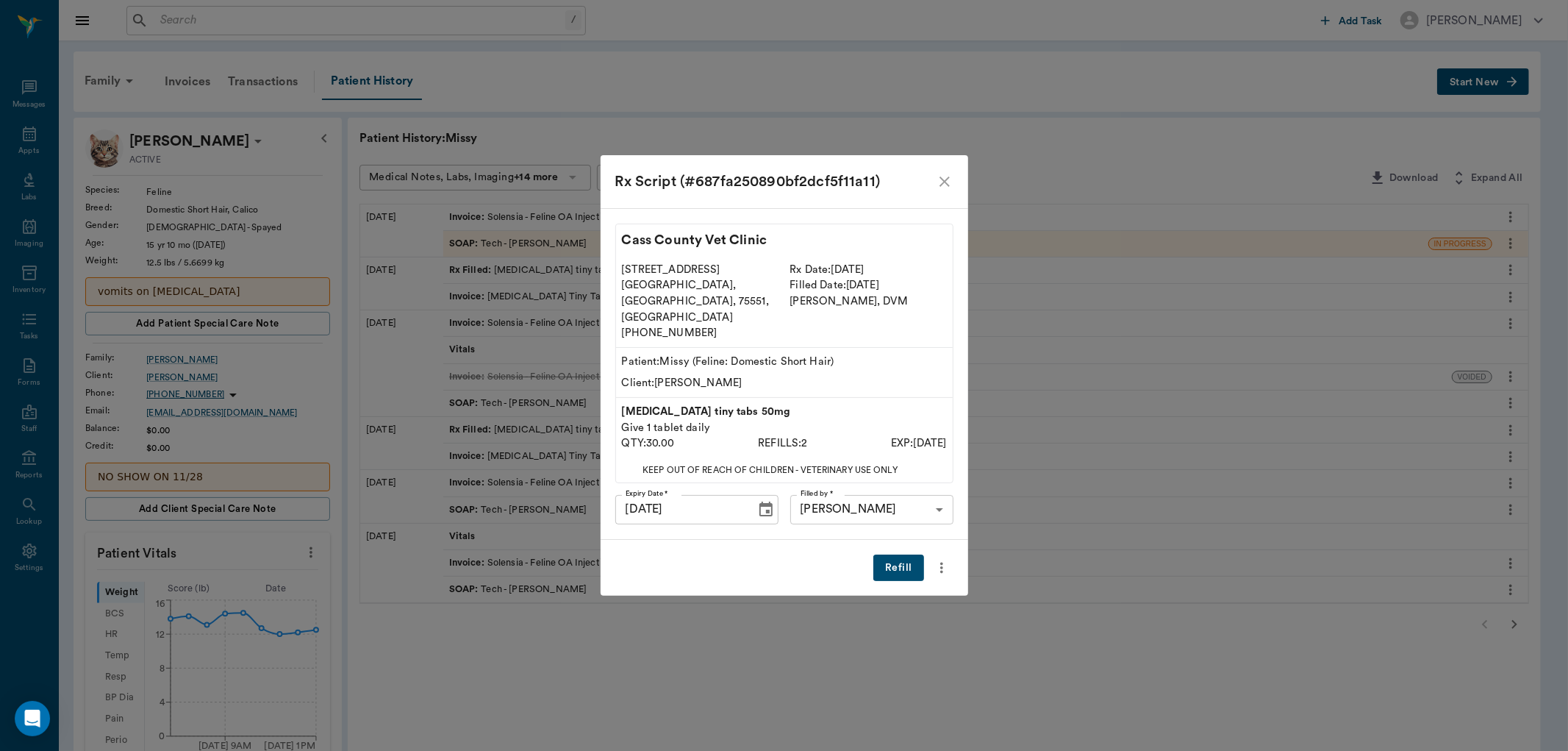
click at [892, 555] on button "Refill" at bounding box center [899, 568] width 50 height 27
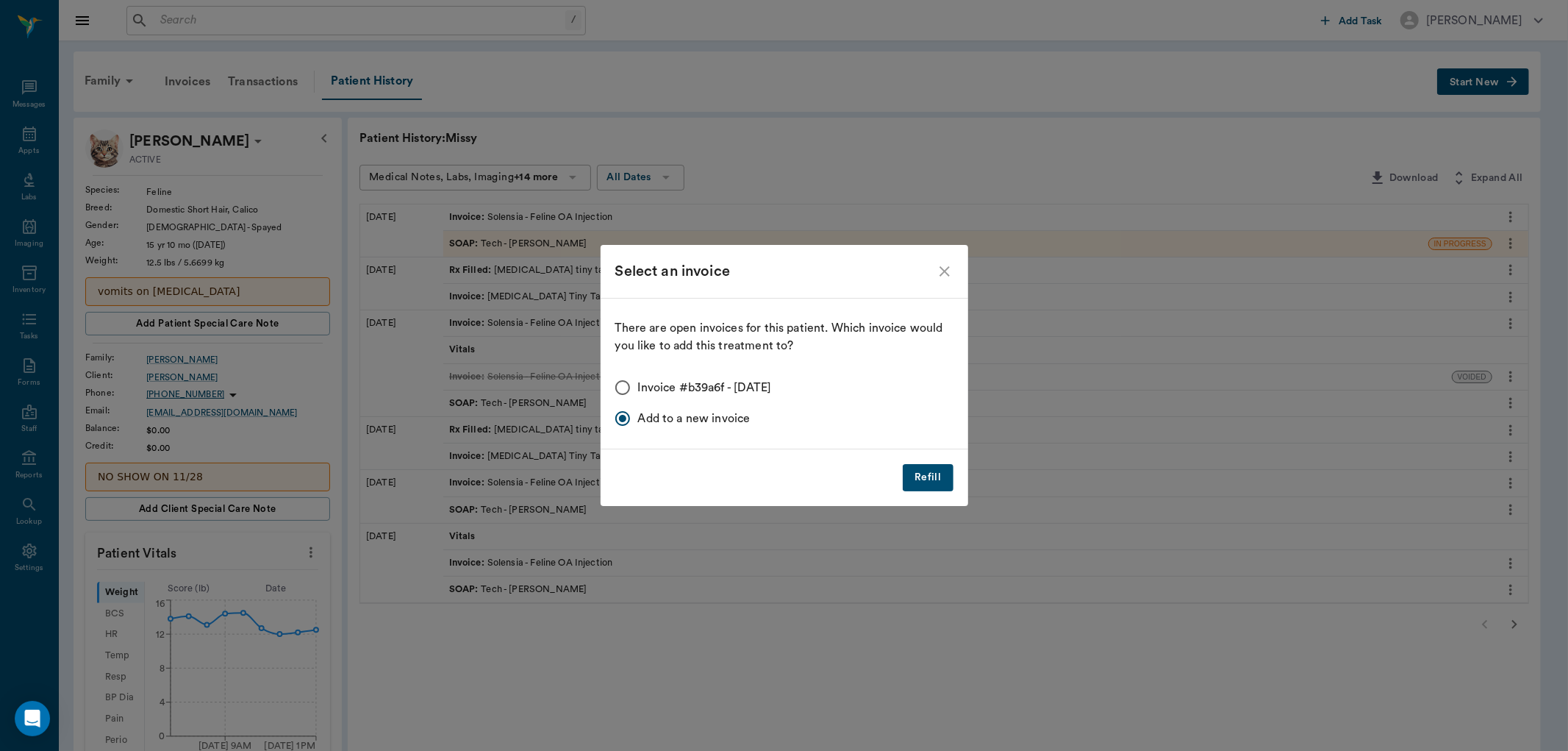
click at [949, 479] on button "Refill" at bounding box center [927, 477] width 50 height 27
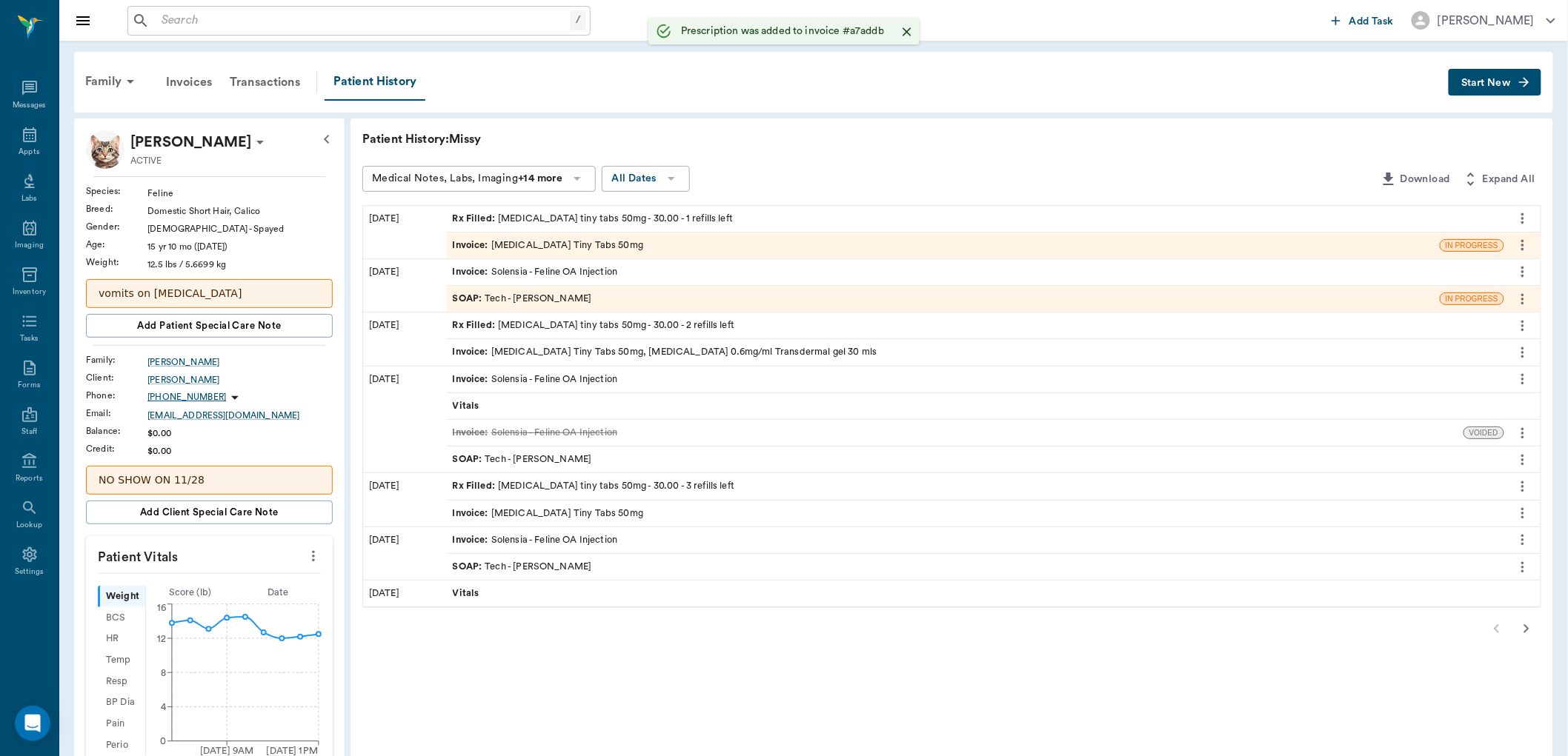
click at [599, 239] on div "Invoice : Gabapentin Tiny Tabs 50mg" at bounding box center [548, 245] width 191 height 14
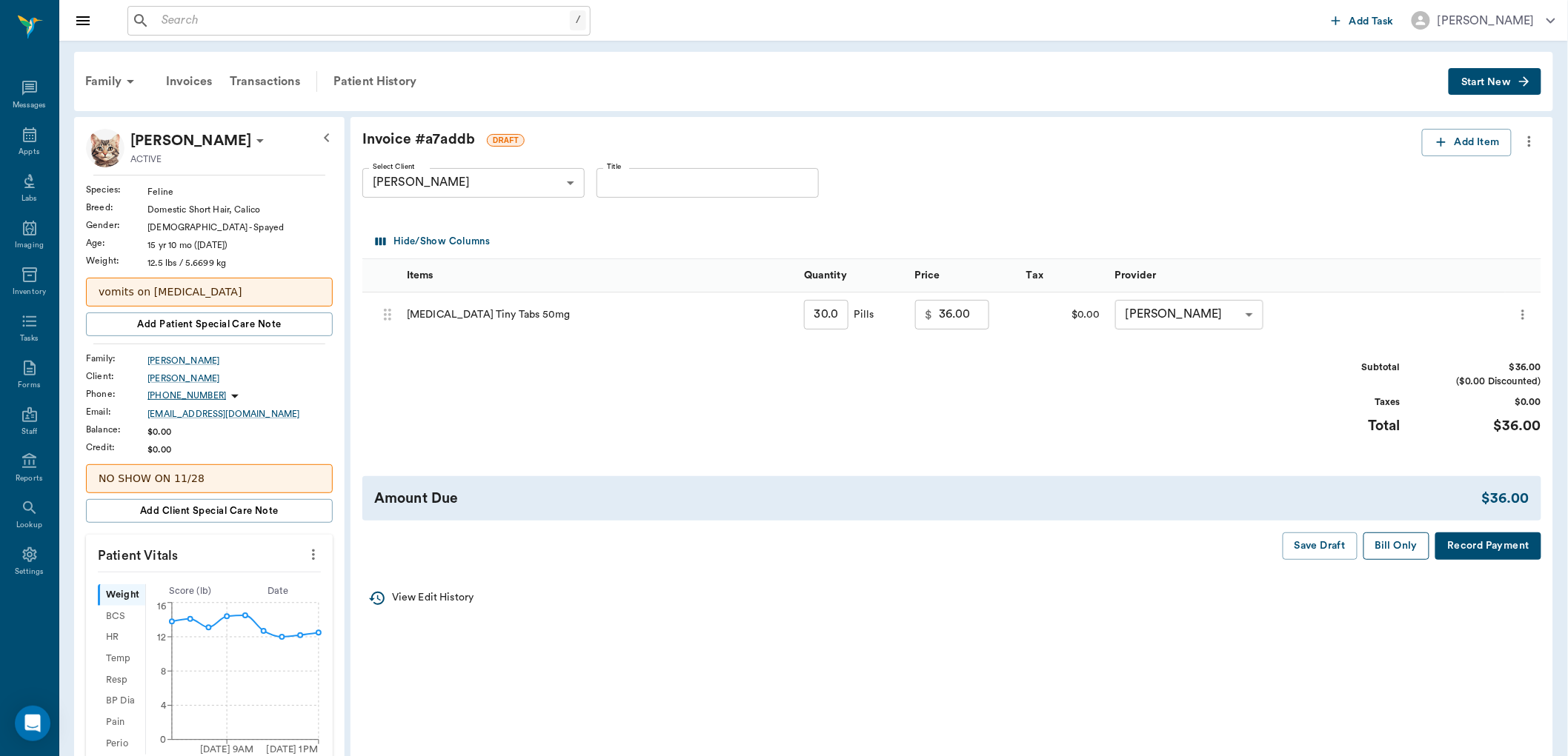
click at [1397, 549] on button "Bill Only" at bounding box center [1396, 545] width 66 height 27
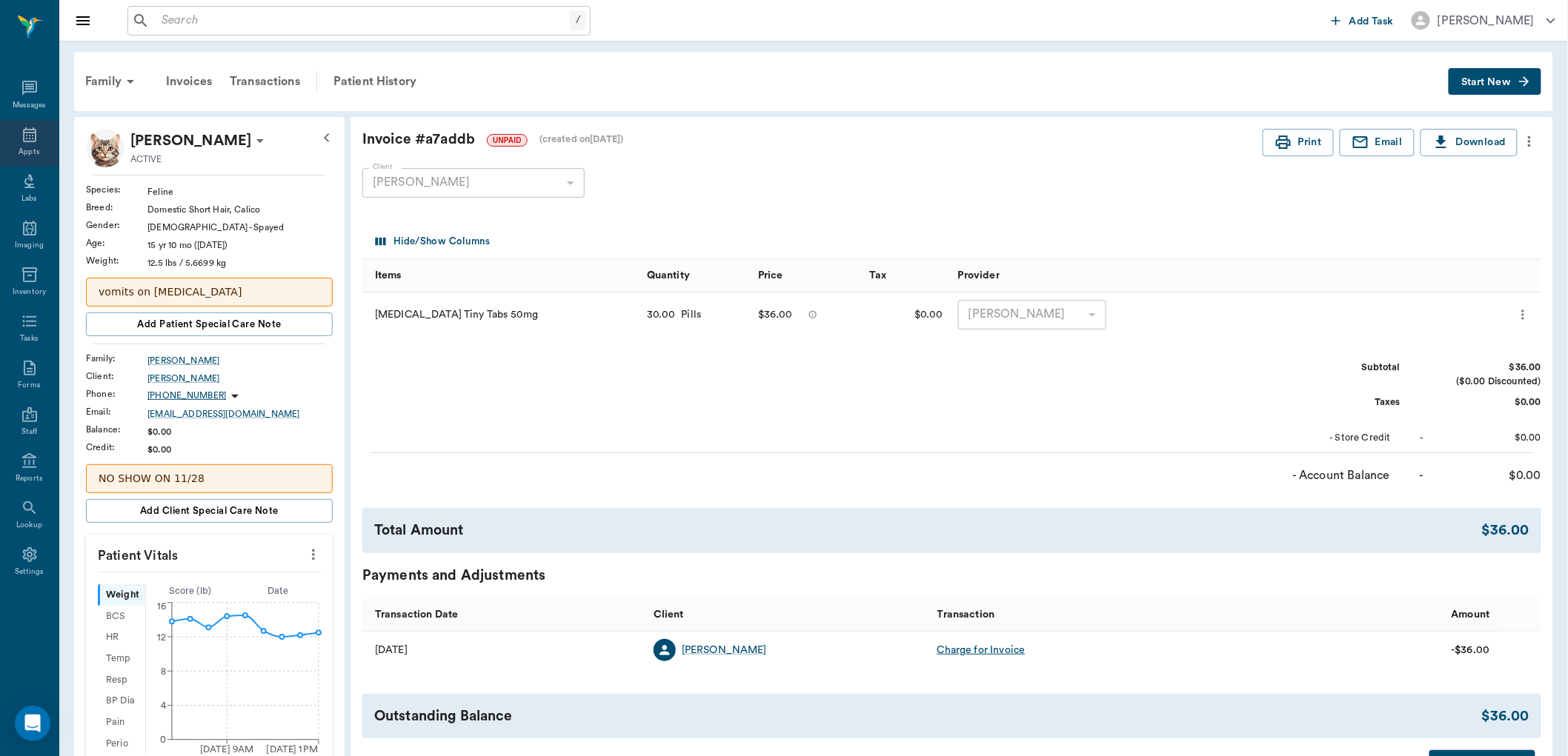
click at [33, 138] on icon at bounding box center [29, 134] width 18 height 18
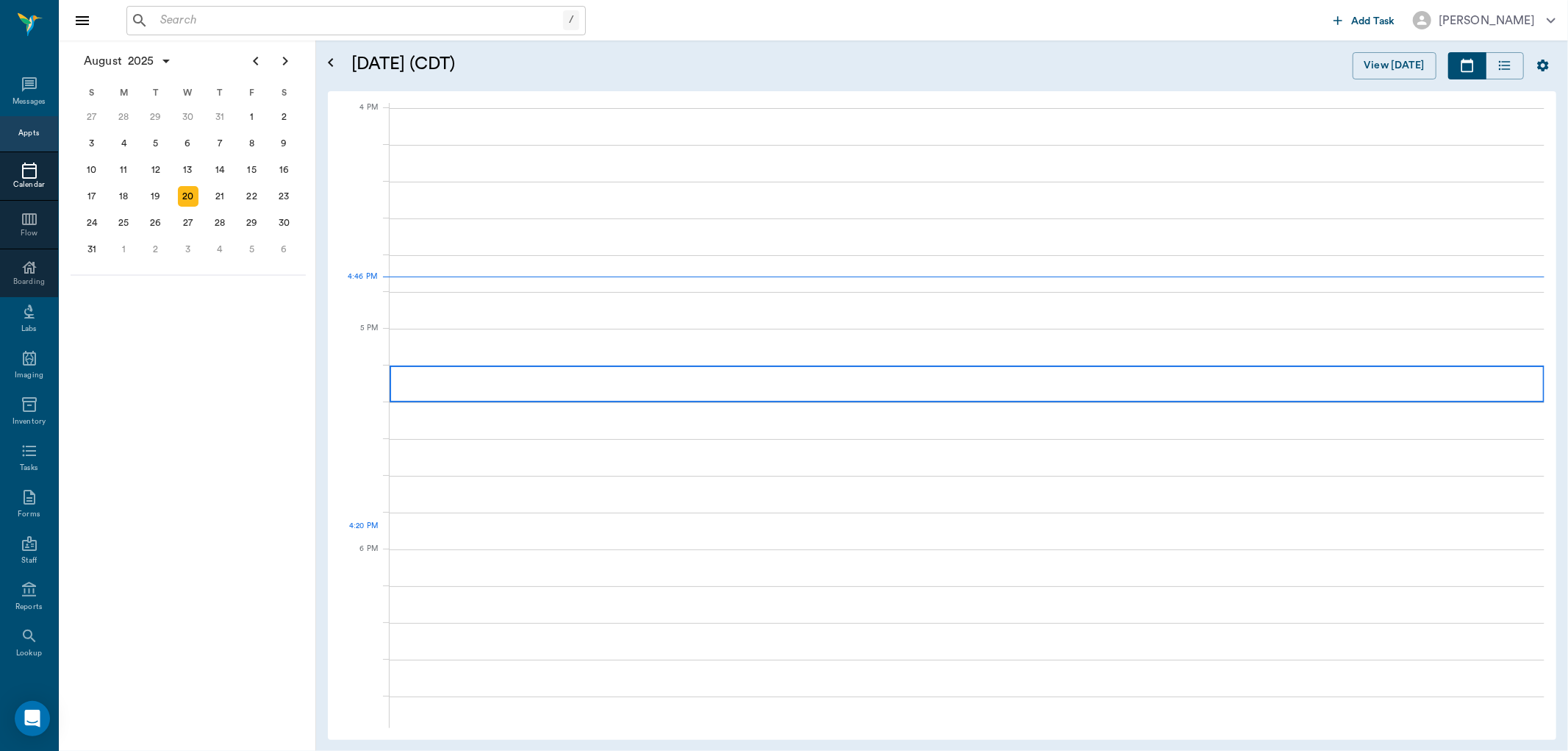
scroll to position [1766, 0]
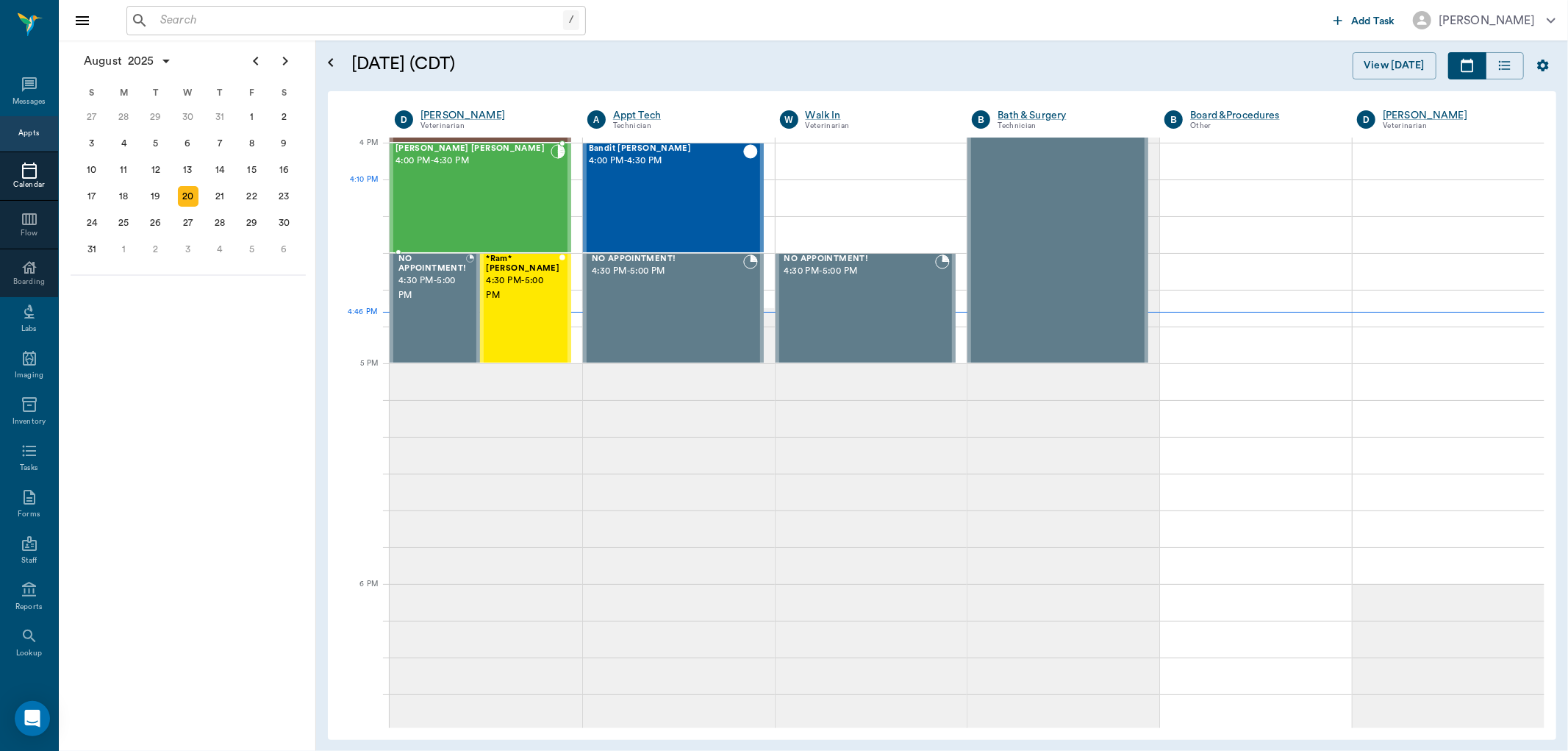
click at [499, 197] on div "MISS KITTY Floyd 4:00 PM - 4:30 PM" at bounding box center [473, 198] width 156 height 107
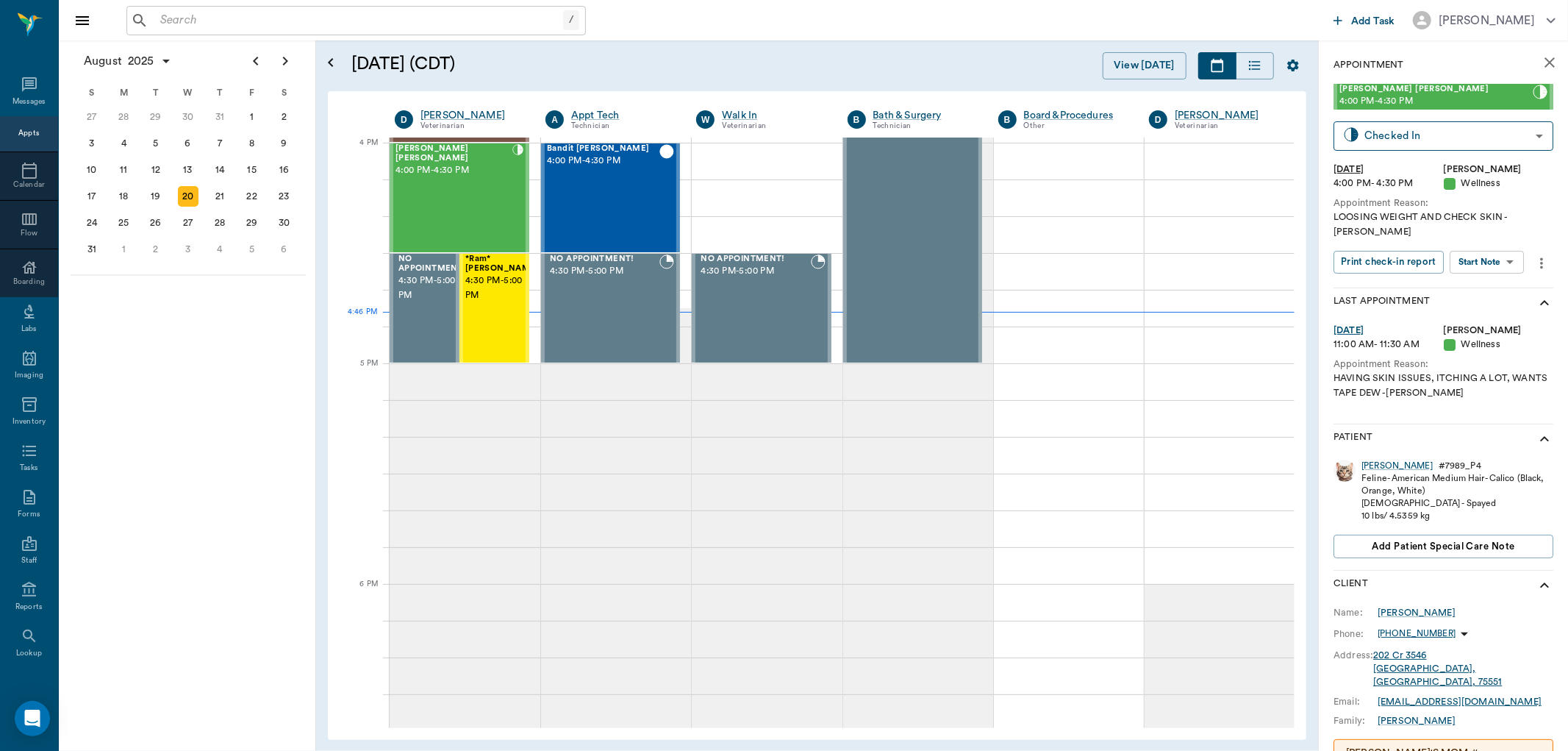
click at [1497, 247] on body "/ ​ Add Task Dr. Bert Ellsworth Nectar Messages Appts Calendar Flow Boarding La…" at bounding box center [784, 375] width 1568 height 751
click at [1489, 270] on button "View SOAP" at bounding box center [1472, 278] width 50 height 17
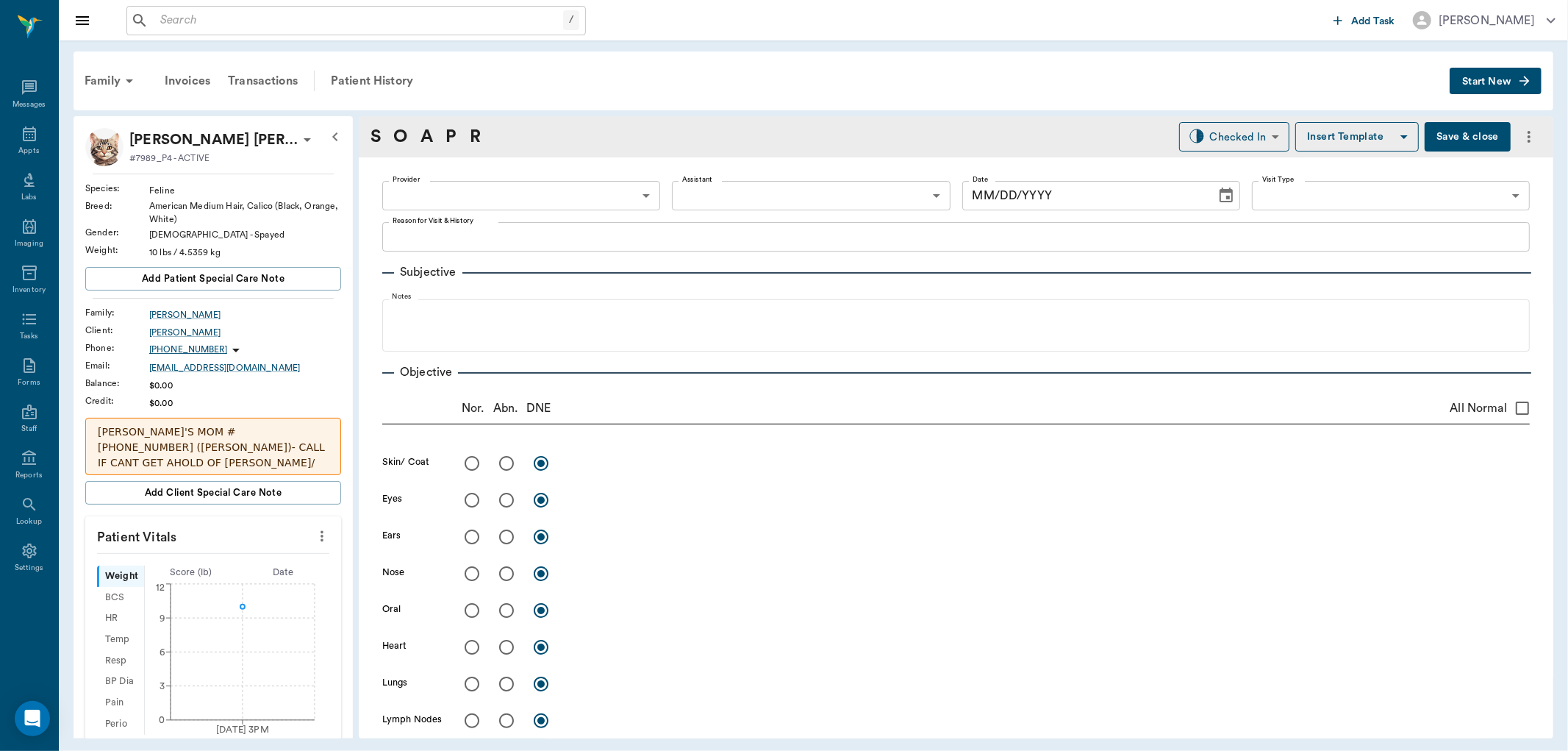
type input "63ec2f075fda476ae8351a4d"
type input "65d2be4f46e3a538d89b8c14"
type textarea "LOOSING WEIGHT AND CHECK SKIN -[PERSON_NAME]"
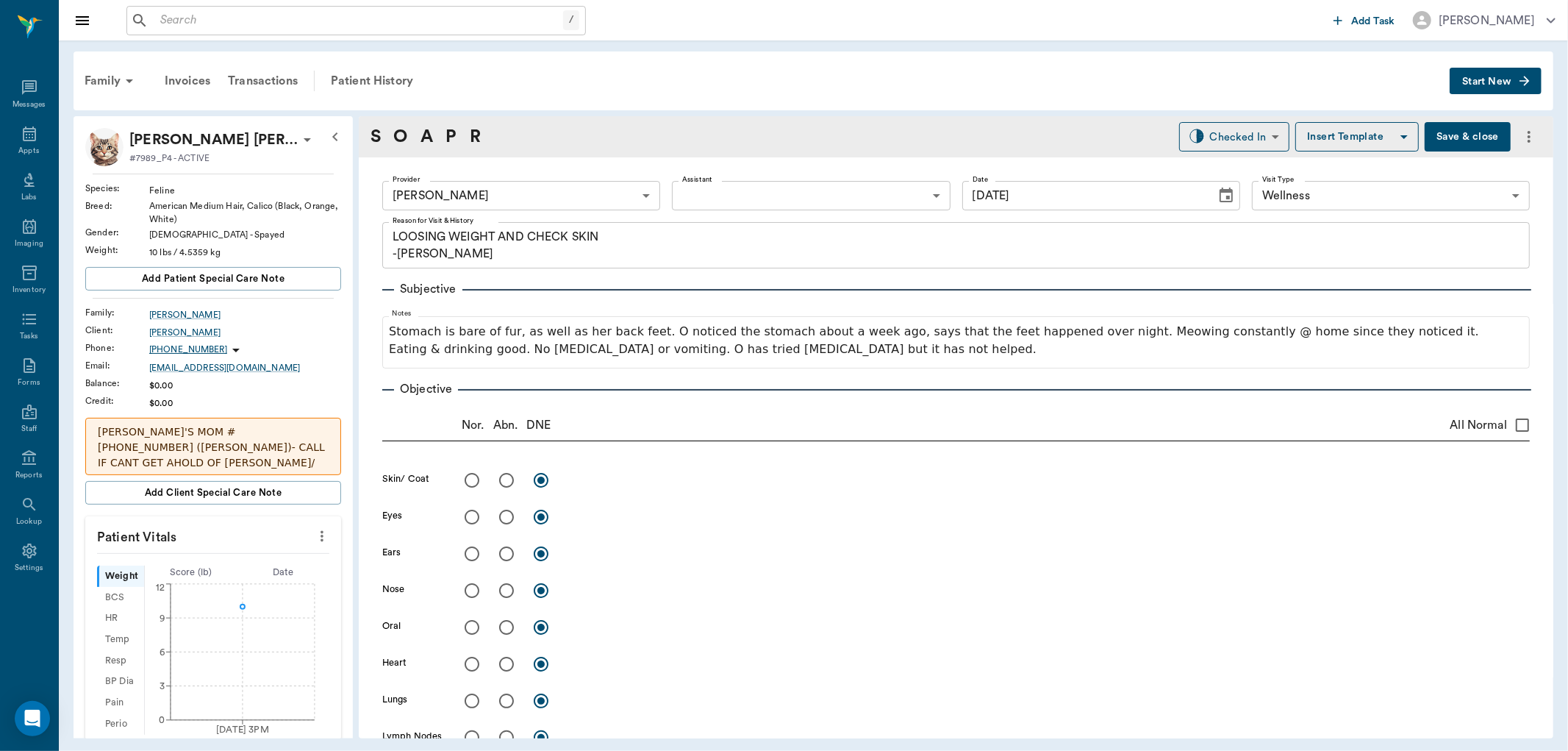
type input "[DATE]"
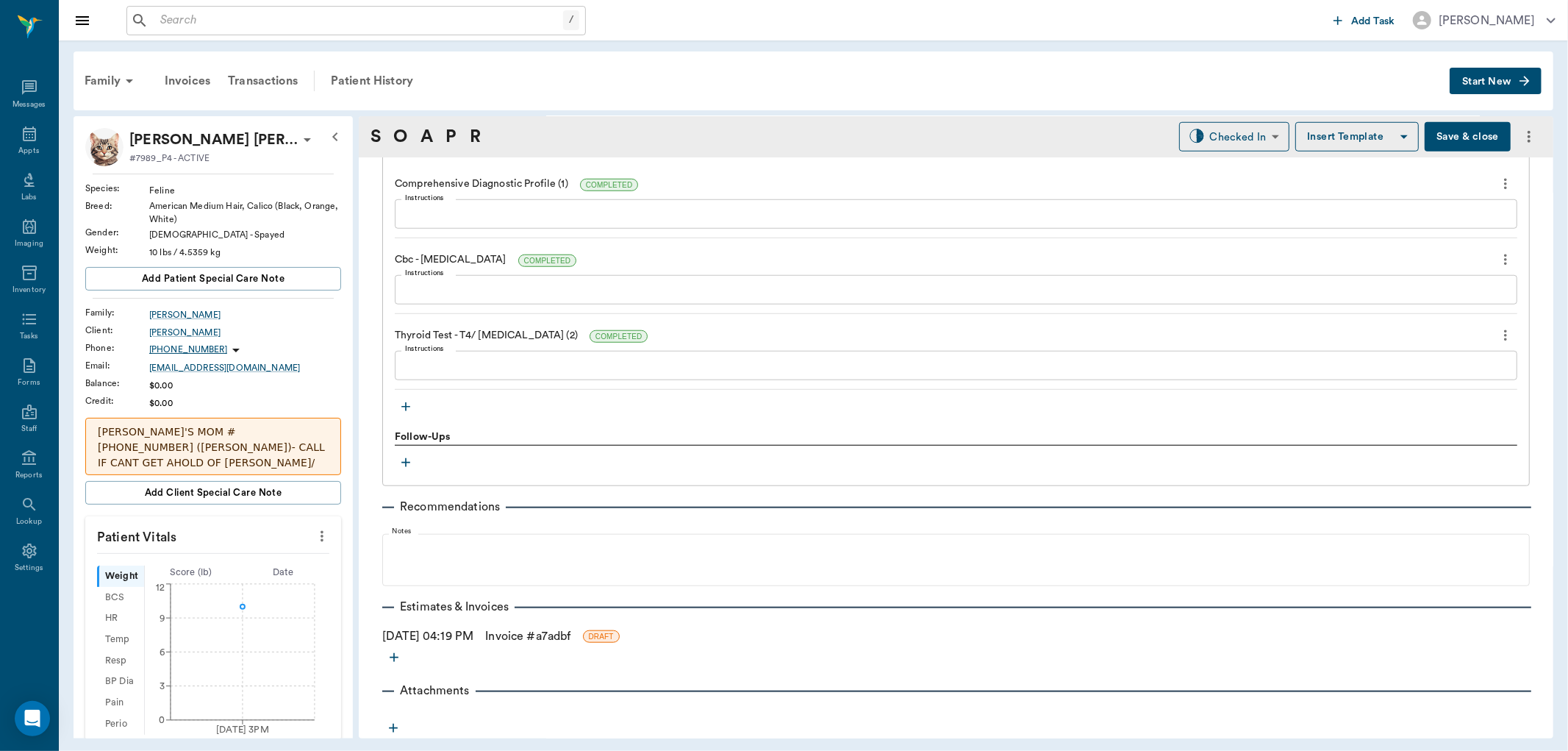
scroll to position [964, 0]
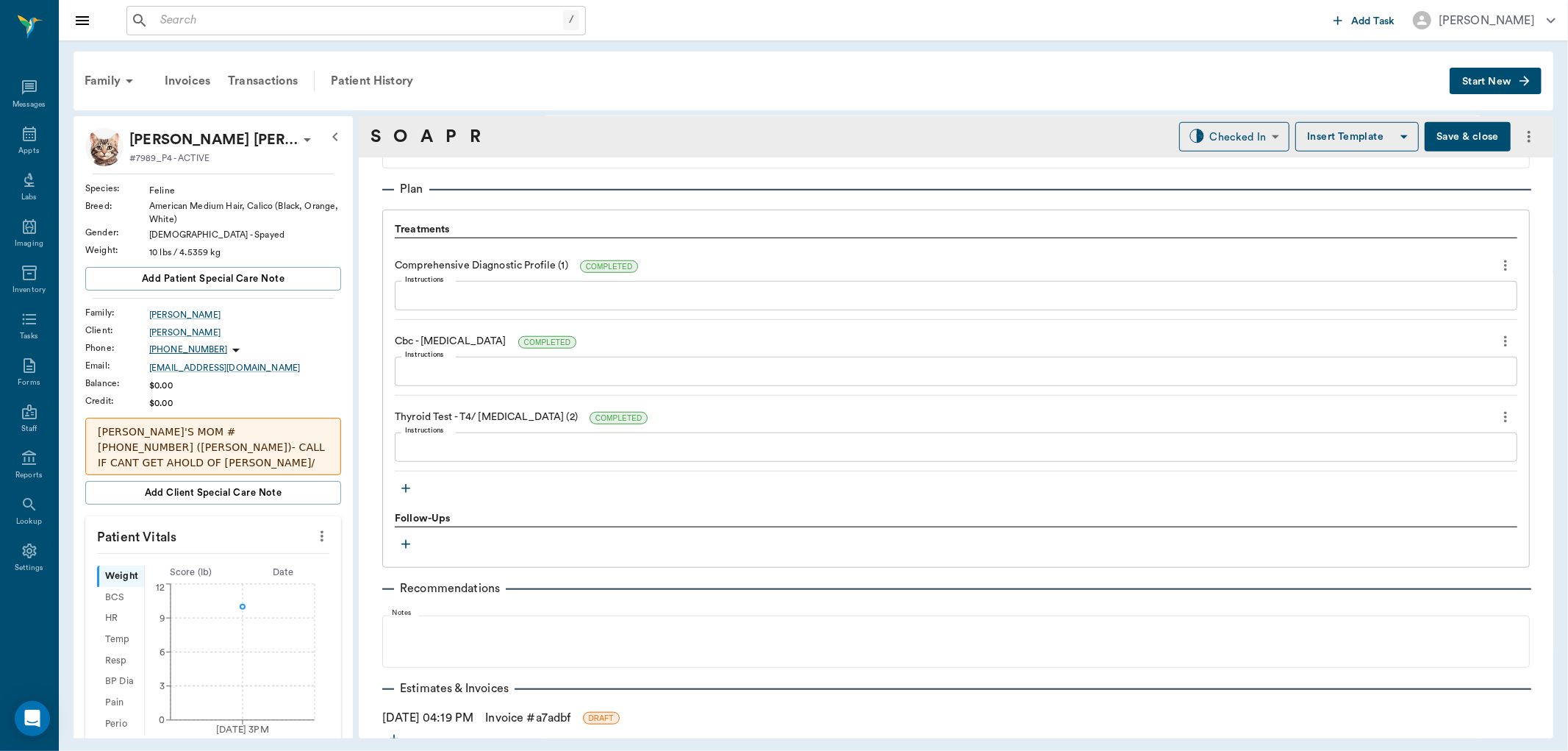
click at [405, 485] on icon "button" at bounding box center [406, 489] width 9 height 9
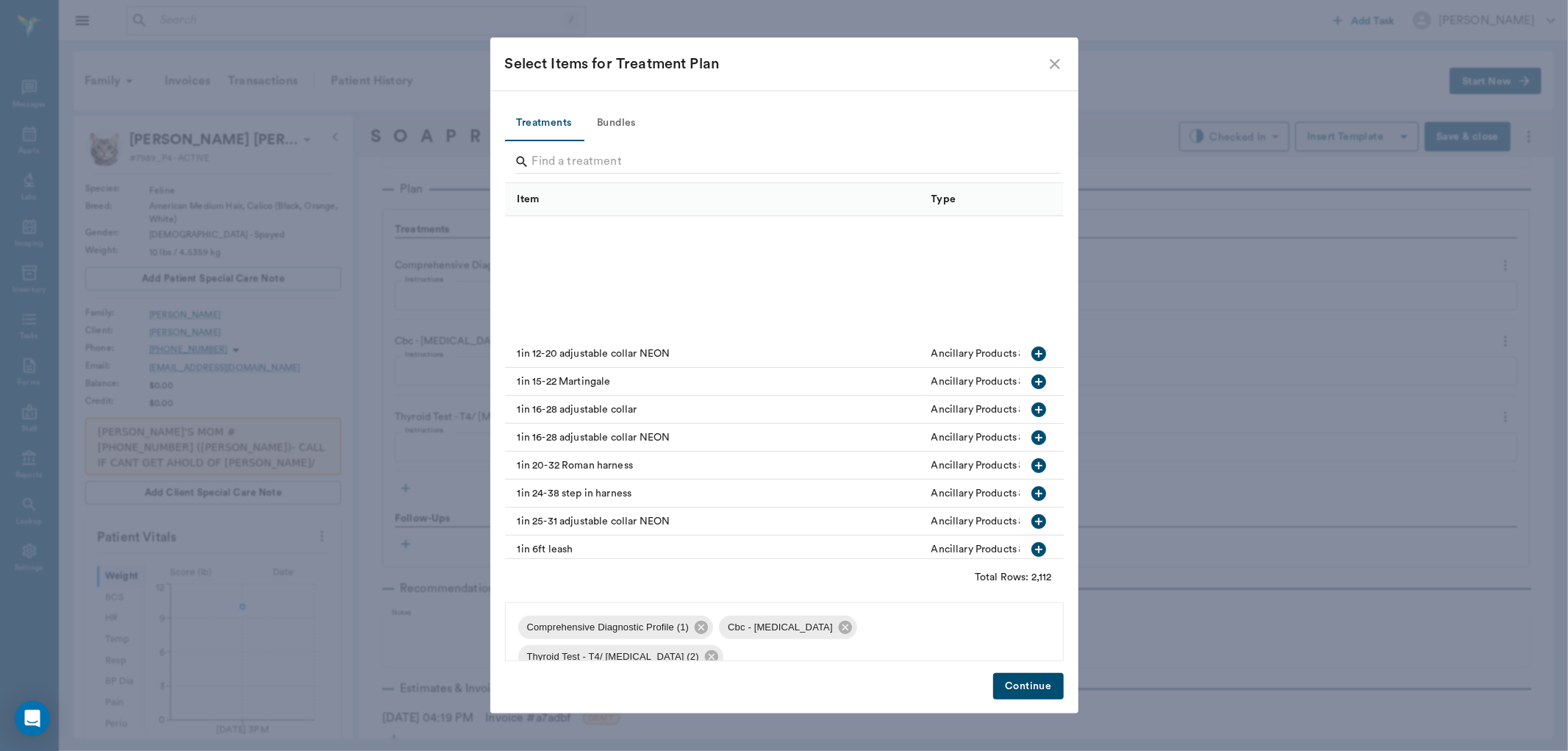
scroll to position [408, 0]
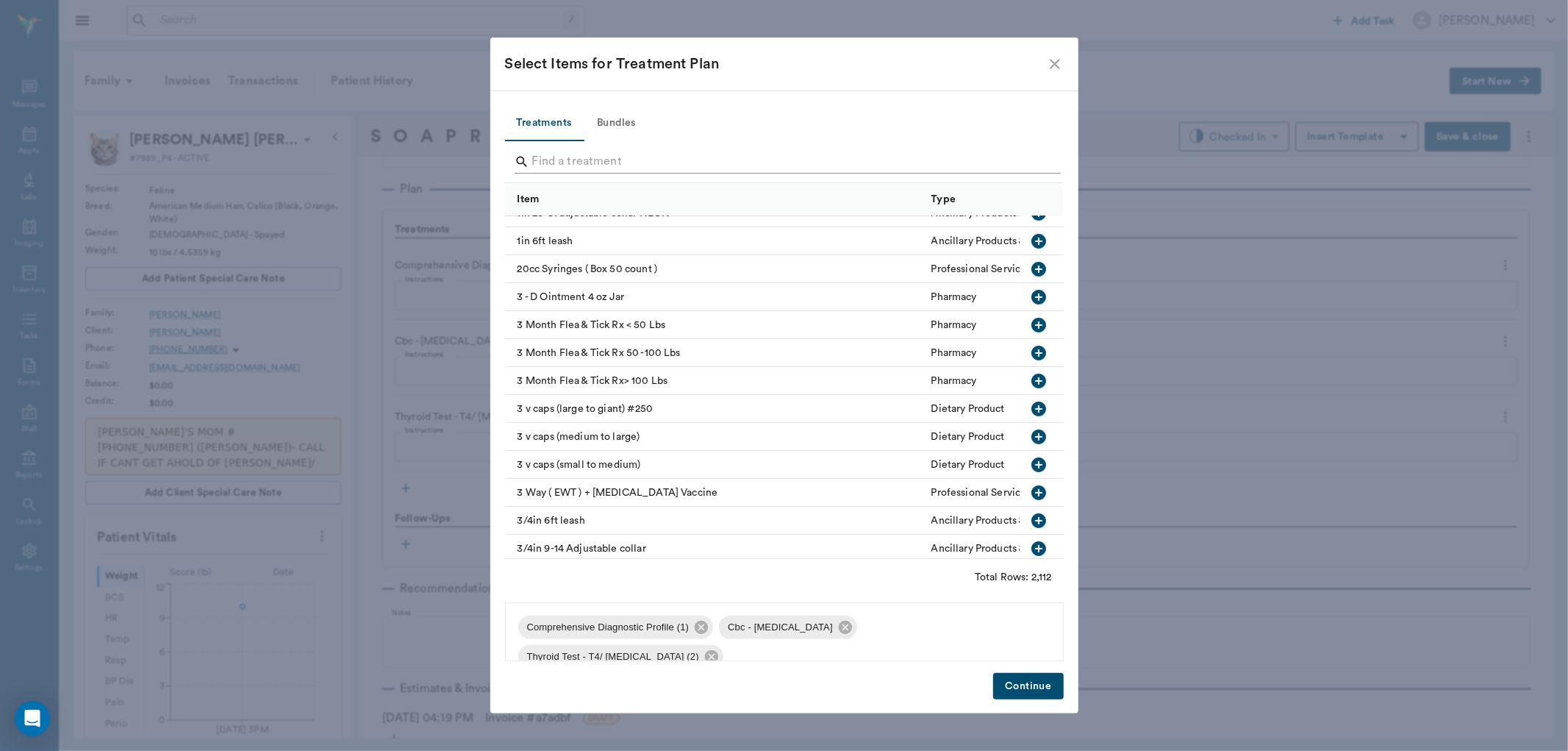
click at [585, 167] on input "Search" at bounding box center [785, 161] width 506 height 23
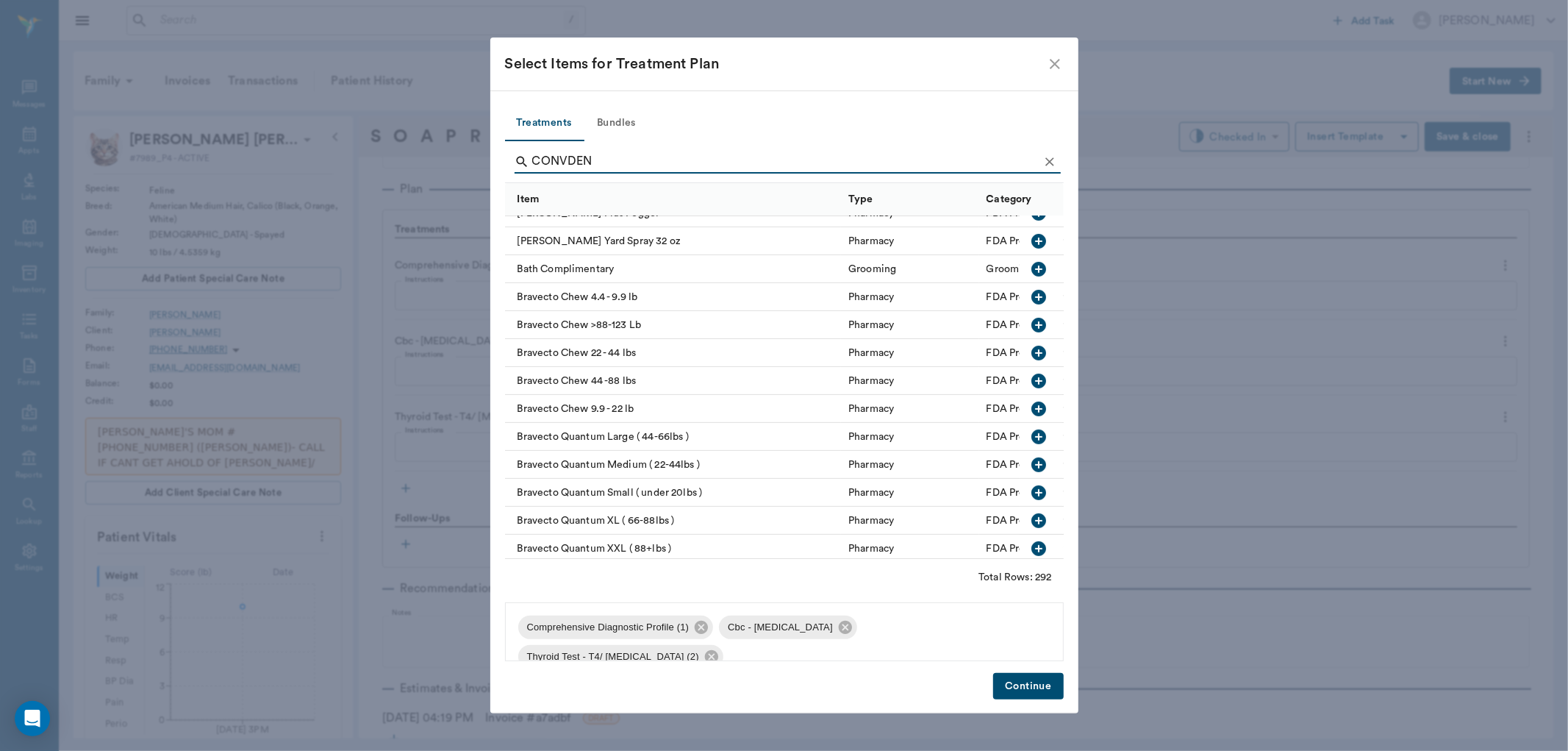
scroll to position [0, 0]
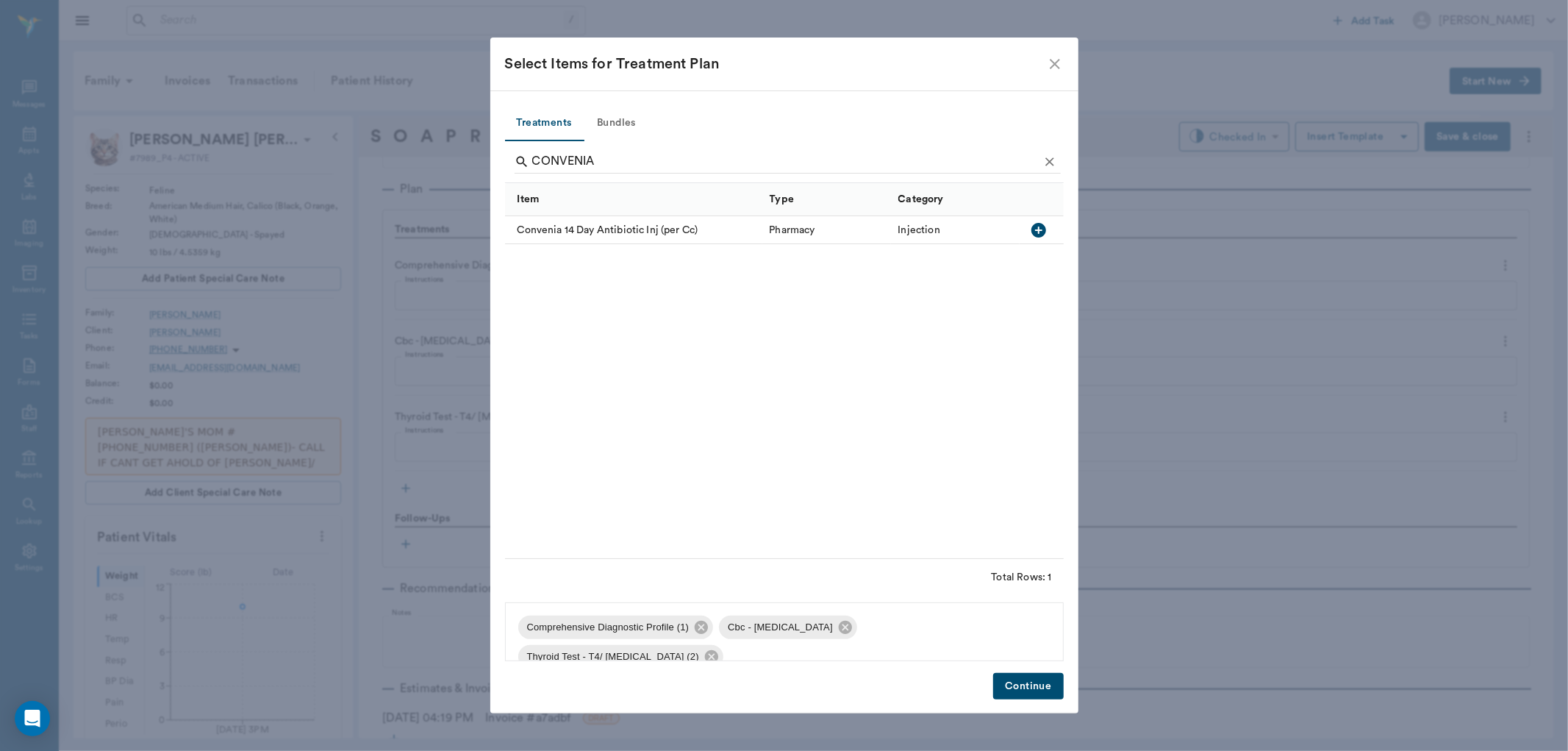
click at [1038, 233] on icon "button" at bounding box center [1039, 231] width 15 height 15
type input "C"
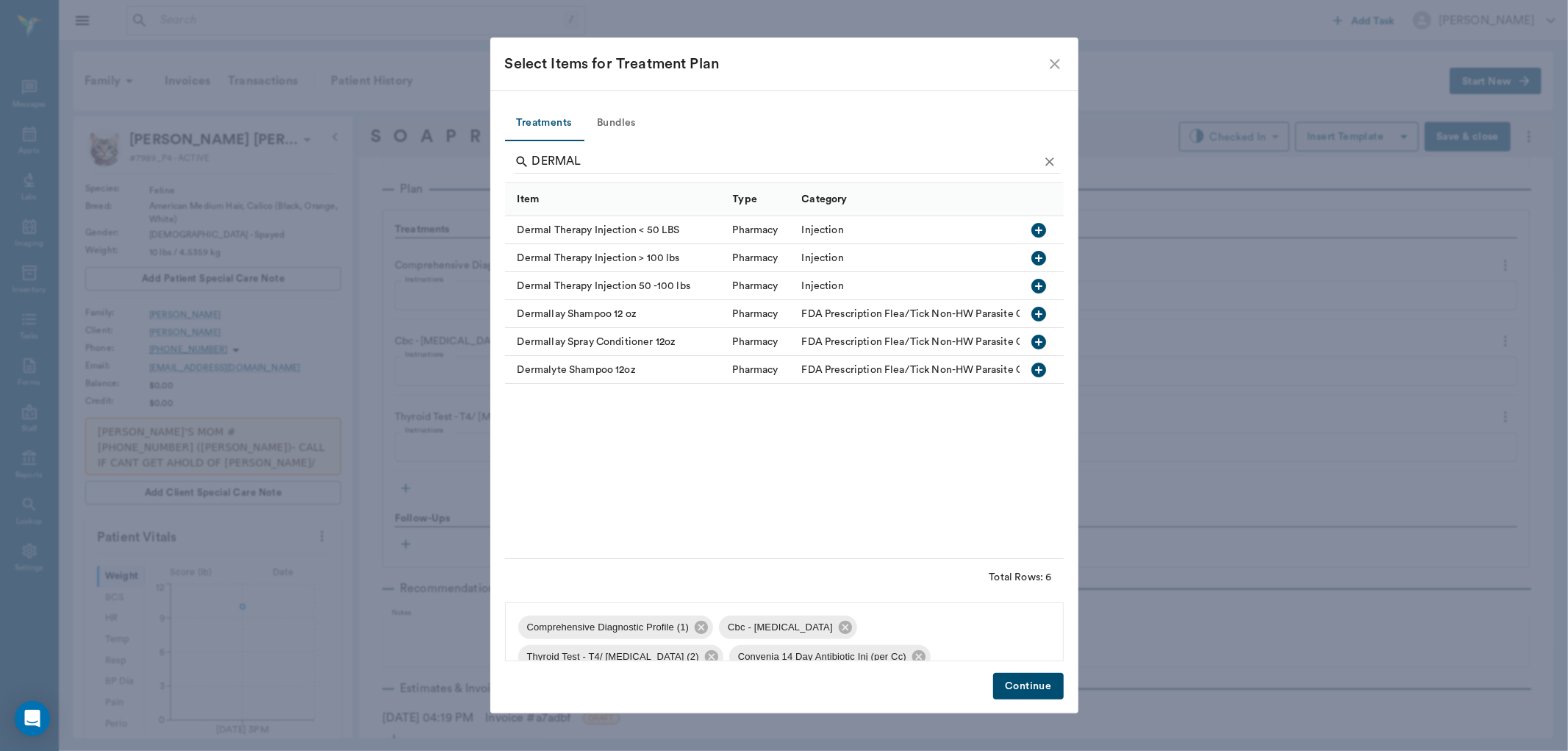
click at [1033, 228] on icon "button" at bounding box center [1039, 231] width 15 height 15
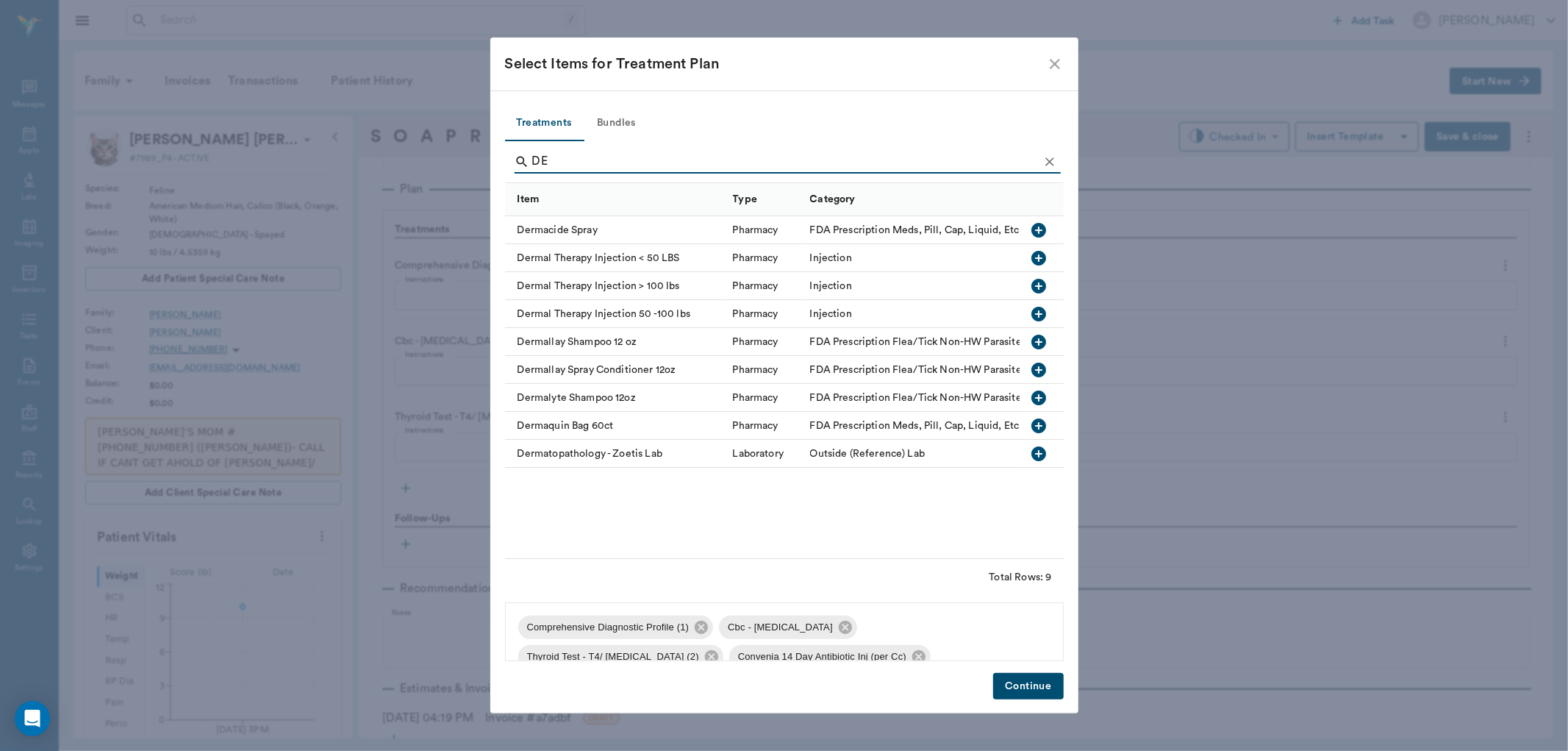
type input "D"
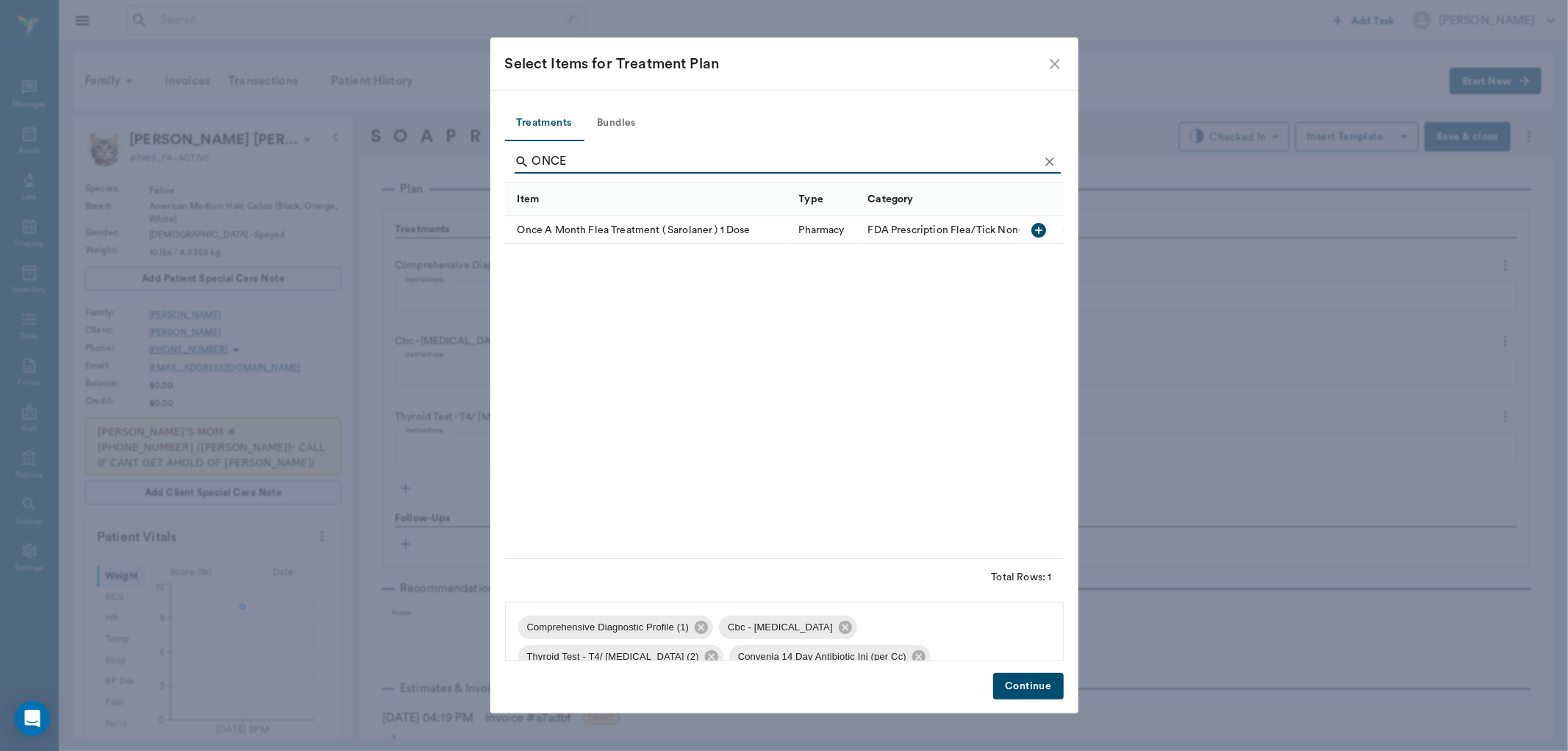
type input "ONCE"
click at [1039, 234] on icon "button" at bounding box center [1039, 231] width 15 height 15
click at [1040, 688] on button "Continue" at bounding box center [1027, 686] width 69 height 27
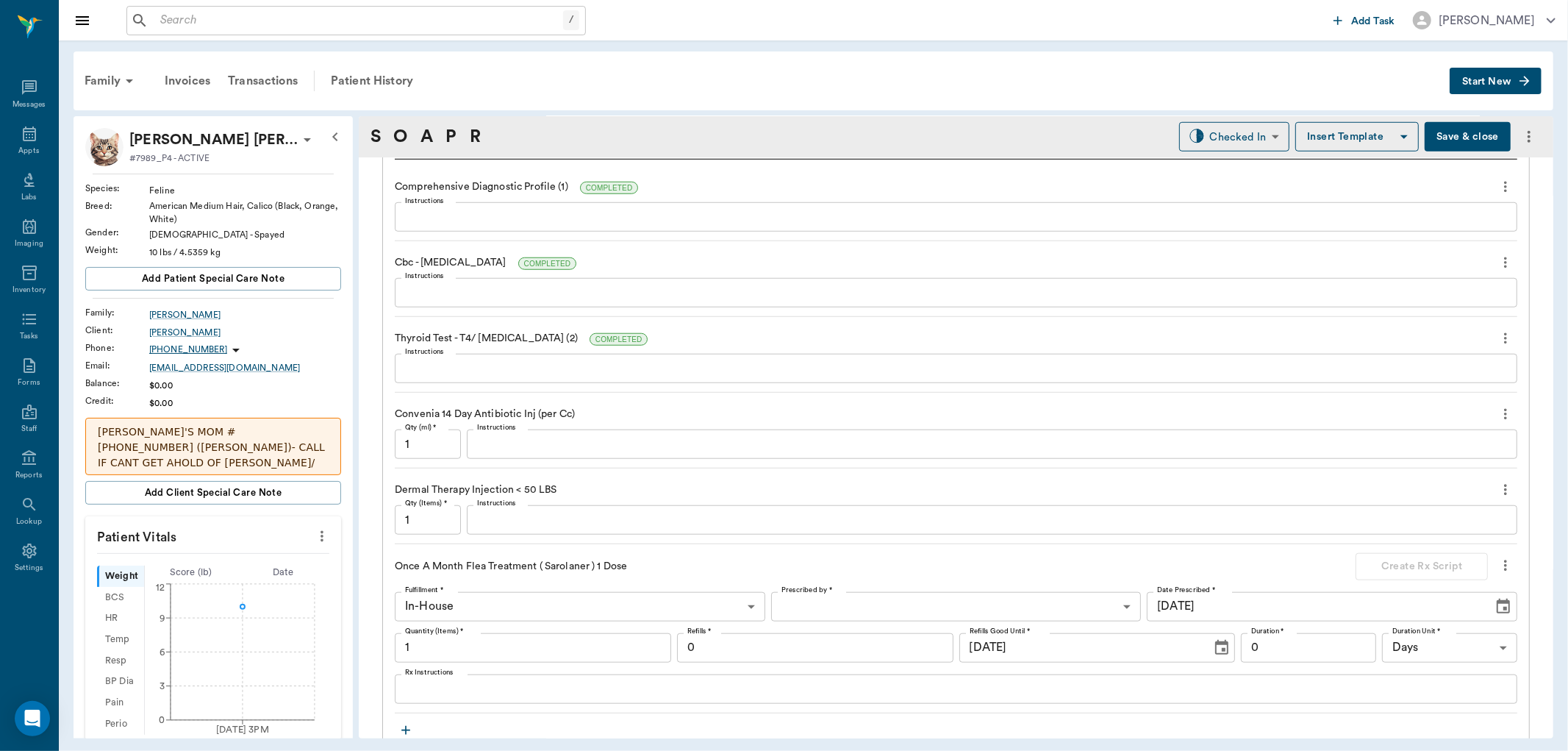
scroll to position [1045, 0]
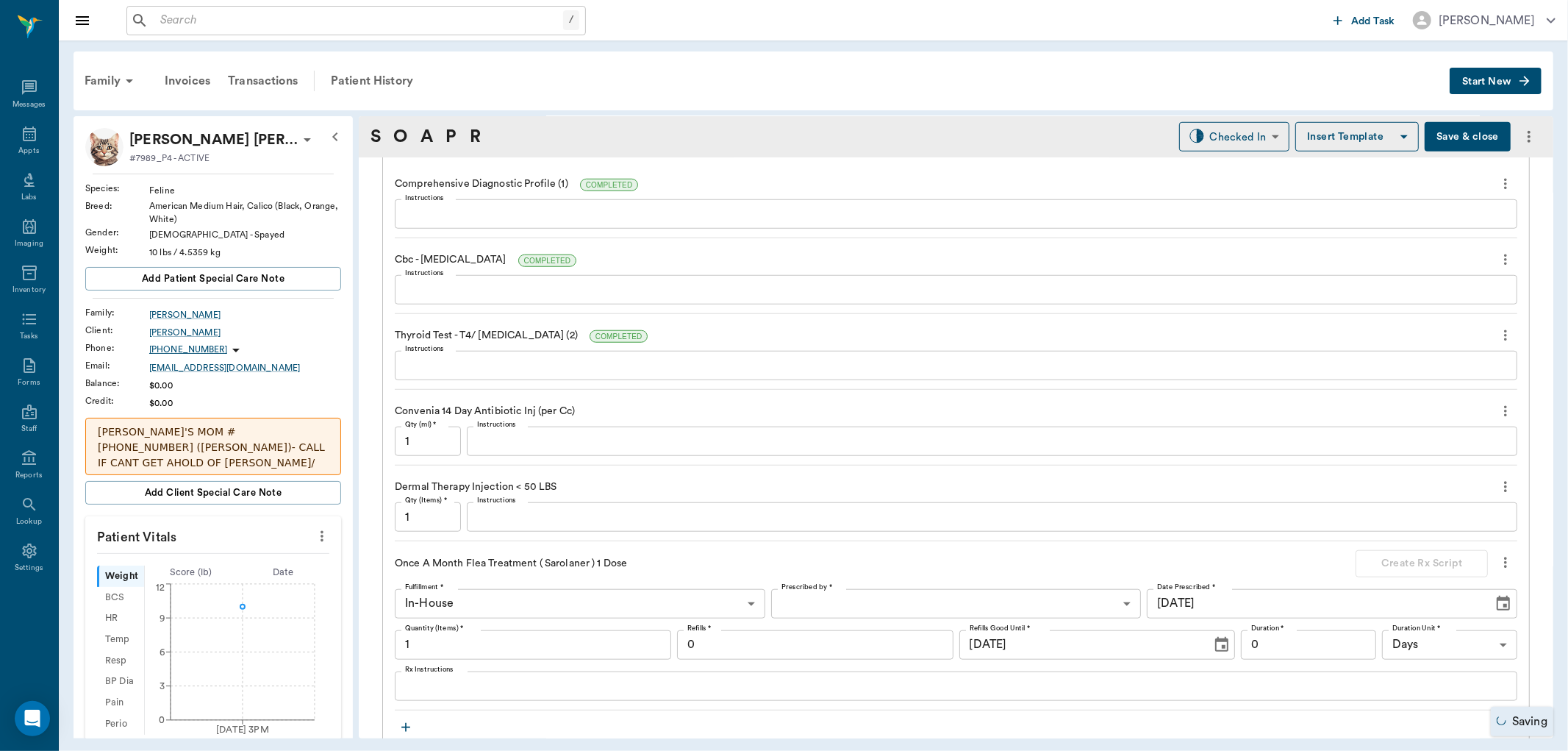
click at [417, 445] on input "1" at bounding box center [428, 442] width 66 height 30
type input ".5"
click at [539, 515] on textarea "Instructions" at bounding box center [992, 518] width 1030 height 17
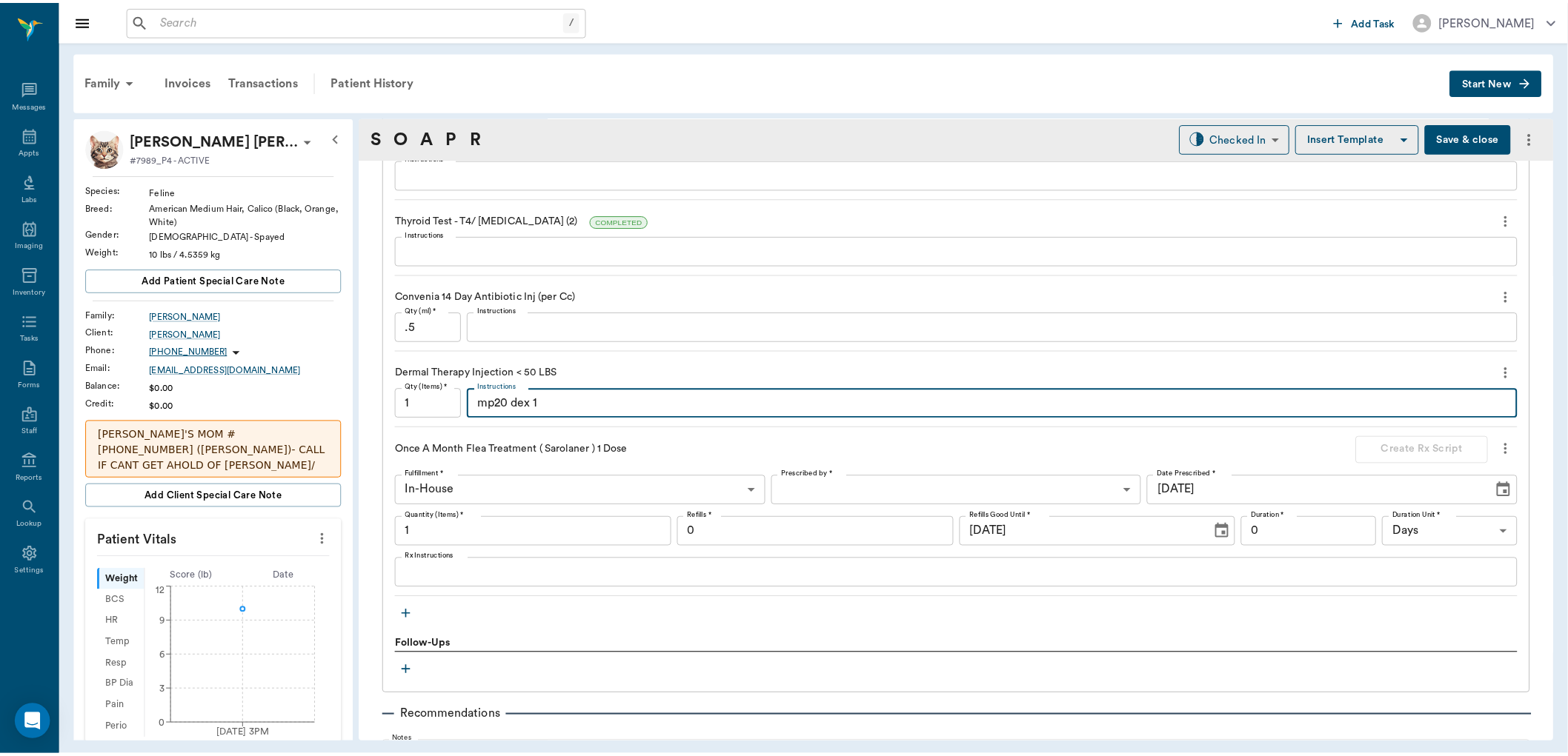
scroll to position [1374, 0]
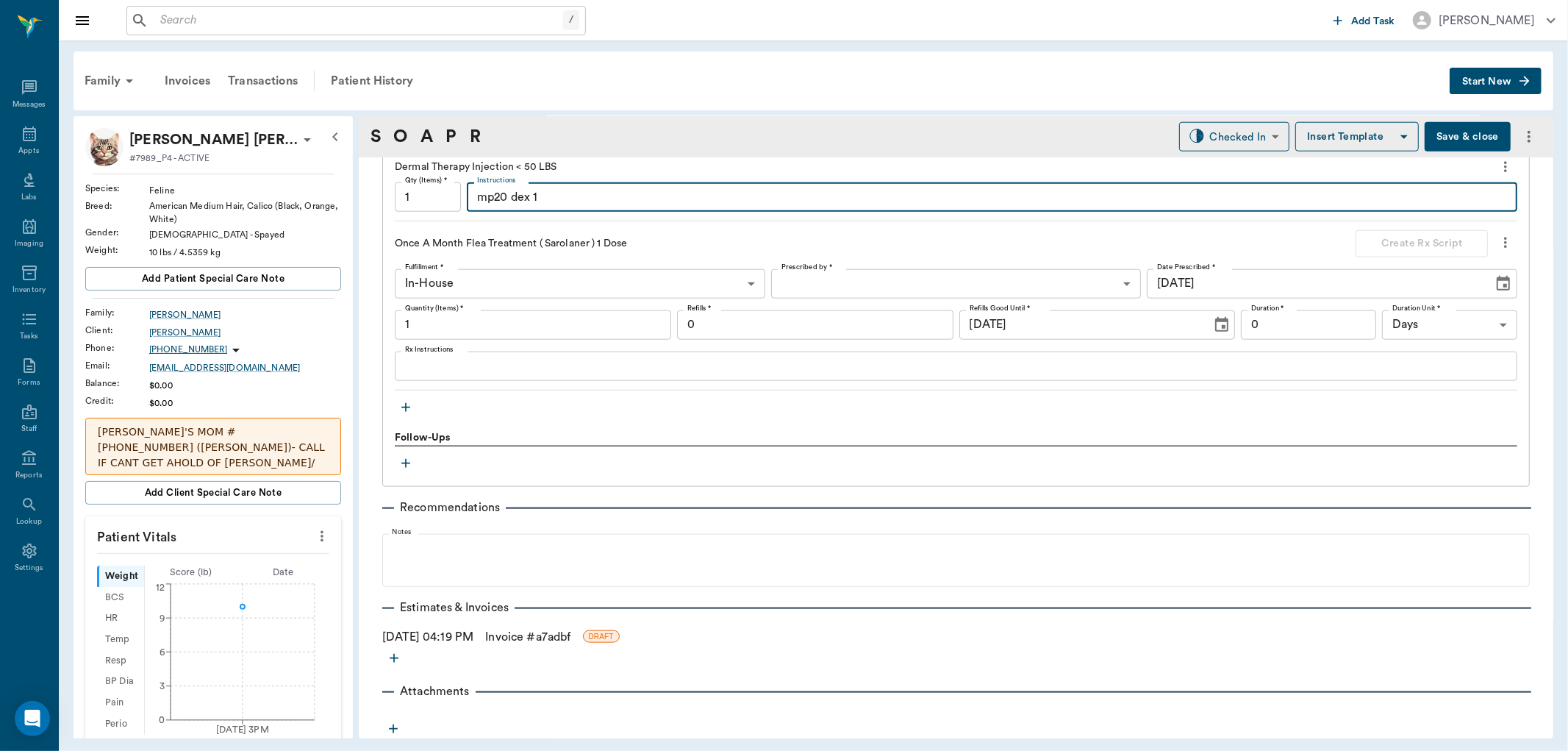
type textarea "mp20 dex 1"
click at [528, 631] on link "Invoice # a7adbf" at bounding box center [528, 636] width 85 height 18
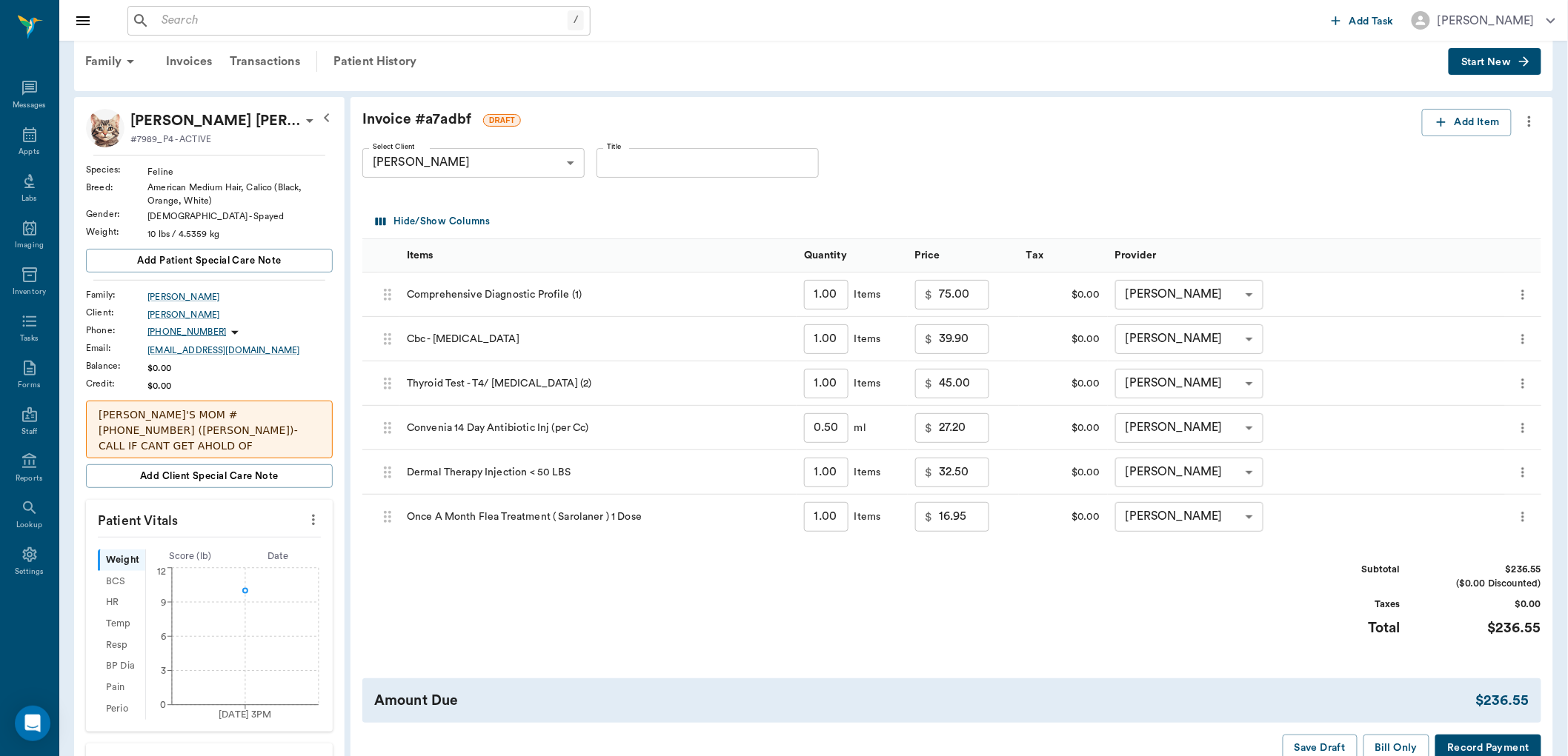
scroll to position [82, 0]
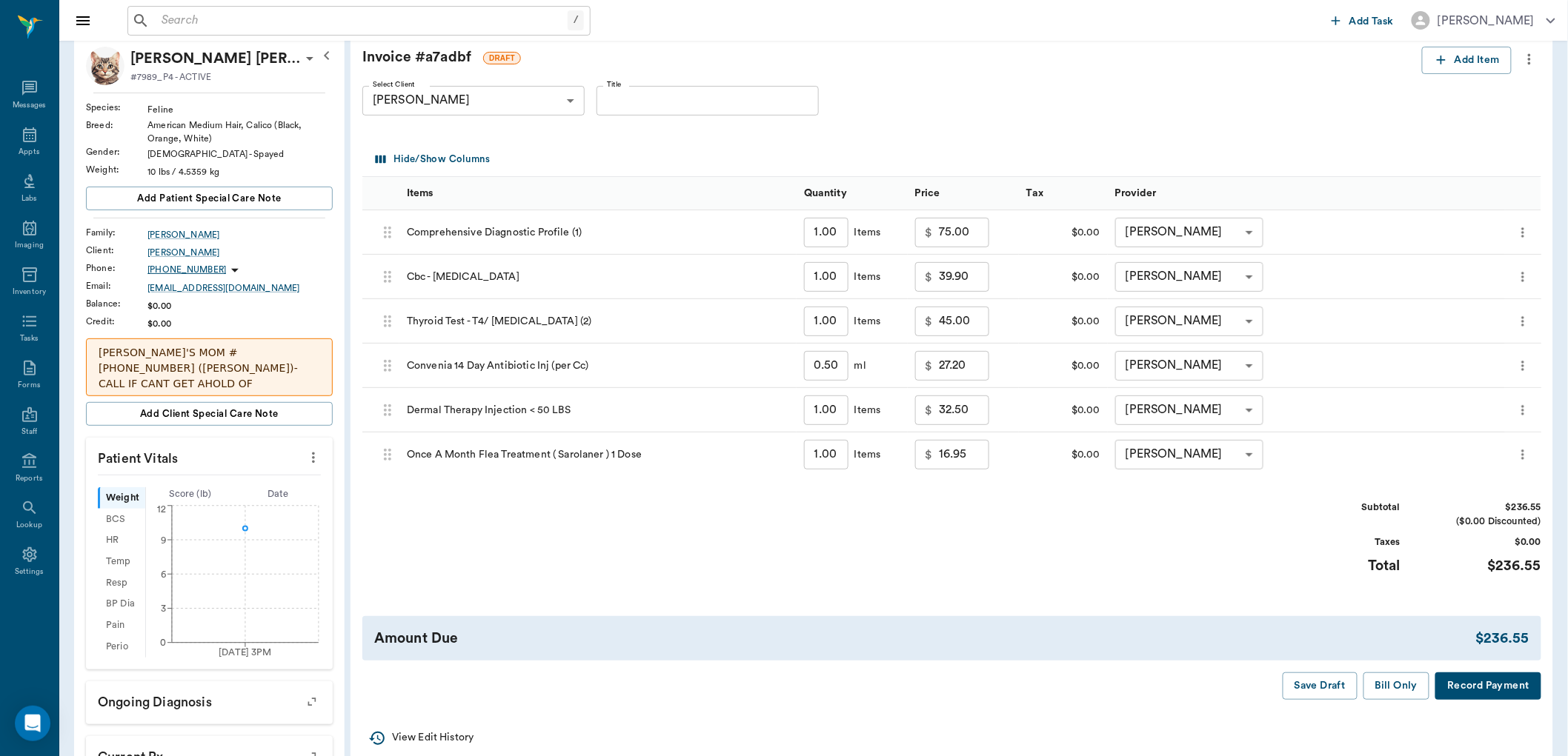
click at [1530, 272] on icon "more" at bounding box center [1522, 277] width 15 height 18
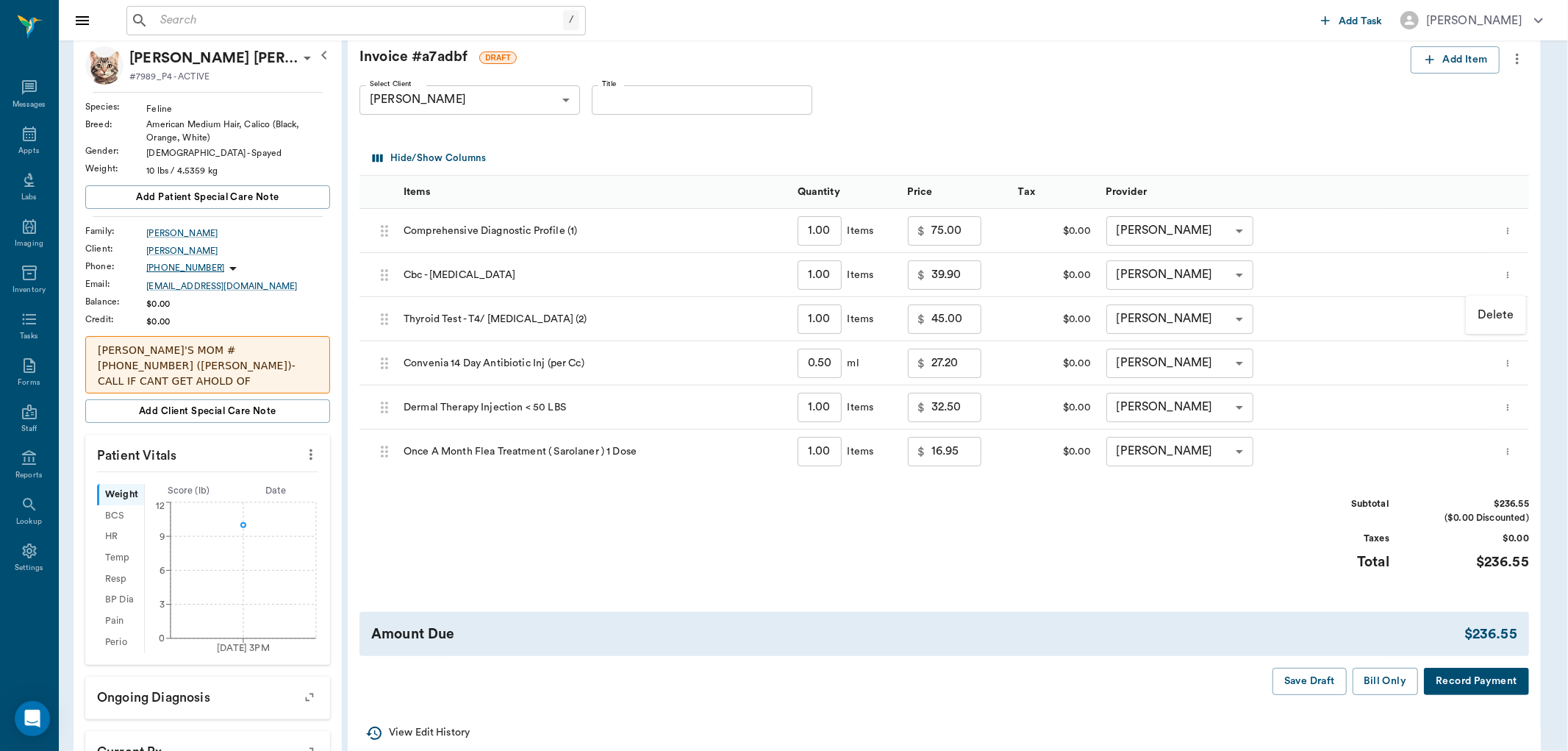
click at [1493, 312] on p "Delete" at bounding box center [1497, 314] width 37 height 18
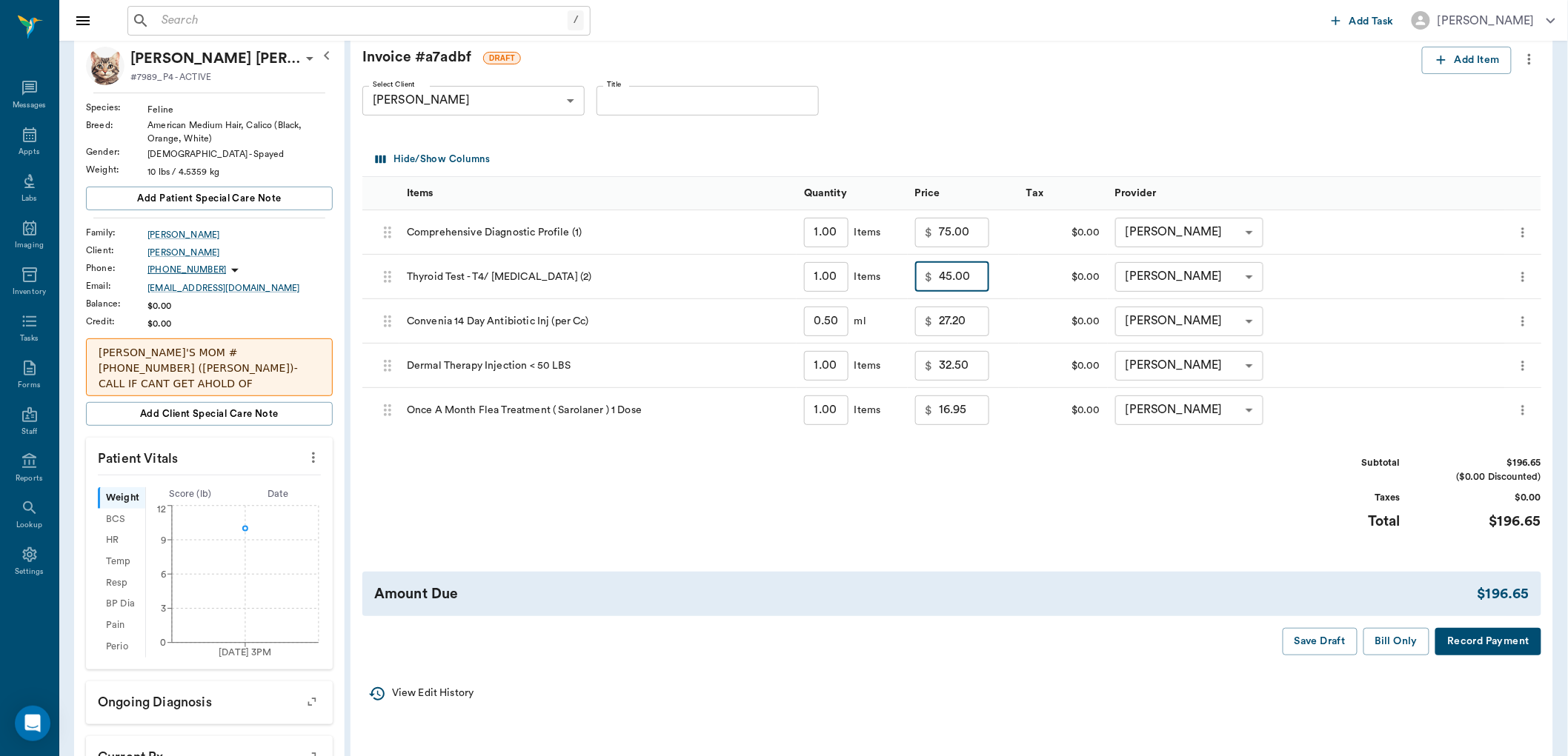
click at [973, 284] on input "45.00" at bounding box center [964, 277] width 50 height 30
type input "30.00"
click at [1008, 478] on div "Subtotal $181.65 ($0.00 Discounted) Taxes $0.00 Total $181.65" at bounding box center [951, 502] width 1179 height 91
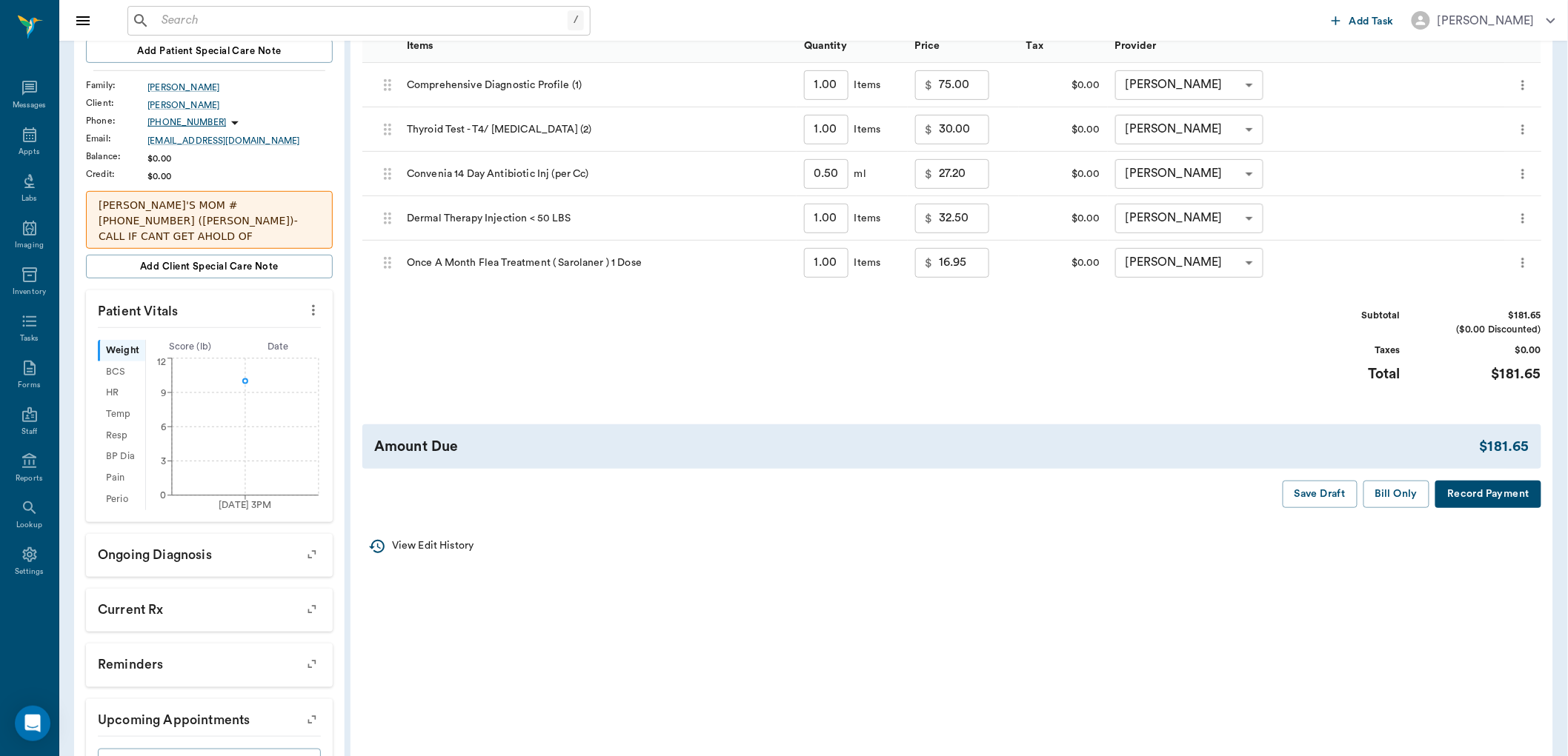
scroll to position [131, 0]
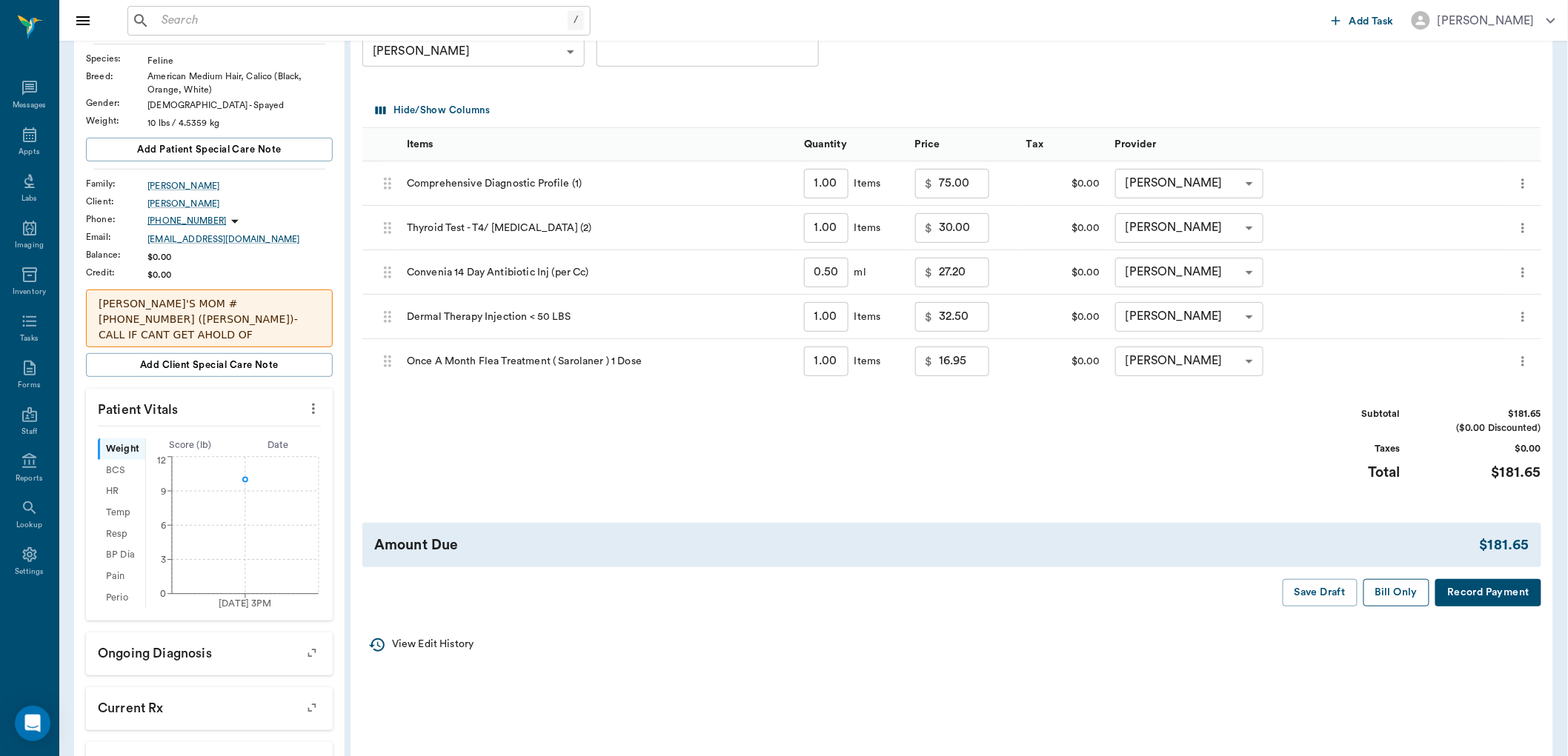
click at [1398, 593] on button "Bill Only" at bounding box center [1396, 592] width 66 height 27
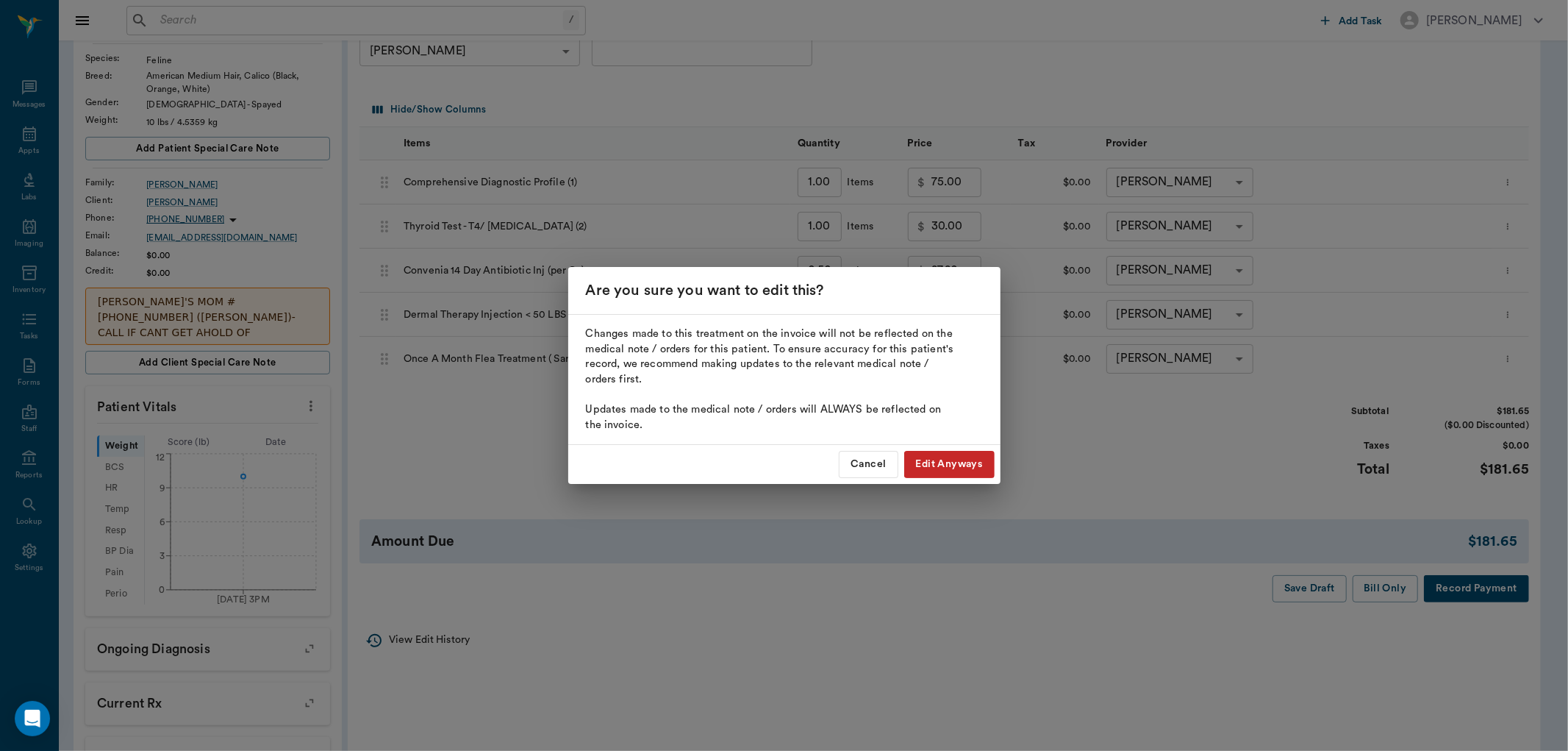
click at [928, 459] on button "Edit Anyways" at bounding box center [950, 464] width 91 height 27
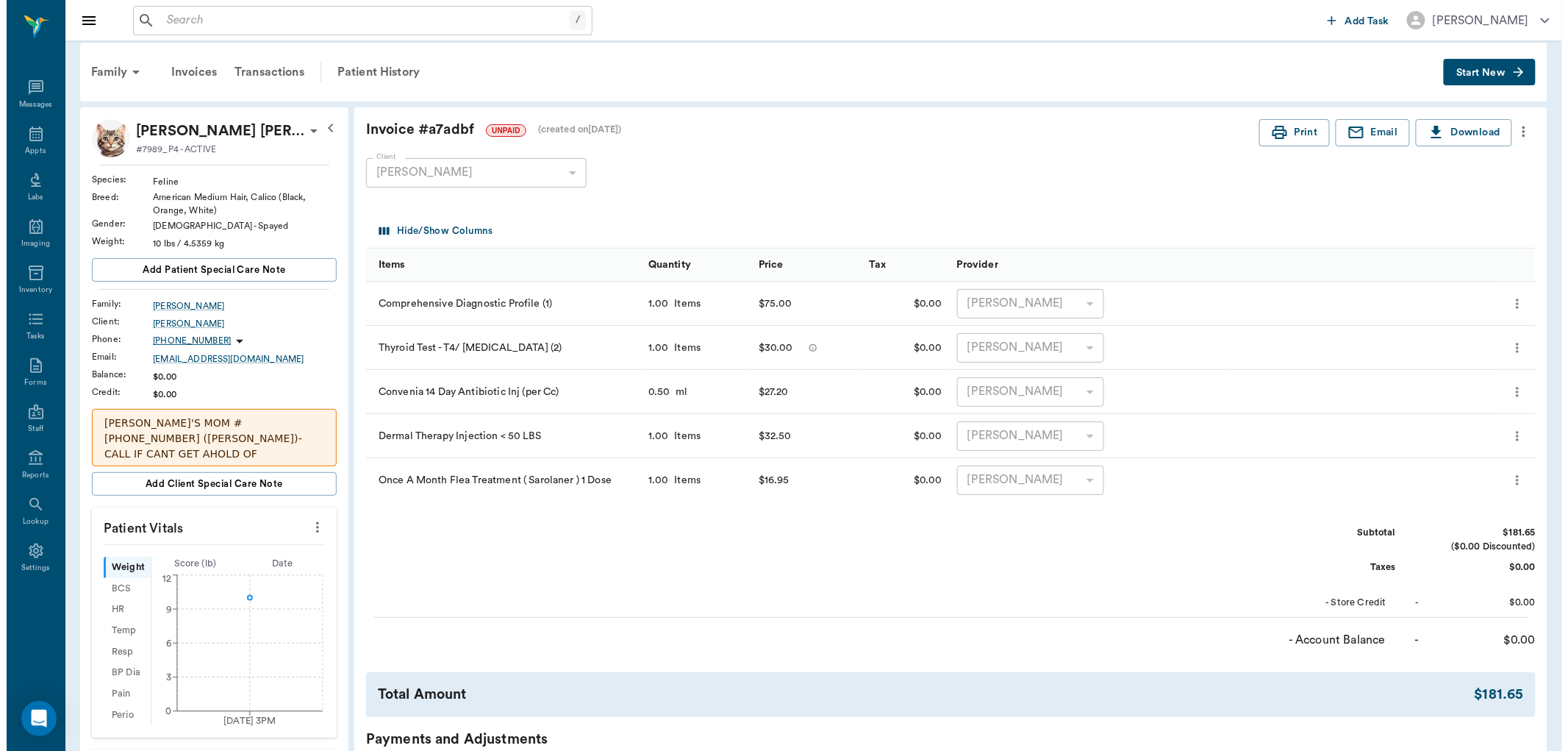
scroll to position [0, 0]
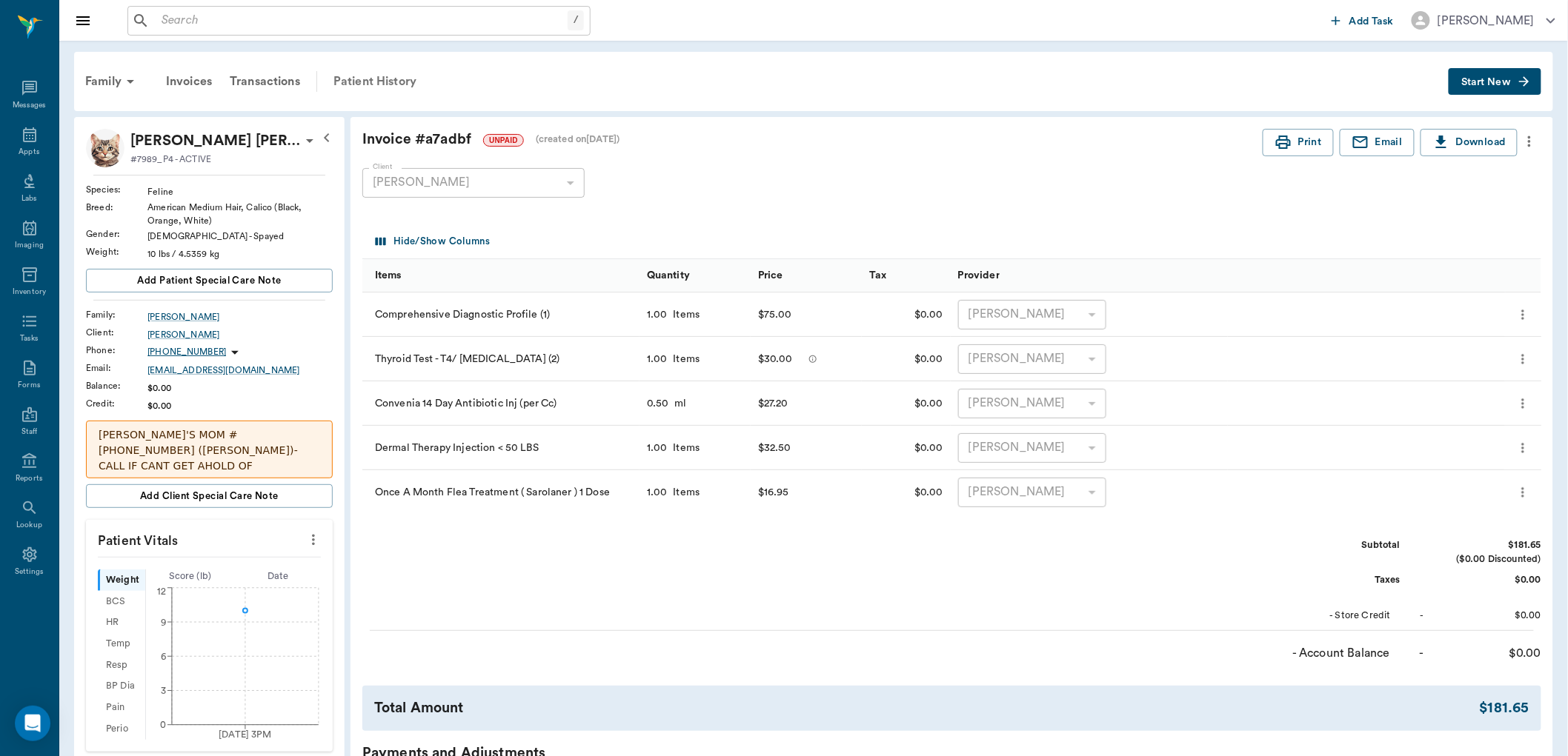
click at [380, 78] on div "Patient History" at bounding box center [375, 81] width 101 height 35
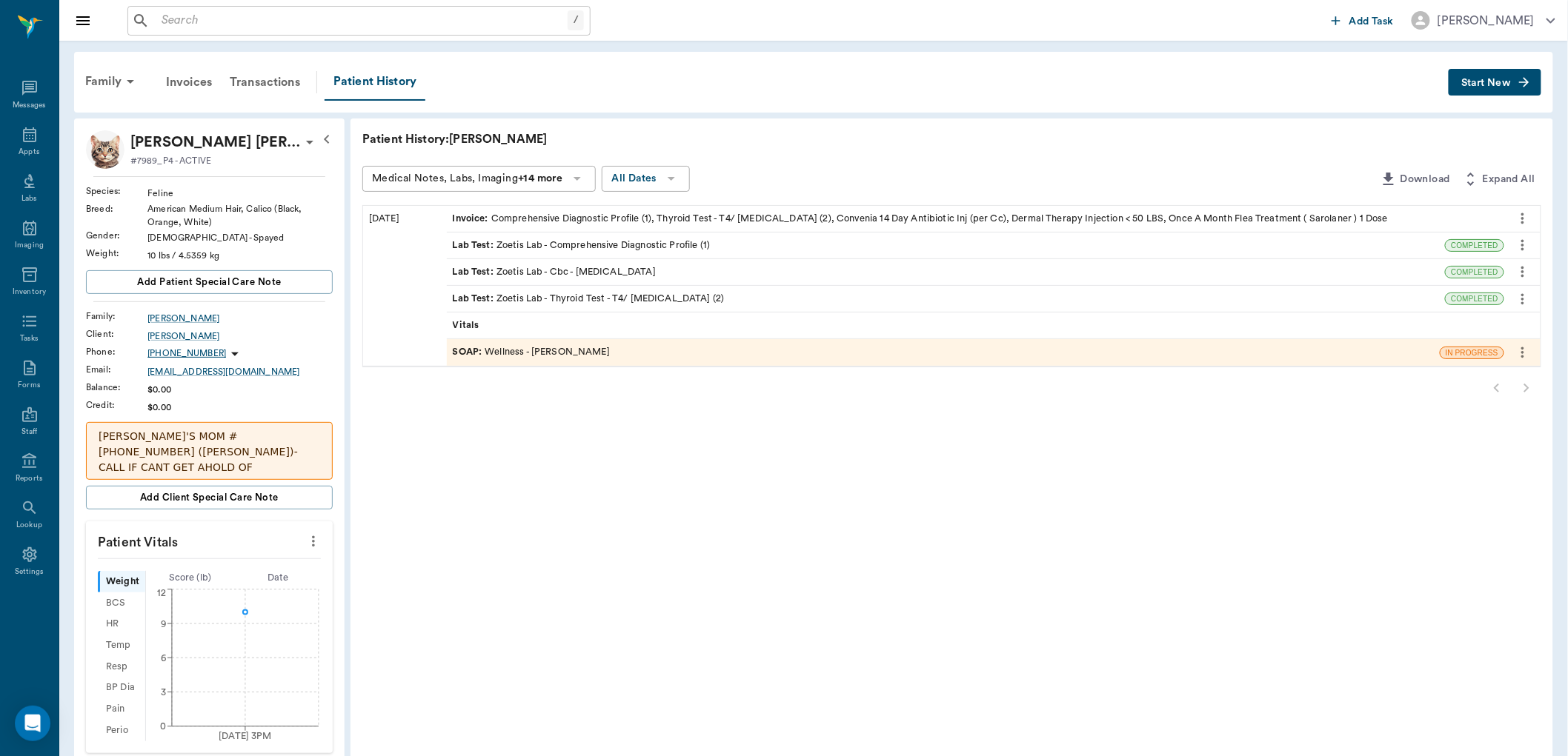
click at [575, 351] on div "SOAP : Wellness - Dr. Bert Ellsworth" at bounding box center [531, 351] width 157 height 14
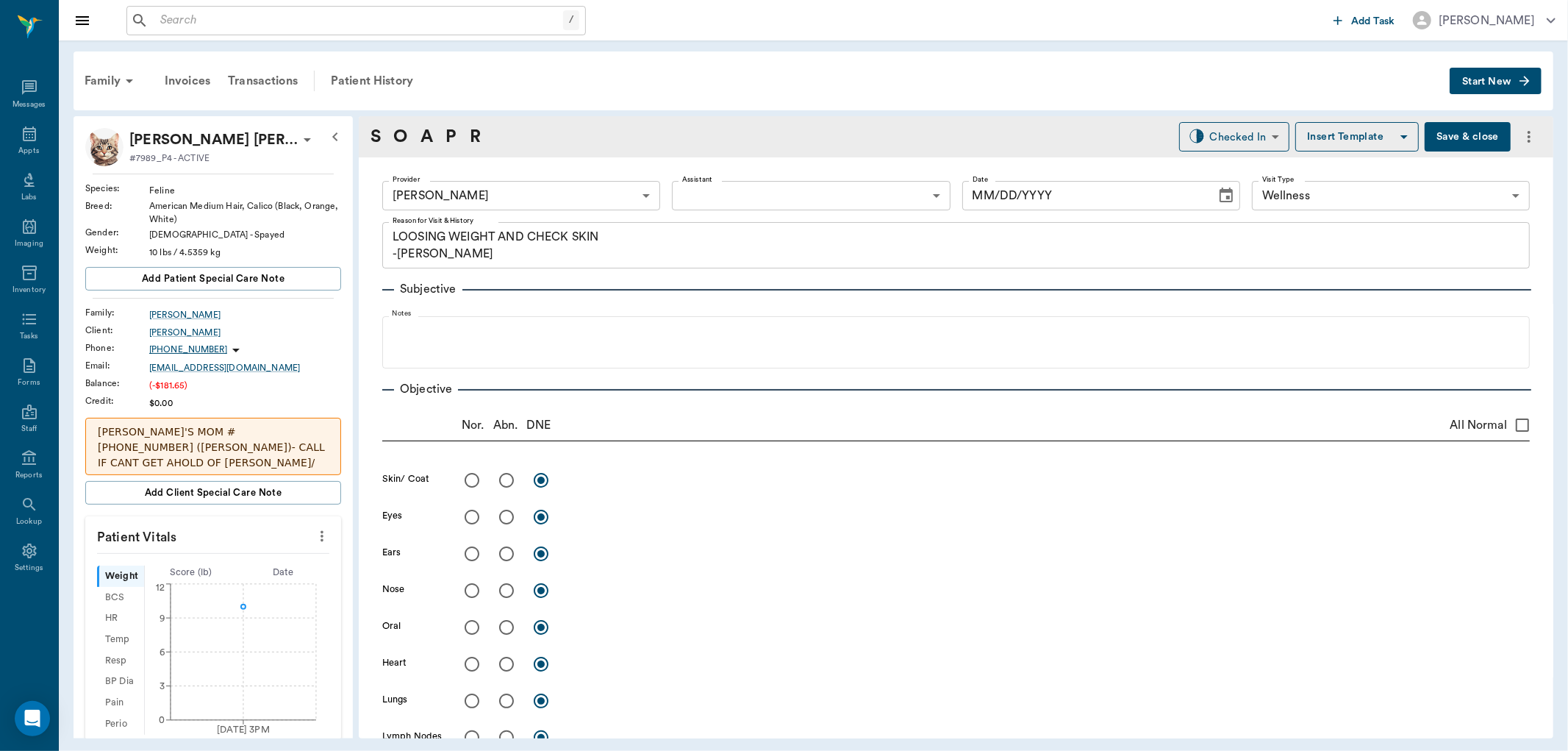
type input "63ec2f075fda476ae8351a4d"
type input "65d2be4f46e3a538d89b8c14"
type textarea "LOOSING WEIGHT AND CHECK SKIN -[PERSON_NAME]"
type input "[DATE]"
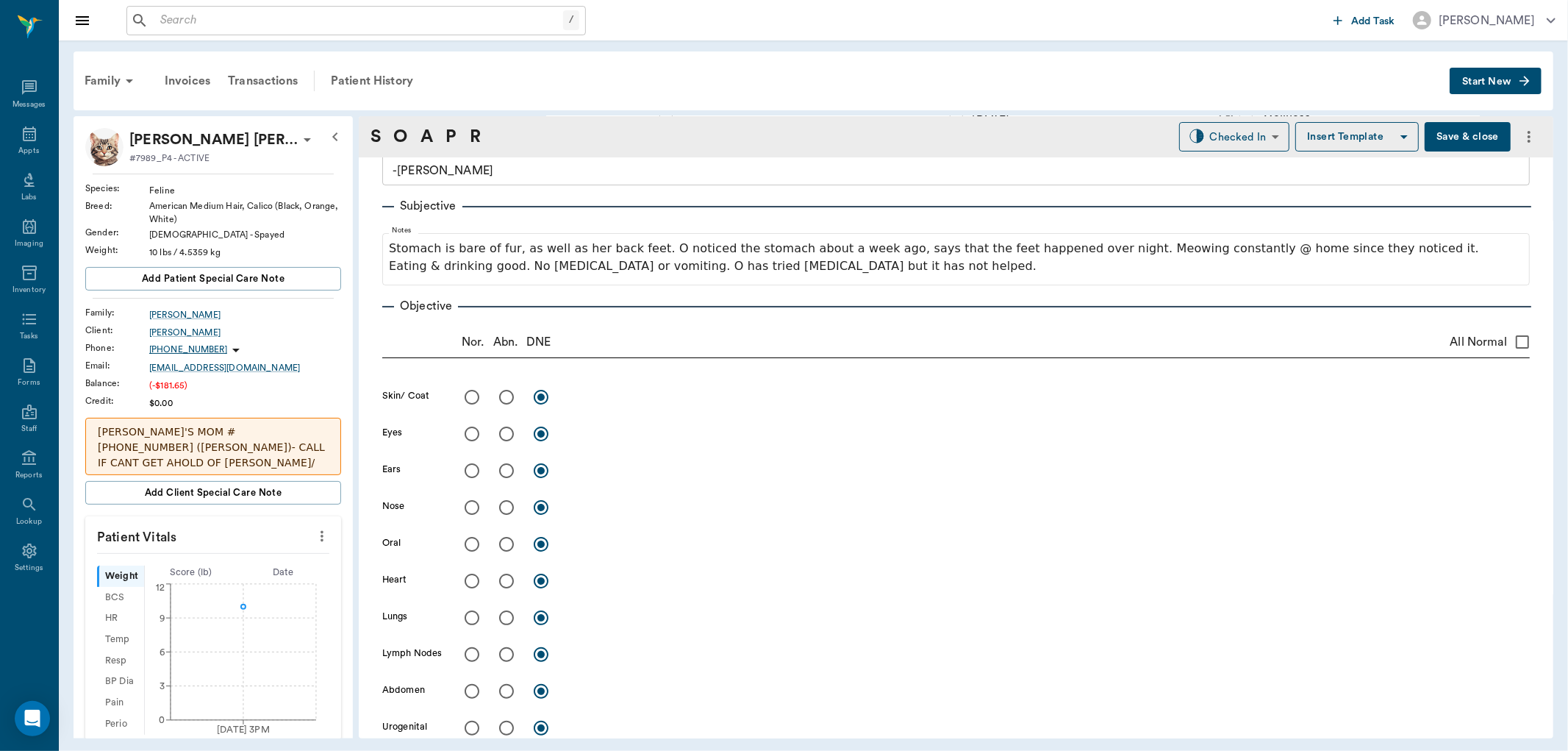
scroll to position [81, 0]
click at [505, 399] on input "radio" at bounding box center [506, 398] width 31 height 31
radio input "true"
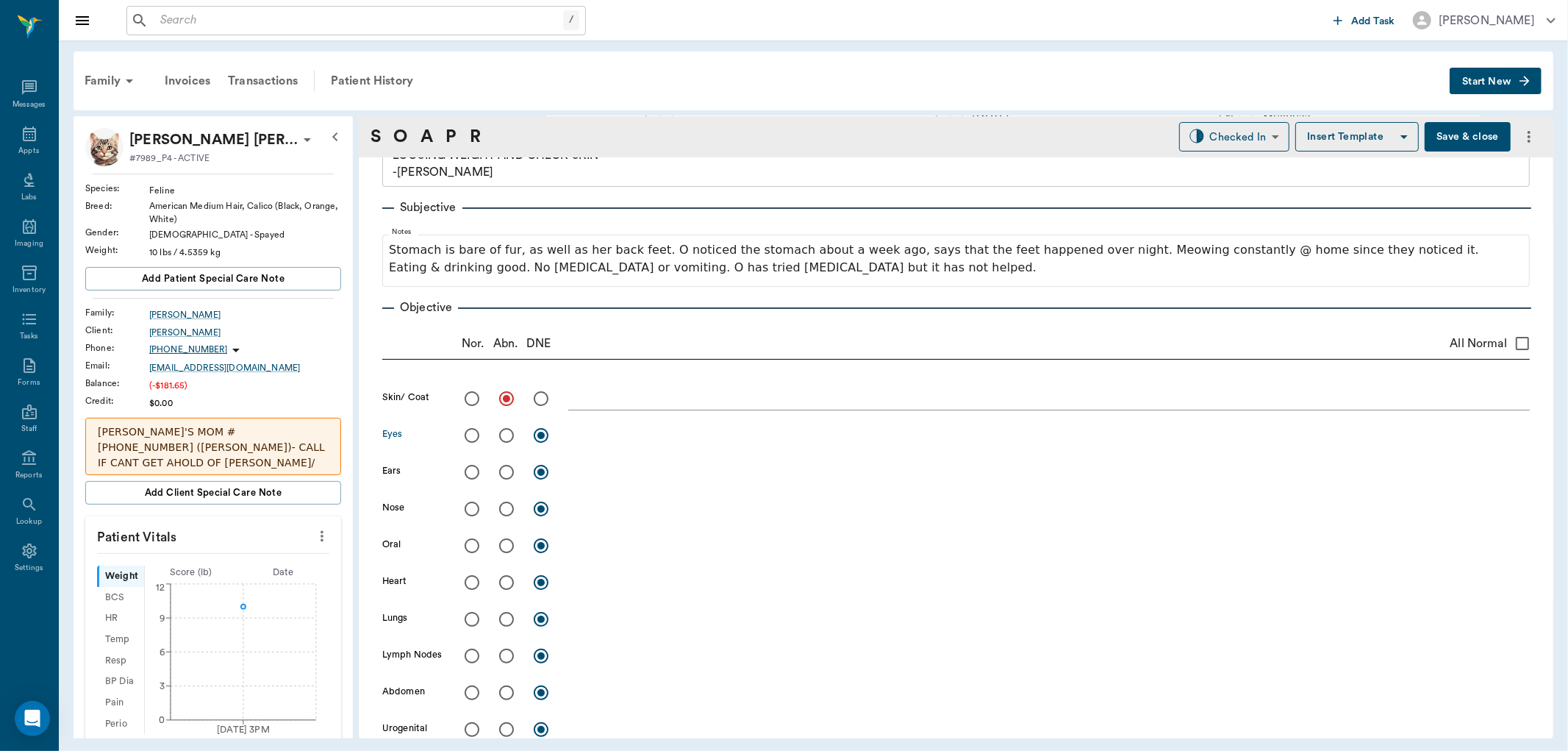
click at [471, 436] on input "radio" at bounding box center [471, 435] width 31 height 31
radio input "true"
click at [469, 472] on input "radio" at bounding box center [471, 471] width 31 height 31
radio input "true"
click at [474, 509] on input "radio" at bounding box center [471, 508] width 31 height 31
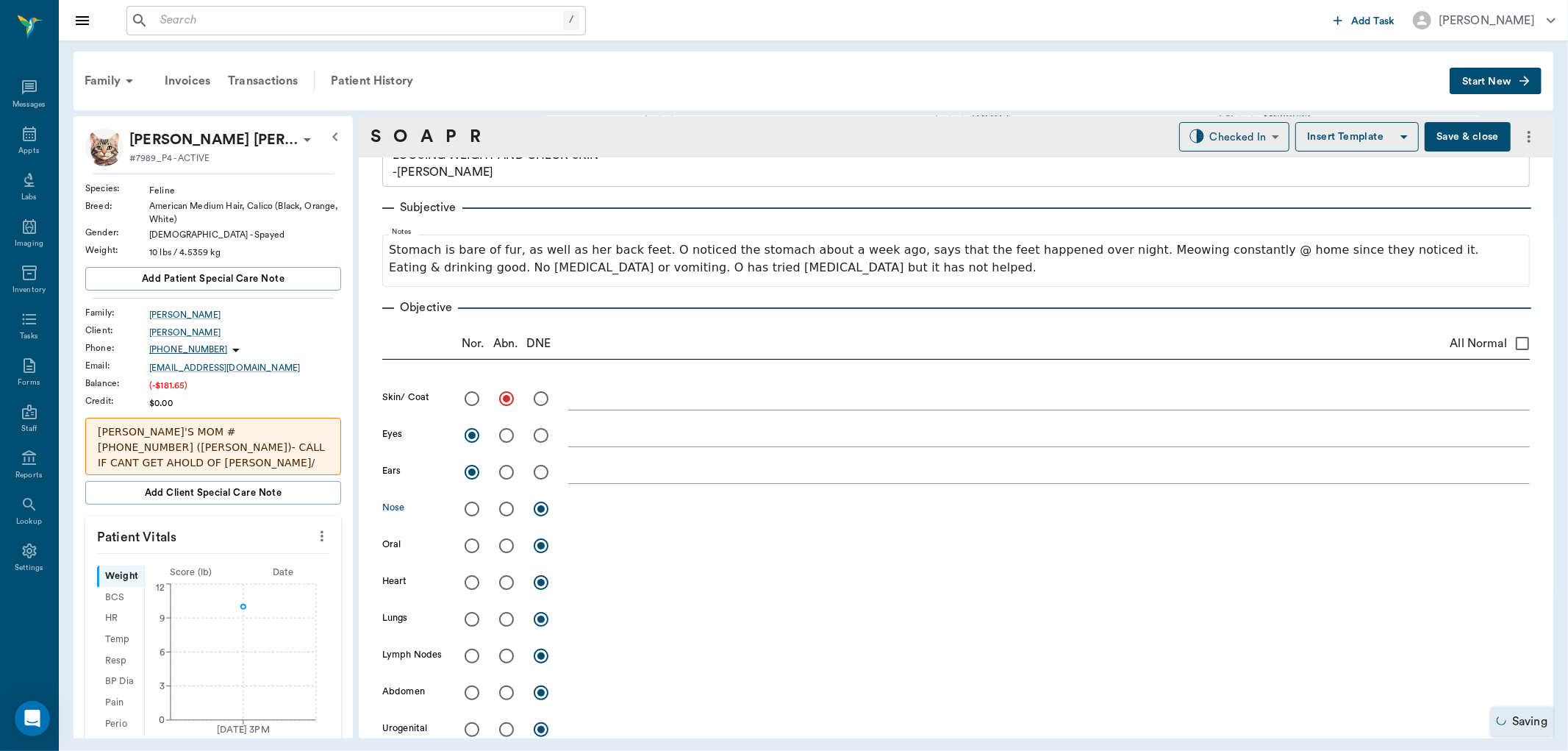
radio input "true"
click at [472, 549] on input "radio" at bounding box center [471, 545] width 31 height 31
radio input "true"
click at [299, 136] on icon at bounding box center [307, 139] width 18 height 18
click at [211, 162] on span "Edit profile" at bounding box center [199, 166] width 123 height 16
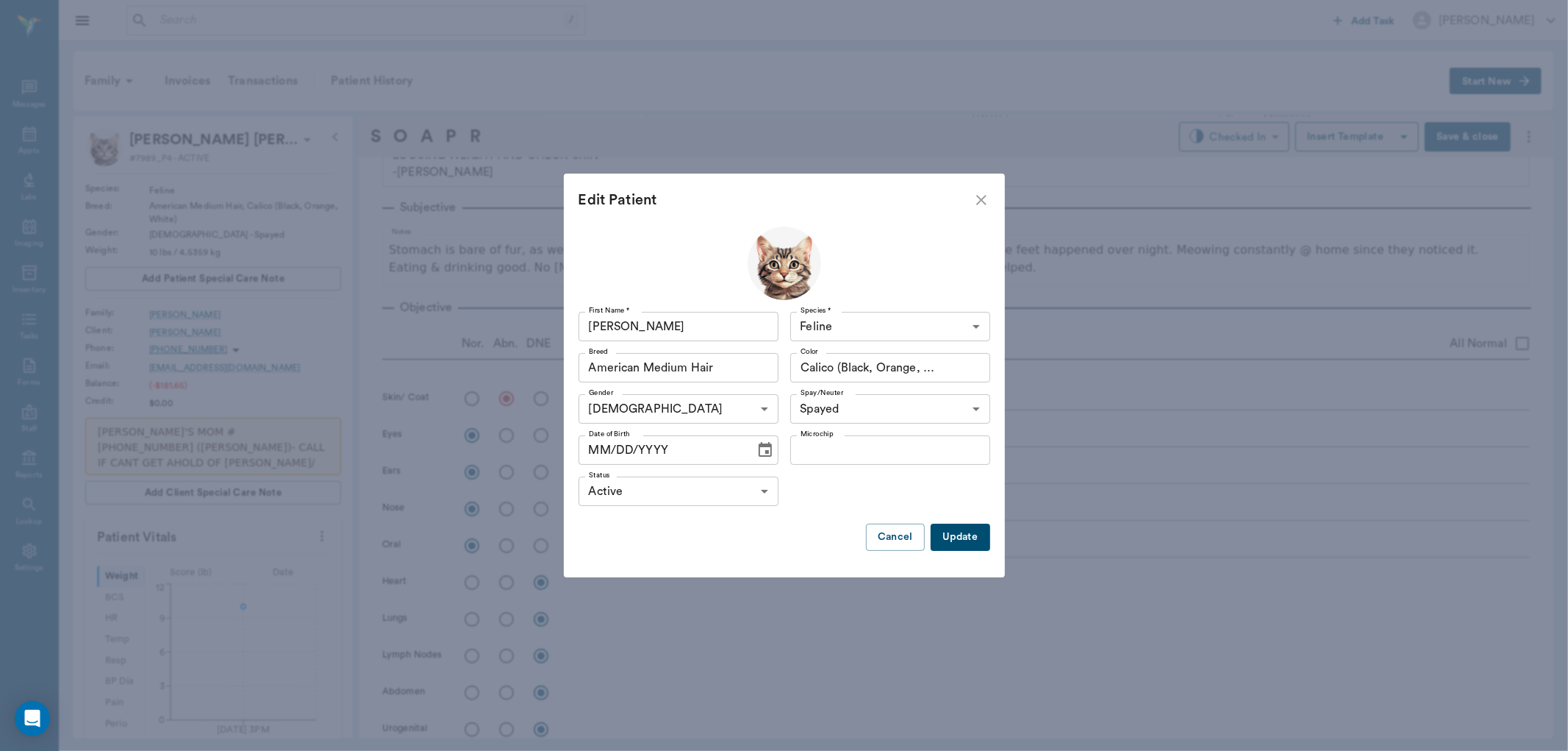
click at [766, 446] on icon "Choose date" at bounding box center [765, 449] width 13 height 15
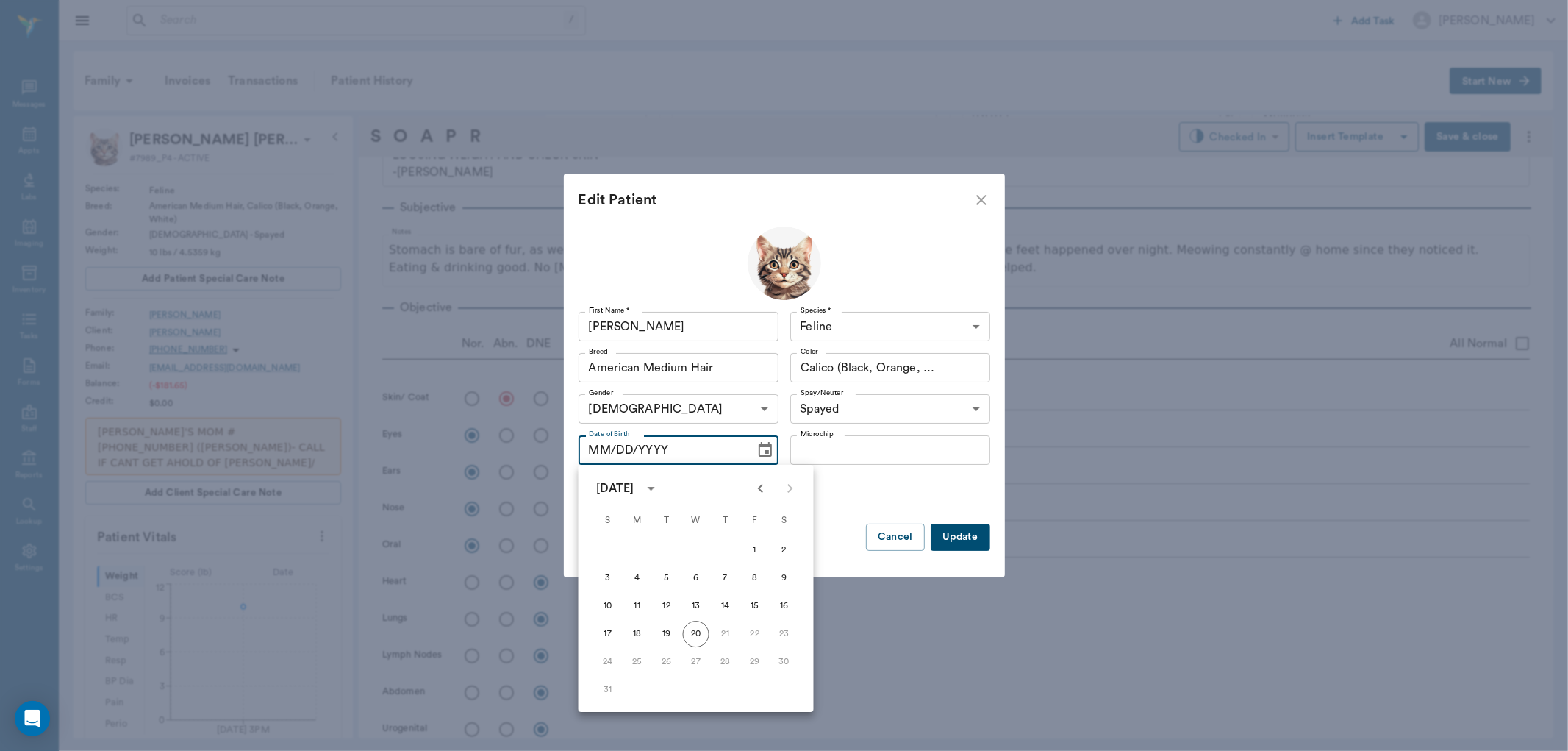
click at [660, 488] on icon "calendar view is open, switch to year view" at bounding box center [651, 488] width 18 height 18
click at [651, 535] on button "2017" at bounding box center [667, 539] width 53 height 27
type input "08/20/2017"
click at [611, 628] on button "20" at bounding box center [608, 633] width 27 height 27
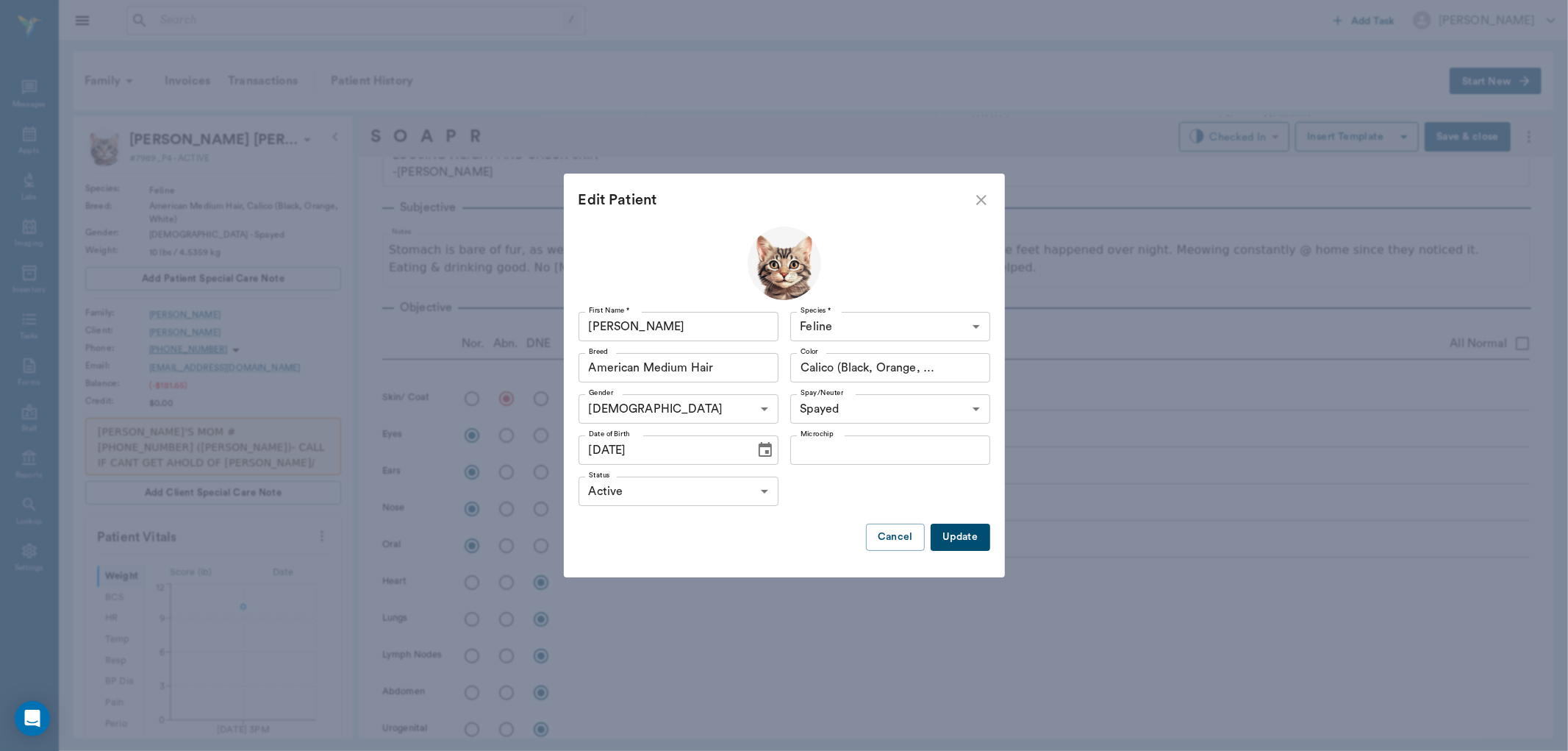
click at [969, 544] on button "Update" at bounding box center [961, 537] width 59 height 27
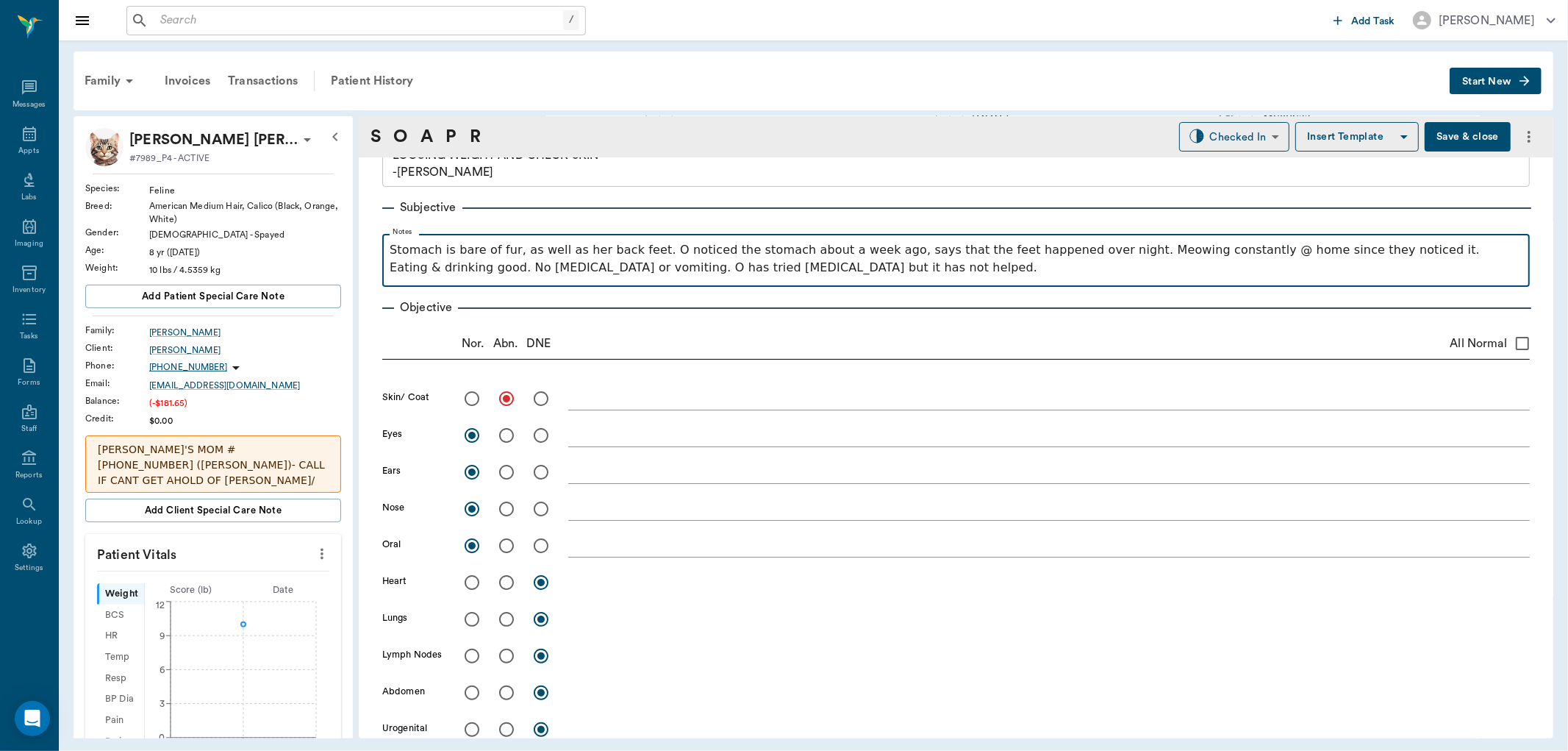
click at [865, 276] on p "Stomach is bare of fur, as well as her back feet. O noticed the stomach about a…" at bounding box center [956, 259] width 1133 height 35
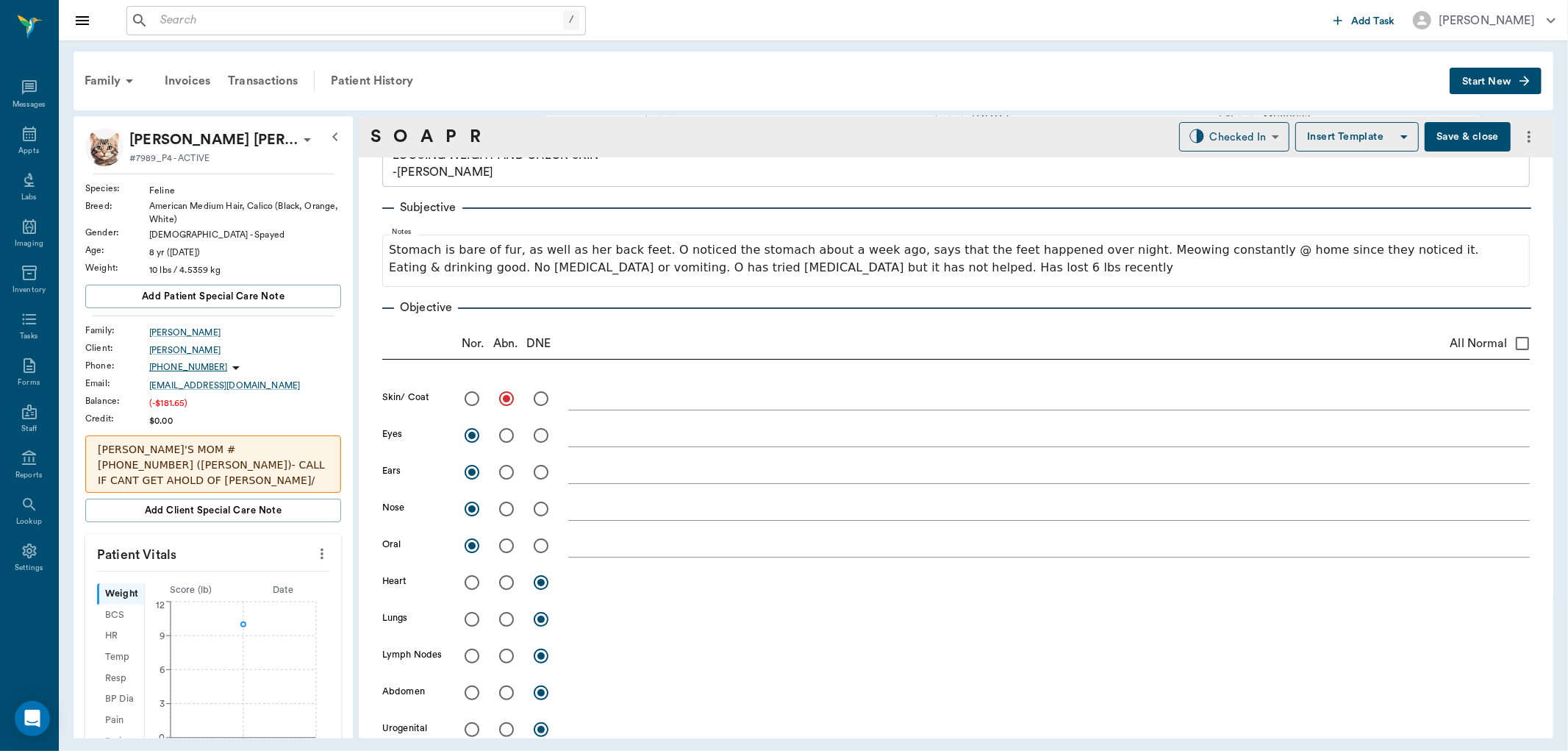
click at [602, 392] on textarea at bounding box center [1049, 398] width 962 height 17
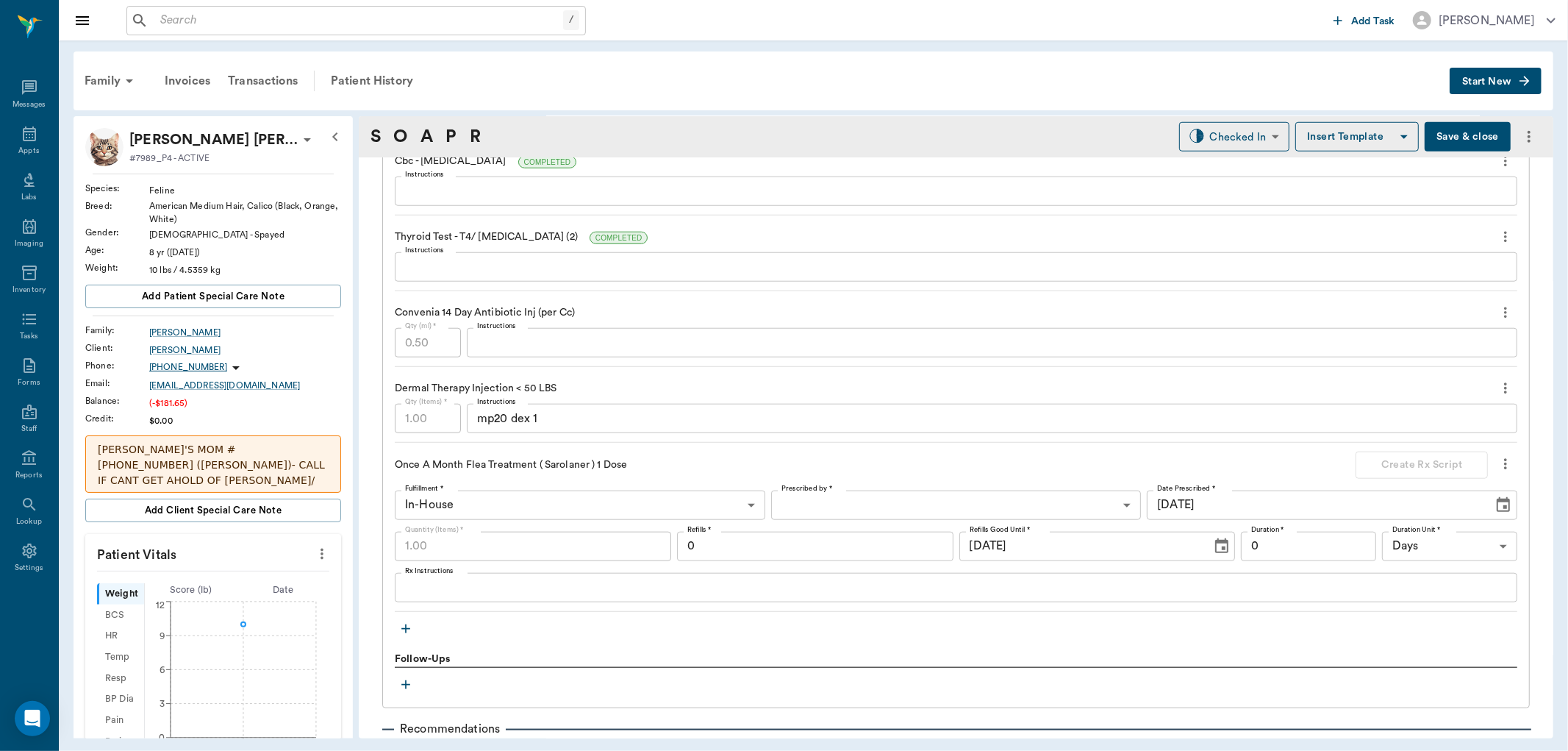
scroll to position [1308, 0]
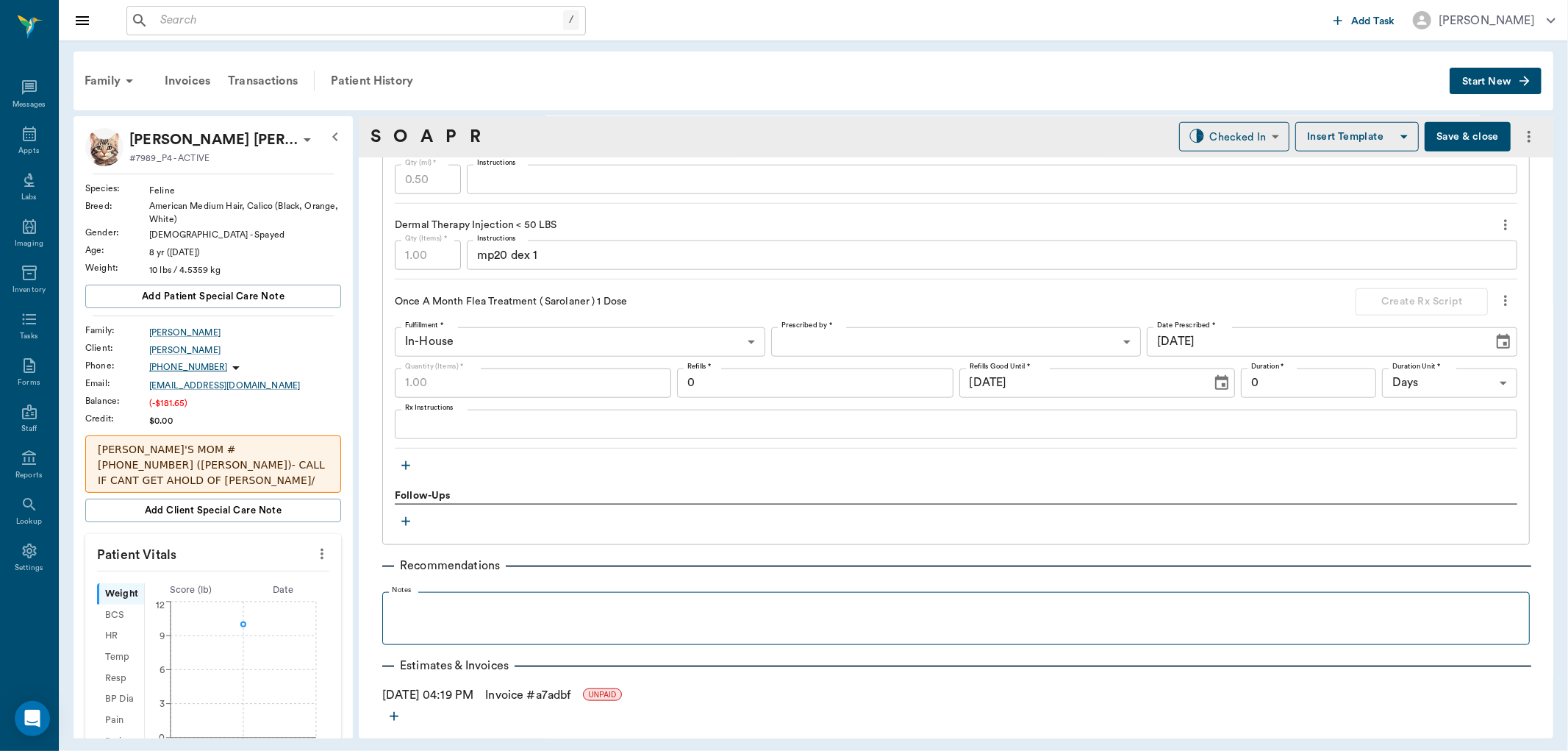
type textarea "belly is complete alopecia with excoriated skin with lesions, slick from lickin…"
click at [412, 596] on legend "Notes" at bounding box center [404, 593] width 30 height 13
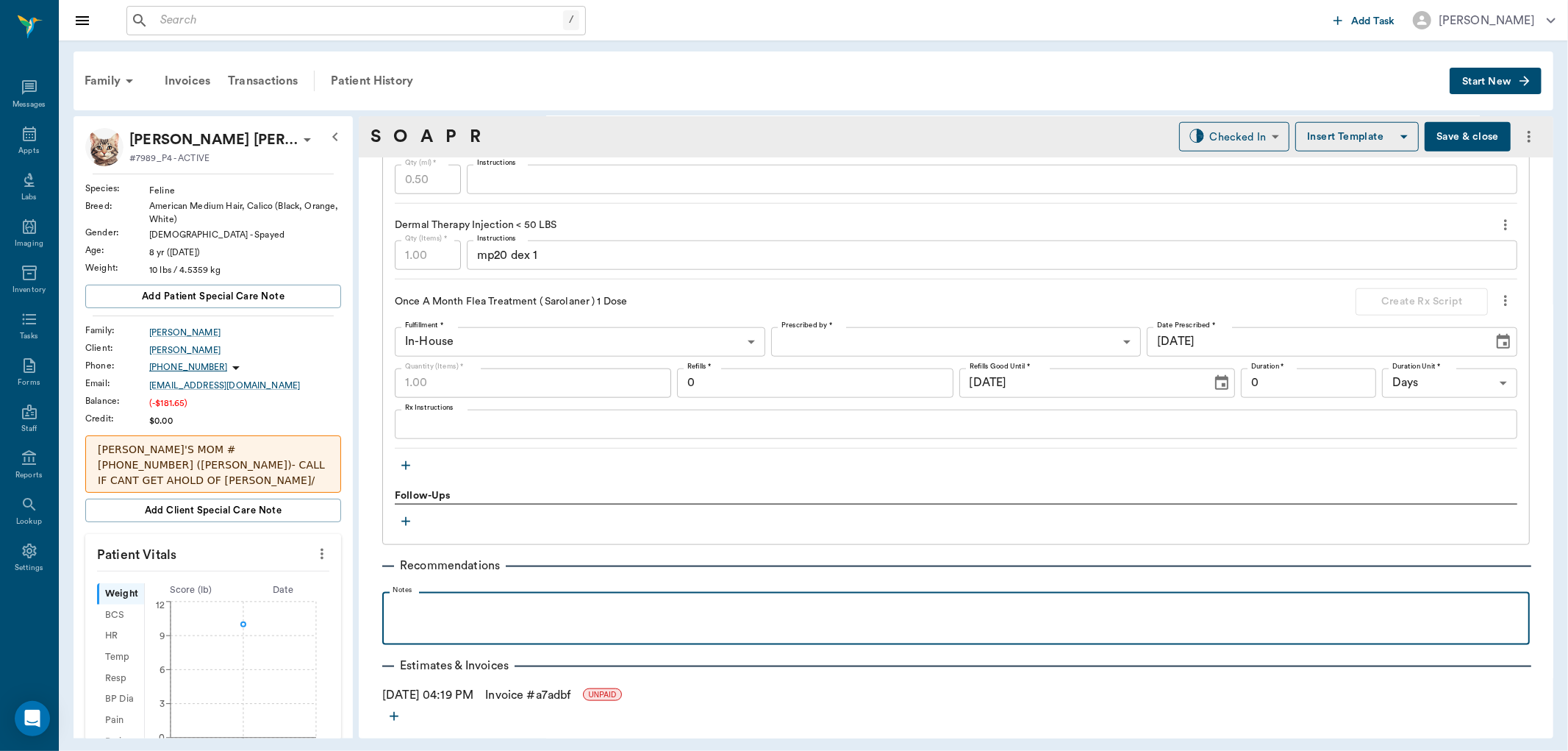
click at [427, 608] on p at bounding box center [956, 607] width 1133 height 18
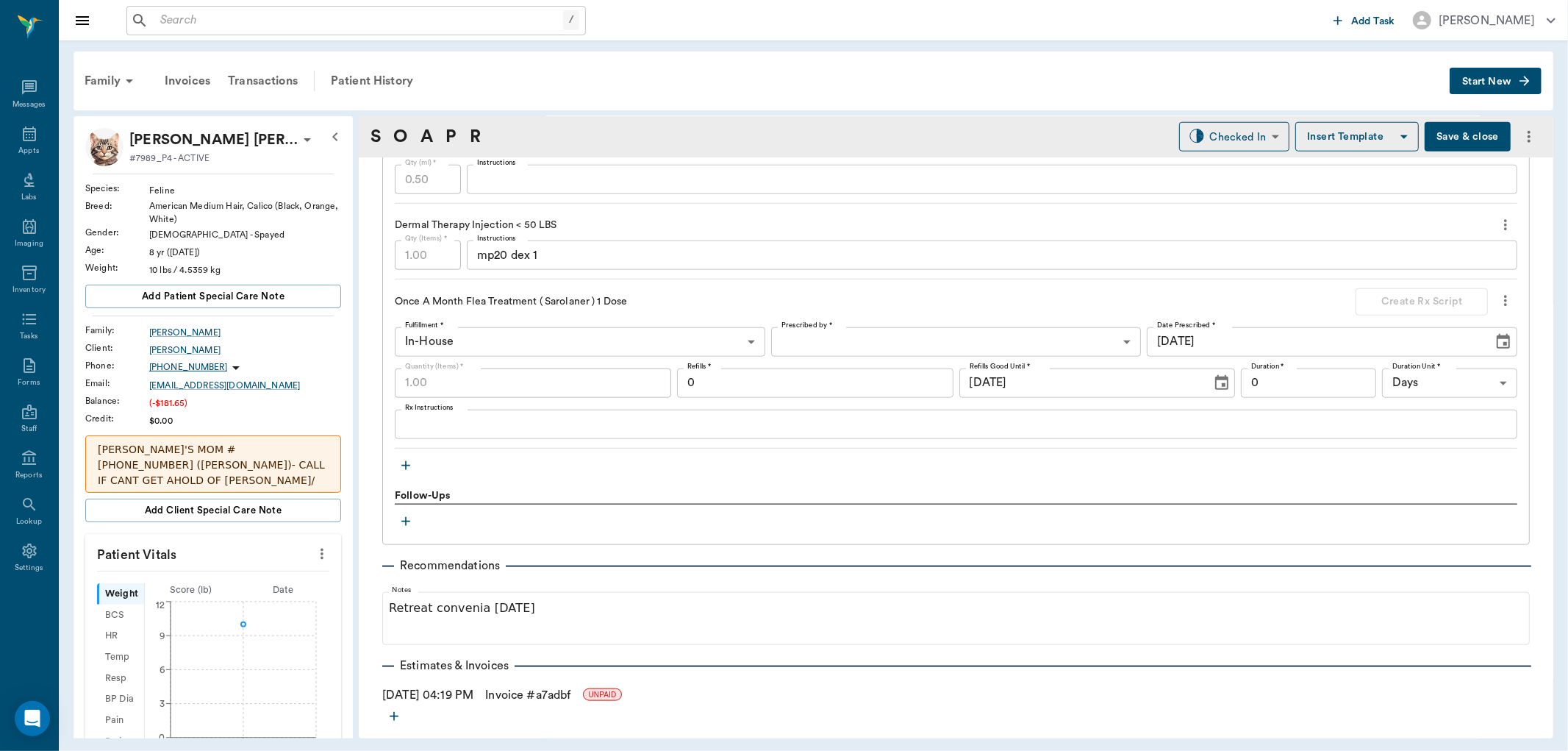
click at [1449, 137] on button "Save & close" at bounding box center [1467, 137] width 86 height 30
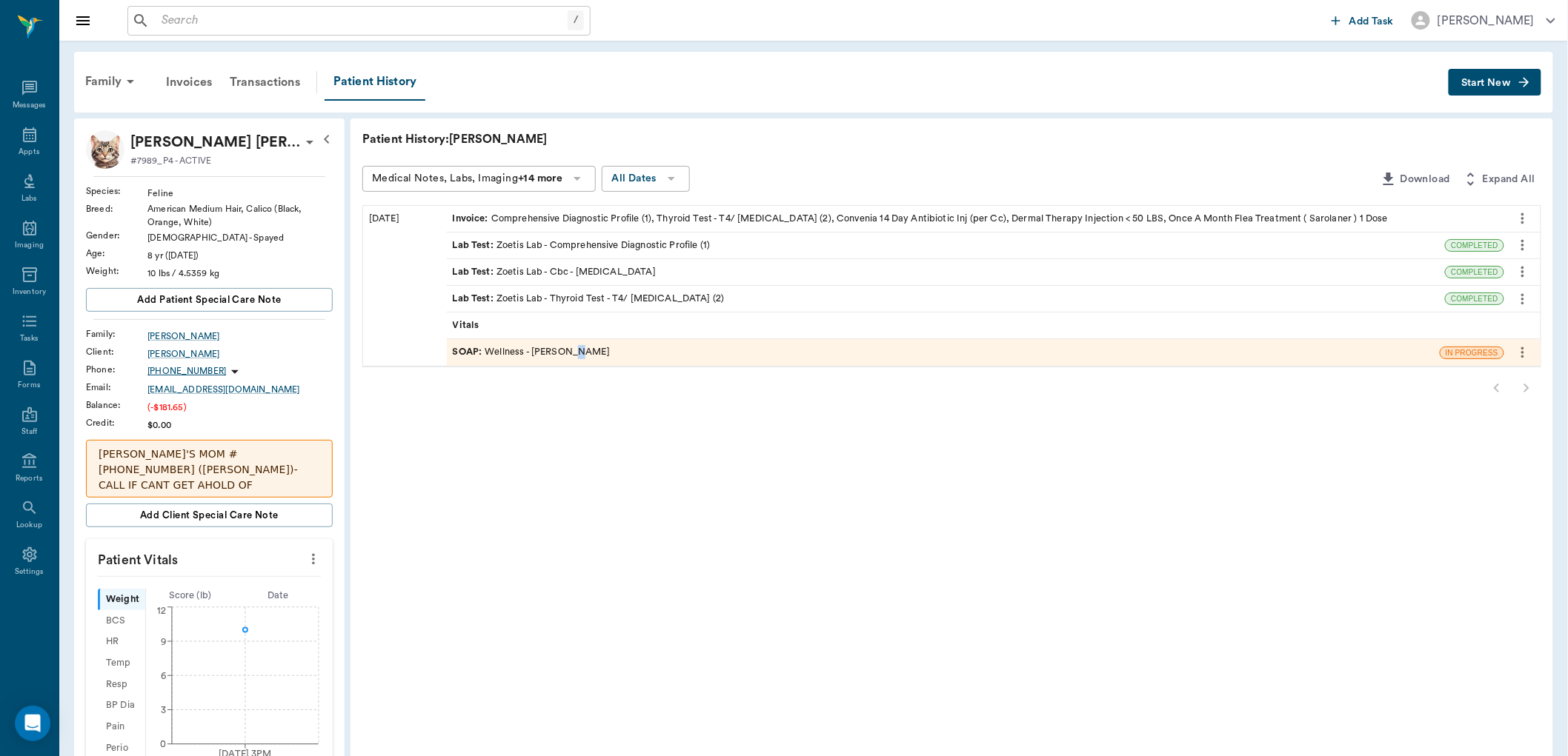
click at [567, 351] on div "SOAP : Wellness - Dr. Bert Ellsworth" at bounding box center [531, 351] width 157 height 14
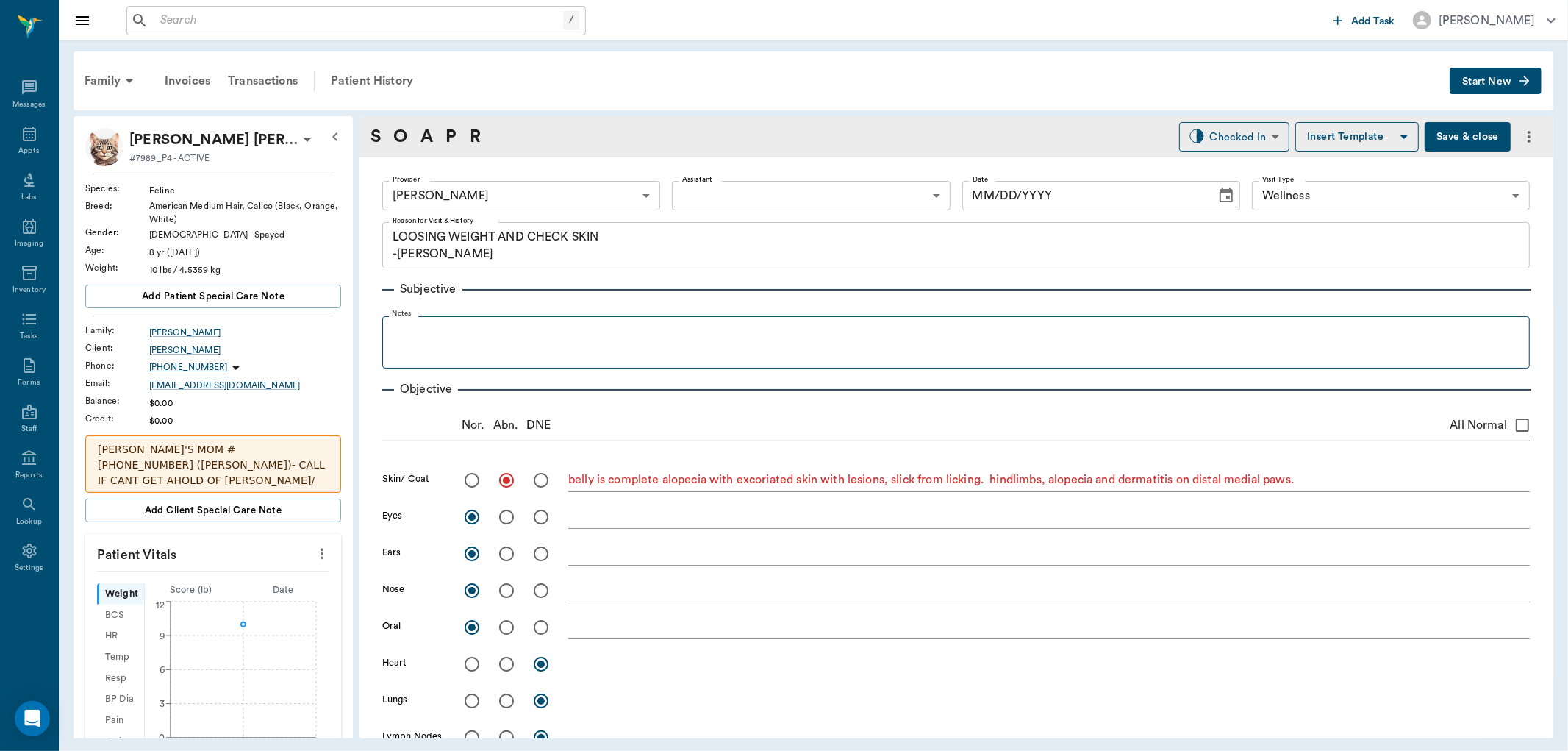
type input "63ec2f075fda476ae8351a4d"
type input "65d2be4f46e3a538d89b8c14"
type textarea "LOOSING WEIGHT AND CHECK SKIN -[PERSON_NAME]"
radio input "true"
type textarea "belly is complete alopecia with excoriated skin with lesions, slick from lickin…"
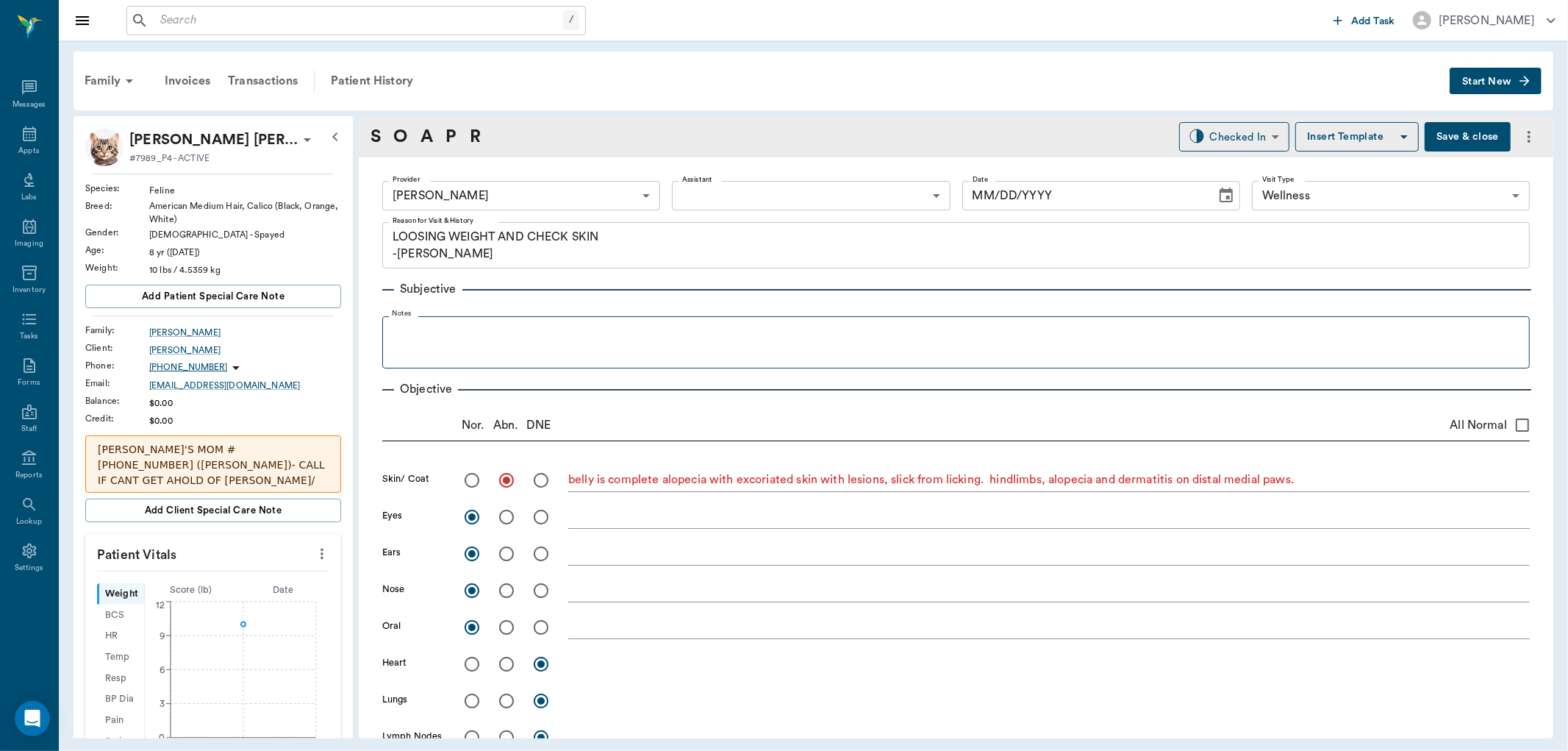
radio input "true"
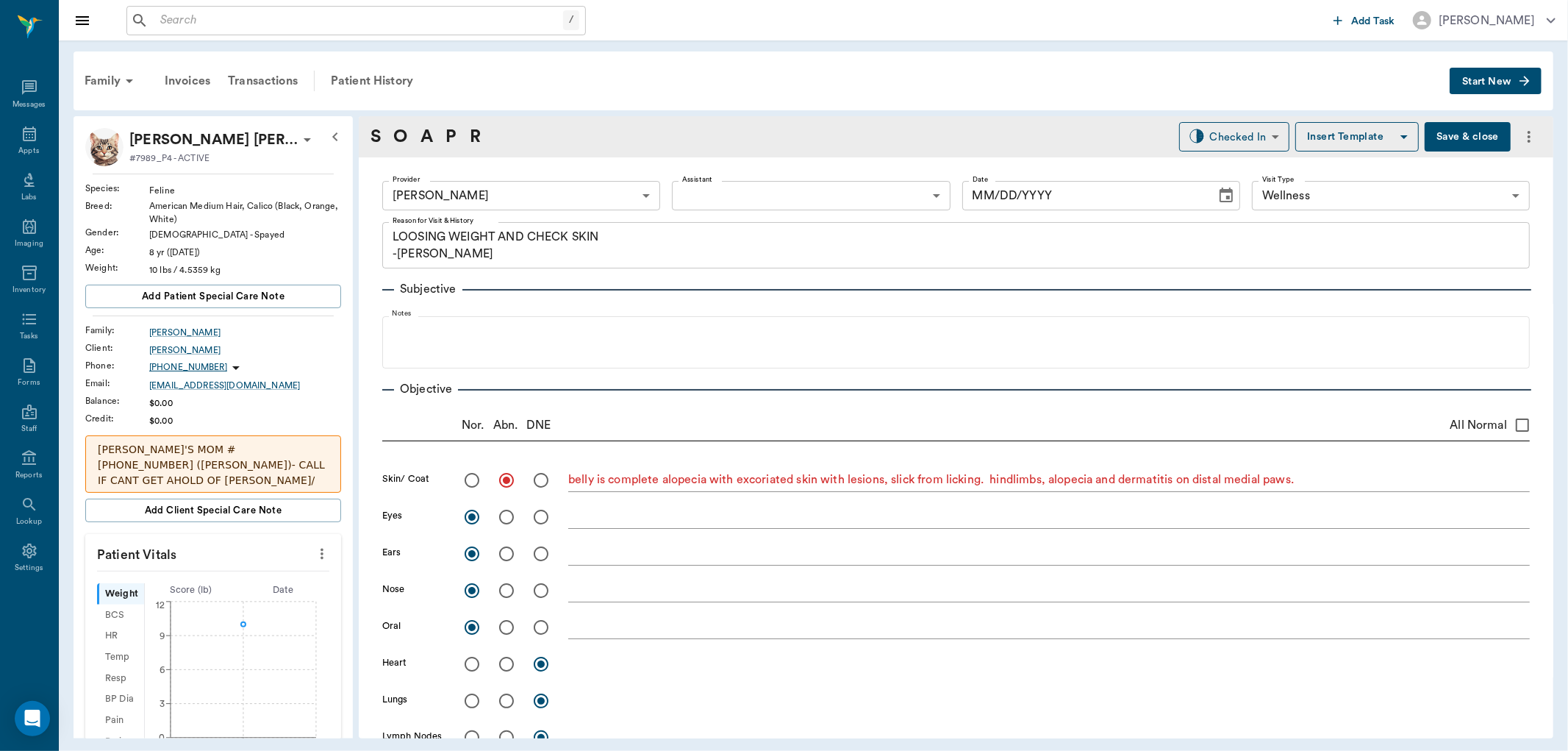
type input "[DATE]"
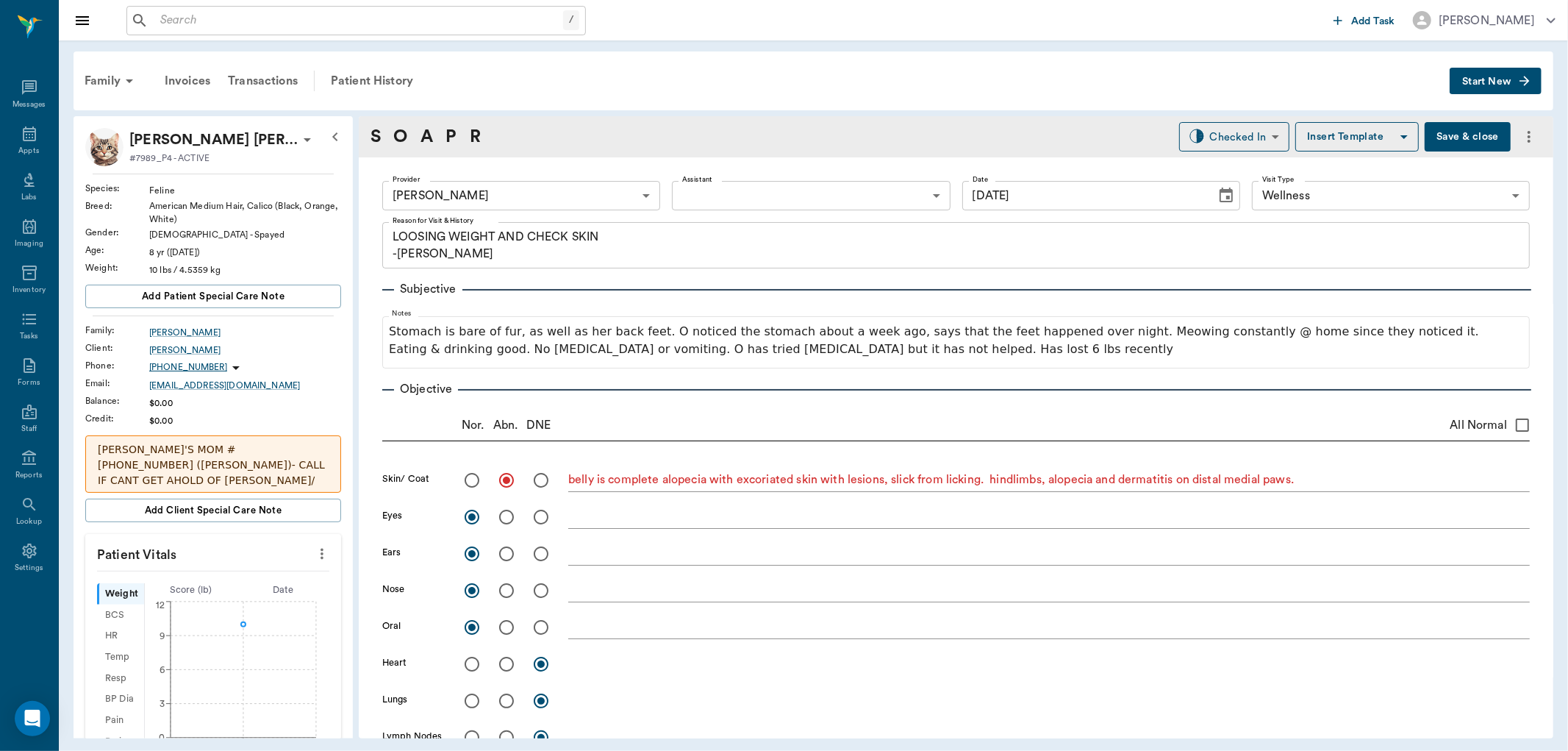
type input "CHECKED_OUT"
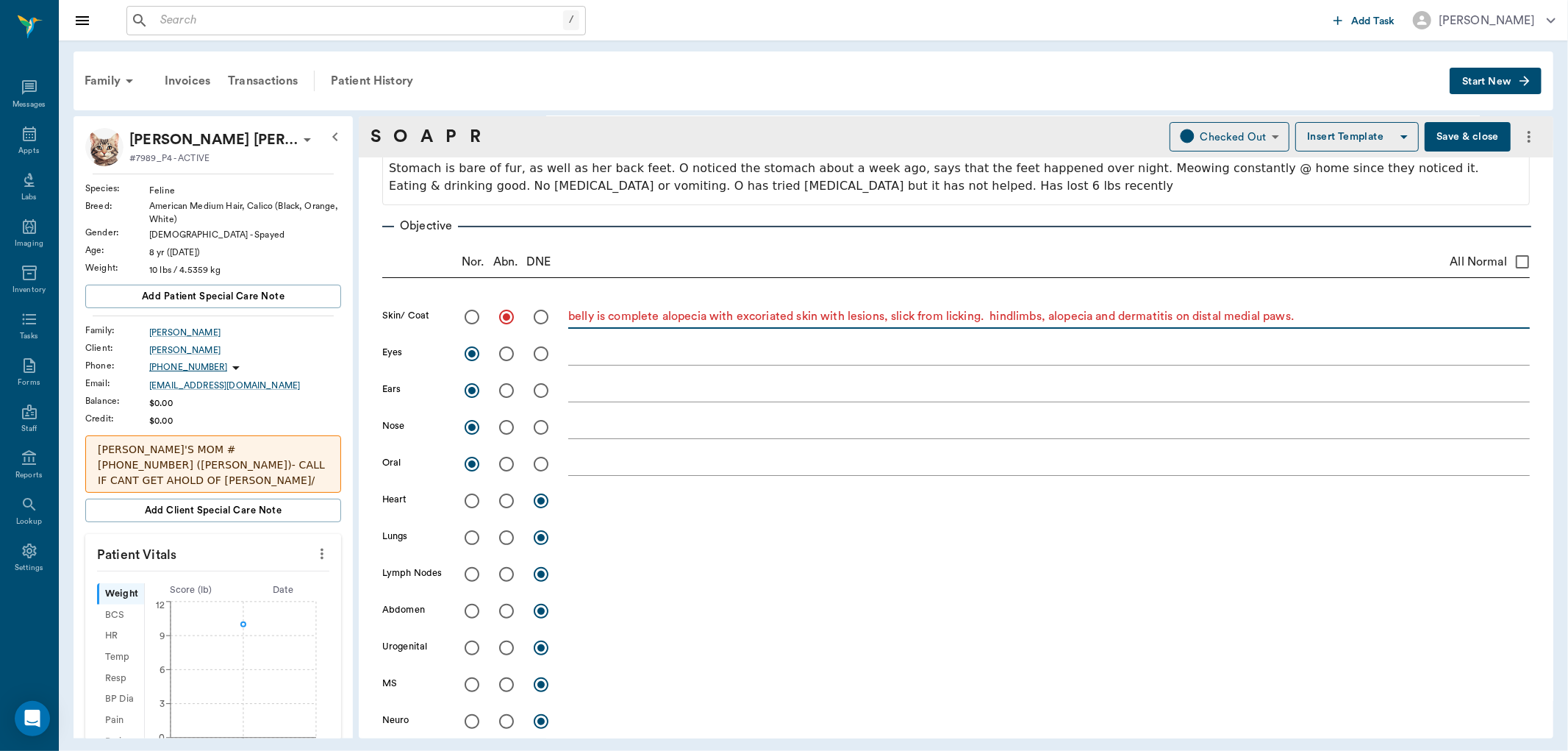
click at [1314, 319] on textarea "belly is complete alopecia with excoriated skin with lesions, slick from lickin…" at bounding box center [1049, 317] width 962 height 17
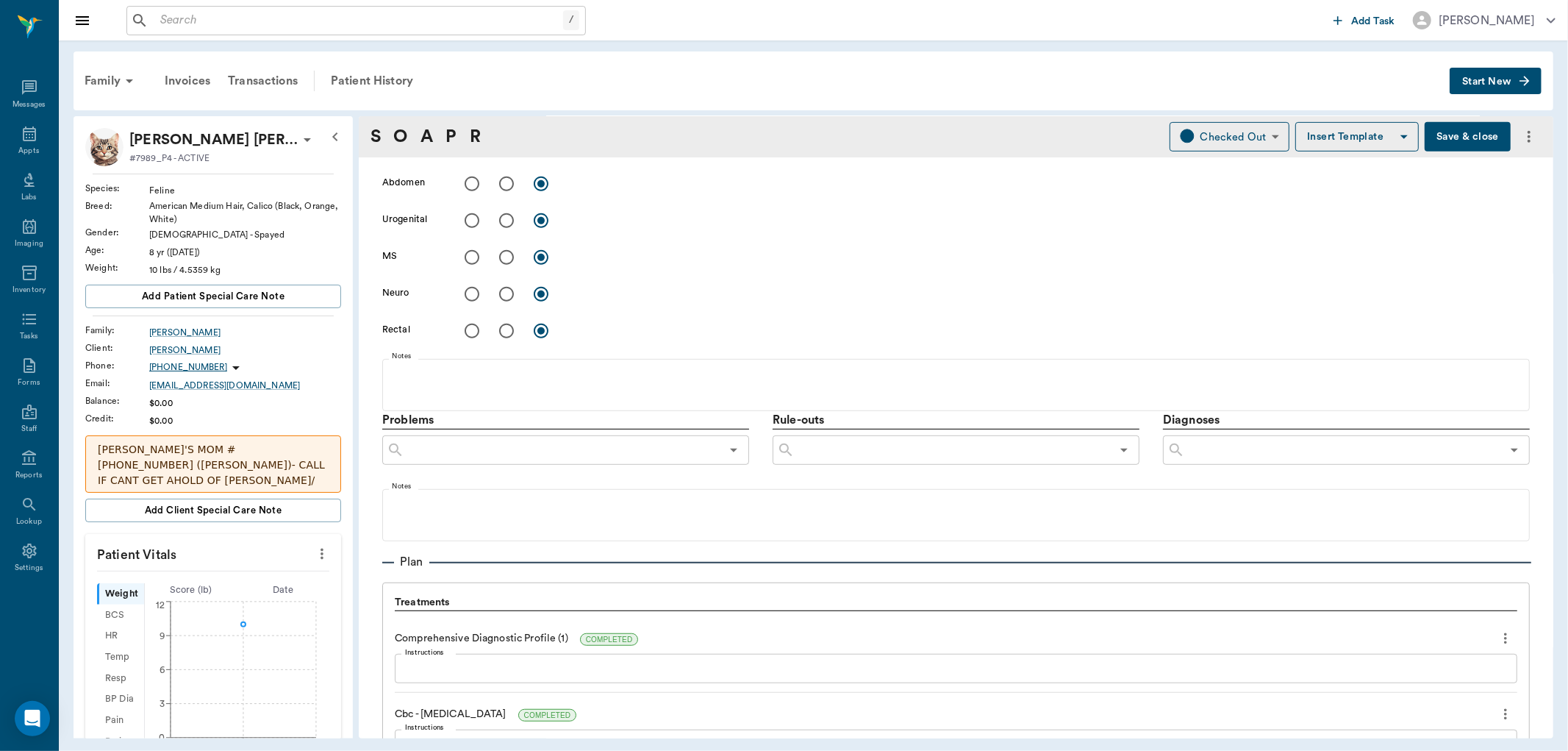
scroll to position [735, 0]
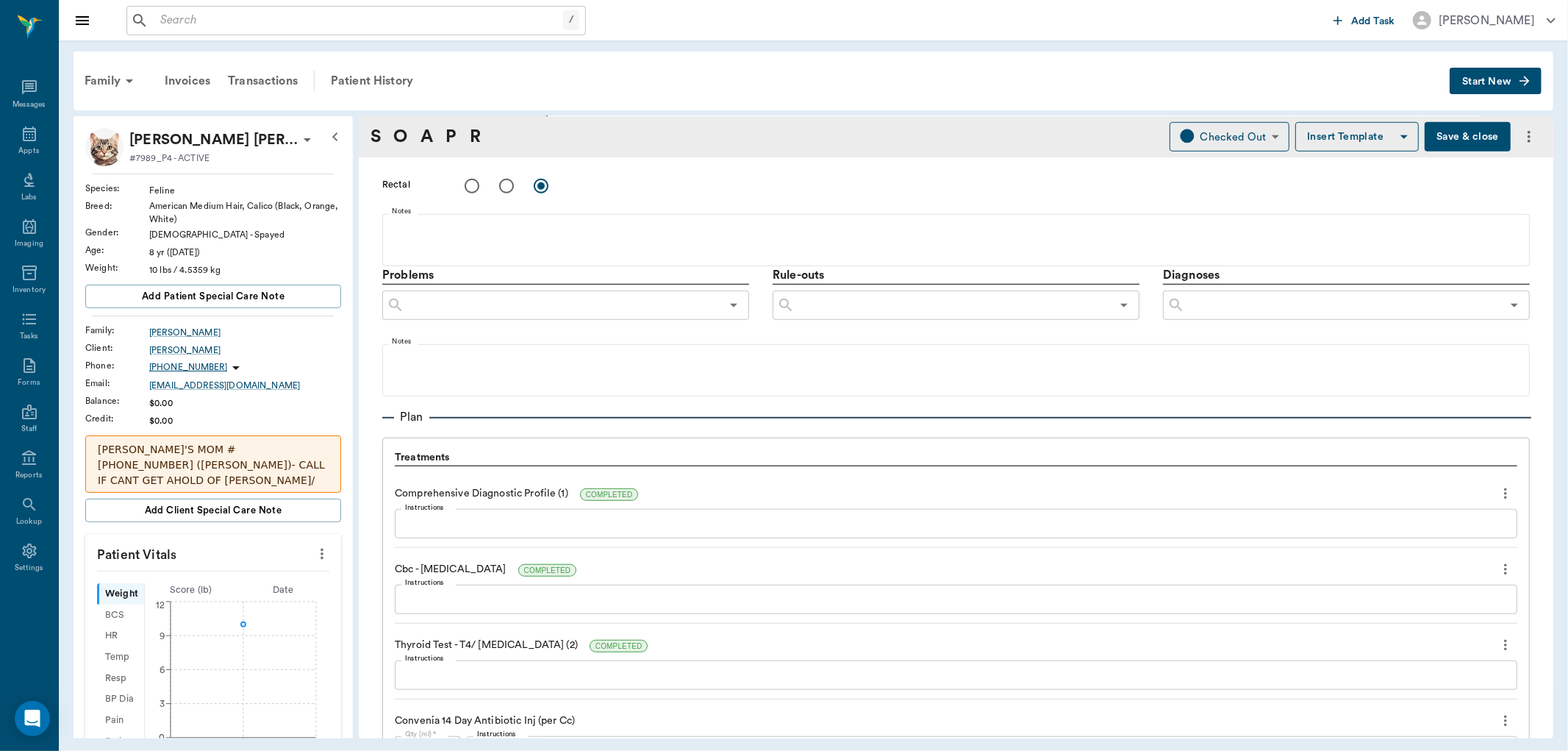
type textarea "belly is complete alopecia with excoriated skin with lesions, slick from lickin…"
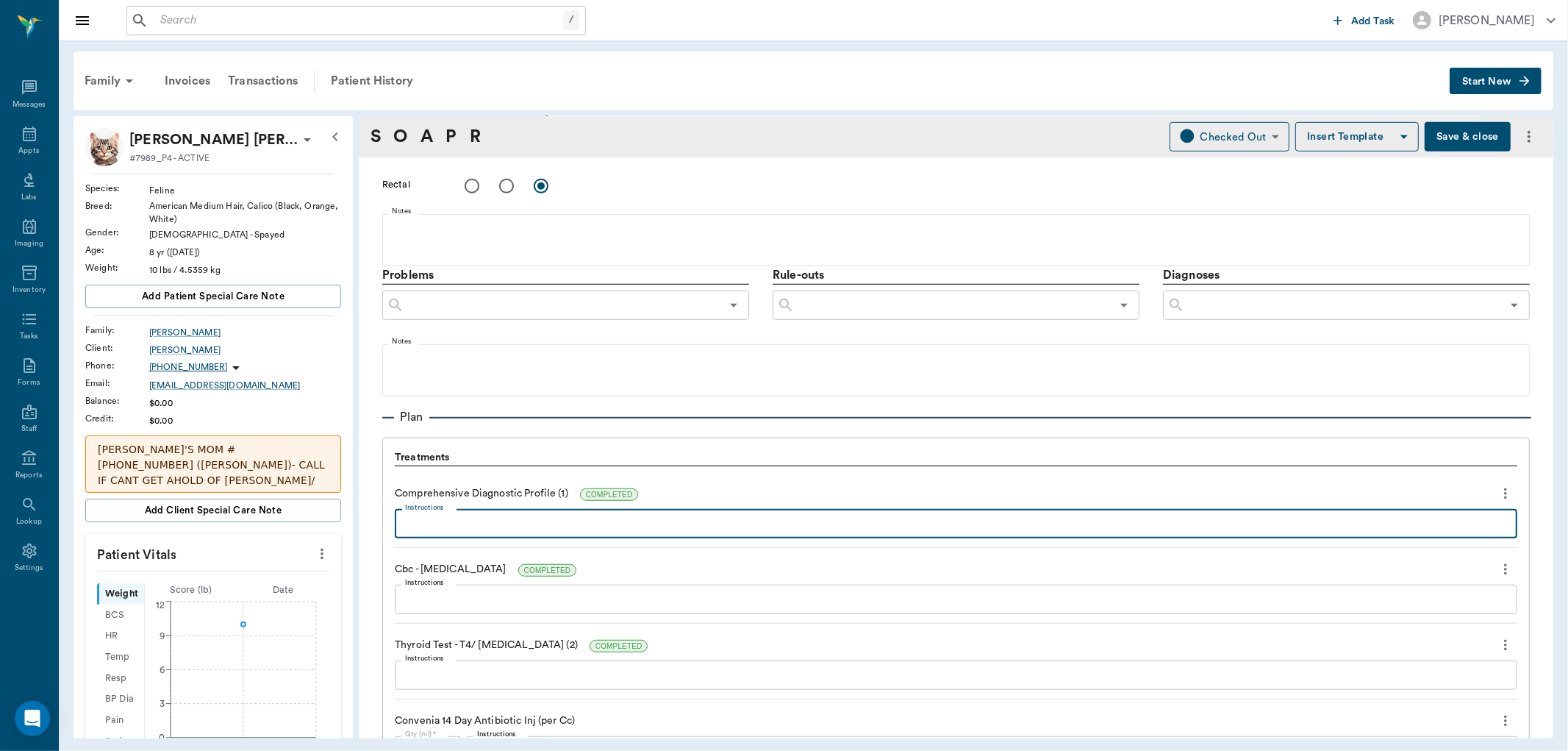
click at [667, 527] on textarea "Instructions" at bounding box center [956, 524] width 1102 height 17
click at [927, 309] on input "text" at bounding box center [953, 306] width 317 height 20
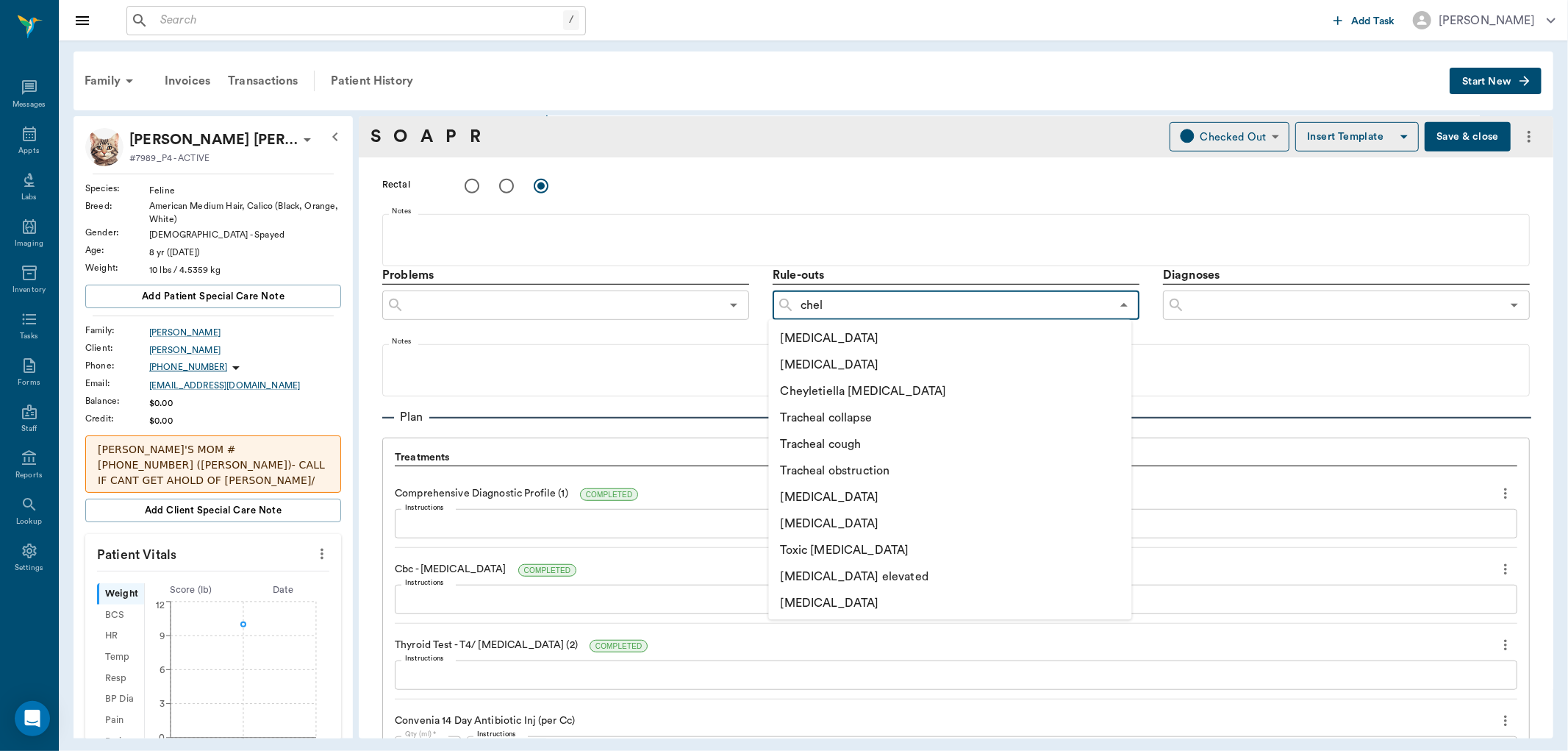
type input "che"
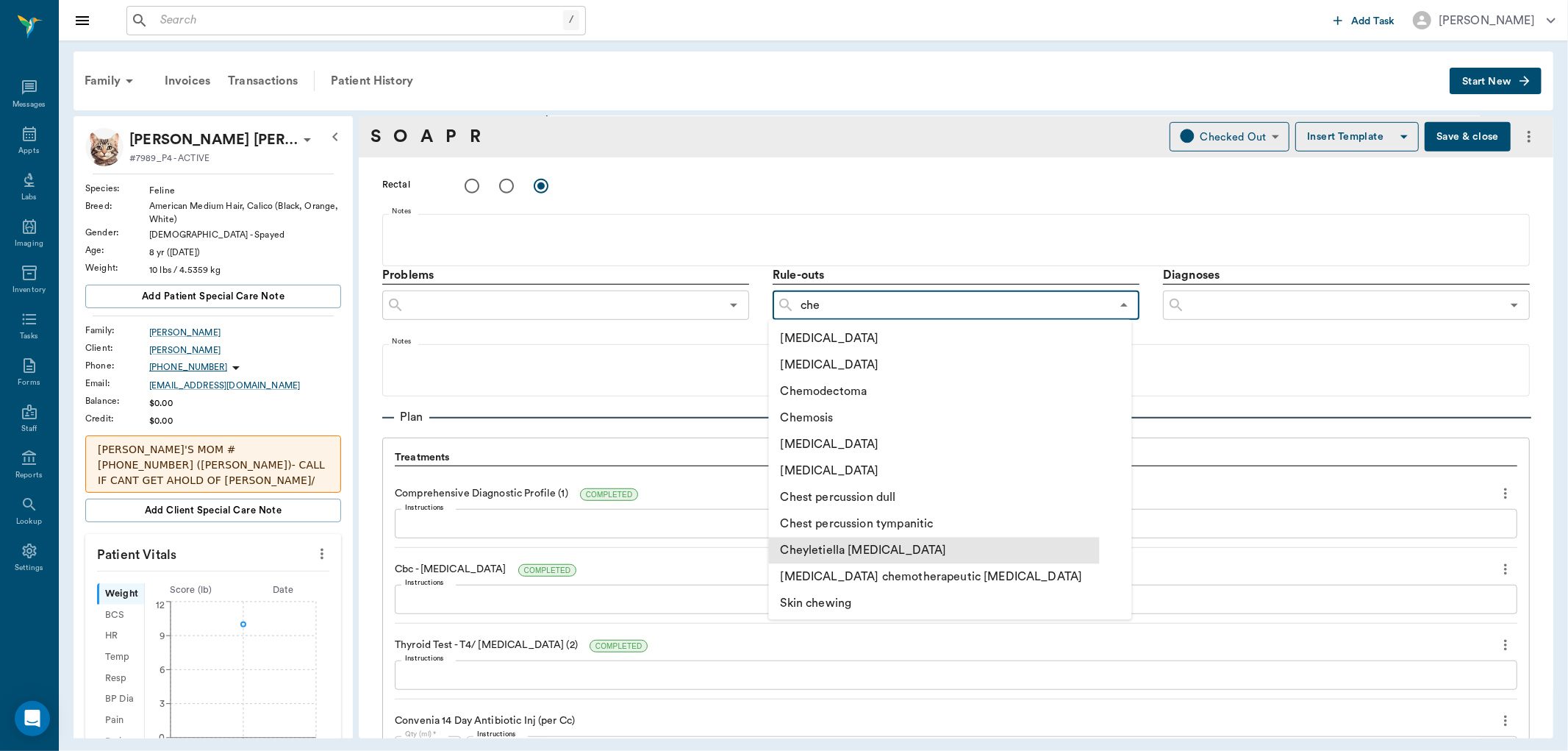
click at [861, 548] on li "Cheyletiella [MEDICAL_DATA]" at bounding box center [934, 550] width 330 height 27
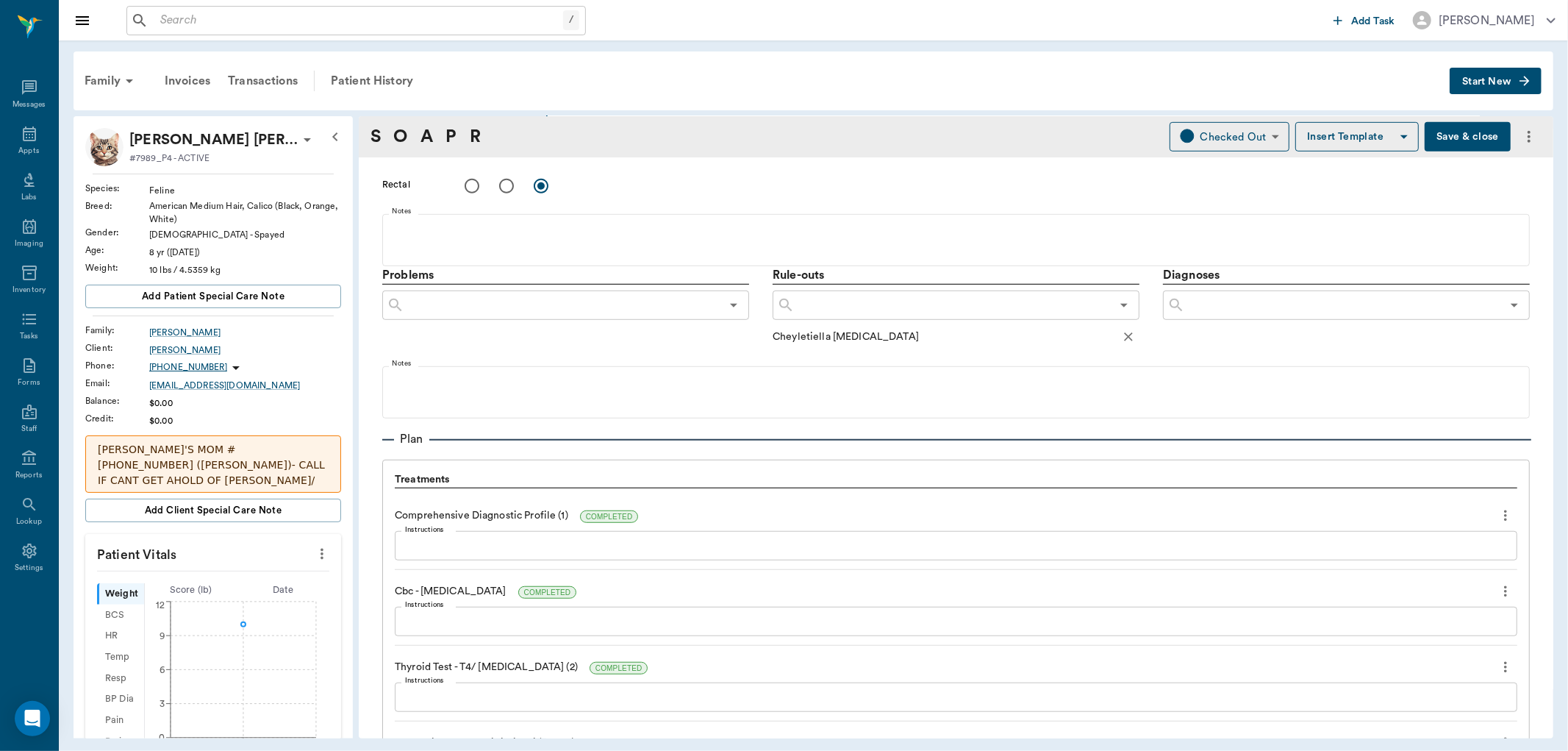
click at [895, 307] on input "text" at bounding box center [953, 306] width 317 height 20
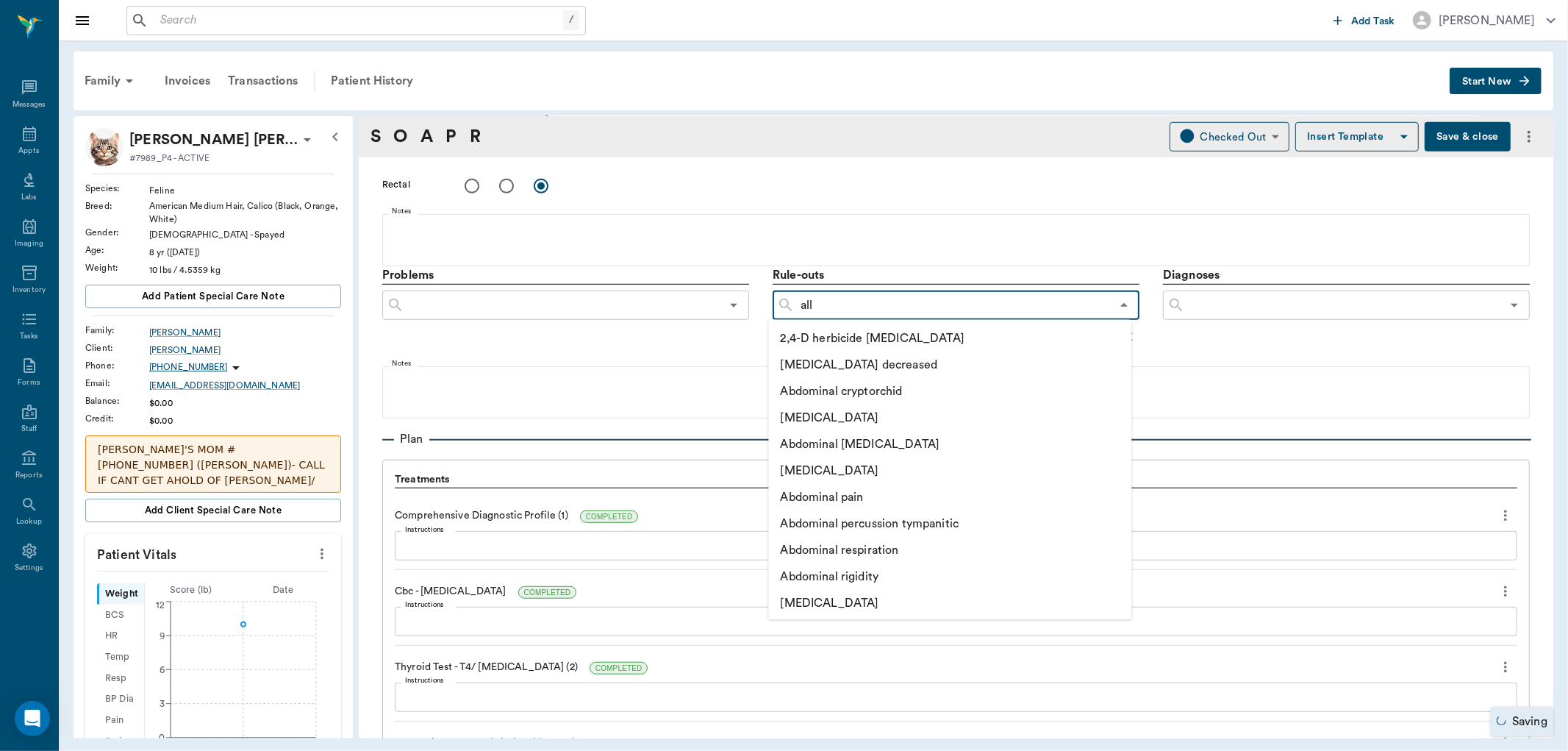
type input "alle"
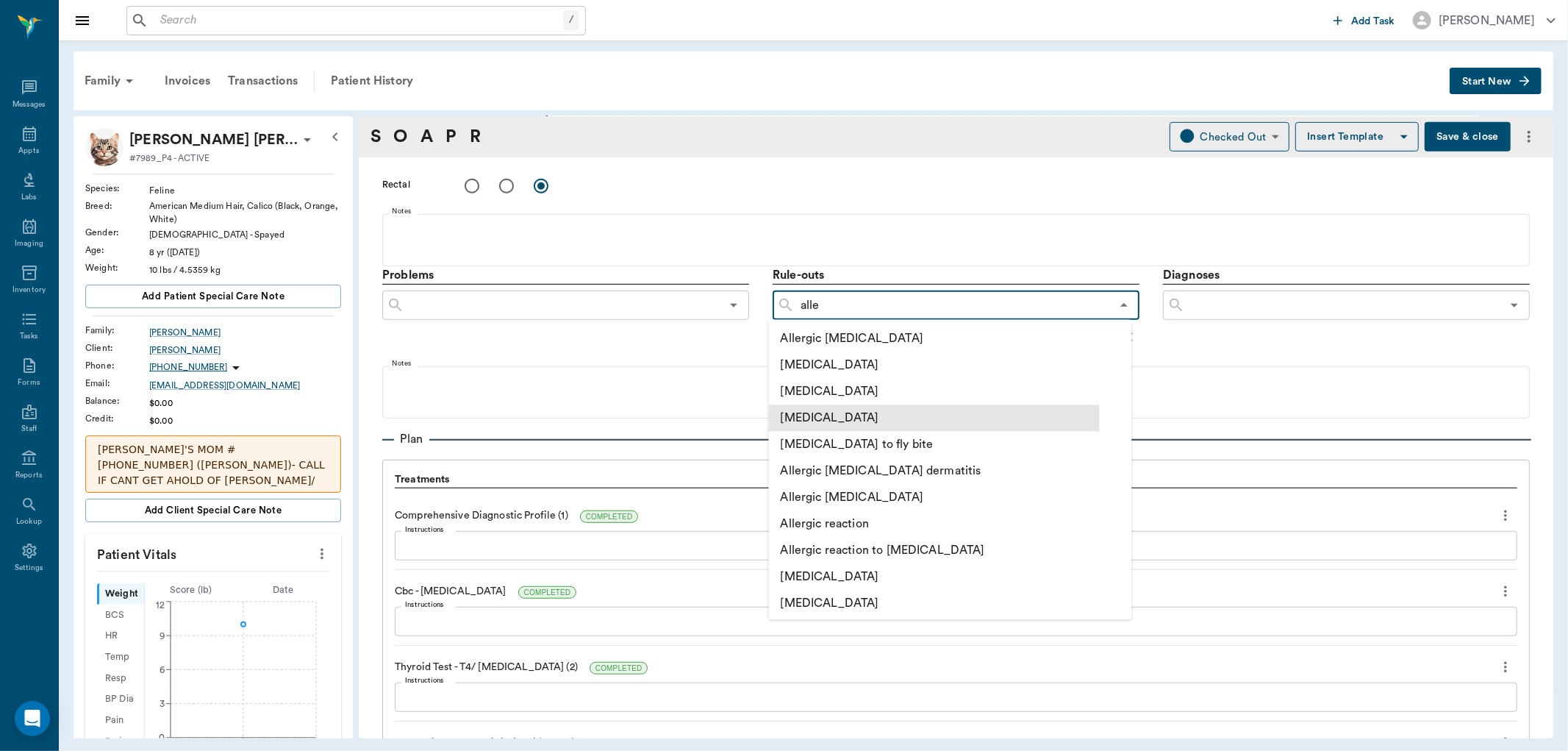
click at [880, 415] on li "[MEDICAL_DATA]" at bounding box center [934, 418] width 330 height 27
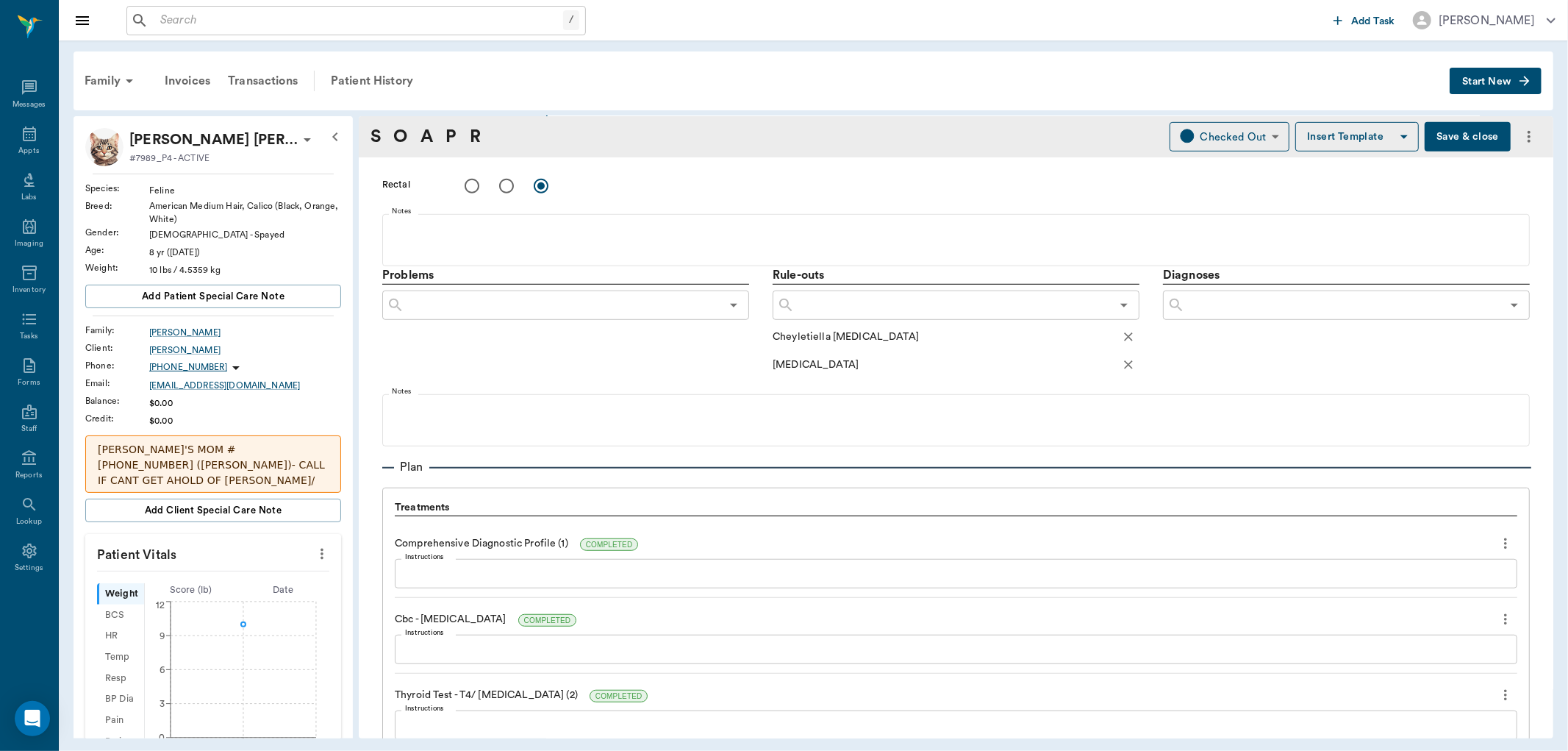
click at [902, 307] on input "text" at bounding box center [953, 306] width 317 height 20
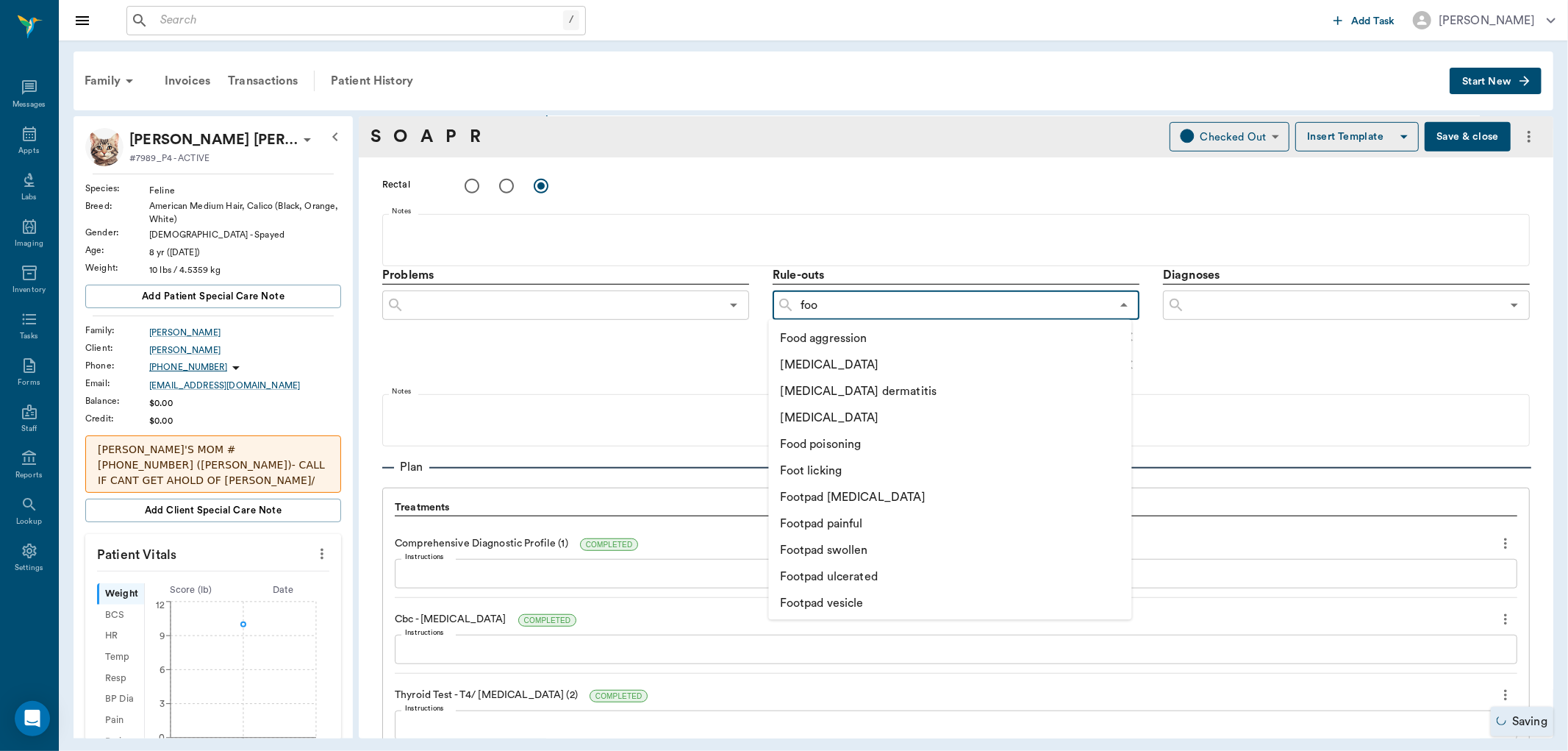
type input "food"
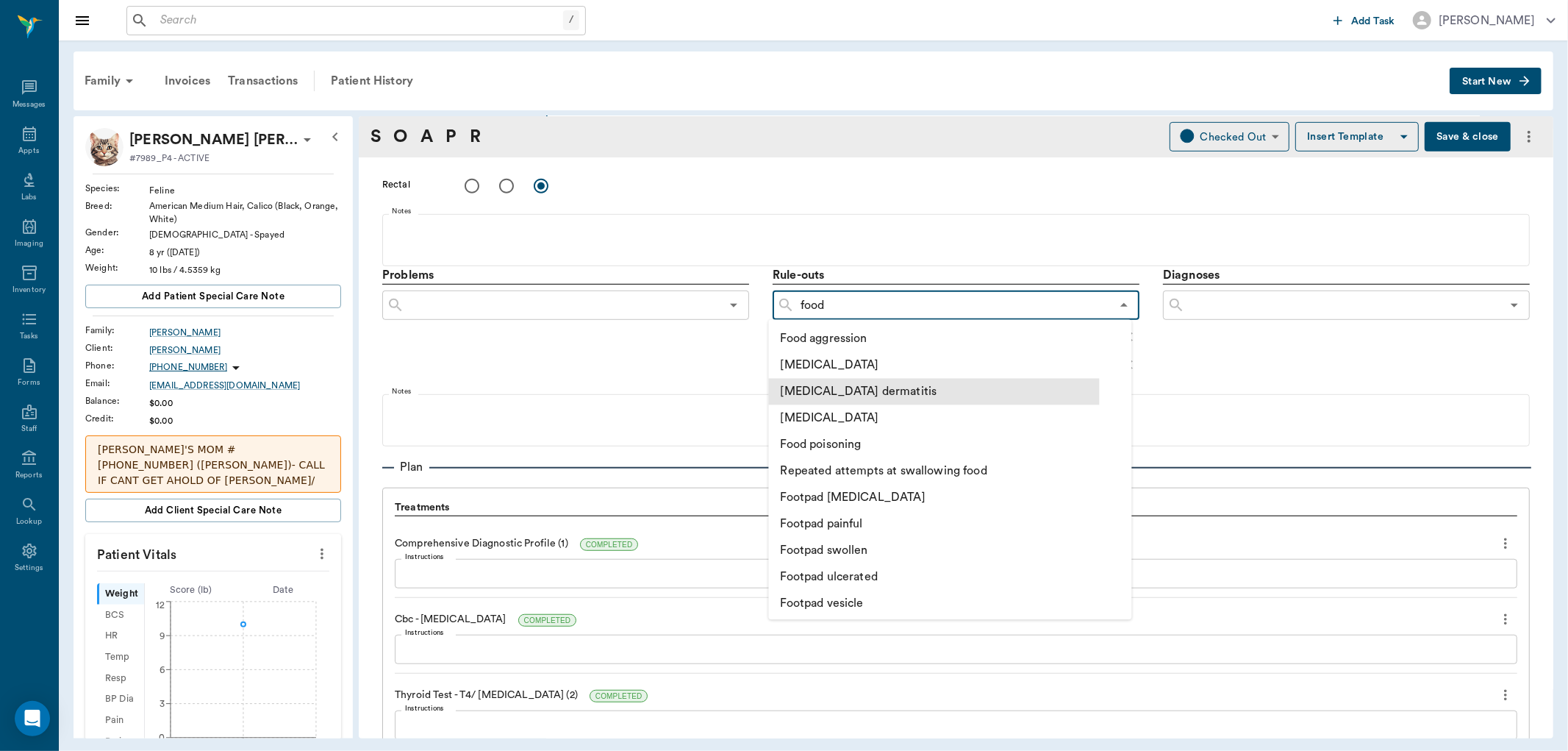
click at [897, 384] on li "[MEDICAL_DATA] dermatitis" at bounding box center [934, 391] width 330 height 27
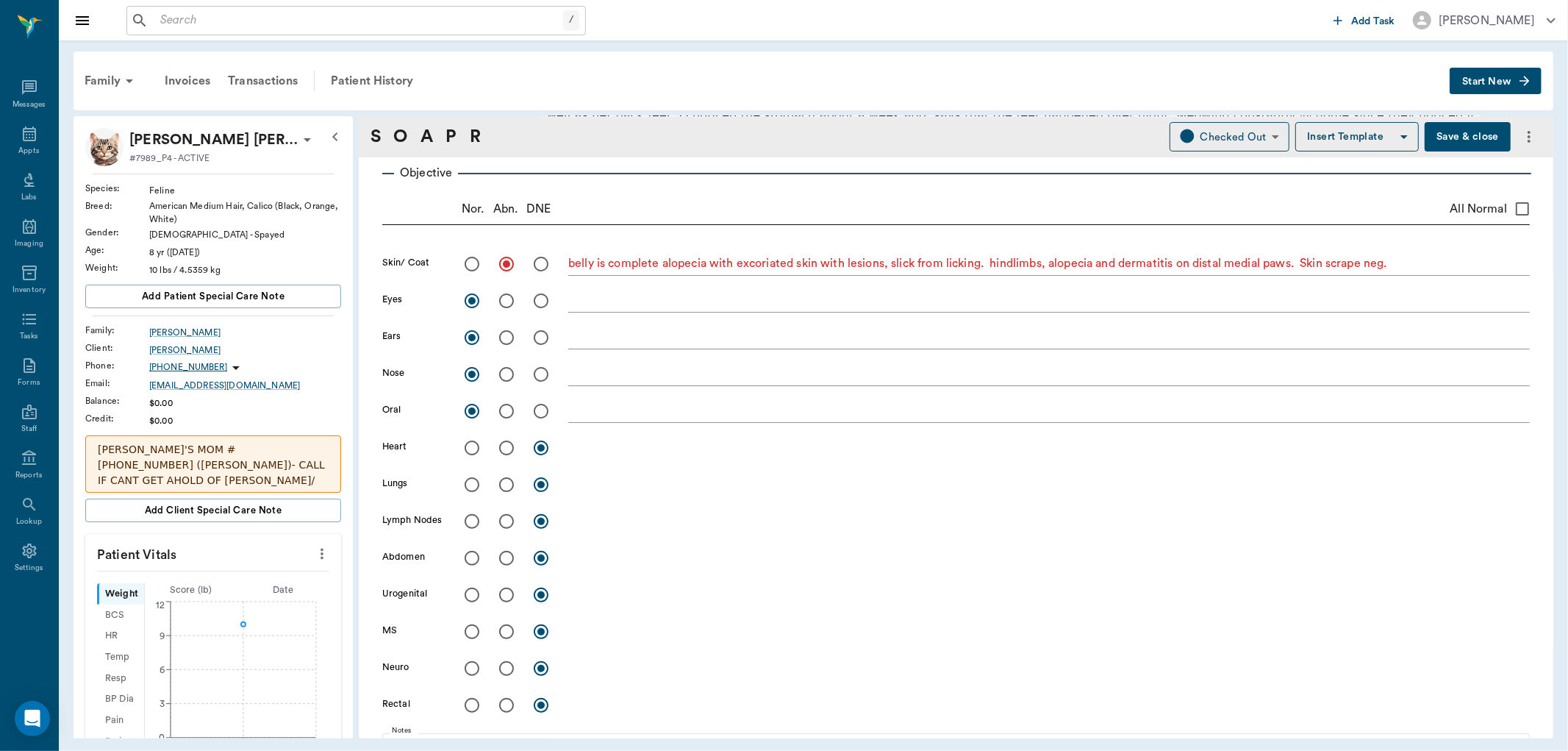
scroll to position [245, 0]
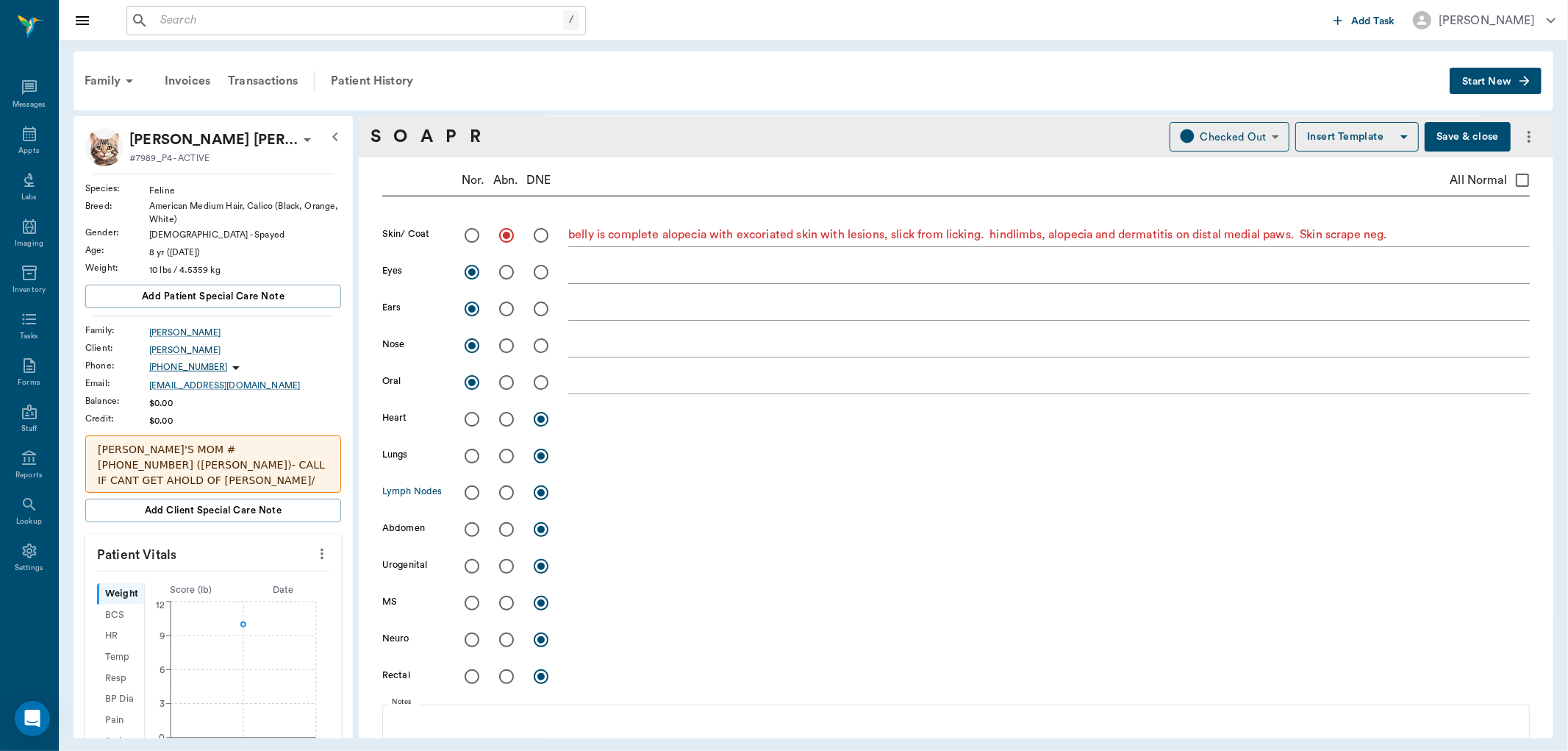
click at [472, 492] on input "radio" at bounding box center [471, 493] width 31 height 31
radio input "true"
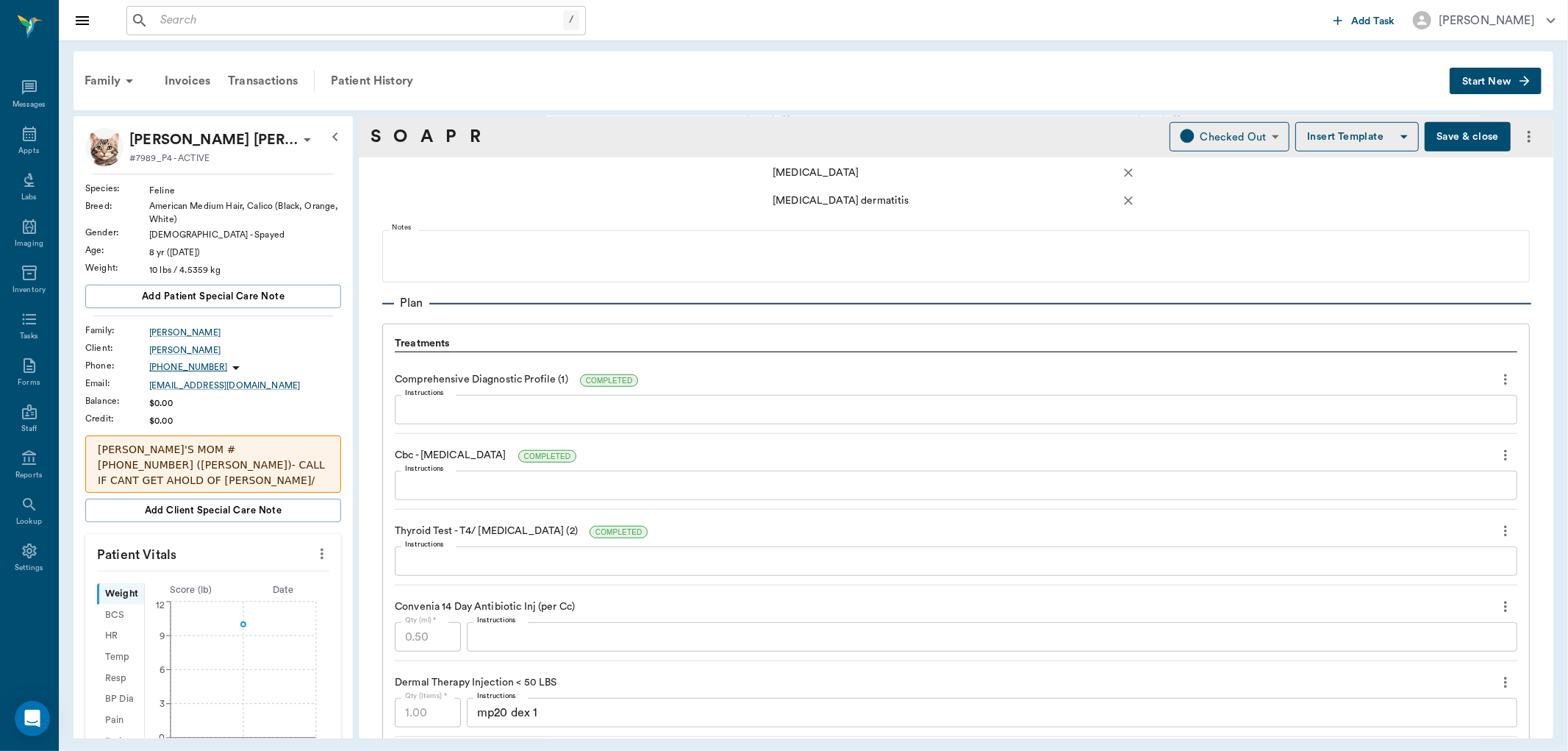
scroll to position [981, 0]
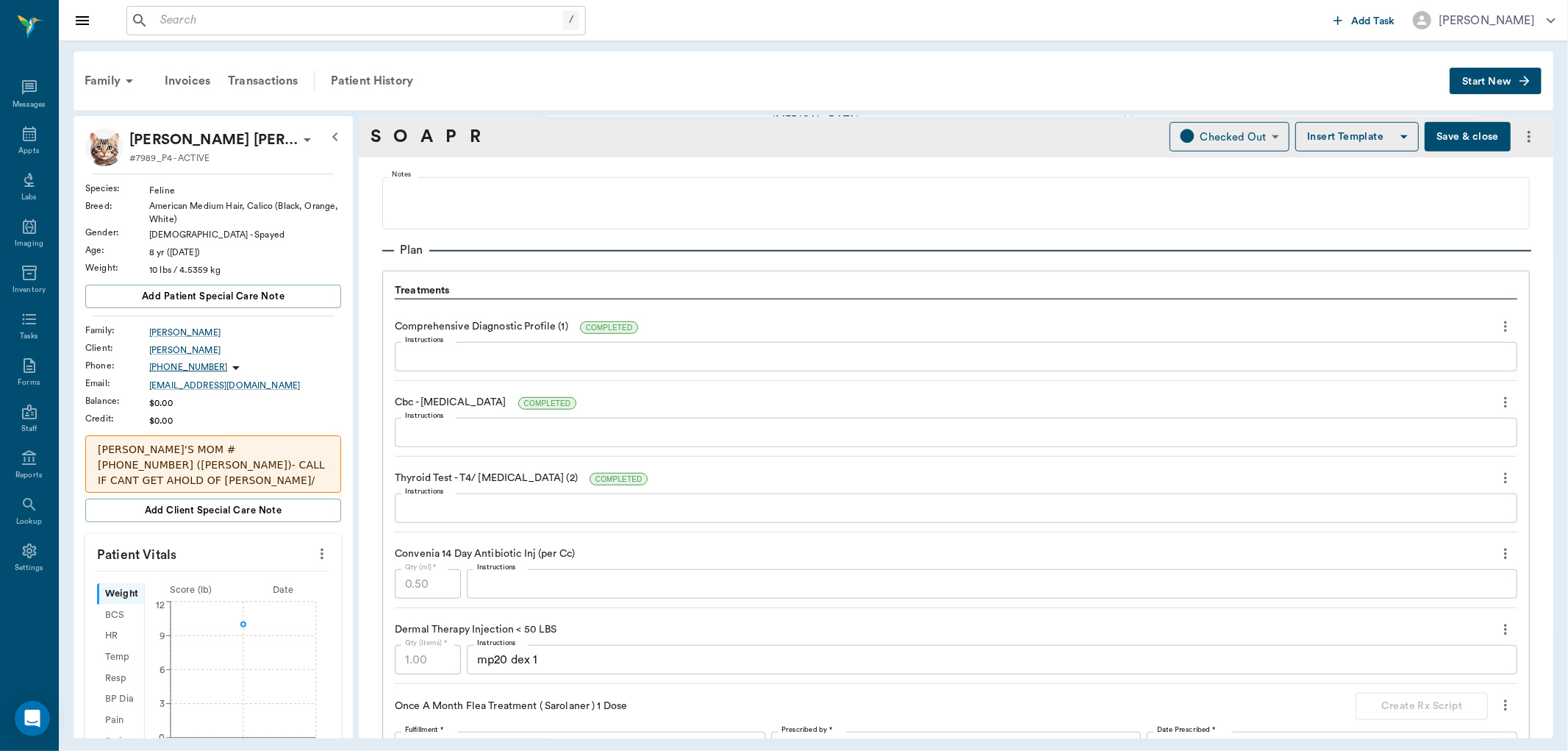
click at [486, 354] on textarea "Instructions" at bounding box center [956, 357] width 1102 height 17
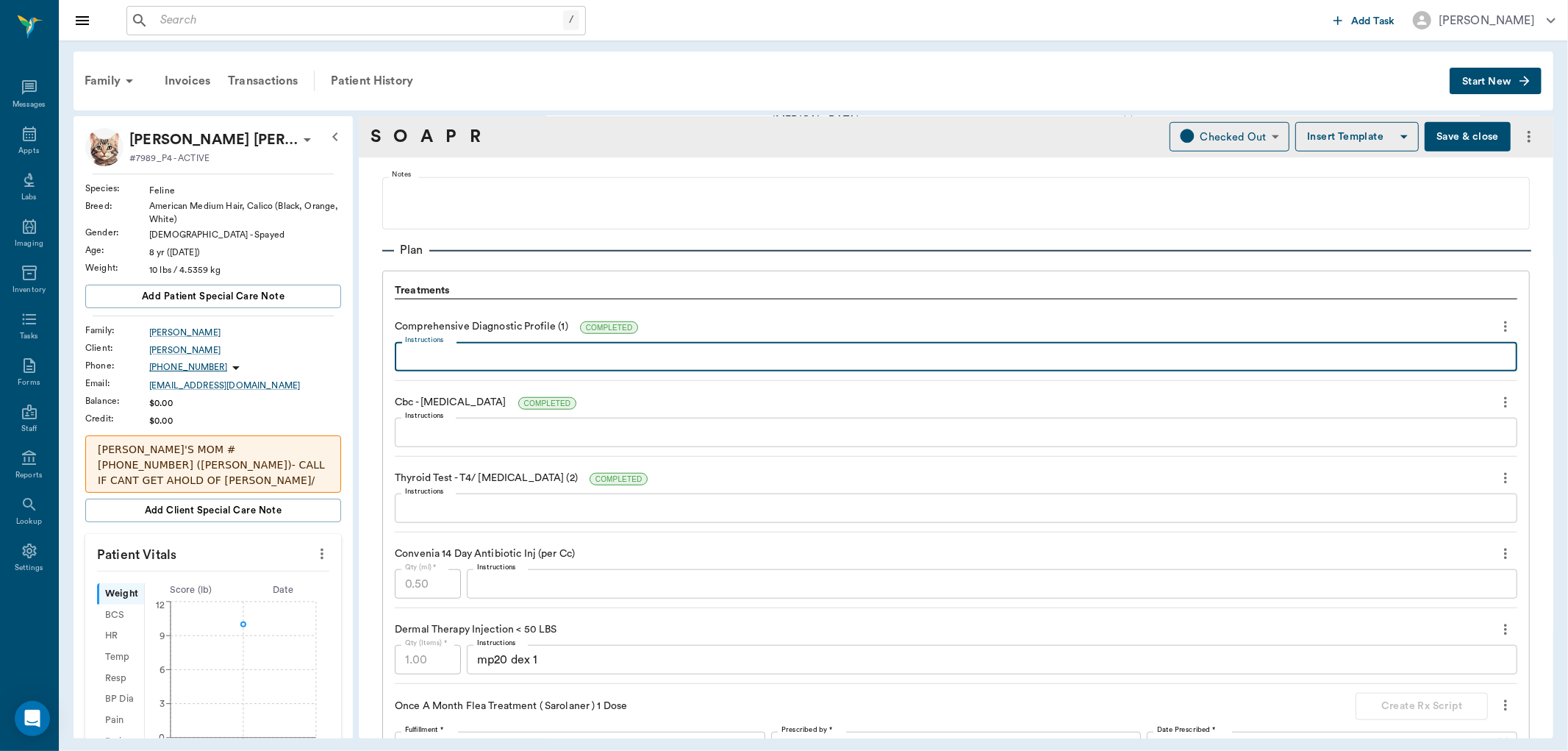
click at [1498, 398] on icon "more" at bounding box center [1505, 402] width 16 height 18
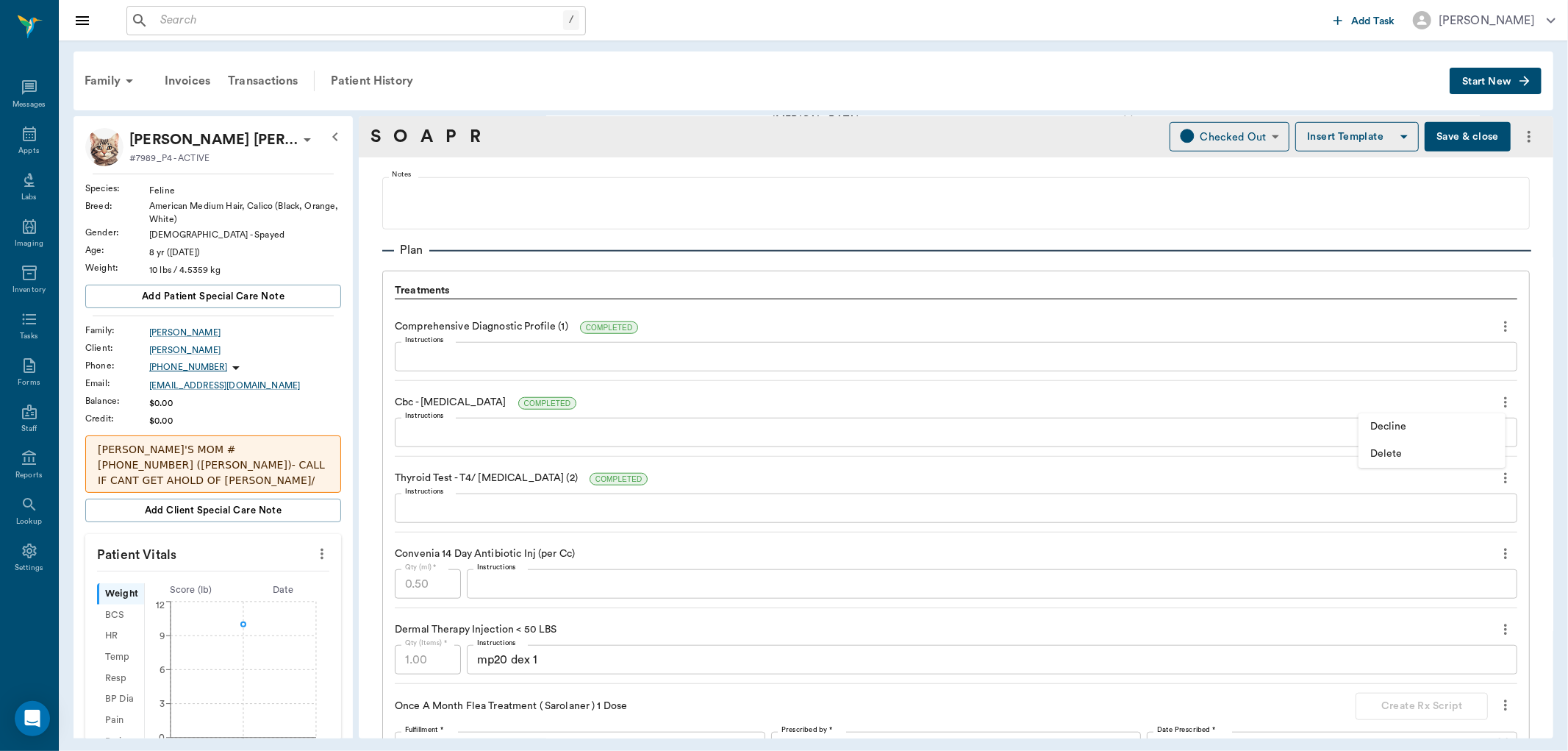
click at [1384, 449] on span "Delete" at bounding box center [1432, 454] width 123 height 16
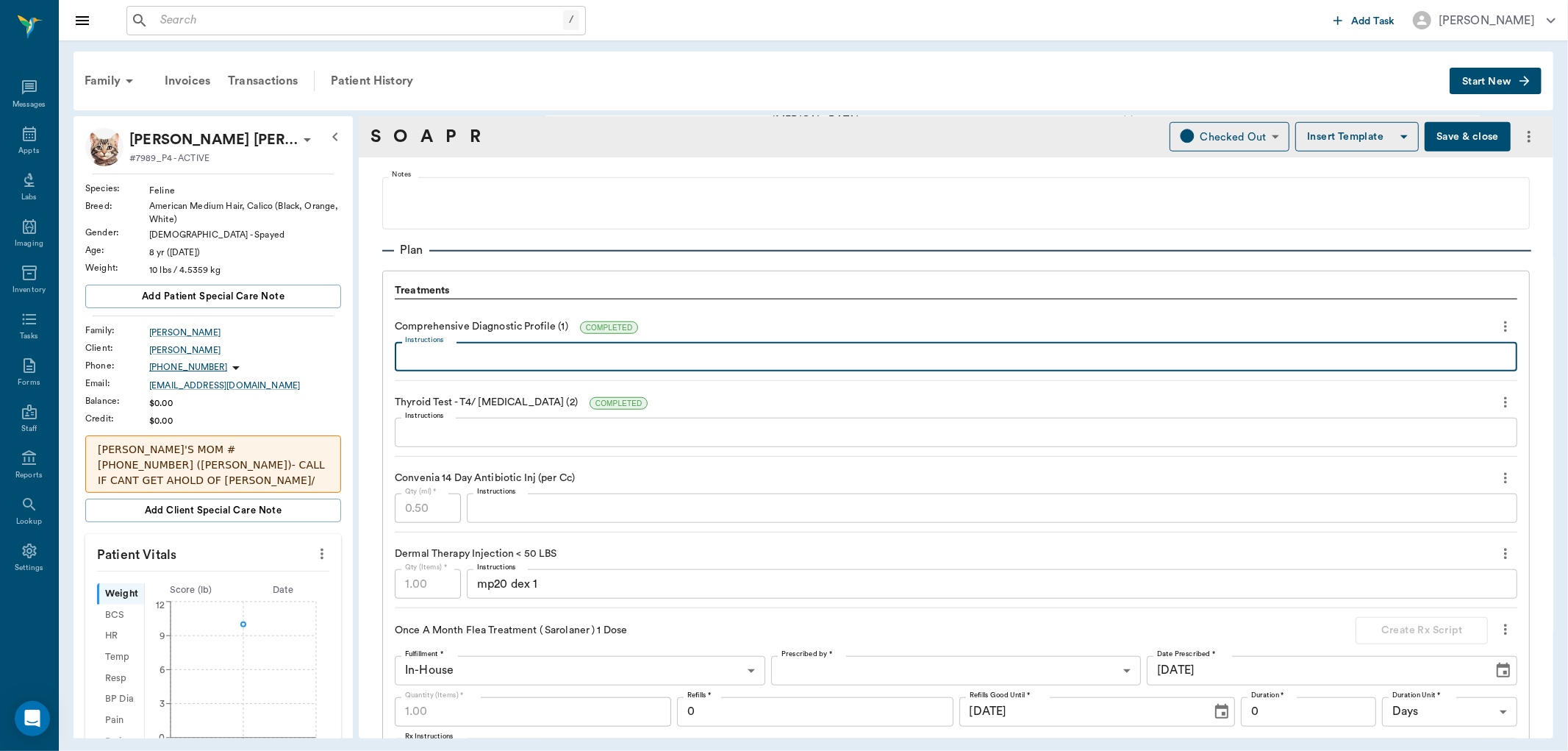
click at [527, 349] on textarea "Instructions" at bounding box center [956, 357] width 1102 height 17
click at [539, 349] on textarea "Instructions" at bounding box center [956, 357] width 1102 height 17
type textarea "hyperglobulinemia"
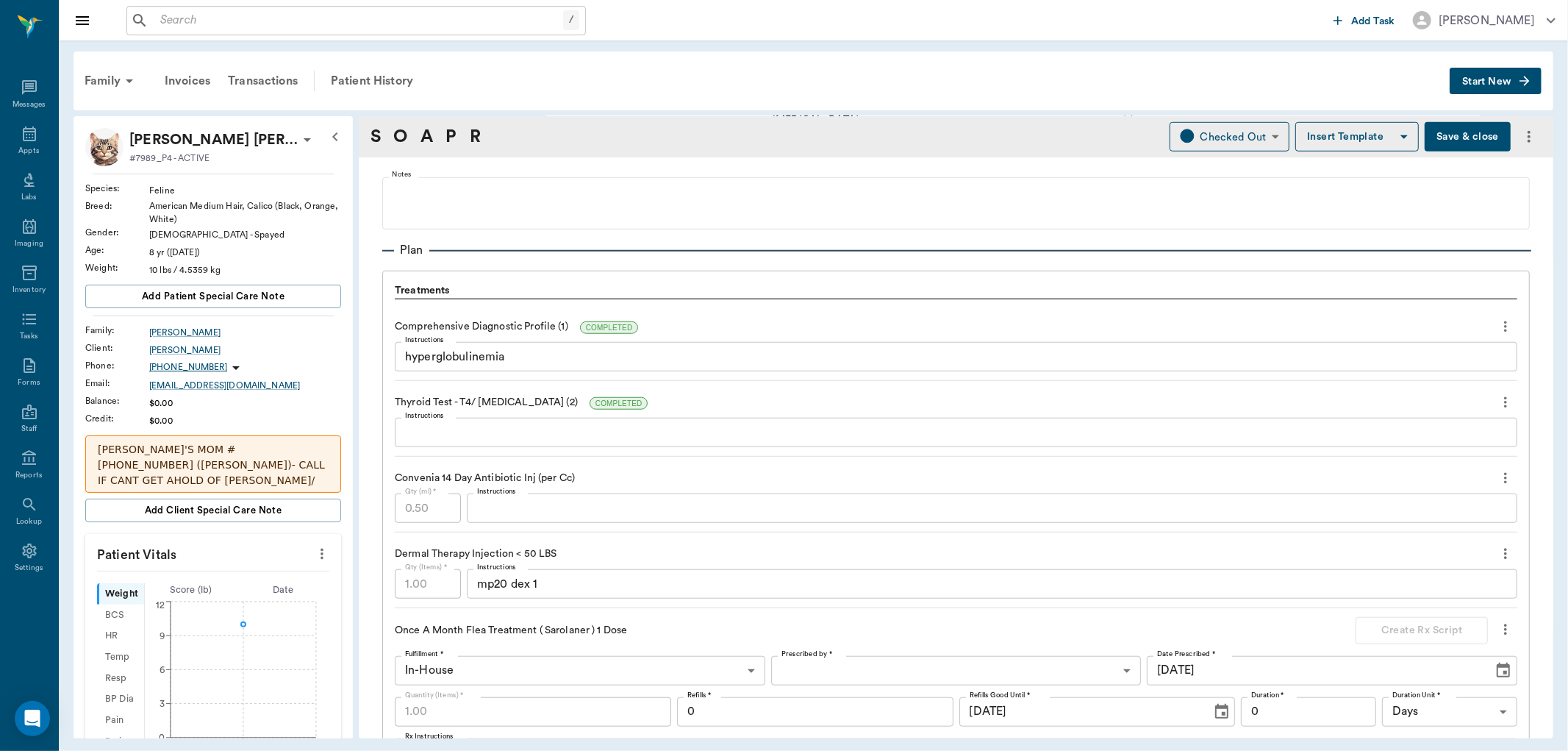
click at [471, 440] on div "x Instructions" at bounding box center [956, 432] width 1123 height 30
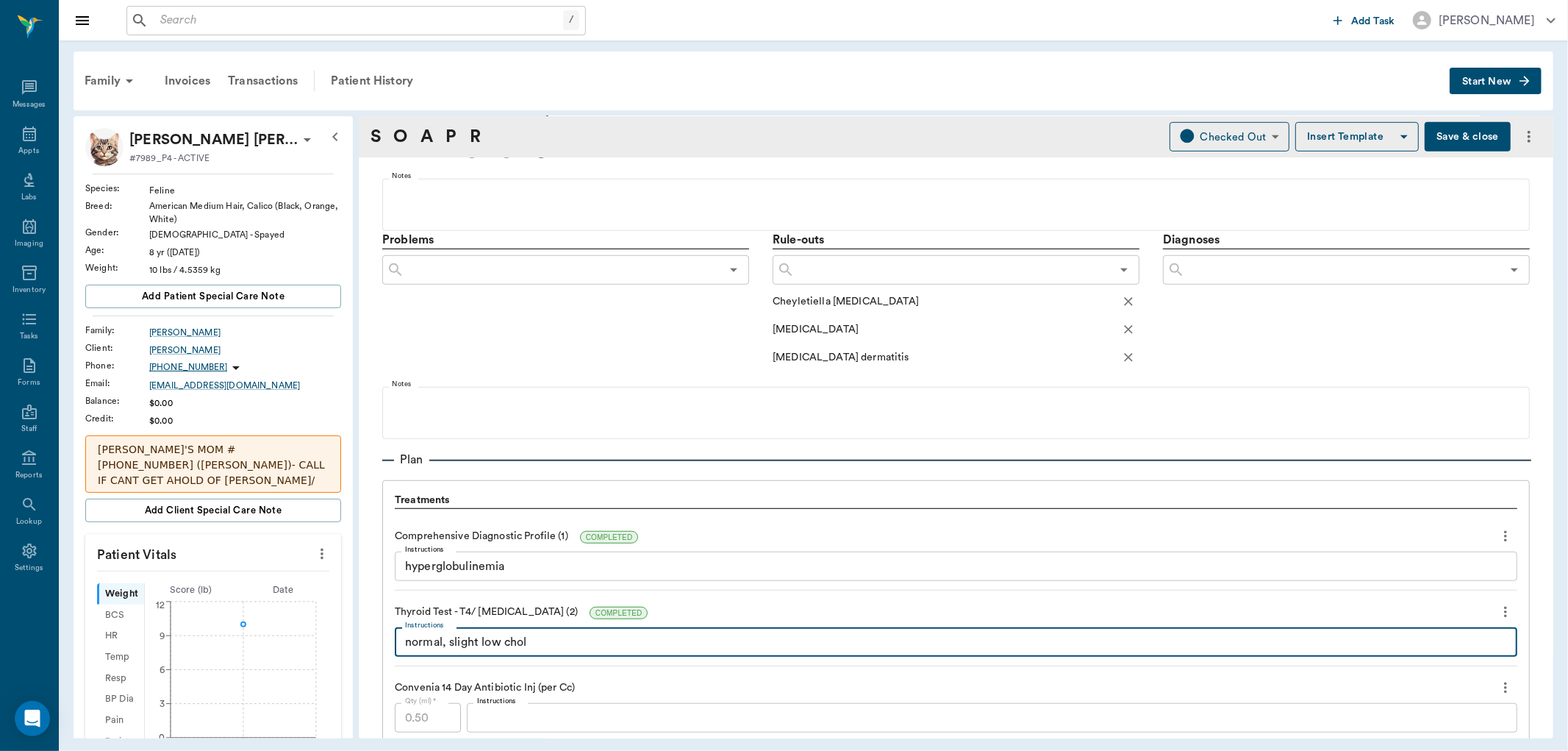
scroll to position [571, 0]
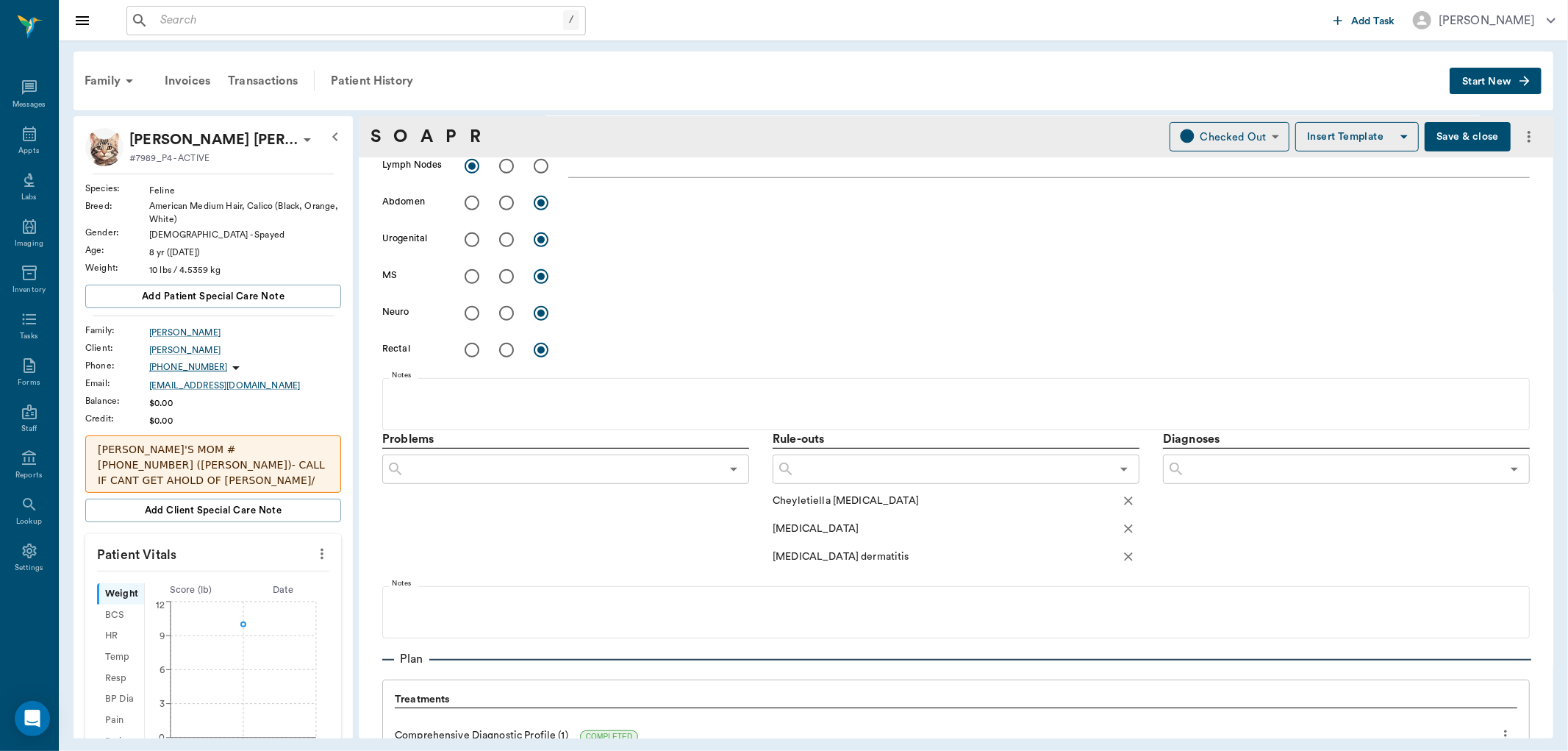
type textarea "normal, slight low chol"
click at [827, 467] on input "text" at bounding box center [953, 469] width 317 height 20
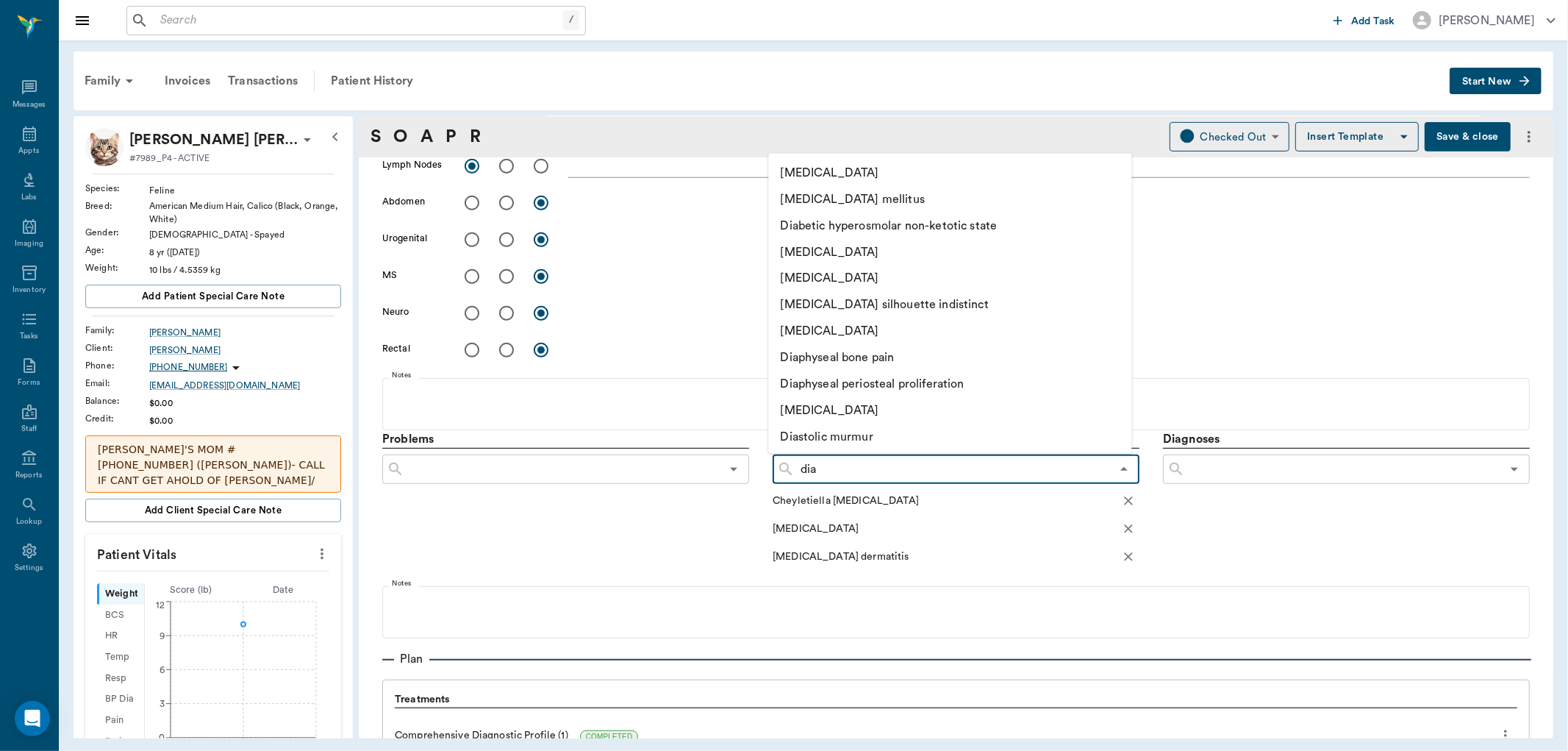
type input "diab"
click at [877, 201] on li "[MEDICAL_DATA] mellitus" at bounding box center [934, 198] width 330 height 27
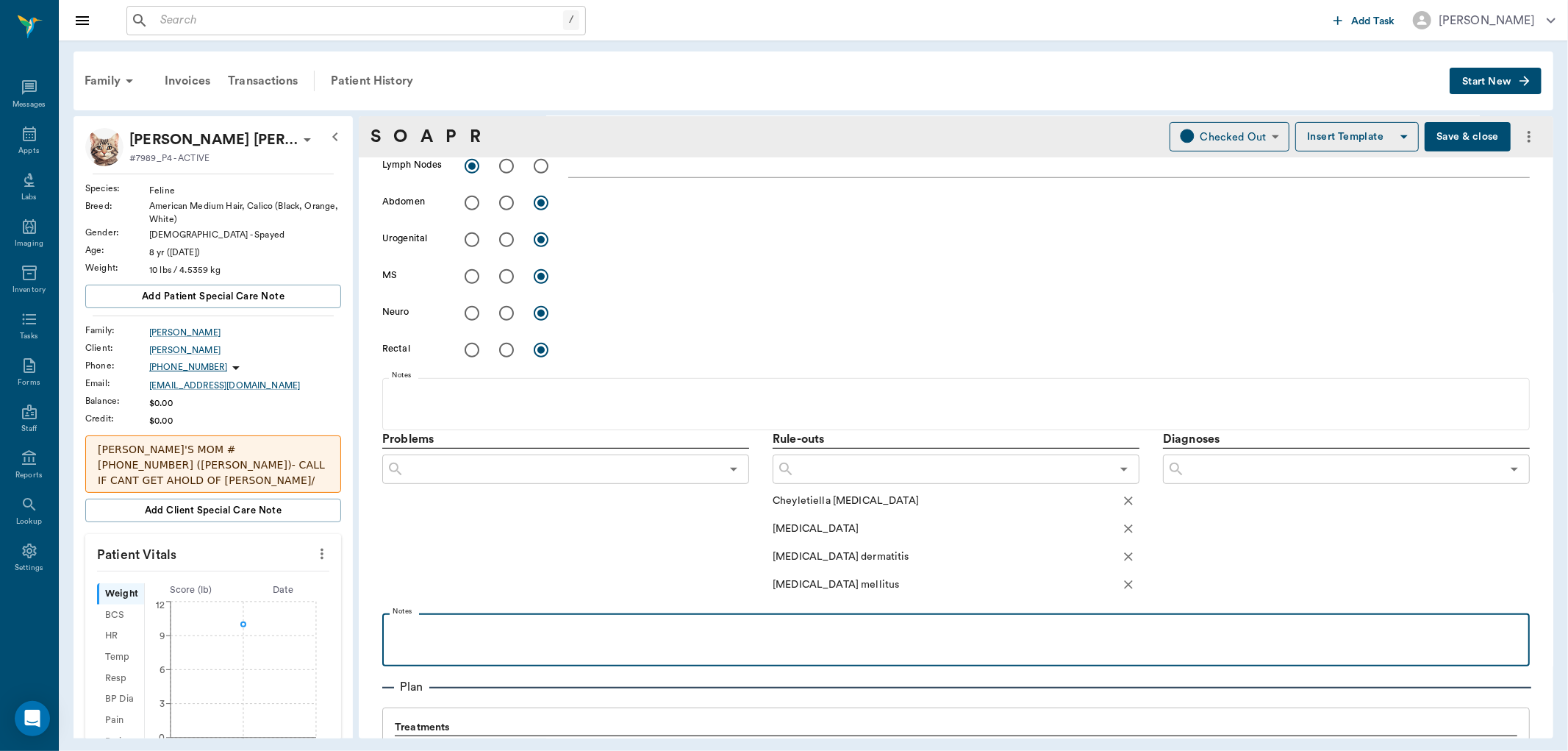
click at [476, 623] on p at bounding box center [956, 629] width 1133 height 18
click at [405, 637] on p "R/o [MEDICAL_DATA], renal dz, [MEDICAL_DATA]" at bounding box center [956, 629] width 1133 height 18
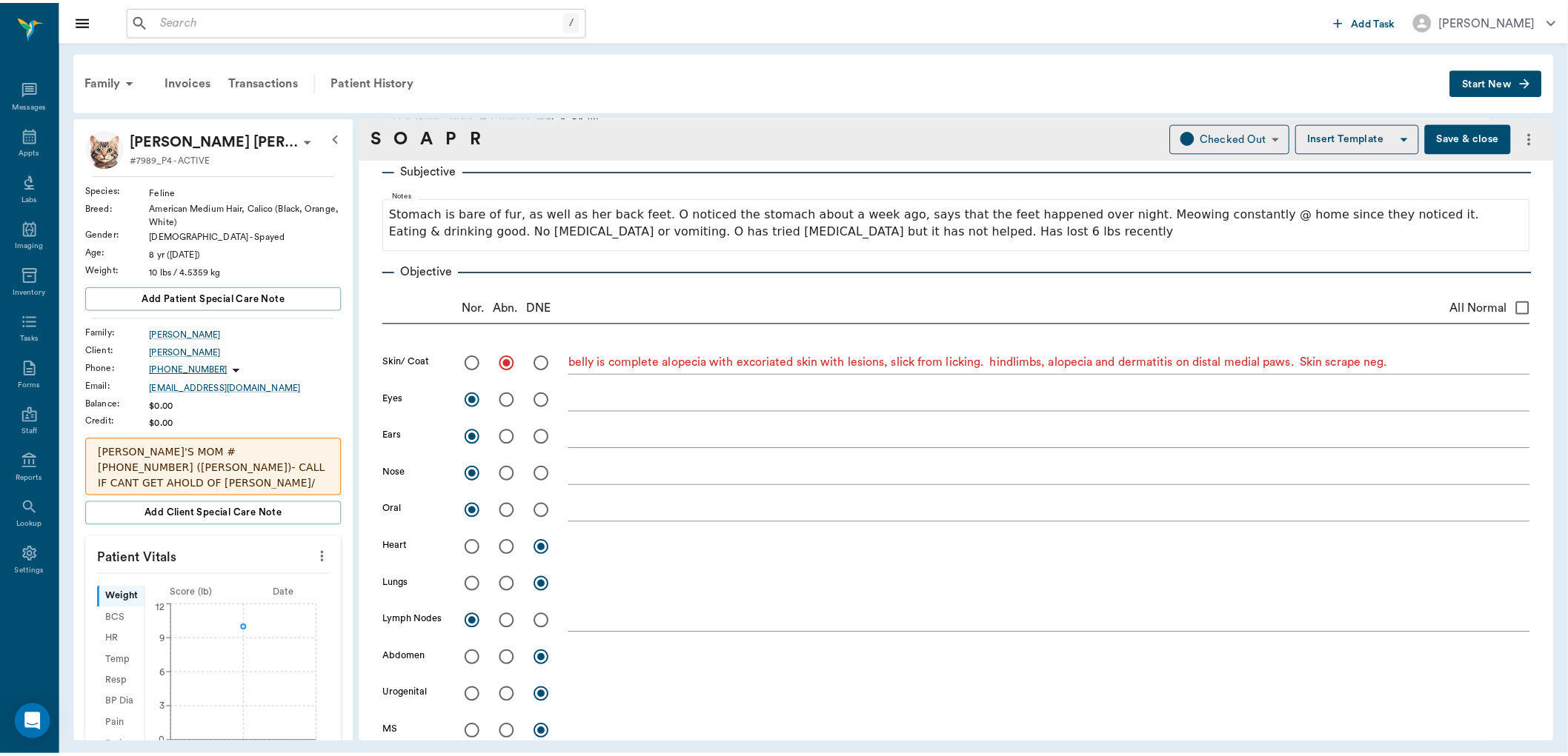
scroll to position [247, 0]
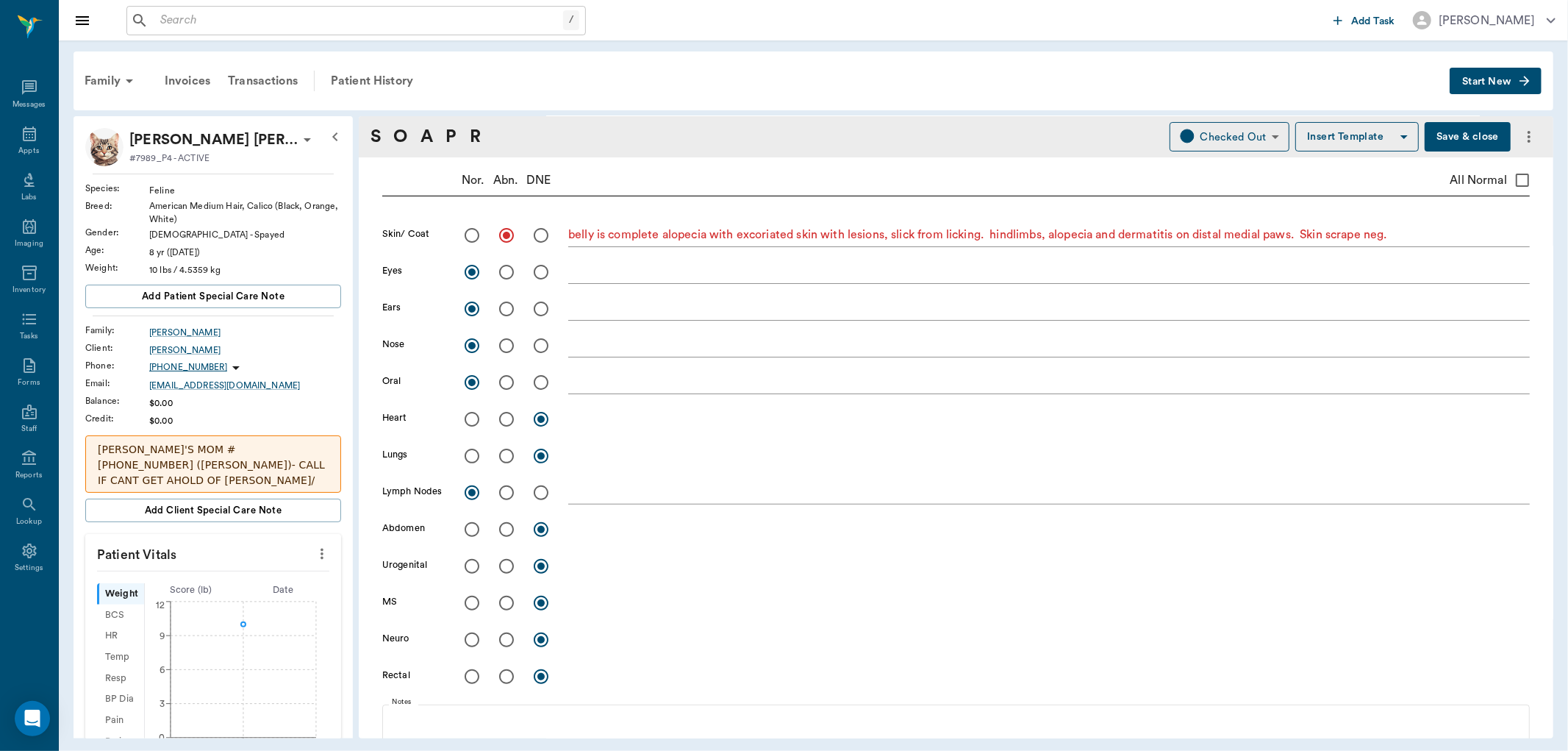
click at [1432, 133] on button "Save & close" at bounding box center [1467, 137] width 86 height 30
